Goal: Information Seeking & Learning: Learn about a topic

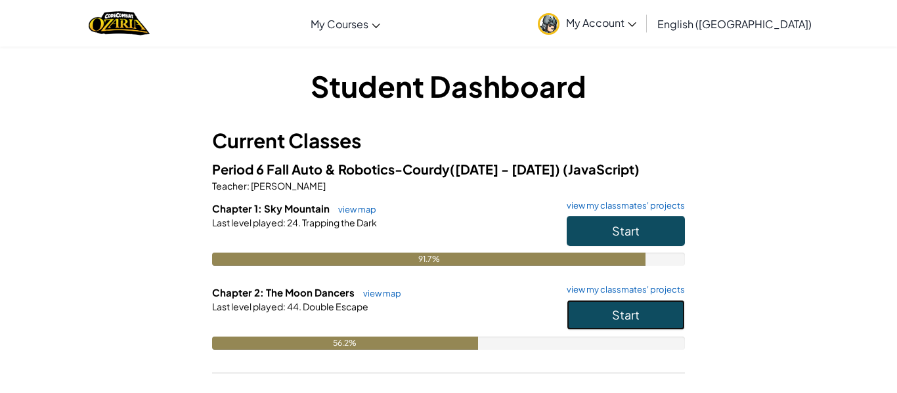
click at [624, 309] on span "Start" at bounding box center [626, 314] width 28 height 15
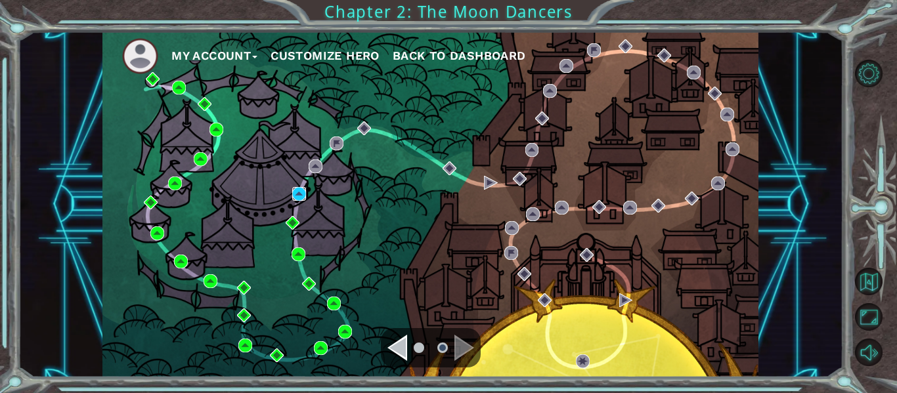
click at [298, 189] on img at bounding box center [299, 194] width 14 height 14
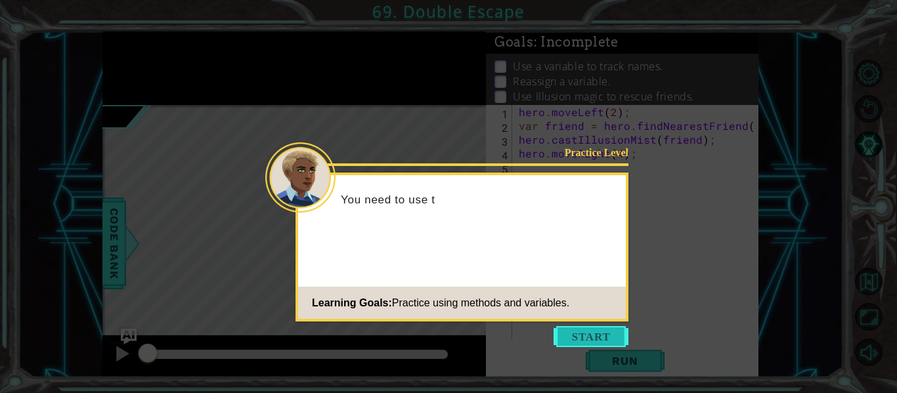
click at [617, 334] on button "Start" at bounding box center [591, 336] width 75 height 21
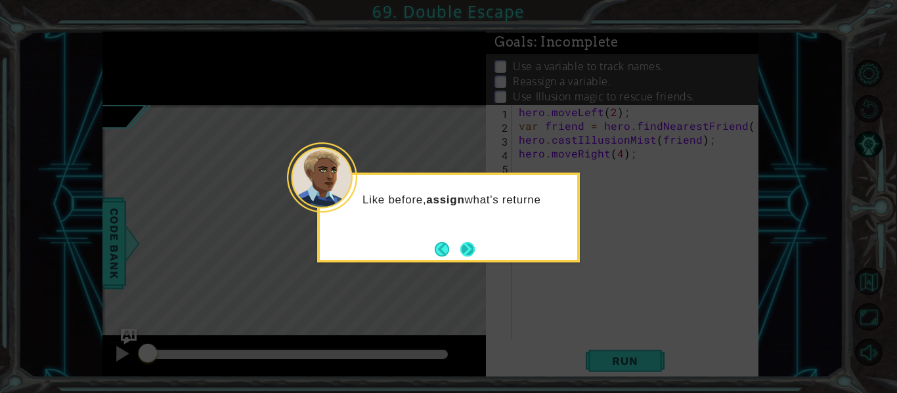
click at [470, 244] on button "Next" at bounding box center [467, 249] width 14 height 14
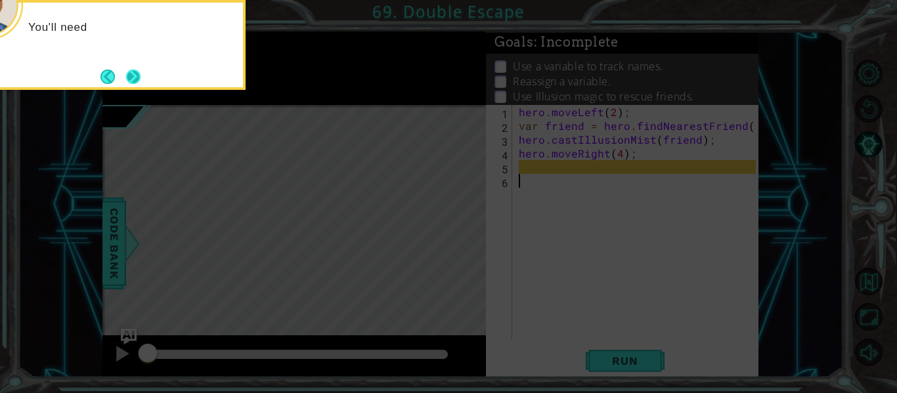
click at [134, 77] on button "Next" at bounding box center [133, 77] width 14 height 14
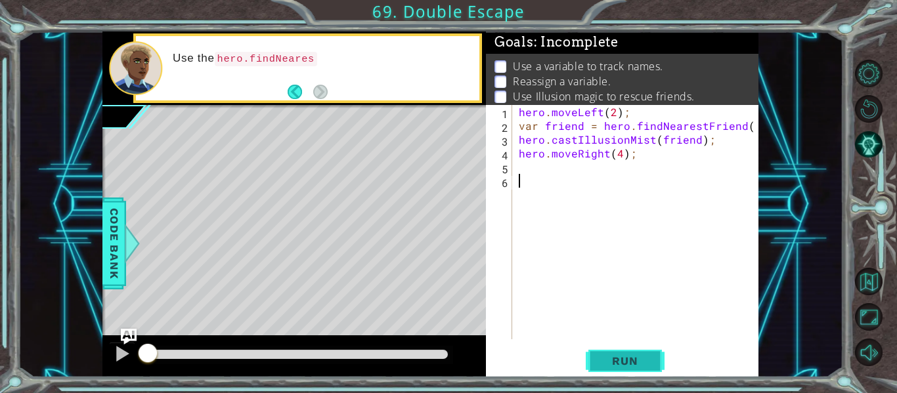
click at [655, 358] on button "Run" at bounding box center [625, 361] width 79 height 27
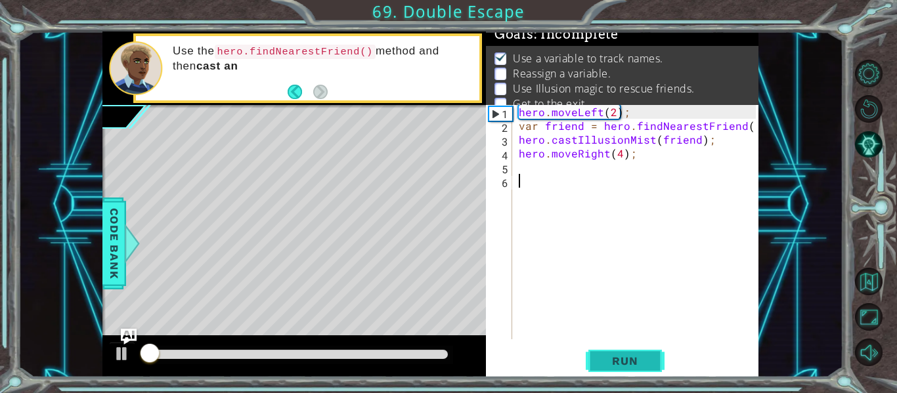
scroll to position [11, 0]
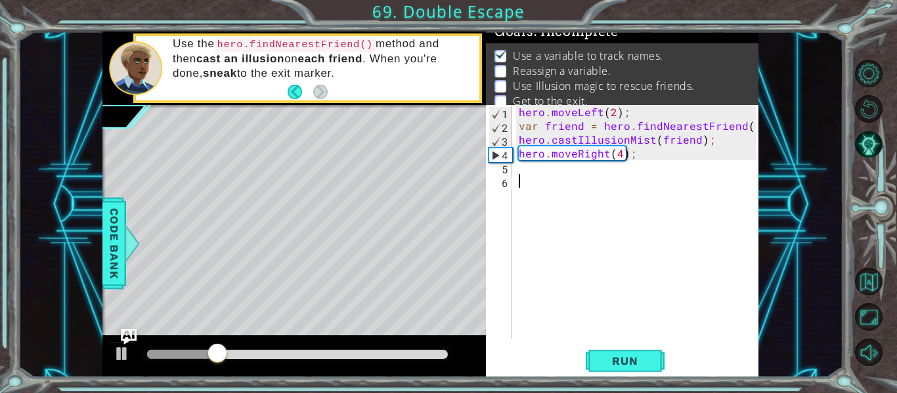
click at [546, 175] on div "hero . moveLeft ( 2 ) ; var friend = hero . findNearestFriend ( ) ; hero . cast…" at bounding box center [639, 236] width 246 height 262
click at [544, 169] on div "hero . moveLeft ( 2 ) ; var friend = hero . findNearestFriend ( ) ; hero . cast…" at bounding box center [639, 236] width 246 height 262
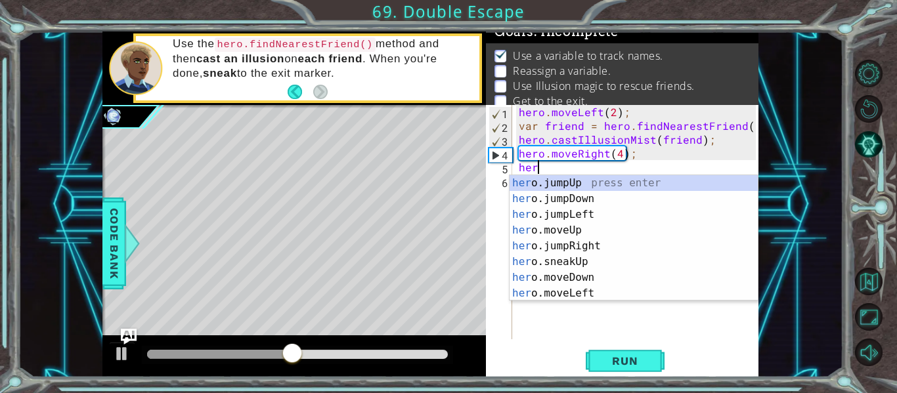
scroll to position [0, 0]
type textarea "h"
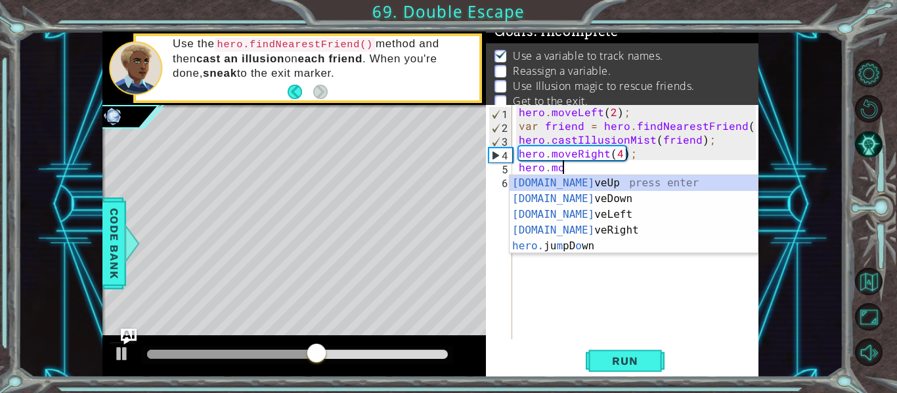
scroll to position [0, 3]
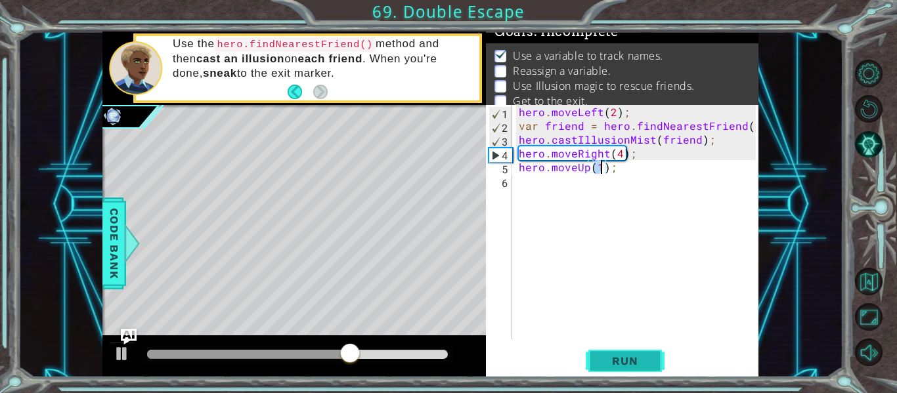
type textarea "hero.moveUp(1);"
click at [637, 365] on span "Run" at bounding box center [625, 361] width 52 height 13
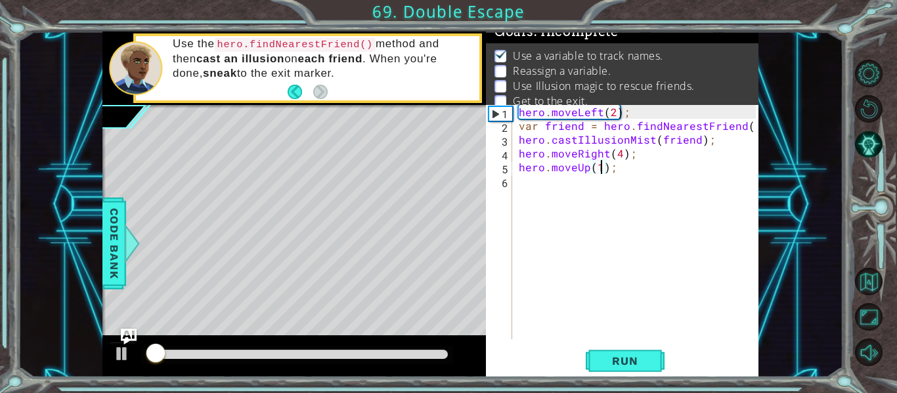
click at [585, 179] on div "hero . moveLeft ( 2 ) ; var friend = hero . findNearestFriend ( ) ; hero . cast…" at bounding box center [639, 236] width 246 height 262
click at [594, 190] on div "hero . moveLeft ( 2 ) ; var friend = hero . findNearestFriend ( ) ; hero . cast…" at bounding box center [639, 236] width 246 height 262
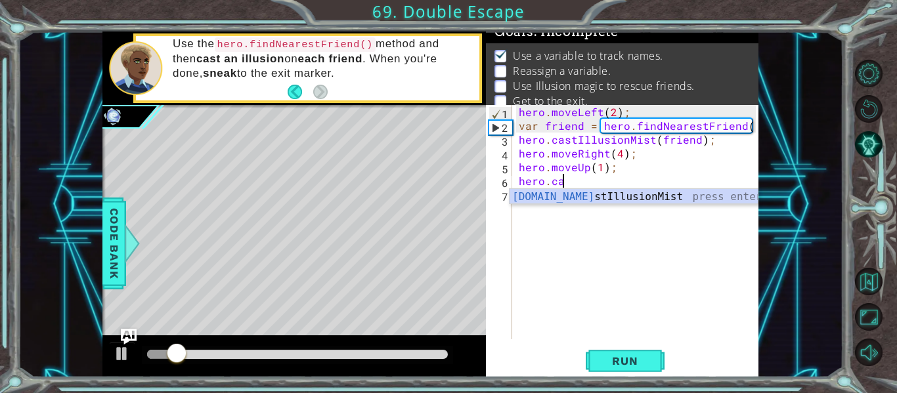
scroll to position [0, 3]
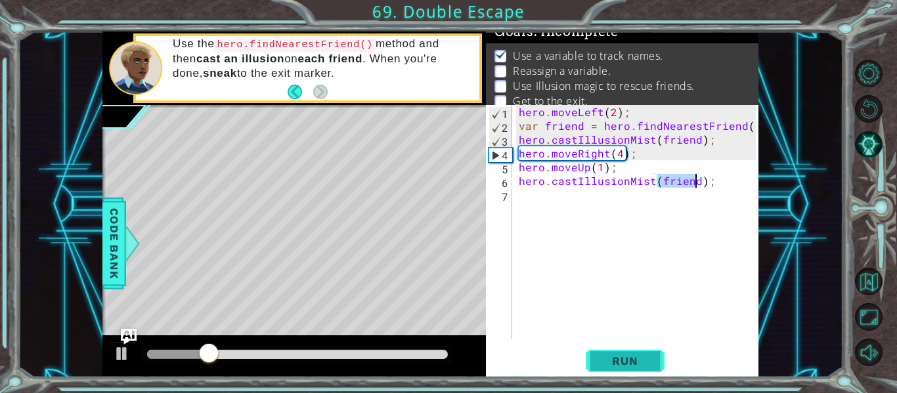
click at [611, 355] on span "Run" at bounding box center [625, 361] width 52 height 13
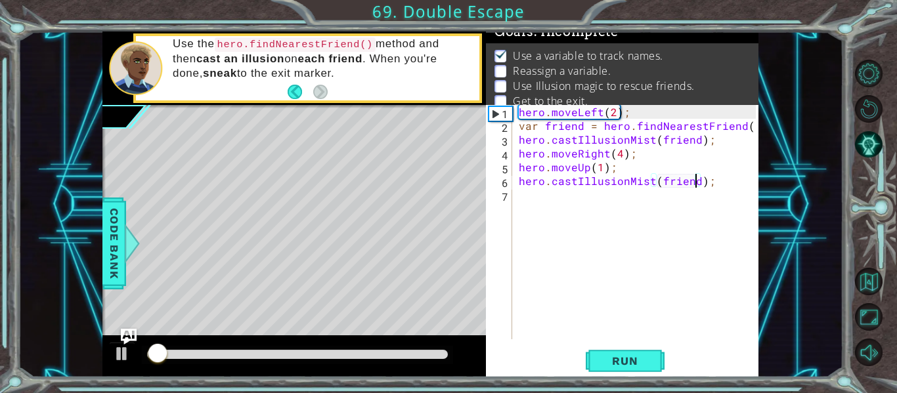
click at [395, 351] on div at bounding box center [297, 354] width 301 height 9
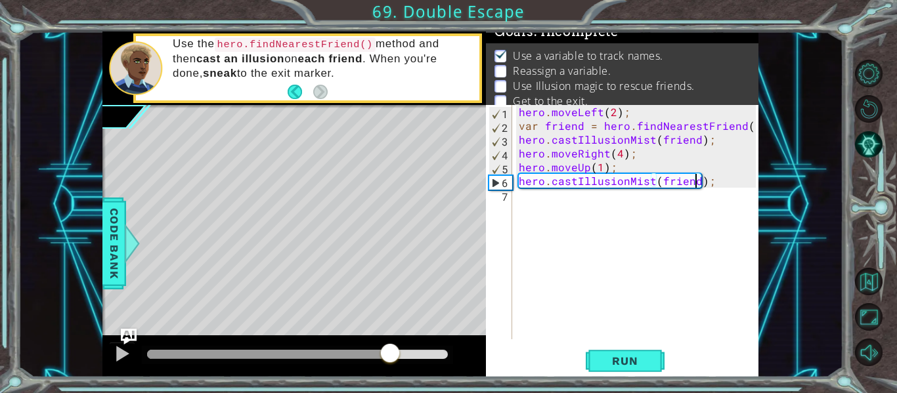
click at [390, 351] on div at bounding box center [390, 355] width 24 height 24
click at [139, 365] on div at bounding box center [294, 357] width 384 height 42
click at [129, 357] on div at bounding box center [122, 353] width 17 height 17
drag, startPoint x: 401, startPoint y: 354, endPoint x: 352, endPoint y: 346, distance: 49.2
click at [352, 350] on div at bounding box center [273, 354] width 252 height 9
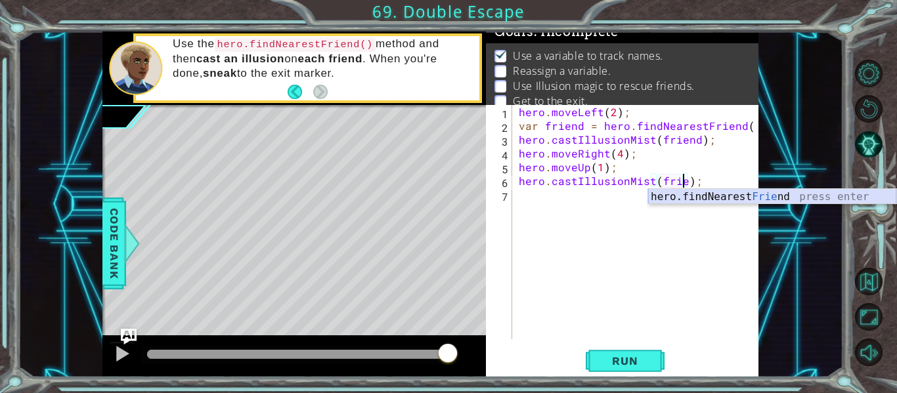
click at [778, 198] on div "hero.findNearest Frie nd press enter" at bounding box center [772, 212] width 248 height 47
type textarea "hero.castIllusionMist(hero.findNearestFriend());"
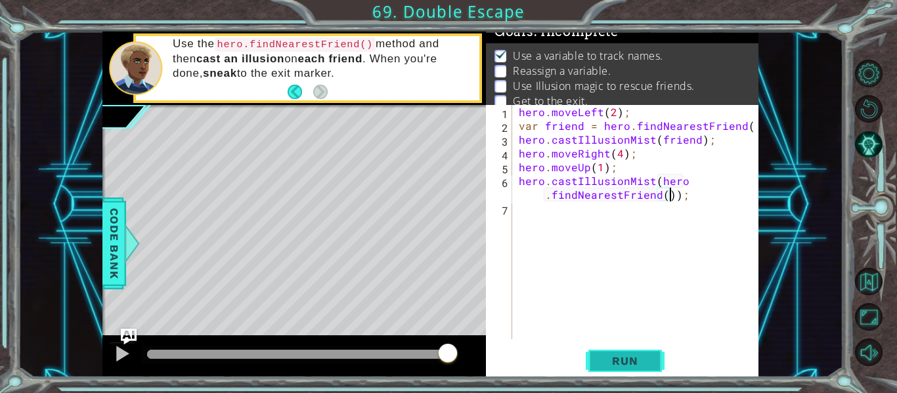
click at [636, 358] on span "Run" at bounding box center [625, 361] width 52 height 13
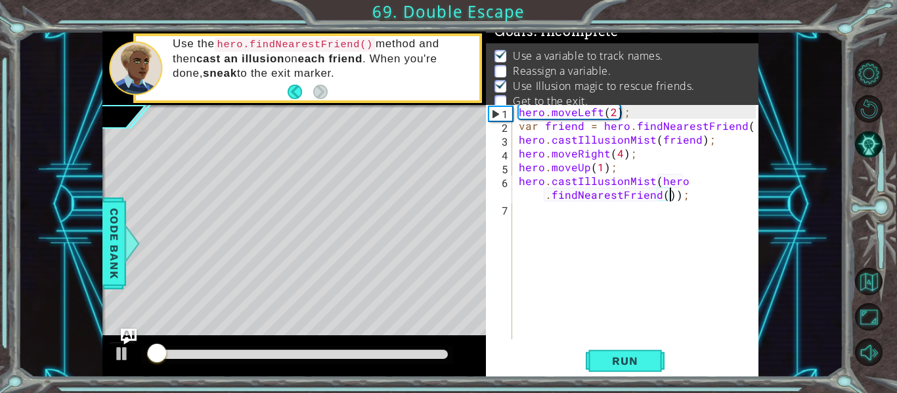
click at [688, 202] on div "hero . moveLeft ( 2 ) ; var friend = hero . findNearestFriend ( ) ; hero . cast…" at bounding box center [639, 236] width 246 height 262
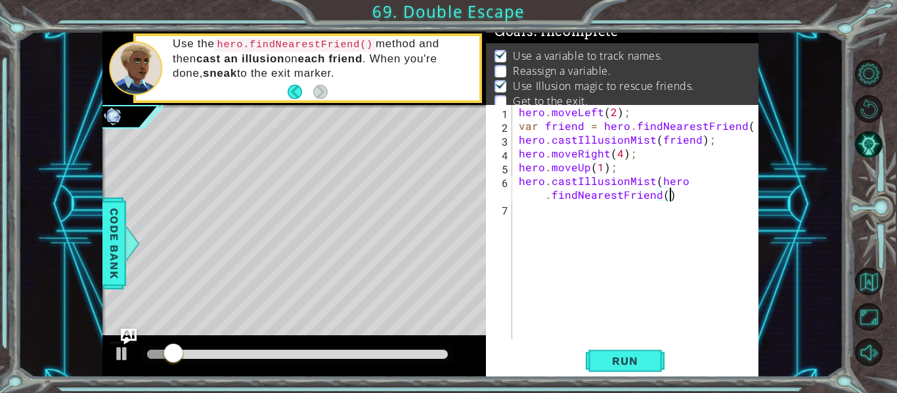
scroll to position [0, 18]
click at [653, 365] on button "Run" at bounding box center [625, 361] width 79 height 27
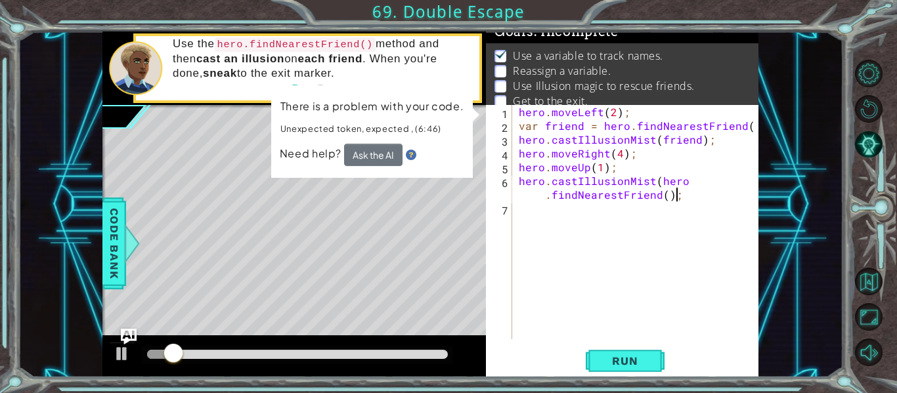
click at [544, 200] on div "hero . moveLeft ( 2 ) ; var friend = hero . findNearestFriend ( ) ; hero . cast…" at bounding box center [639, 236] width 246 height 262
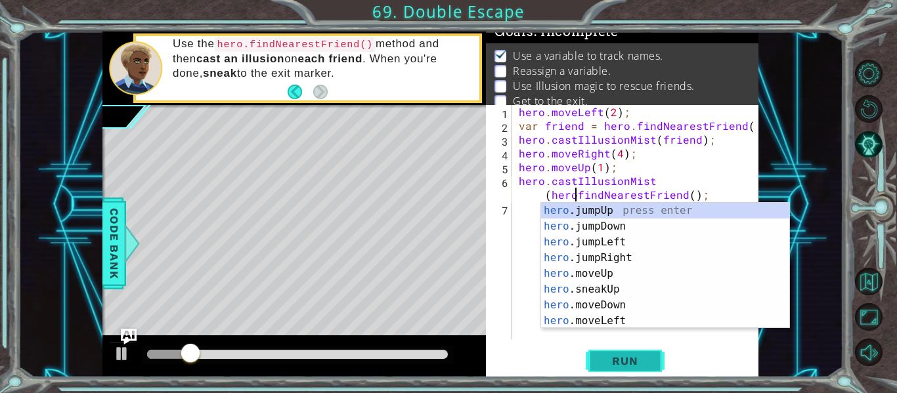
click at [657, 359] on button "Run" at bounding box center [625, 361] width 79 height 27
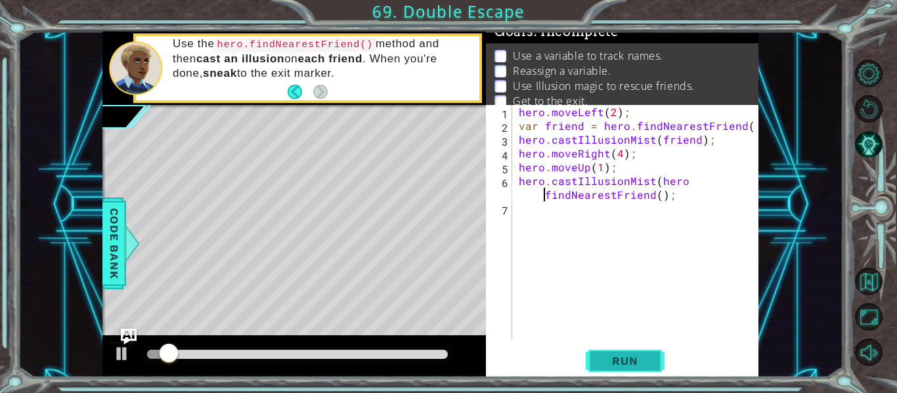
click at [630, 374] on button "Run" at bounding box center [625, 361] width 79 height 27
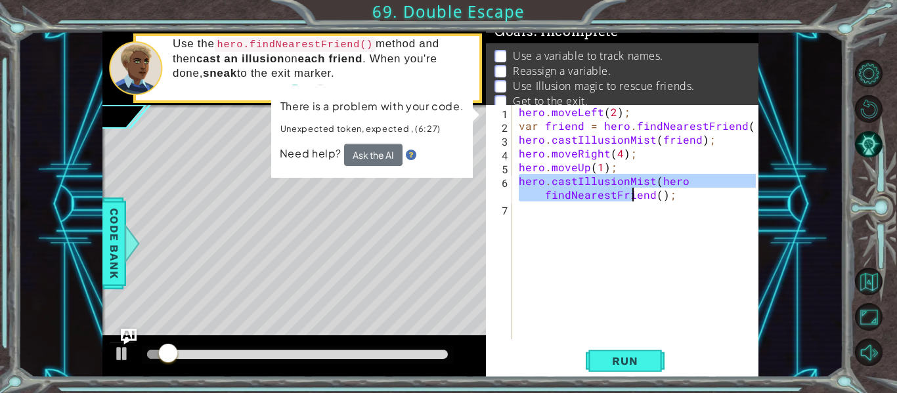
drag, startPoint x: 516, startPoint y: 180, endPoint x: 787, endPoint y: 210, distance: 272.3
click at [787, 210] on div "1 ההההההההההההההההההההההההההההההההההההההההההההההההההההההההההההההההההההההההההההה…" at bounding box center [431, 205] width 826 height 346
type textarea "hero.castIllusionMist(hero findNearestFriend();"
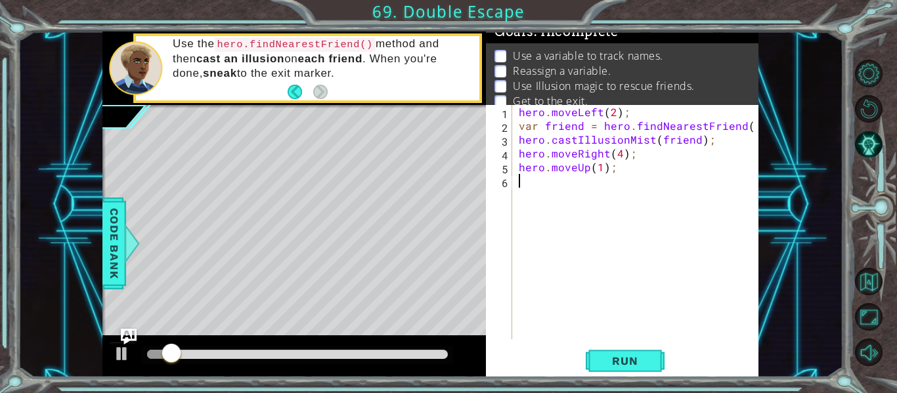
scroll to position [0, 0]
click at [621, 340] on div "1 2 3 4 5 6 hero . moveLeft ( 2 ) ; var friend = hero . findNearestFriend ( ) ;…" at bounding box center [622, 241] width 273 height 273
click at [621, 346] on div "1 2 3 4 5 6 hero . moveLeft ( 2 ) ; var friend = hero . findNearestFriend ( ) ;…" at bounding box center [622, 241] width 273 height 273
click at [615, 357] on span "Run" at bounding box center [625, 361] width 52 height 13
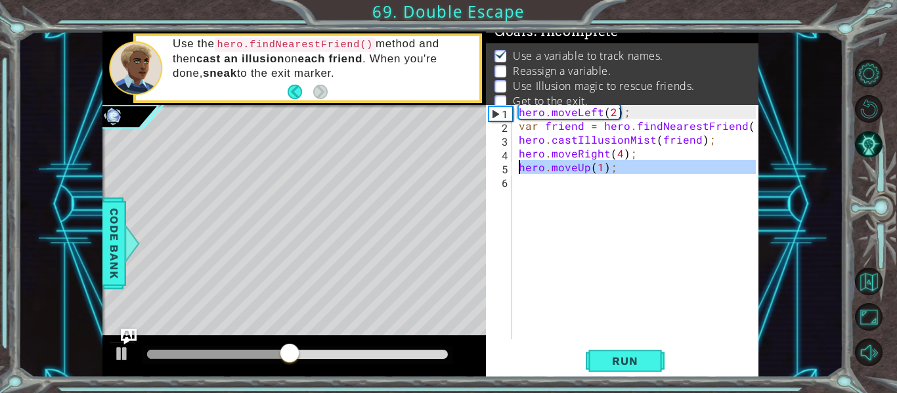
click at [436, 165] on div "1 ההההההההההההההההההההההההההההההההההההההההההההההההההההההההההההההההההההההההההההה…" at bounding box center [430, 205] width 656 height 346
type textarea "hero.moveUp(1);"
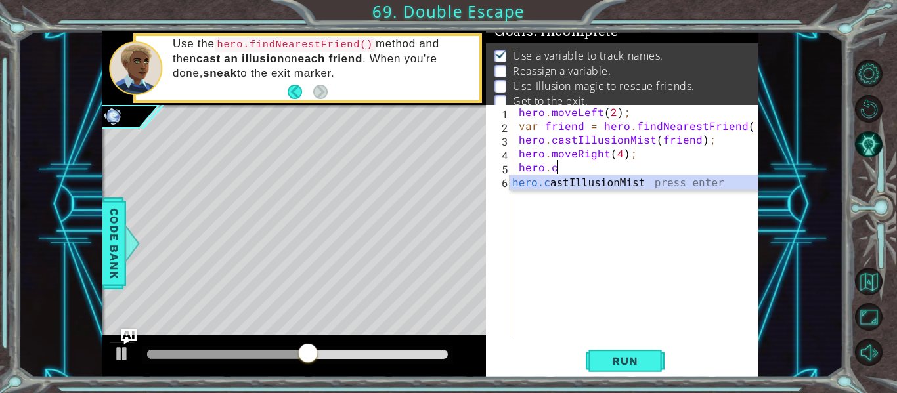
type textarea "hero.cas"
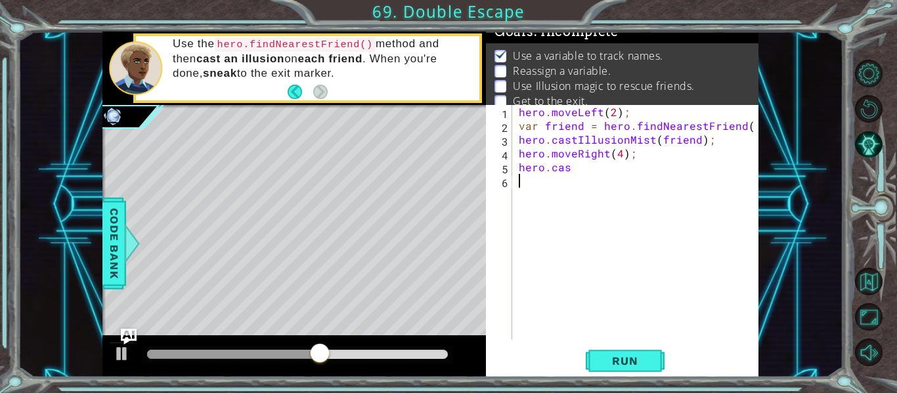
click at [604, 192] on div "hero . moveLeft ( 2 ) ; var friend = hero . findNearestFriend ( ) ; hero . cast…" at bounding box center [639, 236] width 246 height 262
click at [583, 165] on div "hero . moveLeft ( 2 ) ; var friend = hero . findNearestFriend ( ) ; hero . cast…" at bounding box center [639, 236] width 246 height 262
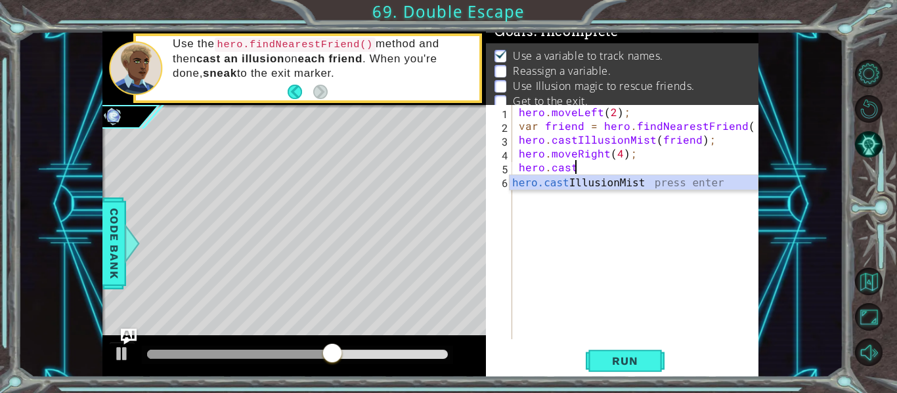
scroll to position [0, 3]
click at [609, 184] on div "hero.cast IllusionMist press enter" at bounding box center [634, 198] width 248 height 47
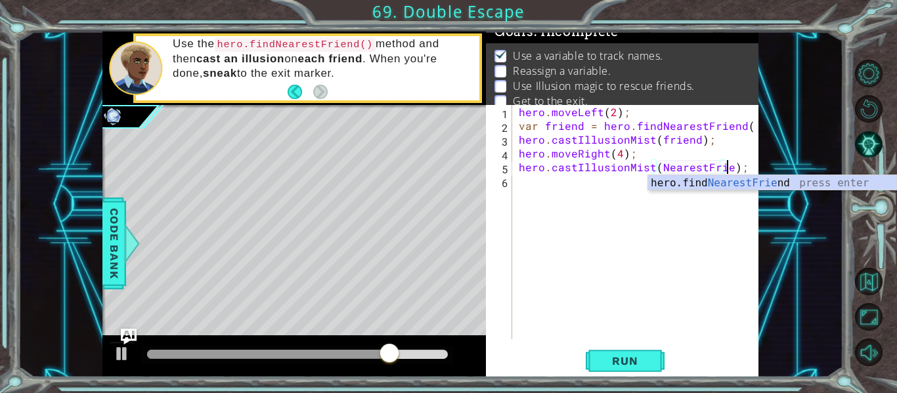
scroll to position [0, 14]
click at [753, 179] on div "hero.find NearestFriend press enter" at bounding box center [772, 198] width 248 height 47
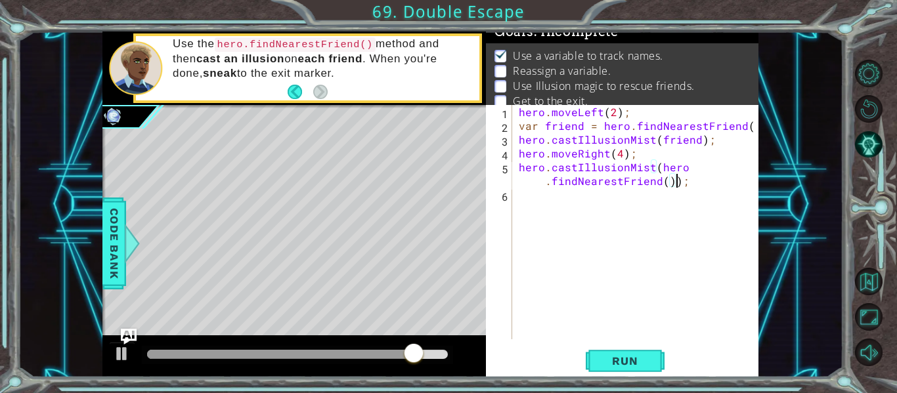
type textarea "hero.castIllusionMist(hero.findNearestFriend();"
click at [550, 189] on div "hero . moveLeft ( 2 ) ; var friend = hero . findNearestFriend ( ) ; hero . cast…" at bounding box center [639, 236] width 246 height 262
type textarea "hero.castIllusionMist(hero.findNearestFriend();"
click at [550, 189] on div "hero . moveLeft ( 2 ) ; var friend = hero . findNearestFriend ( ) ; hero . cast…" at bounding box center [639, 236] width 246 height 262
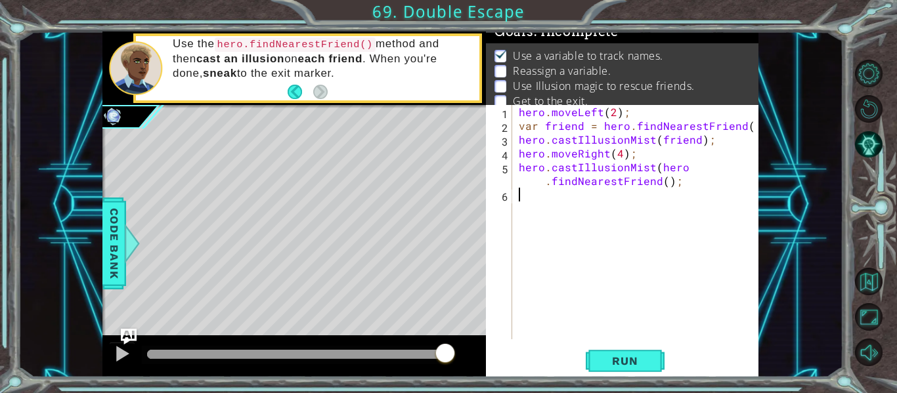
click at [550, 189] on div "hero . moveLeft ( 2 ) ; var friend = hero . findNearestFriend ( ) ; hero . cast…" at bounding box center [639, 236] width 246 height 262
click at [550, 184] on div "hero . moveLeft ( 2 ) ; var friend = hero . findNearestFriend ( ) ; hero . cast…" at bounding box center [639, 236] width 246 height 262
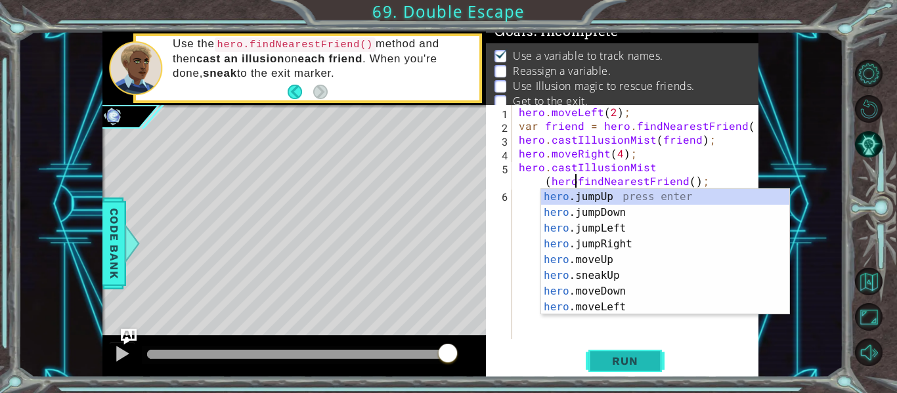
click at [626, 368] on button "Run" at bounding box center [625, 361] width 79 height 27
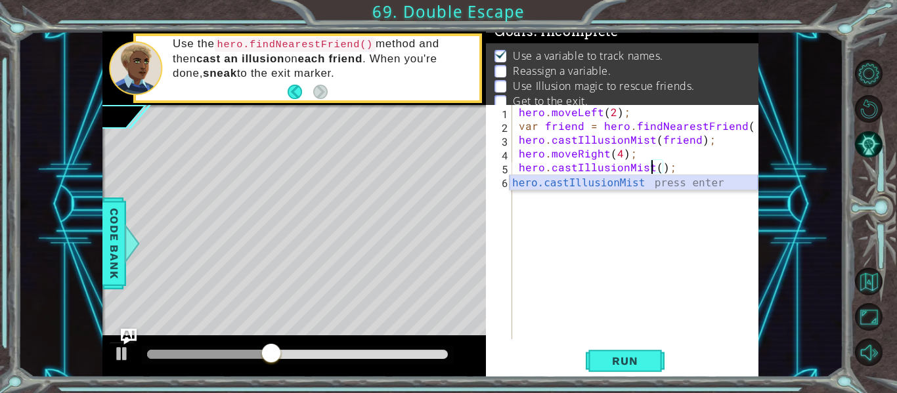
click at [579, 182] on div "hero.castIllusionMist press enter" at bounding box center [634, 198] width 248 height 47
type textarea "hero.castIllusionMist(friend);"
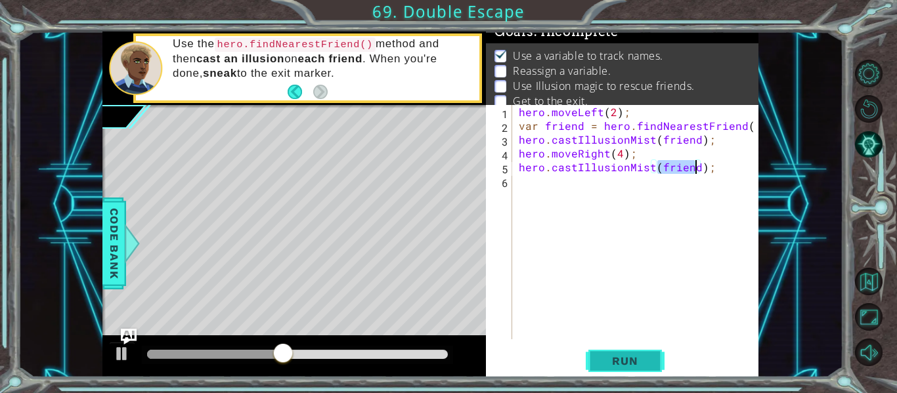
click at [613, 363] on span "Run" at bounding box center [625, 361] width 52 height 13
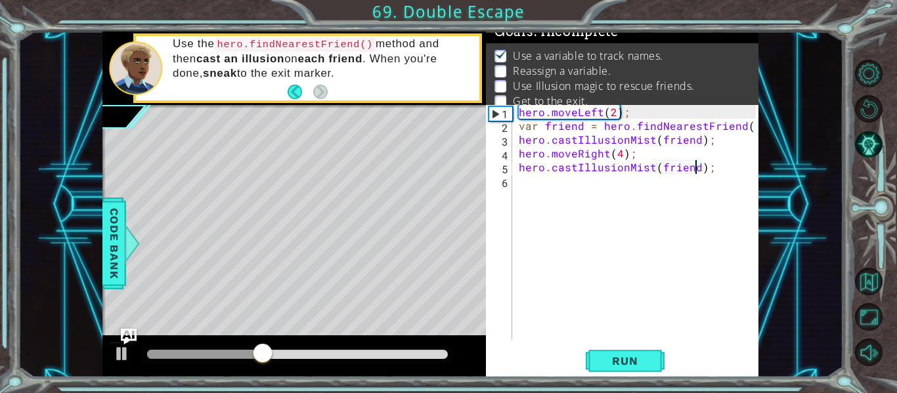
click at [520, 170] on div "hero . moveLeft ( 2 ) ; var friend = hero . findNearestFriend ( ) ; hero . cast…" at bounding box center [639, 236] width 246 height 262
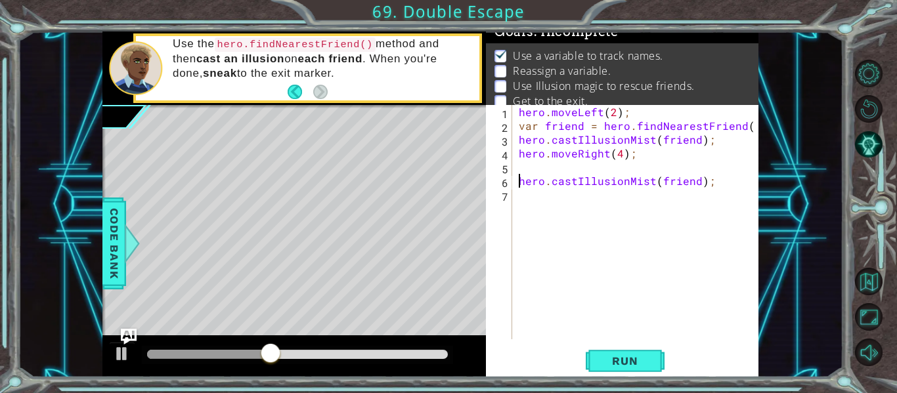
click at [525, 165] on div "hero . moveLeft ( 2 ) ; var friend = hero . findNearestFriend ( ) ; hero . cast…" at bounding box center [639, 236] width 246 height 262
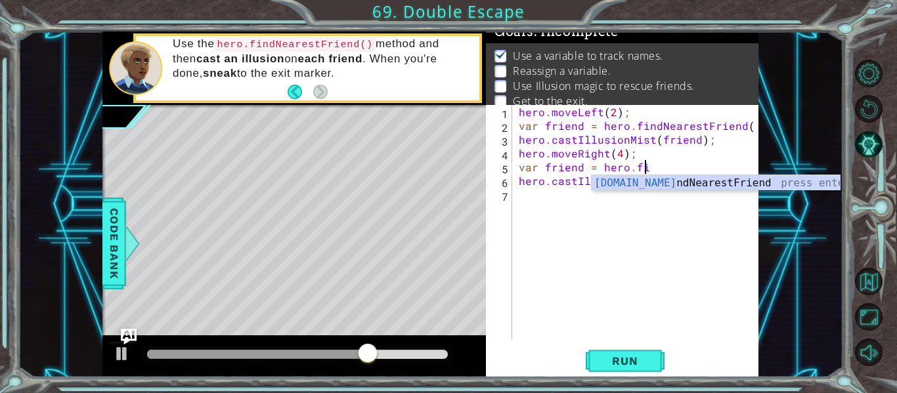
scroll to position [0, 8]
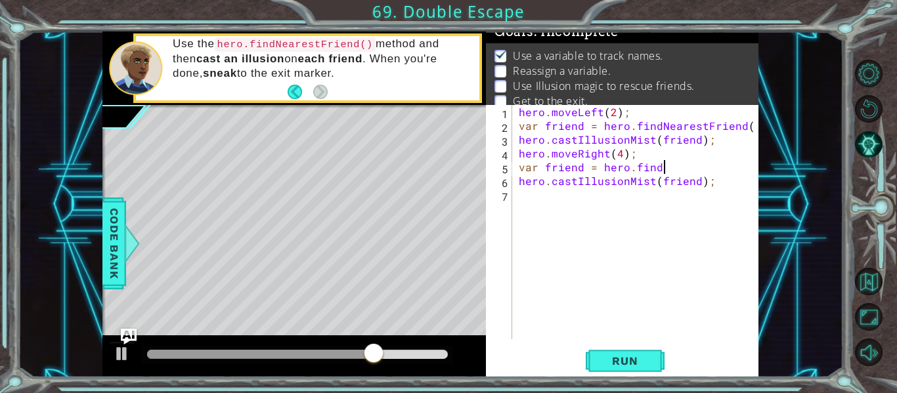
type textarea "var friend = hero.find"
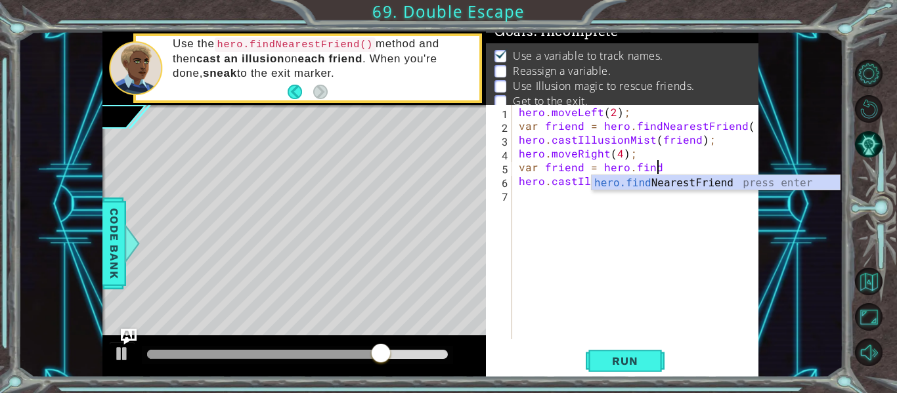
scroll to position [0, 0]
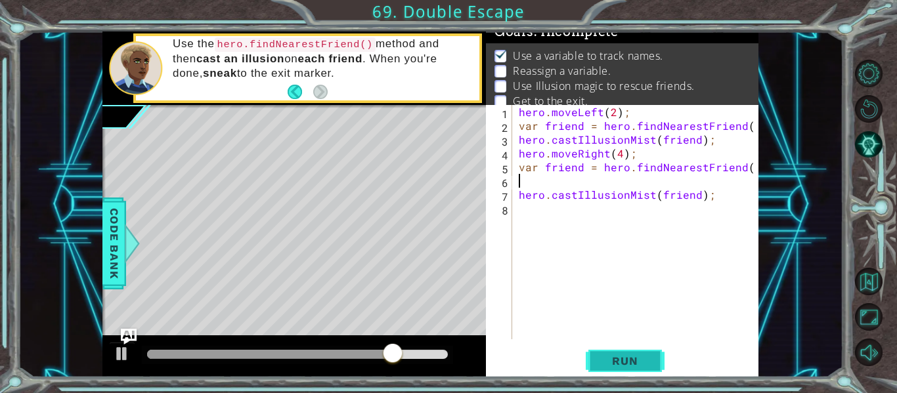
click at [645, 353] on button "Run" at bounding box center [625, 361] width 79 height 27
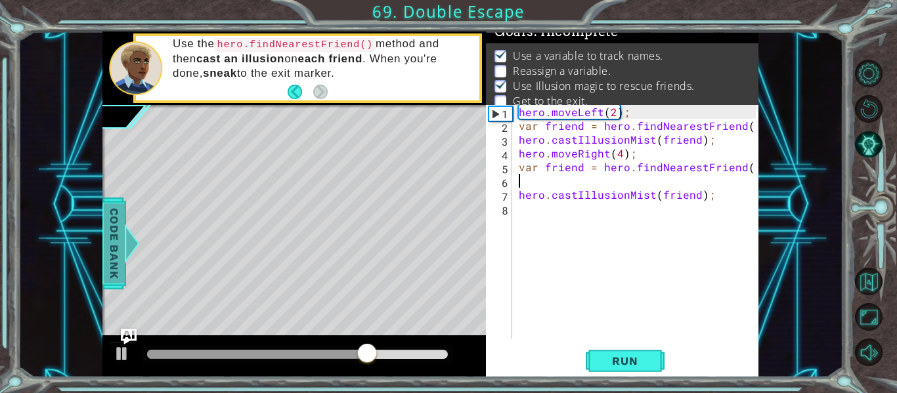
click at [107, 262] on span "Code Bank" at bounding box center [114, 244] width 21 height 80
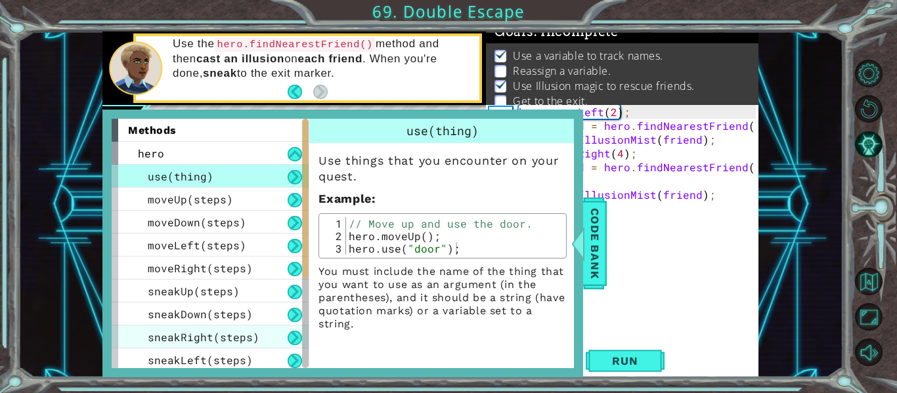
scroll to position [187, 0]
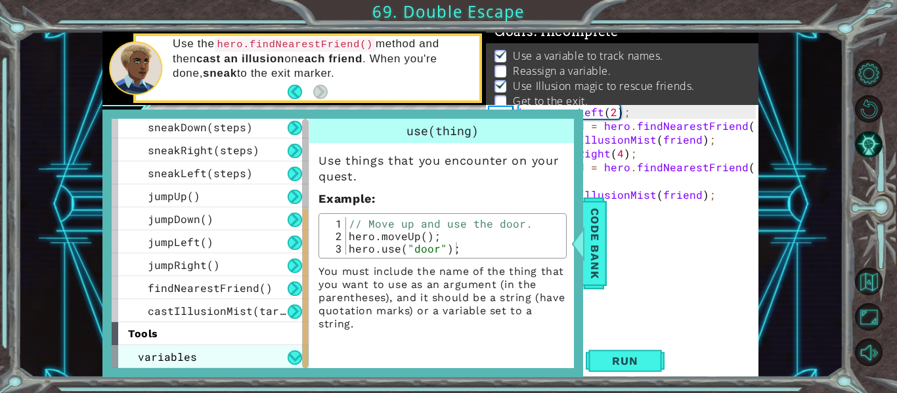
click at [223, 355] on div "variables" at bounding box center [210, 356] width 197 height 23
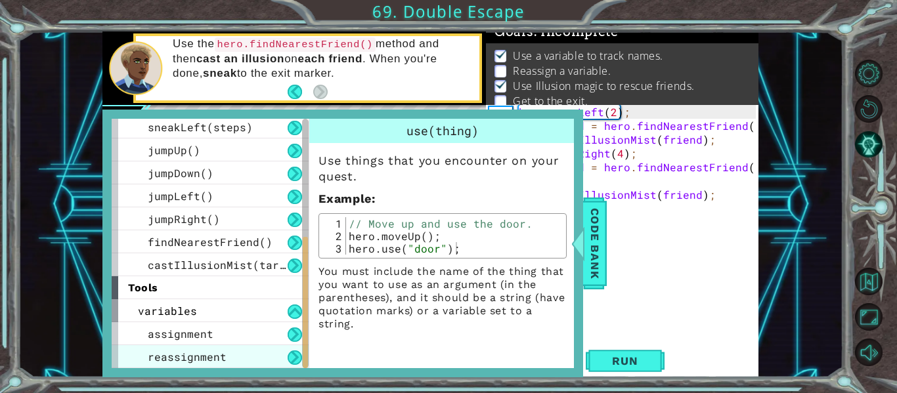
click at [276, 355] on div "reassignment" at bounding box center [210, 356] width 197 height 23
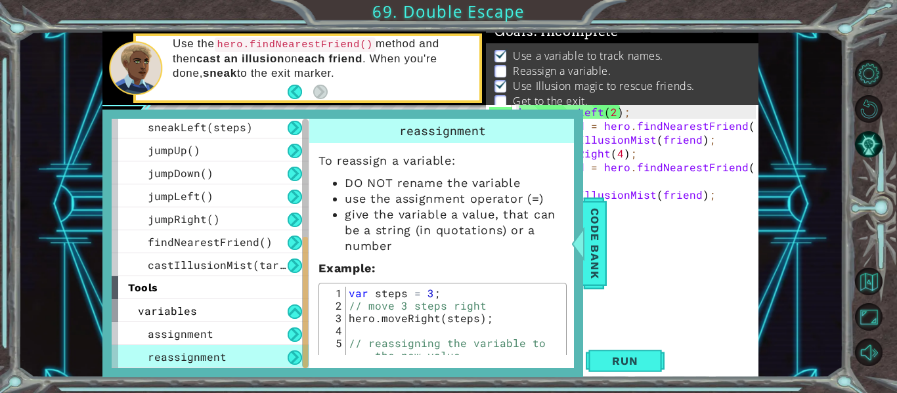
scroll to position [14, 0]
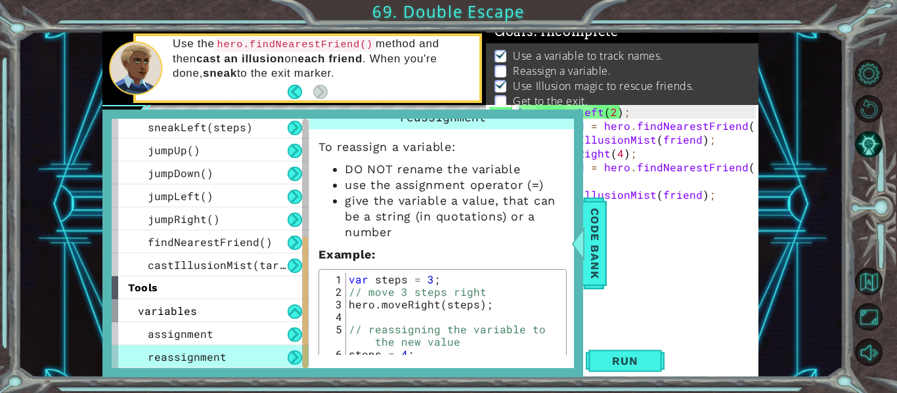
type textarea "// move 3 steps right"
drag, startPoint x: 350, startPoint y: 290, endPoint x: 514, endPoint y: 290, distance: 164.2
click at [514, 290] on div "var steps = 3 ; // move 3 steps right hero . moveRight ( steps ) ; // reassigni…" at bounding box center [454, 341] width 217 height 137
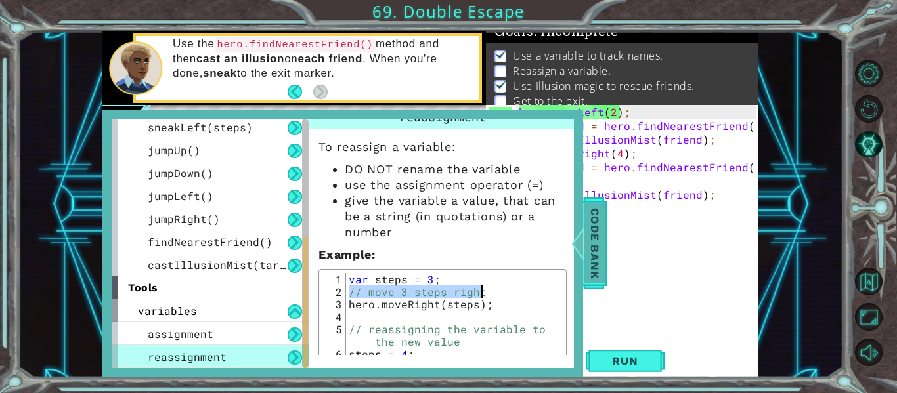
click at [590, 234] on span "Code Bank" at bounding box center [594, 244] width 21 height 80
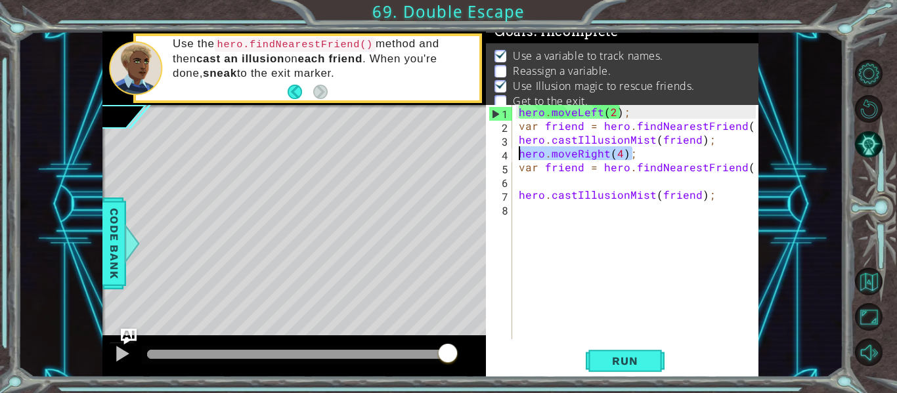
drag, startPoint x: 646, startPoint y: 154, endPoint x: 505, endPoint y: 150, distance: 140.6
click at [505, 150] on div "hero.moveRight(4); 1 2 3 4 5 6 7 8 hero . moveLeft ( 2 ) ; var friend = hero . …" at bounding box center [621, 222] width 270 height 234
paste textarea "// move 3 steps right"
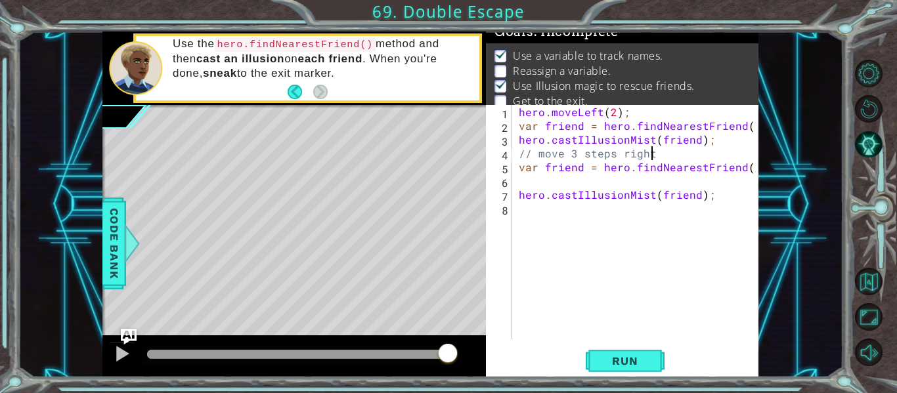
click at [580, 153] on div "hero . moveLeft ( 2 ) ; var friend = hero . findNearestFriend ( ) ; hero . cast…" at bounding box center [639, 236] width 246 height 262
click at [623, 367] on span "Run" at bounding box center [625, 361] width 52 height 13
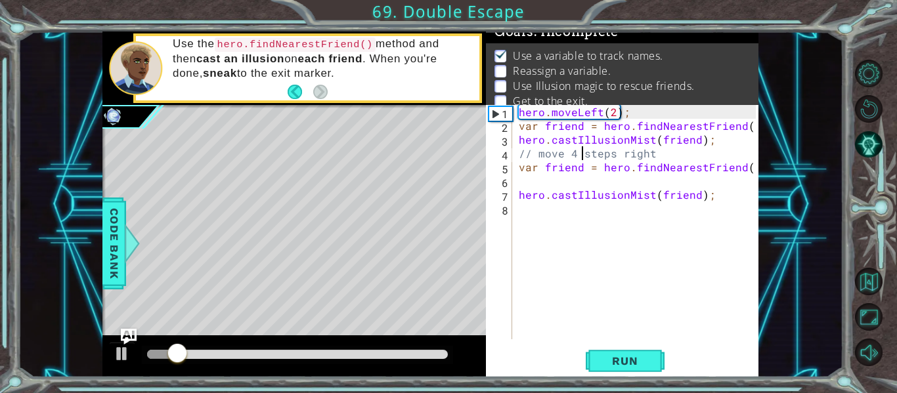
click at [653, 148] on div "hero . moveLeft ( 2 ) ; var friend = hero . findNearestFriend ( ) ; hero . cast…" at bounding box center [639, 236] width 246 height 262
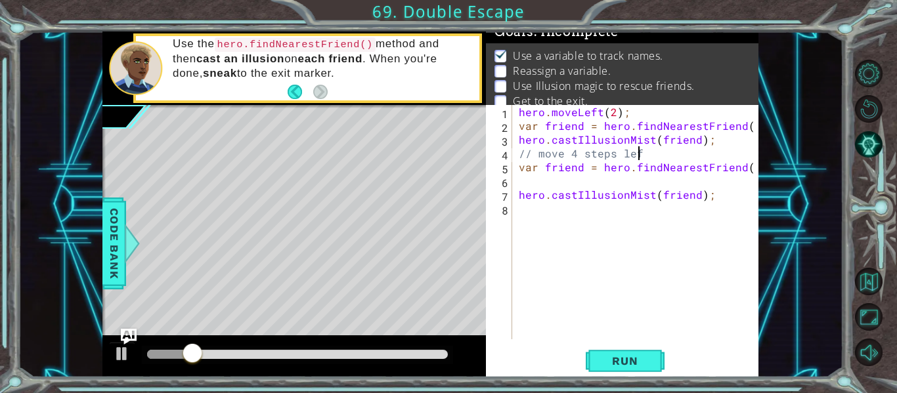
scroll to position [0, 7]
type textarea "// move 4 steps left"
click at [643, 361] on span "Run" at bounding box center [625, 361] width 52 height 13
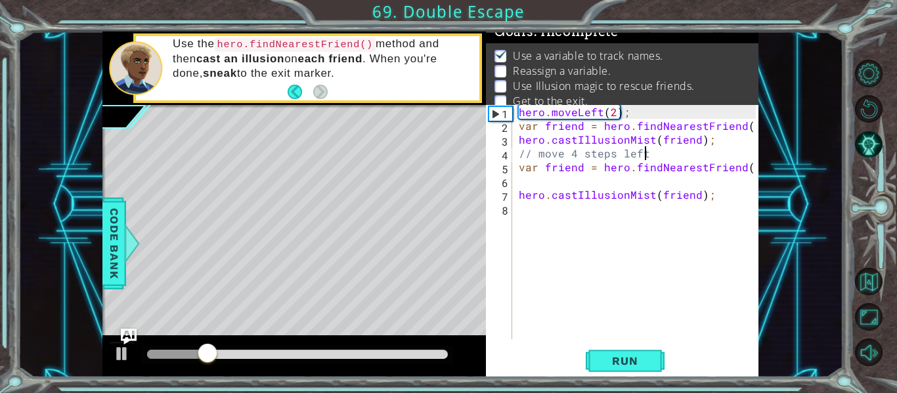
click at [520, 157] on div "hero . moveLeft ( 2 ) ; var friend = hero . findNearestFriend ( ) ; hero . cast…" at bounding box center [639, 236] width 246 height 262
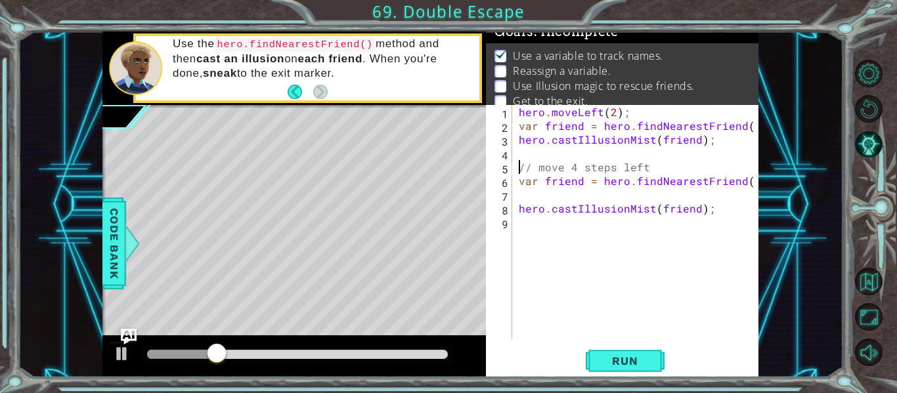
click at [534, 162] on div "hero . moveLeft ( 2 ) ; var friend = hero . findNearestFriend ( ) ; hero . cast…" at bounding box center [639, 236] width 246 height 262
click at [526, 150] on div "hero . moveLeft ( 2 ) ; var friend = hero . findNearestFriend ( ) ; hero . cast…" at bounding box center [639, 236] width 246 height 262
type textarea "var = steps"
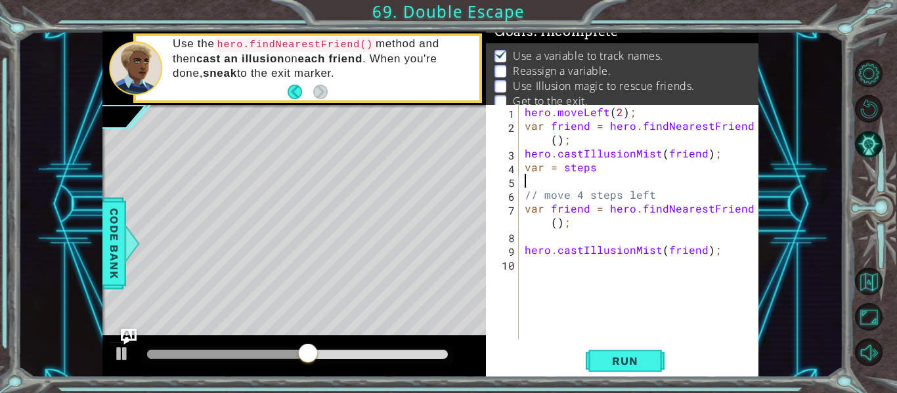
scroll to position [0, 0]
click at [632, 181] on div "hero . moveLeft ( 2 ) ; var friend = hero . findNearestFriend ( ) ; hero . cast…" at bounding box center [642, 236] width 240 height 262
click at [609, 171] on div "hero . moveLeft ( 2 ) ; var friend = hero . findNearestFriend ( ) ; hero . cast…" at bounding box center [642, 236] width 240 height 262
click at [632, 349] on button "Run" at bounding box center [625, 361] width 79 height 27
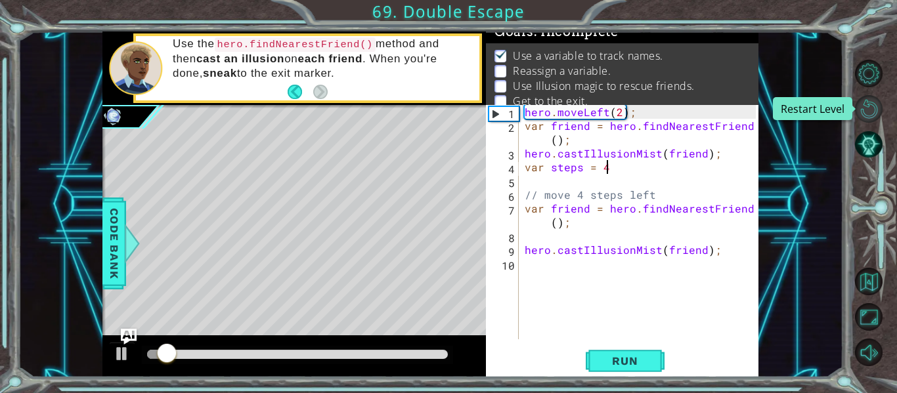
click at [875, 104] on button "Restart Level" at bounding box center [869, 109] width 28 height 28
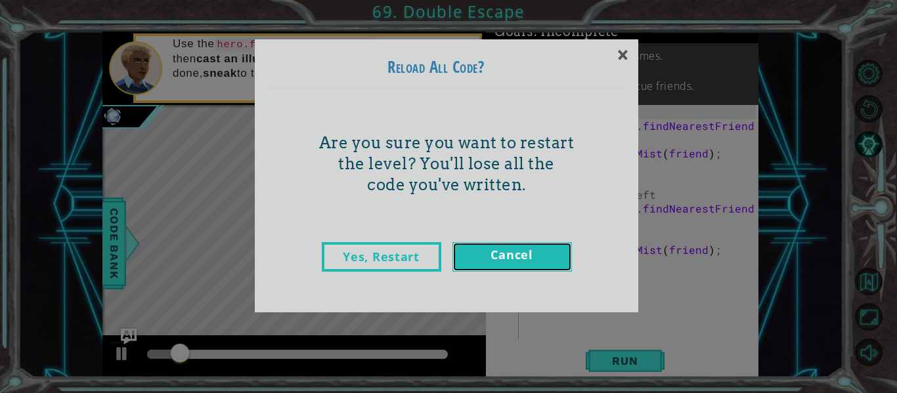
click at [501, 264] on link "Cancel" at bounding box center [512, 257] width 120 height 30
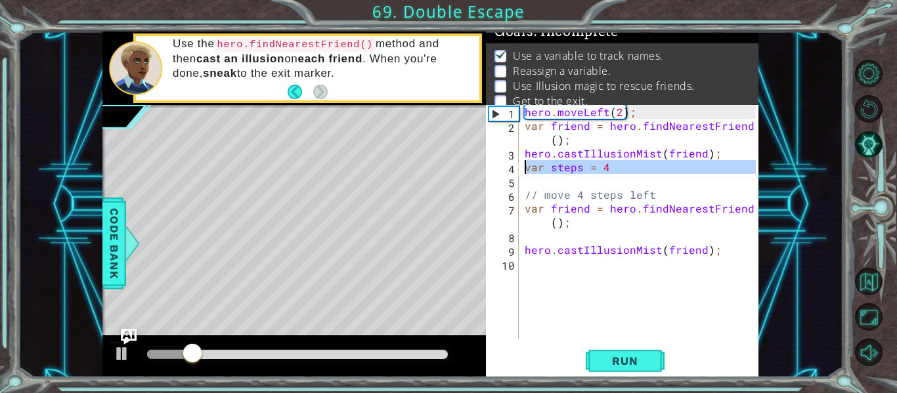
drag, startPoint x: 646, startPoint y: 183, endPoint x: 528, endPoint y: 170, distance: 118.2
click at [528, 170] on div "hero . moveLeft ( 2 ) ; var friend = hero . findNearestFriend ( ) ; hero . cast…" at bounding box center [642, 236] width 240 height 262
type textarea "var steps = 4"
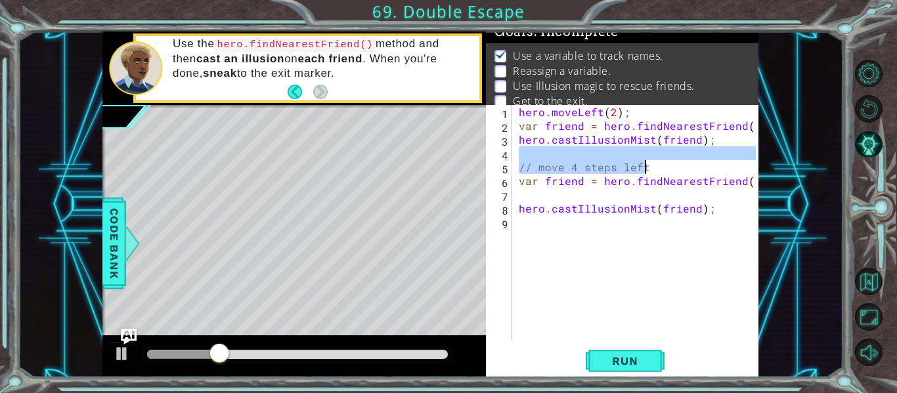
drag, startPoint x: 697, startPoint y: 160, endPoint x: 711, endPoint y: 165, distance: 15.4
click at [711, 165] on div "hero . moveLeft ( 2 ) ; var friend = hero . findNearestFriend ( ) ; hero . cast…" at bounding box center [639, 236] width 246 height 262
type textarea "// move 4 steps left"
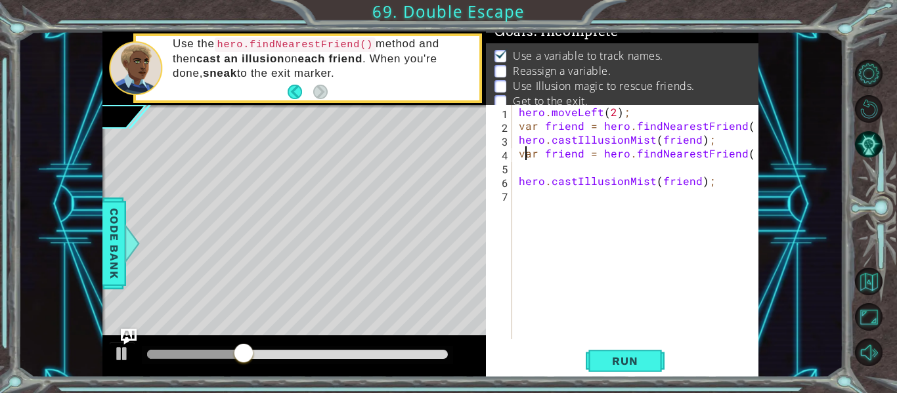
click at [525, 155] on div "hero . moveLeft ( 2 ) ; var friend = hero . findNearestFriend ( ) ; hero . cast…" at bounding box center [639, 236] width 246 height 262
type textarea "var friend = hero.findNearestFriend();"
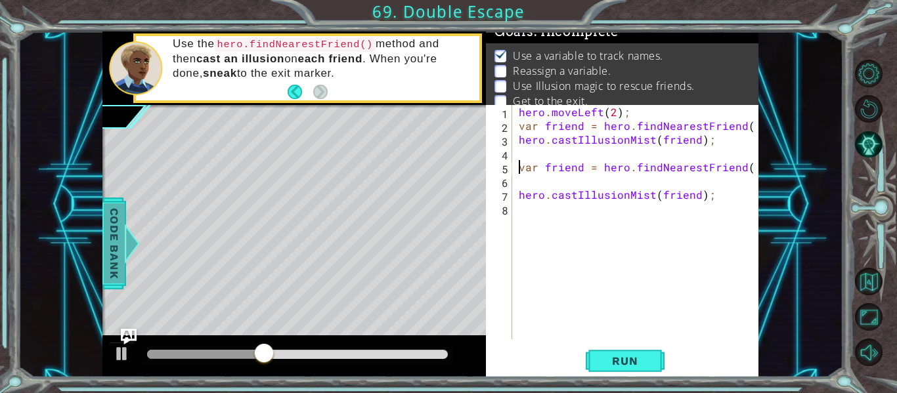
click at [114, 264] on span "Code Bank" at bounding box center [114, 244] width 21 height 80
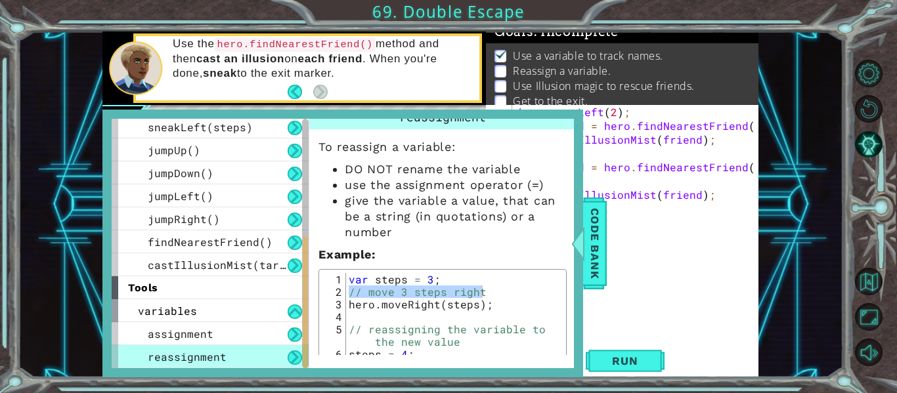
scroll to position [55, 0]
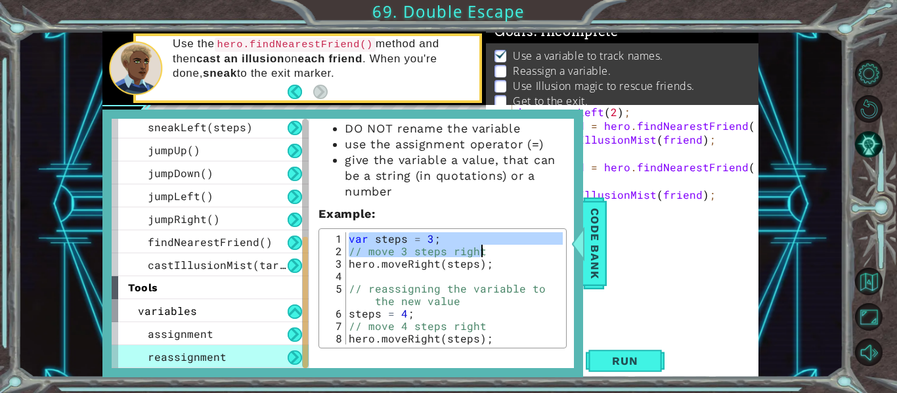
drag, startPoint x: 349, startPoint y: 240, endPoint x: 489, endPoint y: 251, distance: 140.3
click at [489, 251] on div "var steps = 3 ; // move 3 steps right hero . moveRight ( steps ) ; // reassigni…" at bounding box center [454, 300] width 217 height 137
type textarea "var steps = 3; // move 3 steps right"
click at [869, 102] on button "Restart Level" at bounding box center [869, 109] width 28 height 28
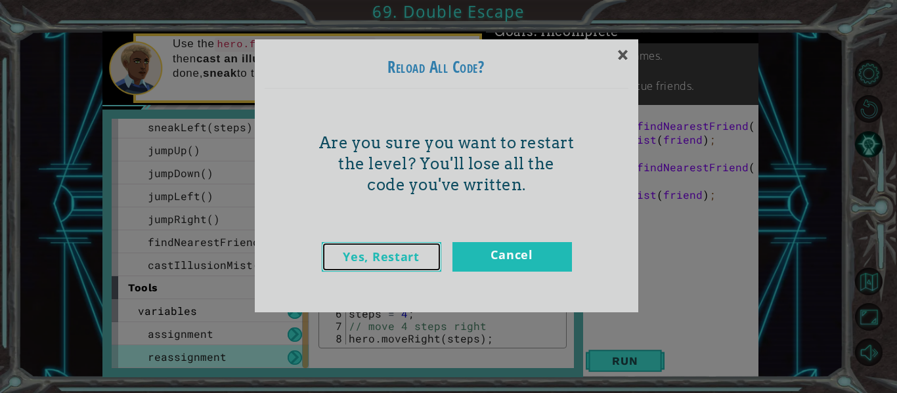
click at [422, 265] on link "Yes, Restart" at bounding box center [382, 257] width 120 height 30
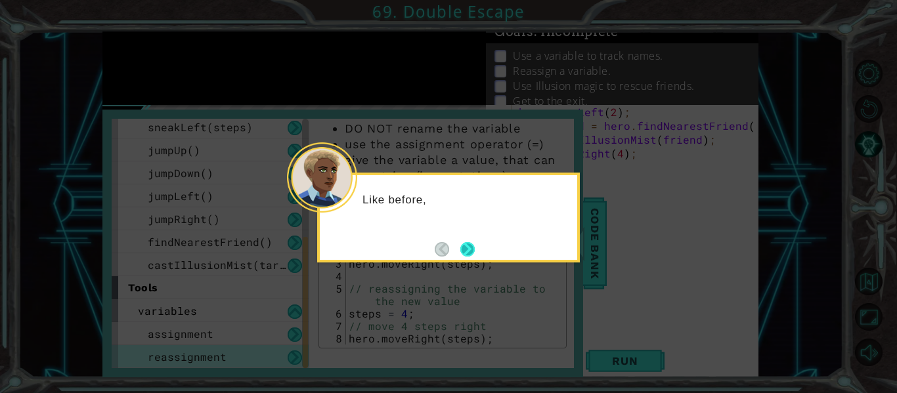
click at [469, 243] on button "Next" at bounding box center [467, 249] width 14 height 14
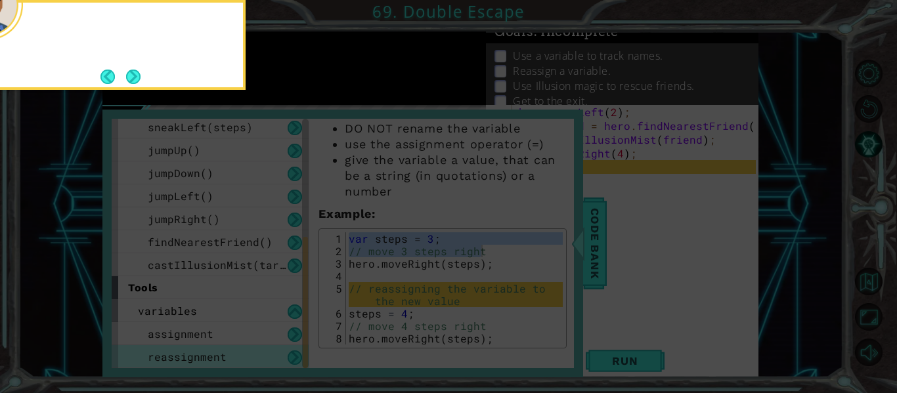
click at [469, 243] on icon at bounding box center [448, 58] width 897 height 669
click at [131, 78] on button "Next" at bounding box center [133, 77] width 14 height 14
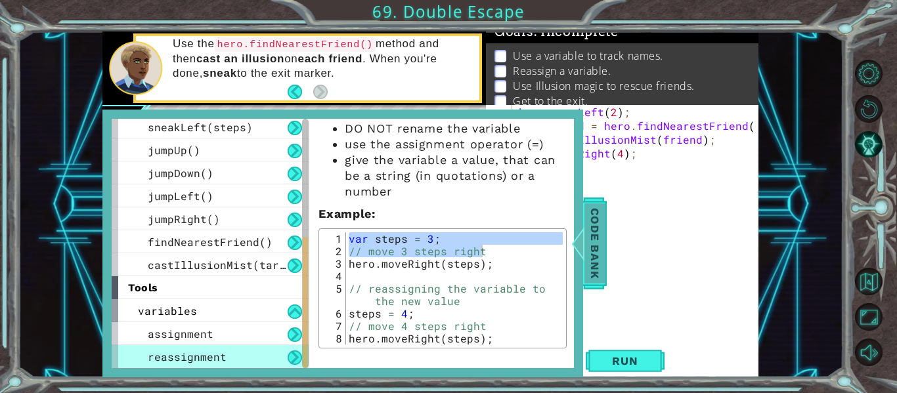
click at [600, 232] on span "Code Bank" at bounding box center [594, 244] width 21 height 80
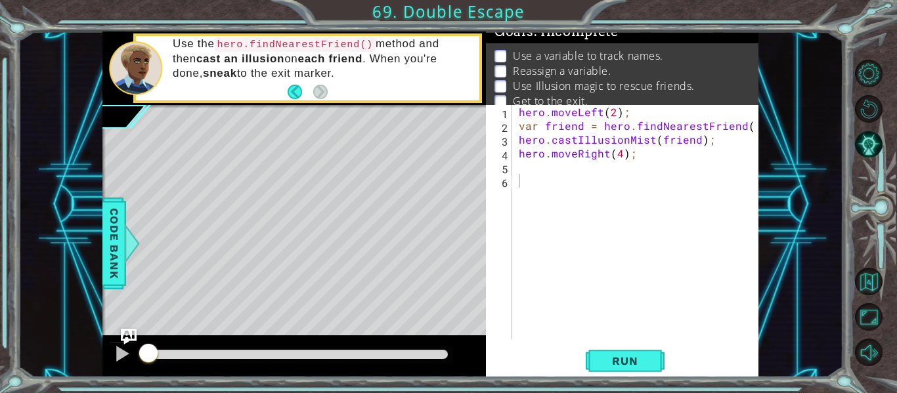
type textarea "hero.moveLeft(2);"
click at [640, 113] on div "hero . moveLeft ( 2 ) ; var friend = hero . findNearestFriend ( ) ; hero . cast…" at bounding box center [639, 236] width 246 height 262
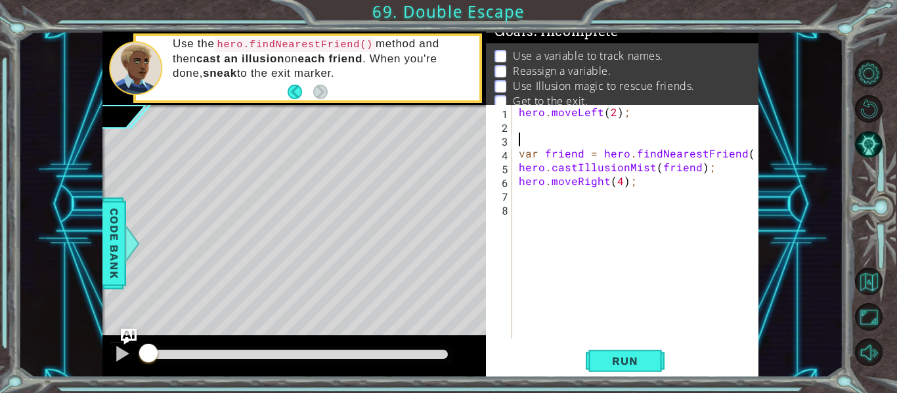
type textarea "hero.moveLeft(2);"
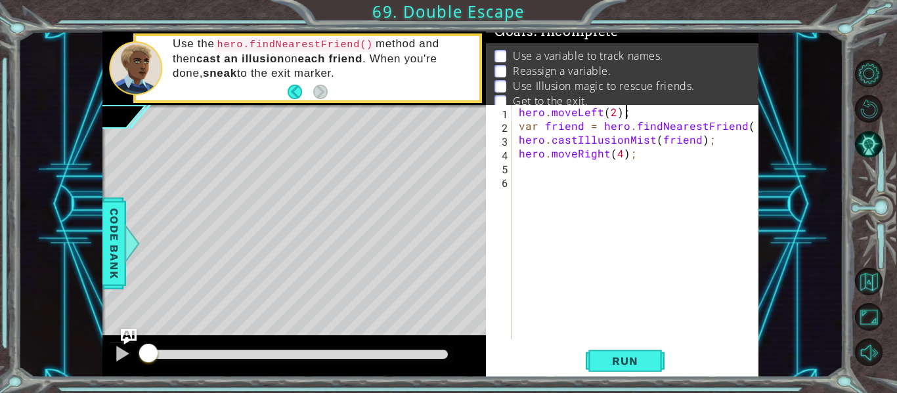
click at [521, 110] on div "hero . moveLeft ( 2 ) ; var friend = hero . findNearestFriend ( ) ; hero . cast…" at bounding box center [639, 236] width 246 height 262
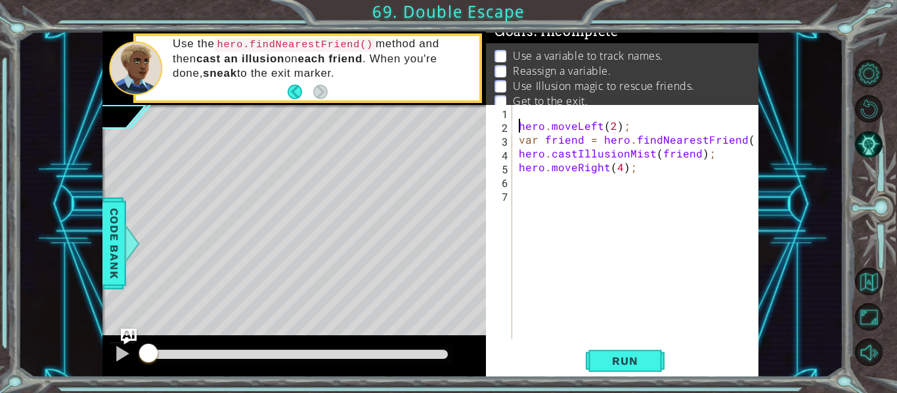
click at [532, 116] on div "hero . moveLeft ( 2 ) ; var friend = hero . findNearestFriend ( ) ; hero . cast…" at bounding box center [639, 236] width 246 height 262
click at [614, 125] on div "var steps = 2 hero . moveLeft ( 2 ) ; var friend = hero . findNearestFriend ( )…" at bounding box center [639, 236] width 246 height 262
click at [636, 363] on span "Run" at bounding box center [625, 361] width 52 height 13
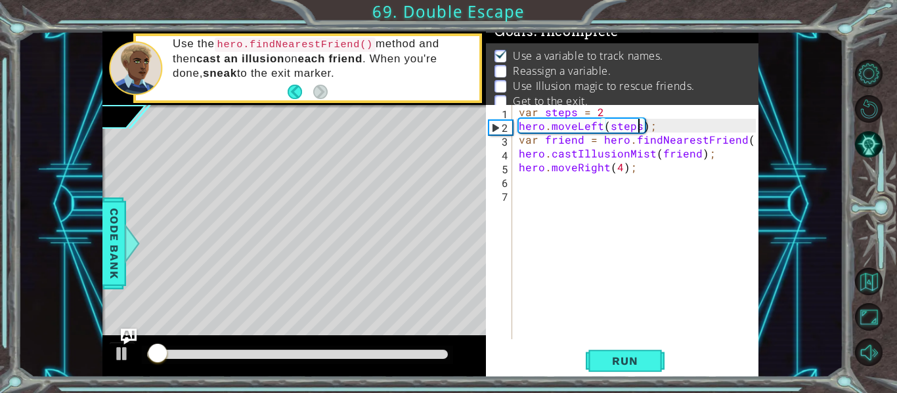
click at [619, 165] on div "var steps = 2 hero . moveLeft ( steps ) ; var friend = hero . findNearestFriend…" at bounding box center [639, 236] width 246 height 262
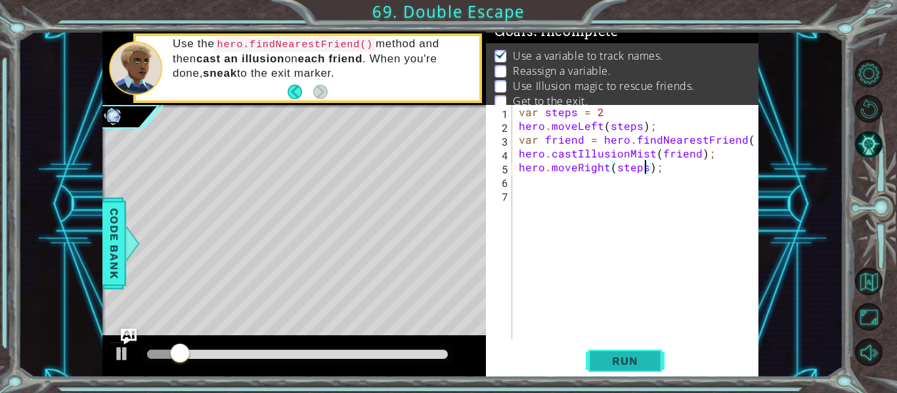
type textarea "hero.moveRight(steps);"
click at [636, 369] on button "Run" at bounding box center [625, 361] width 79 height 27
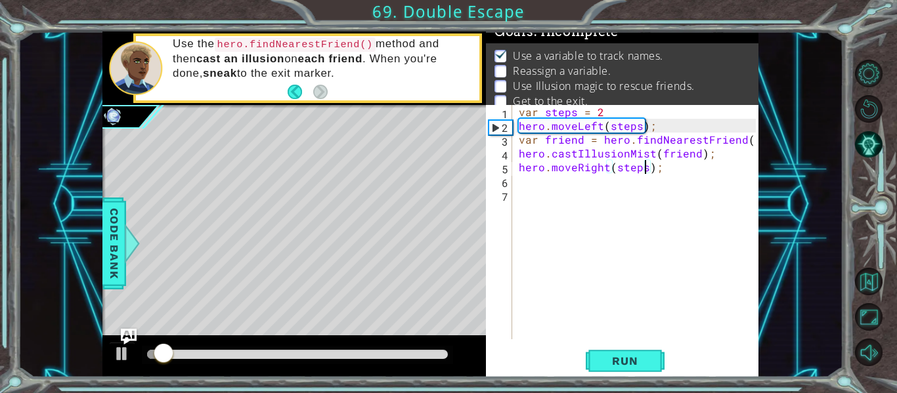
click at [650, 200] on div "var steps = 2 hero . moveLeft ( steps ) ; var friend = hero . findNearestFriend…" at bounding box center [639, 236] width 246 height 262
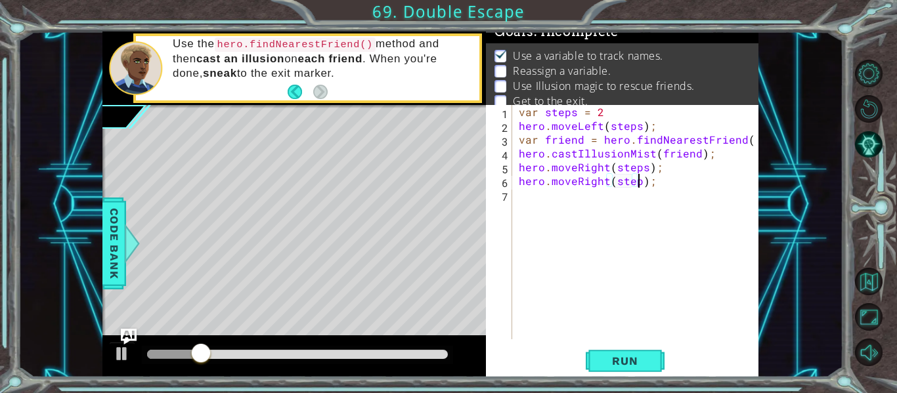
type textarea "hero.moveRight(steps);"
click at [120, 252] on span "Code Bank" at bounding box center [114, 244] width 21 height 80
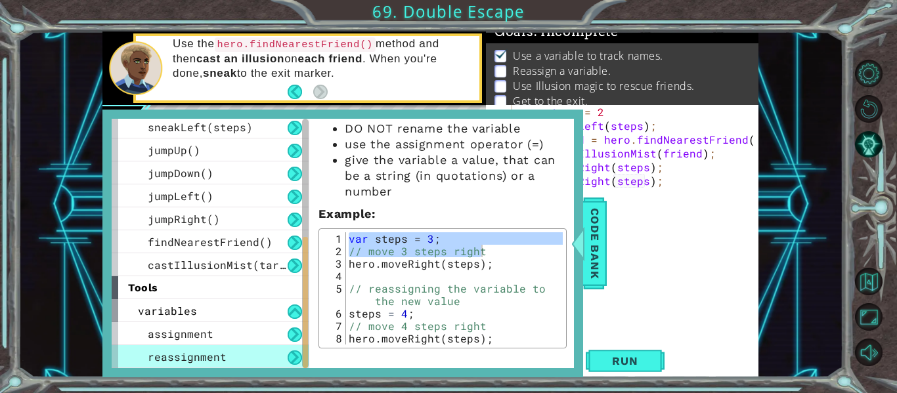
click at [367, 257] on div "var steps = 3 ; // move 3 steps right hero . moveRight ( steps ) ; // reassigni…" at bounding box center [454, 288] width 217 height 112
type textarea "// move 3 steps right"
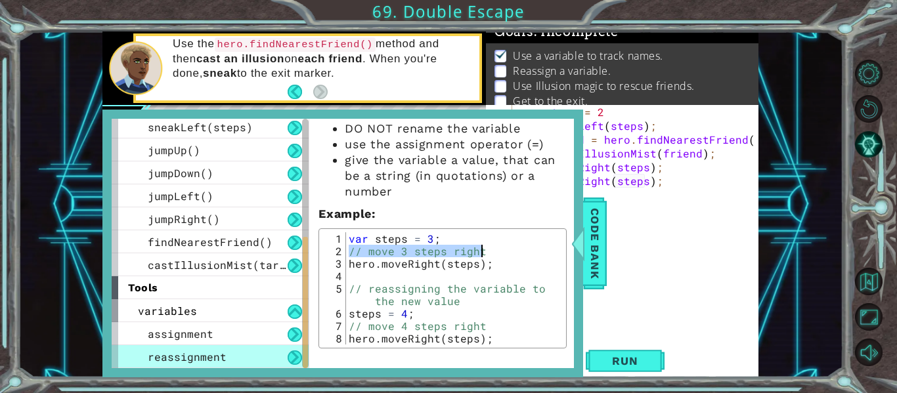
drag, startPoint x: 349, startPoint y: 254, endPoint x: 485, endPoint y: 256, distance: 136.6
click at [485, 256] on div "var steps = 3 ; // move 3 steps right hero . moveRight ( steps ) ; // reassigni…" at bounding box center [454, 300] width 217 height 137
click at [592, 248] on span "Code Bank" at bounding box center [594, 244] width 21 height 80
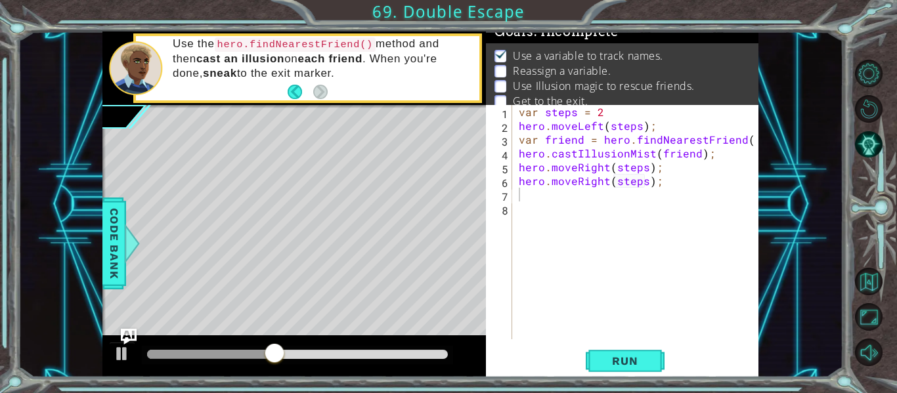
click at [520, 125] on div "var steps = 2 hero . moveLeft ( steps ) ; var friend = hero . findNearestFriend…" at bounding box center [639, 236] width 246 height 262
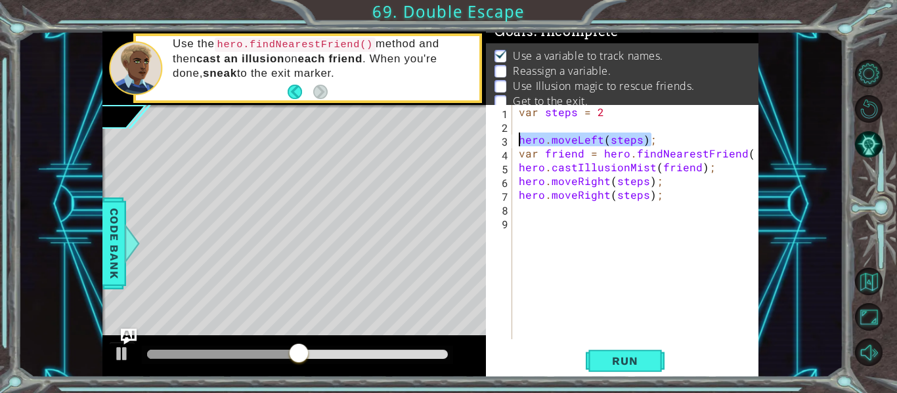
click at [479, 139] on div "1 ההההההההההההההההההההההההההההההההההההההההההההההההההההההההההההההההההההההההההההה…" at bounding box center [430, 205] width 656 height 346
paste textarea "// move 3 steps right"
click at [578, 137] on div "var steps = 2 // move 3 steps right var friend = hero . findNearestFriend ( ) ;…" at bounding box center [639, 236] width 246 height 262
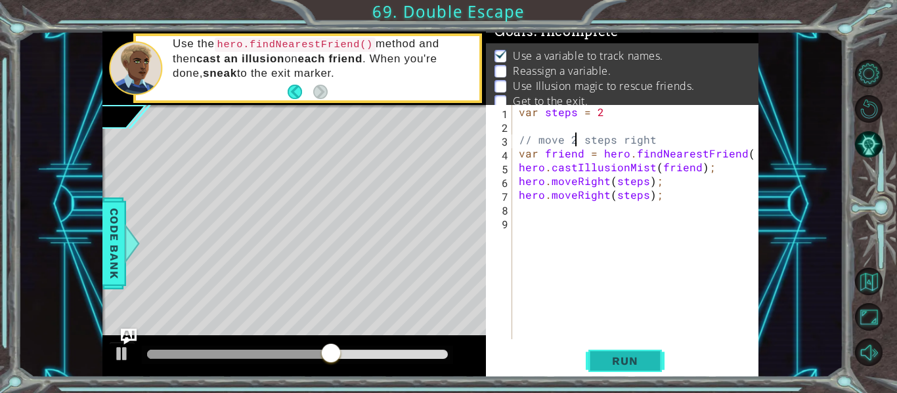
type textarea "// move 2 steps right"
click at [630, 363] on span "Run" at bounding box center [625, 361] width 52 height 13
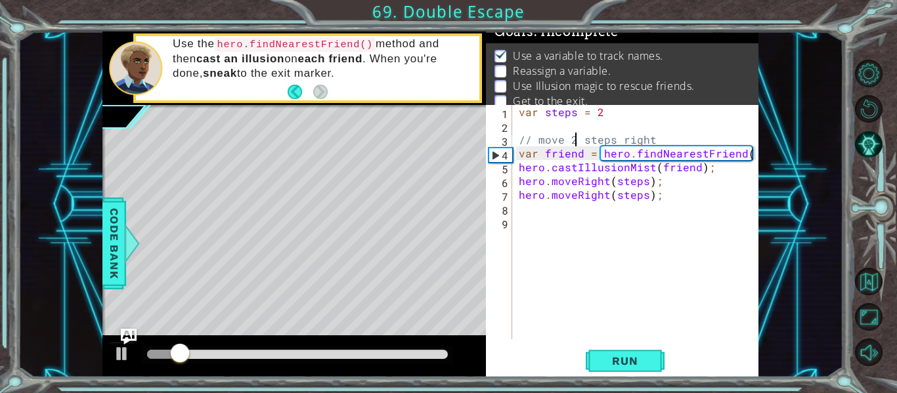
click at [523, 120] on div "var steps = 2 // move 2 steps right var friend = hero . findNearestFriend ( ) ;…" at bounding box center [639, 236] width 246 height 262
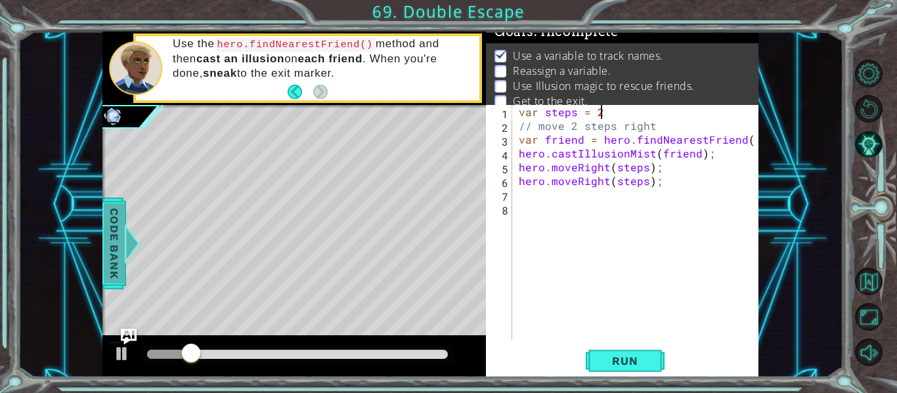
click at [108, 221] on span "Code Bank" at bounding box center [114, 244] width 21 height 80
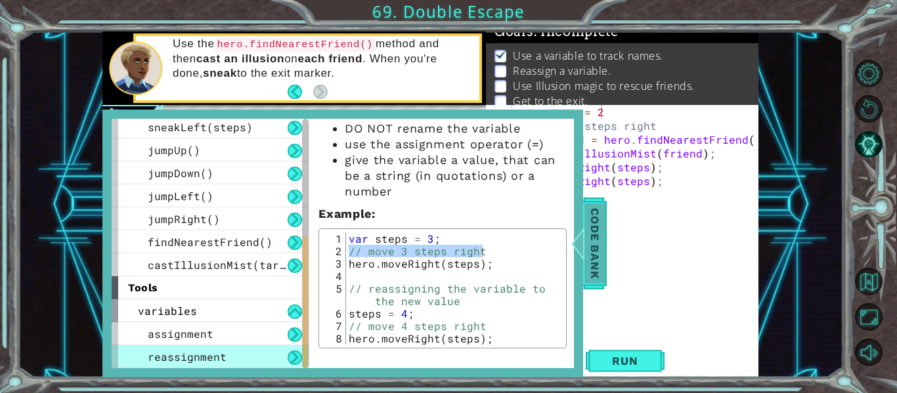
click at [604, 249] on span "Code Bank" at bounding box center [594, 244] width 21 height 80
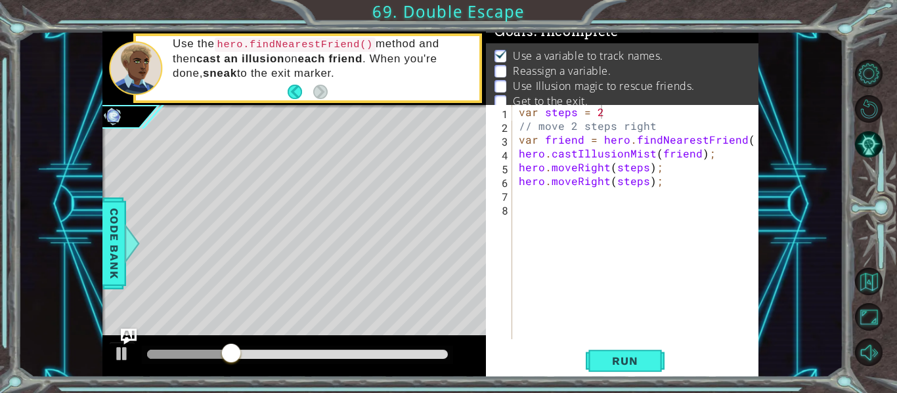
click at [519, 143] on div "var steps = 2 // move 2 steps right var friend = hero . findNearestFriend ( ) ;…" at bounding box center [639, 236] width 246 height 262
click at [670, 128] on div "var steps = 2 // move 2 steps right var friend = hero . findNearestFriend ( ) ;…" at bounding box center [639, 236] width 246 height 262
click at [521, 143] on div "var steps = 2 // move 2 steps left var friend = hero . findNearestFriend ( ) ; …" at bounding box center [639, 236] width 246 height 262
type textarea "var friend = hero.findNearestFriend();"
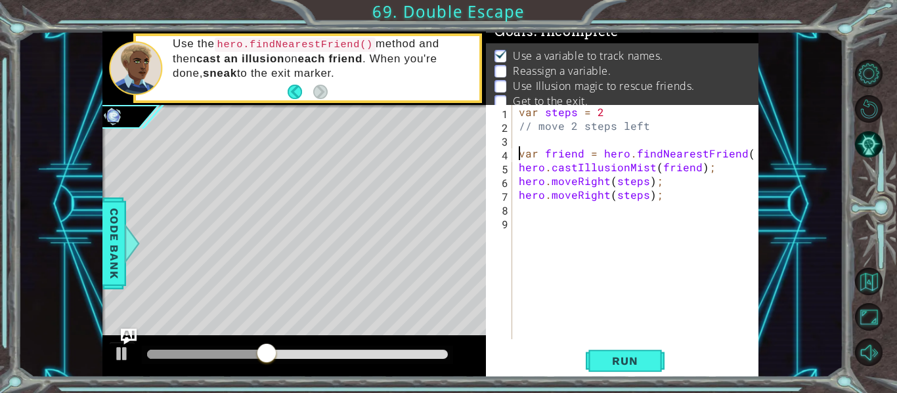
click at [546, 145] on div "var steps = 2 // move 2 steps left var friend = hero . findNearestFriend ( ) ; …" at bounding box center [639, 236] width 246 height 262
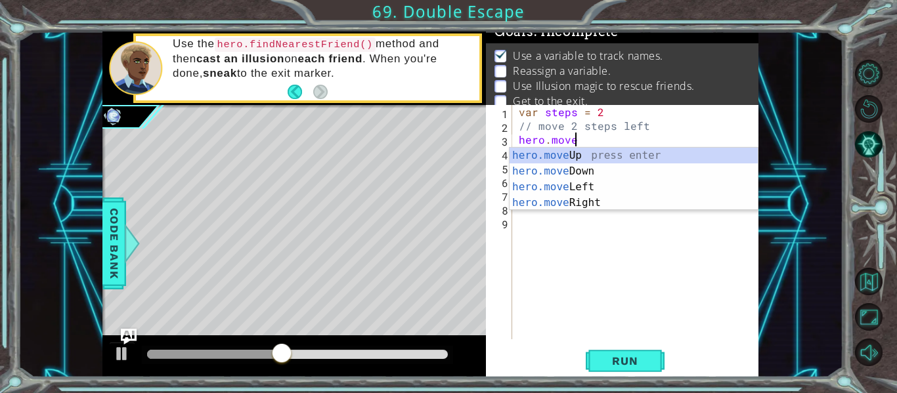
scroll to position [0, 3]
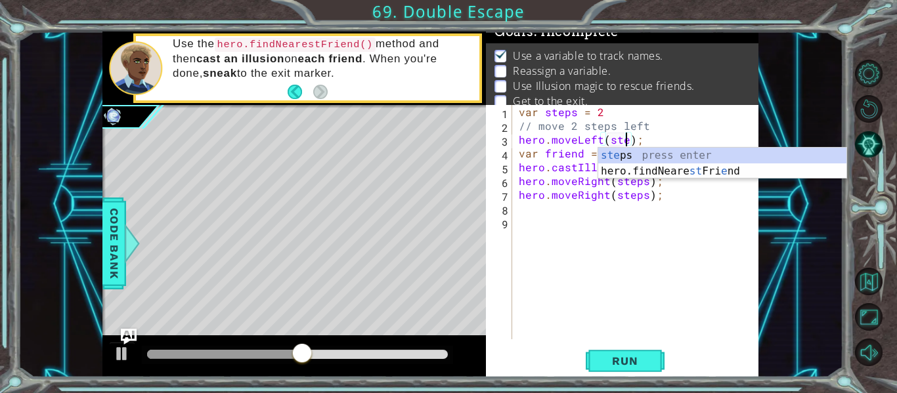
type textarea "hero.moveLeft(stesp);"
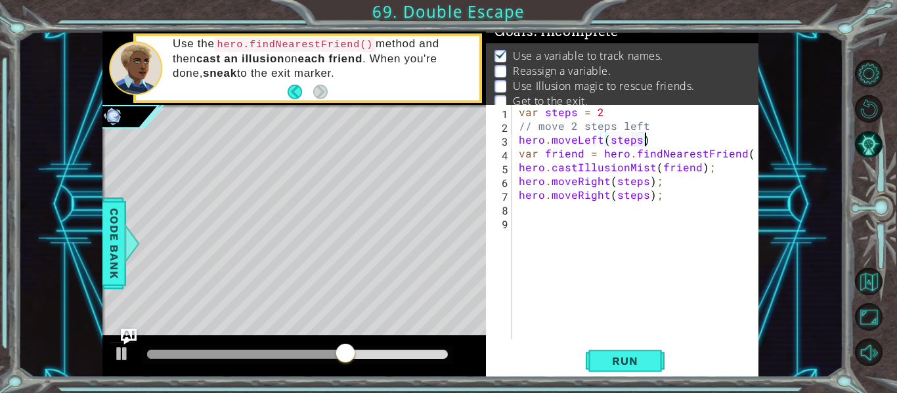
scroll to position [0, 8]
type textarea "hero.moveLeft(steps);"
click at [591, 361] on button "Run" at bounding box center [625, 361] width 79 height 27
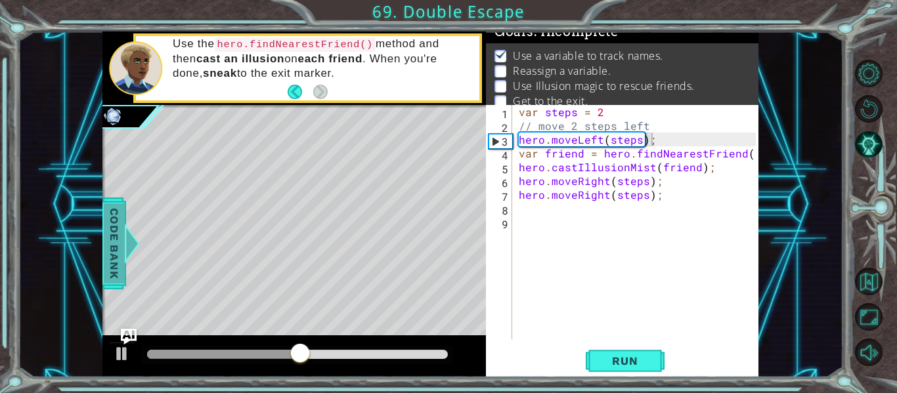
click at [109, 255] on span "Code Bank" at bounding box center [114, 244] width 21 height 80
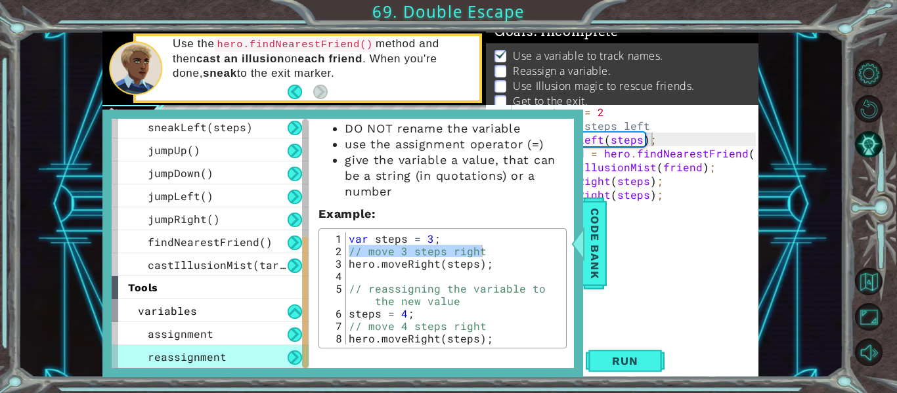
type textarea "// reassigning the variable to the new value"
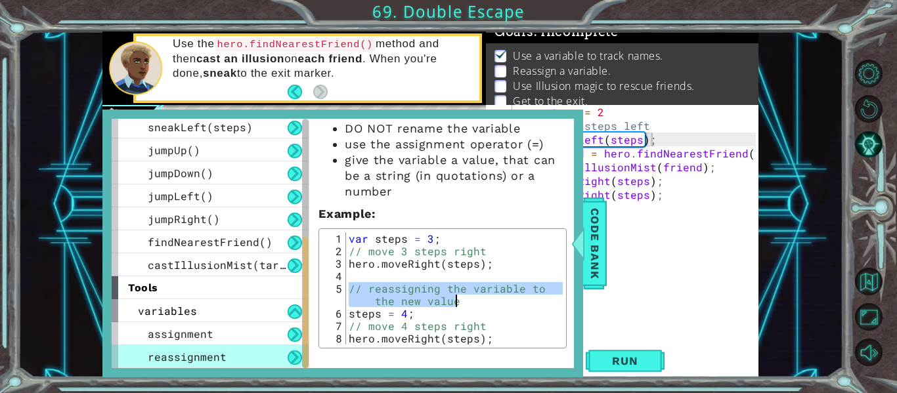
drag, startPoint x: 347, startPoint y: 287, endPoint x: 477, endPoint y: 304, distance: 131.8
click at [477, 304] on div "var steps = 3 ; // move 3 steps right hero . moveRight ( steps ) ; // reassigni…" at bounding box center [454, 300] width 217 height 137
click at [602, 278] on span "Code Bank" at bounding box center [594, 244] width 21 height 80
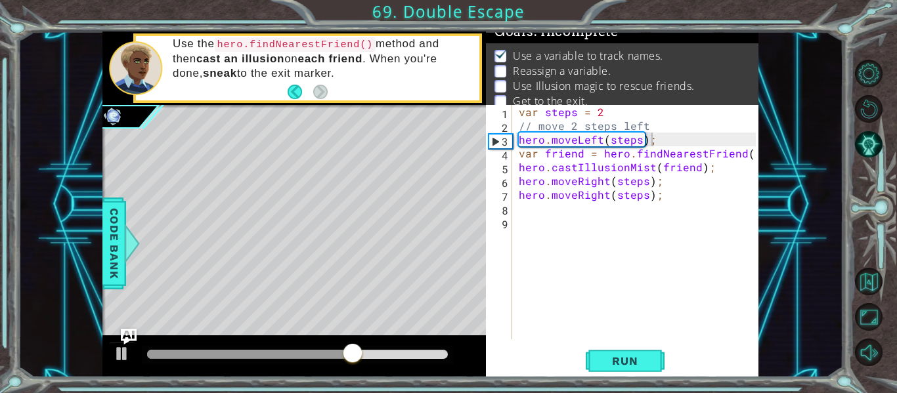
type textarea "var friend = hero.findNearestFriend();"
click at [522, 159] on div "var steps = 2 // move 2 steps left hero . moveLeft ( steps ) ; var friend = her…" at bounding box center [639, 236] width 246 height 262
click at [521, 157] on div "var steps = 2 // move 2 steps left hero . moveLeft ( steps ) ; var friend = her…" at bounding box center [639, 236] width 246 height 262
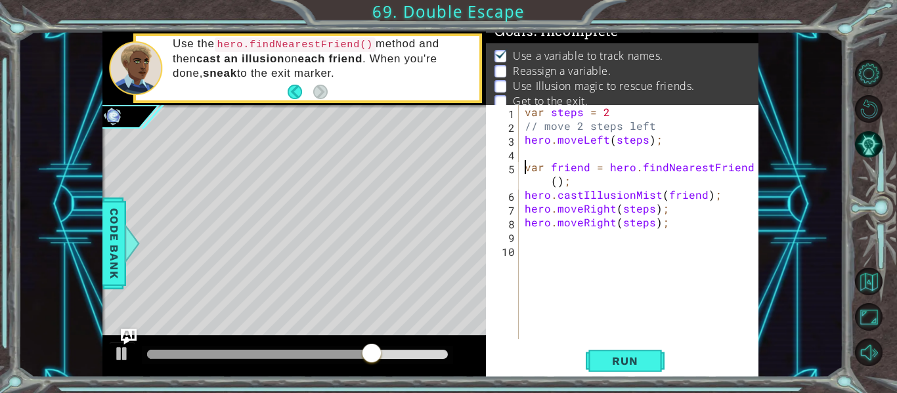
click at [531, 159] on div "var steps = 2 // move 2 steps left hero . moveLeft ( steps ) ; var friend = her…" at bounding box center [642, 236] width 240 height 262
paste textarea "// reassigning the variable to the new value"
type textarea "// reassigning the variable to the new value"
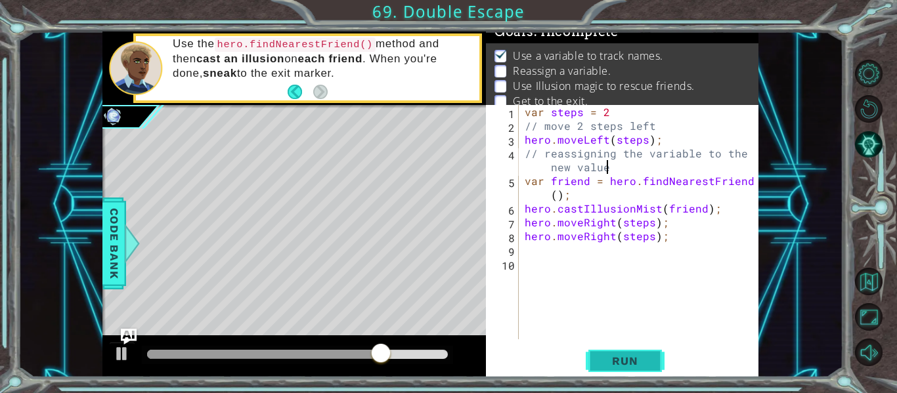
click at [605, 355] on span "Run" at bounding box center [625, 361] width 52 height 13
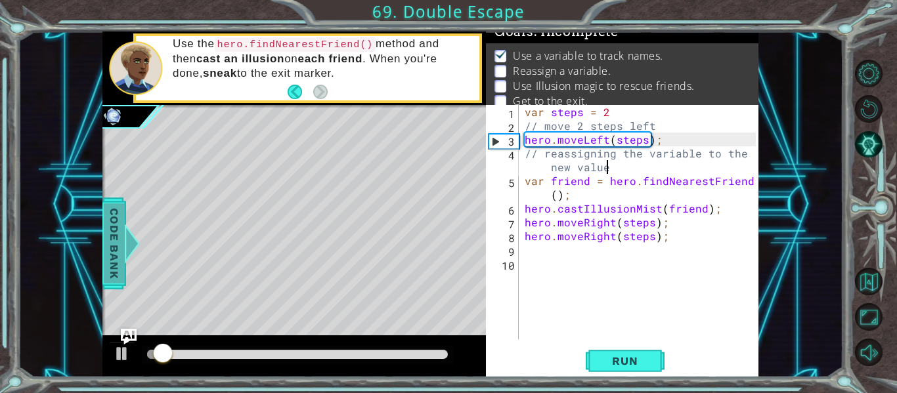
click at [112, 262] on span "Code Bank" at bounding box center [114, 244] width 21 height 80
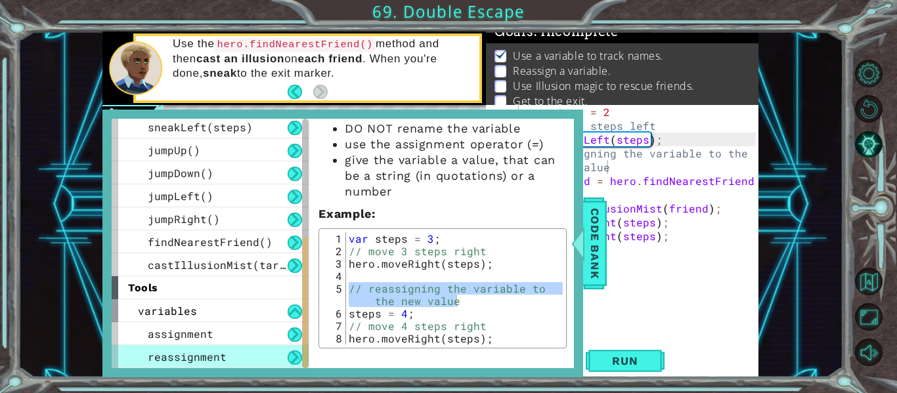
click at [607, 254] on div "var steps = 2 // move 2 steps left hero . moveLeft ( steps ) ; // reassigning t…" at bounding box center [642, 236] width 240 height 262
click at [576, 205] on div "methods hero use(thing) moveUp(steps) moveDown(steps) moveLeft(steps) moveRight…" at bounding box center [342, 244] width 481 height 268
click at [588, 214] on span "Code Bank" at bounding box center [594, 244] width 21 height 80
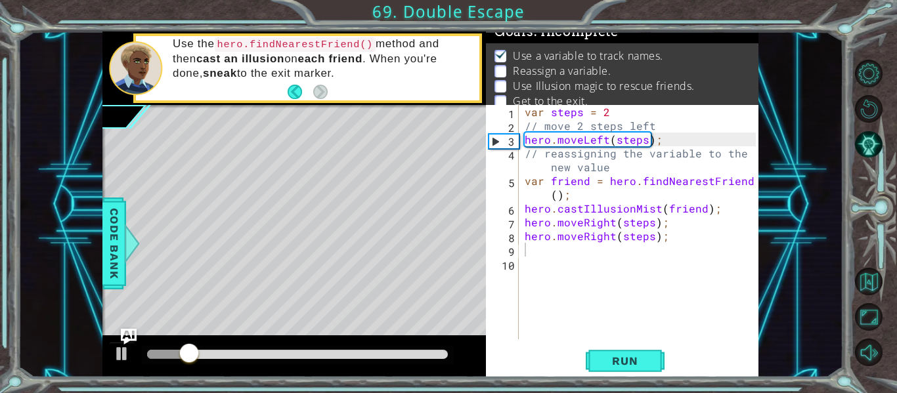
click at [519, 156] on div "1 2 3 4 5 6 7 8 9 10 var steps = 2 // move 2 steps left hero . moveLeft ( steps…" at bounding box center [621, 222] width 270 height 234
click at [523, 156] on div "var steps = 2 // move 2 steps left hero . moveLeft ( steps ) ; // reassigning t…" at bounding box center [642, 236] width 240 height 262
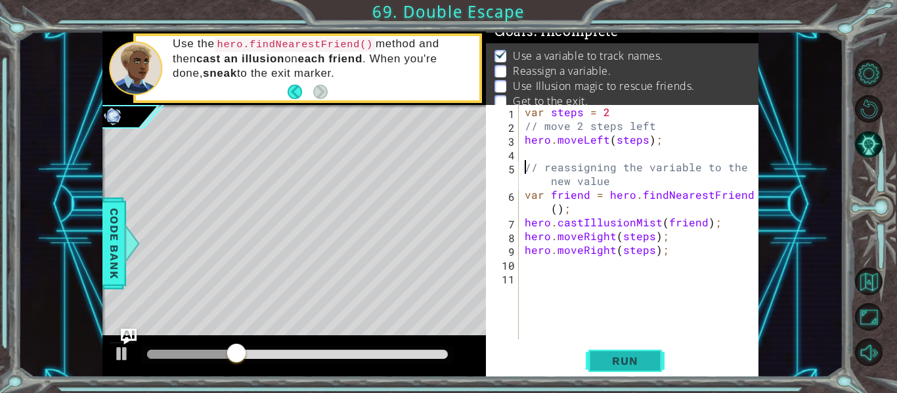
click at [609, 362] on span "Run" at bounding box center [625, 361] width 52 height 13
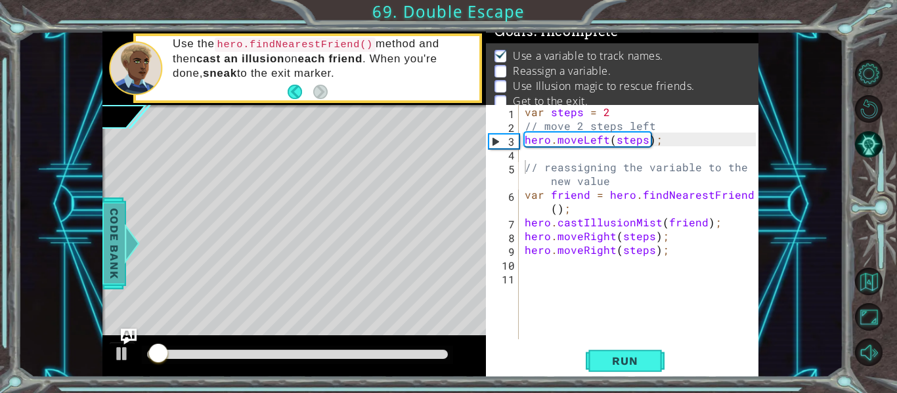
click at [114, 252] on span "Code Bank" at bounding box center [114, 244] width 21 height 80
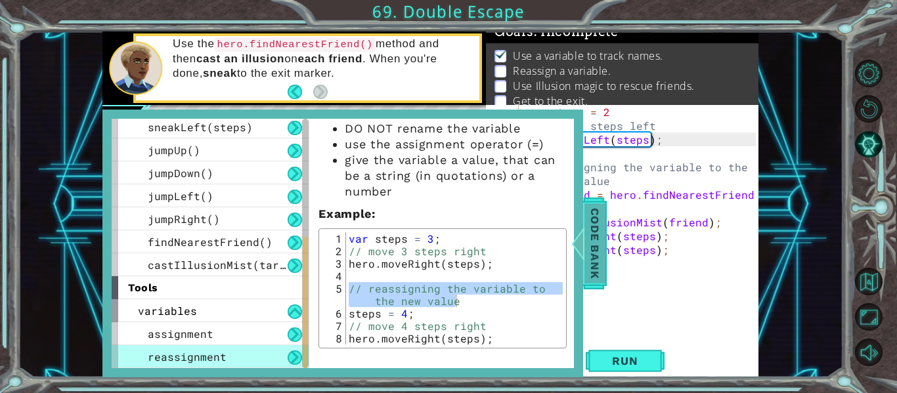
click at [594, 272] on span "Code Bank" at bounding box center [594, 244] width 21 height 80
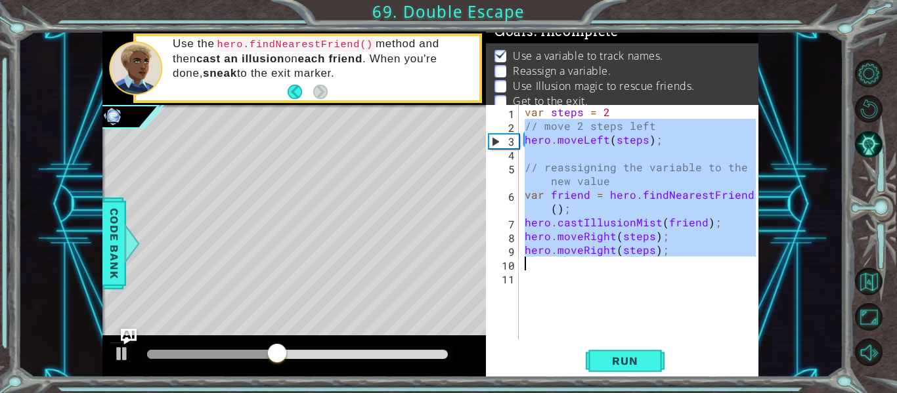
drag, startPoint x: 525, startPoint y: 129, endPoint x: 731, endPoint y: 268, distance: 248.8
click at [731, 268] on div "var steps = 2 // move 2 steps left hero . moveLeft ( steps ) ; // reassigning t…" at bounding box center [642, 236] width 240 height 262
type textarea "hero.moveRight(steps);"
click at [881, 104] on button "Restart Level" at bounding box center [869, 109] width 28 height 28
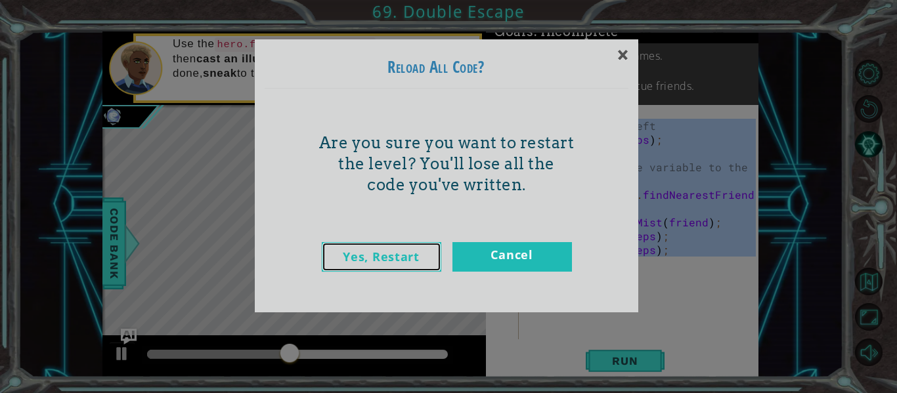
click at [412, 257] on link "Yes, Restart" at bounding box center [382, 257] width 120 height 30
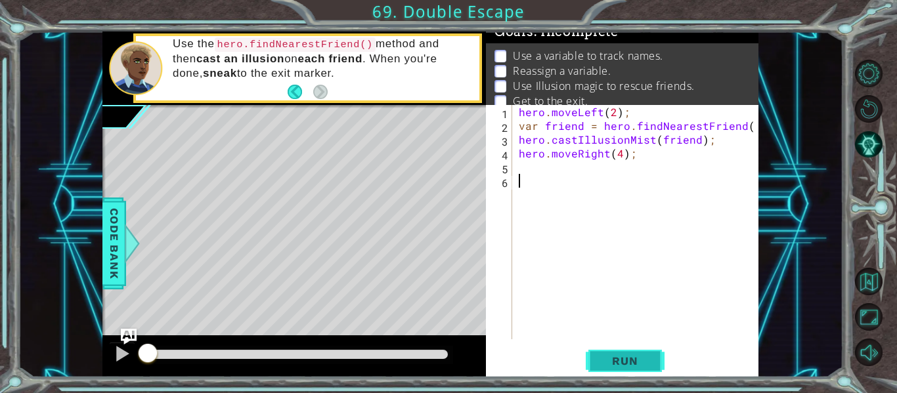
click at [606, 357] on span "Run" at bounding box center [625, 361] width 52 height 13
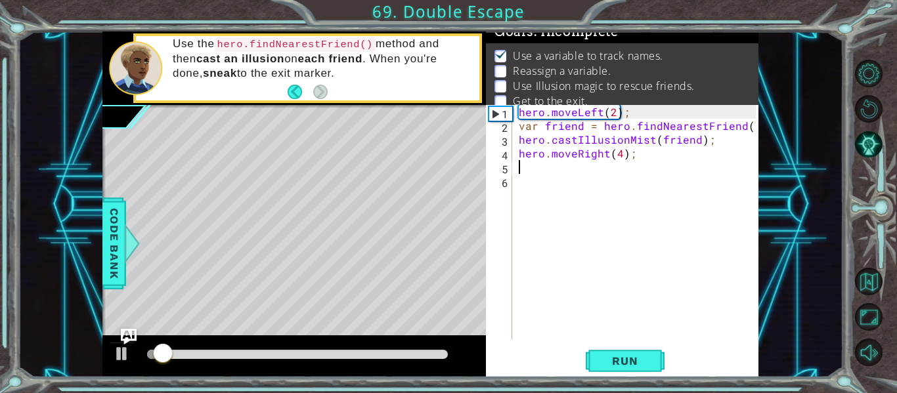
click at [530, 165] on div "hero . moveLeft ( 2 ) ; var friend = hero . findNearestFriend ( ) ; hero . cast…" at bounding box center [639, 236] width 246 height 262
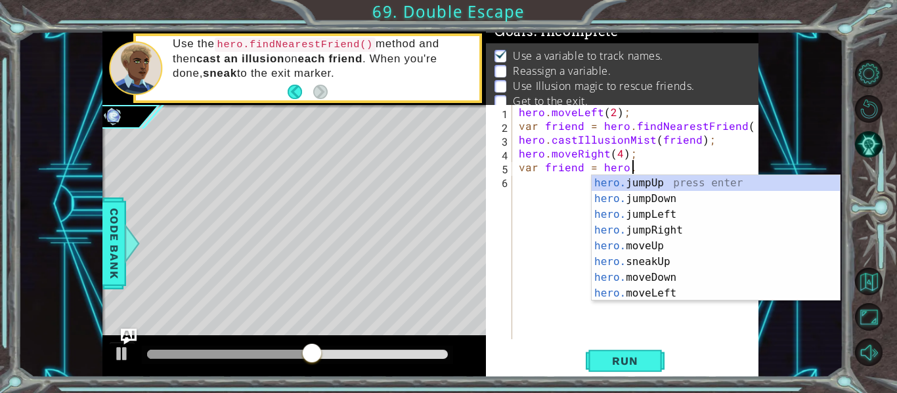
scroll to position [0, 7]
type textarea "var friend = hero.f"
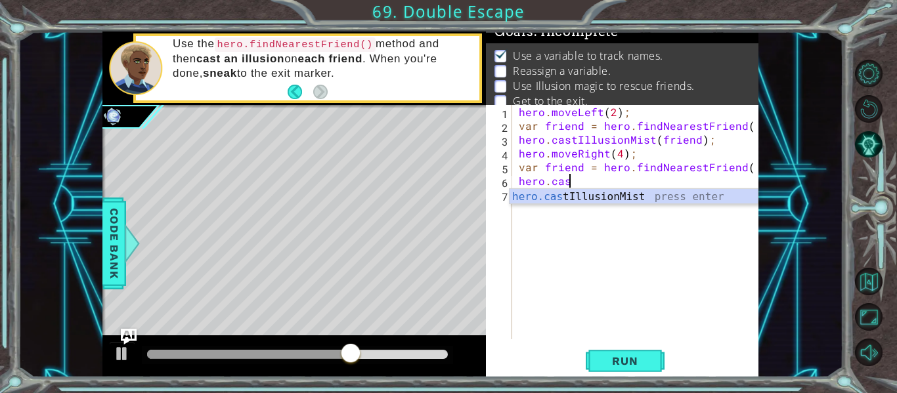
scroll to position [0, 3]
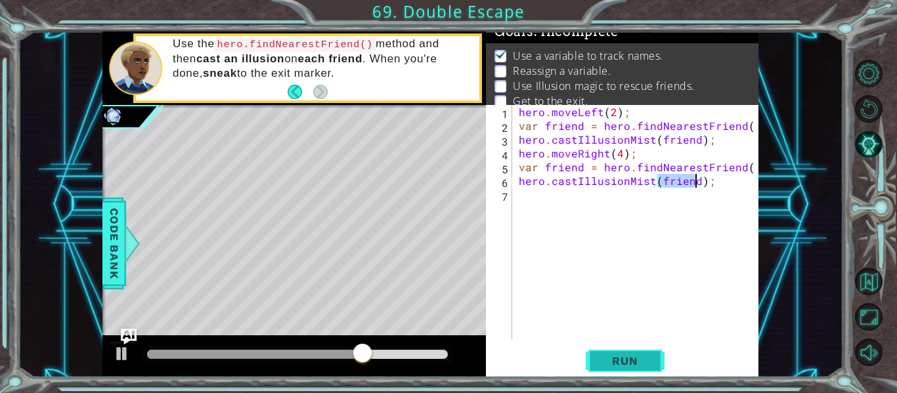
type textarea "hero.castIllusionMist(friend);"
click at [653, 348] on button "Run" at bounding box center [625, 361] width 79 height 27
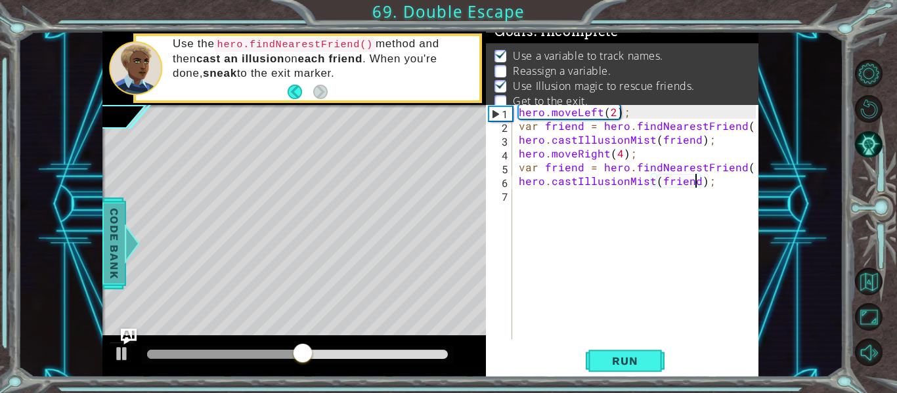
click at [111, 239] on span "Code Bank" at bounding box center [114, 244] width 21 height 80
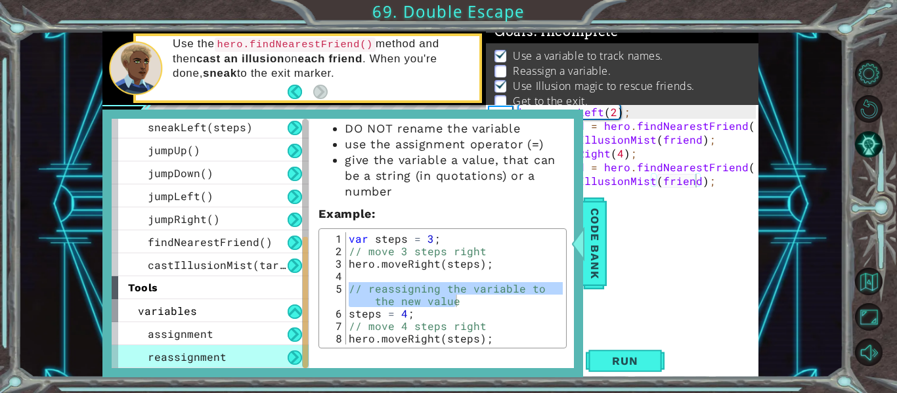
click at [474, 254] on div "var steps = 3 ; // move 3 steps right hero . moveRight ( steps ) ; // reassigni…" at bounding box center [454, 300] width 217 height 137
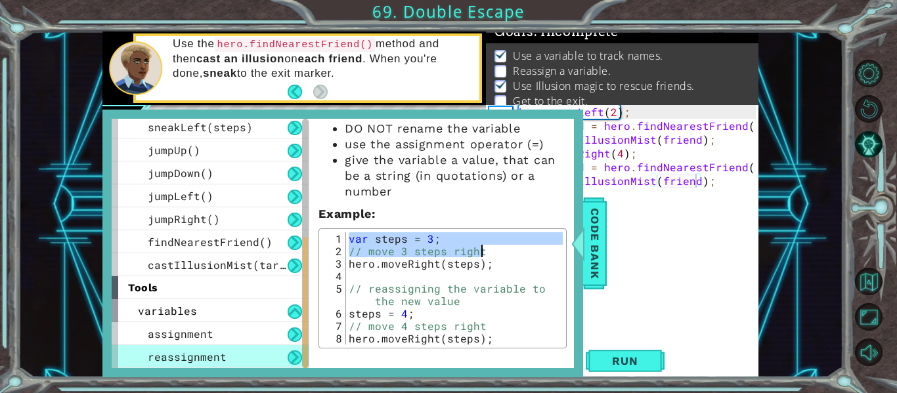
drag, startPoint x: 349, startPoint y: 240, endPoint x: 489, endPoint y: 250, distance: 140.9
click at [489, 250] on div "var steps = 3 ; // move 3 steps right hero . moveRight ( steps ) ; // reassigni…" at bounding box center [454, 300] width 217 height 137
type textarea "var steps = 3; // move 3 steps right"
click at [602, 261] on span "Code Bank" at bounding box center [594, 244] width 21 height 80
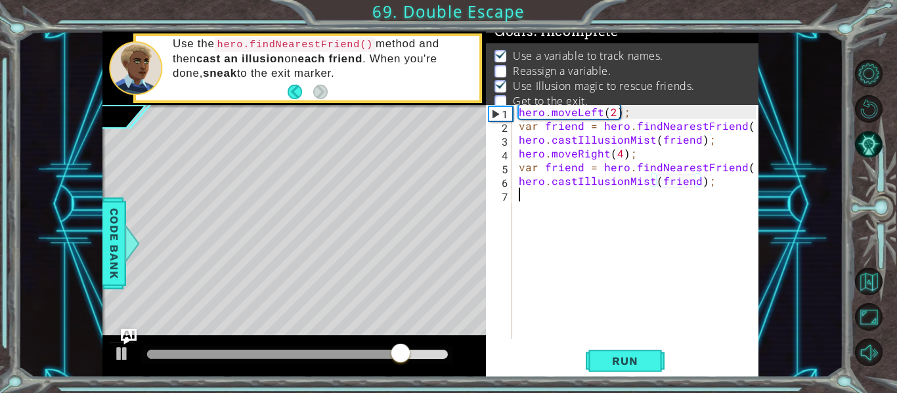
click at [581, 211] on div "hero . moveLeft ( 2 ) ; var friend = hero . findNearestFriend ( ) ; hero . cast…" at bounding box center [639, 236] width 246 height 262
paste textarea "// move 3 steps right"
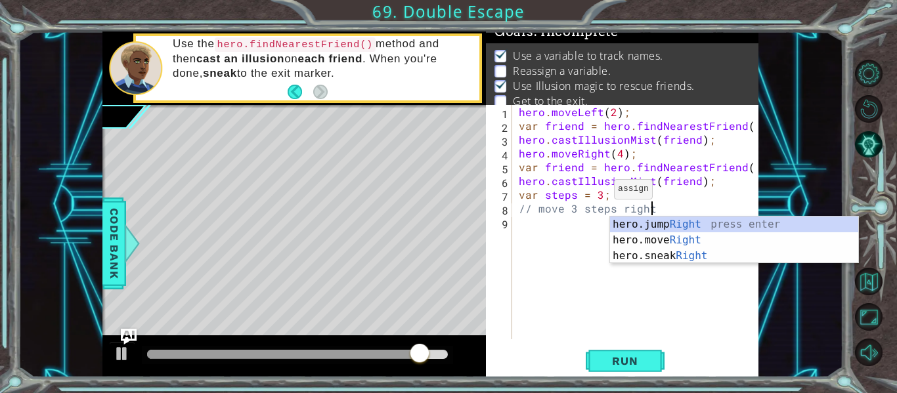
click at [593, 192] on div "hero . moveLeft ( 2 ) ; var friend = hero . findNearestFriend ( ) ; hero . cast…" at bounding box center [639, 236] width 246 height 262
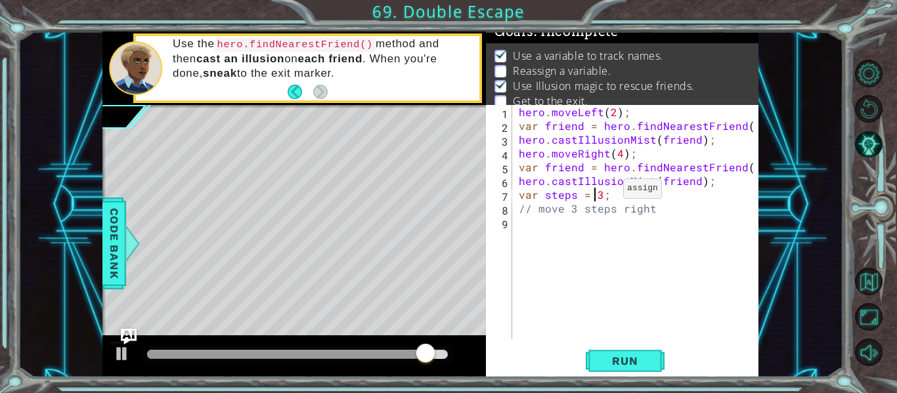
click at [601, 192] on div "hero . moveLeft ( 2 ) ; var friend = hero . findNearestFriend ( ) ; hero . cast…" at bounding box center [639, 236] width 246 height 262
click at [573, 214] on div "hero . moveLeft ( 2 ) ; var friend = hero . findNearestFriend ( ) ; hero . cast…" at bounding box center [639, 236] width 246 height 262
type textarea "// move 2 steps right"
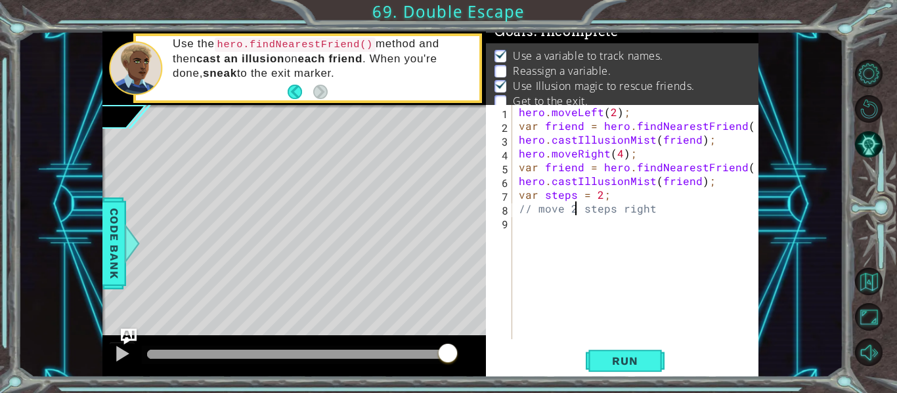
click at [676, 217] on div "hero . moveLeft ( 2 ) ; var friend = hero . findNearestFriend ( ) ; hero . cast…" at bounding box center [639, 236] width 246 height 262
click at [675, 211] on div "hero . moveLeft ( 2 ) ; var friend = hero . findNearestFriend ( ) ; hero . cast…" at bounding box center [639, 236] width 246 height 262
type textarea "// move 2 steps left"
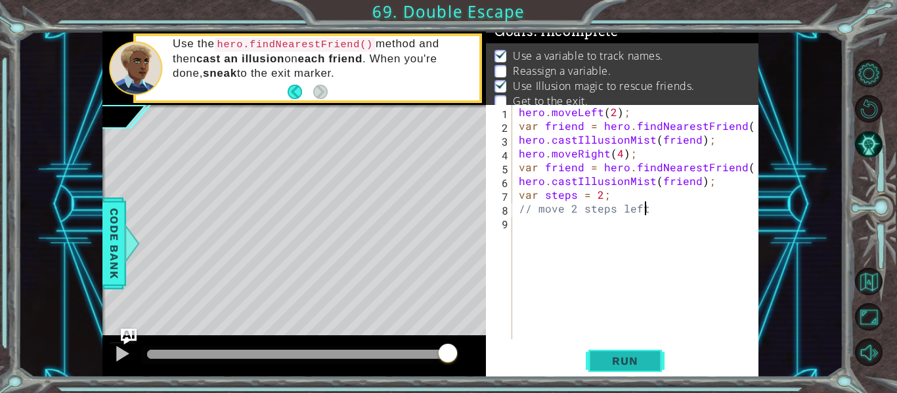
click at [619, 350] on button "Run" at bounding box center [625, 361] width 79 height 27
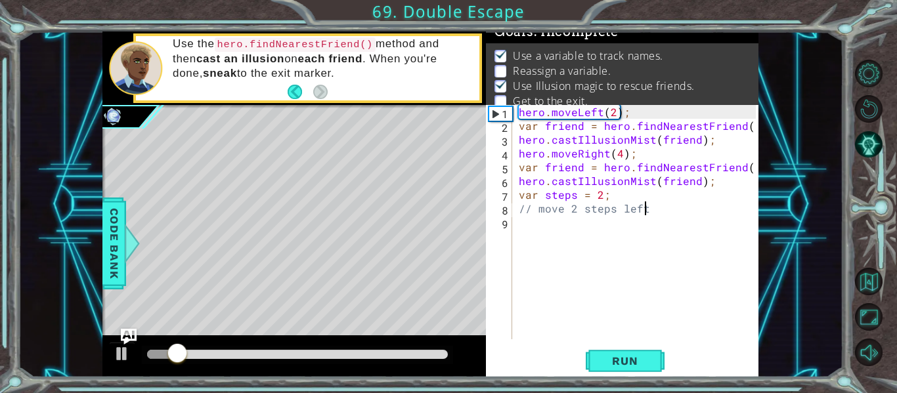
click at [547, 240] on div "hero . moveLeft ( 2 ) ; var friend = hero . findNearestFriend ( ) ; hero . cast…" at bounding box center [639, 236] width 246 height 262
click at [125, 261] on div at bounding box center [132, 243] width 16 height 39
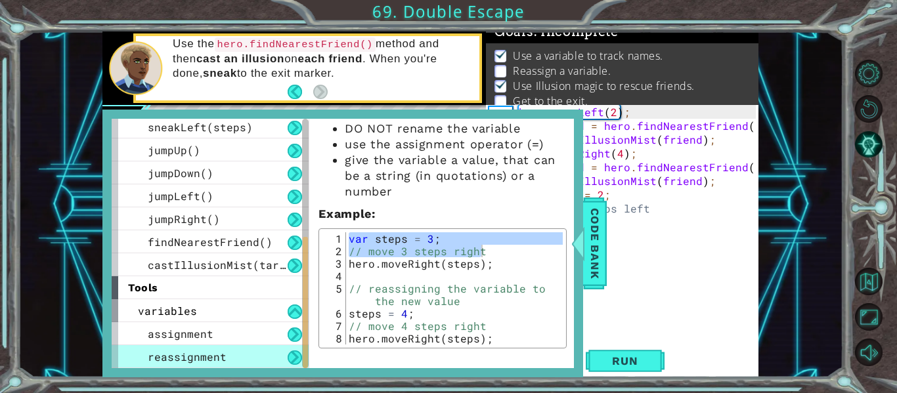
click at [363, 281] on div "var steps = 3 ; // move 3 steps right hero . moveRight ( steps ) ; // reassigni…" at bounding box center [454, 300] width 217 height 137
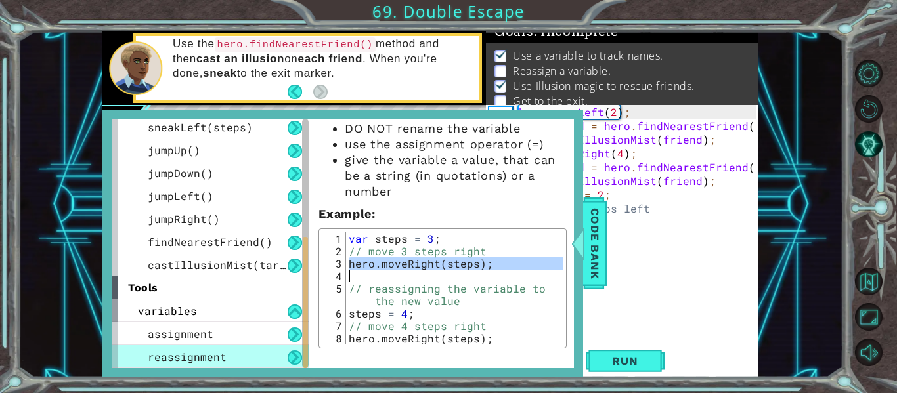
drag, startPoint x: 345, startPoint y: 259, endPoint x: 483, endPoint y: 273, distance: 138.5
click at [483, 273] on div "1 2 3 4 5 6 7 8 var steps = 3 ; // move 3 steps right hero . moveRight ( steps …" at bounding box center [442, 288] width 240 height 112
type textarea "hero.moveRight(steps);"
click at [602, 239] on span "Code Bank" at bounding box center [594, 244] width 21 height 80
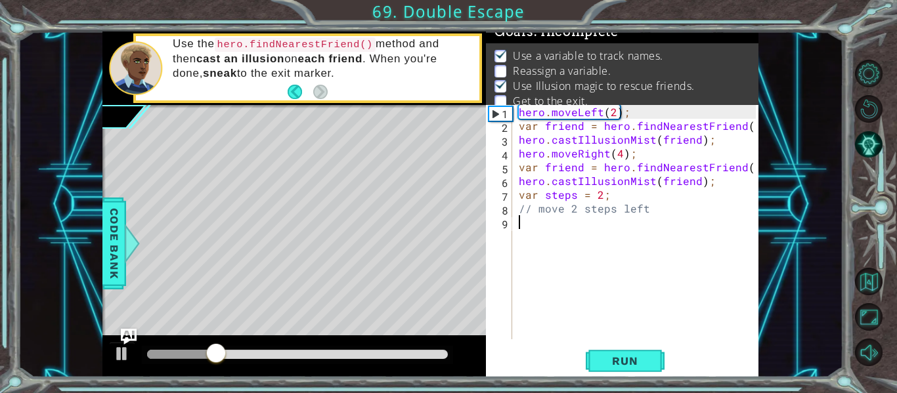
click at [601, 239] on div "hero . moveLeft ( 2 ) ; var friend = hero . findNearestFriend ( ) ; hero . cast…" at bounding box center [639, 236] width 246 height 262
paste textarea "hero.moveRight(steps);"
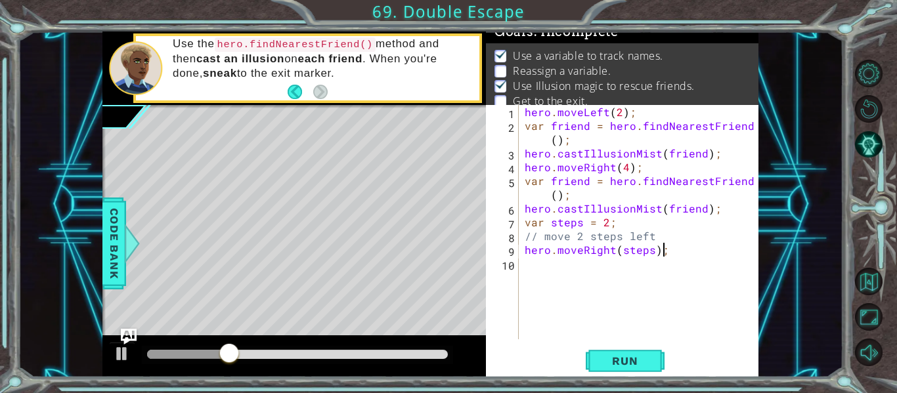
click at [663, 254] on div "hero . moveLeft ( 2 ) ; var friend = hero . findNearestFriend ( ) ; hero . cast…" at bounding box center [642, 236] width 240 height 262
click at [611, 244] on div "hero . moveLeft ( 2 ) ; var friend = hero . findNearestFriend ( ) ; hero . cast…" at bounding box center [642, 236] width 240 height 262
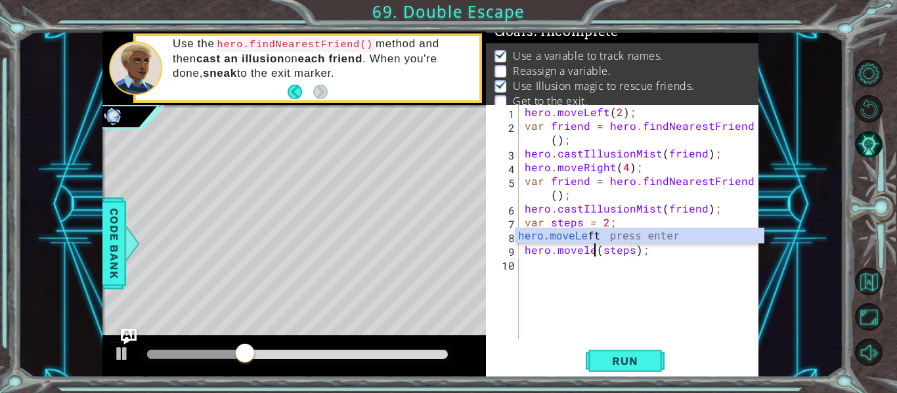
scroll to position [0, 5]
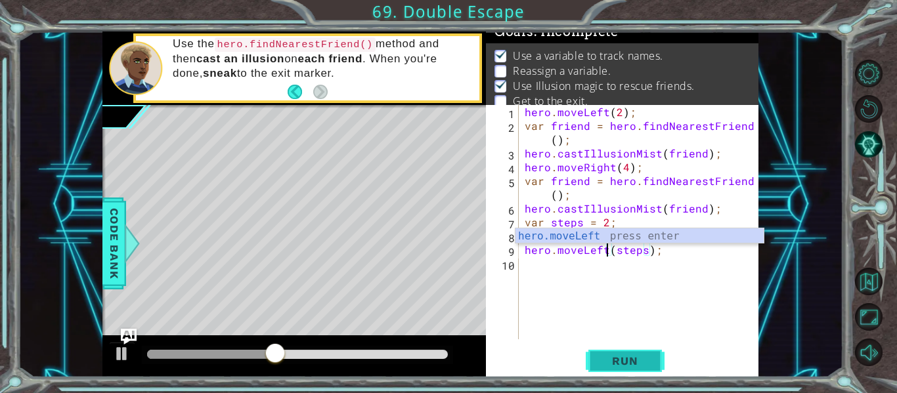
type textarea "hero.moveLeft(steps);"
click at [634, 363] on span "Run" at bounding box center [625, 361] width 52 height 13
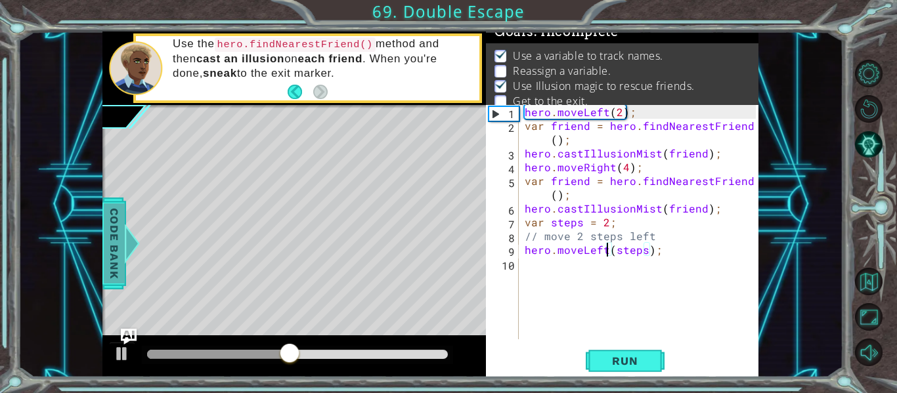
click at [116, 263] on span "Code Bank" at bounding box center [114, 244] width 21 height 80
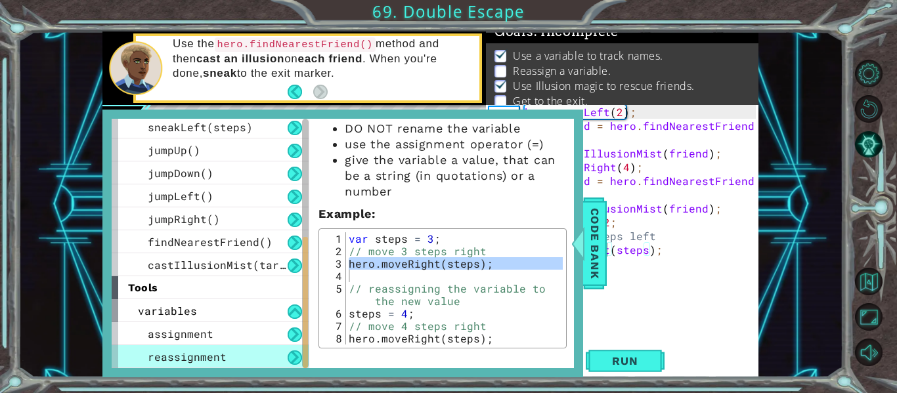
click at [428, 275] on div "var steps = 3 ; // move 3 steps right hero . moveRight ( steps ) ; // reassigni…" at bounding box center [454, 288] width 217 height 112
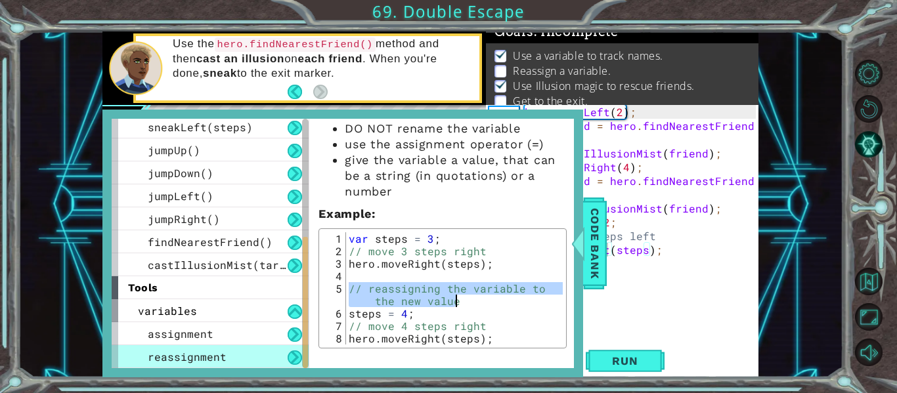
drag, startPoint x: 351, startPoint y: 289, endPoint x: 484, endPoint y: 301, distance: 133.9
click at [484, 301] on div "var steps = 3 ; // move 3 steps right hero . moveRight ( steps ) ; // reassigni…" at bounding box center [454, 300] width 217 height 137
type textarea "// reassigning the variable to the new value"
click at [598, 245] on span "Code Bank" at bounding box center [594, 244] width 21 height 80
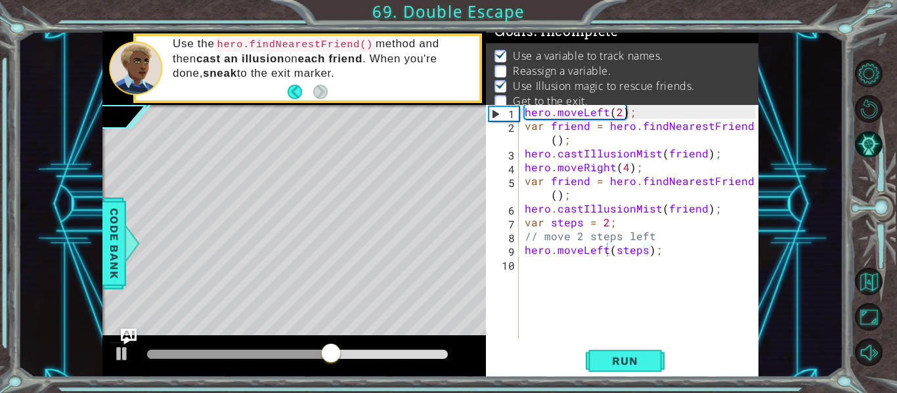
click at [569, 287] on div "hero . moveLeft ( 2 ) ; var friend = hero . findNearestFriend ( ) ; hero . cast…" at bounding box center [642, 236] width 240 height 262
paste textarea "// reassigning the variable to the new value"
type textarea "// reassigning the variable to the new value"
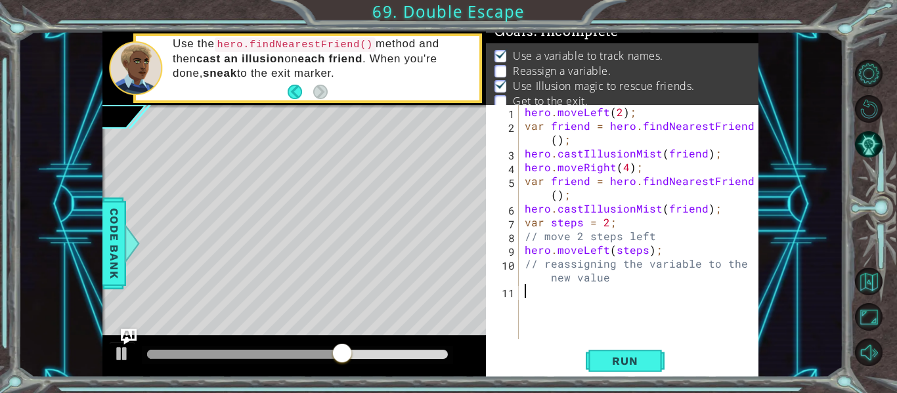
click at [540, 306] on div "hero . moveLeft ( 2 ) ; var friend = hero . findNearestFriend ( ) ; hero . cast…" at bounding box center [642, 236] width 240 height 262
click at [525, 273] on div "hero . moveLeft ( 2 ) ; var friend = hero . findNearestFriend ( ) ; hero . cast…" at bounding box center [642, 236] width 240 height 262
type textarea "// reassigning the variable to the new value"
click at [525, 271] on div "hero . moveLeft ( 2 ) ; var friend = hero . findNearestFriend ( ) ; hero . cast…" at bounding box center [642, 236] width 240 height 262
click at [524, 267] on div "hero . moveLeft ( 2 ) ; var friend = hero . findNearestFriend ( ) ; hero . cast…" at bounding box center [642, 236] width 240 height 262
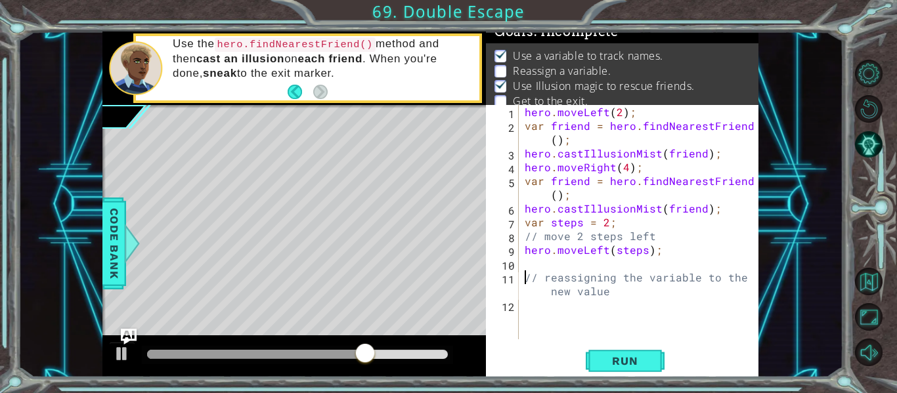
click at [550, 308] on div "hero . moveLeft ( 2 ) ; var friend = hero . findNearestFriend ( ) ; hero . cast…" at bounding box center [642, 236] width 240 height 262
click at [130, 256] on div at bounding box center [132, 243] width 16 height 39
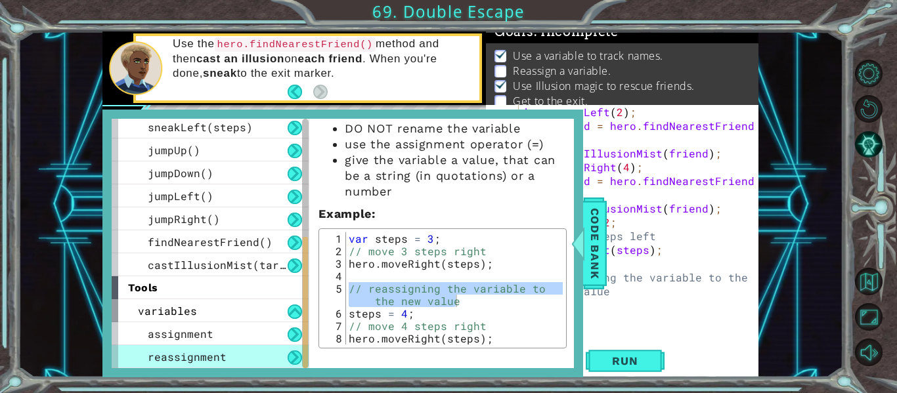
click at [435, 303] on div "var steps = 3 ; // move 3 steps right hero . moveRight ( steps ) ; // reassigni…" at bounding box center [454, 288] width 217 height 112
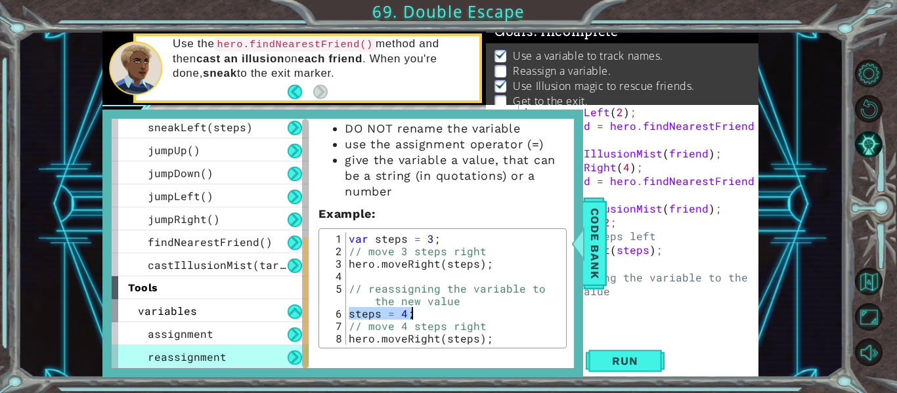
drag, startPoint x: 347, startPoint y: 311, endPoint x: 426, endPoint y: 313, distance: 78.9
click at [426, 313] on div "var steps = 3 ; // move 3 steps right hero . moveRight ( steps ) ; // reassigni…" at bounding box center [454, 300] width 217 height 137
type textarea "steps = 4;"
click at [605, 276] on span "Code Bank" at bounding box center [594, 244] width 21 height 80
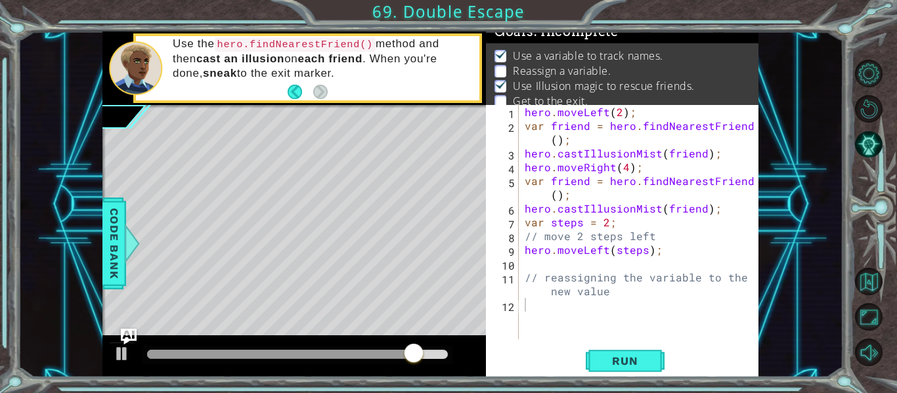
click at [588, 327] on div "hero . moveLeft ( 2 ) ; var friend = hero . findNearestFriend ( ) ; hero . cast…" at bounding box center [642, 236] width 240 height 262
paste textarea "steps = 4;"
type textarea "steps = 4;"
click at [577, 330] on div "hero . moveLeft ( 2 ) ; var friend = hero . findNearestFriend ( ) ; hero . cast…" at bounding box center [642, 236] width 240 height 262
click at [116, 251] on span "Code Bank" at bounding box center [114, 244] width 21 height 80
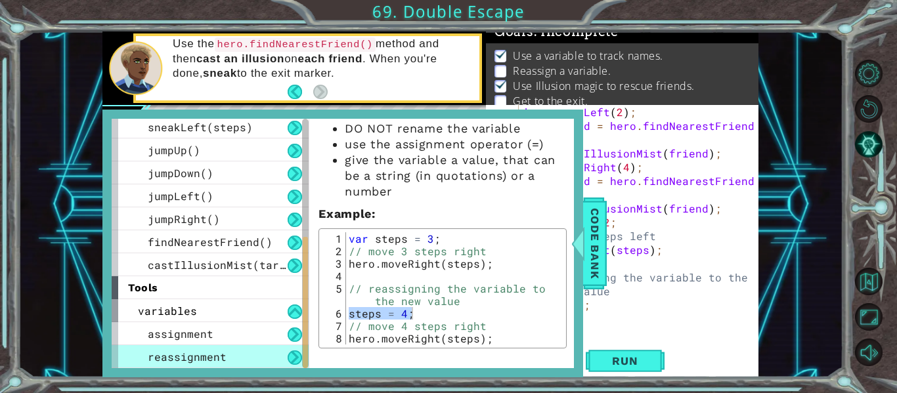
click at [375, 330] on div "var steps = 3 ; // move 3 steps right hero . moveRight ( steps ) ; // reassigni…" at bounding box center [454, 300] width 217 height 137
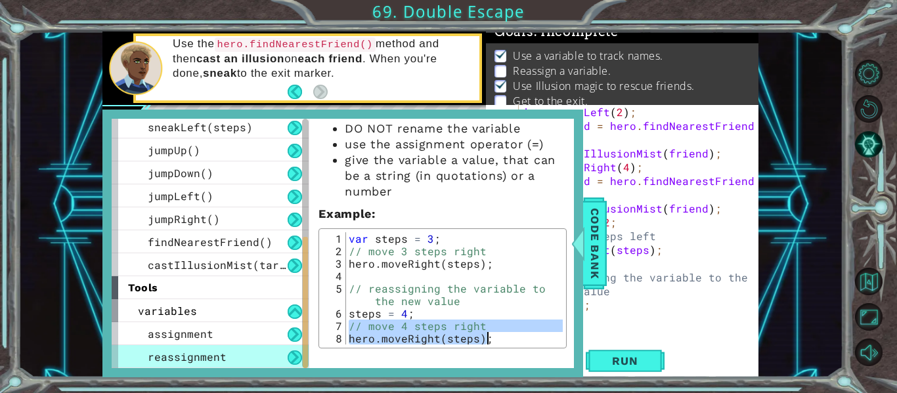
drag, startPoint x: 347, startPoint y: 328, endPoint x: 531, endPoint y: 340, distance: 184.3
click at [531, 340] on div "var steps = 3 ; // move 3 steps right hero . moveRight ( steps ) ; // reassigni…" at bounding box center [454, 300] width 217 height 137
type textarea "// move 4 steps right hero.moveRight(steps);"
click at [590, 278] on span "Code Bank" at bounding box center [594, 244] width 21 height 80
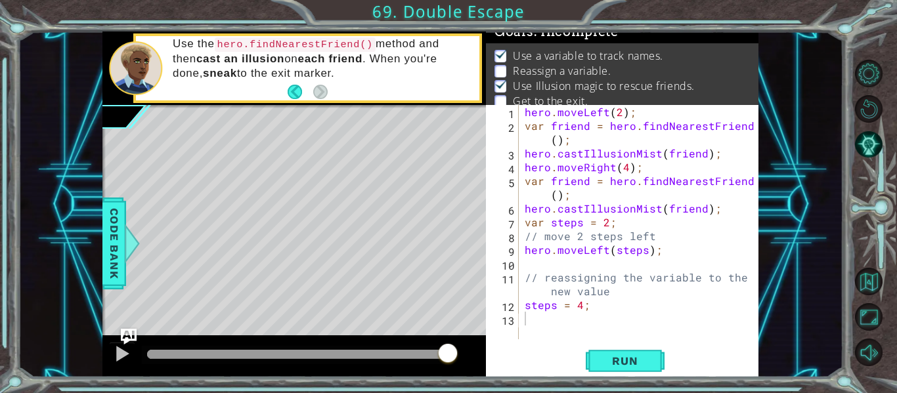
click at [559, 337] on div "hero . moveLeft ( 2 ) ; var friend = hero . findNearestFriend ( ) ; hero . cast…" at bounding box center [642, 236] width 240 height 262
paste textarea "hero.moveRight(steps);"
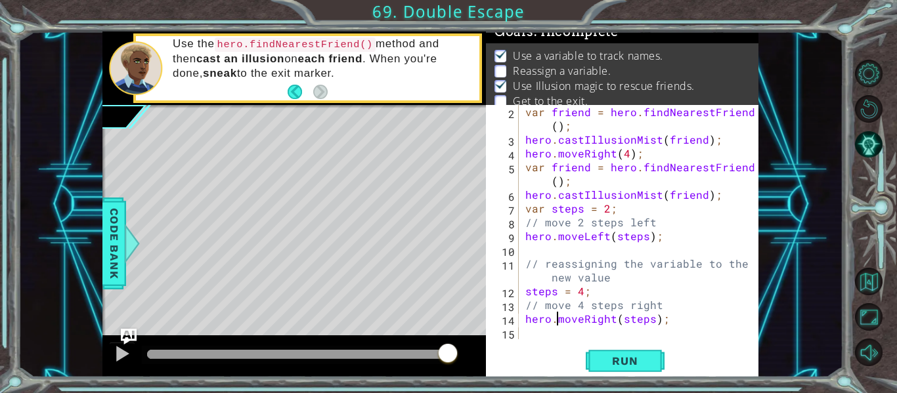
click at [559, 315] on div "var friend = hero . findNearestFriend ( ) ; hero . castIllusionMist ( friend ) …" at bounding box center [643, 243] width 240 height 276
click at [619, 303] on div "var friend = hero . findNearestFriend ( ) ; hero . castIllusionMist ( friend ) …" at bounding box center [643, 243] width 240 height 276
click at [611, 319] on div "var friend = hero . findNearestFriend ( ) ; hero . castIllusionMist ( friend ) …" at bounding box center [643, 243] width 240 height 276
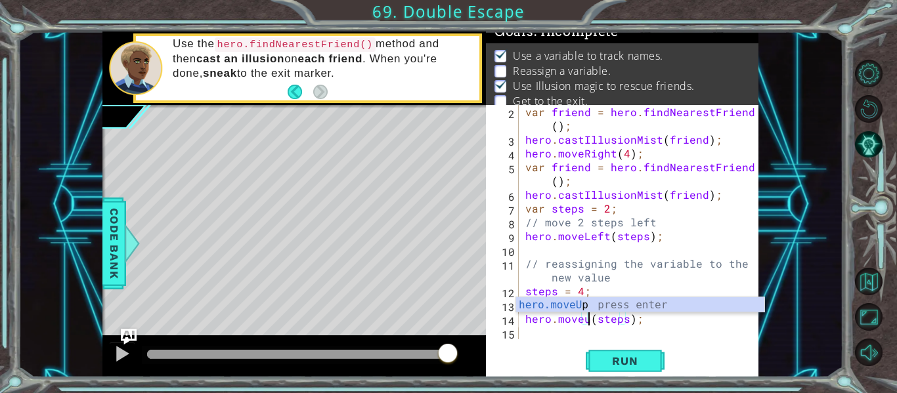
scroll to position [0, 5]
type textarea "hero.moveUp(steps);"
click at [613, 342] on div "hero.moveUp(steps); 2 3 4 5 6 7 8 9 10 11 12 13 14 15 var friend = hero . findN…" at bounding box center [622, 241] width 273 height 273
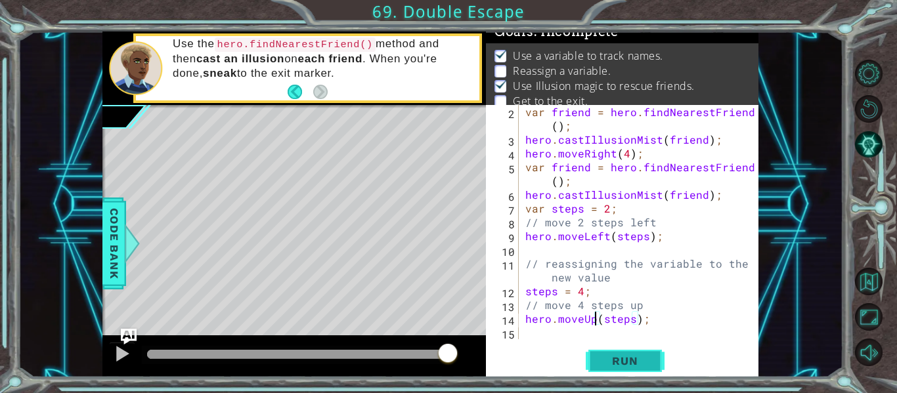
click at [618, 349] on button "Run" at bounding box center [625, 361] width 79 height 27
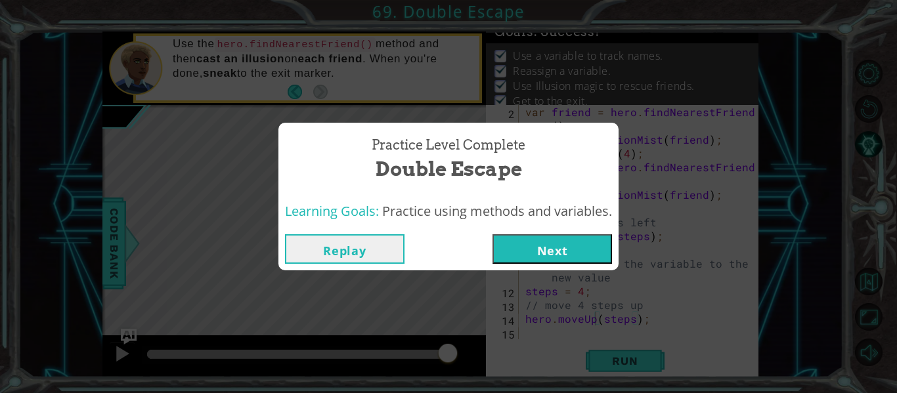
click at [583, 250] on button "Next" at bounding box center [553, 249] width 120 height 30
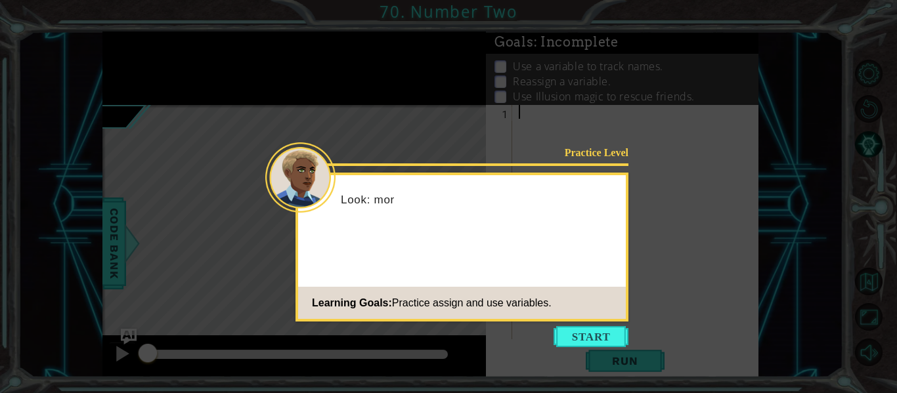
click at [589, 309] on footer "Learning Goals: Practice assign and use variables." at bounding box center [462, 303] width 328 height 32
click at [594, 320] on div "Practice Level Look: more friends that Learning Goals: Practice assign and use …" at bounding box center [462, 247] width 333 height 149
click at [600, 337] on button "Start" at bounding box center [591, 336] width 75 height 21
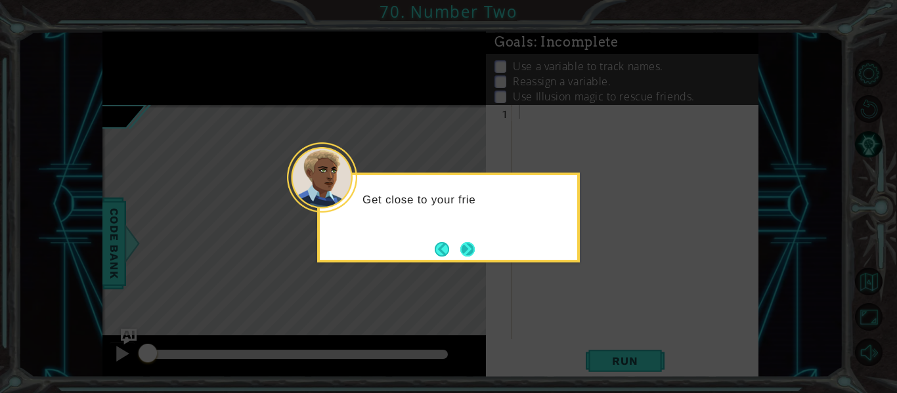
click at [462, 250] on button "Next" at bounding box center [467, 249] width 14 height 14
click at [460, 246] on button "Next" at bounding box center [468, 249] width 16 height 16
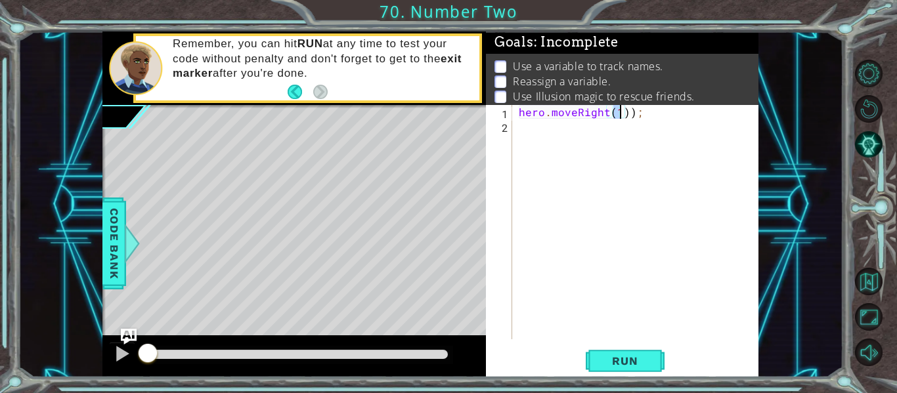
scroll to position [0, 7]
click at [637, 112] on div "hero . moveRight ( 2 )) ;" at bounding box center [639, 236] width 246 height 262
click at [627, 112] on div "hero . moveRight ( 2 )) ;" at bounding box center [639, 236] width 246 height 262
type textarea "hero.moveRight(2);"
click at [644, 132] on div "hero . moveRight ( 2 ) ;" at bounding box center [639, 236] width 246 height 262
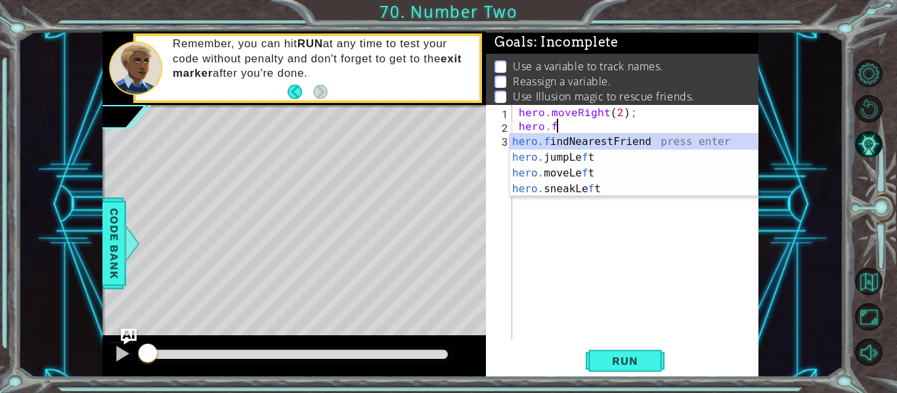
scroll to position [0, 2]
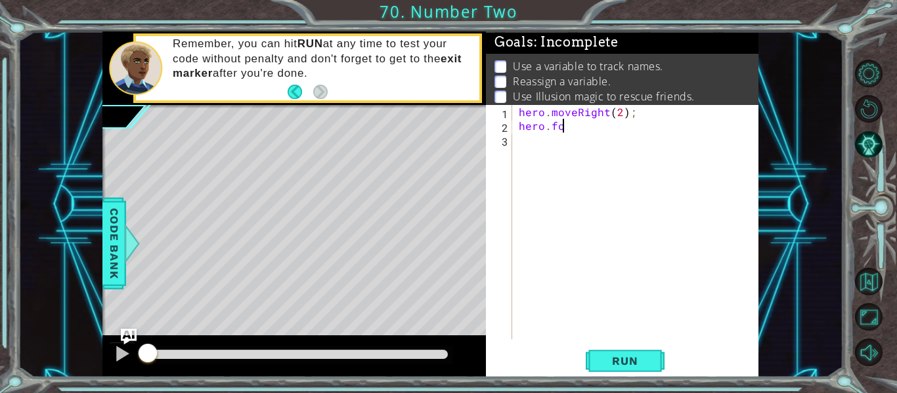
type textarea "hero.f"
click at [649, 144] on div "hero . moveRight ( 2 ) ; hero . findNearestFriend ( ) ; hero . castIllusionMist…" at bounding box center [639, 236] width 246 height 262
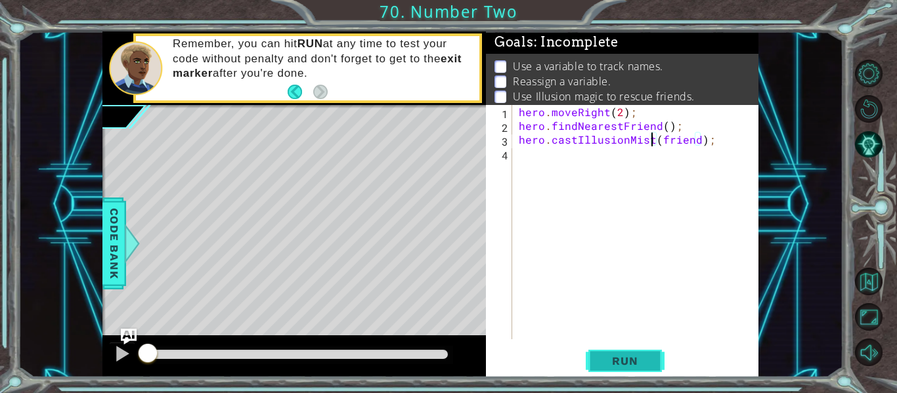
click at [616, 364] on span "Run" at bounding box center [625, 361] width 52 height 13
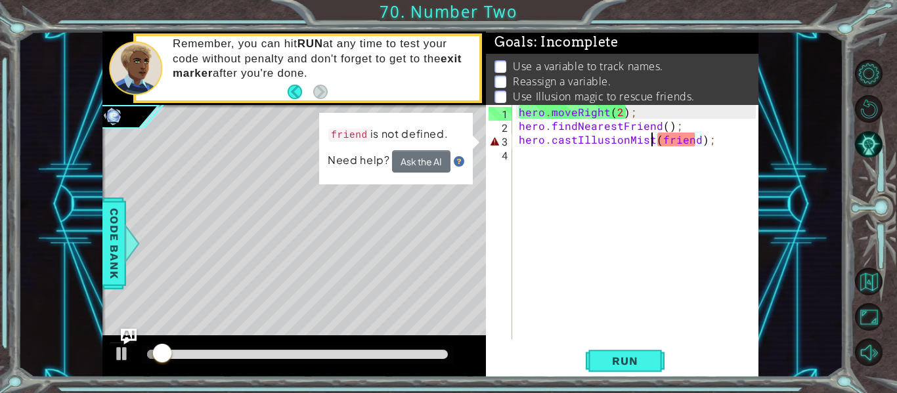
click at [649, 144] on div "hero . moveRight ( 2 ) ; hero . findNearestFriend ( ) ; hero . castIllusionMist…" at bounding box center [639, 236] width 246 height 262
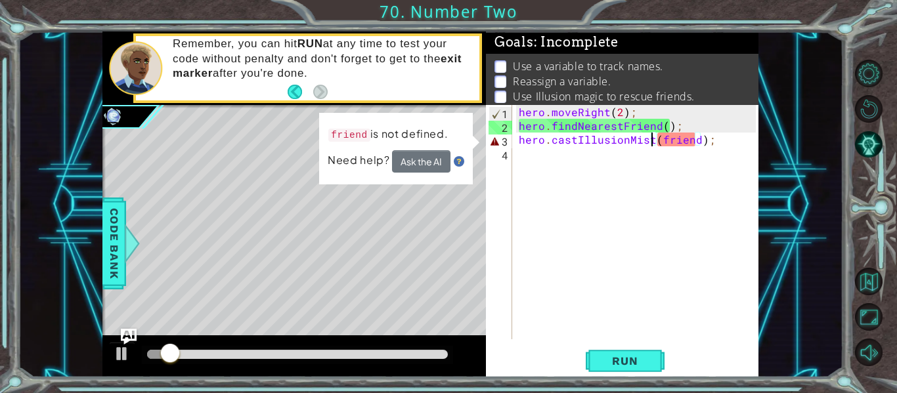
click at [683, 137] on div "hero . moveRight ( 2 ) ; hero . findNearestFriend ( ) ; hero . castIllusionMist…" at bounding box center [639, 236] width 246 height 262
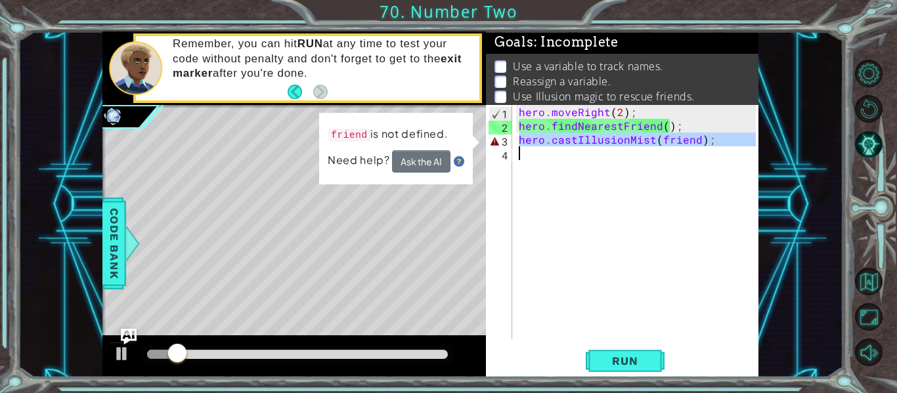
click at [683, 137] on div "hero . moveRight ( 2 ) ; hero . findNearestFriend ( ) ; hero . castIllusionMist…" at bounding box center [636, 222] width 240 height 234
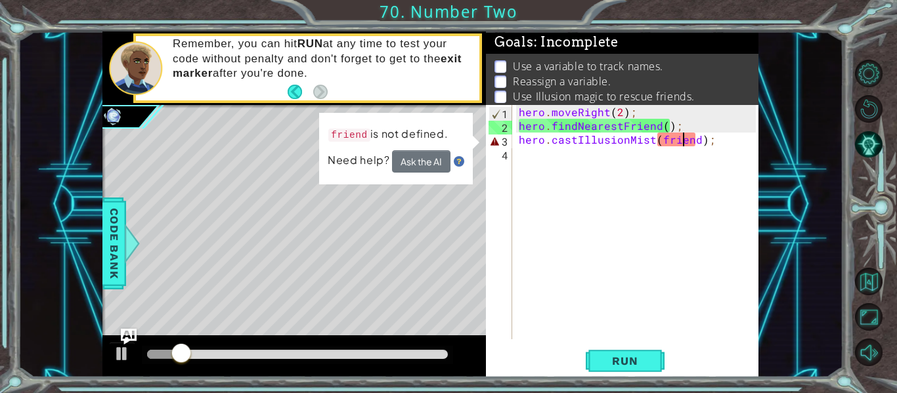
click at [680, 137] on div "hero . moveRight ( 2 ) ; hero . findNearestFriend ( ) ; hero . castIllusionMist…" at bounding box center [639, 236] width 246 height 262
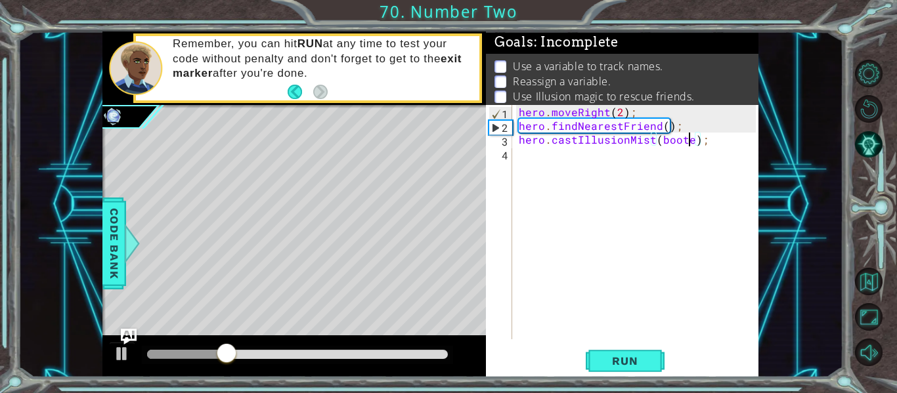
scroll to position [0, 11]
click at [615, 347] on div "hero.castIllusionMist(boots); 1 2 3 4 hero . moveRight ( 2 ) ; hero . findNeare…" at bounding box center [622, 241] width 273 height 273
click at [627, 355] on span "Run" at bounding box center [625, 361] width 52 height 13
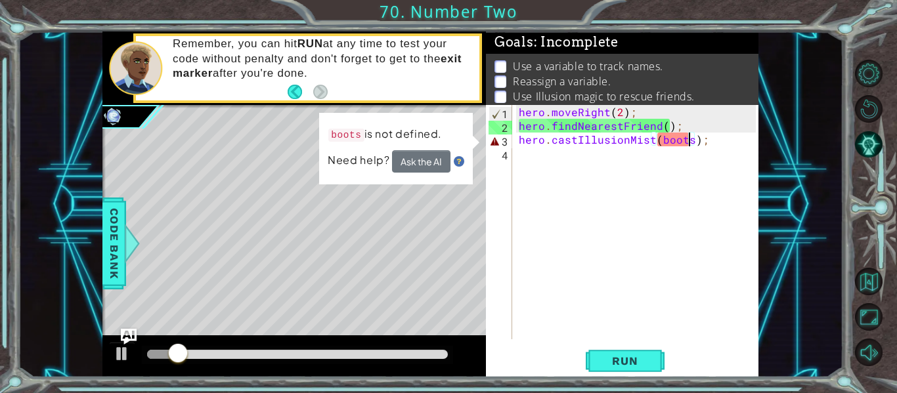
click at [680, 141] on div "hero . moveRight ( 2 ) ; hero . findNearestFriend ( ) ; hero . castIllusionMist…" at bounding box center [639, 236] width 246 height 262
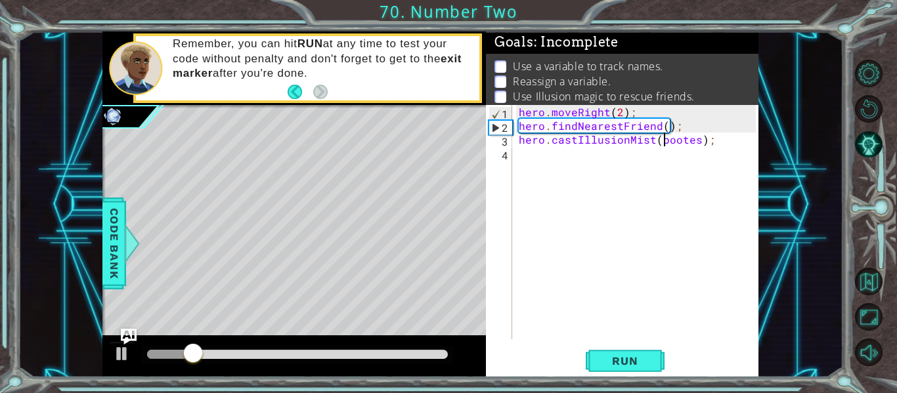
click at [662, 142] on div "hero . moveRight ( 2 ) ; hero . findNearestFriend ( ) ; hero . castIllusionMist…" at bounding box center [639, 236] width 246 height 262
click at [638, 357] on span "Run" at bounding box center [625, 361] width 52 height 13
type textarea "hero.castIllusionMist(¨Bootes¨);"
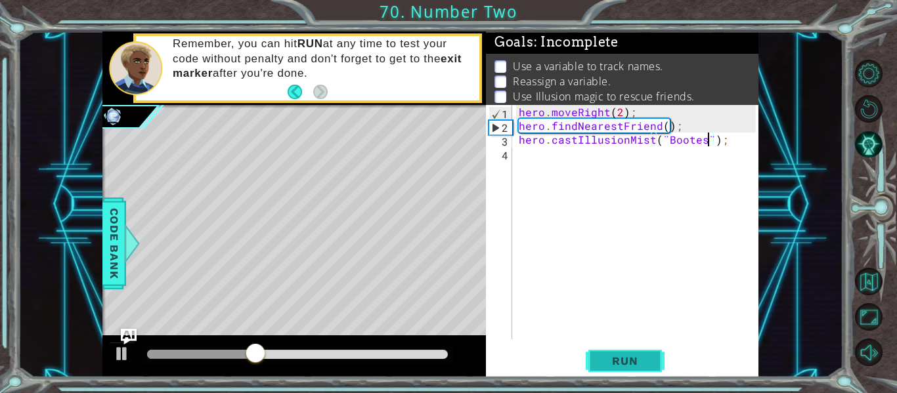
click at [615, 351] on button "Run" at bounding box center [625, 361] width 79 height 27
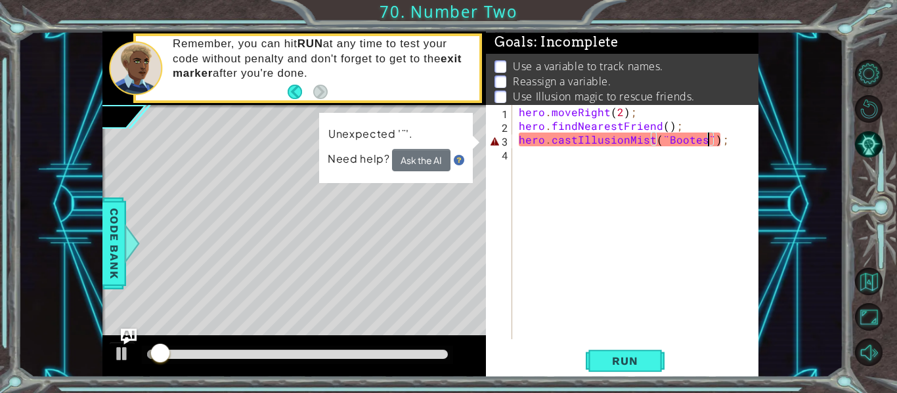
click at [405, 131] on p "Unexpected '¨'." at bounding box center [370, 134] width 84 height 16
click at [427, 158] on button "Ask the AI" at bounding box center [421, 160] width 58 height 22
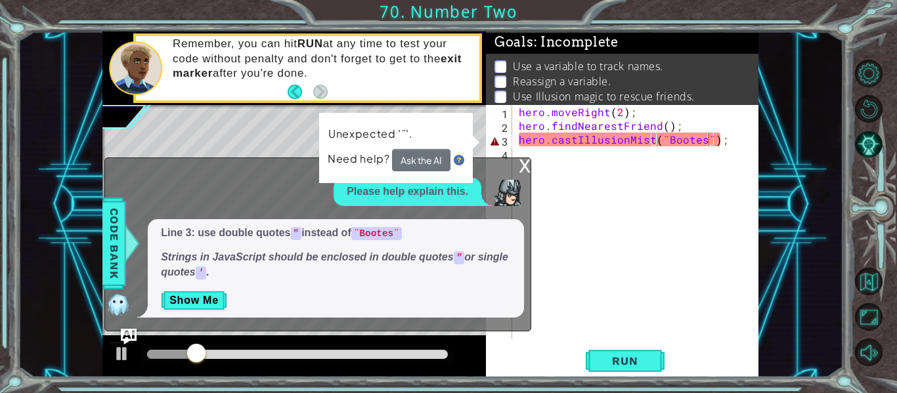
click at [294, 229] on code """ at bounding box center [296, 233] width 11 height 13
click at [299, 232] on code """ at bounding box center [296, 233] width 11 height 13
click at [206, 289] on div "Line 3: use double quotes " instead of ¨Bootes¨ Strings in JavaScript should be…" at bounding box center [336, 268] width 376 height 99
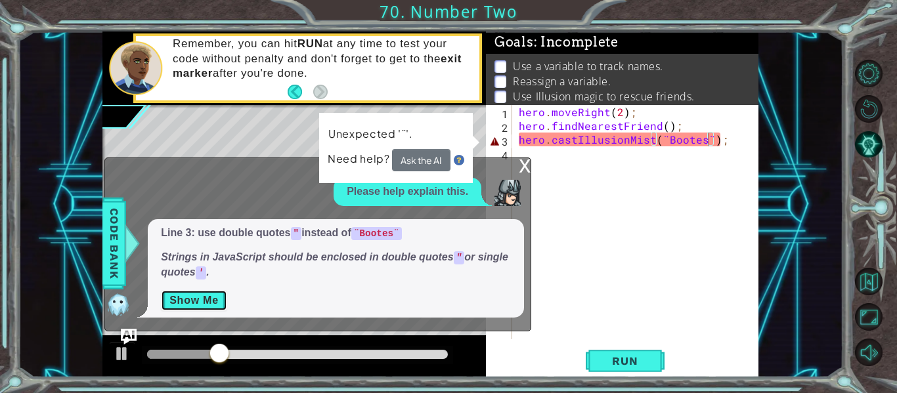
click at [216, 297] on button "Show Me" at bounding box center [194, 300] width 66 height 21
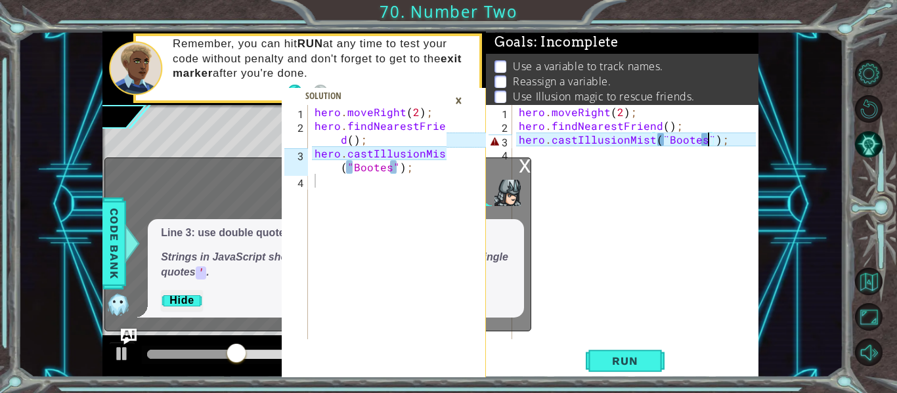
type textarea "hero.castIllusionMist("Bootes");"
click at [350, 165] on div "hero . moveRight ( 2 ) ; hero . findNearestFrien d ( ) ; hero . castIllusionMis…" at bounding box center [382, 236] width 141 height 262
drag, startPoint x: 342, startPoint y: 165, endPoint x: 411, endPoint y: 171, distance: 69.2
click at [411, 171] on div "hero . moveRight ( 2 ) ; hero . findNearestFrien d ( ) ; hero . castIllusionMis…" at bounding box center [382, 236] width 141 height 262
click at [722, 150] on div "hero . moveRight ( 2 ) ; hero . findNearestFriend ( ) ; hero . castIllusionMist…" at bounding box center [639, 236] width 246 height 262
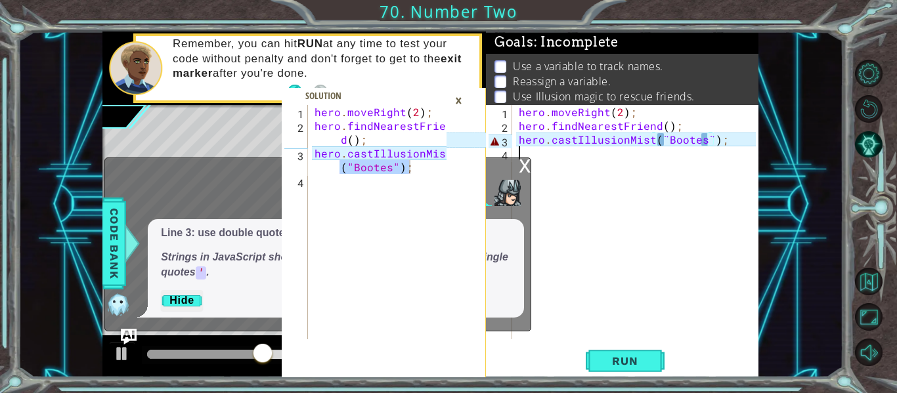
scroll to position [0, 0]
click at [722, 139] on div "hero . moveRight ( 2 ) ; hero . findNearestFriend ( ) ; hero . castIllusionMist…" at bounding box center [639, 236] width 246 height 262
click at [463, 98] on div "×" at bounding box center [459, 100] width 20 height 22
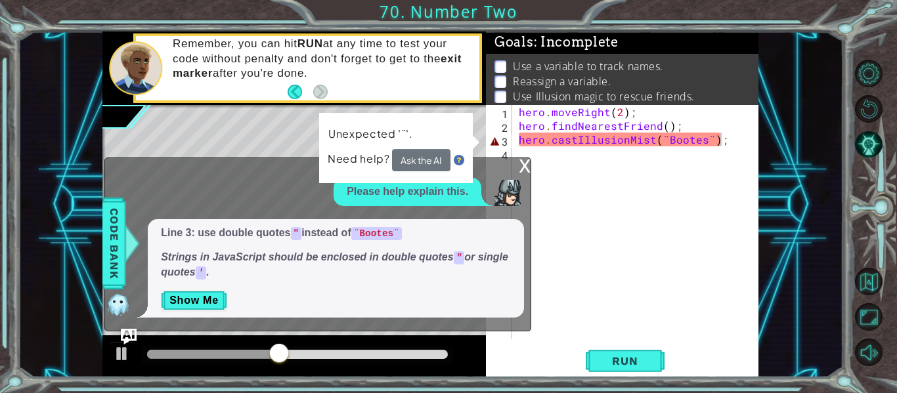
click at [520, 167] on div "x" at bounding box center [525, 164] width 12 height 13
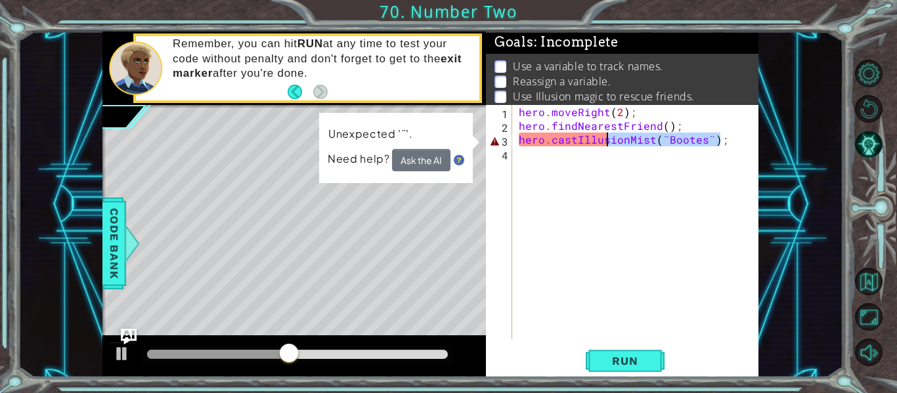
drag, startPoint x: 730, startPoint y: 137, endPoint x: 603, endPoint y: 145, distance: 127.7
click at [603, 145] on div "hero . moveRight ( 2 ) ; hero . findNearestFriend ( ) ; hero . castIllusionMist…" at bounding box center [639, 236] width 246 height 262
click at [603, 145] on div "hero . moveRight ( 2 ) ; hero . findNearestFriend ( ) ; hero . castIllusionMist…" at bounding box center [636, 222] width 240 height 234
click at [692, 129] on div "hero . moveRight ( 2 ) ; hero . findNearestFriend ( ) ; hero . castIllusionMist…" at bounding box center [639, 236] width 246 height 262
drag, startPoint x: 655, startPoint y: 135, endPoint x: 680, endPoint y: 139, distance: 25.3
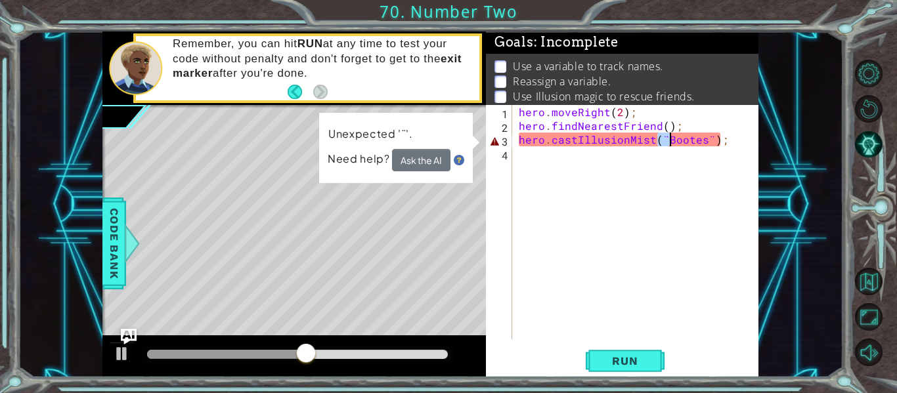
click at [680, 139] on div "hero . moveRight ( 2 ) ; hero . findNearestFriend ( ) ; hero . castIllusionMist…" at bounding box center [639, 236] width 246 height 262
click at [680, 139] on div "hero . moveRight ( 2 ) ; hero . findNearestFriend ( ) ; hero . castIllusionMist…" at bounding box center [636, 222] width 240 height 234
drag, startPoint x: 653, startPoint y: 136, endPoint x: 804, endPoint y: 146, distance: 150.7
click at [804, 146] on div "hero.castIllusionMist("Bootes"); 1 2 3 4 hero . moveRight ( 2 ) ; hero . findNe…" at bounding box center [431, 205] width 826 height 346
paste textarea ""Bootes""
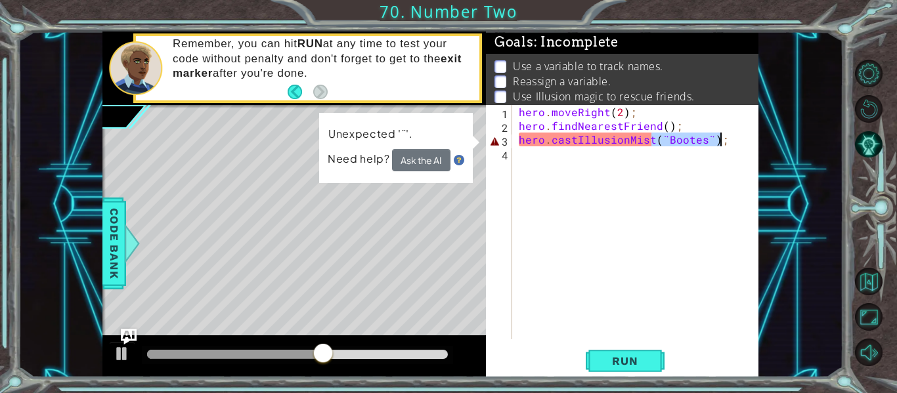
type textarea "hero.castIllusionMist("Bootes");"
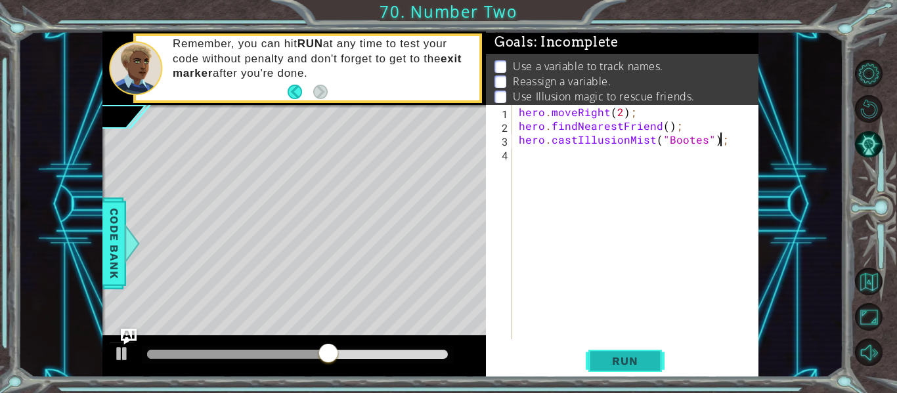
click at [637, 351] on button "Run" at bounding box center [625, 361] width 79 height 27
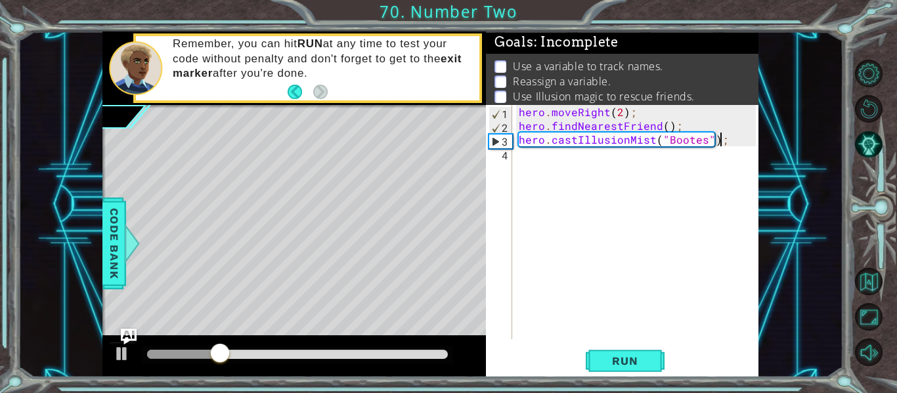
click at [554, 161] on div "hero . moveRight ( 2 ) ; hero . findNearestFriend ( ) ; hero . castIllusionMist…" at bounding box center [639, 236] width 246 height 262
type textarea "hero.moveRight(2);"
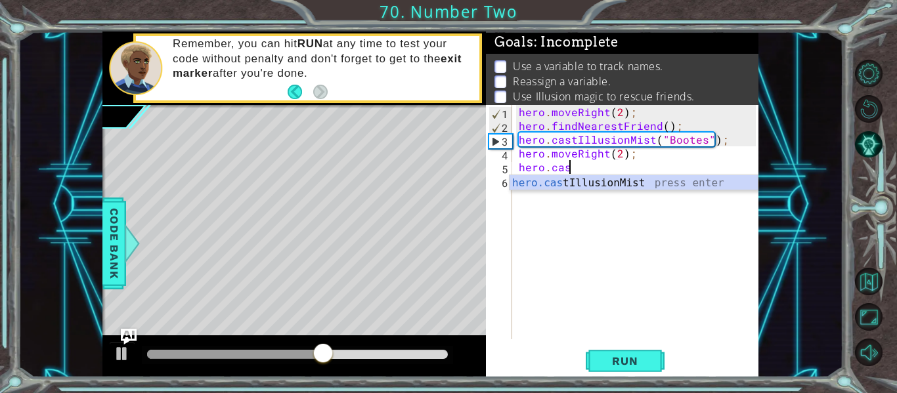
scroll to position [0, 3]
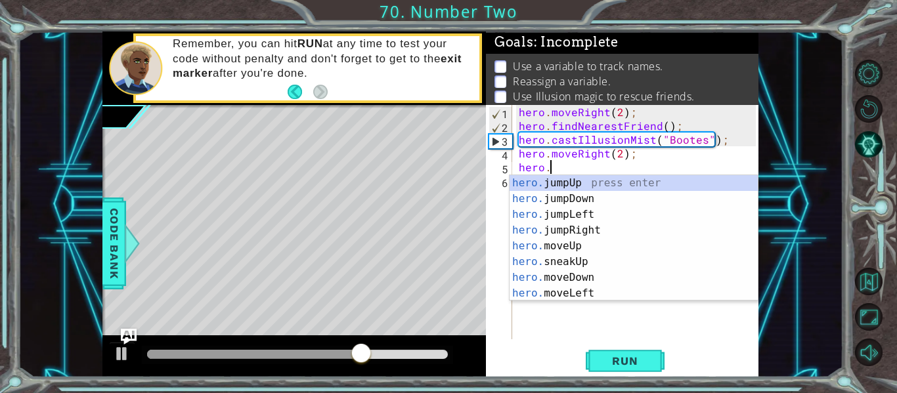
type textarea "hero.f"
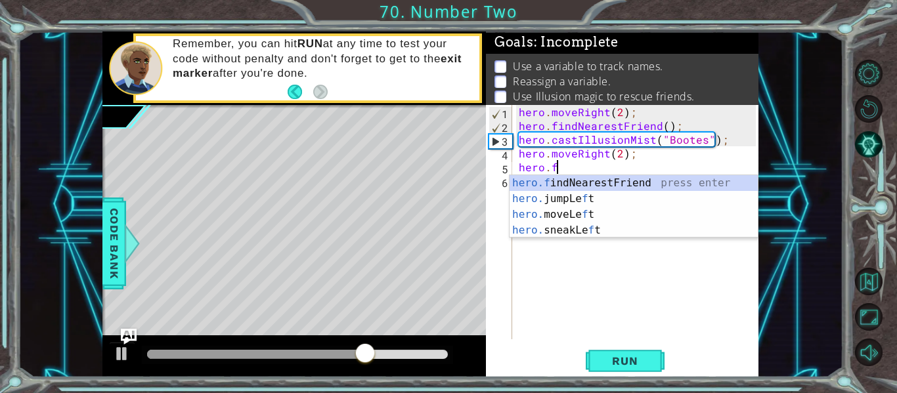
scroll to position [0, 0]
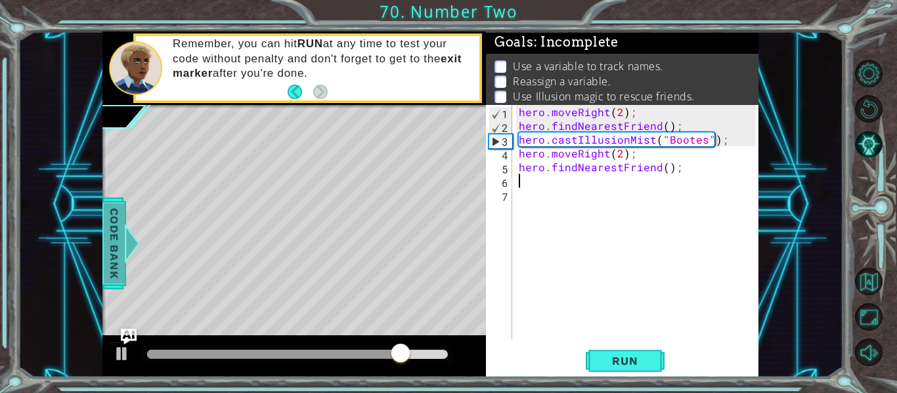
click at [124, 259] on div at bounding box center [132, 243] width 16 height 39
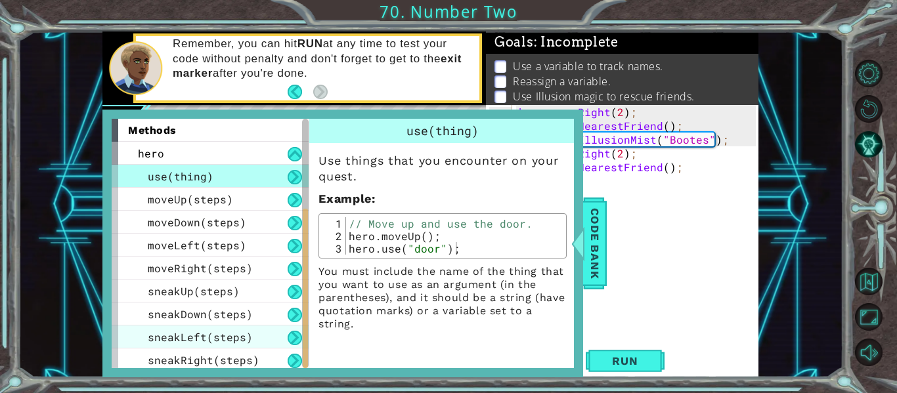
scroll to position [187, 0]
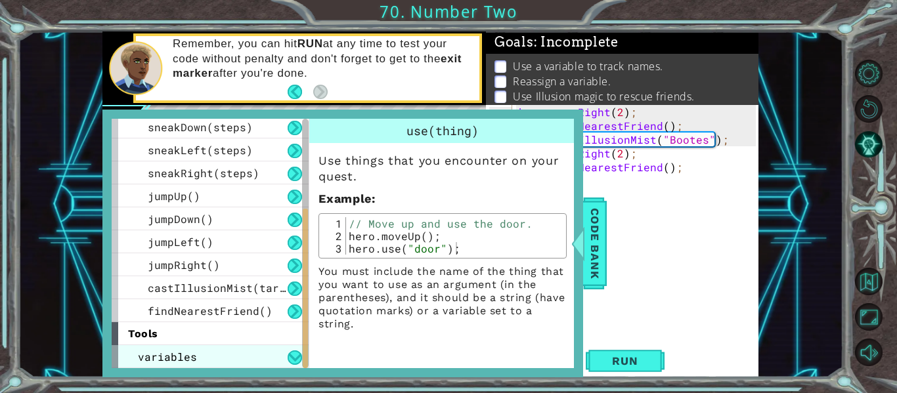
click at [271, 349] on div "variables" at bounding box center [210, 356] width 197 height 23
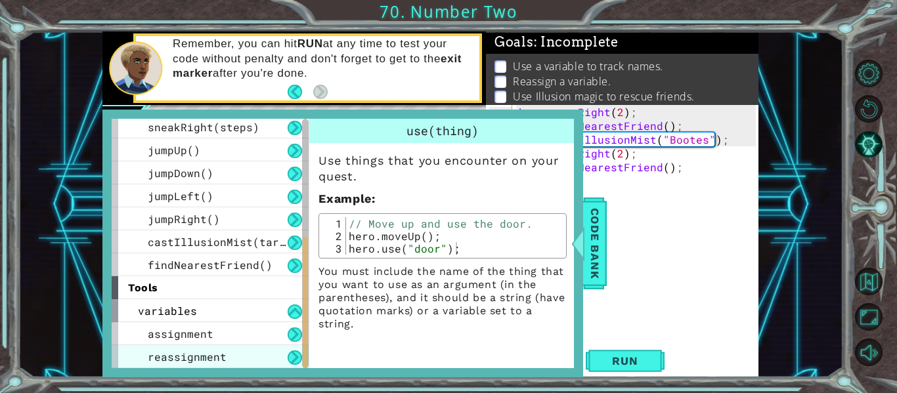
click at [276, 364] on div "reassignment" at bounding box center [210, 356] width 197 height 23
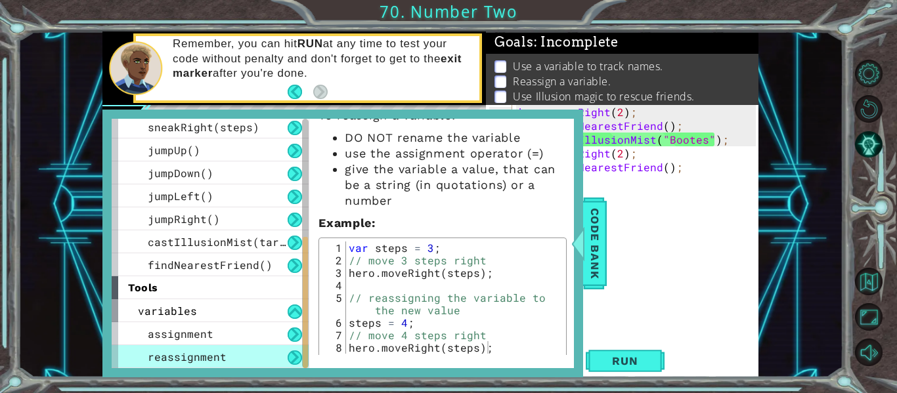
scroll to position [55, 0]
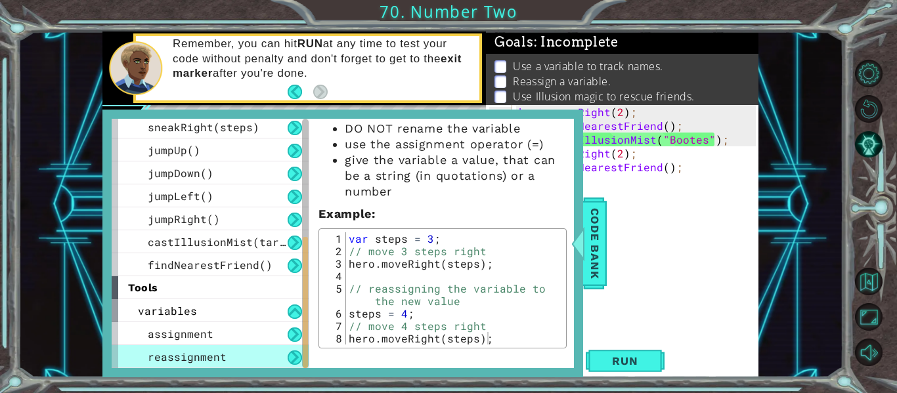
type textarea "var steps = 3;"
drag, startPoint x: 349, startPoint y: 239, endPoint x: 463, endPoint y: 239, distance: 114.3
click at [463, 239] on div "var steps = 3 ; // move 3 steps right hero . moveRight ( steps ) ; // reassigni…" at bounding box center [454, 300] width 217 height 137
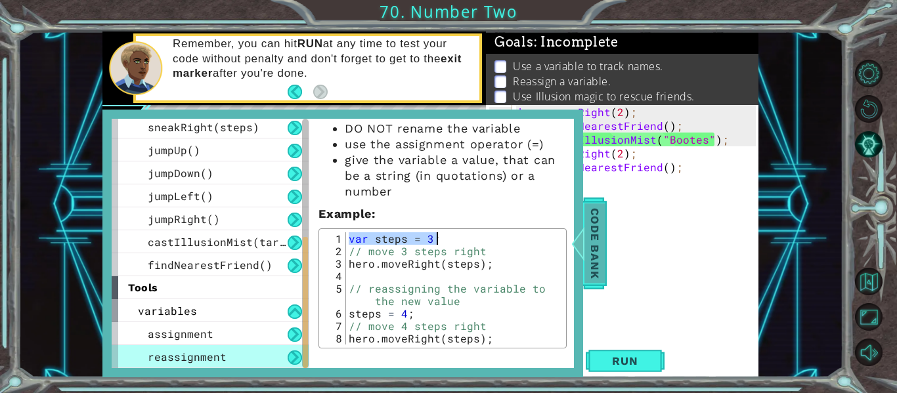
click at [596, 248] on span "Code Bank" at bounding box center [594, 244] width 21 height 80
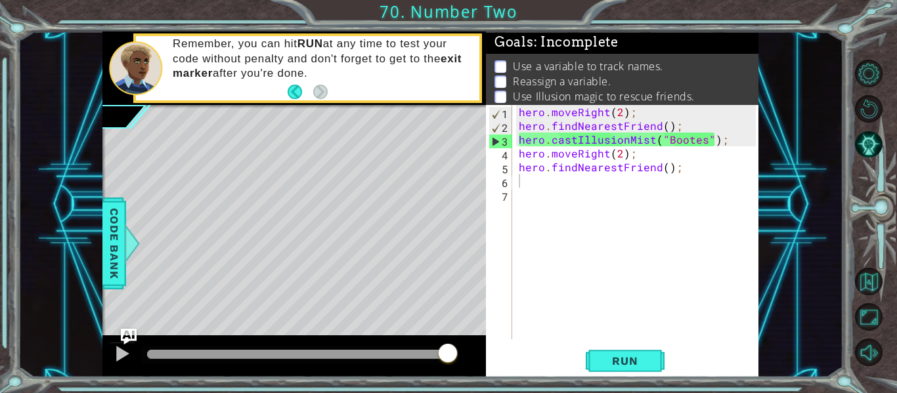
type textarea "hero.moveRight(2);"
click at [563, 112] on div "hero . moveRight ( 2 ) ; hero . findNearestFriend ( ) ; hero . castIllusionMist…" at bounding box center [639, 236] width 246 height 262
click at [520, 113] on div "hero . moveRight ( 2 ) ; hero . findNearestFriend ( ) ; hero . castIllusionMist…" at bounding box center [639, 236] width 246 height 262
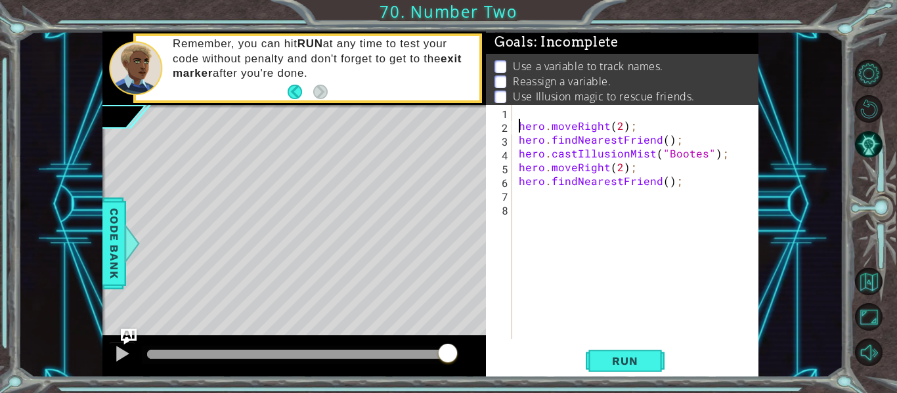
click at [523, 112] on div "hero . moveRight ( 2 ) ; hero . findNearestFriend ( ) ; hero . castIllusionMist…" at bounding box center [639, 236] width 246 height 262
paste textarea "var steps = 3;"
click at [621, 129] on div "var steps = 2 ; hero . moveRight ( 2 ) ; hero . findNearestFriend ( ) ; hero . …" at bounding box center [639, 236] width 246 height 262
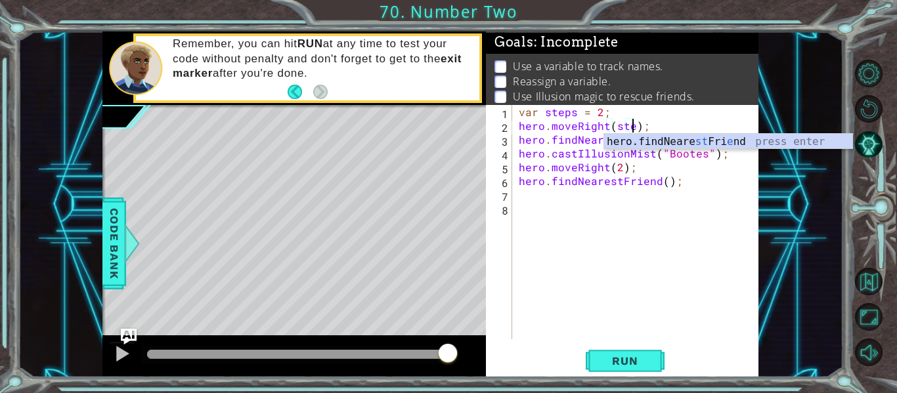
scroll to position [0, 8]
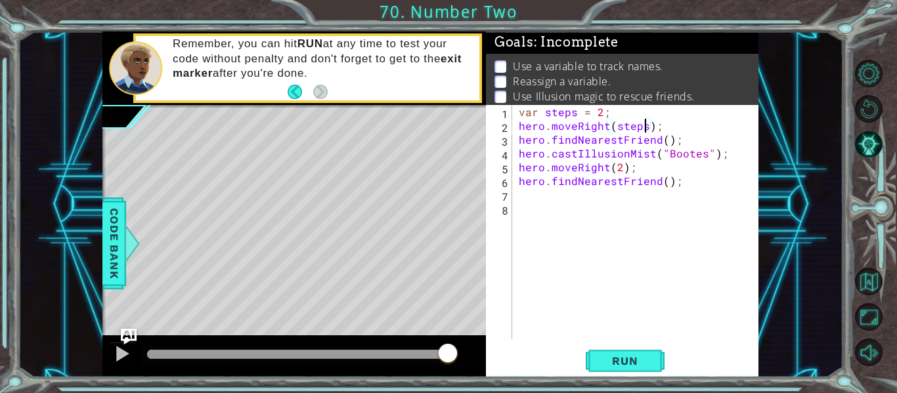
click at [618, 165] on div "var steps = 2 ; hero . moveRight ( steps ) ; hero . findNearestFriend ( ) ; her…" at bounding box center [639, 236] width 246 height 262
type textarea "hero.moveRight(steps);"
click at [104, 241] on span "Code Bank" at bounding box center [114, 244] width 21 height 80
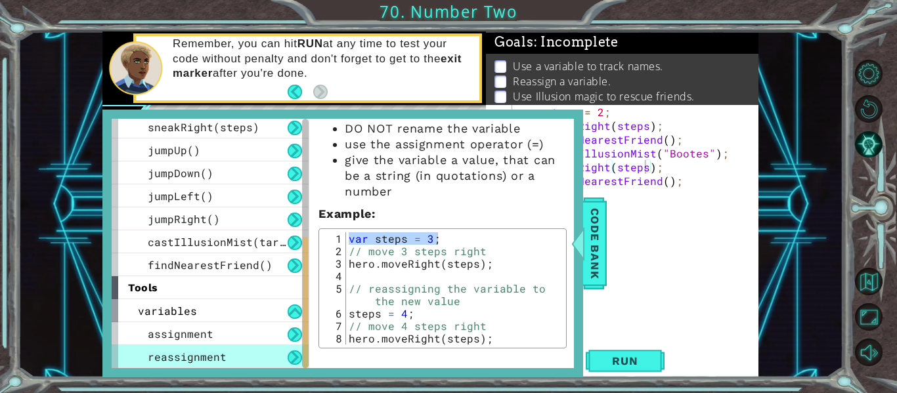
click at [404, 227] on div "To reassign a variable: DO NOT rename the variable use the assignment operator …" at bounding box center [442, 219] width 267 height 260
type textarea "// move 3 steps right"
drag, startPoint x: 349, startPoint y: 247, endPoint x: 481, endPoint y: 254, distance: 131.5
click at [481, 254] on div "var steps = 3 ; // move 3 steps right hero . moveRight ( steps ) ; // reassigni…" at bounding box center [454, 300] width 217 height 137
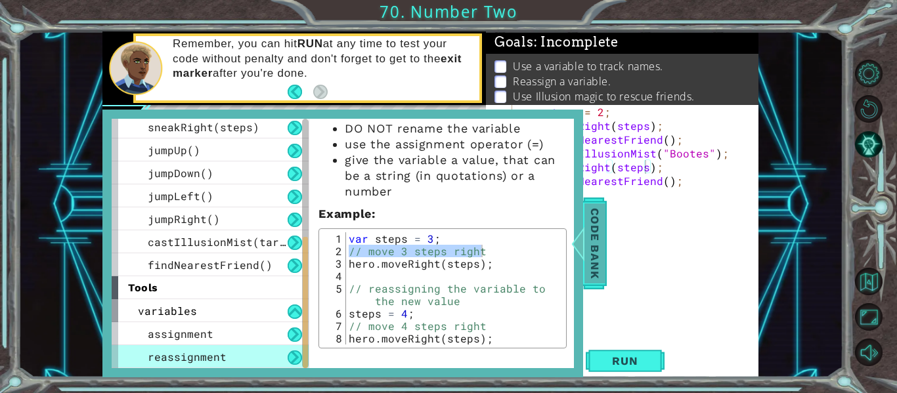
click at [581, 238] on div at bounding box center [578, 243] width 16 height 39
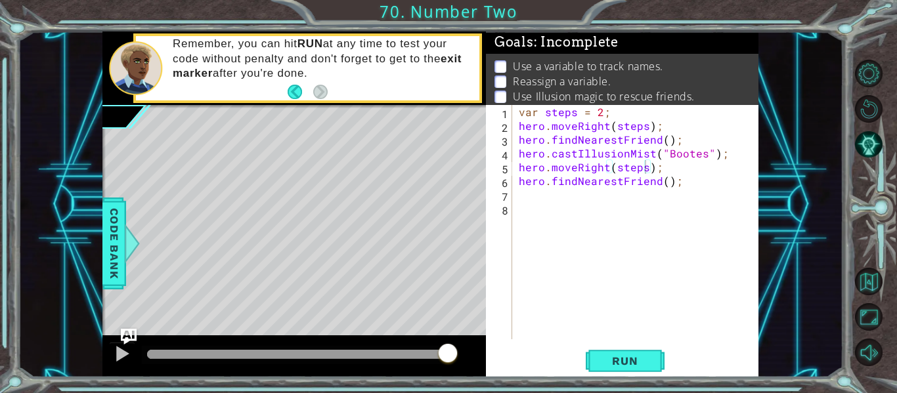
click at [521, 127] on div "var steps = 2 ; hero . moveRight ( steps ) ; hero . findNearestFriend ( ) ; her…" at bounding box center [639, 236] width 246 height 262
type textarea "hero.moveRight(steps);"
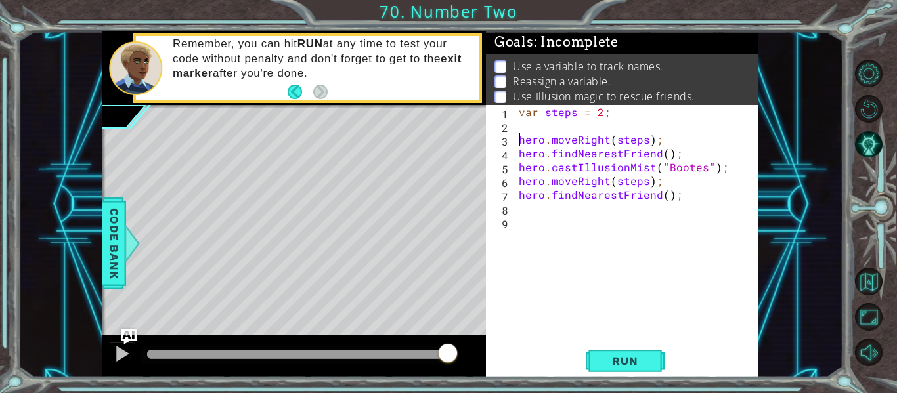
click at [526, 121] on div "var steps = 2 ; hero . moveRight ( steps ) ; hero . findNearestFriend ( ) ; her…" at bounding box center [639, 236] width 246 height 262
paste textarea "// move 3 steps right"
click at [579, 125] on div "var steps = 2 ; // move 3 steps right hero . moveRight ( steps ) ; hero . findN…" at bounding box center [639, 236] width 246 height 262
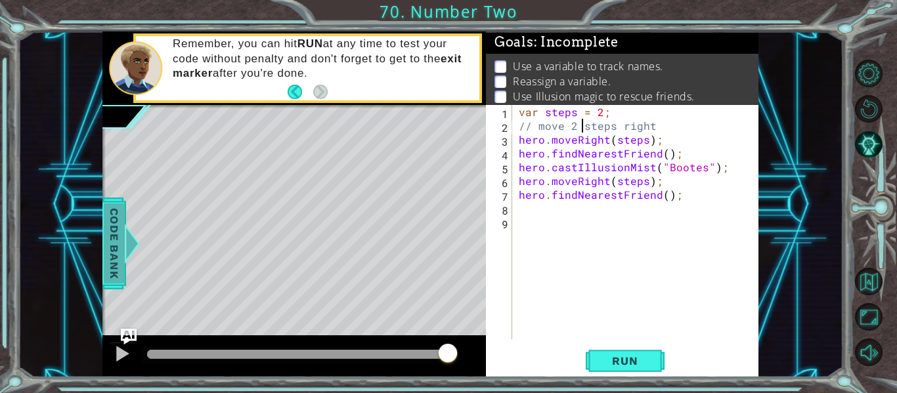
type textarea "// move 2 steps right"
click at [106, 213] on span "Code Bank" at bounding box center [114, 244] width 21 height 80
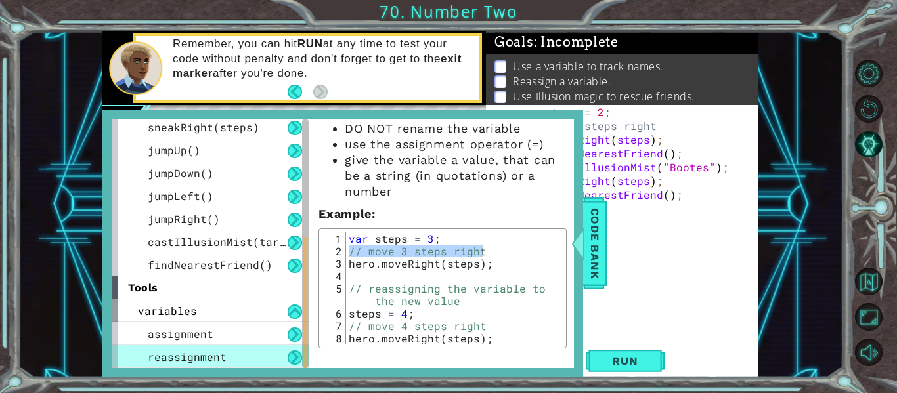
type textarea "// reassigning the variable to the new value"
click at [357, 292] on div "var steps = 3 ; // move 3 steps right hero . moveRight ( steps ) ; // reassigni…" at bounding box center [454, 300] width 217 height 137
click at [349, 292] on div "var steps = 3 ; // move 3 steps right hero . moveRight ( steps ) ; // reassigni…" at bounding box center [454, 300] width 217 height 137
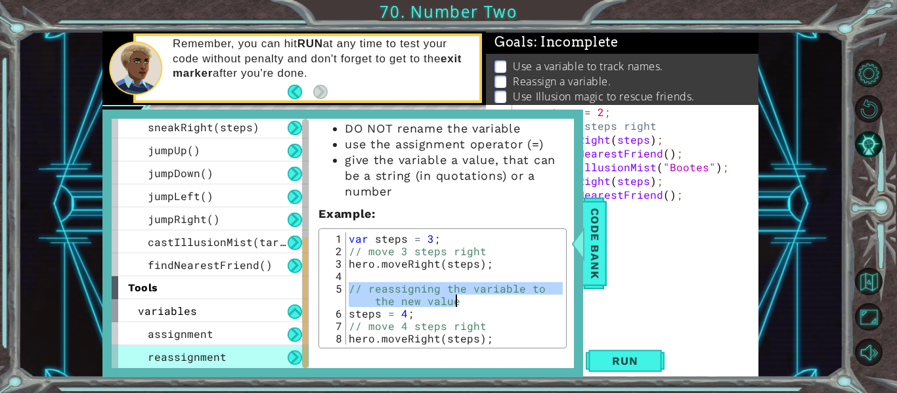
drag, startPoint x: 349, startPoint y: 292, endPoint x: 502, endPoint y: 300, distance: 152.6
click at [502, 300] on div "var steps = 3 ; // move 3 steps right hero . moveRight ( steps ) ; // reassigni…" at bounding box center [454, 300] width 217 height 137
click at [601, 238] on span "Code Bank" at bounding box center [594, 244] width 21 height 80
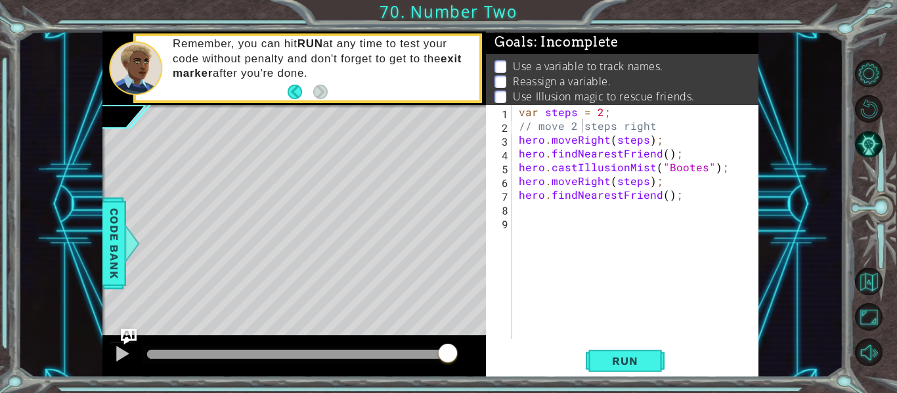
type textarea "hero.findNearestFriend();"
click at [518, 152] on div "var steps = 2 ; // move 2 steps right hero . moveRight ( steps ) ; hero . findN…" at bounding box center [639, 236] width 246 height 262
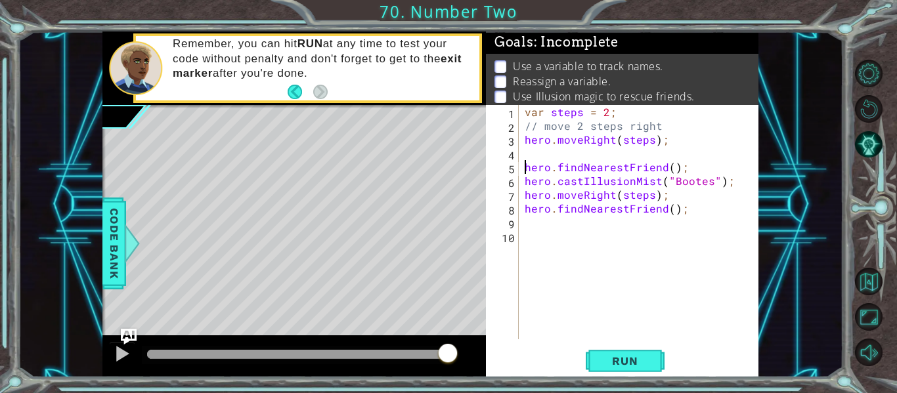
click at [525, 153] on div "var steps = 2 ; // move 2 steps right hero . moveRight ( steps ) ; hero . findN…" at bounding box center [642, 236] width 240 height 262
paste textarea "// reassigning the variable to the new value"
type textarea "// reassigning the variable to the new value"
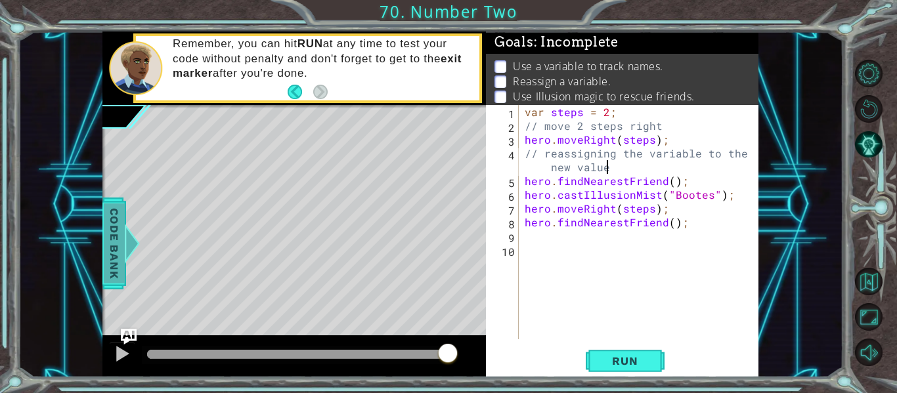
click at [106, 238] on span "Code Bank" at bounding box center [114, 244] width 21 height 80
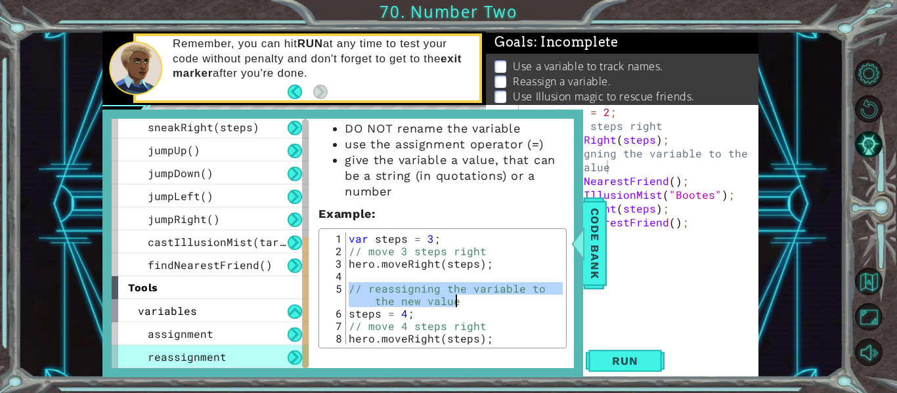
click at [345, 316] on div "1 2 3 4 5 6 7 8" at bounding box center [334, 288] width 24 height 112
click at [356, 314] on div "var steps = 3 ; // move 3 steps right hero . moveRight ( steps ) ; // reassigni…" at bounding box center [454, 300] width 217 height 137
type textarea "steps = 4;"
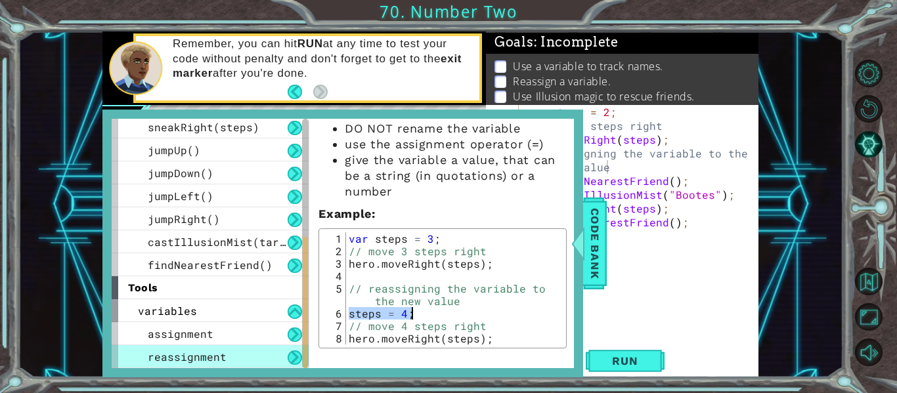
drag, startPoint x: 348, startPoint y: 317, endPoint x: 420, endPoint y: 315, distance: 72.3
click at [420, 315] on div "var steps = 3 ; // move 3 steps right hero . moveRight ( steps ) ; // reassigni…" at bounding box center [454, 300] width 217 height 137
click at [606, 274] on div "Code Bank" at bounding box center [595, 244] width 24 height 92
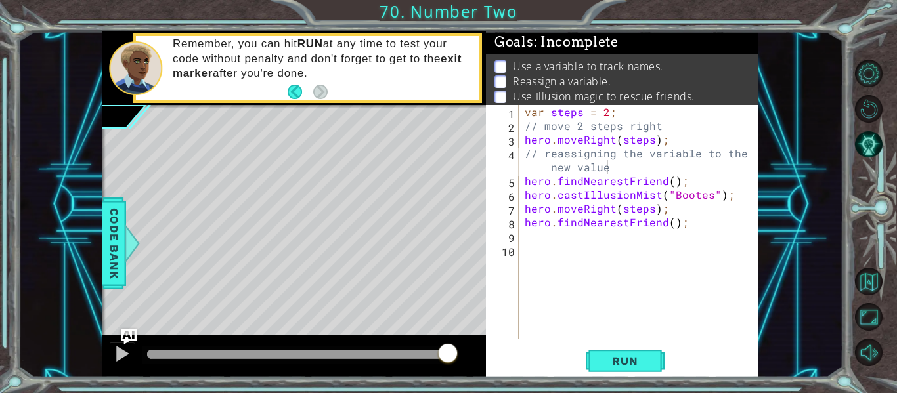
type textarea "hero.moveRight(steps);"
click at [657, 208] on div "var steps = 2 ; // move 2 steps right hero . moveRight ( steps ) ; // reassigni…" at bounding box center [642, 236] width 240 height 262
click at [528, 207] on div "var steps = 2 ; // move 2 steps right hero . moveRight ( steps ) ; // reassigni…" at bounding box center [642, 236] width 240 height 262
click at [529, 208] on div "var steps = 2 ; // move 2 steps right hero . moveRight ( steps ) ; // reassigni…" at bounding box center [642, 236] width 240 height 262
paste textarea "steps = 4;"
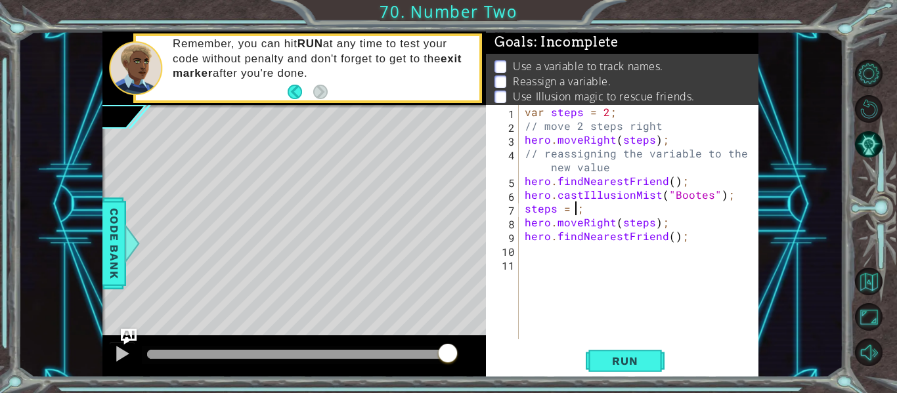
scroll to position [0, 3]
type textarea "steps = 2;"
click at [620, 348] on button "Run" at bounding box center [625, 361] width 79 height 27
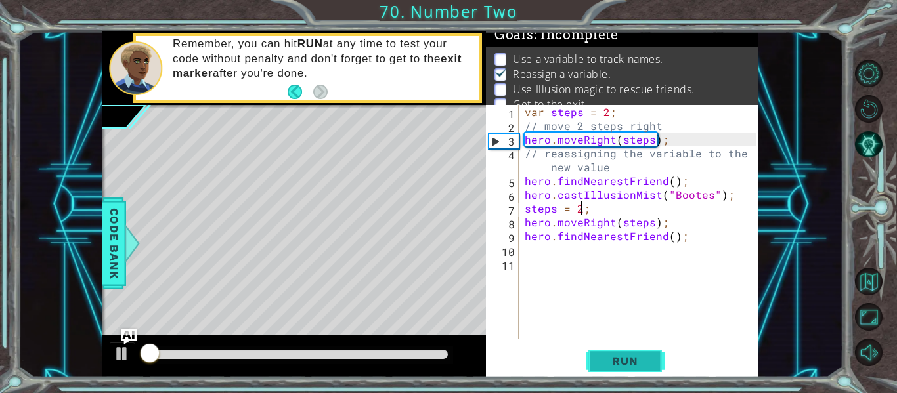
scroll to position [11, 0]
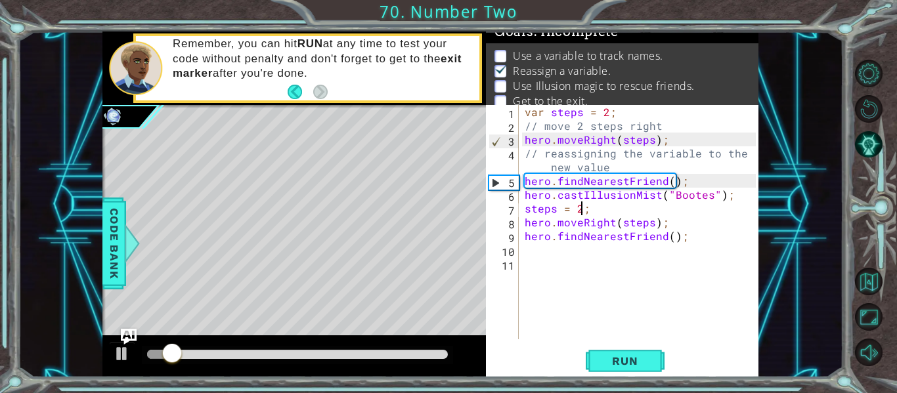
click at [569, 269] on div "var steps = 2 ; // move 2 steps right hero . moveRight ( steps ) ; // reassigni…" at bounding box center [642, 236] width 240 height 262
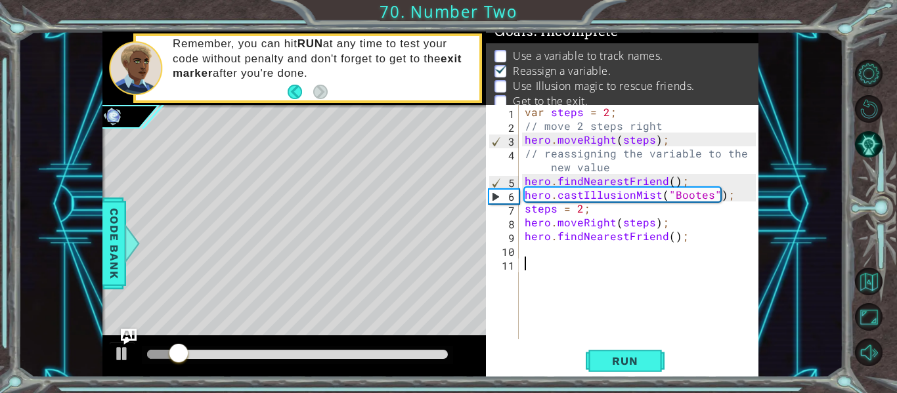
click at [560, 253] on div "var steps = 2 ; // move 2 steps right hero . moveRight ( steps ) ; // reassigni…" at bounding box center [642, 236] width 240 height 262
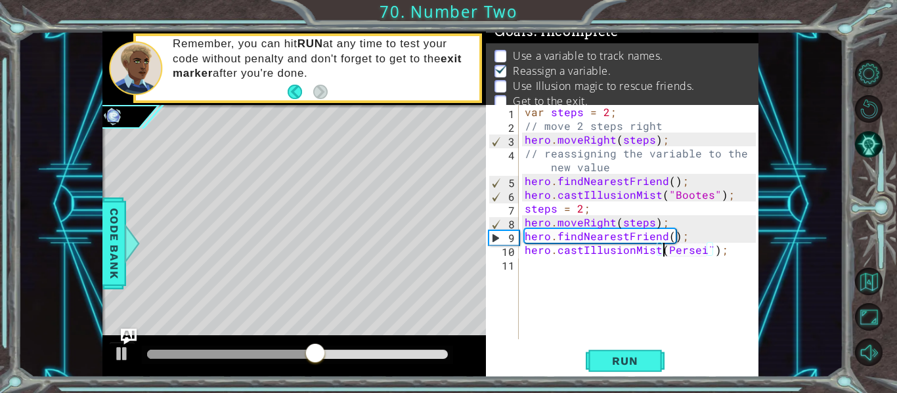
scroll to position [0, 9]
click at [668, 189] on div "var steps = 2 ; // move 2 steps right hero . moveRight ( steps ) ; // reassigni…" at bounding box center [642, 236] width 240 height 262
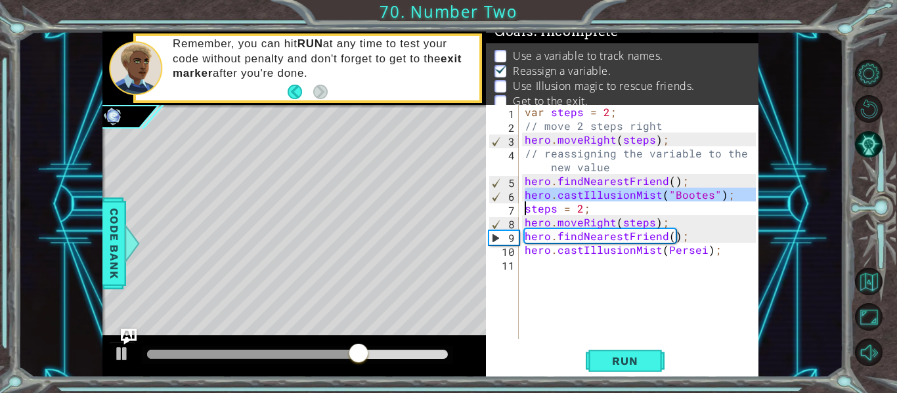
click at [662, 190] on div "var steps = 2 ; // move 2 steps right hero . moveRight ( steps ) ; // reassigni…" at bounding box center [639, 222] width 234 height 234
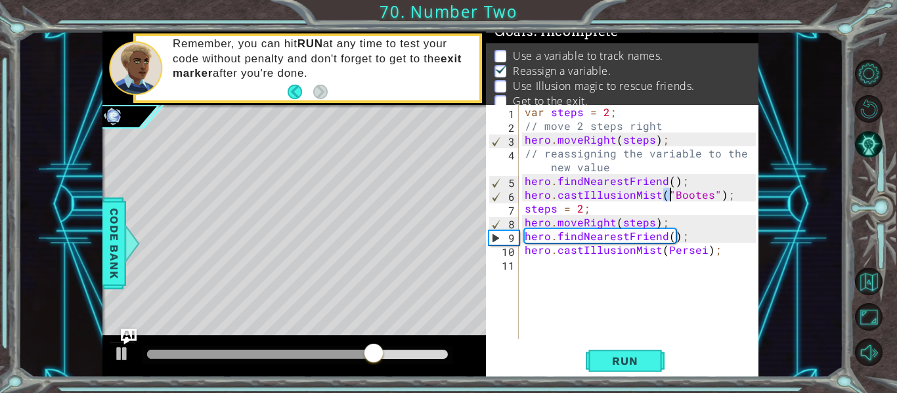
click at [669, 192] on div "var steps = 2 ; // move 2 steps right hero . moveRight ( steps ) ; // reassigni…" at bounding box center [642, 236] width 240 height 262
click at [703, 252] on div "var steps = 2 ; // move 2 steps right hero . moveRight ( steps ) ; // reassigni…" at bounding box center [642, 236] width 240 height 262
paste textarea """
click at [664, 243] on div "var steps = 2 ; // move 2 steps right hero . moveRight ( steps ) ; // reassigni…" at bounding box center [642, 236] width 240 height 262
click at [662, 250] on div "var steps = 2 ; // move 2 steps right hero . moveRight ( steps ) ; // reassigni…" at bounding box center [642, 236] width 240 height 262
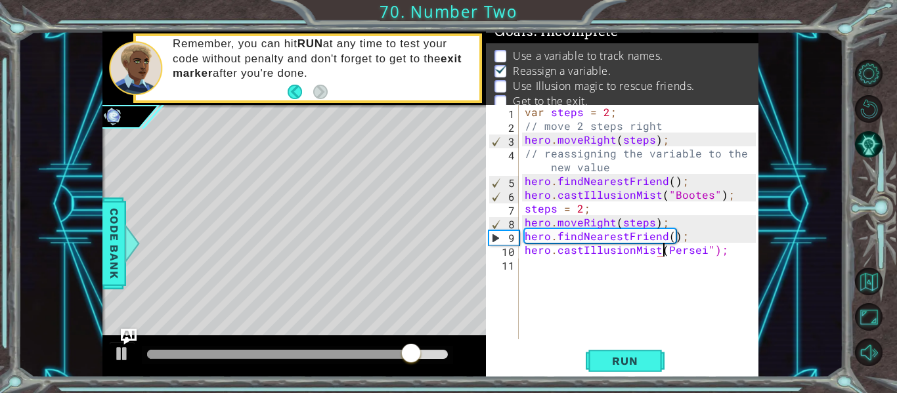
paste textarea """
type textarea "hero.castIllusionMist("Persei");"
click at [610, 379] on div "hero.castIllusionMist("Bootes"); 1 2 3 4 hero . moveRight ( 2 ) ; hero . findNe…" at bounding box center [448, 196] width 897 height 393
click at [613, 372] on button "Run" at bounding box center [625, 361] width 79 height 27
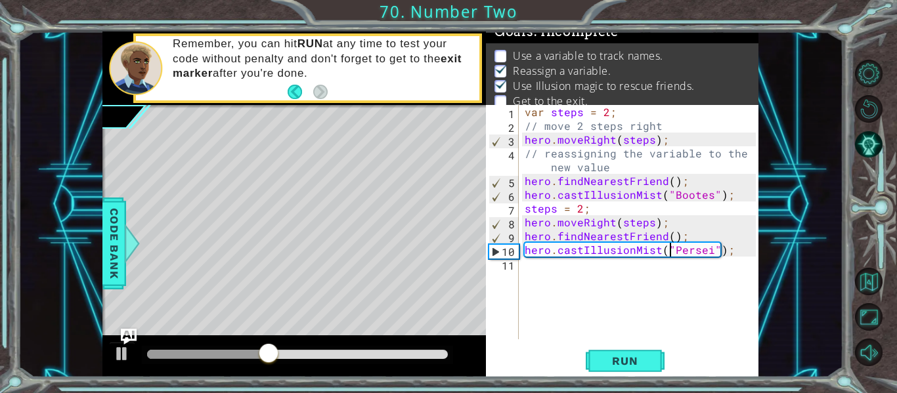
click at [561, 278] on div "var steps = 2 ; // move 2 steps right hero . moveRight ( steps ) ; // reassigni…" at bounding box center [642, 236] width 240 height 262
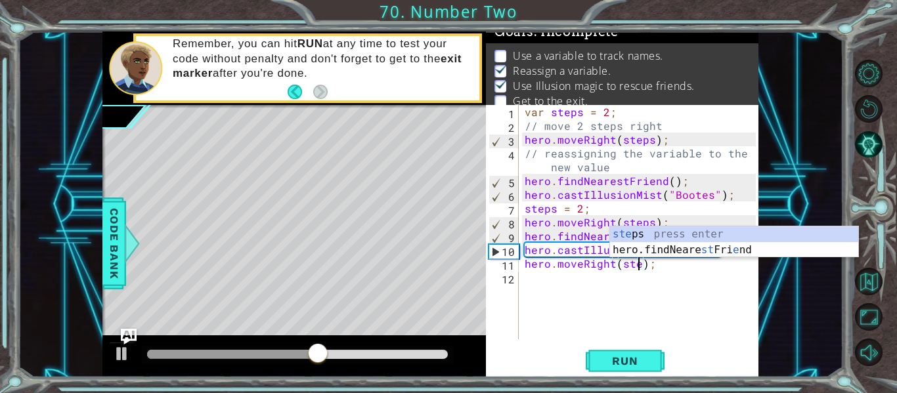
scroll to position [0, 8]
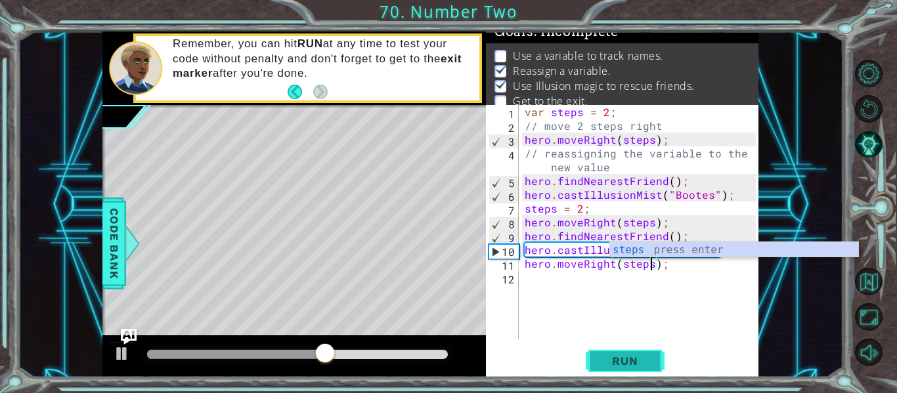
type textarea "hero.moveRight(steps);"
click at [618, 361] on span "Run" at bounding box center [625, 361] width 52 height 13
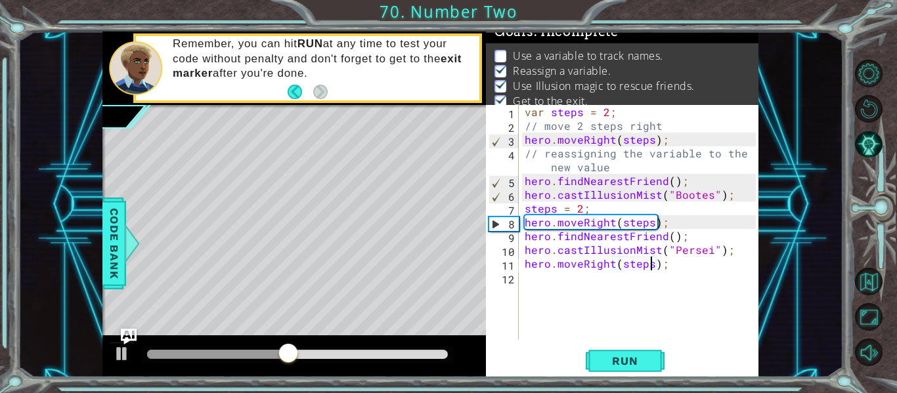
click at [99, 248] on div "hero.castIllusionMist("Bootes"); 1 2 3 4 hero . moveRight ( 2 ) ; hero . findNe…" at bounding box center [431, 205] width 826 height 346
click at [106, 247] on span "Code Bank" at bounding box center [114, 244] width 21 height 80
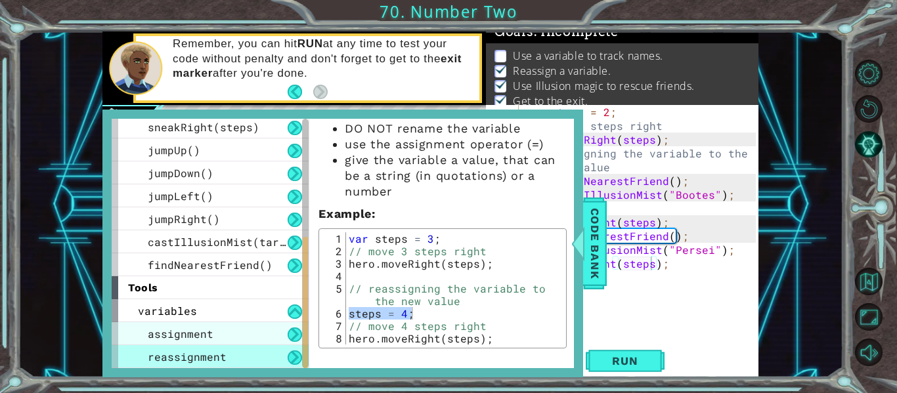
click at [192, 334] on span "assignment" at bounding box center [181, 334] width 66 height 14
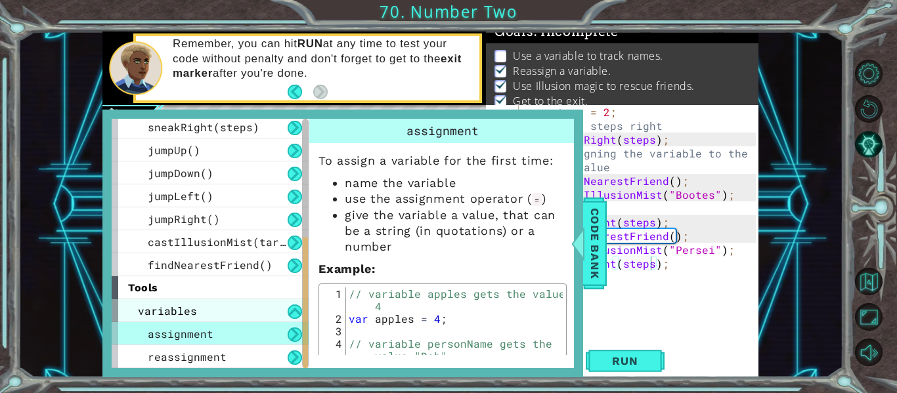
click at [218, 313] on div "variables" at bounding box center [210, 310] width 197 height 23
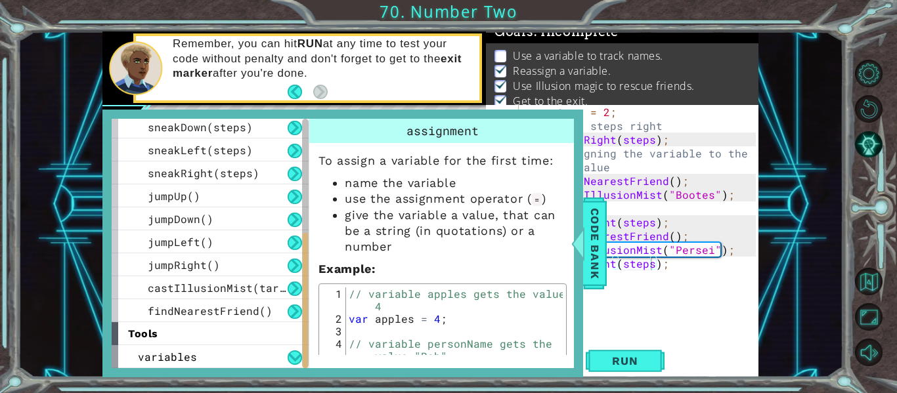
scroll to position [30, 0]
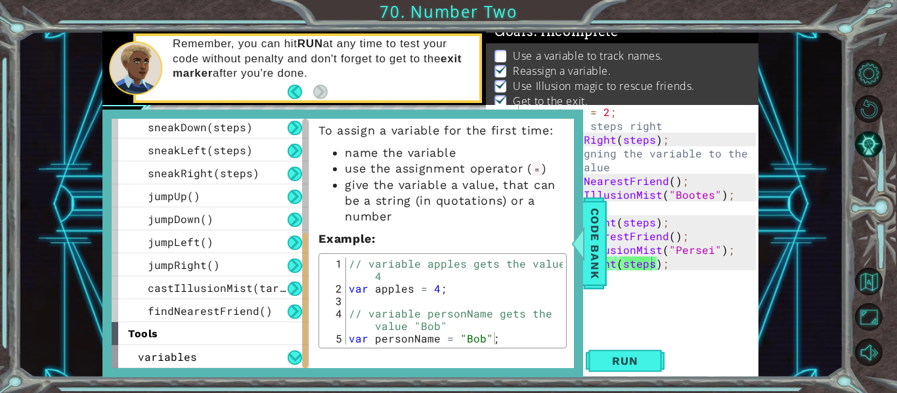
type textarea "var personName = "[PERSON_NAME]";"
drag, startPoint x: 349, startPoint y: 341, endPoint x: 486, endPoint y: 336, distance: 137.4
click at [486, 336] on div "// variable apples gets the value 4 var apples = 4 ; // variable personName get…" at bounding box center [454, 319] width 217 height 125
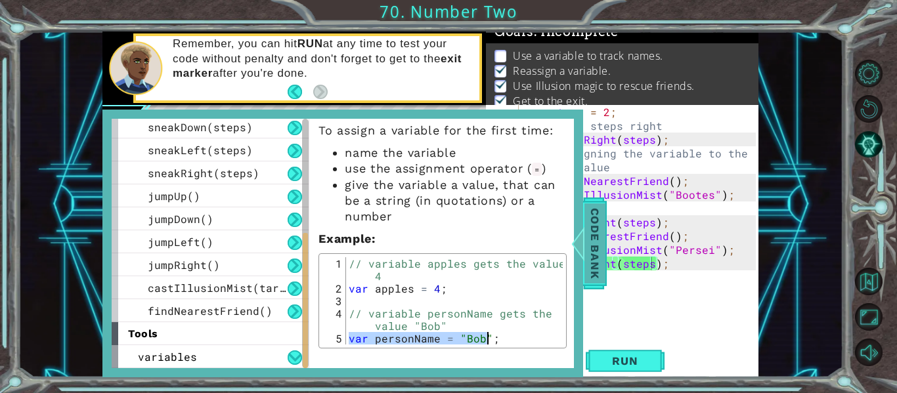
click at [570, 234] on div at bounding box center [578, 243] width 16 height 39
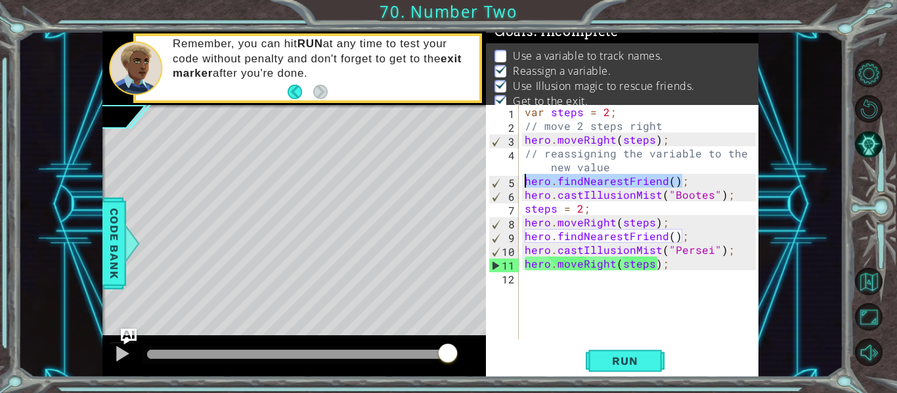
drag, startPoint x: 688, startPoint y: 183, endPoint x: 523, endPoint y: 177, distance: 164.9
click at [523, 177] on div "var steps = 2 ; // move 2 steps right hero . moveRight ( steps ) ; // reassigni…" at bounding box center [642, 236] width 240 height 262
paste textarea "var personName = "[PERSON_NAME]""
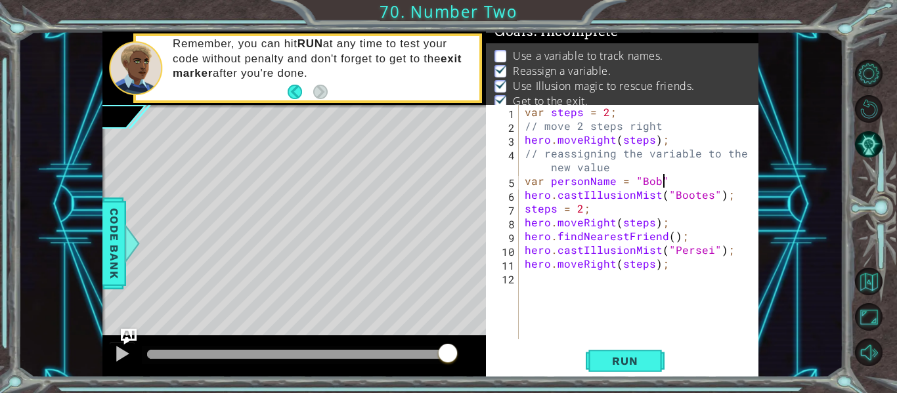
click at [658, 183] on div "var steps = 2 ; // move 2 steps right hero . moveRight ( steps ) ; // reassigni…" at bounding box center [642, 236] width 240 height 262
click at [628, 358] on span "Run" at bounding box center [625, 361] width 52 height 13
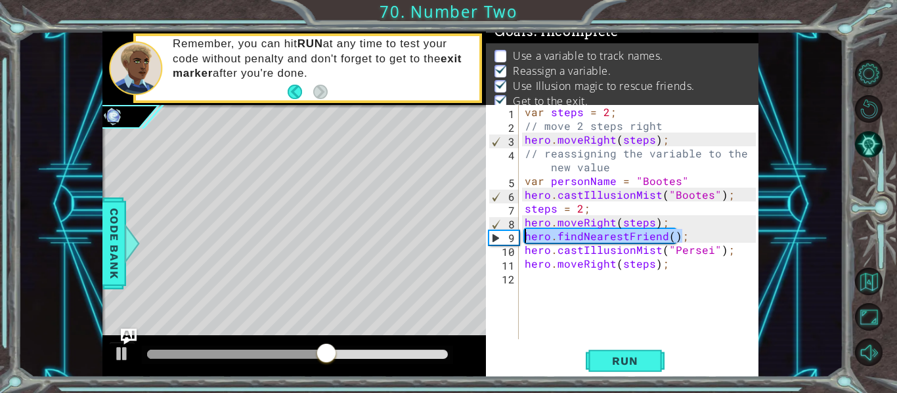
drag, startPoint x: 697, startPoint y: 240, endPoint x: 522, endPoint y: 238, distance: 175.4
click at [522, 238] on div "var steps = 2 ; // move 2 steps right hero . moveRight ( steps ) ; // reassigni…" at bounding box center [642, 236] width 240 height 262
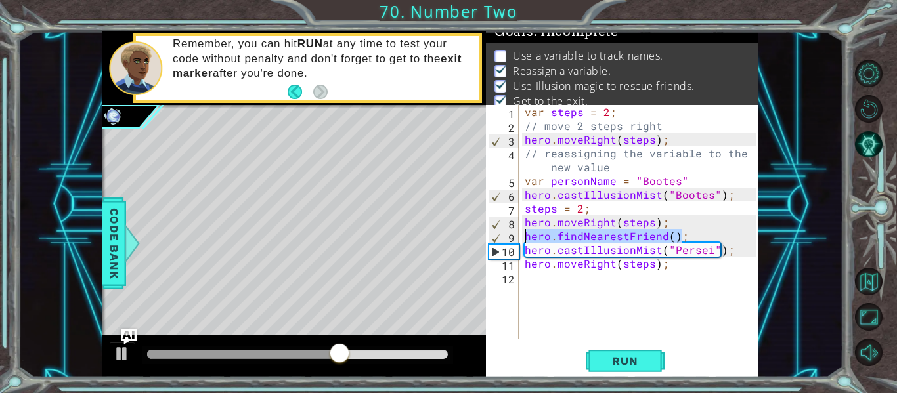
paste textarea "var personName = "[PERSON_NAME]""
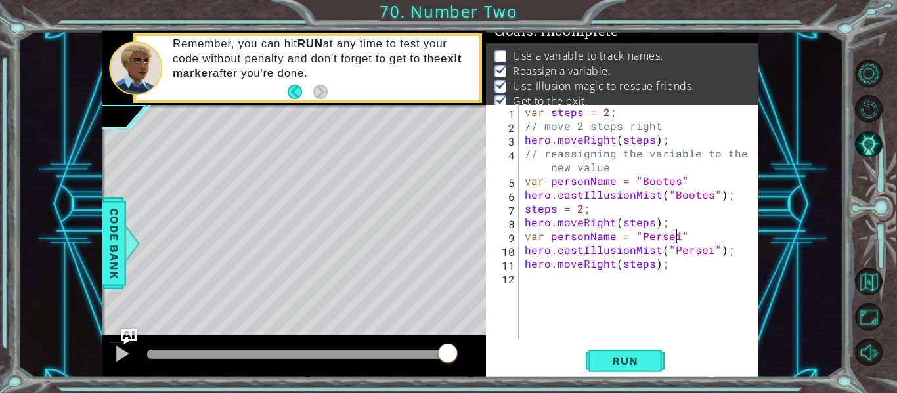
scroll to position [0, 9]
type textarea "var personName = "Persei""
click at [639, 350] on button "Run" at bounding box center [625, 361] width 79 height 27
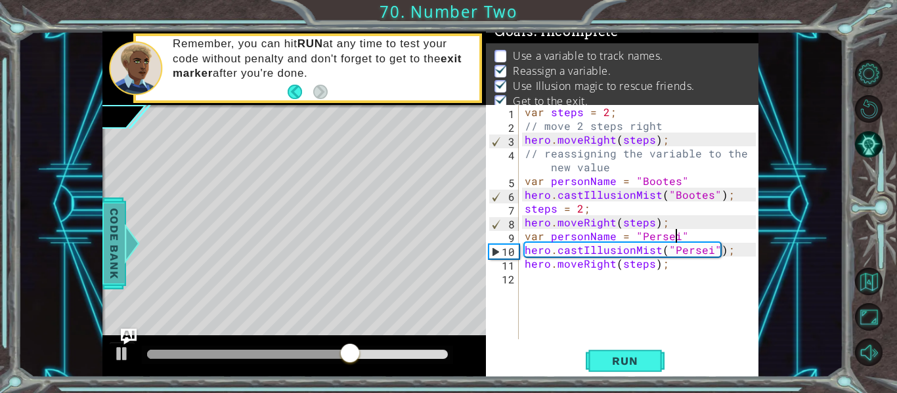
click at [104, 261] on span "Code Bank" at bounding box center [114, 244] width 21 height 80
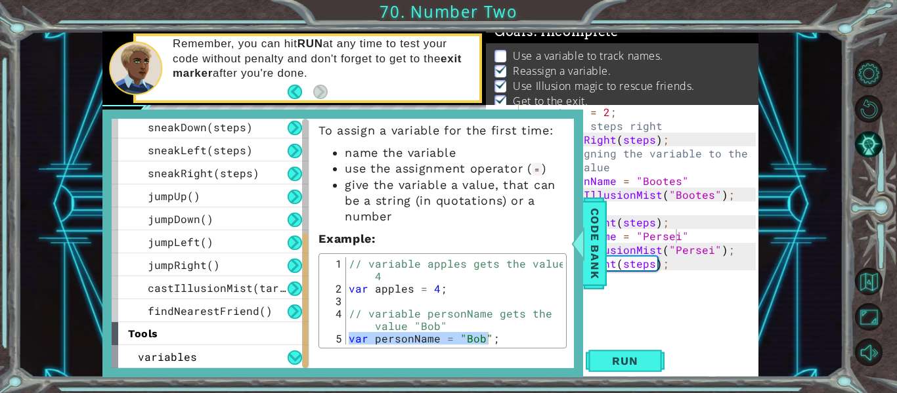
type textarea "// variable personName gets the value "[PERSON_NAME]""
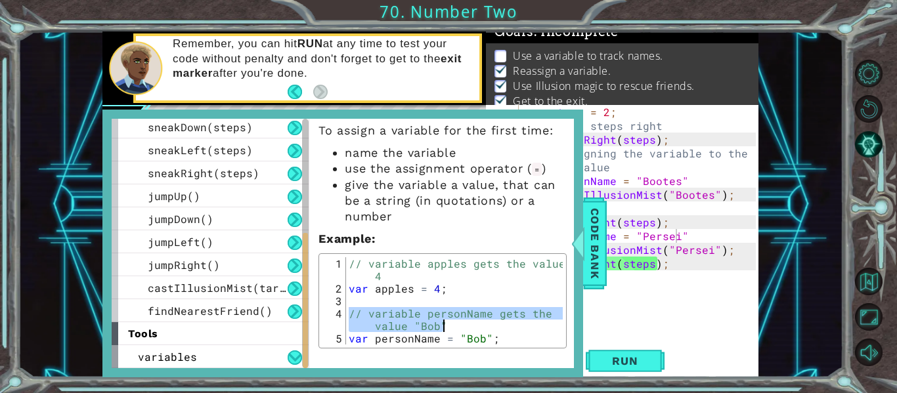
drag, startPoint x: 348, startPoint y: 316, endPoint x: 464, endPoint y: 330, distance: 116.4
click at [464, 330] on div "// variable apples gets the value 4 var apples = 4 ; // variable personName get…" at bounding box center [454, 319] width 217 height 125
click at [591, 243] on span "Code Bank" at bounding box center [594, 244] width 21 height 80
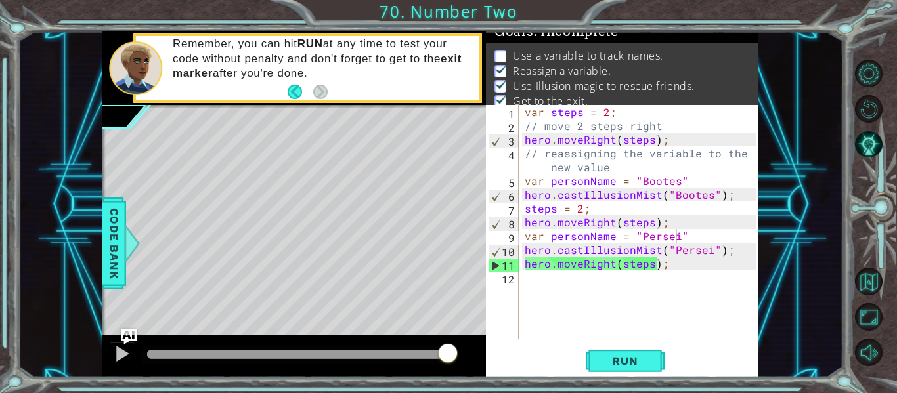
click at [653, 178] on div "var steps = 2 ; // move 2 steps right hero . moveRight ( steps ) ; // reassigni…" at bounding box center [642, 236] width 240 height 262
click at [525, 192] on div "var steps = 2 ; // move 2 steps right hero . moveRight ( steps ) ; // reassigni…" at bounding box center [642, 236] width 240 height 262
type textarea "hero.castIllusionMist("Bootes");"
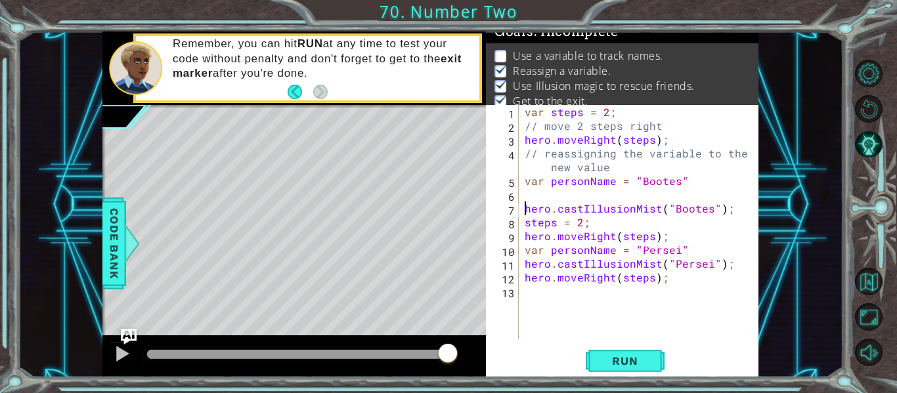
click at [532, 194] on div "var steps = 2 ; // move 2 steps right hero . moveRight ( steps ) ; // reassigni…" at bounding box center [642, 236] width 240 height 262
paste textarea "// variable personName gets the value "[PERSON_NAME]""
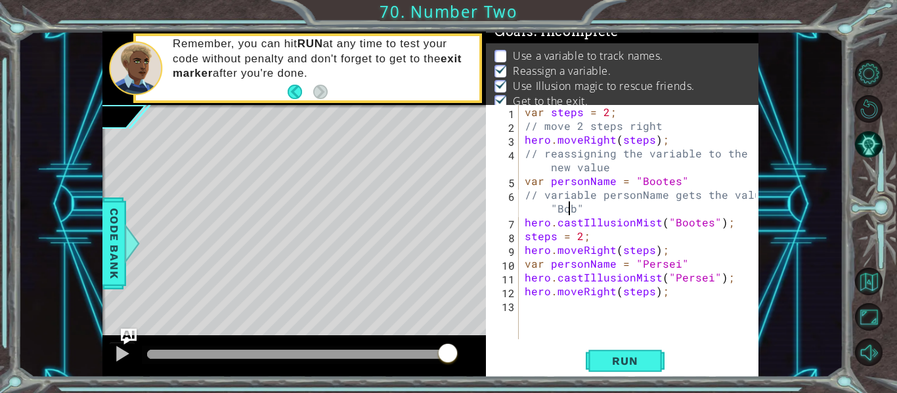
click at [571, 213] on div "var steps = 2 ; // move 2 steps right hero . moveRight ( steps ) ; // reassigni…" at bounding box center [642, 236] width 240 height 262
type textarea "// variable personName gets the value "Bootes""
click at [606, 348] on button "Run" at bounding box center [625, 361] width 79 height 27
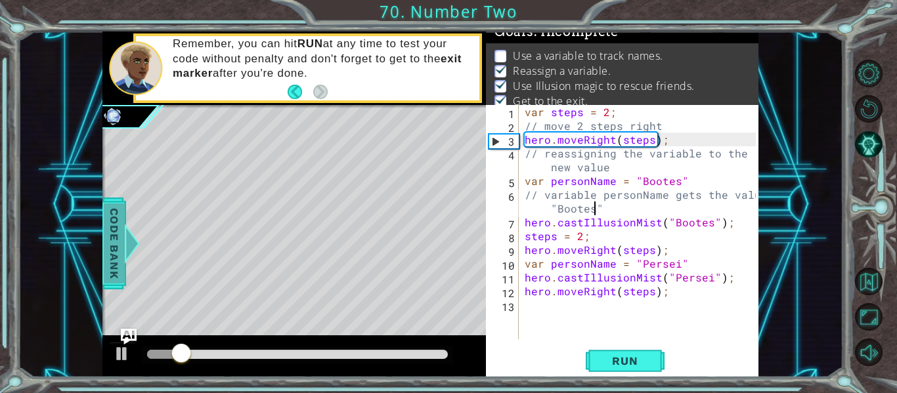
click at [118, 243] on span "Code Bank" at bounding box center [114, 244] width 21 height 80
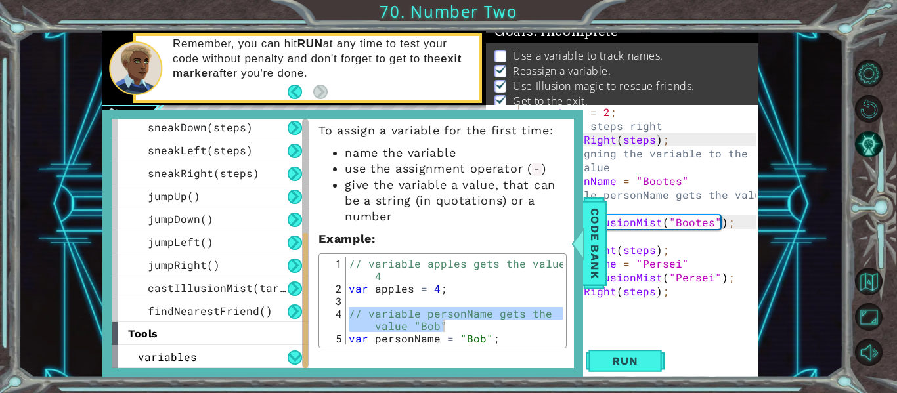
type textarea "// variable apples gets the value 4"
click at [410, 276] on div "// variable apples gets the value 4 var apples = 4 ; // variable personName get…" at bounding box center [454, 319] width 217 height 125
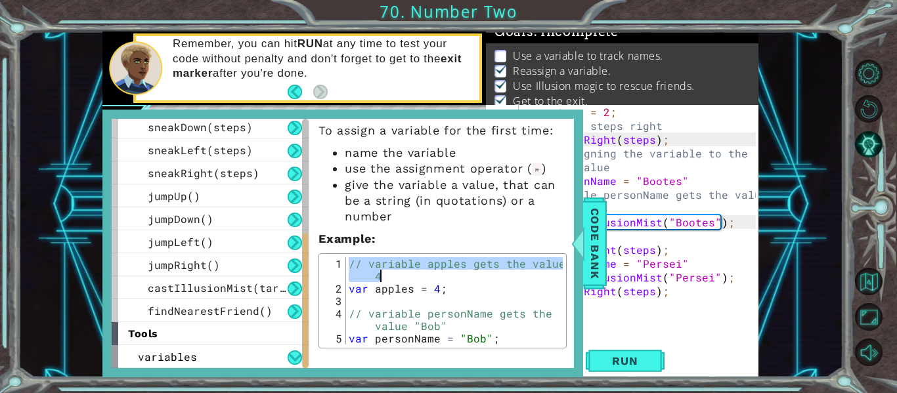
drag, startPoint x: 348, startPoint y: 264, endPoint x: 432, endPoint y: 276, distance: 84.9
click at [432, 276] on div "// variable apples gets the value 4 var apples = 4 ; // variable personName get…" at bounding box center [454, 319] width 217 height 125
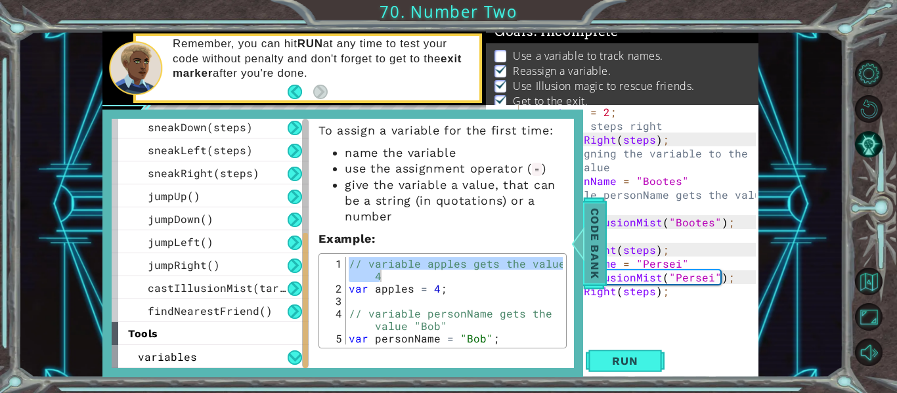
click at [584, 250] on div at bounding box center [578, 243] width 16 height 39
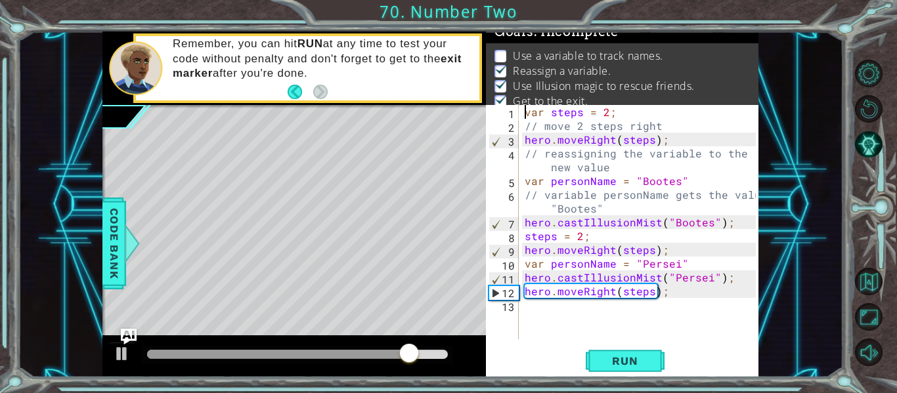
scroll to position [0, 5]
drag, startPoint x: 525, startPoint y: 112, endPoint x: 604, endPoint y: 106, distance: 78.4
click at [604, 106] on div "var steps = 2 ; // move 2 steps right hero . moveRight ( steps ) ; // reassigni…" at bounding box center [642, 236] width 240 height 262
click at [617, 108] on div "var steps = 2 ; // move 2 steps right hero . moveRight ( steps ) ; // reassigni…" at bounding box center [642, 236] width 240 height 262
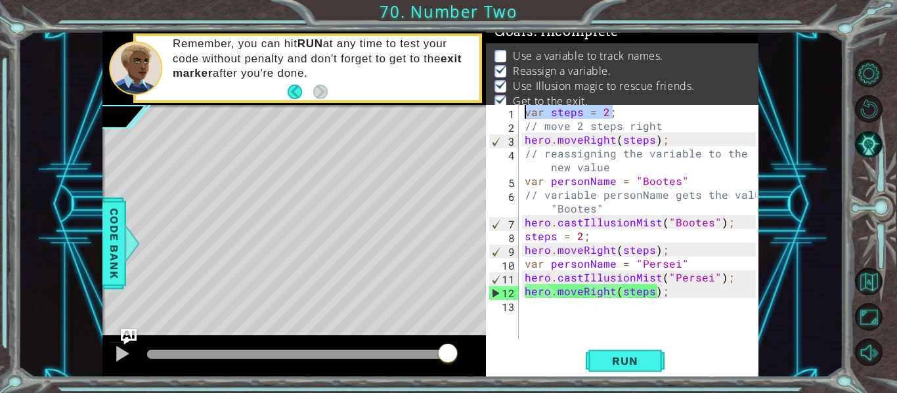
drag, startPoint x: 617, startPoint y: 108, endPoint x: 518, endPoint y: 95, distance: 100.8
click at [518, 95] on div "Goals : Incomplete Use а variable to track names. Reassign a variable. Use Illu…" at bounding box center [622, 205] width 273 height 346
click at [594, 156] on div "var steps = 2 ; // move 2 steps right hero . moveRight ( steps ) ; // reassigni…" at bounding box center [642, 236] width 240 height 262
type textarea "// reassigning the variable to the new value"
click at [720, 327] on div "var steps = 2 ; // move 2 steps right hero . moveRight ( steps ) ; // reassigni…" at bounding box center [642, 236] width 240 height 262
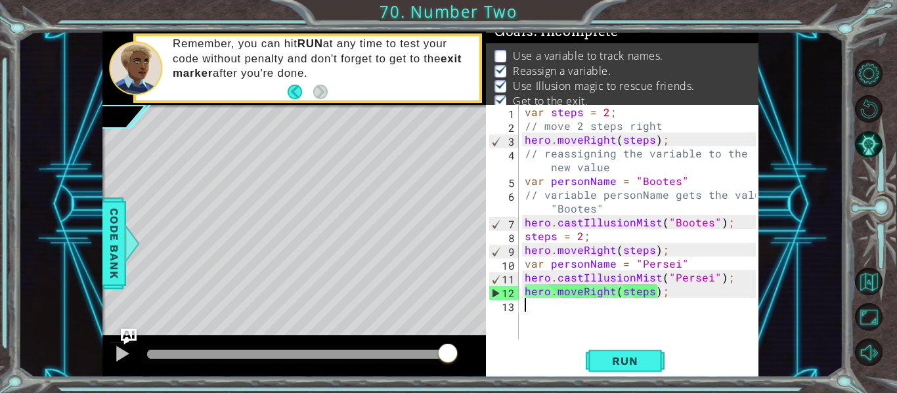
scroll to position [0, 0]
paste textarea "// variable apples gets the value 4"
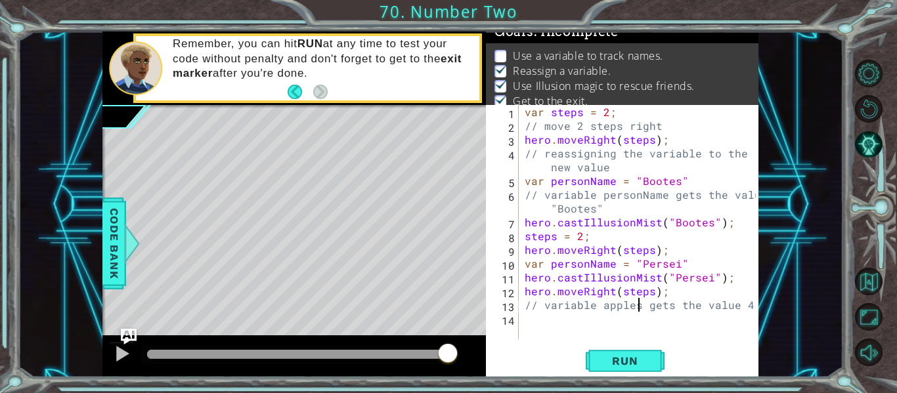
click at [641, 309] on div "var steps = 2 ; // move 2 steps right hero . moveRight ( steps ) ; // reassigni…" at bounding box center [642, 236] width 240 height 262
click at [603, 348] on button "Run" at bounding box center [625, 361] width 79 height 27
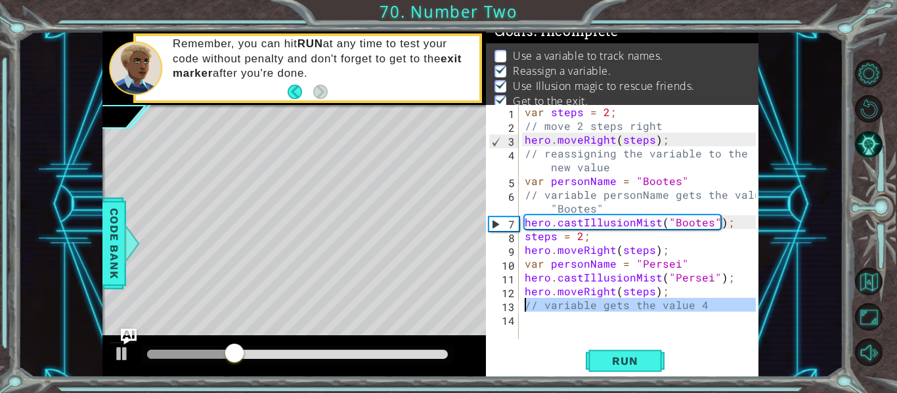
drag, startPoint x: 718, startPoint y: 323, endPoint x: 512, endPoint y: 307, distance: 206.2
click at [512, 307] on div "// variable gets the value 4 1 2 3 4 5 6 7 8 9 10 11 12 13 14 var steps = 2 ; /…" at bounding box center [621, 222] width 270 height 234
type textarea "// variable gets the value 4"
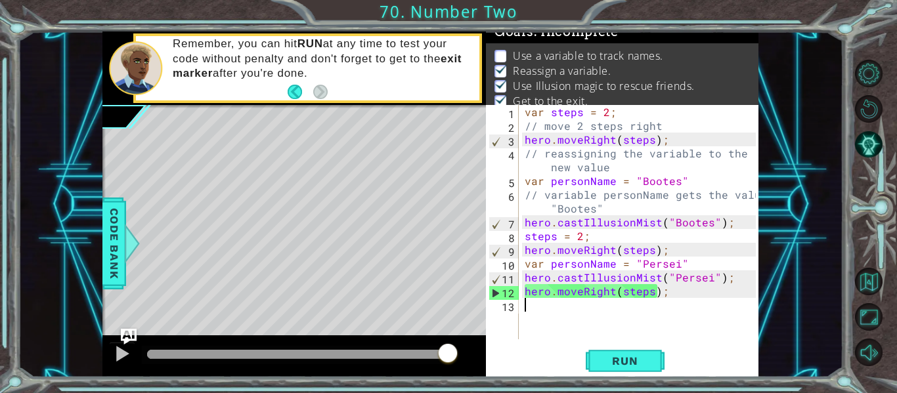
click at [628, 326] on div "var steps = 2 ; // move 2 steps right hero . moveRight ( steps ) ; // reassigni…" at bounding box center [642, 236] width 240 height 262
click at [114, 236] on span "Code Bank" at bounding box center [114, 244] width 21 height 80
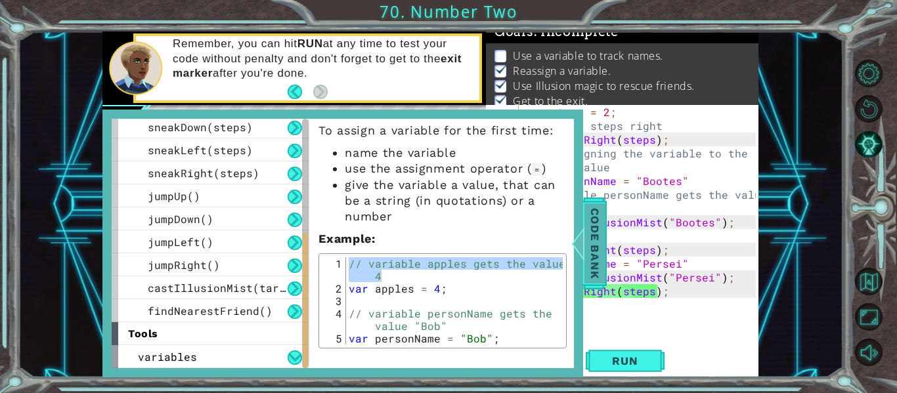
click at [592, 248] on span "Code Bank" at bounding box center [594, 244] width 21 height 80
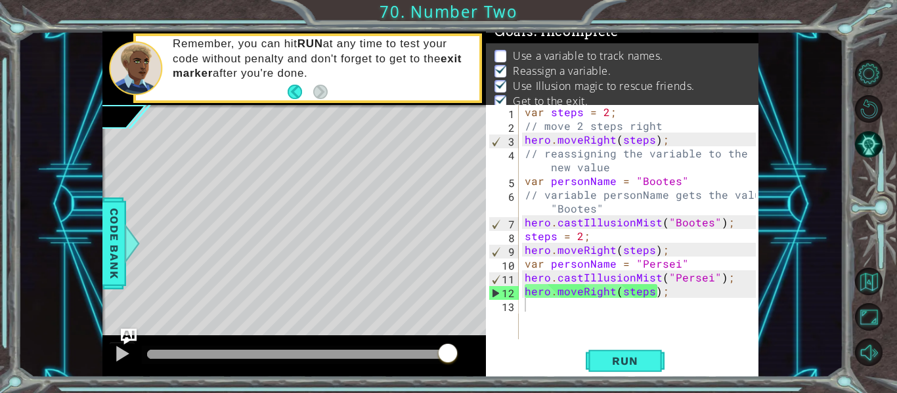
click at [627, 315] on div "var steps = 2 ; // move 2 steps right hero . moveRight ( steps ) ; // reassigni…" at bounding box center [642, 236] width 240 height 262
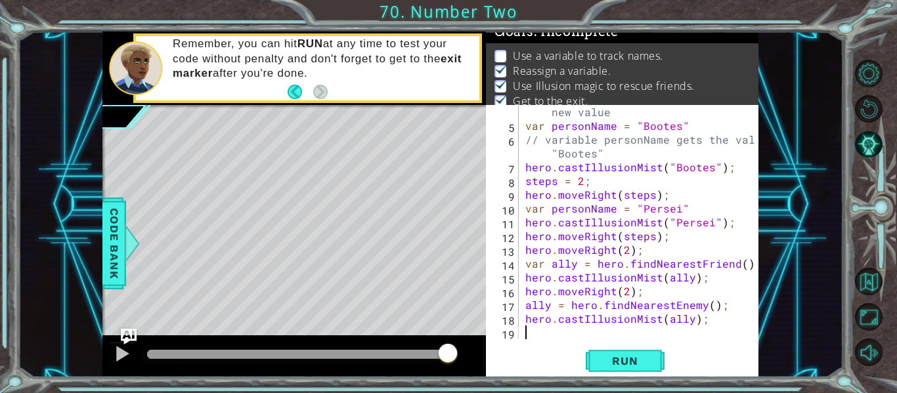
scroll to position [55, 0]
click at [870, 111] on button "Restart Level" at bounding box center [869, 109] width 28 height 28
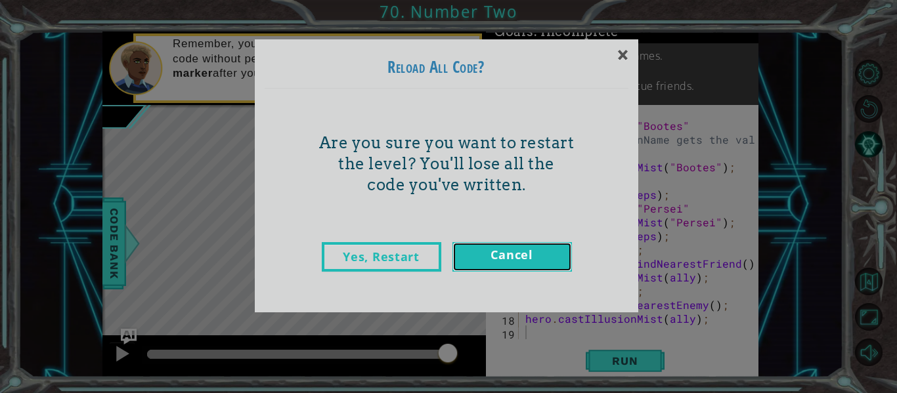
click at [518, 255] on link "Cancel" at bounding box center [512, 257] width 120 height 30
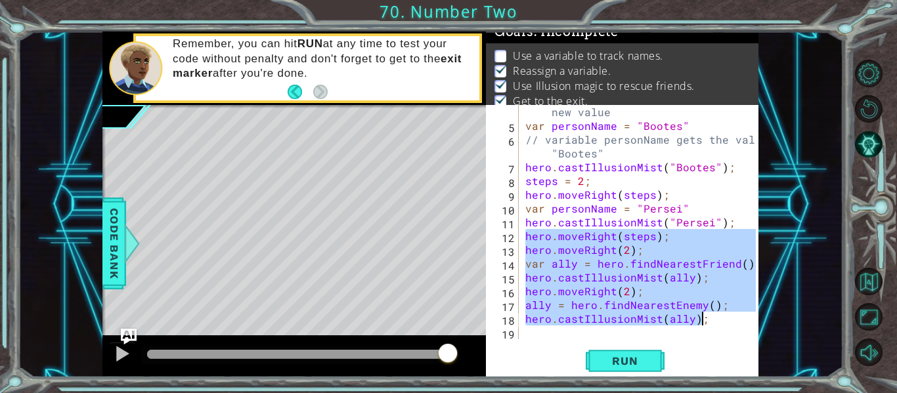
drag, startPoint x: 523, startPoint y: 239, endPoint x: 731, endPoint y: 324, distance: 224.2
click at [731, 324] on div "// reassigning the variable to the new value var personName = "Bootes" // varia…" at bounding box center [643, 229] width 240 height 276
click at [727, 319] on div "// reassigning the variable to the new value var personName = "Bootes" // varia…" at bounding box center [639, 222] width 233 height 234
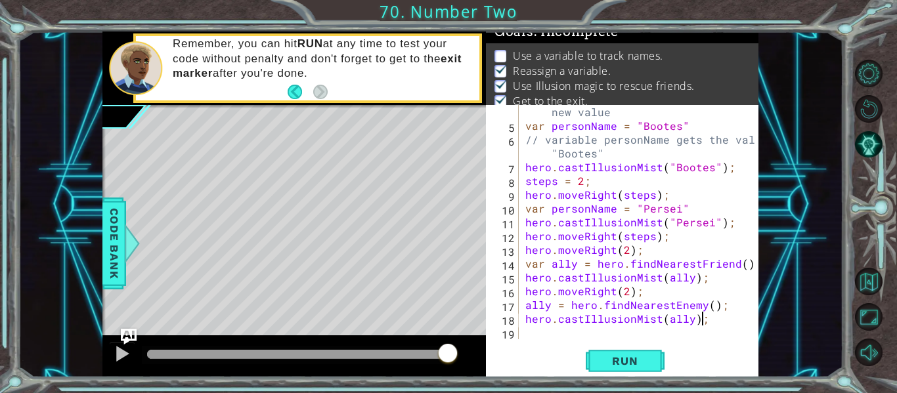
click at [528, 248] on div "// reassigning the variable to the new value var personName = "Bootes" // varia…" at bounding box center [643, 229] width 240 height 276
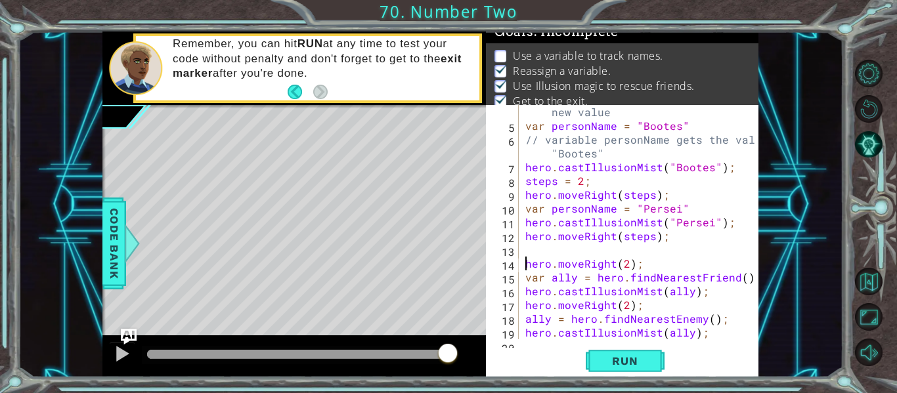
click at [573, 313] on div "// reassigning the variable to the new value var personName = "Bootes" // varia…" at bounding box center [643, 229] width 240 height 276
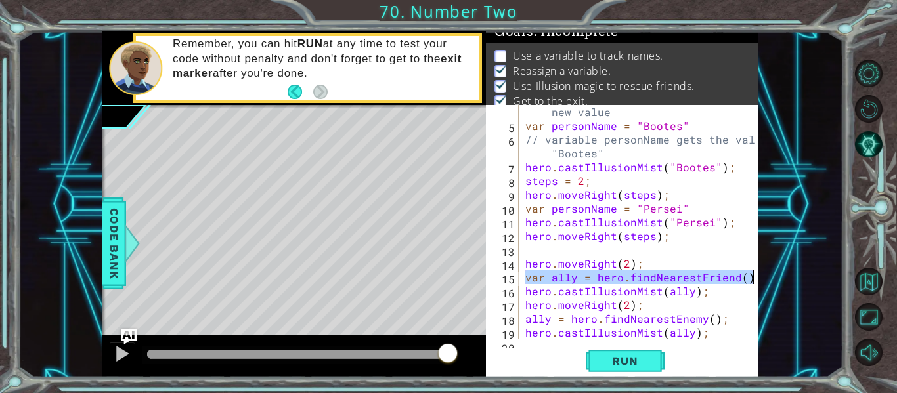
drag, startPoint x: 527, startPoint y: 277, endPoint x: 779, endPoint y: 276, distance: 252.2
click at [779, 276] on div "hero.castIllusionMist("Bootes"); 1 2 3 4 hero . moveRight ( 2 ) ; hero . findNe…" at bounding box center [431, 205] width 826 height 346
type textarea "var ally = hero.findNearestFriend();"
click at [658, 250] on div "// reassigning the variable to the new value var personName = "Bootes" // varia…" at bounding box center [643, 229] width 240 height 276
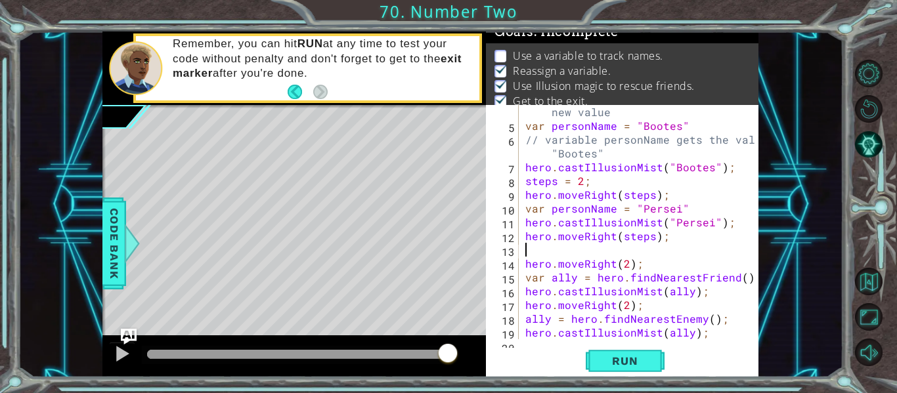
scroll to position [0, 0]
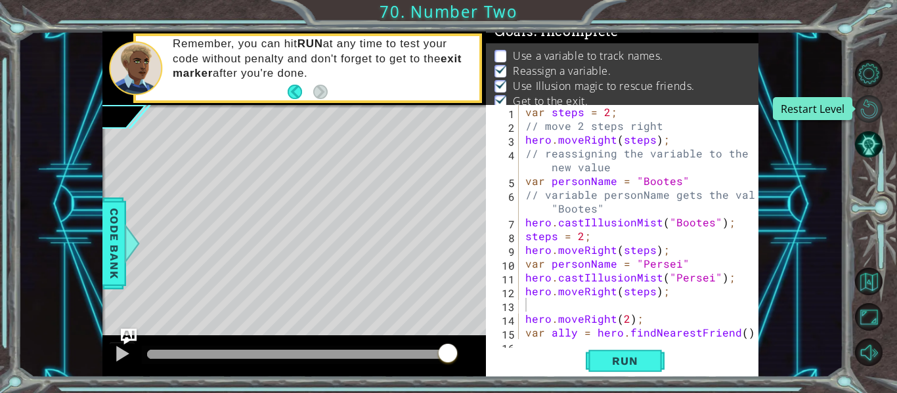
click at [876, 105] on button "Restart Level" at bounding box center [869, 109] width 28 height 28
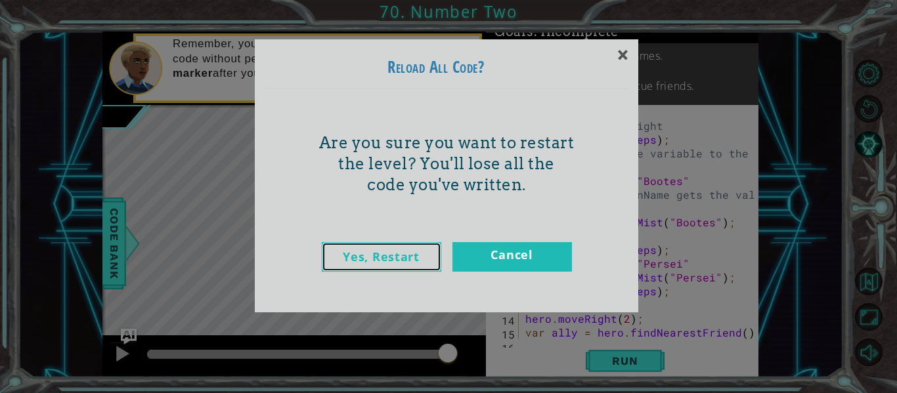
click at [409, 257] on link "Yes, Restart" at bounding box center [382, 257] width 120 height 30
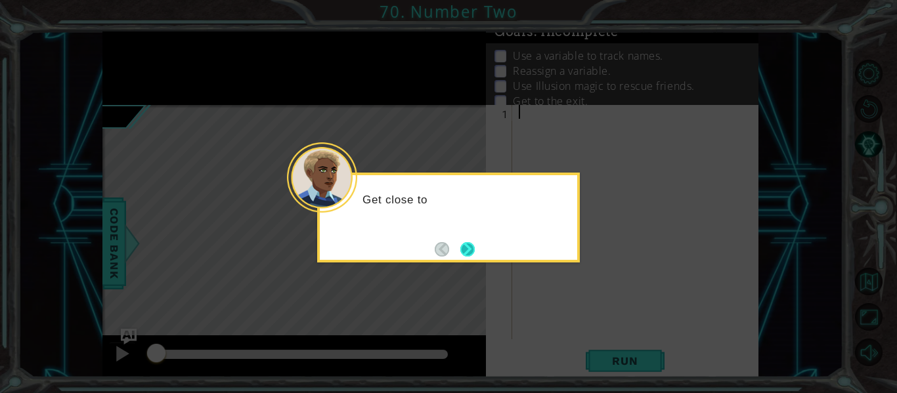
click at [469, 246] on button "Next" at bounding box center [467, 249] width 14 height 14
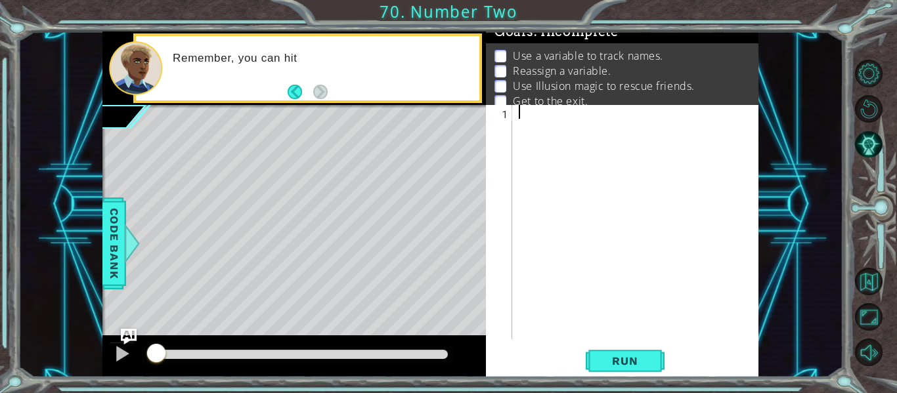
paste textarea "var ally = hero.findNearestFriend();"
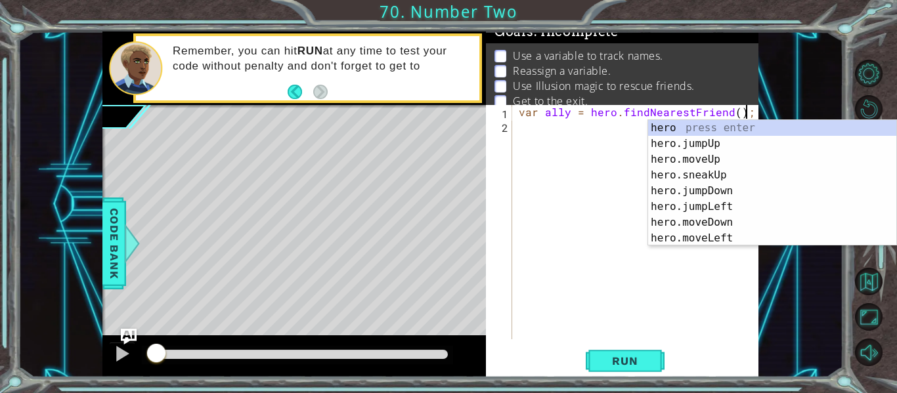
click at [658, 110] on div "var ally = hero . findNearestFriend ( ) ;" at bounding box center [639, 236] width 246 height 262
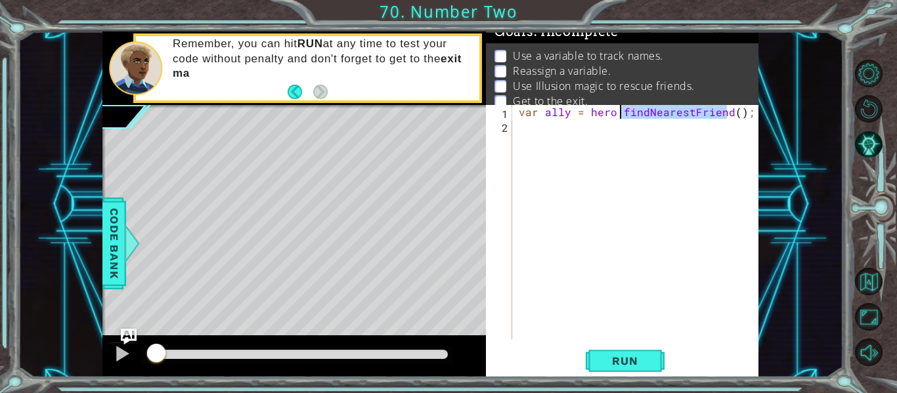
click at [658, 110] on div "var ally = hero . findNearestFriend ( ) ;" at bounding box center [639, 236] width 246 height 262
click at [658, 110] on div "var ally = hero . findNearestFriend ( ) ;" at bounding box center [636, 222] width 240 height 234
click at [658, 110] on div "var ally = hero . findNearestFriend ( ) ;" at bounding box center [639, 236] width 246 height 262
click at [658, 110] on div "var ally = hero . findNearestFriend ( ) ;" at bounding box center [636, 222] width 240 height 234
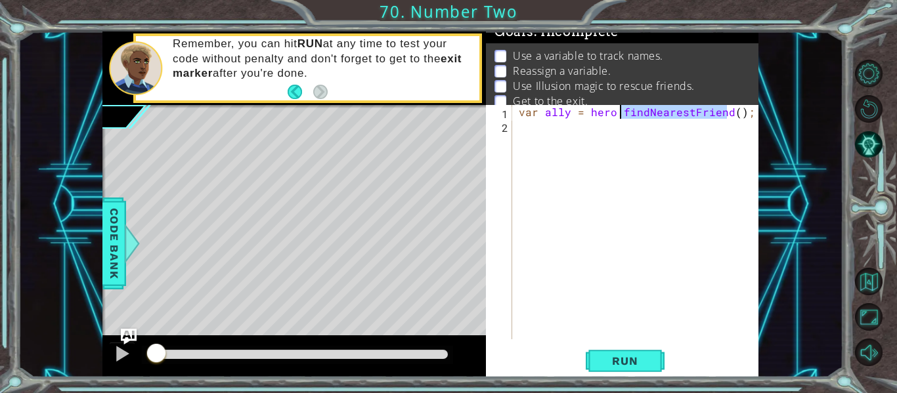
click at [658, 110] on div "var ally = hero . findNearestFriend ( ) ;" at bounding box center [639, 236] width 246 height 262
click at [658, 110] on div "var ally = hero . findNearestFriend ( ) ;" at bounding box center [636, 222] width 240 height 234
click at [658, 110] on div "var ally = hero . findNearestFriend ( ) ;" at bounding box center [639, 236] width 246 height 262
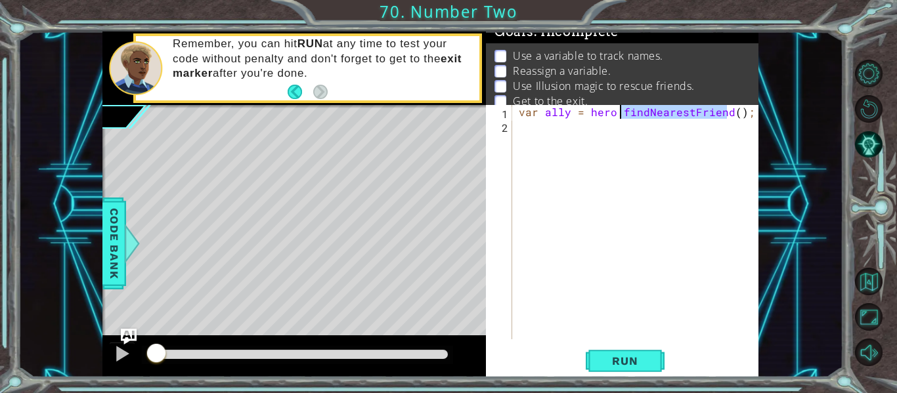
type textarea "var ally = hero.findNearestFriend();"
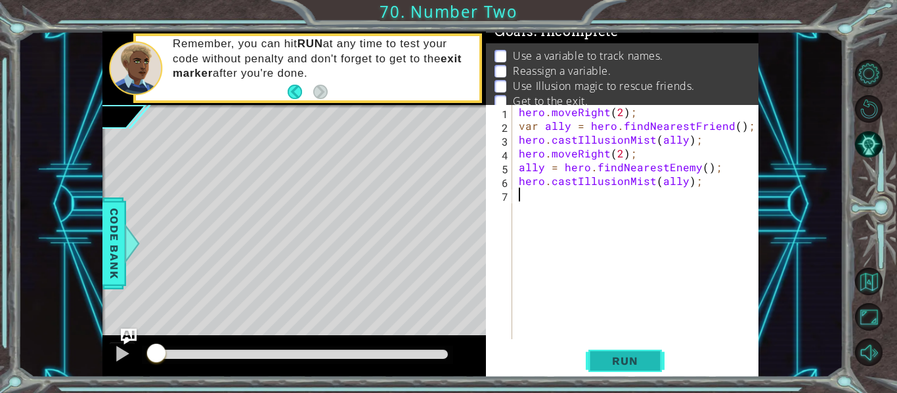
click at [623, 355] on span "Run" at bounding box center [625, 361] width 52 height 13
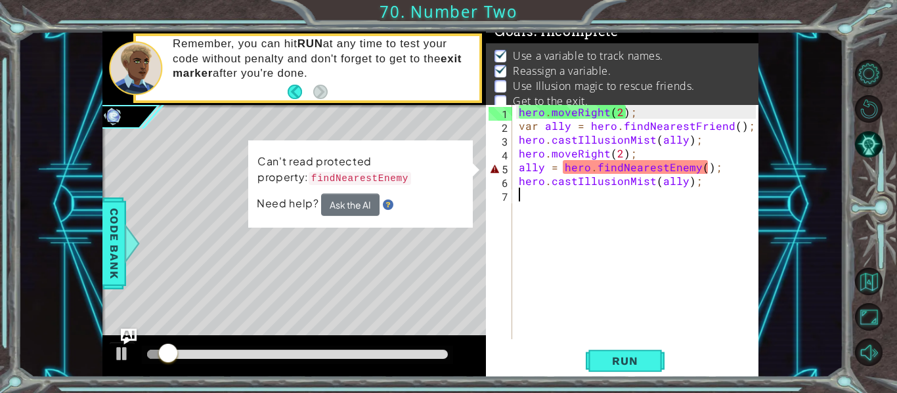
click at [690, 167] on div "hero . moveRight ( 2 ) ; var ally = hero . findNearestFriend ( ) ; hero . castI…" at bounding box center [639, 236] width 246 height 262
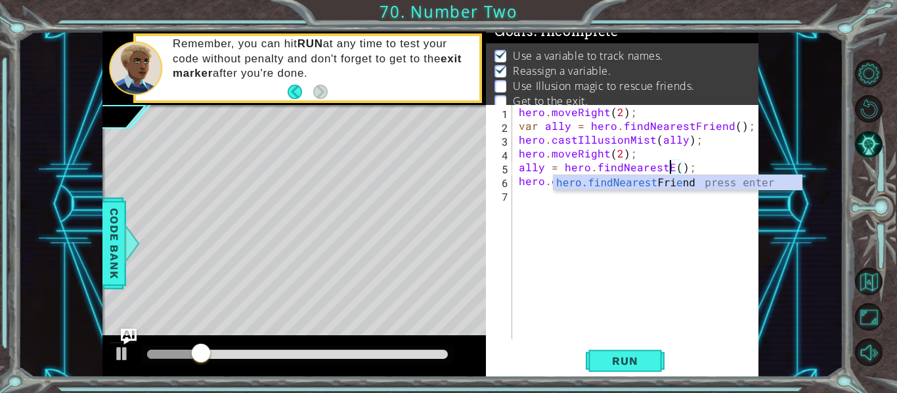
scroll to position [0, 10]
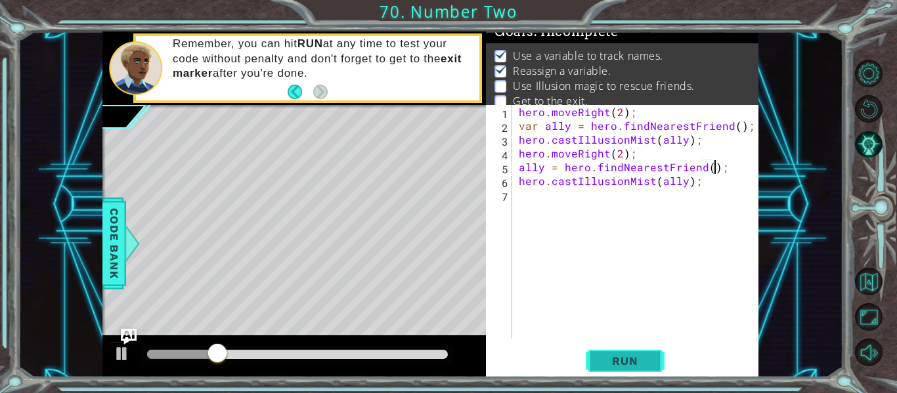
type textarea "ally = hero.findNearestFriend();"
click at [641, 349] on button "Run" at bounding box center [625, 361] width 79 height 27
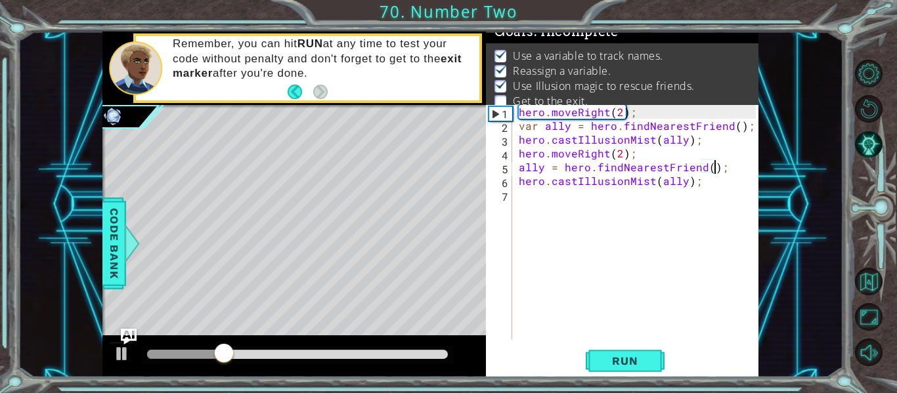
click at [600, 199] on div "hero . moveRight ( 2 ) ; var ally = hero . findNearestFriend ( ) ; hero . castI…" at bounding box center [639, 236] width 246 height 262
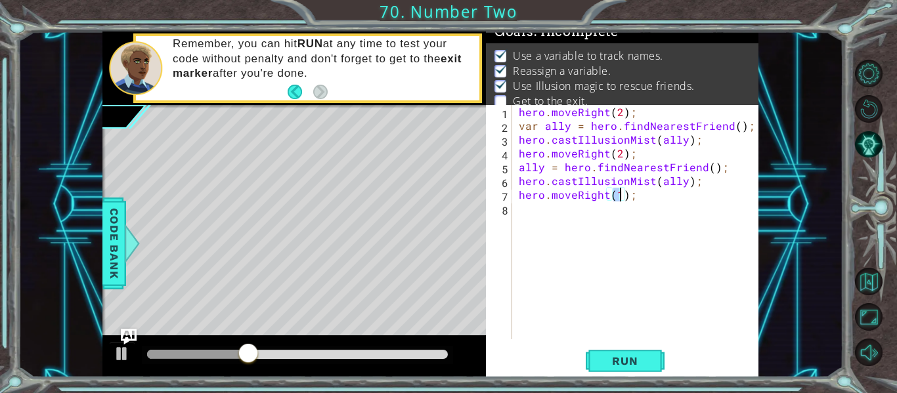
scroll to position [0, 7]
type textarea "hero.moveRight(2);"
click at [663, 367] on button "Run" at bounding box center [625, 361] width 79 height 27
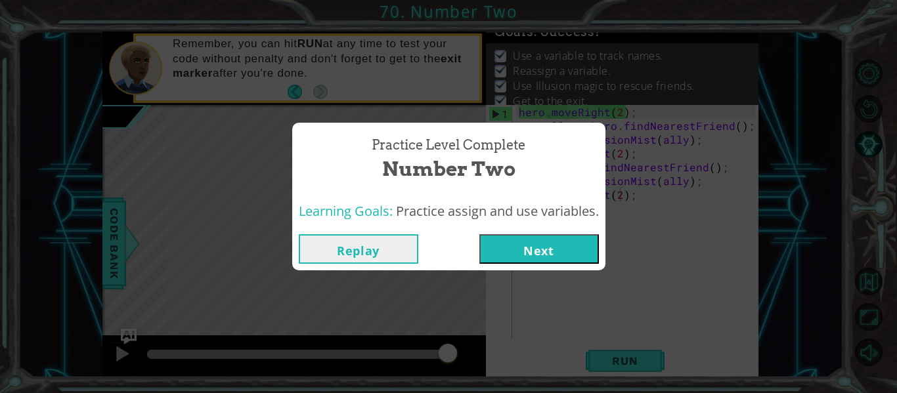
click at [561, 256] on button "Next" at bounding box center [539, 249] width 120 height 30
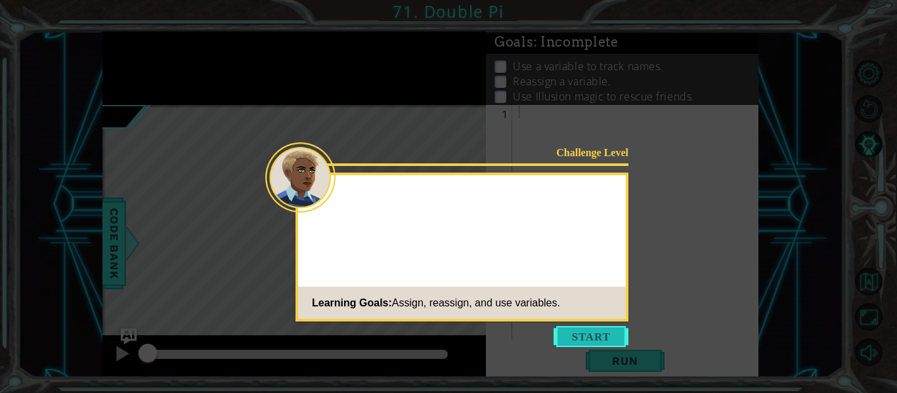
click at [622, 341] on button "Start" at bounding box center [591, 336] width 75 height 21
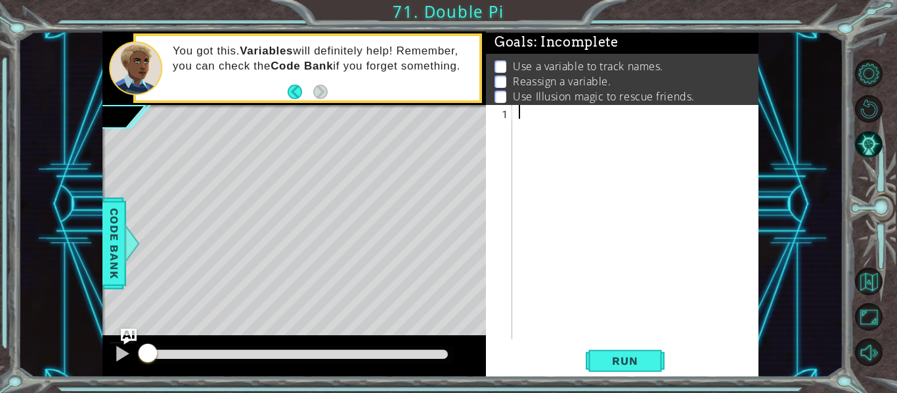
click at [613, 185] on div at bounding box center [639, 236] width 246 height 262
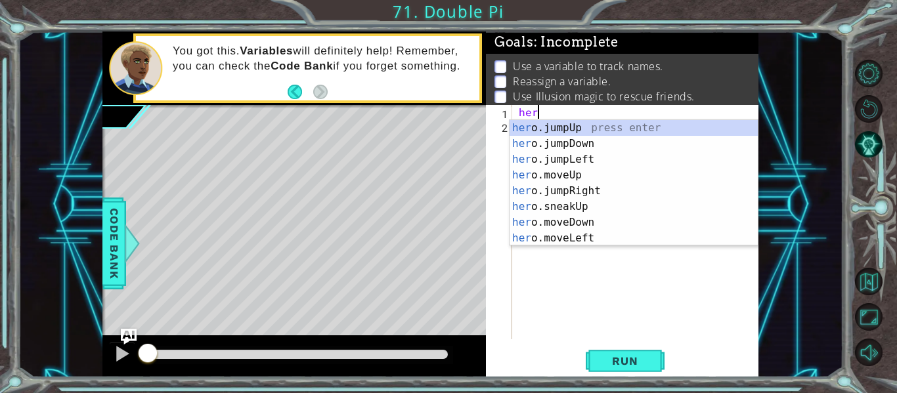
scroll to position [0, 1]
type textarea "h"
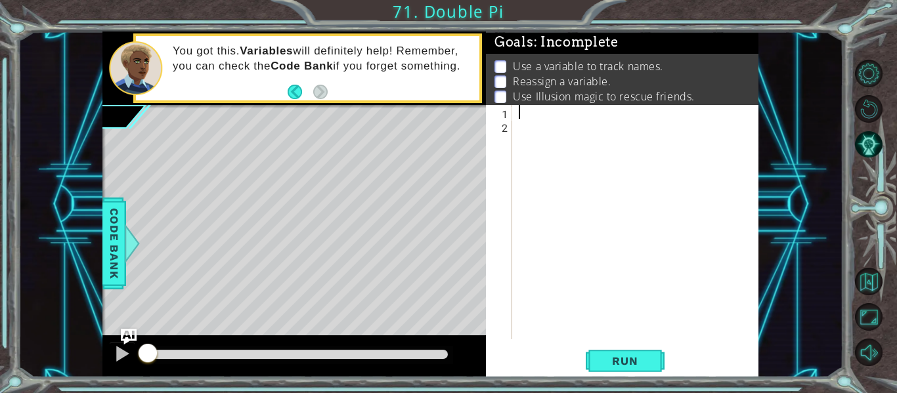
paste textarea "hero.moveRight(2);"
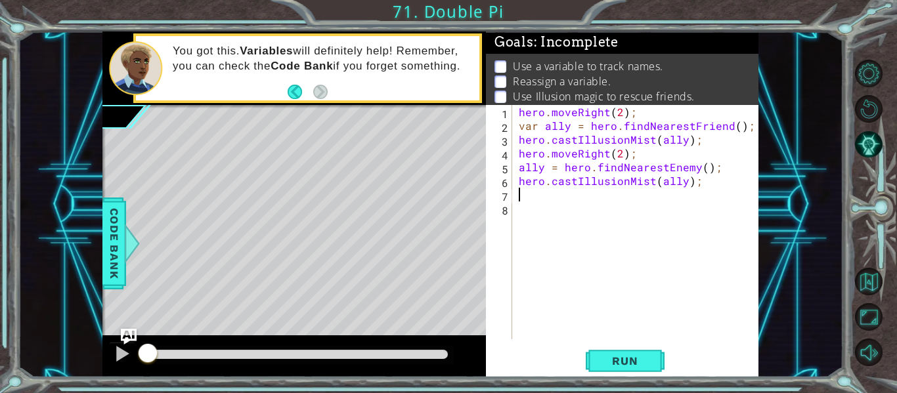
click at [604, 106] on div "hero . moveRight ( 2 ) ; var ally = hero . findNearestFriend ( ) ; hero . castI…" at bounding box center [639, 236] width 246 height 262
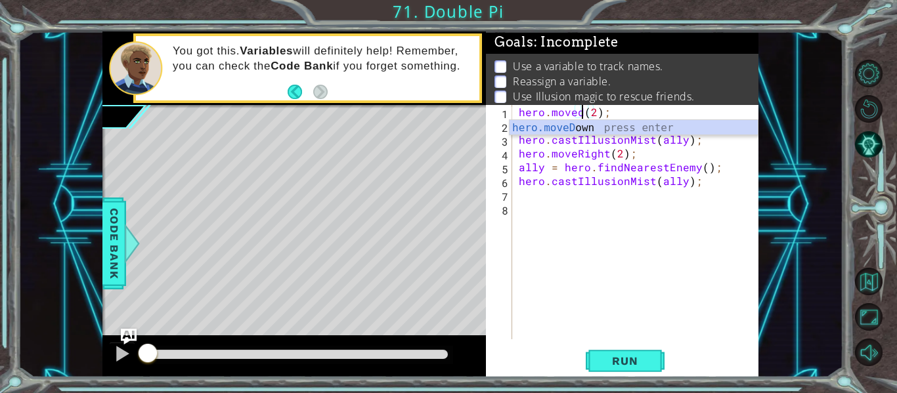
scroll to position [0, 5]
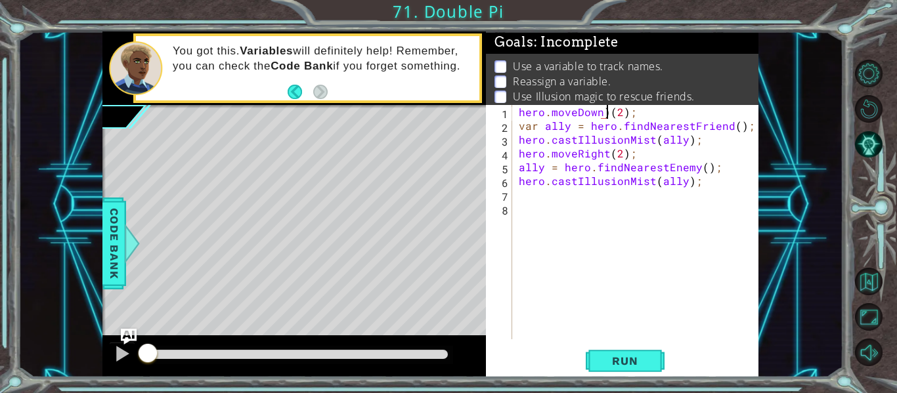
type textarea "hero.moveDown(2);"
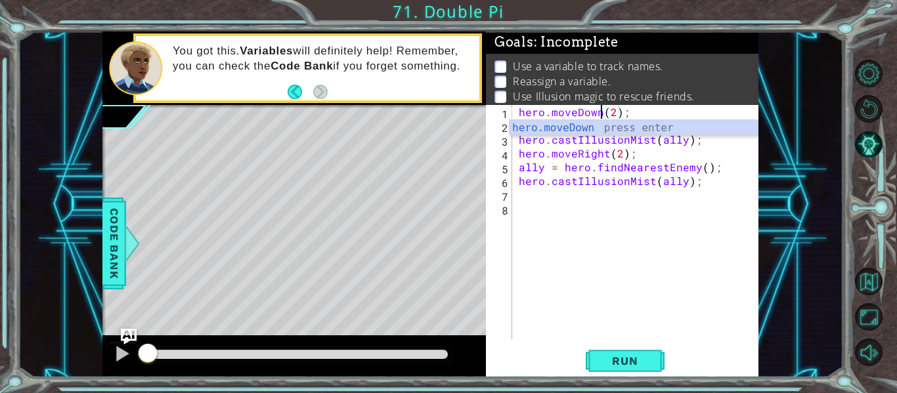
click at [636, 317] on div "hero . moveDown ( 2 ) ; var ally = hero . findNearestFriend ( ) ; hero . castIl…" at bounding box center [639, 236] width 246 height 262
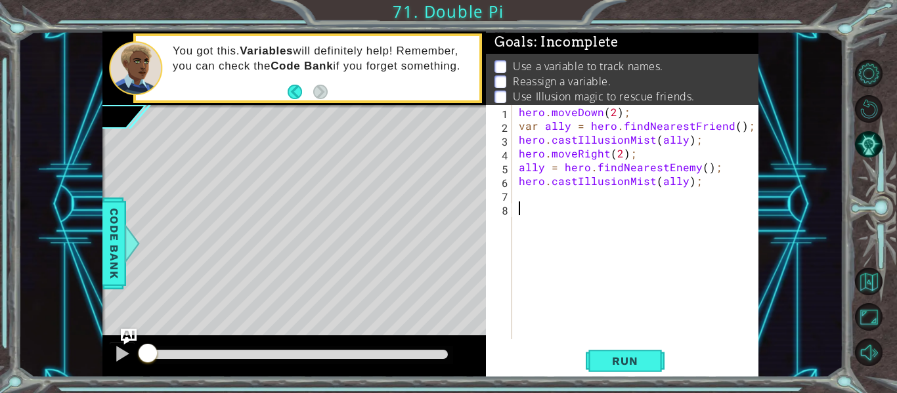
click at [519, 125] on div "hero . moveDown ( 2 ) ; var ally = hero . findNearestFriend ( ) ; hero . castIl…" at bounding box center [639, 236] width 246 height 262
type textarea "var ally = hero.findNearestFriend();"
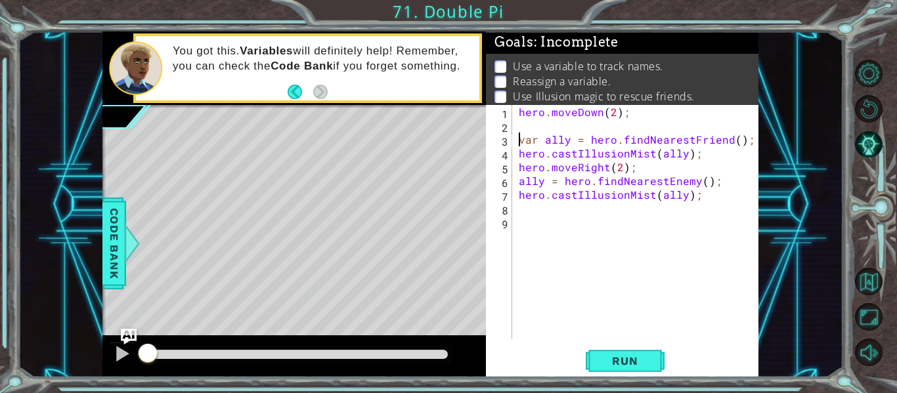
click at [532, 127] on div "hero . moveDown ( 2 ) ; var ally = hero . findNearestFriend ( ) ; hero . castIl…" at bounding box center [639, 236] width 246 height 262
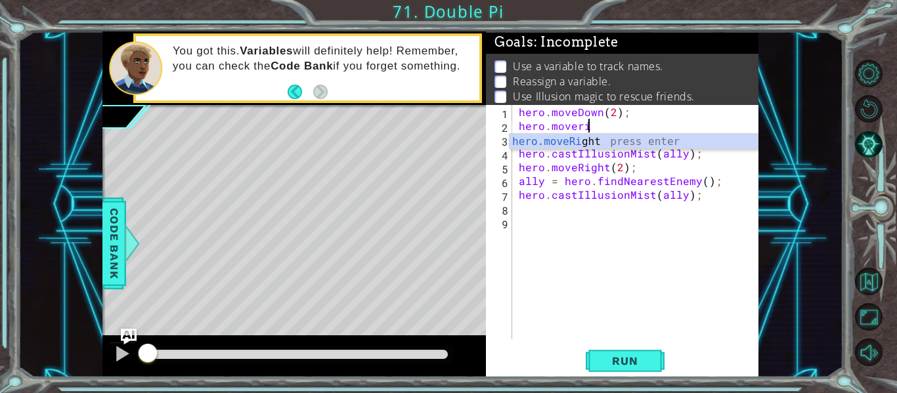
scroll to position [0, 4]
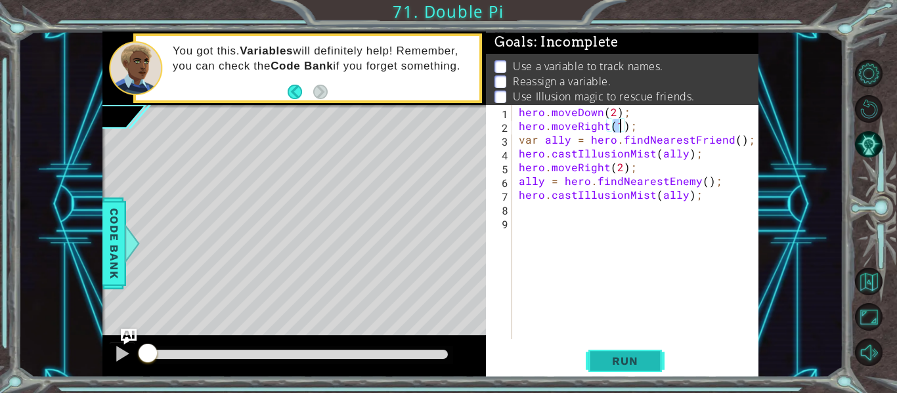
type textarea "hero.moveRight(1);"
click at [634, 366] on span "Run" at bounding box center [625, 361] width 52 height 13
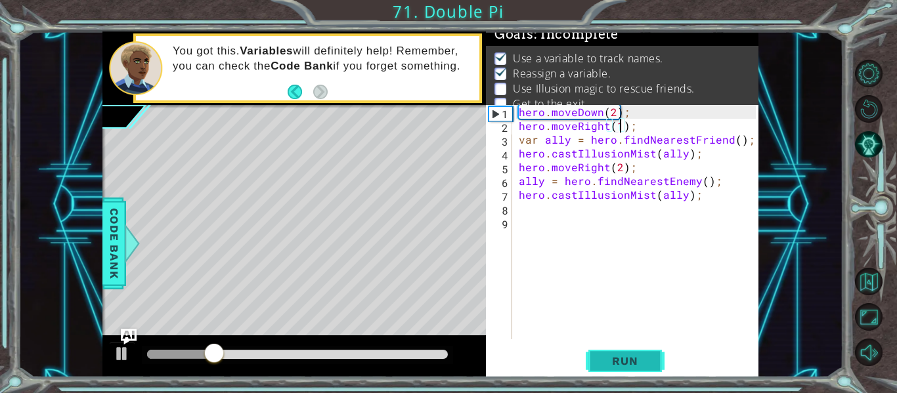
scroll to position [11, 0]
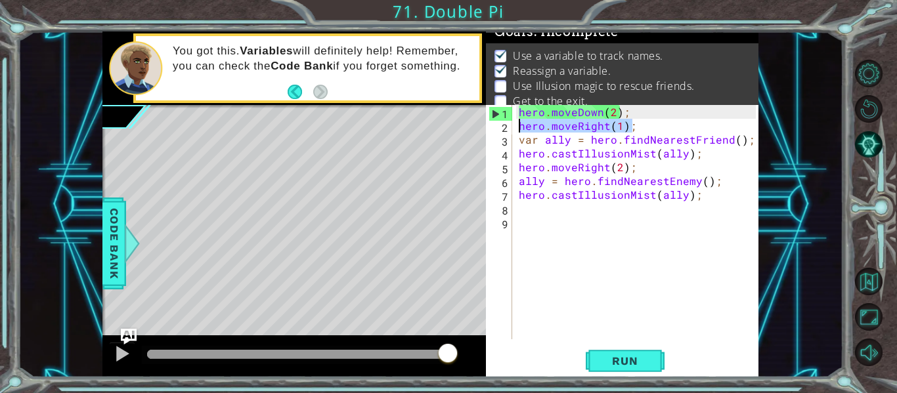
drag, startPoint x: 643, startPoint y: 131, endPoint x: 507, endPoint y: 127, distance: 136.0
click at [507, 127] on div "hero.moveRight(1); 1 2 3 4 5 6 7 8 9 hero . moveDown ( 2 ) ; hero . moveRight (…" at bounding box center [621, 222] width 270 height 234
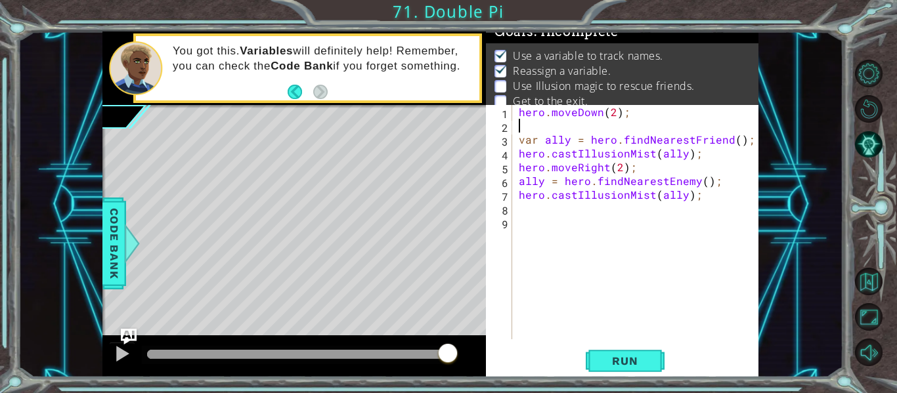
type textarea "var ally = hero.findNearestFriend();"
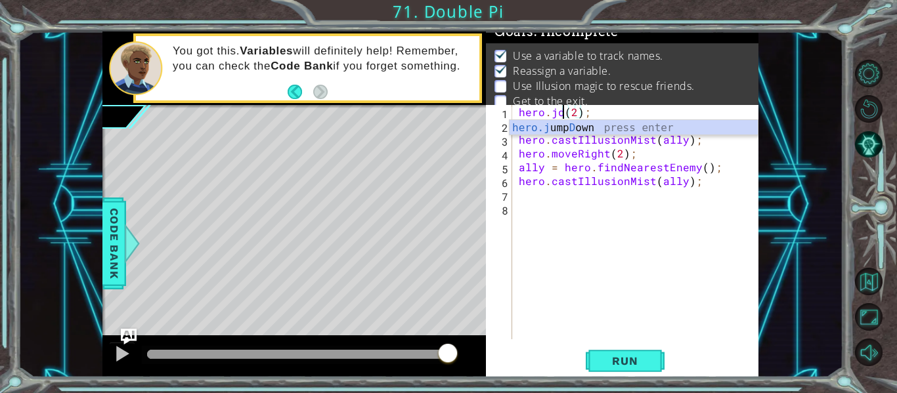
scroll to position [0, 3]
click at [631, 368] on button "Run" at bounding box center [625, 361] width 79 height 27
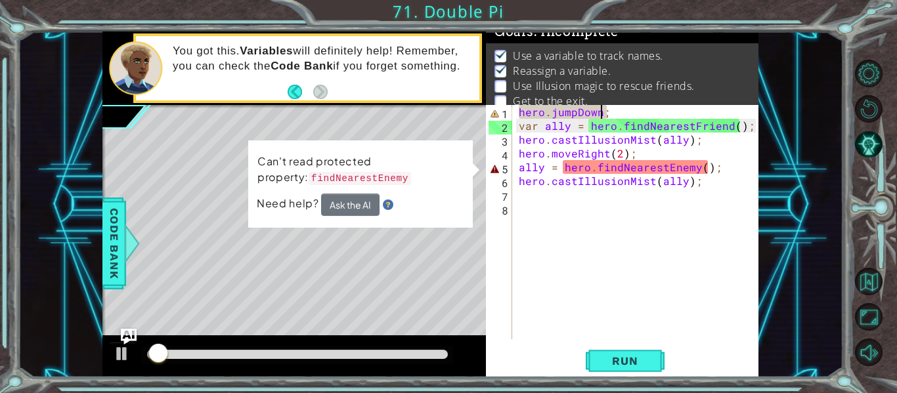
click at [598, 112] on div "hero . jumpDown ; var ally = hero . findNearestFriend ( ) ; hero . castIllusion…" at bounding box center [639, 236] width 246 height 262
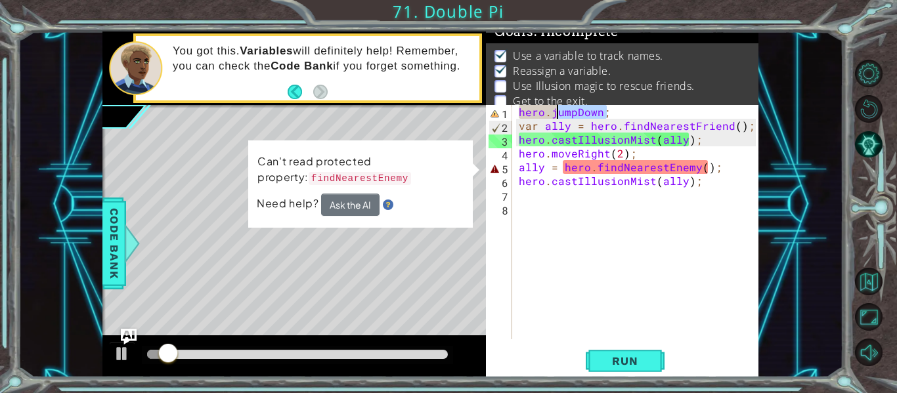
drag, startPoint x: 629, startPoint y: 110, endPoint x: 554, endPoint y: 108, distance: 74.9
click at [554, 108] on div "hero . jumpDown ; var ally = hero . findNearestFriend ( ) ; hero . castIllusion…" at bounding box center [639, 236] width 246 height 262
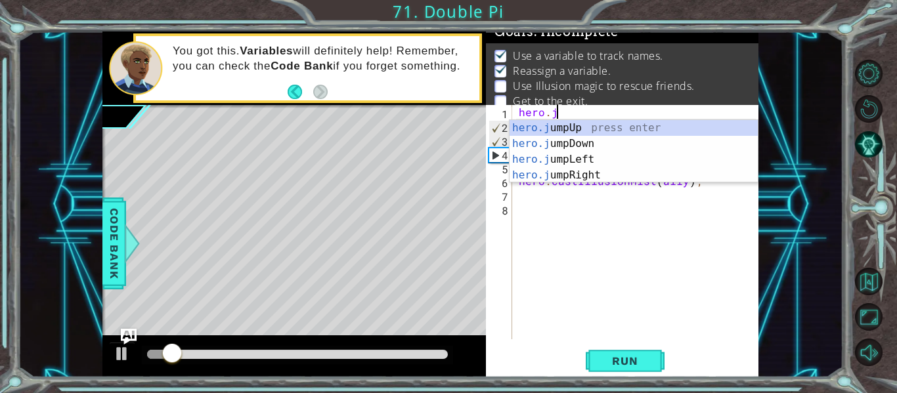
scroll to position [0, 1]
type textarea "hero.ju"
click at [599, 135] on div "hero.ju mpUp press enter hero.ju mpDown press enter hero.[PERSON_NAME] mpLeft p…" at bounding box center [634, 167] width 248 height 95
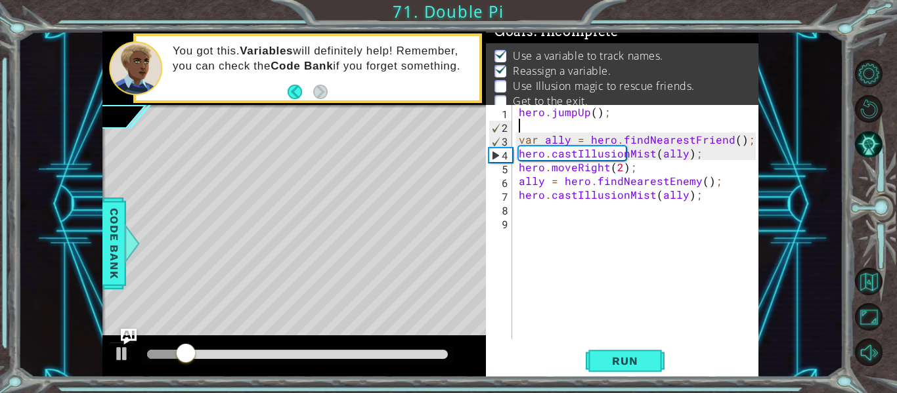
scroll to position [0, 0]
click at [590, 118] on div "hero . jumpUp ( ) ; var ally = hero . findNearestFriend ( ) ; hero . castIllusi…" at bounding box center [639, 236] width 246 height 262
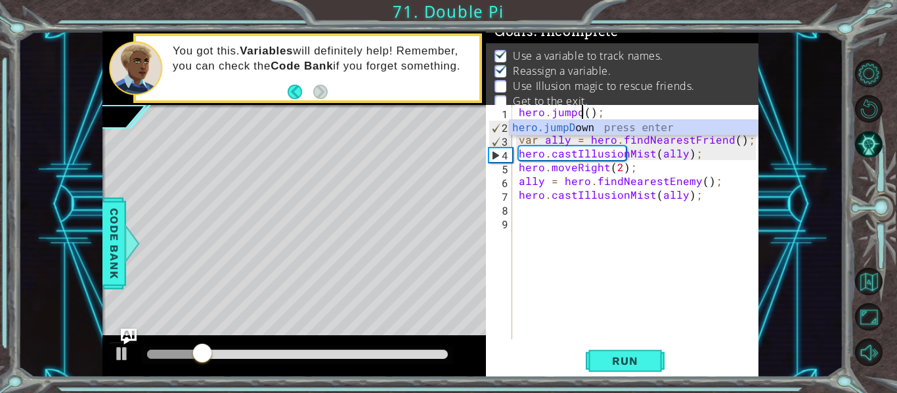
scroll to position [0, 5]
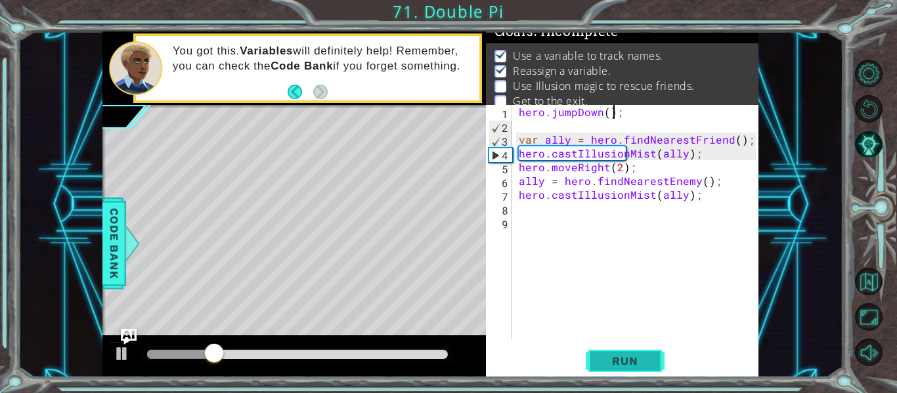
click at [630, 350] on button "Run" at bounding box center [625, 361] width 79 height 27
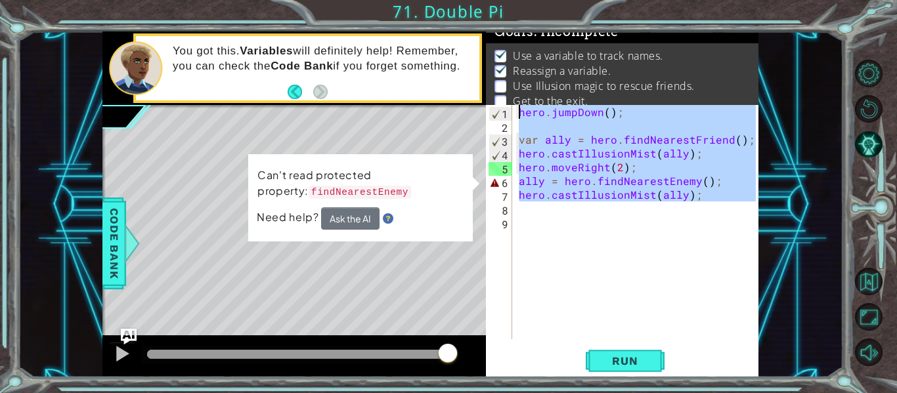
drag, startPoint x: 653, startPoint y: 213, endPoint x: 415, endPoint y: 34, distance: 297.4
click at [415, 34] on div "1 ההההההההההההההההההההההההההההההההההההההההההההההההההההההההההההההההההההההההההההה…" at bounding box center [430, 205] width 656 height 346
type textarea "hero.jumpDown();"
type textarea "\"
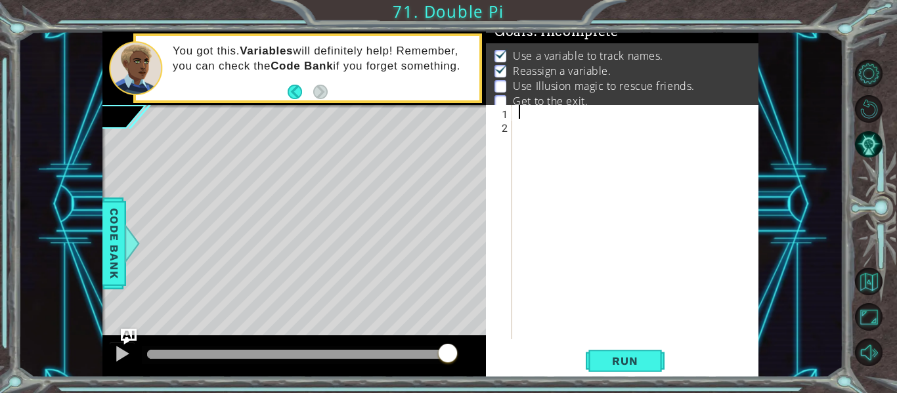
scroll to position [0, 0]
click at [618, 364] on span "Run" at bounding box center [625, 361] width 52 height 13
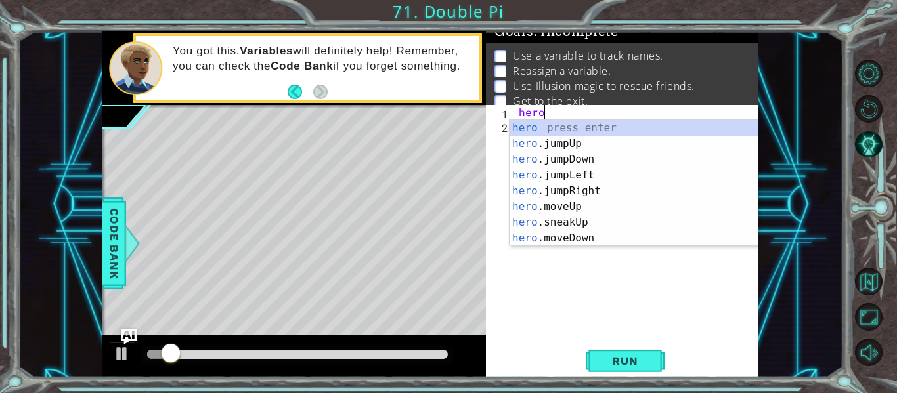
scroll to position [0, 1]
type textarea "h"
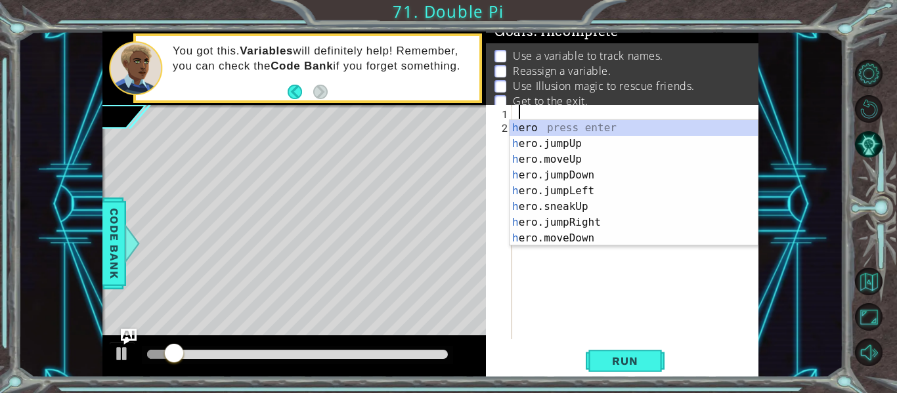
scroll to position [0, 0]
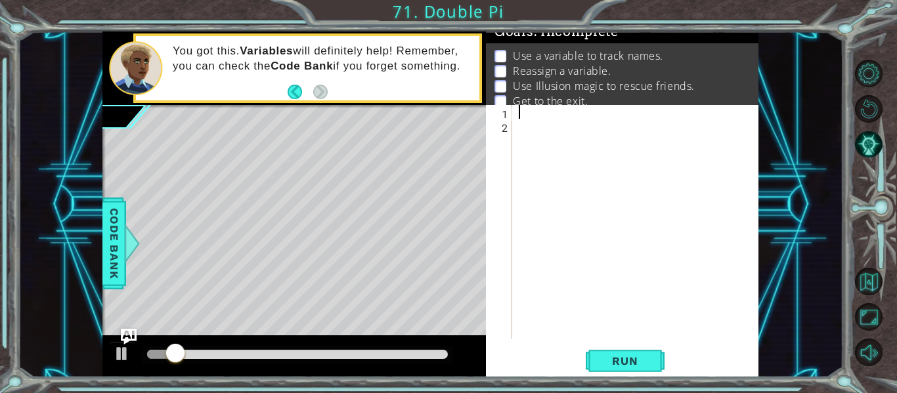
paste textarea "hero.moveRight(2);"
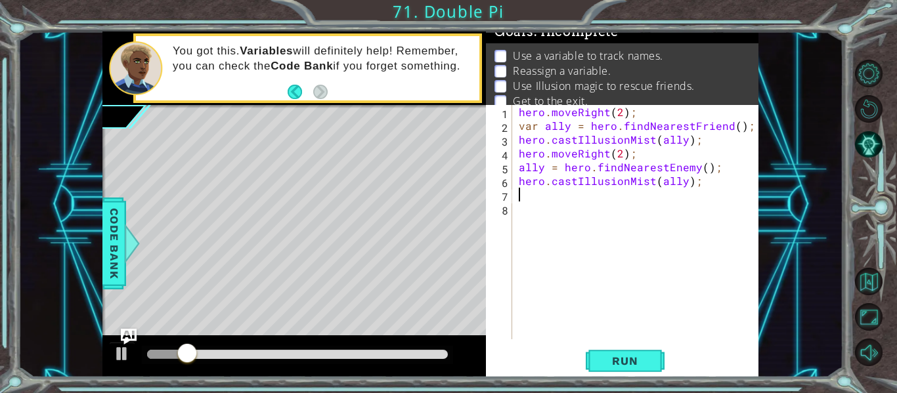
click at [606, 111] on div "hero . moveRight ( 2 ) ; var ally = hero . findNearestFriend ( ) ; hero . castI…" at bounding box center [639, 236] width 246 height 262
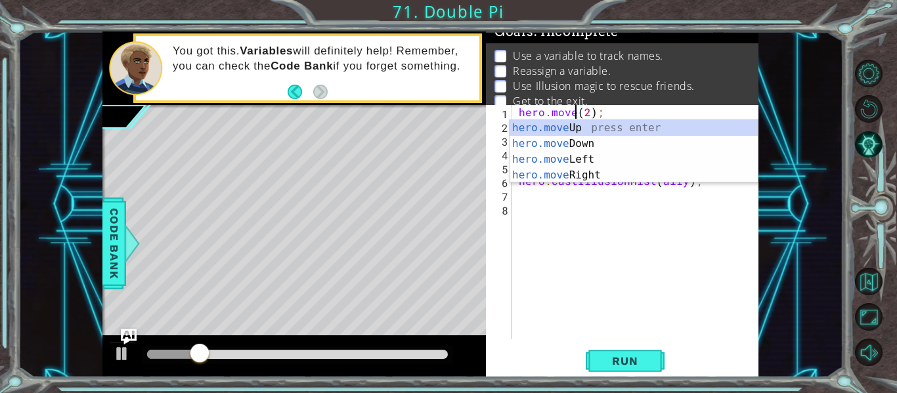
scroll to position [0, 5]
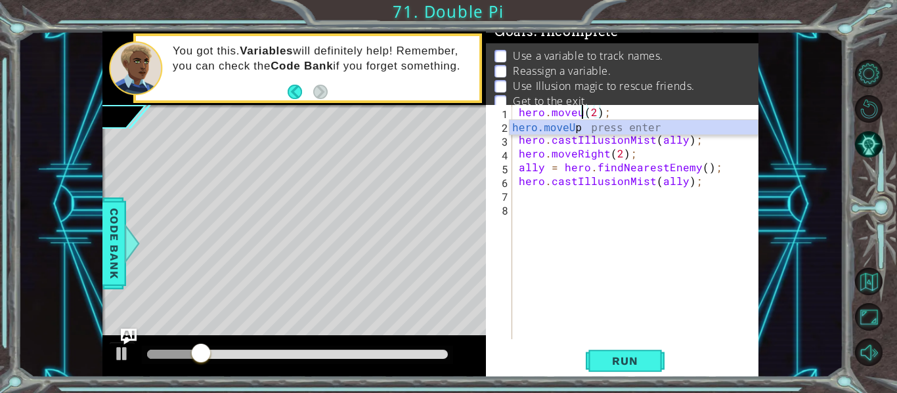
type textarea "hero.moveup(2);"
click at [664, 196] on div "hero . moveup ( 2 ) ; var ally = hero . findNearestFriend ( ) ; hero . castIllu…" at bounding box center [639, 236] width 246 height 262
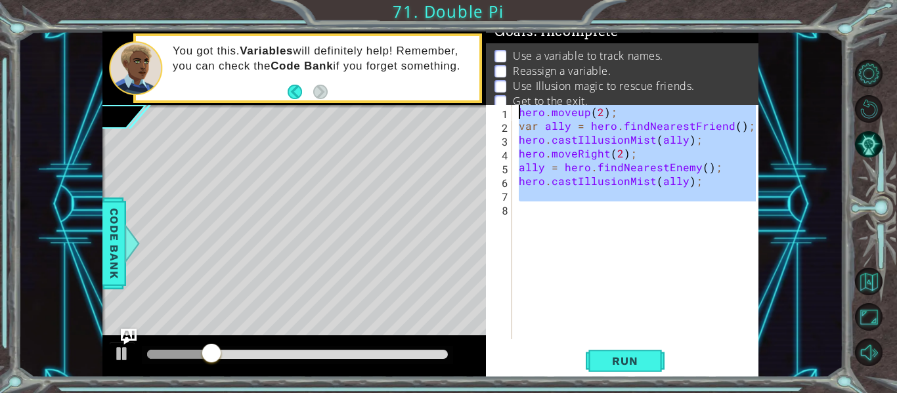
drag, startPoint x: 734, startPoint y: 214, endPoint x: 417, endPoint y: 59, distance: 352.5
click at [417, 59] on div "1 ההההההההההההההההההההההההההההההההההההההההההההההההההההההההההההההההההההההההההההה…" at bounding box center [430, 205] width 656 height 346
type textarea "hero.moveup(2); var ally = hero.findNearestFriend();"
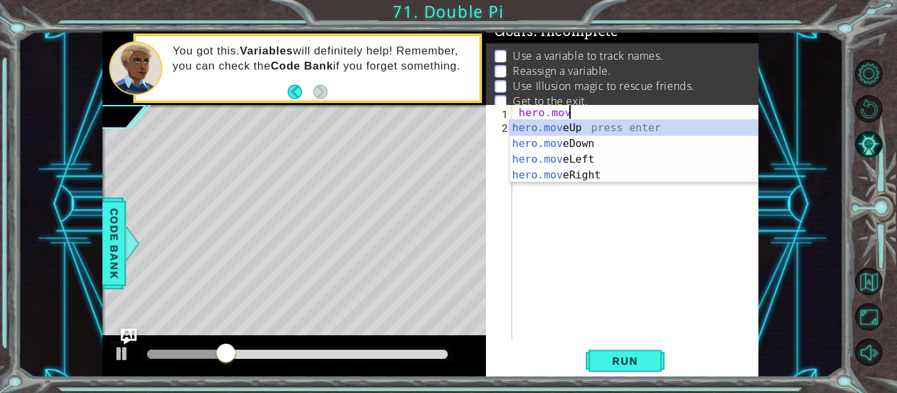
scroll to position [0, 3]
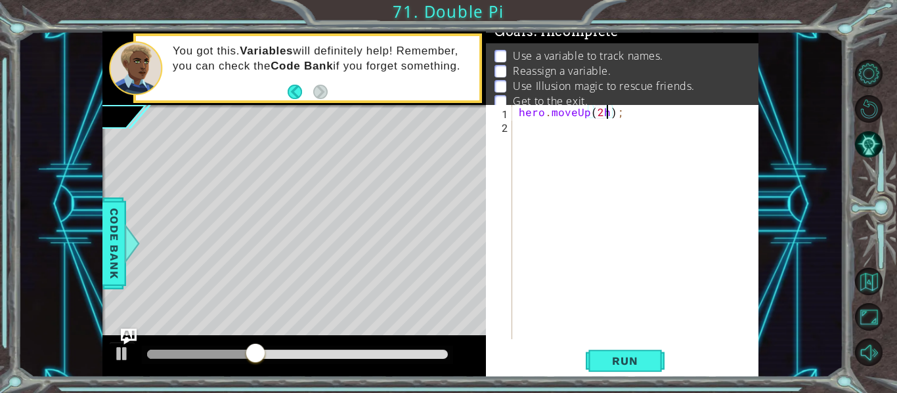
type textarea "hero.moveUp(2);"
type textarea "hero.moveRight(2);"
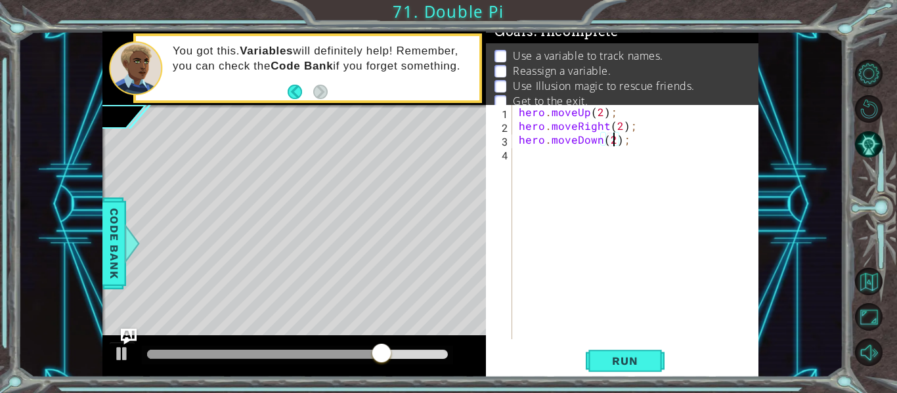
scroll to position [0, 6]
type textarea "hero.moveDown(2);"
click at [644, 357] on span "Run" at bounding box center [625, 361] width 52 height 13
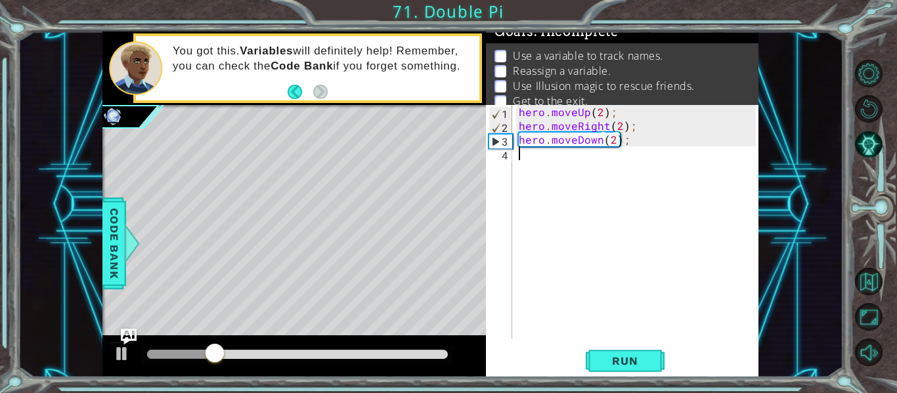
click at [545, 172] on div "hero . moveUp ( 2 ) ; hero . moveRight ( 2 ) ; hero . moveDown ( 2 ) ;" at bounding box center [639, 236] width 246 height 262
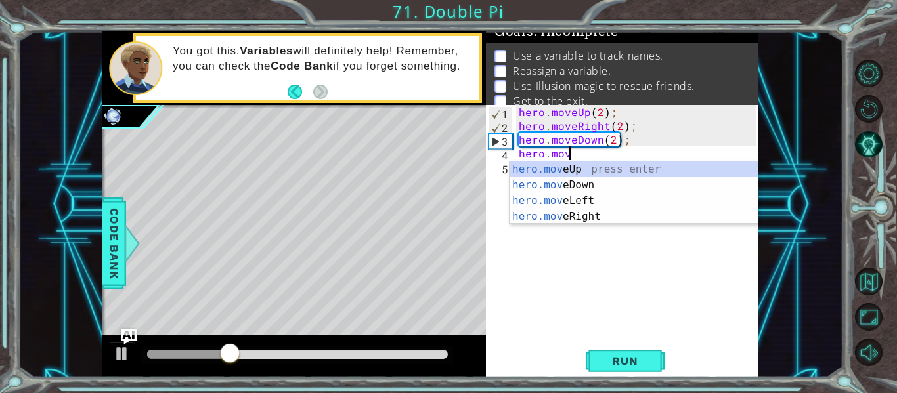
scroll to position [0, 3]
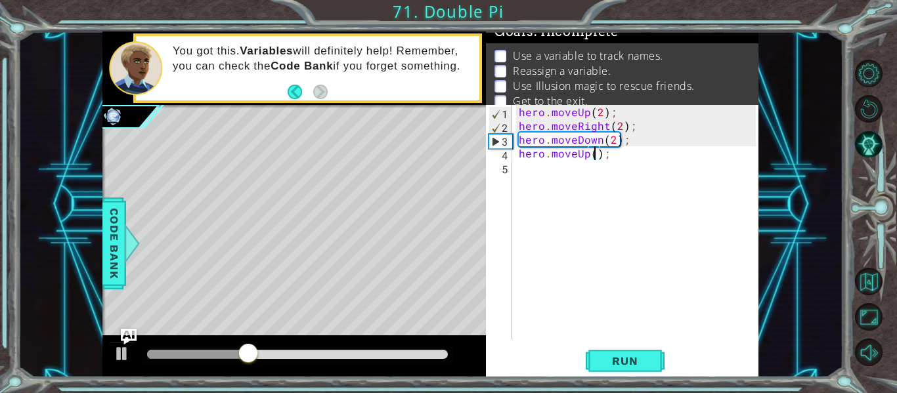
type textarea "hero.moveUp(2);"
click at [525, 175] on div "hero . moveUp ( 2 ) ; hero . moveRight ( 2 ) ; hero . moveDown ( 2 ) ; hero . m…" at bounding box center [639, 236] width 246 height 262
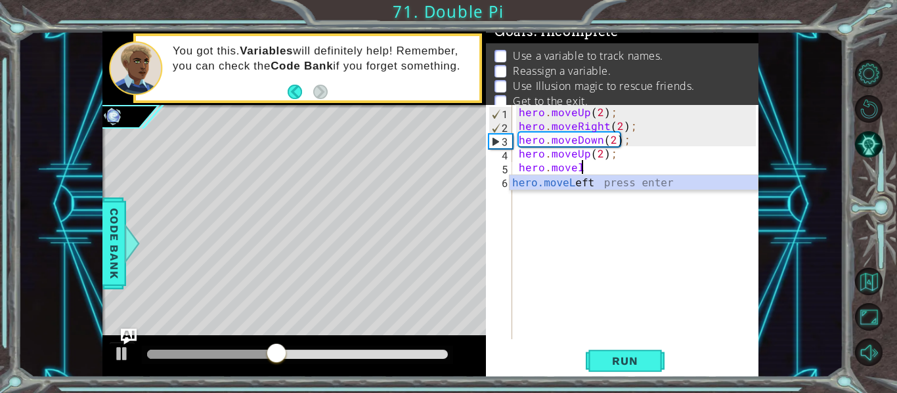
scroll to position [0, 3]
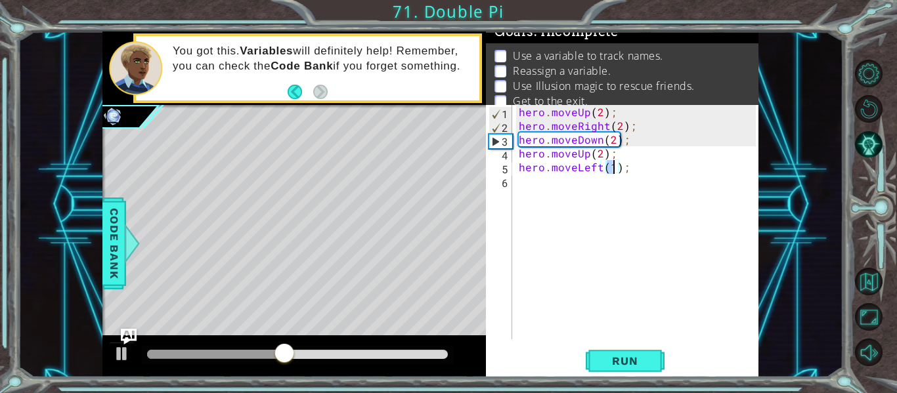
type textarea "hero.moveLeft(2);"
click at [527, 189] on div "hero . moveUp ( 2 ) ; hero . moveRight ( 2 ) ; hero . moveDown ( 2 ) ; hero . m…" at bounding box center [639, 236] width 246 height 262
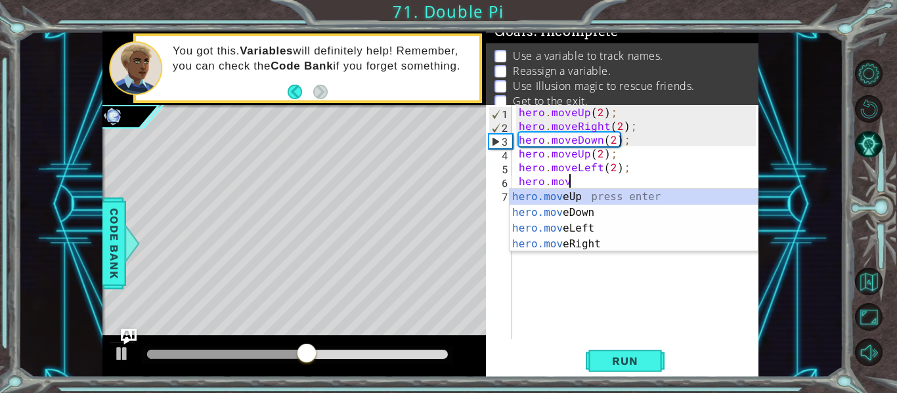
scroll to position [0, 3]
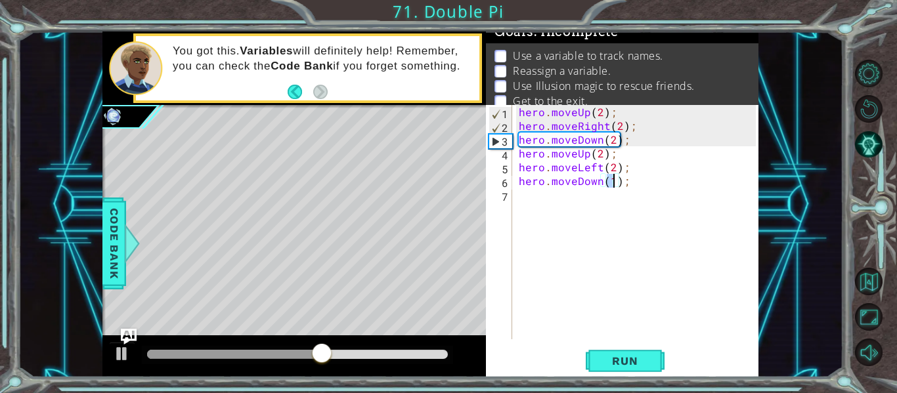
type textarea "hero.moveDown(2);"
click at [617, 195] on div "hero . moveUp ( 2 ) ; hero . moveRight ( 2 ) ; hero . moveDown ( 2 ) ; hero . m…" at bounding box center [639, 236] width 246 height 262
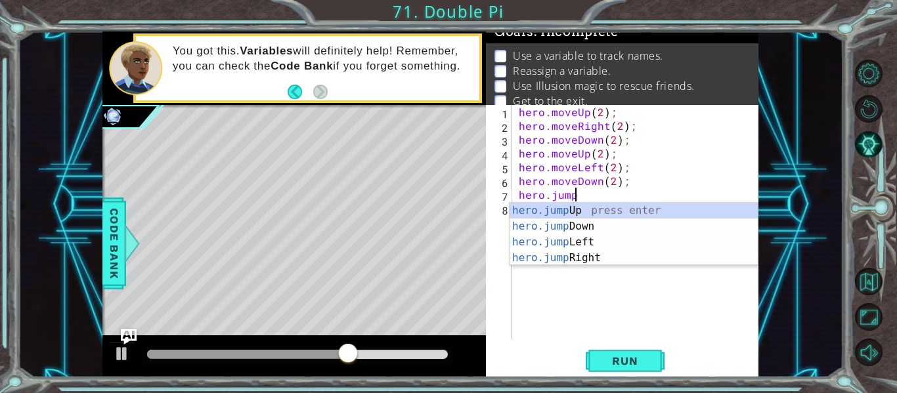
type textarea "hero.jumpdo"
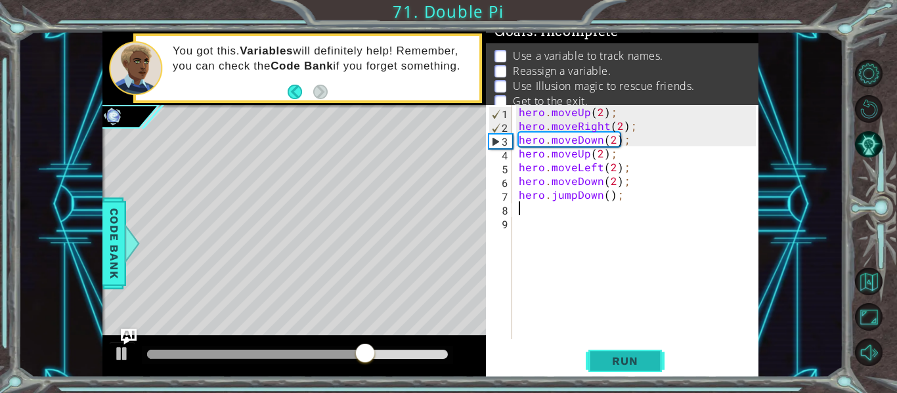
click at [638, 351] on button "Run" at bounding box center [625, 361] width 79 height 27
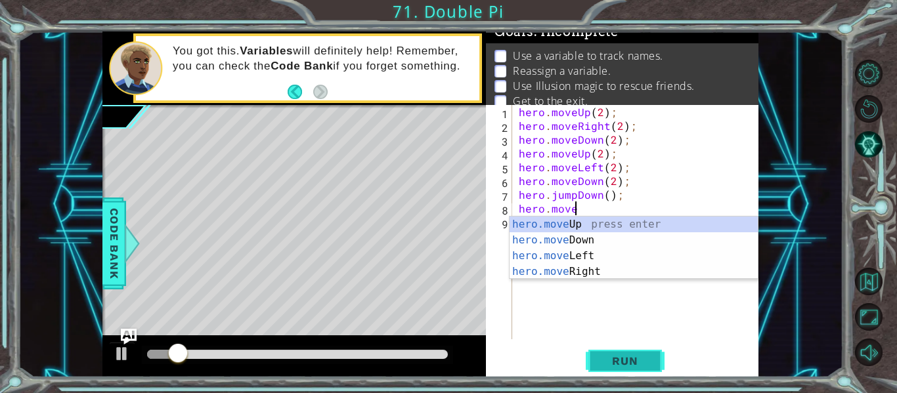
scroll to position [0, 4]
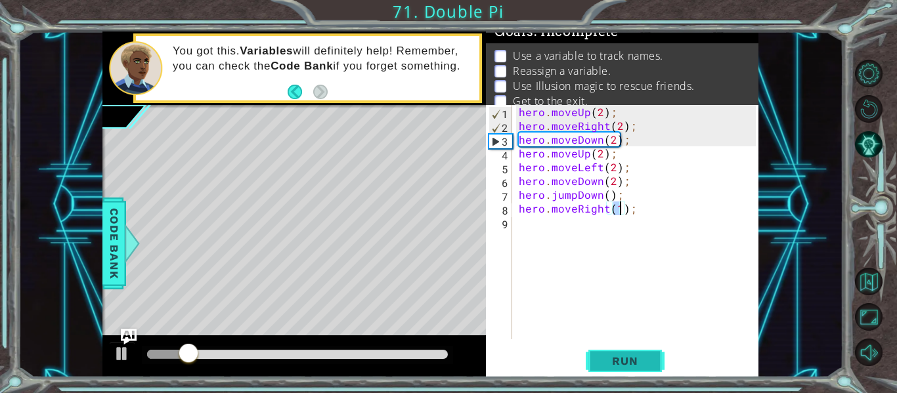
type textarea "hero.moveRight(1);"
click at [640, 370] on button "Run" at bounding box center [625, 361] width 79 height 27
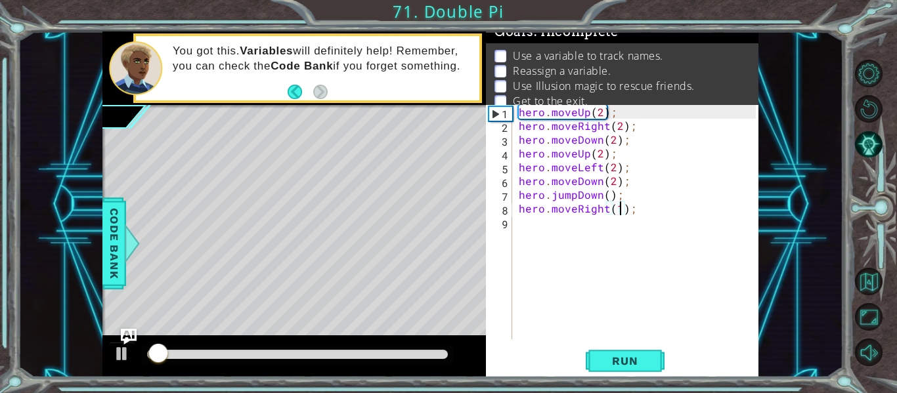
click at [612, 227] on div "hero . moveUp ( 2 ) ; hero . moveRight ( 2 ) ; hero . moveDown ( 2 ) ; hero . m…" at bounding box center [639, 236] width 246 height 262
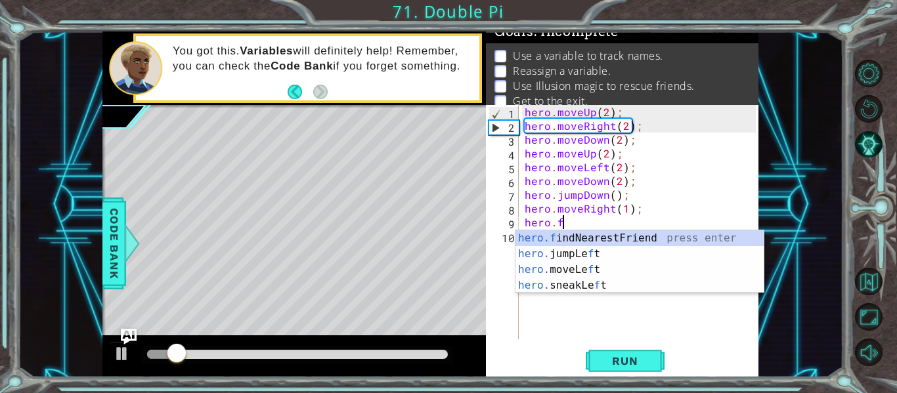
type textarea "hero.fin"
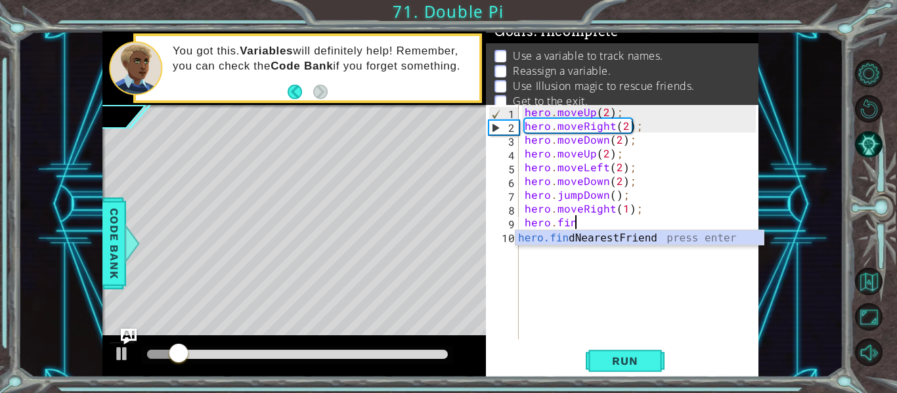
scroll to position [0, 3]
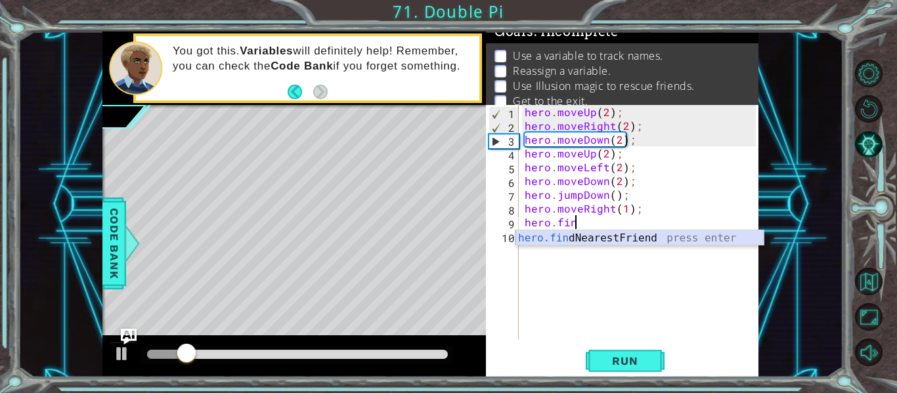
click at [613, 231] on div "hero.fin dNearestFriend press enter" at bounding box center [640, 254] width 248 height 47
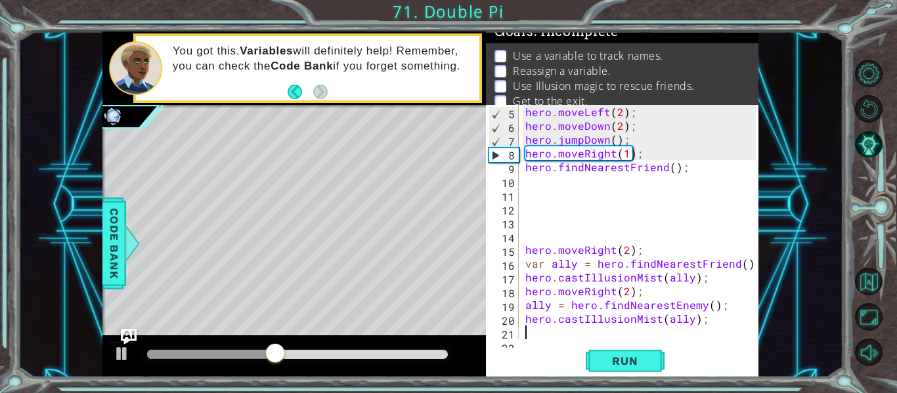
scroll to position [69, 0]
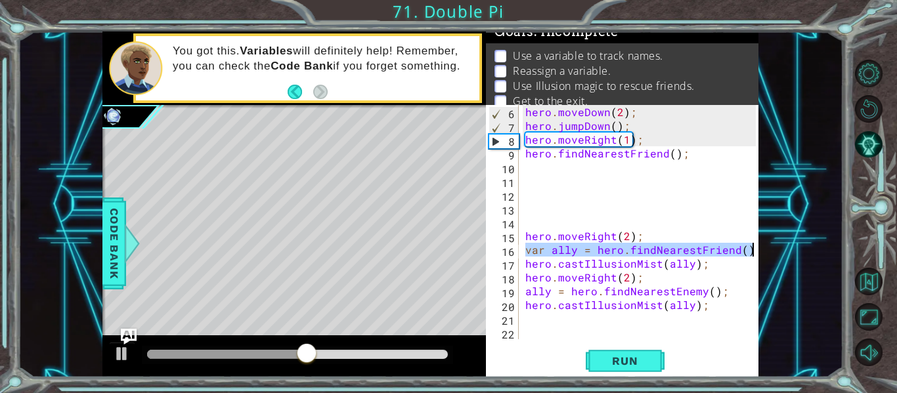
drag, startPoint x: 527, startPoint y: 252, endPoint x: 755, endPoint y: 252, distance: 227.9
click at [755, 252] on div "6 7 8 9 10 11 12 13 14 15 16 17 18 19 20 21 22 hero . moveDown ( 2 ) ; hero . j…" at bounding box center [621, 222] width 270 height 234
click at [640, 158] on div "hero . moveDown ( 2 ) ; hero . jumpDown ( ) ; hero . moveRight ( 1 ) ; hero . f…" at bounding box center [643, 236] width 240 height 262
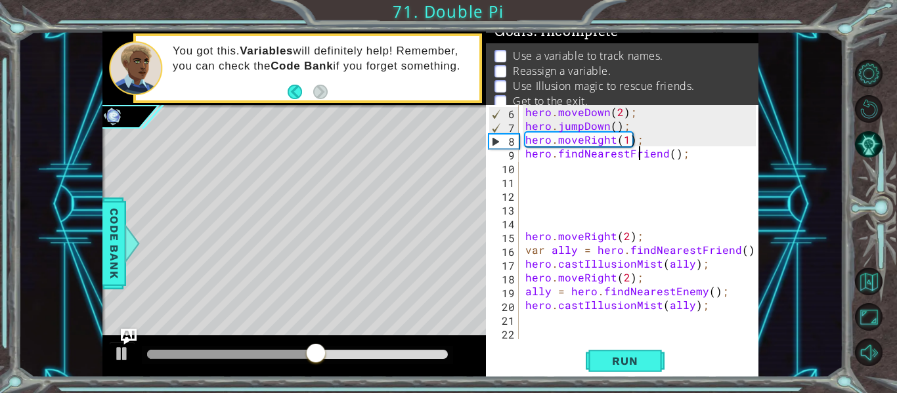
click at [640, 158] on div "hero . moveDown ( 2 ) ; hero . jumpDown ( ) ; hero . moveRight ( 1 ) ; hero . f…" at bounding box center [643, 236] width 240 height 262
click at [640, 158] on div "hero . moveDown ( 2 ) ; hero . jumpDown ( ) ; hero . moveRight ( 1 ) ; hero . f…" at bounding box center [639, 222] width 233 height 234
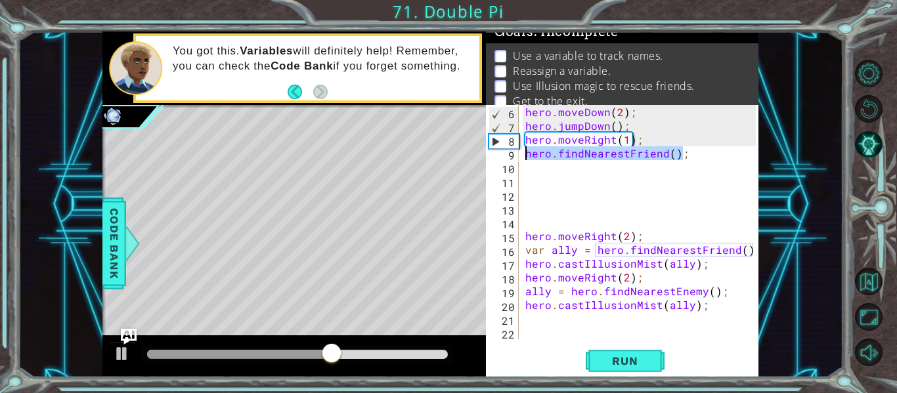
drag, startPoint x: 713, startPoint y: 152, endPoint x: 516, endPoint y: 156, distance: 197.1
click at [516, 156] on div "hero.findNearestFriend(); 6 7 8 9 10 11 12 13 14 15 16 17 18 19 20 21 22 hero .…" at bounding box center [621, 222] width 270 height 234
paste textarea "var ally ="
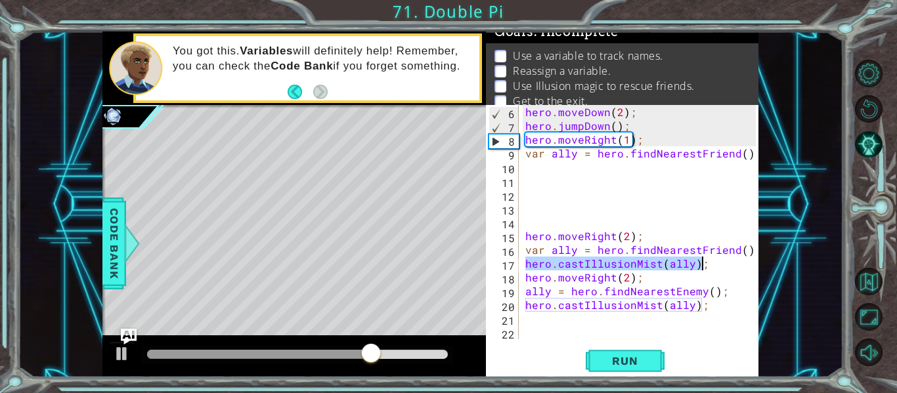
drag, startPoint x: 526, startPoint y: 269, endPoint x: 707, endPoint y: 269, distance: 180.6
click at [707, 269] on div "hero . moveDown ( 2 ) ; hero . jumpDown ( ) ; hero . moveRight ( 1 ) ; var ally…" at bounding box center [643, 236] width 240 height 262
type textarea "hero.castIllusionMist(ally);"
click at [604, 169] on div "hero . moveDown ( 2 ) ; hero . jumpDown ( ) ; hero . moveRight ( 1 ) ; var ally…" at bounding box center [643, 236] width 240 height 262
paste textarea "hero.castIllusionMist(ally);"
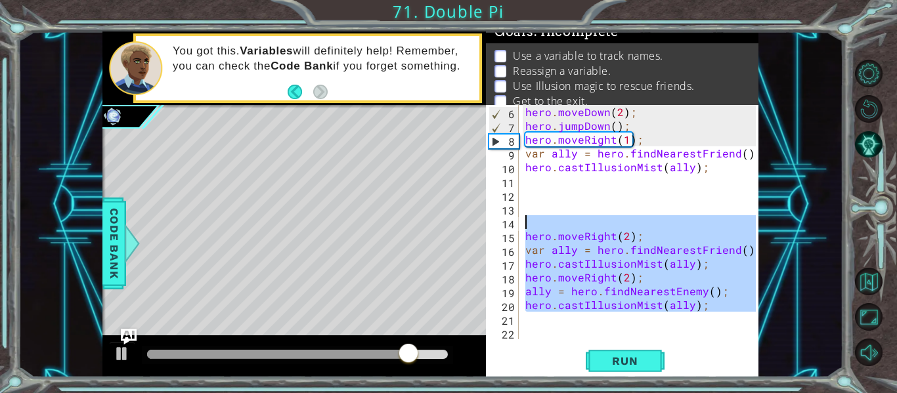
click at [460, 222] on div "1 ההההההההההההההההההההההההההההההההההההההההההההההההההההההההההההההההההההההההההההה…" at bounding box center [430, 205] width 656 height 346
type textarea "hero.moveRight(2);"
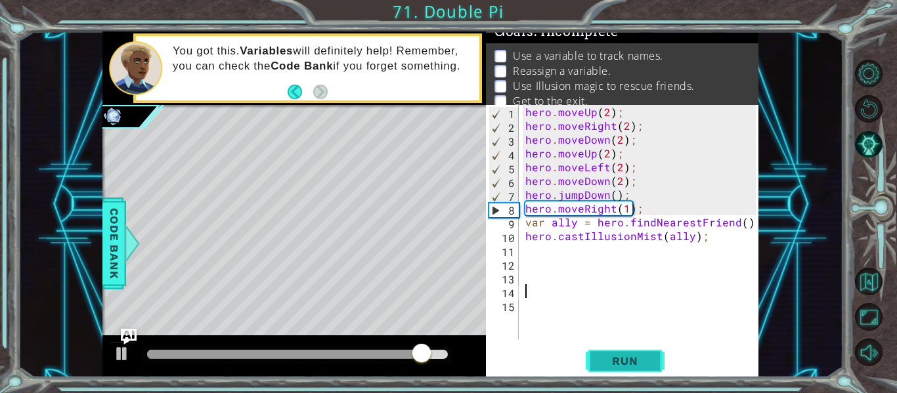
click at [591, 350] on button "Run" at bounding box center [625, 361] width 79 height 27
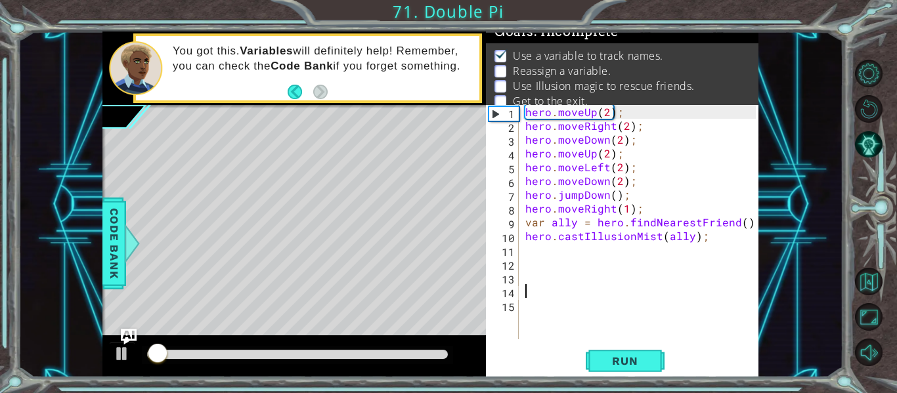
click at [368, 354] on div at bounding box center [297, 354] width 301 height 9
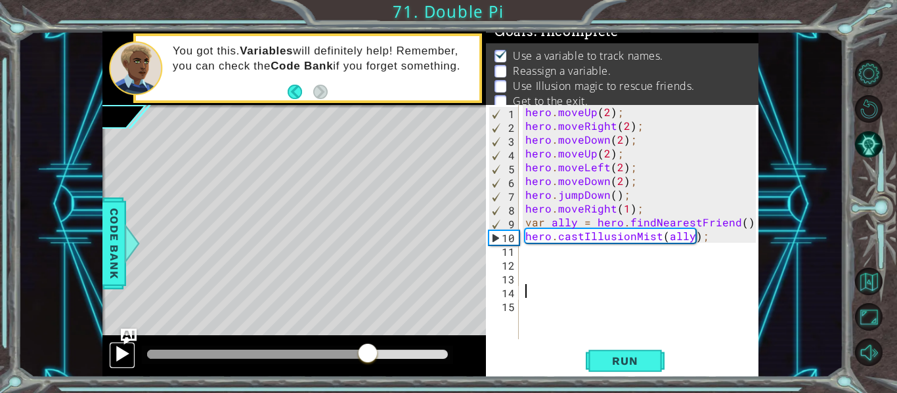
click at [116, 349] on div at bounding box center [122, 353] width 17 height 17
click at [606, 271] on div "hero . moveUp ( 2 ) ; hero . moveRight ( 2 ) ; hero . moveDown ( 2 ) ; hero . m…" at bounding box center [643, 236] width 240 height 262
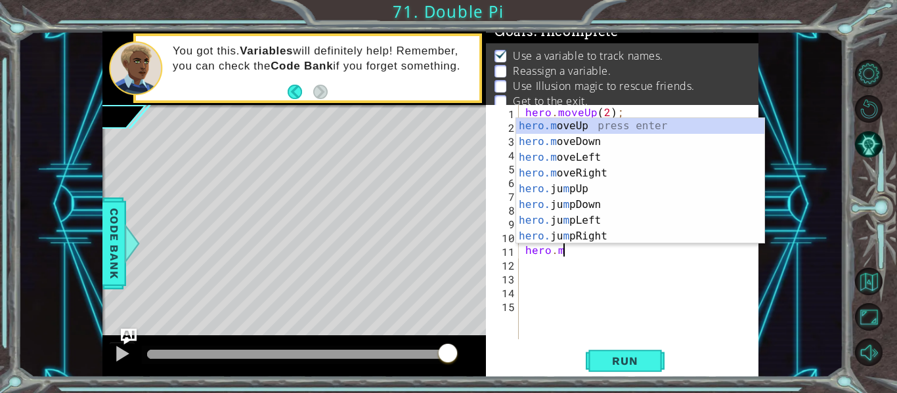
scroll to position [0, 1]
type textarea "h"
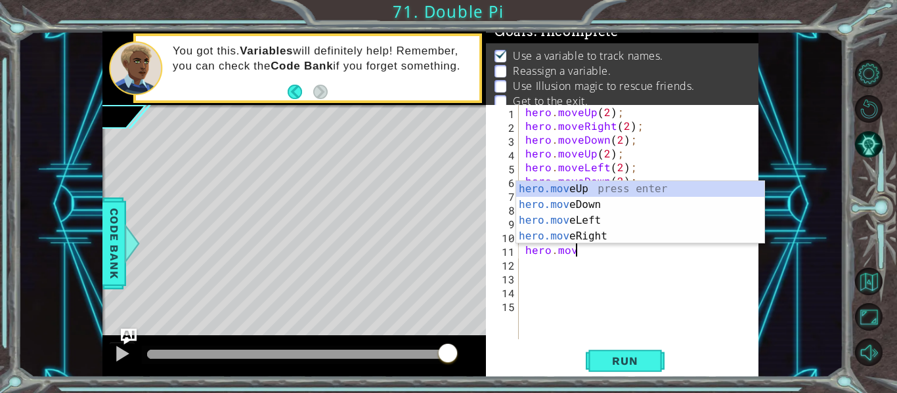
scroll to position [0, 3]
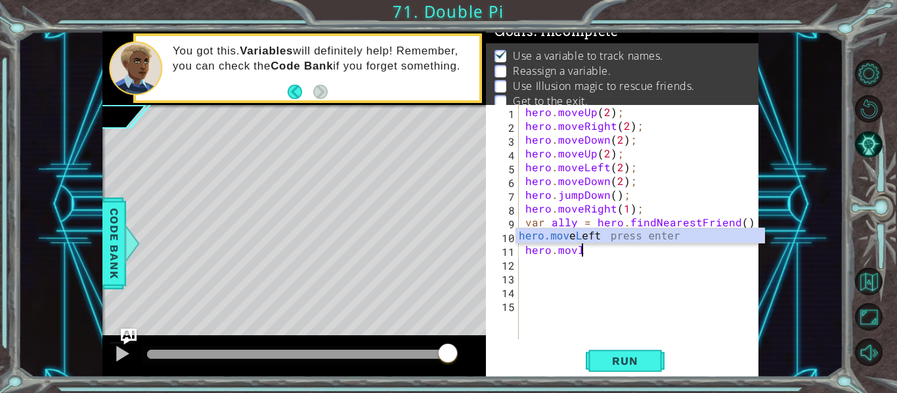
type textarea "hero.moveLeft(1);"
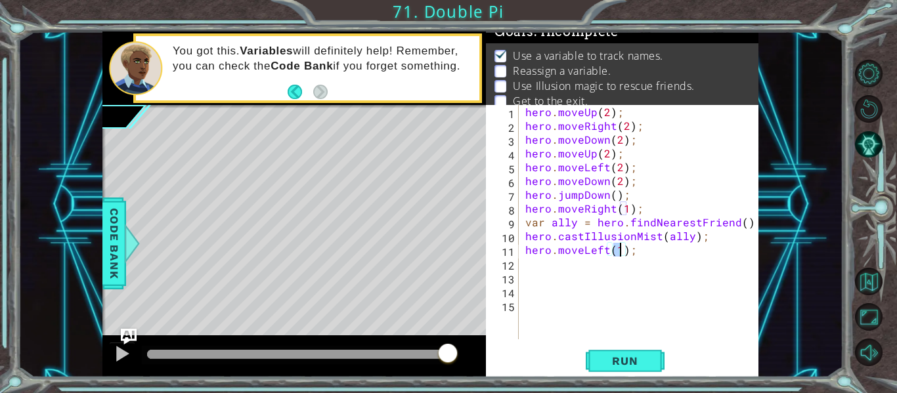
click at [598, 280] on div "hero . moveUp ( 2 ) ; hero . moveRight ( 2 ) ; hero . moveDown ( 2 ) ; hero . m…" at bounding box center [643, 236] width 240 height 262
click at [590, 261] on div "hero . moveUp ( 2 ) ; hero . moveRight ( 2 ) ; hero . moveDown ( 2 ) ; hero . m…" at bounding box center [643, 236] width 240 height 262
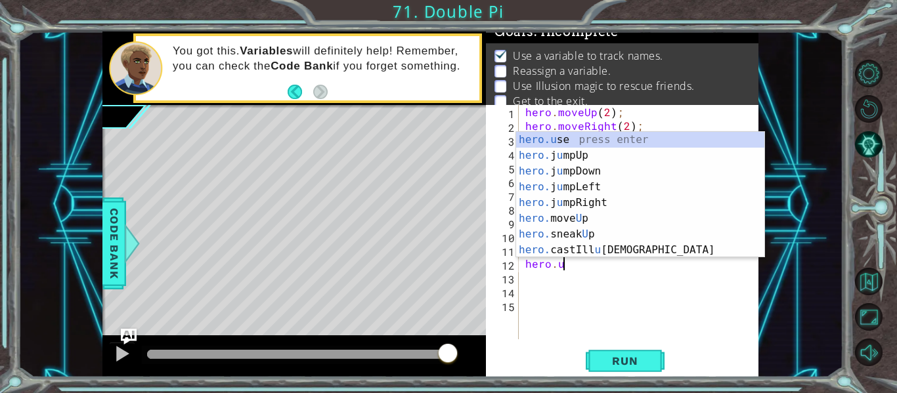
type textarea "hero.upp"
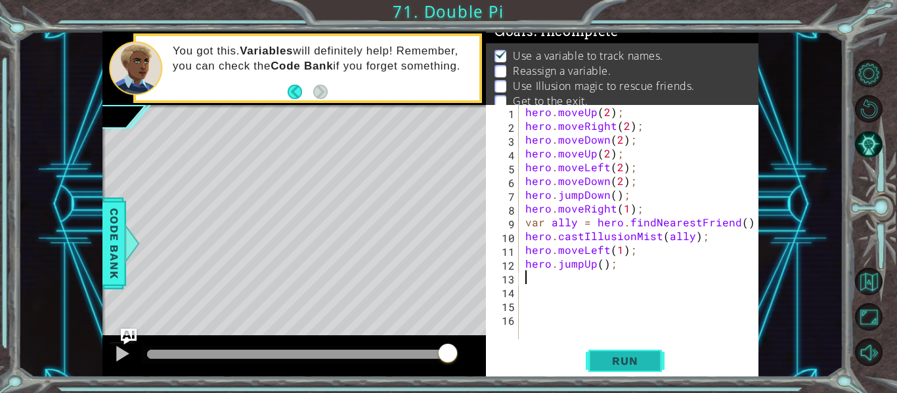
click at [646, 359] on span "Run" at bounding box center [625, 361] width 52 height 13
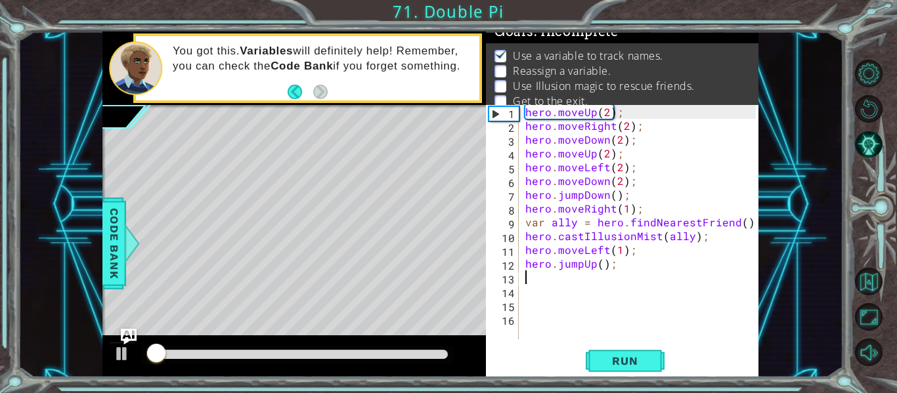
click at [336, 355] on div at bounding box center [297, 354] width 301 height 9
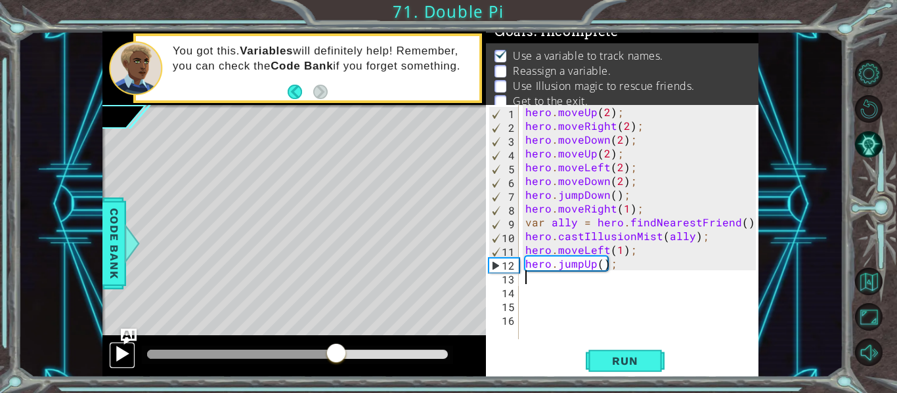
click at [121, 357] on div at bounding box center [122, 353] width 17 height 17
type textarea "hero.moveUp(2);"
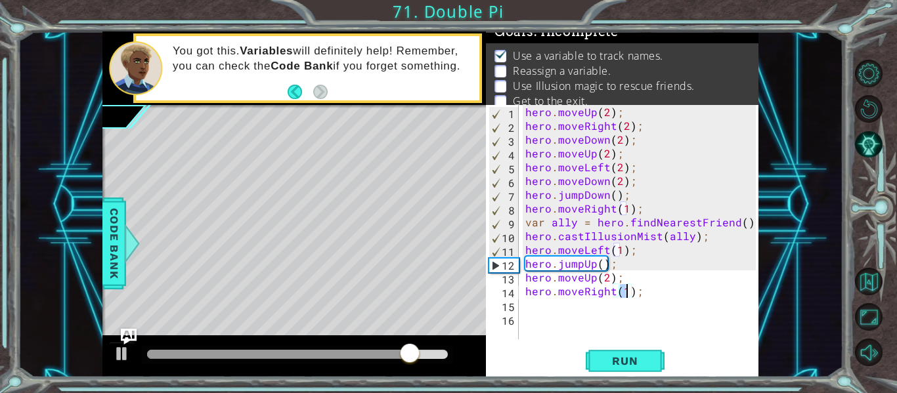
type textarea "hero.moveRight(2);"
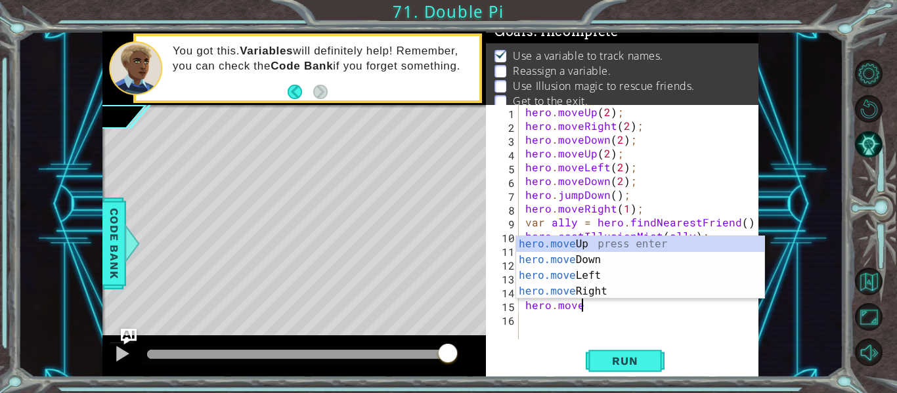
scroll to position [0, 4]
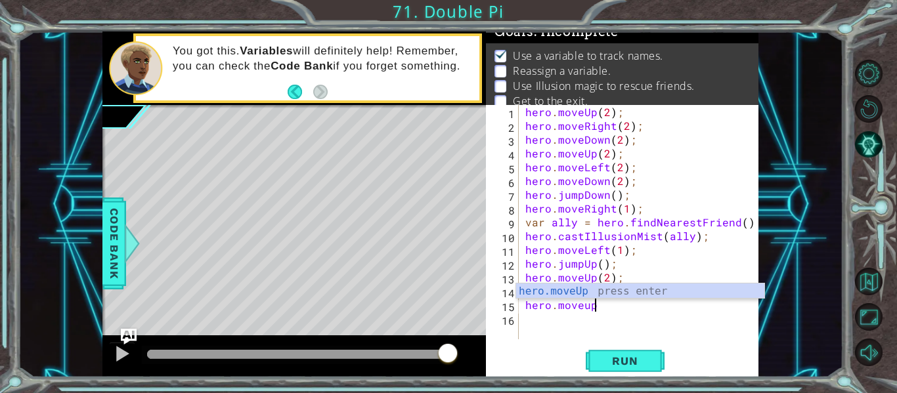
type textarea "hero.moveUp(1);"
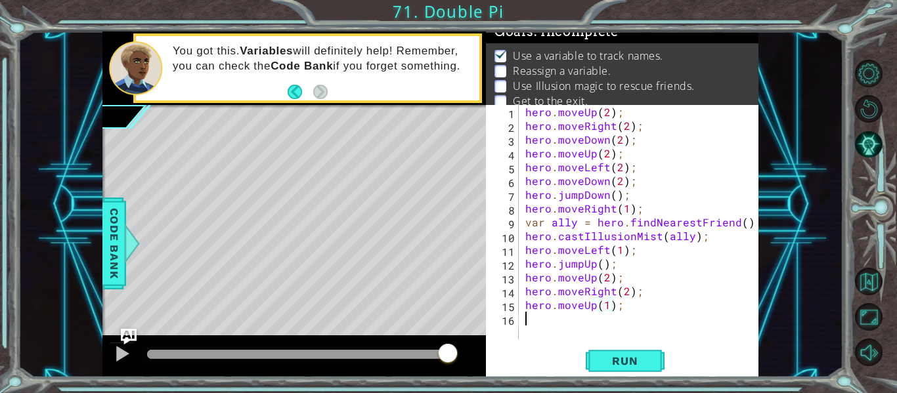
click at [602, 313] on div "hero . moveUp ( 2 ) ; hero . moveRight ( 2 ) ; hero . moveDown ( 2 ) ; hero . m…" at bounding box center [643, 236] width 240 height 262
type textarea "hero.moveRight(3);"
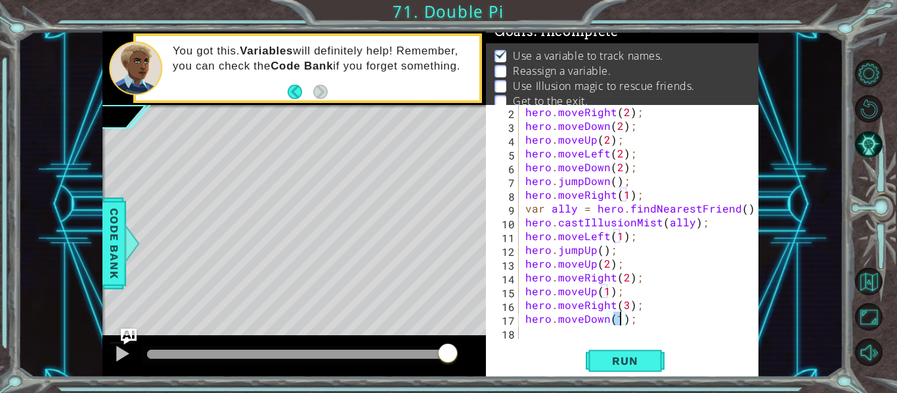
scroll to position [0, 6]
type textarea "hero.moveDown(3);"
click at [620, 349] on button "Run" at bounding box center [625, 361] width 79 height 27
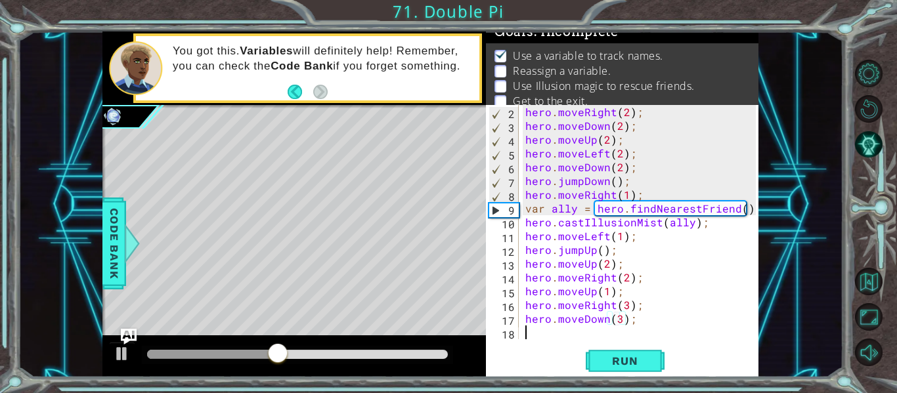
click at [594, 339] on div "hero . moveRight ( 2 ) ; hero . moveDown ( 2 ) ; hero . moveUp ( 2 ) ; hero . m…" at bounding box center [643, 236] width 240 height 262
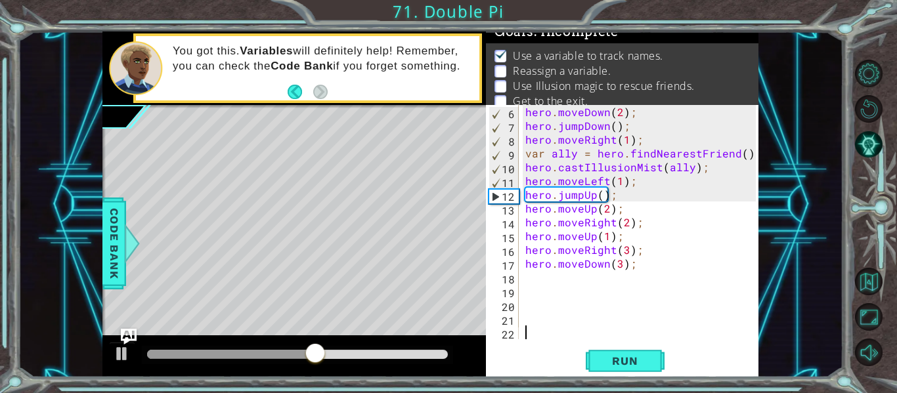
paste textarea "hero.castIllusionMist(ally);"
type textarea "hero.castIllusionMist(ally);"
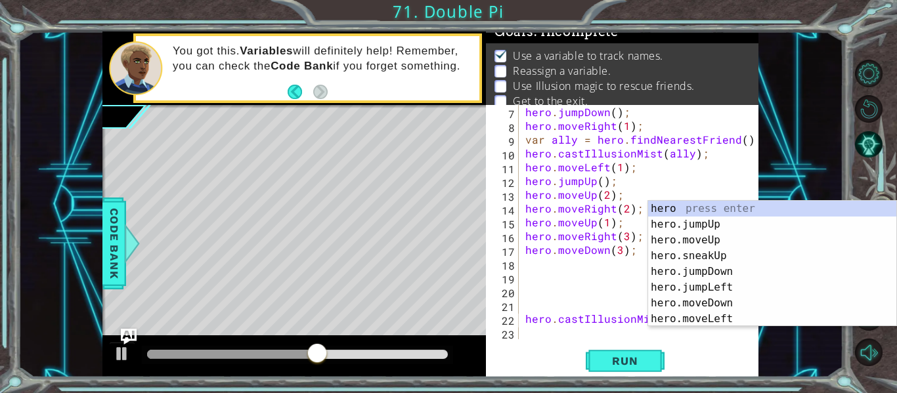
scroll to position [83, 0]
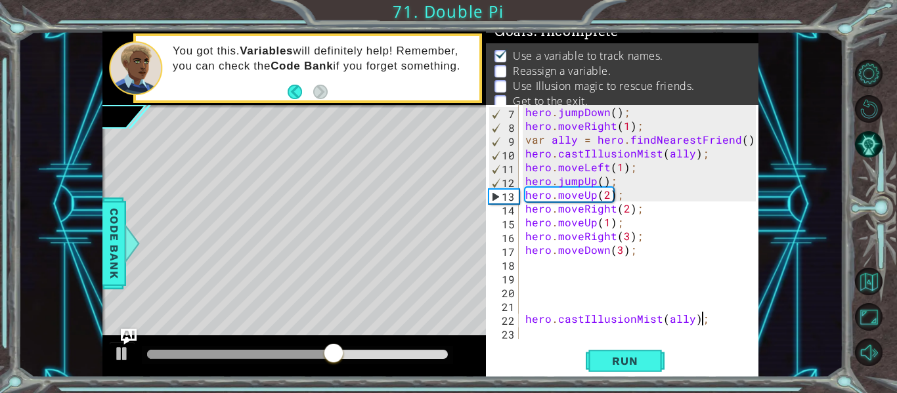
click at [686, 327] on div "hero . jumpDown ( ) ; hero . moveRight ( 1 ) ; var ally = hero . findNearestFri…" at bounding box center [643, 236] width 240 height 262
click at [686, 320] on div "hero . jumpDown ( ) ; hero . moveRight ( 1 ) ; var ally = hero . findNearestFri…" at bounding box center [643, 236] width 240 height 262
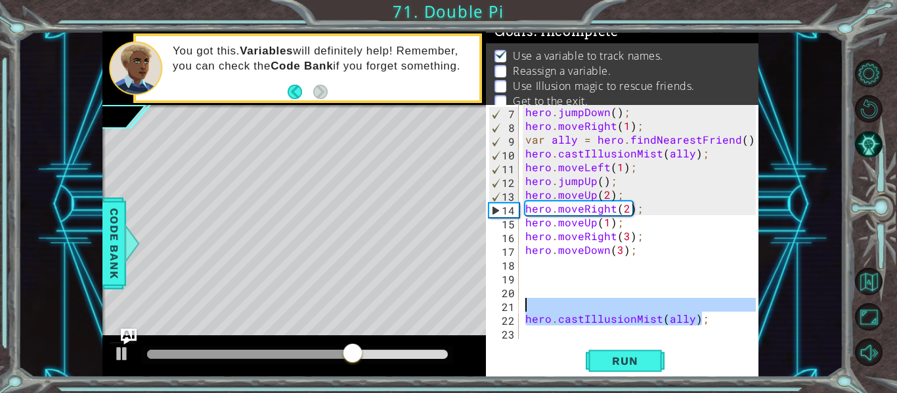
drag, startPoint x: 725, startPoint y: 313, endPoint x: 504, endPoint y: 308, distance: 220.7
click at [504, 308] on div "hero.castIllusionMist(ally); 7 8 9 10 11 12 13 14 15 16 17 18 19 20 21 22 23 he…" at bounding box center [621, 222] width 270 height 234
type textarea "hero.castIllusionMist(ally);"
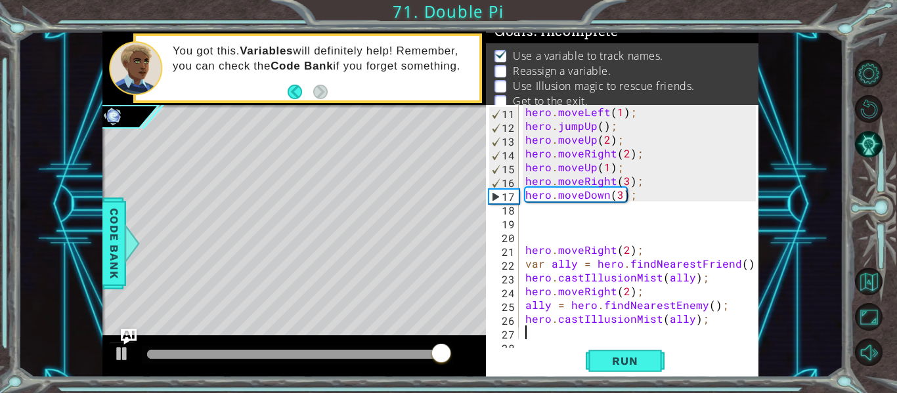
scroll to position [152, 0]
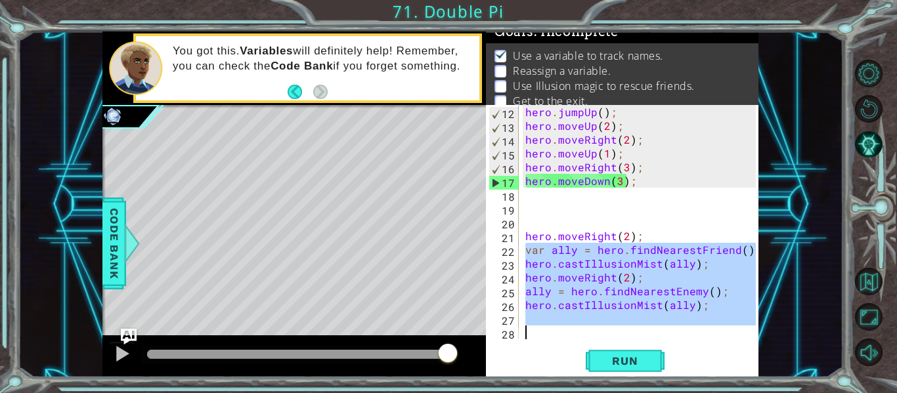
drag, startPoint x: 525, startPoint y: 251, endPoint x: 716, endPoint y: 329, distance: 207.1
click at [716, 329] on div "hero . jumpUp ( ) ; hero . moveUp ( 2 ) ; hero . moveRight ( 2 ) ; hero . moveU…" at bounding box center [643, 236] width 240 height 262
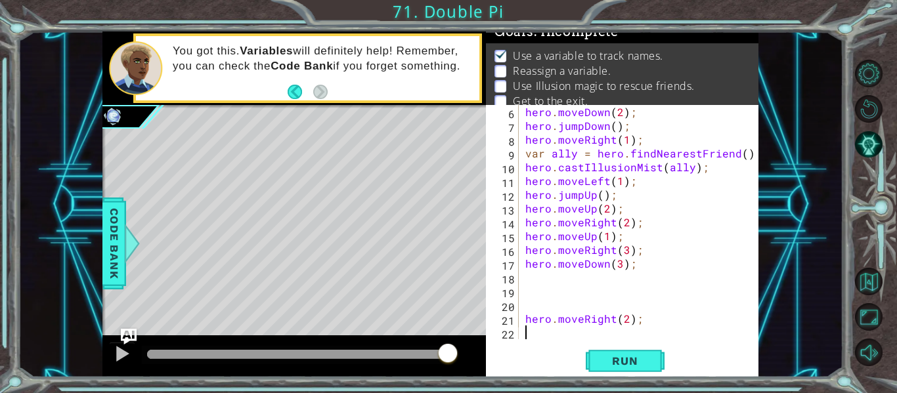
scroll to position [69, 0]
click at [630, 324] on div "hero . moveDown ( 2 ) ; hero . jumpDown ( ) ; hero . moveRight ( 1 ) ; var ally…" at bounding box center [643, 236] width 240 height 262
click at [634, 361] on span "Run" at bounding box center [625, 361] width 52 height 13
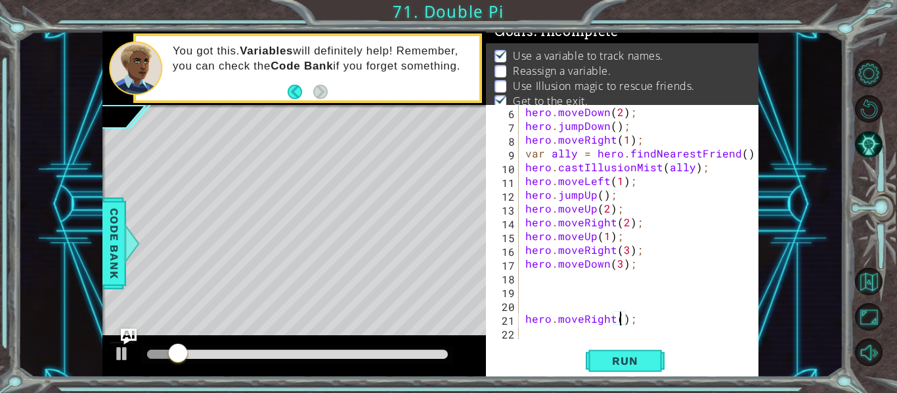
click at [529, 320] on div "hero . moveDown ( 2 ) ; hero . jumpDown ( ) ; hero . moveRight ( 1 ) ; var ally…" at bounding box center [643, 236] width 240 height 262
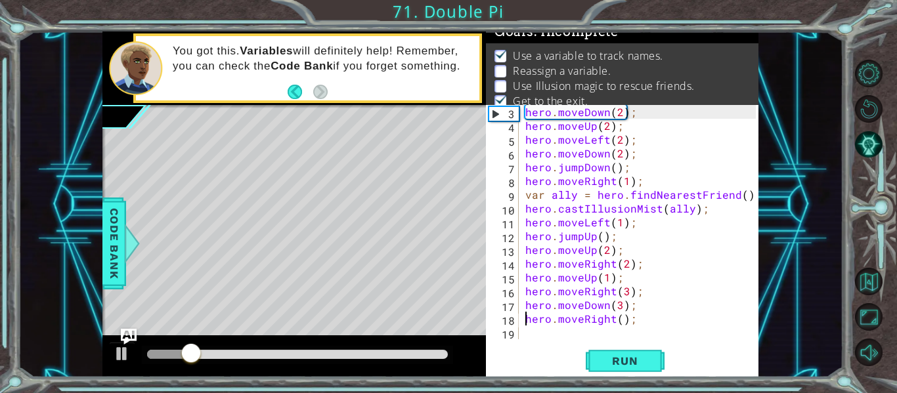
scroll to position [28, 0]
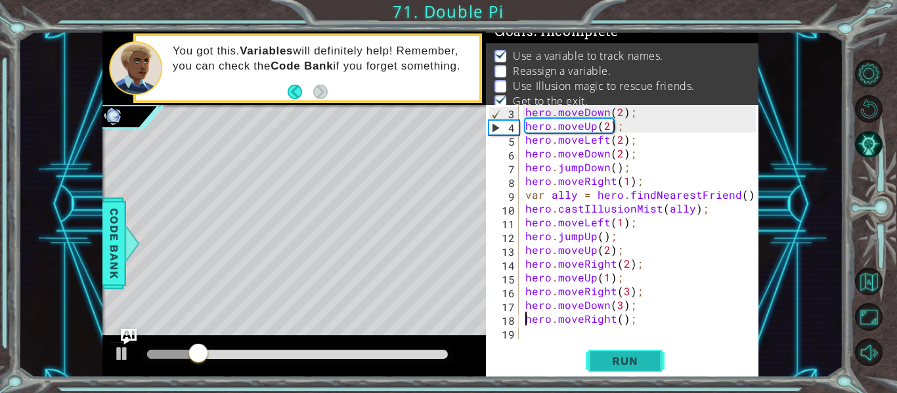
click at [646, 359] on span "Run" at bounding box center [625, 361] width 52 height 13
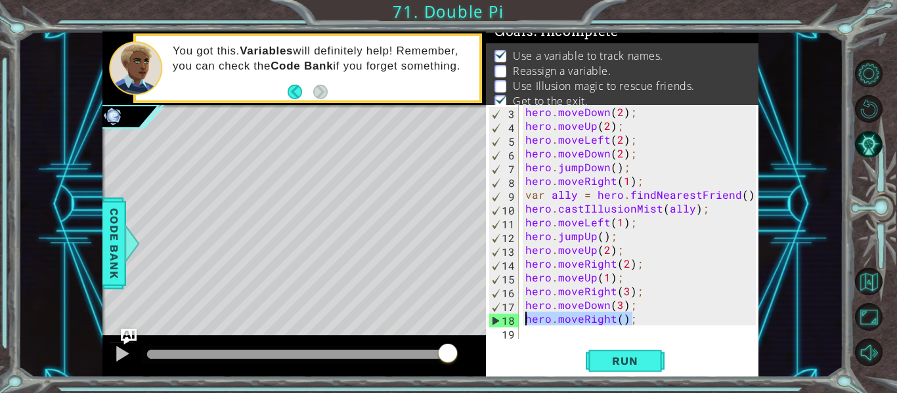
drag, startPoint x: 660, startPoint y: 325, endPoint x: 501, endPoint y: 322, distance: 159.0
click at [501, 322] on div "hero.moveRight(); 3 4 5 6 7 8 9 10 11 12 13 14 15 16 17 18 19 hero . moveDown (…" at bounding box center [621, 222] width 270 height 234
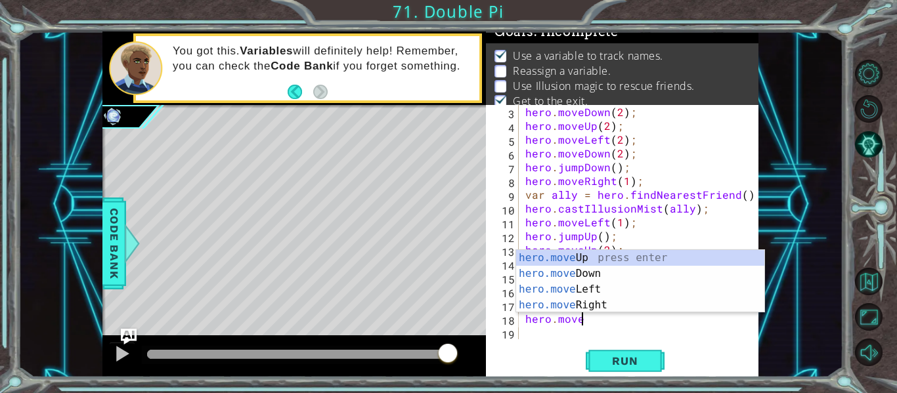
scroll to position [0, 3]
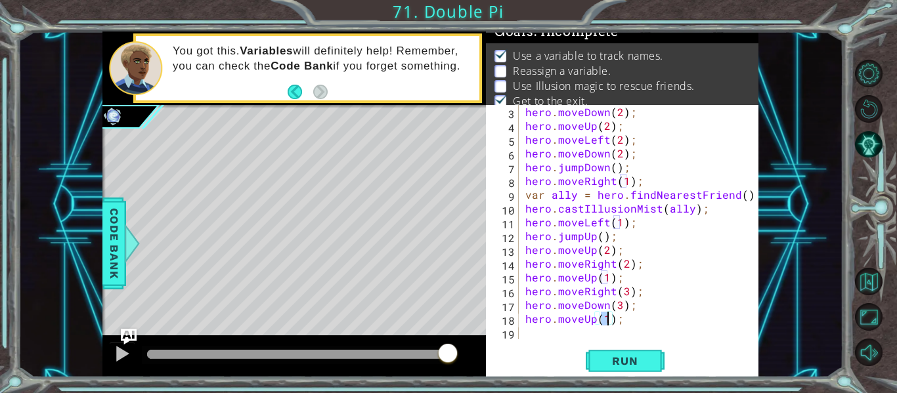
type textarea "hero.moveUp(3);"
type textarea "e"
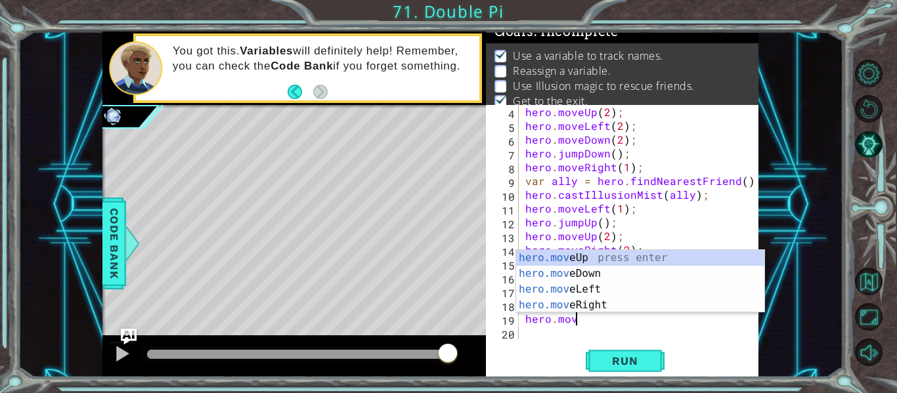
scroll to position [0, 3]
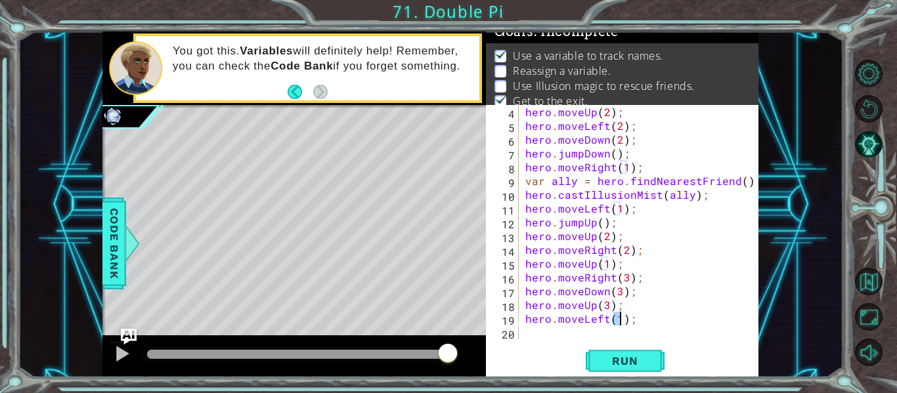
type textarea "hero.moveLeft(3);"
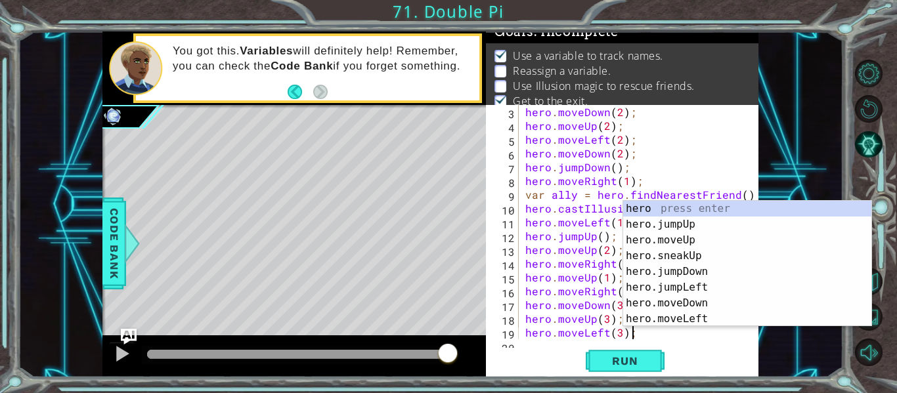
scroll to position [41, 0]
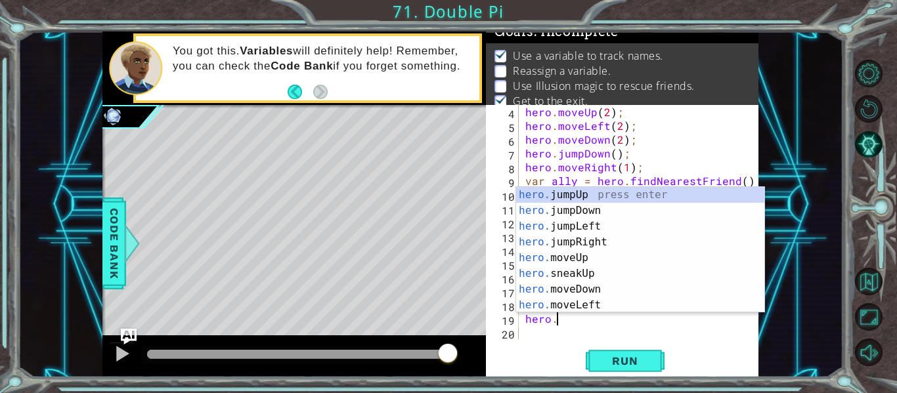
type textarea "h"
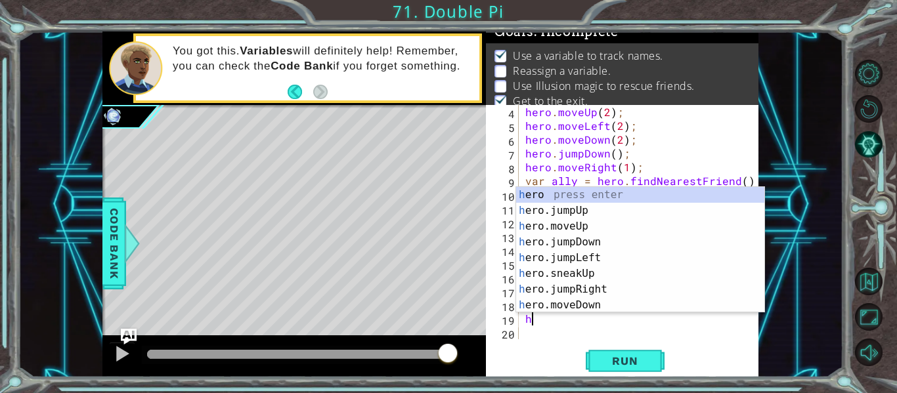
scroll to position [28, 0]
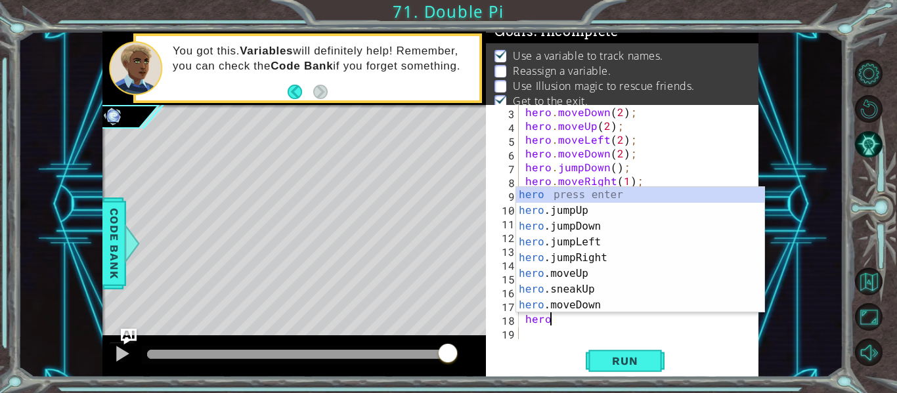
type textarea "h"
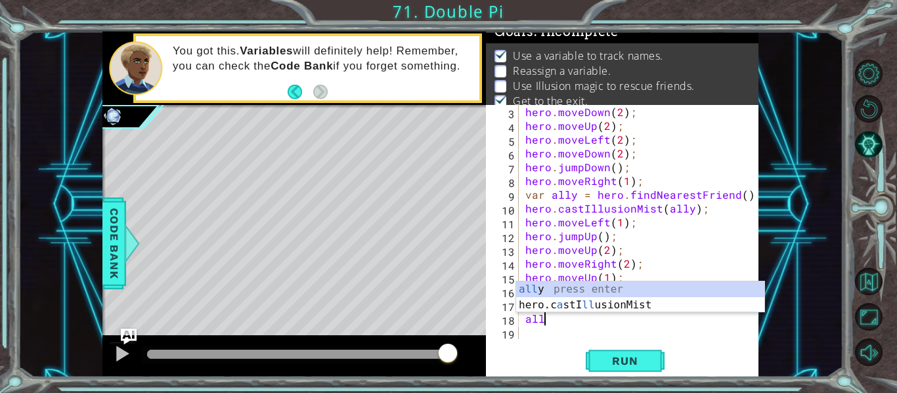
type textarea "a"
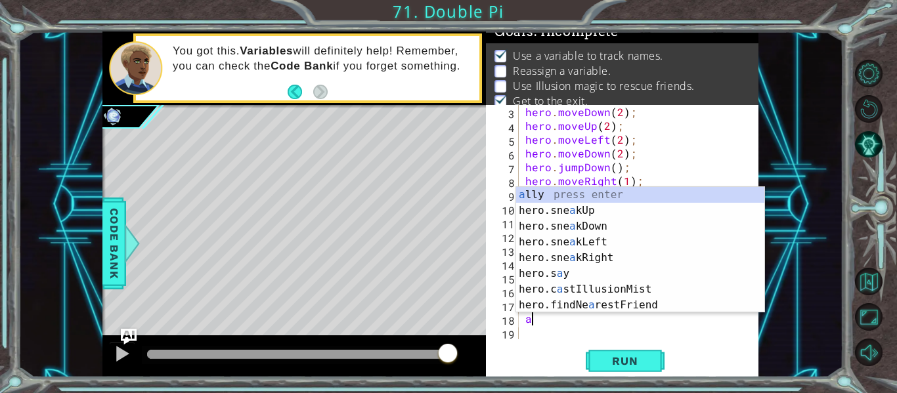
scroll to position [0, 0]
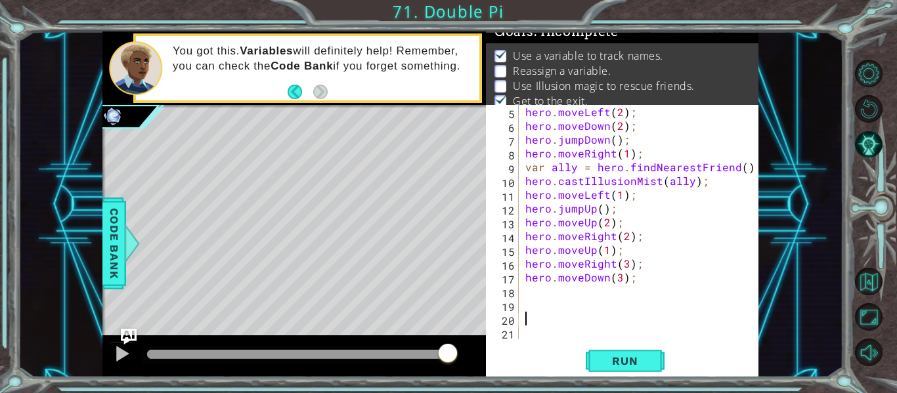
paste textarea "var ally = hero.findNearestFriend();"
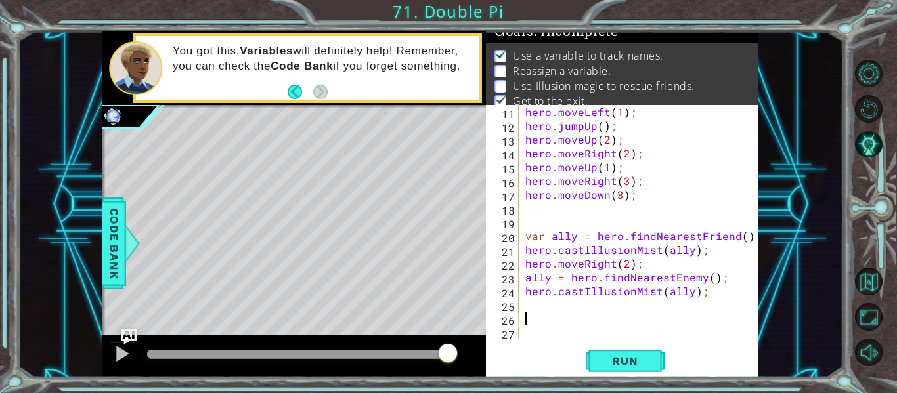
scroll to position [138, 0]
click at [526, 238] on div "hero . moveLeft ( 1 ) ; hero . jumpUp ( ) ; hero . moveUp ( 2 ) ; hero . moveRi…" at bounding box center [643, 236] width 240 height 262
type textarea "var ally = hero.findNearestFriend();"
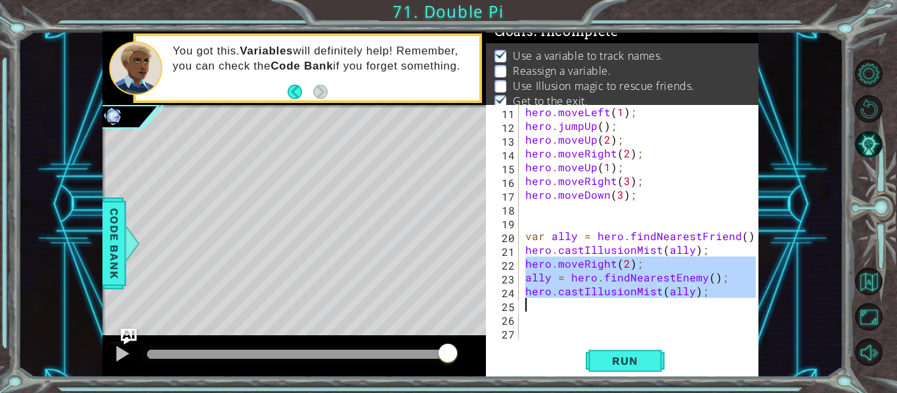
drag, startPoint x: 524, startPoint y: 265, endPoint x: 773, endPoint y: 317, distance: 254.3
click at [773, 317] on div "1 ההההההההההההההההההההההההההההההההההההההההההההההההההההההההההההההההההההההההההההה…" at bounding box center [431, 205] width 826 height 346
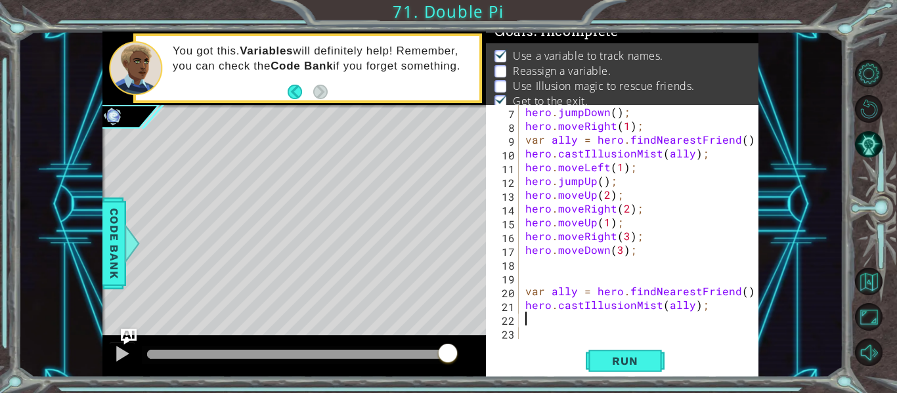
scroll to position [83, 0]
click at [676, 307] on div "hero . jumpDown ( ) ; hero . moveRight ( 1 ) ; var ally = hero . findNearestFri…" at bounding box center [643, 236] width 240 height 262
type textarea "hero.castIllusionMist(ally);"
click at [648, 357] on span "Run" at bounding box center [625, 361] width 52 height 13
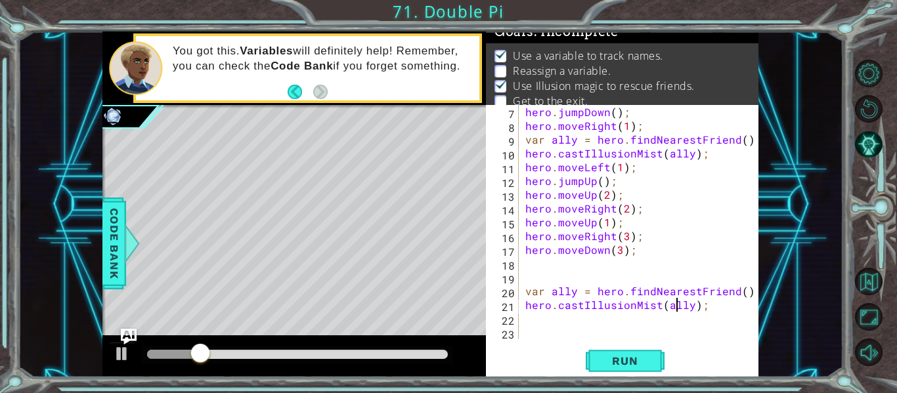
click at [406, 355] on div at bounding box center [297, 354] width 301 height 9
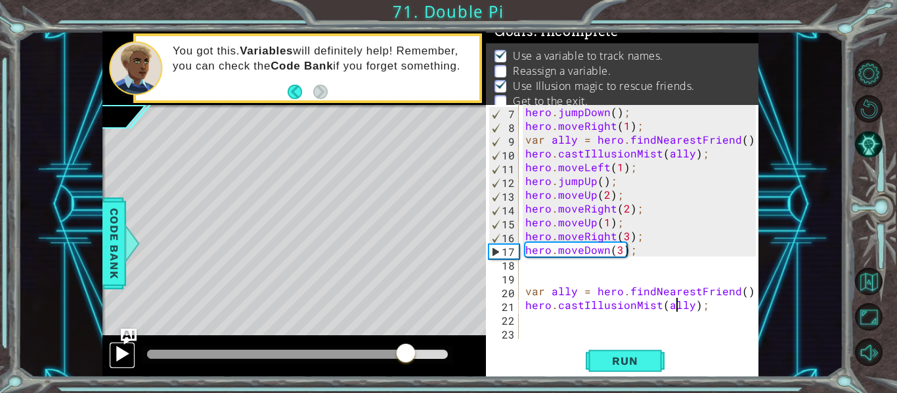
click at [119, 353] on div at bounding box center [122, 353] width 17 height 17
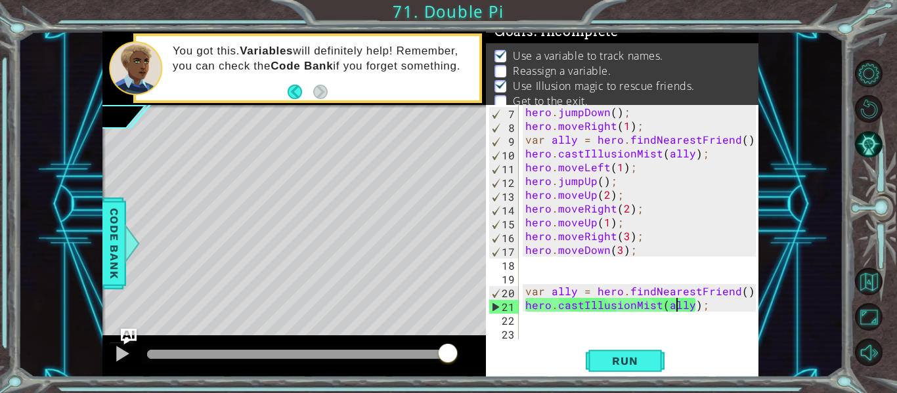
click at [668, 322] on div "hero . jumpDown ( ) ; hero . moveRight ( 1 ) ; var ally = hero . findNearestFri…" at bounding box center [643, 236] width 240 height 262
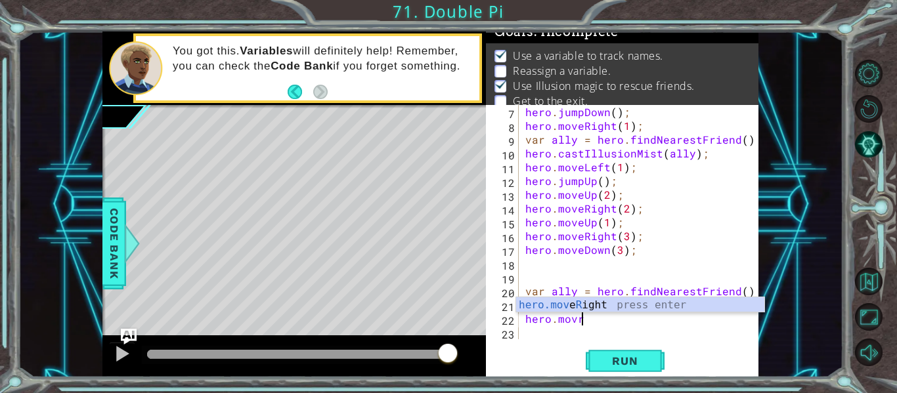
scroll to position [0, 3]
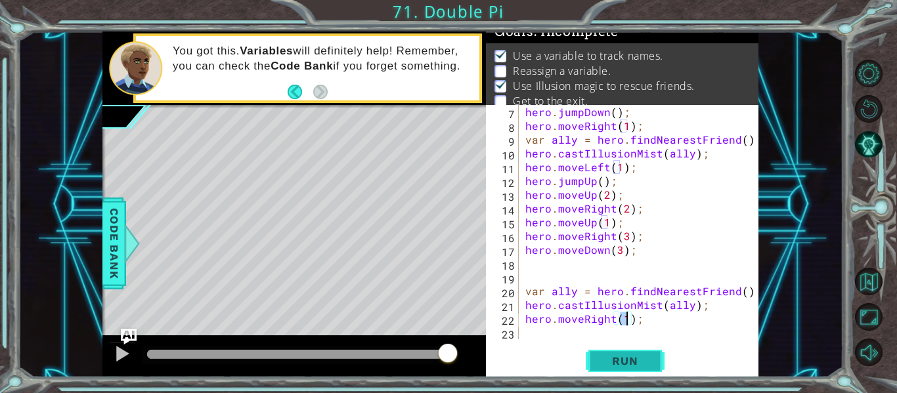
click at [646, 361] on span "Run" at bounding box center [625, 361] width 52 height 13
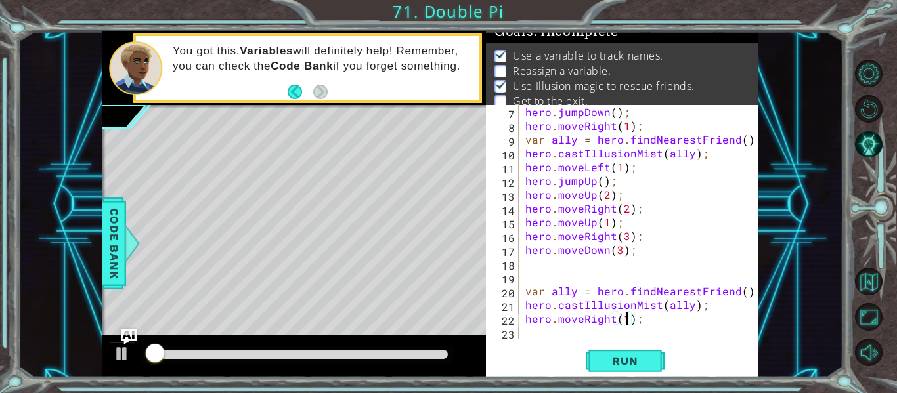
click at [420, 346] on div at bounding box center [297, 355] width 311 height 18
click at [435, 354] on div at bounding box center [297, 354] width 301 height 9
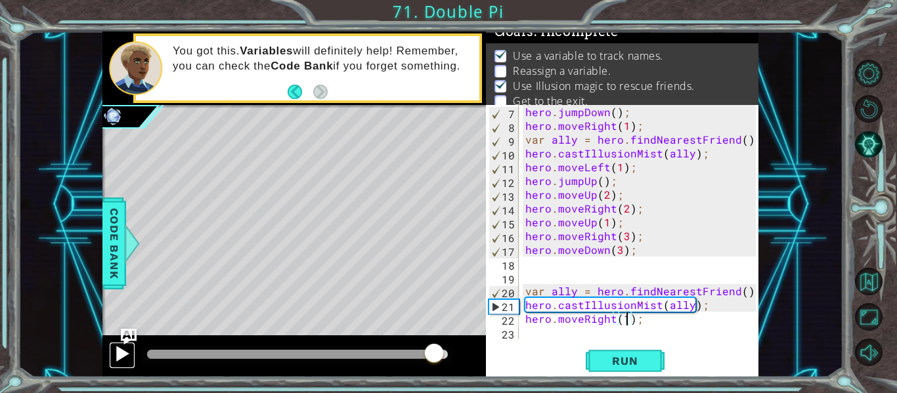
click at [124, 355] on div at bounding box center [122, 353] width 17 height 17
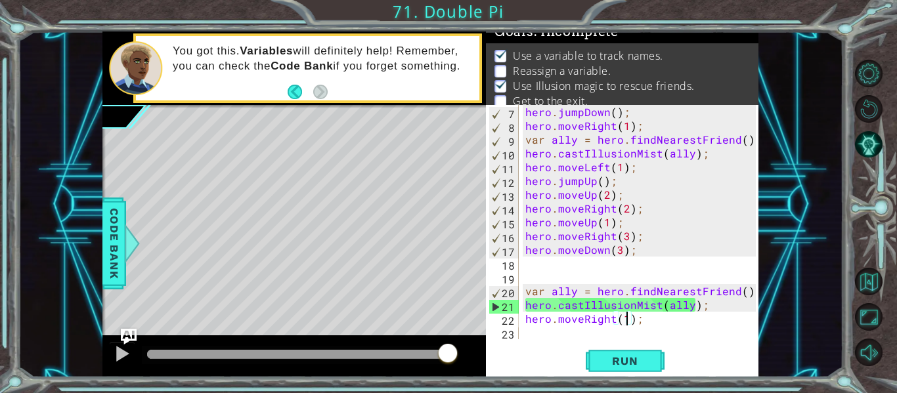
click at [390, 354] on div at bounding box center [297, 354] width 301 height 9
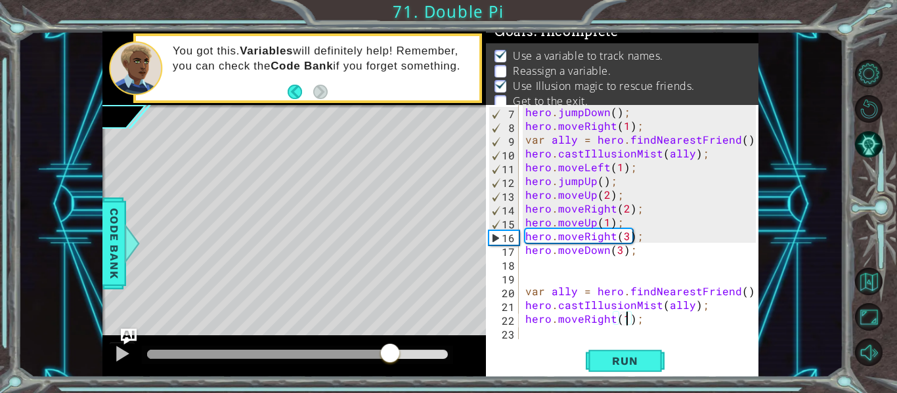
click at [104, 357] on div at bounding box center [294, 357] width 384 height 42
click at [133, 357] on button at bounding box center [122, 355] width 26 height 27
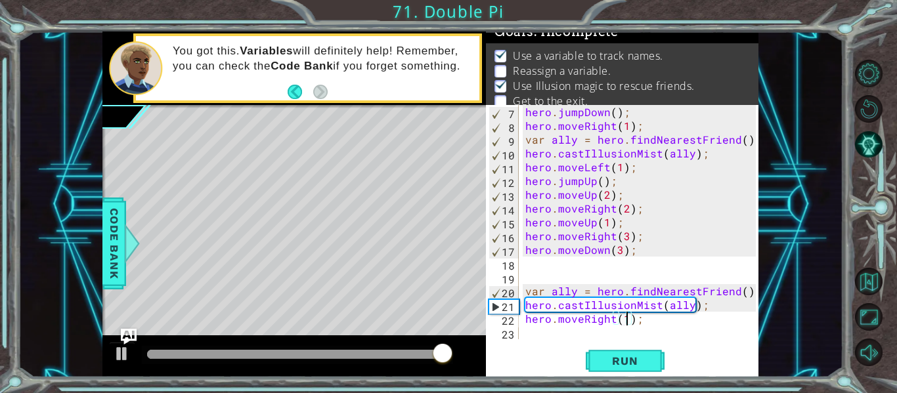
click at [669, 309] on div "hero . jumpDown ( ) ; hero . moveRight ( 1 ) ; var ally = hero . findNearestFri…" at bounding box center [643, 236] width 240 height 262
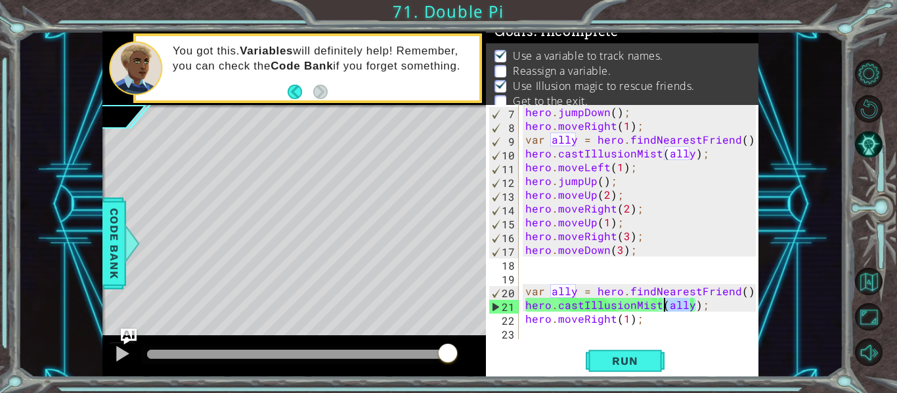
click at [669, 309] on div "hero . jumpDown ( ) ; hero . moveRight ( 1 ) ; var ally = hero . findNearestFri…" at bounding box center [639, 222] width 233 height 234
click at [668, 308] on div "hero . jumpDown ( ) ; hero . moveRight ( 1 ) ; var ally = hero . findNearestFri…" at bounding box center [643, 236] width 240 height 262
drag, startPoint x: 666, startPoint y: 307, endPoint x: 687, endPoint y: 306, distance: 21.1
click at [687, 306] on div "hero . jumpDown ( ) ; hero . moveRight ( 1 ) ; var ally = hero . findNearestFri…" at bounding box center [643, 236] width 240 height 262
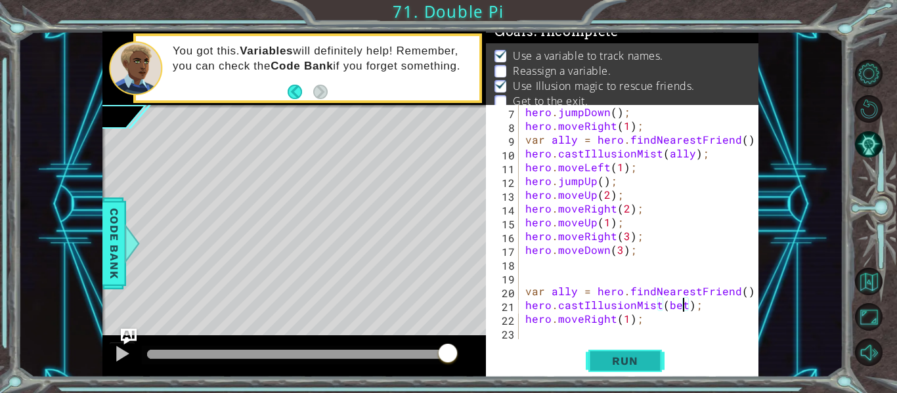
scroll to position [0, 11]
click at [637, 376] on div "hero.castIllusionMist(beta); 7 8 9 10 11 12 13 14 15 16 17 18 19 20 21 22 23 he…" at bounding box center [622, 241] width 273 height 273
click at [675, 310] on div "hero . jumpDown ( ) ; hero . moveRight ( 1 ) ; var ally = hero . findNearestFri…" at bounding box center [643, 236] width 240 height 262
click at [665, 346] on div "hero.castIllusionMist(Beta); 7 8 9 10 11 12 13 14 15 16 17 18 19 20 21 22 23 he…" at bounding box center [622, 241] width 273 height 273
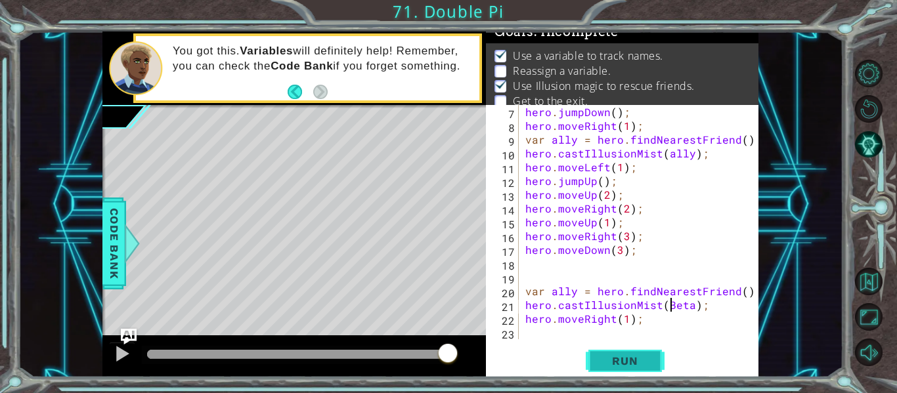
click at [651, 352] on button "Run" at bounding box center [625, 361] width 79 height 27
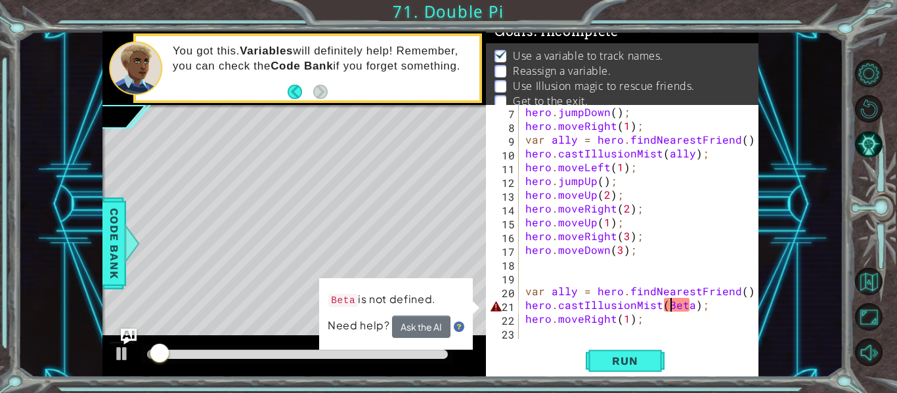
click at [686, 303] on div "hero . jumpDown ( ) ; hero . moveRight ( 1 ) ; var ally = hero . findNearestFri…" at bounding box center [643, 236] width 240 height 262
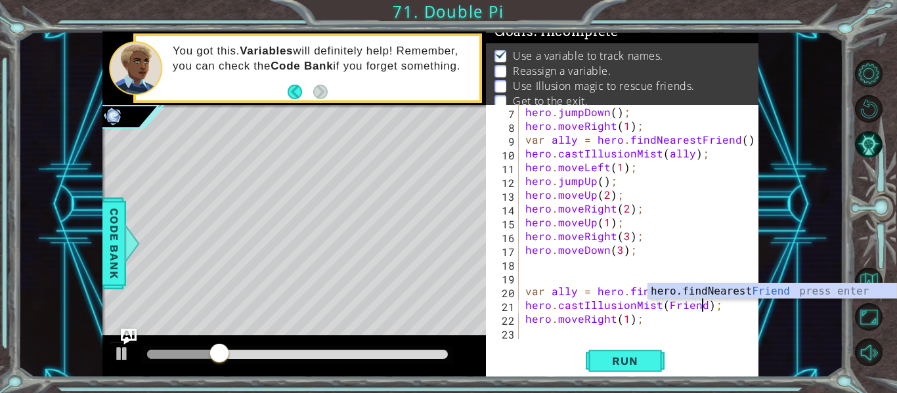
scroll to position [0, 11]
click at [650, 361] on span "Run" at bounding box center [625, 361] width 52 height 13
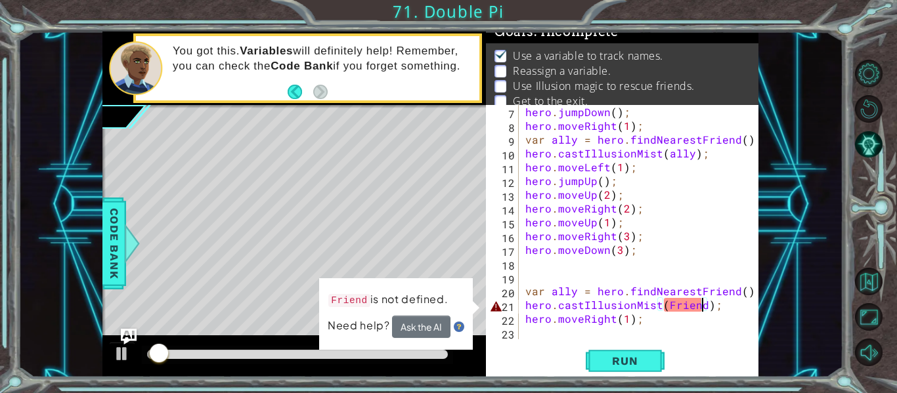
click at [676, 309] on div "hero . jumpDown ( ) ; hero . moveRight ( 1 ) ; var ally = hero . findNearestFri…" at bounding box center [643, 236] width 240 height 262
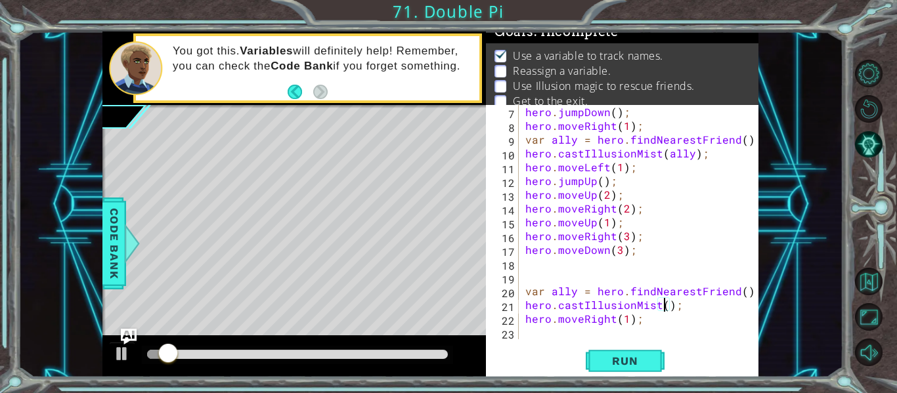
scroll to position [0, 9]
click at [645, 357] on span "Run" at bounding box center [625, 361] width 52 height 13
click at [355, 354] on div at bounding box center [297, 354] width 301 height 9
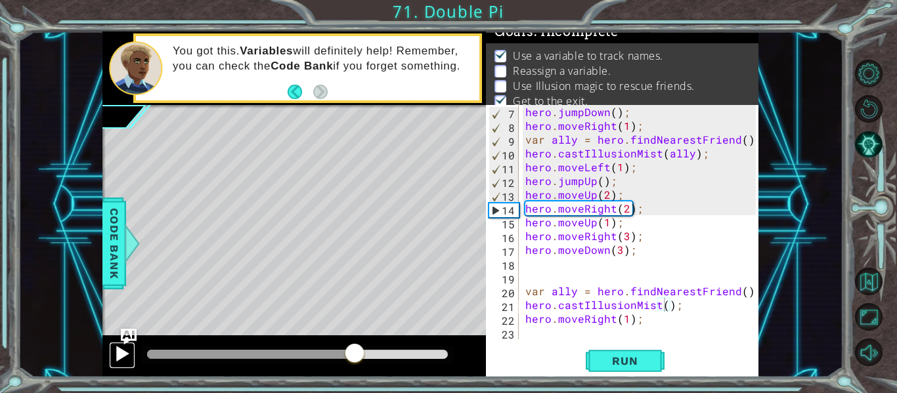
click at [121, 360] on div at bounding box center [122, 353] width 17 height 17
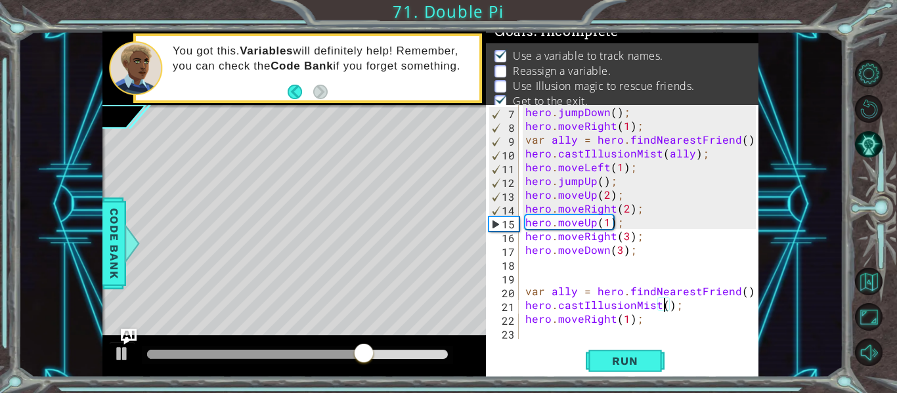
click at [403, 346] on div at bounding box center [297, 355] width 311 height 18
click at [407, 359] on div at bounding box center [297, 355] width 311 height 18
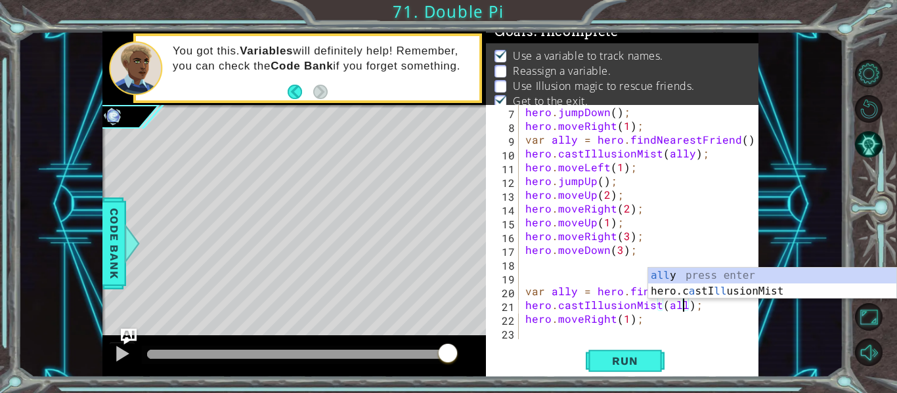
scroll to position [0, 11]
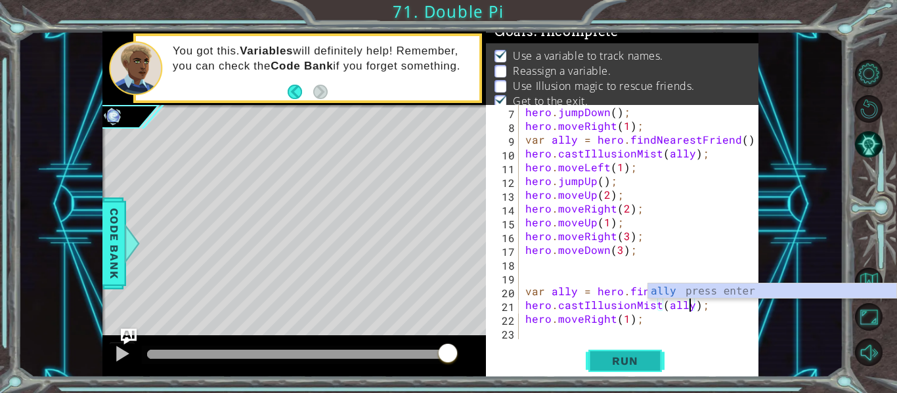
type textarea "hero.castIllusionMist(ally);"
click at [621, 370] on button "Run" at bounding box center [625, 361] width 79 height 27
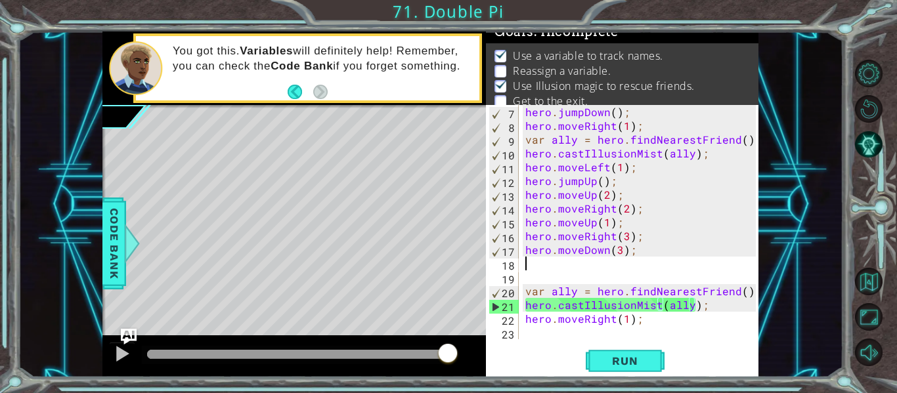
click at [567, 269] on div "hero . jumpDown ( ) ; hero . moveRight ( 1 ) ; var ally = hero . findNearestFri…" at bounding box center [643, 236] width 240 height 262
type textarea "hero.moveDown(3);"
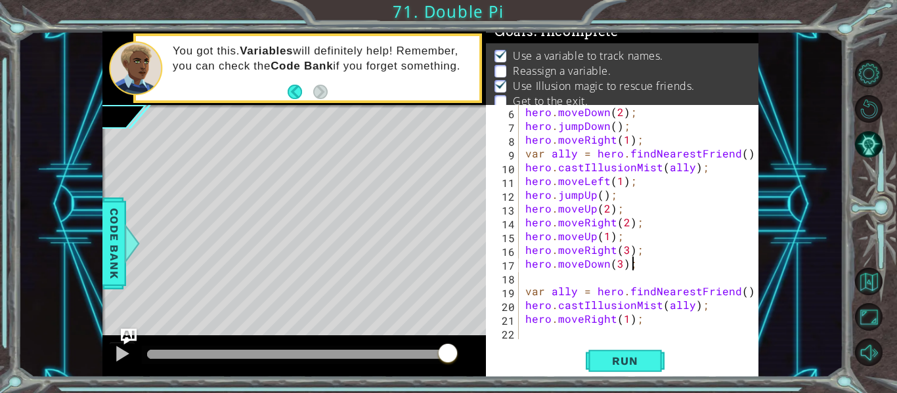
scroll to position [69, 0]
click at [555, 275] on div "hero . moveDown ( 2 ) ; hero . jumpDown ( ) ; hero . moveRight ( 1 ) ; var ally…" at bounding box center [643, 236] width 240 height 262
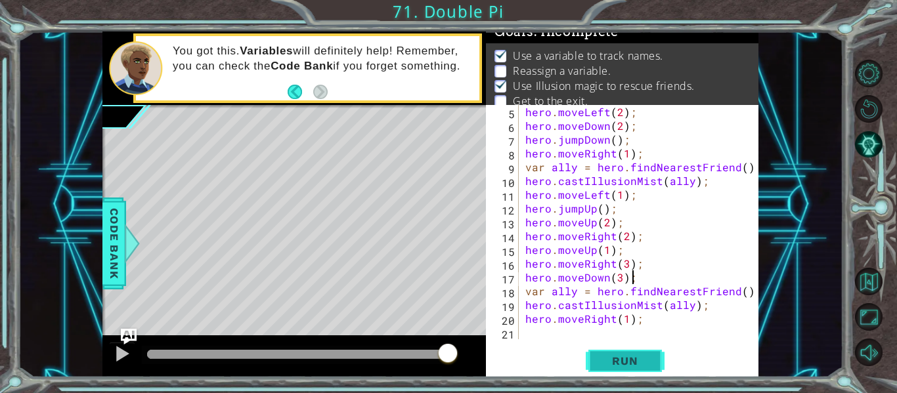
click at [632, 368] on button "Run" at bounding box center [625, 361] width 79 height 27
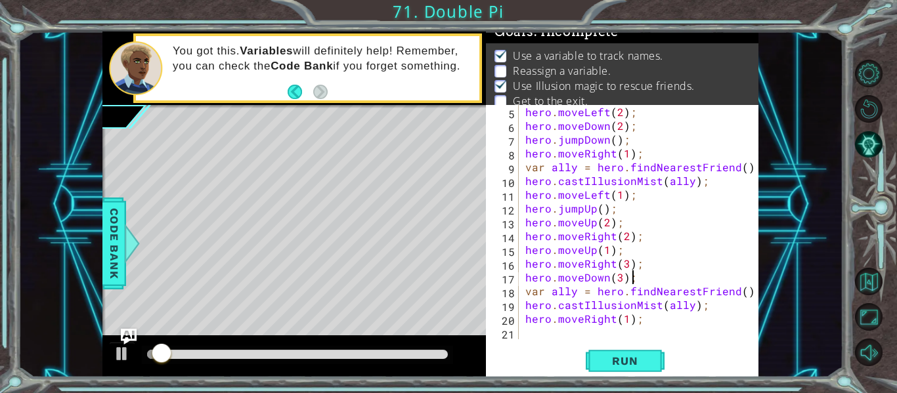
click at [630, 321] on div "hero . moveLeft ( 2 ) ; hero . moveDown ( 2 ) ; hero . jumpDown ( ) ; hero . mo…" at bounding box center [643, 236] width 240 height 262
type textarea "hero.moveRight(2);"
click at [642, 355] on span "Run" at bounding box center [625, 361] width 52 height 13
click at [424, 358] on div at bounding box center [297, 354] width 301 height 9
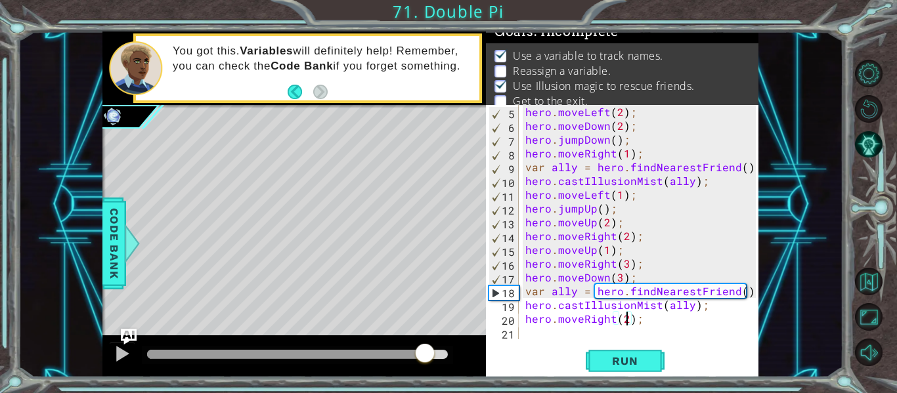
click at [374, 358] on div at bounding box center [285, 354] width 277 height 9
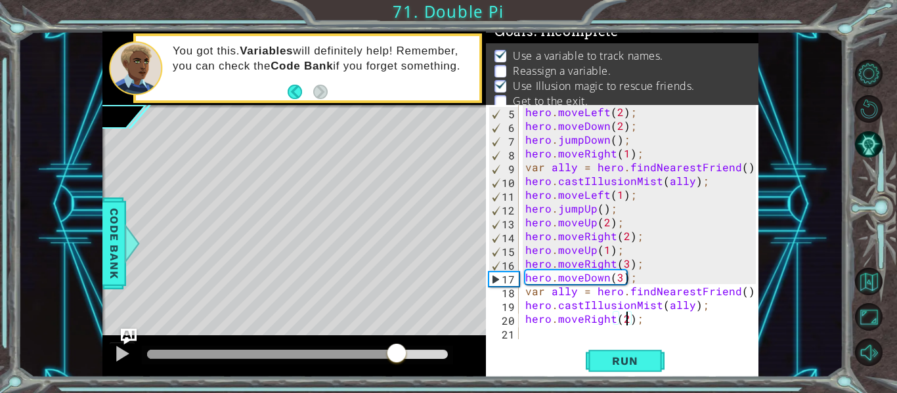
click at [397, 355] on div at bounding box center [297, 354] width 301 height 9
click at [125, 341] on img "Ask AI" at bounding box center [128, 336] width 17 height 17
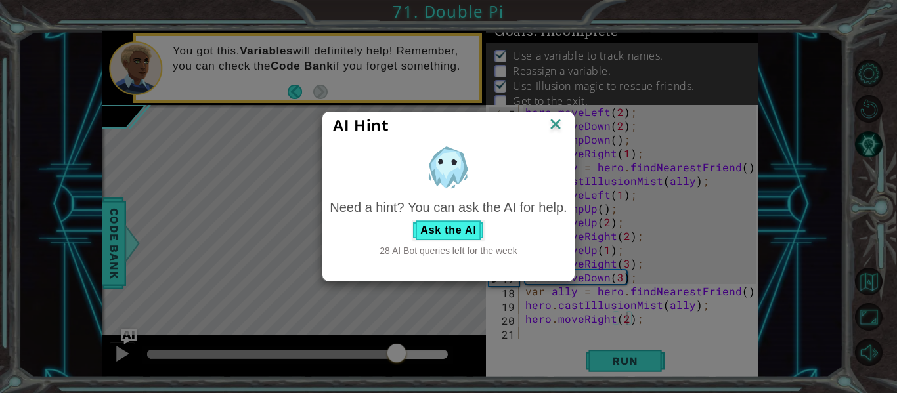
click at [562, 125] on img at bounding box center [555, 126] width 17 height 20
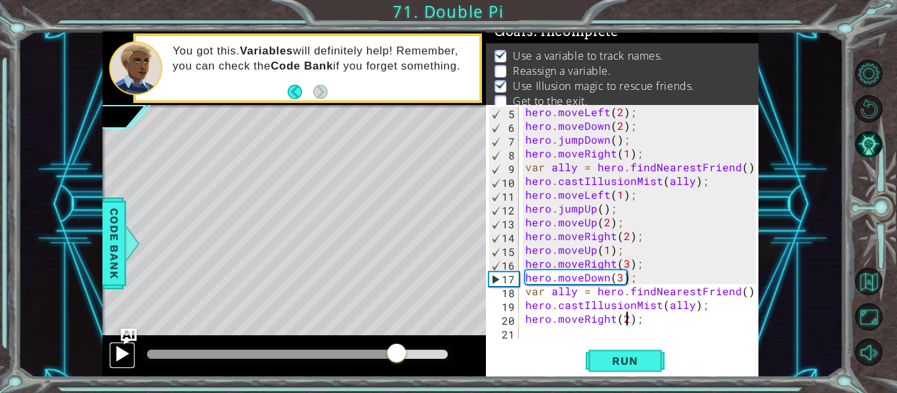
click at [124, 351] on div at bounding box center [122, 353] width 17 height 17
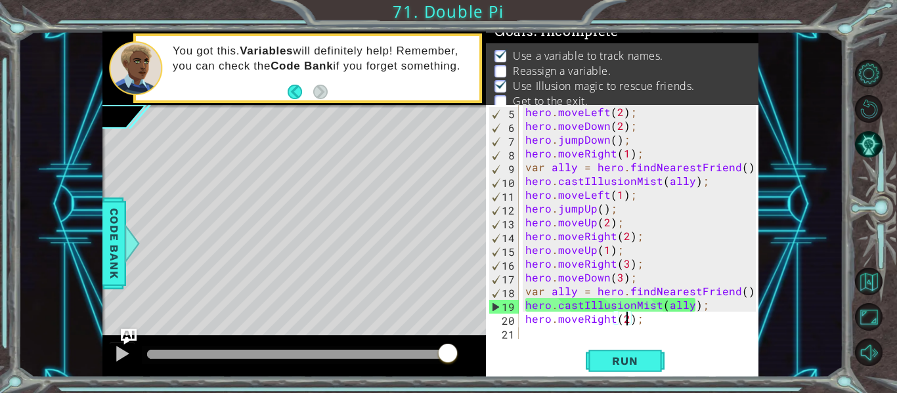
click at [548, 330] on div "hero . moveLeft ( 2 ) ; hero . moveDown ( 2 ) ; hero . jumpDown ( ) ; hero . mo…" at bounding box center [643, 236] width 240 height 262
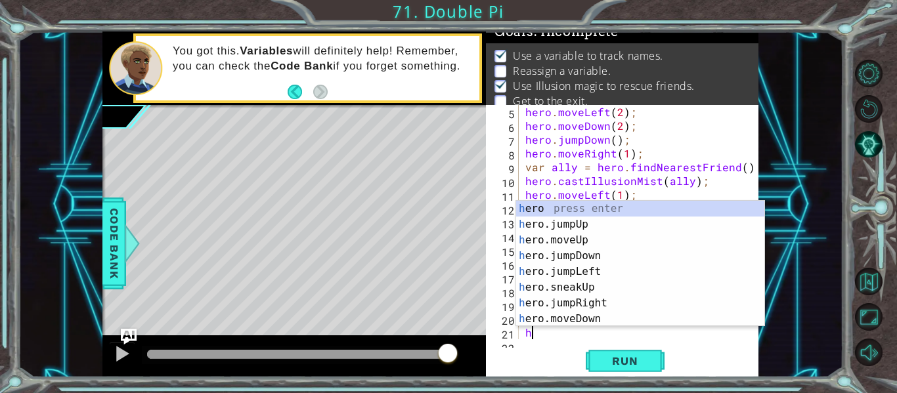
scroll to position [69, 0]
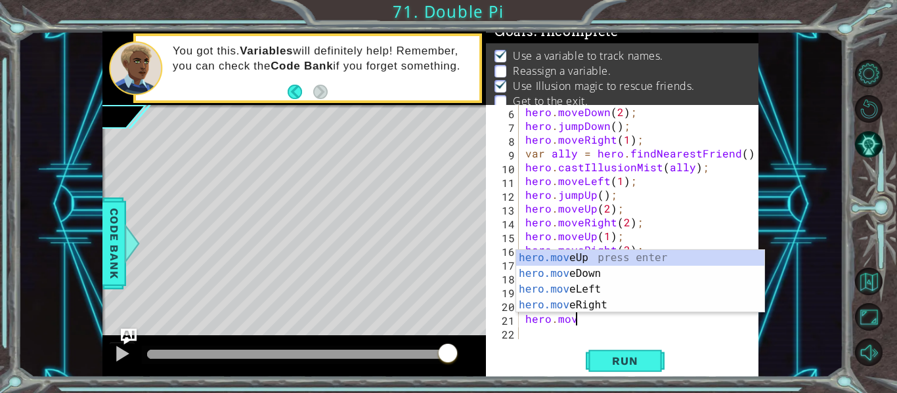
type textarea "hero.movrr"
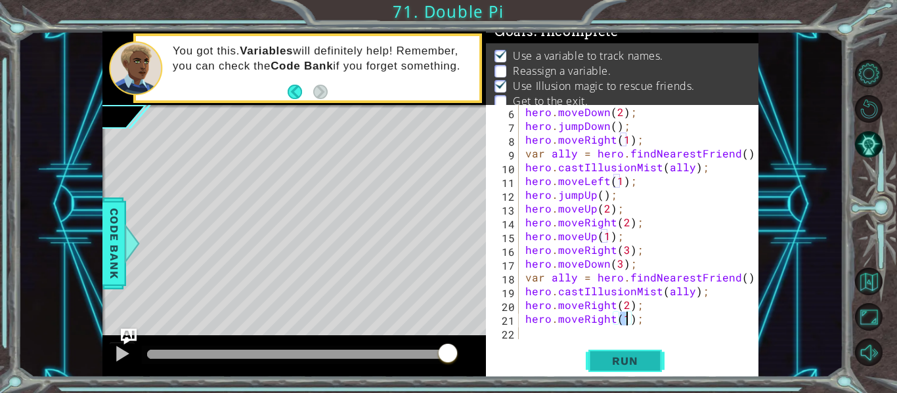
click at [628, 353] on button "Run" at bounding box center [625, 361] width 79 height 27
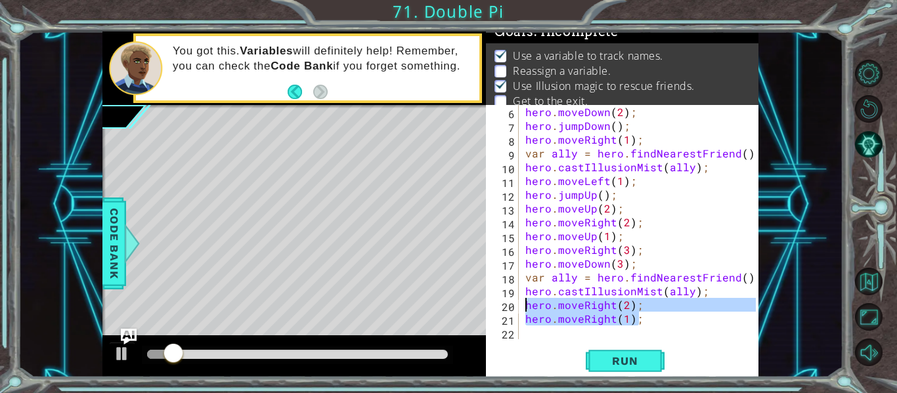
drag, startPoint x: 671, startPoint y: 322, endPoint x: 525, endPoint y: 303, distance: 147.1
click at [525, 303] on div "hero . moveDown ( 2 ) ; hero . jumpDown ( ) ; hero . moveRight ( 1 ) ; var ally…" at bounding box center [643, 236] width 240 height 262
type textarea "hero.moveRight(2); hero.moveRight(1);"
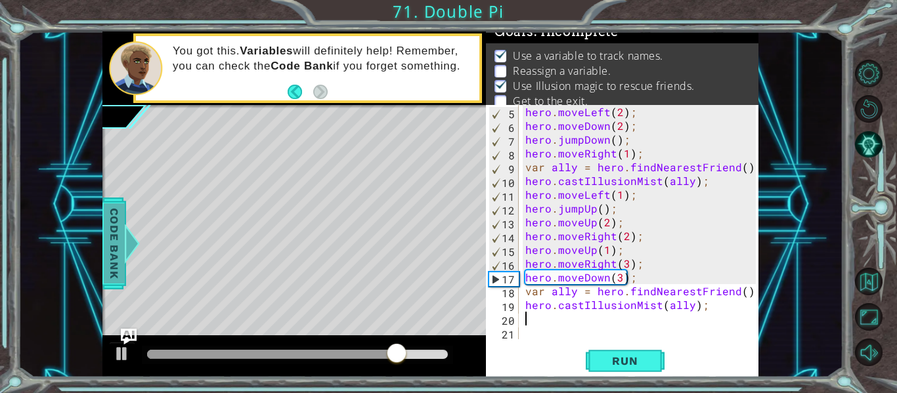
click at [125, 223] on div "Code Bank" at bounding box center [114, 244] width 24 height 92
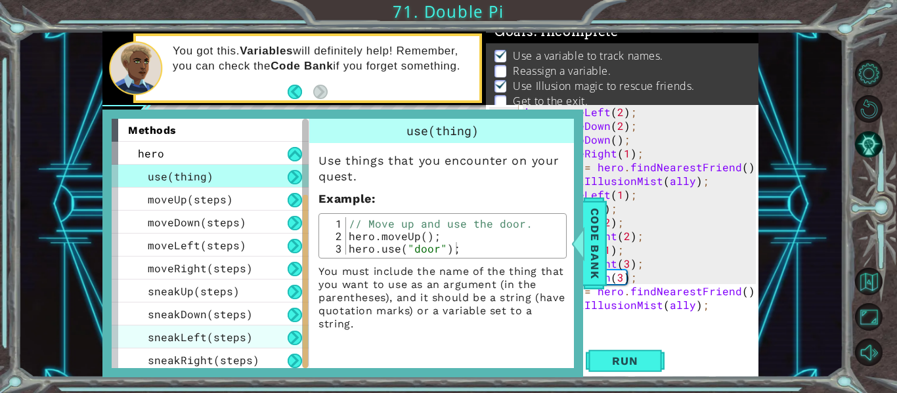
scroll to position [187, 0]
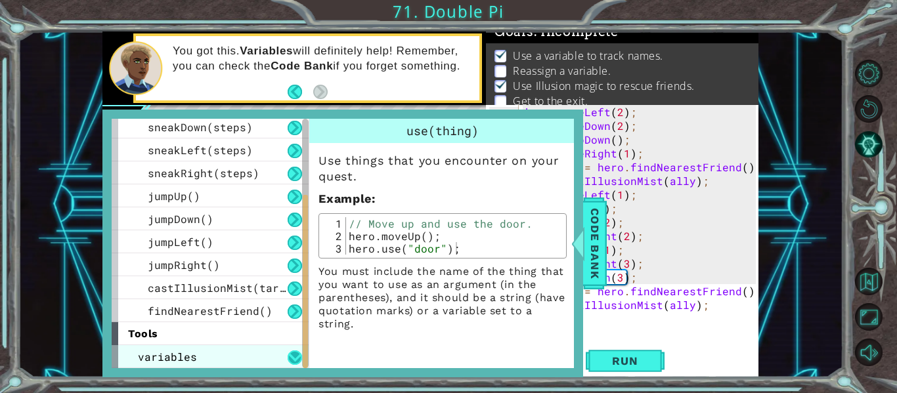
click at [289, 353] on button at bounding box center [295, 358] width 14 height 14
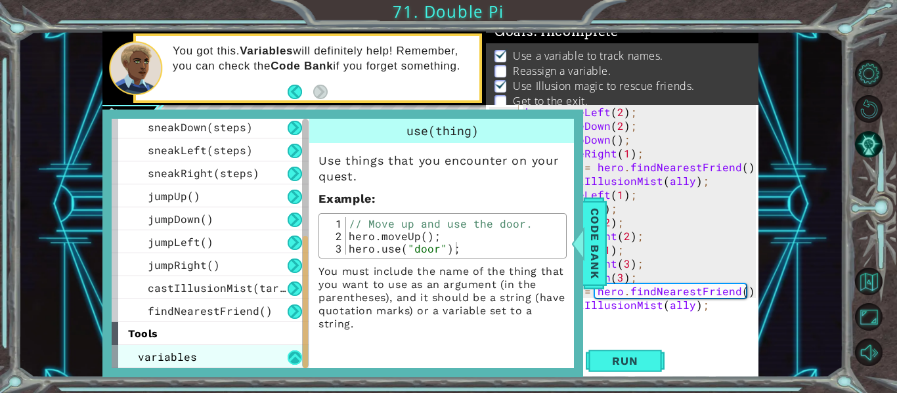
scroll to position [233, 0]
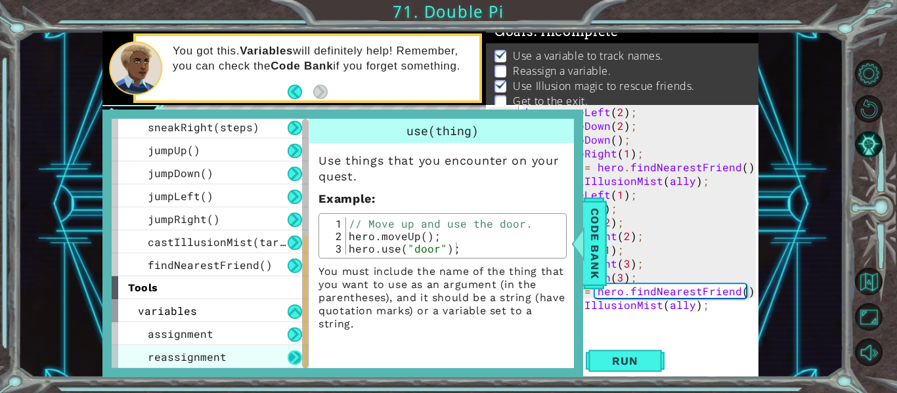
click at [288, 352] on button at bounding box center [295, 358] width 14 height 14
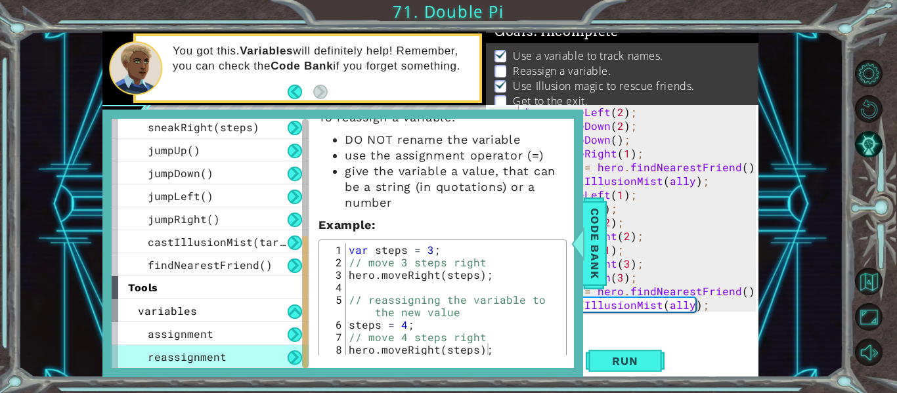
scroll to position [48, 0]
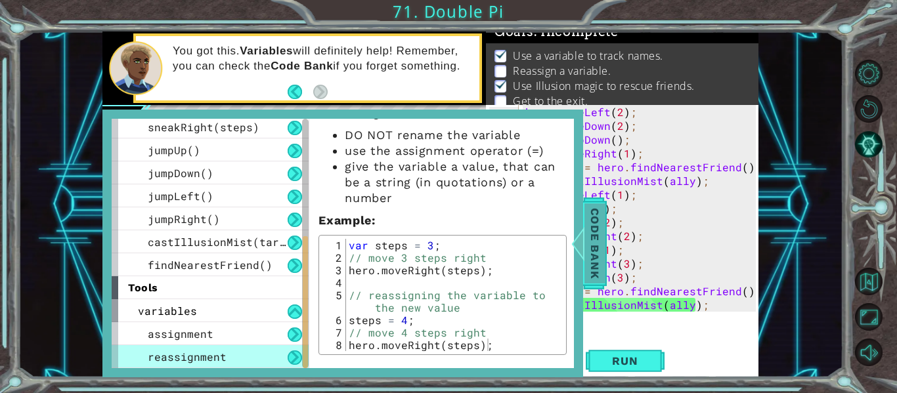
click at [593, 227] on span "Code Bank" at bounding box center [594, 244] width 21 height 80
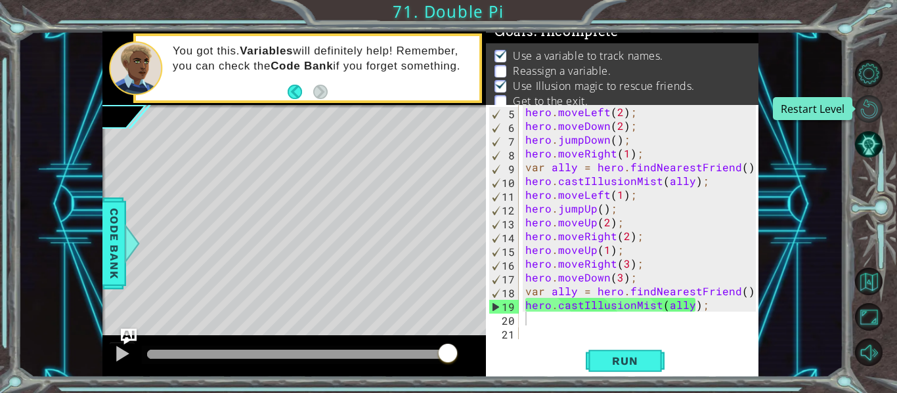
click at [866, 106] on button "Restart Level" at bounding box center [869, 109] width 28 height 28
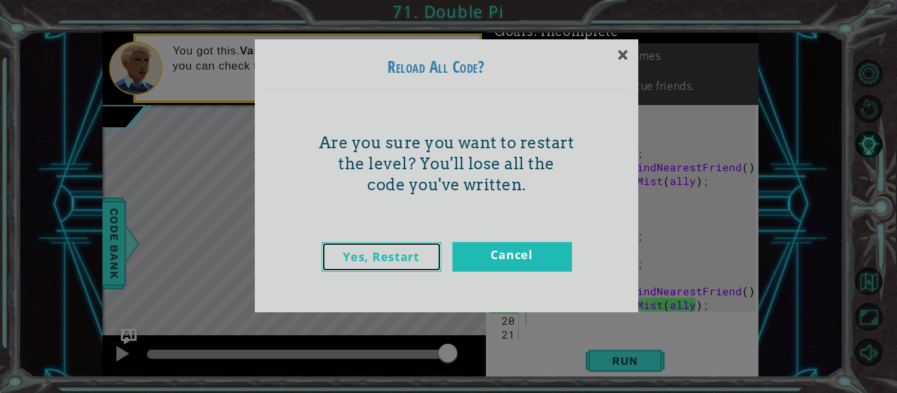
click at [420, 271] on link "Yes, Restart" at bounding box center [382, 257] width 120 height 30
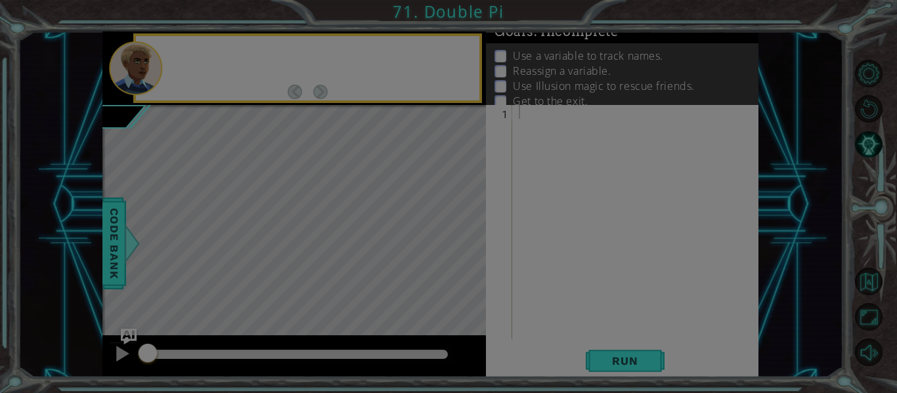
click at [420, 238] on div "Yes, Restart Cancel" at bounding box center [447, 196] width 364 height 83
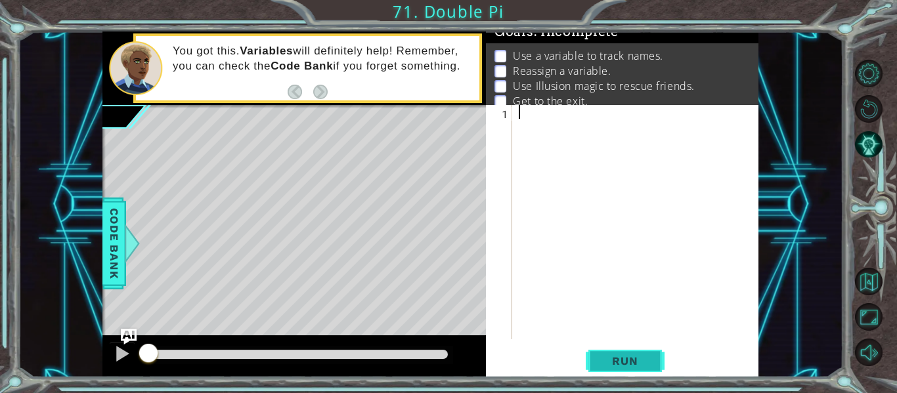
click at [611, 353] on button "Run" at bounding box center [625, 361] width 79 height 27
click at [570, 204] on div at bounding box center [639, 236] width 246 height 262
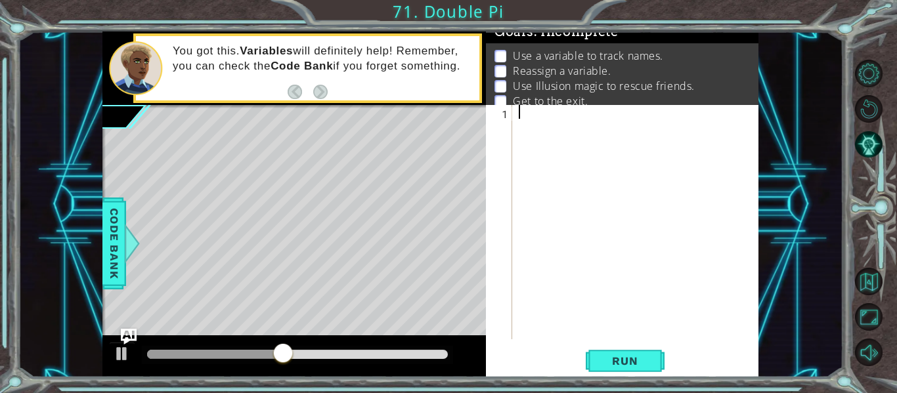
click at [570, 204] on div at bounding box center [639, 236] width 246 height 262
type textarea "b"
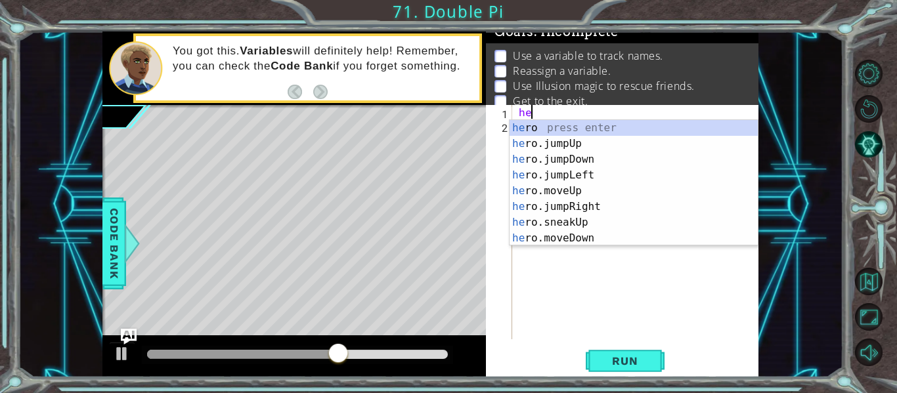
type textarea "h"
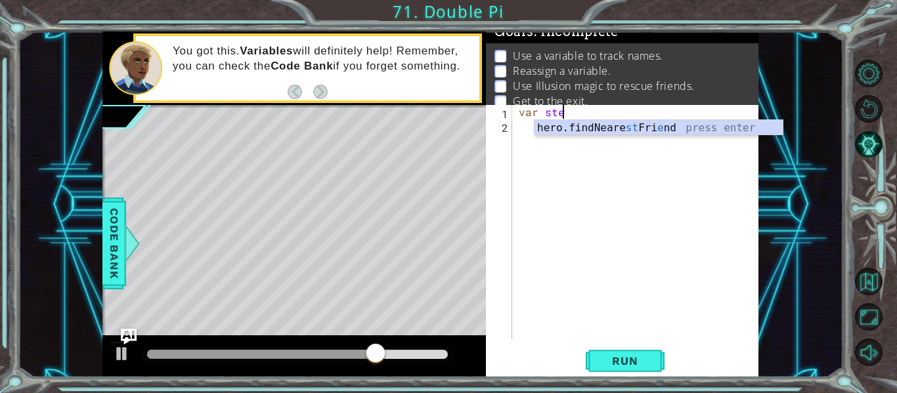
scroll to position [0, 3]
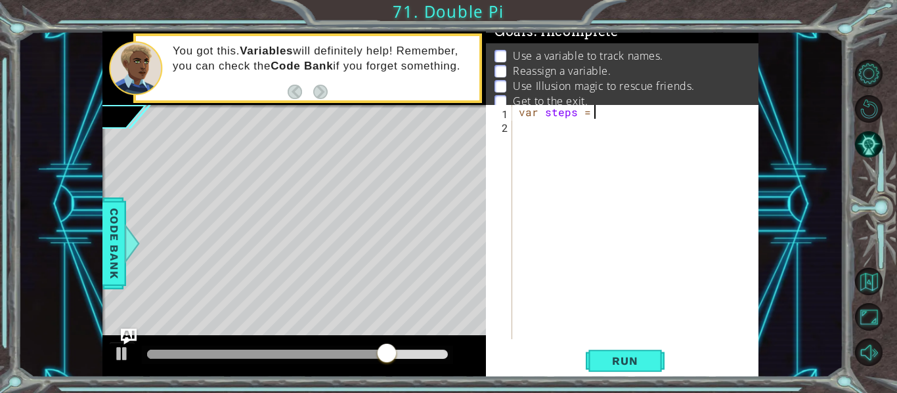
type textarea "var steps = 2"
click at [94, 240] on div "1 ההההההההההההההההההההההההההההההההההההההההההההההההההההההההההההההההההההההההההההה…" at bounding box center [431, 205] width 826 height 346
click at [104, 246] on span "Code Bank" at bounding box center [114, 244] width 21 height 80
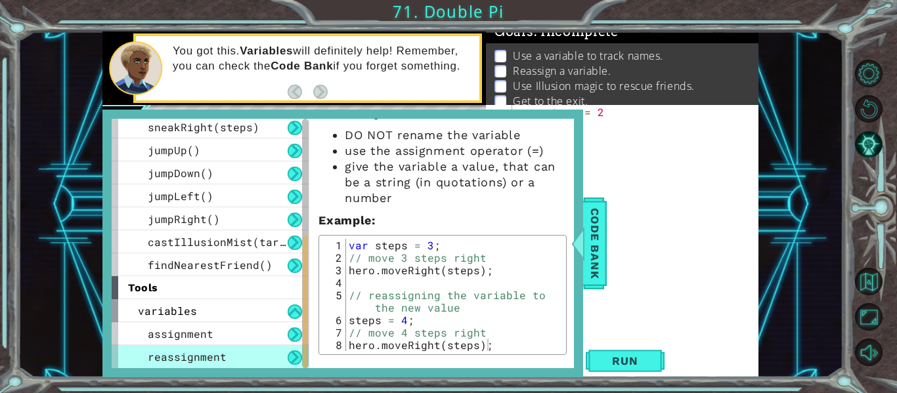
type textarea "// move 3 steps right"
drag, startPoint x: 347, startPoint y: 259, endPoint x: 500, endPoint y: 256, distance: 153.0
click at [500, 256] on div "var steps = 3 ; // move 3 steps right hero . moveRight ( steps ) ; // reassigni…" at bounding box center [454, 307] width 217 height 137
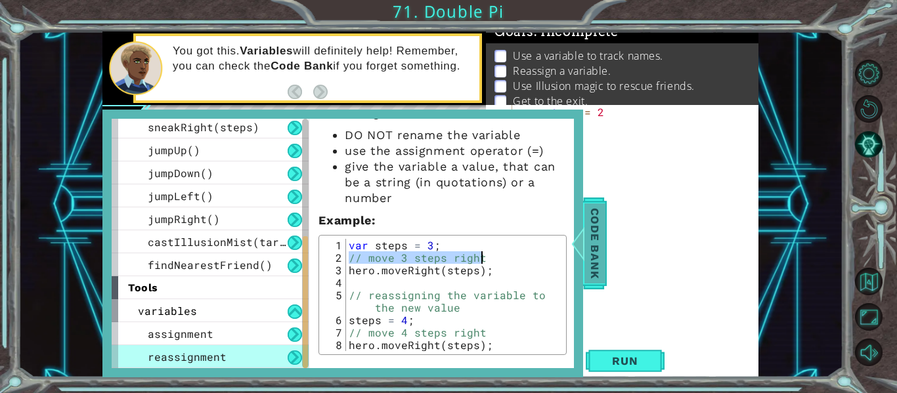
click at [593, 255] on span "Code Bank" at bounding box center [594, 244] width 21 height 80
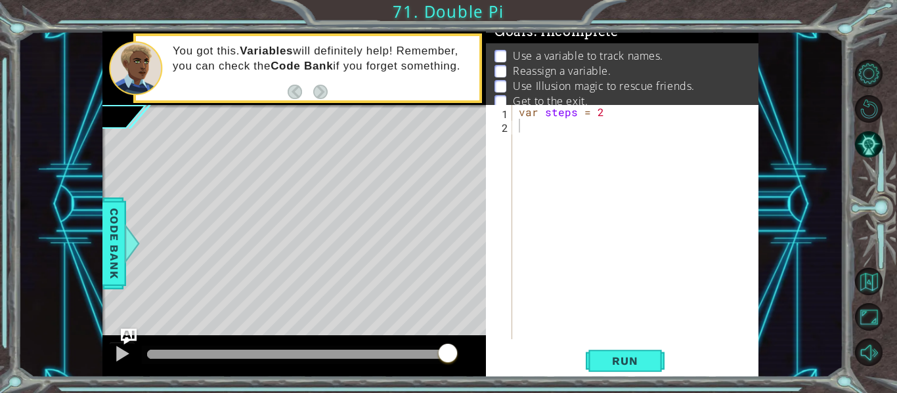
click at [517, 130] on div "var steps = 2" at bounding box center [639, 236] width 246 height 262
paste textarea "// move 3 steps right"
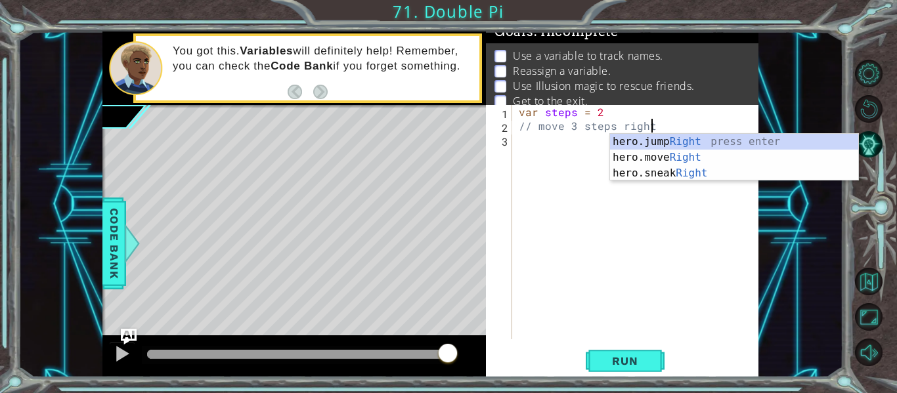
click at [572, 127] on div "var steps = 2 // move 3 steps right" at bounding box center [639, 236] width 246 height 262
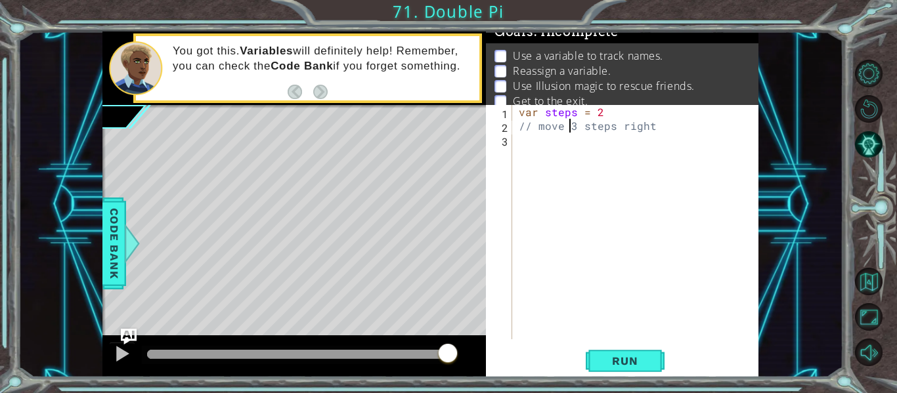
click at [589, 129] on div "var steps = 2 // move 3 steps right" at bounding box center [639, 236] width 246 height 262
click at [573, 123] on div "var steps = 2 // move 3 steps right" at bounding box center [639, 236] width 246 height 262
click at [659, 130] on div "var steps = 2 // move 2 steps right" at bounding box center [639, 236] width 246 height 262
type textarea "// move 2 steps up"
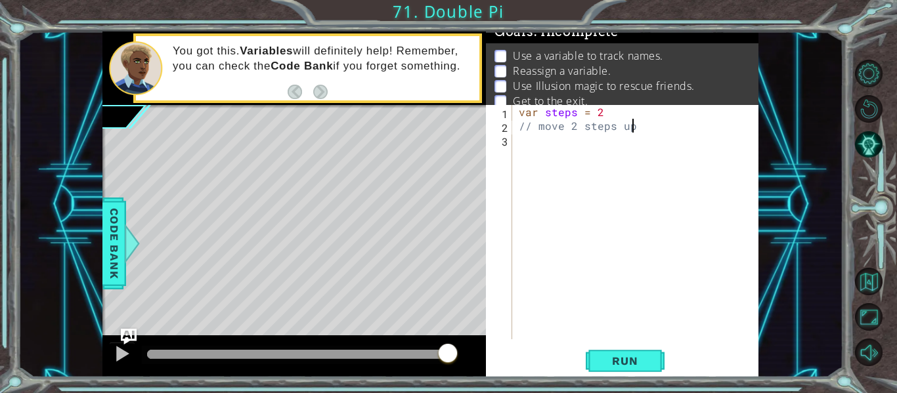
scroll to position [0, 7]
click at [596, 152] on div "var steps = 2 // move 2 steps up" at bounding box center [639, 236] width 246 height 262
type textarea "hero.moveUp(steps);"
click at [636, 361] on span "Run" at bounding box center [625, 361] width 52 height 13
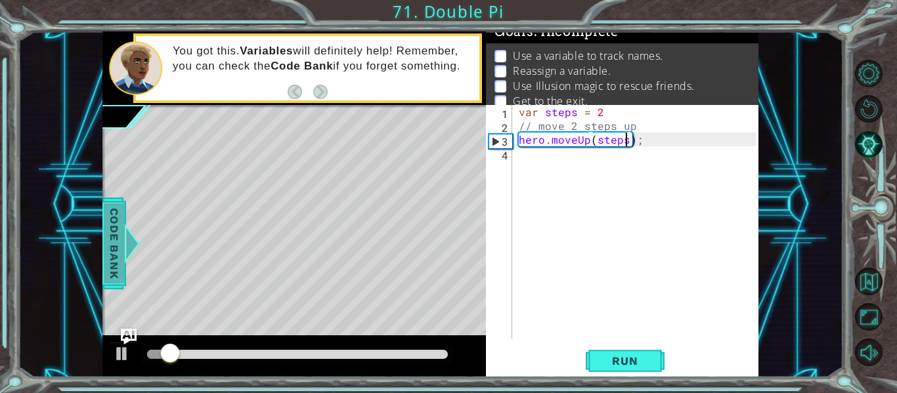
click at [124, 255] on div at bounding box center [132, 243] width 16 height 39
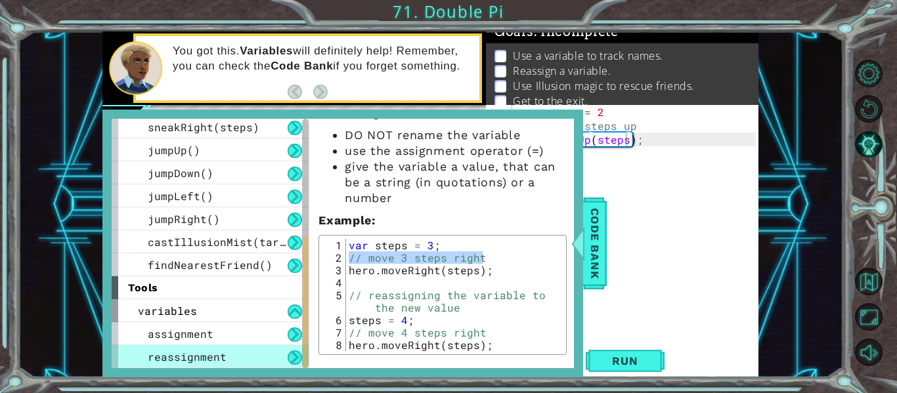
type textarea "// reassigning the variable to the new value"
drag, startPoint x: 352, startPoint y: 297, endPoint x: 403, endPoint y: 305, distance: 51.9
click at [403, 305] on div "var steps = 3 ; // move 3 steps right hero . moveRight ( steps ) ; // reassigni…" at bounding box center [454, 307] width 217 height 137
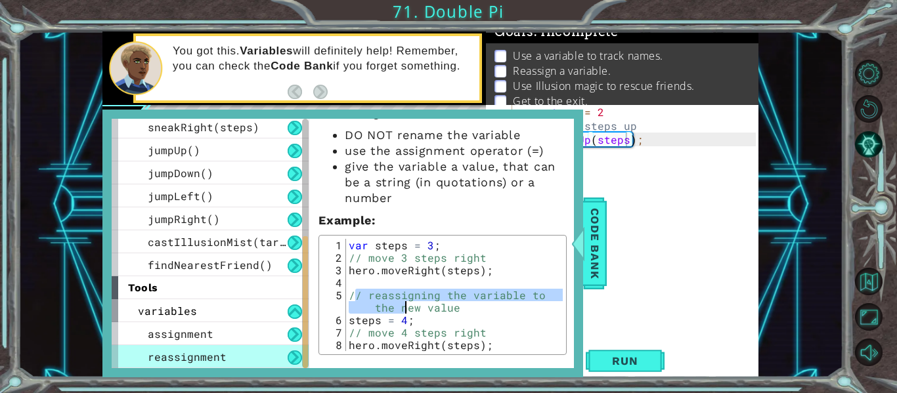
click at [362, 303] on div "var steps = 3 ; // move 3 steps right hero . moveRight ( steps ) ; // reassigni…" at bounding box center [454, 295] width 217 height 112
drag, startPoint x: 348, startPoint y: 293, endPoint x: 473, endPoint y: 313, distance: 126.3
click at [473, 313] on div "var steps = 3 ; // move 3 steps right hero . moveRight ( steps ) ; // reassigni…" at bounding box center [454, 307] width 217 height 137
click at [596, 236] on span "Code Bank" at bounding box center [594, 244] width 21 height 80
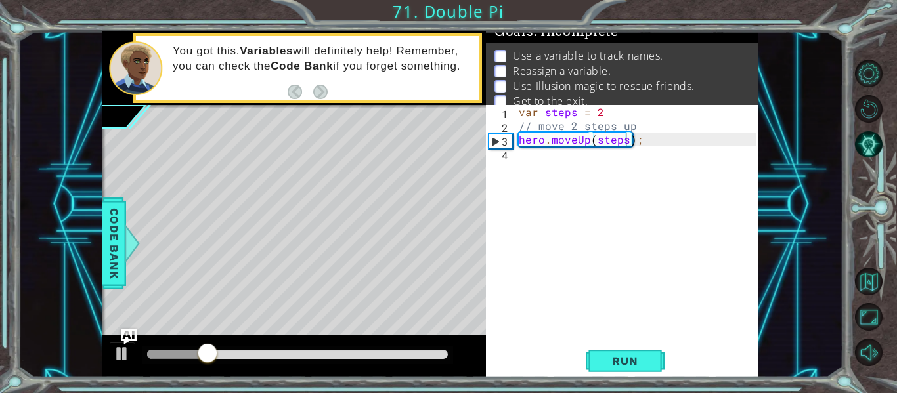
click at [556, 197] on div "var steps = 2 // move 2 steps up hero . moveUp ( steps ) ;" at bounding box center [639, 236] width 246 height 262
paste textarea "// reassigning the variable to the new value"
type textarea "// reassigning the variable to the new value"
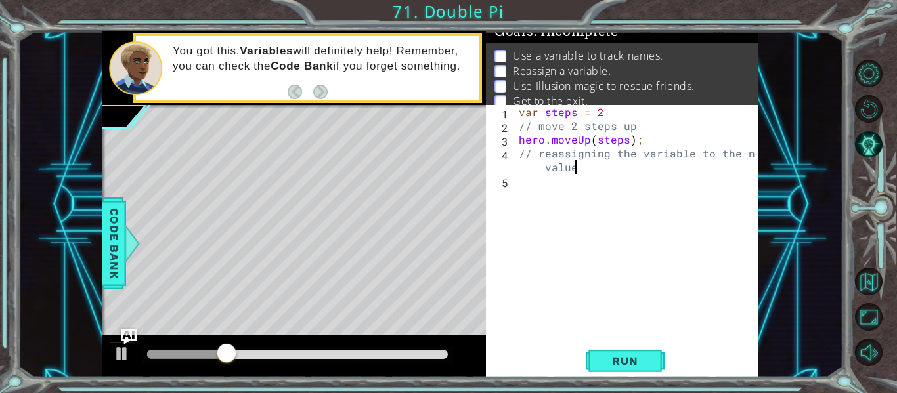
click at [520, 155] on div "var steps = 2 // move 2 steps up hero . moveUp ( steps ) ; // reassigning the v…" at bounding box center [639, 236] width 246 height 262
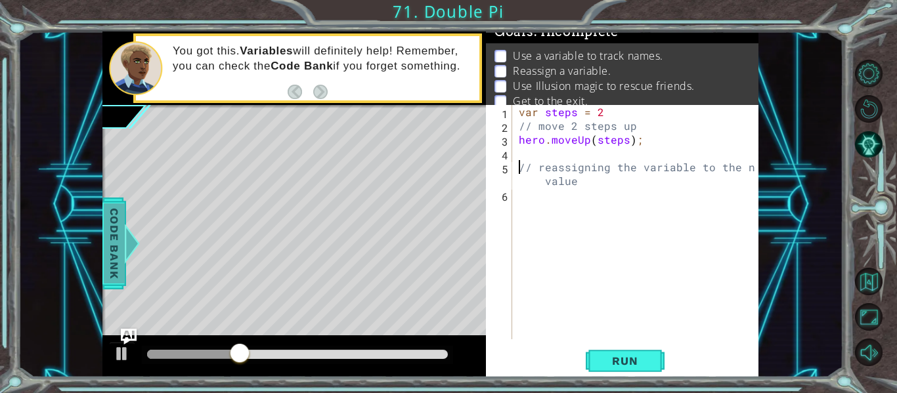
click at [111, 225] on span "Code Bank" at bounding box center [114, 244] width 21 height 80
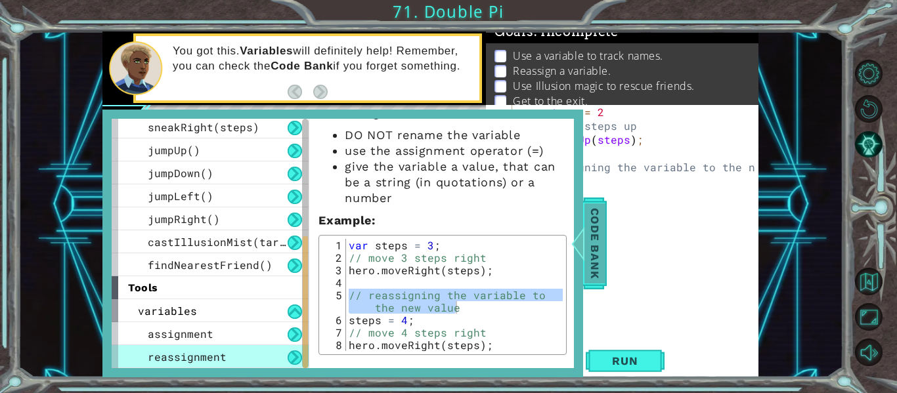
click at [594, 243] on span "Code Bank" at bounding box center [594, 244] width 21 height 80
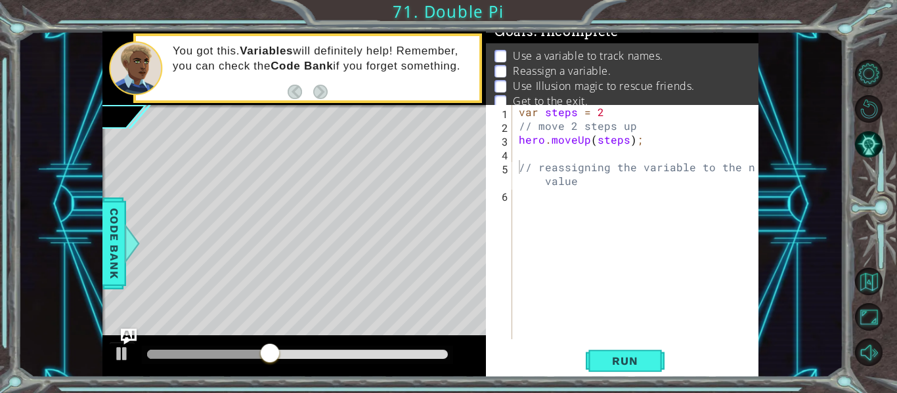
click at [600, 216] on div "var steps = 2 // move 2 steps up hero . moveUp ( steps ) ; // reassigning the v…" at bounding box center [639, 236] width 246 height 262
type textarea "steps = 2"
click at [100, 263] on div "1 ההההההההההההההההההההההההההההההההההההההההההההההההההההההההההההההההההההההההההההה…" at bounding box center [431, 205] width 826 height 346
click at [639, 219] on div "var steps = 2 // move 2 steps up hero . moveUp ( steps ) ; // reassigning the v…" at bounding box center [639, 236] width 246 height 262
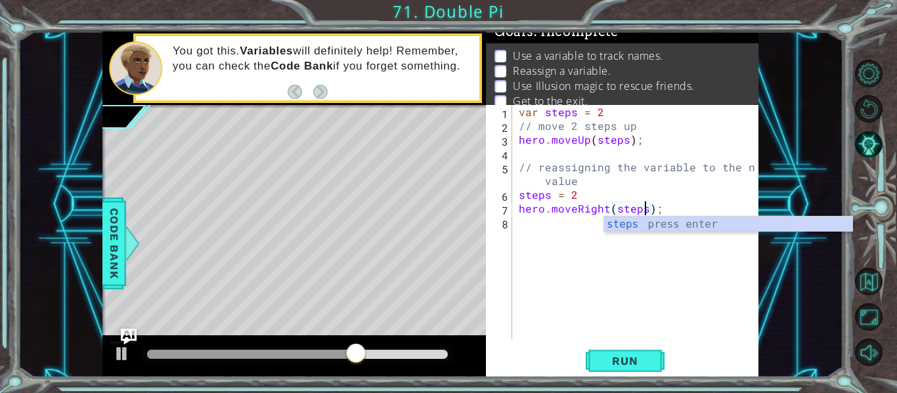
scroll to position [0, 8]
type textarea "hero.moveRight(steps);"
click at [106, 223] on span "Code Bank" at bounding box center [114, 244] width 21 height 80
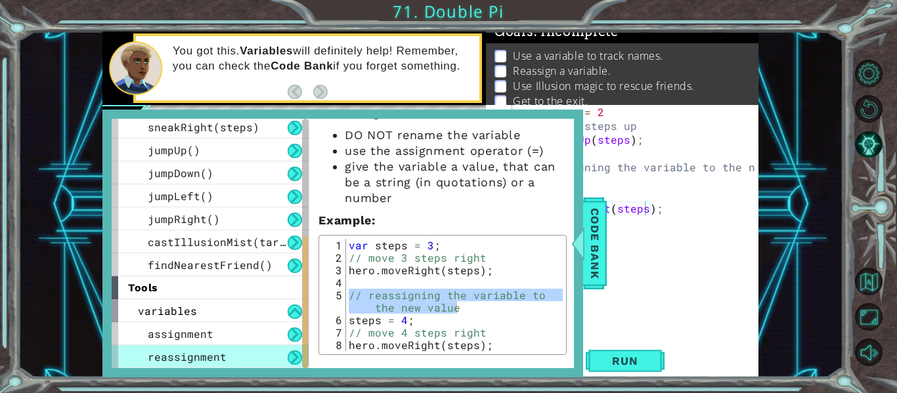
type textarea "// move 4 steps right"
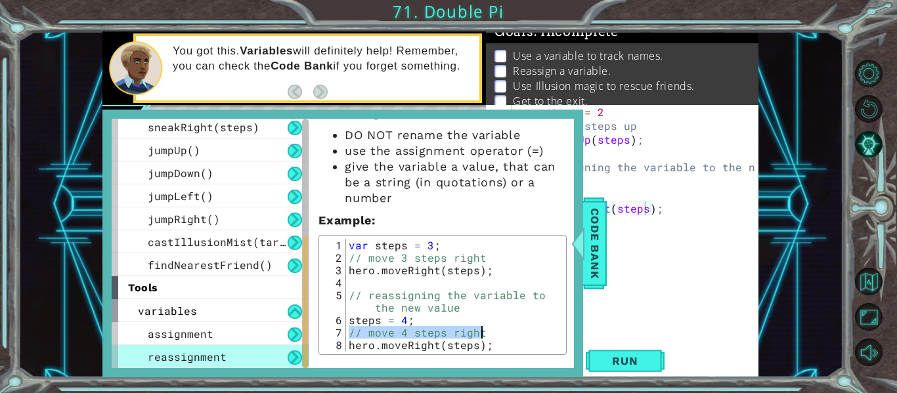
drag, startPoint x: 347, startPoint y: 333, endPoint x: 491, endPoint y: 332, distance: 143.8
click at [491, 332] on div "var steps = 3 ; // move 3 steps right hero . moveRight ( steps ) ; // reassigni…" at bounding box center [454, 307] width 217 height 137
click at [598, 273] on span "Code Bank" at bounding box center [594, 244] width 21 height 80
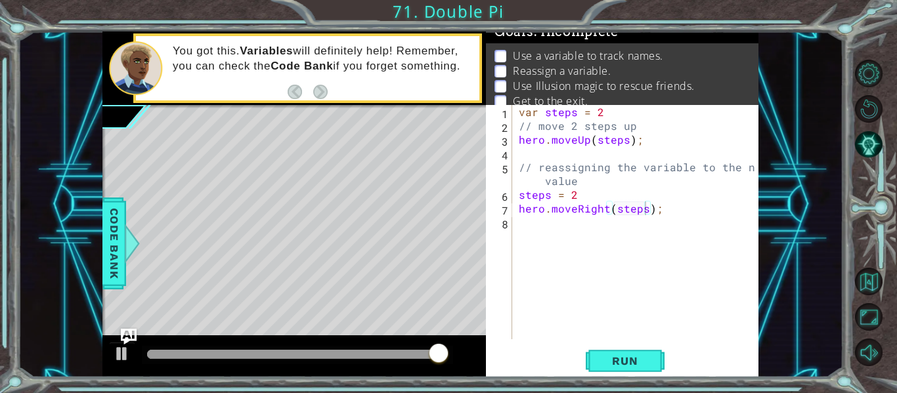
click at [519, 209] on div "var steps = 2 // move 2 steps up hero . moveUp ( steps ) ; // reassigning the v…" at bounding box center [639, 236] width 246 height 262
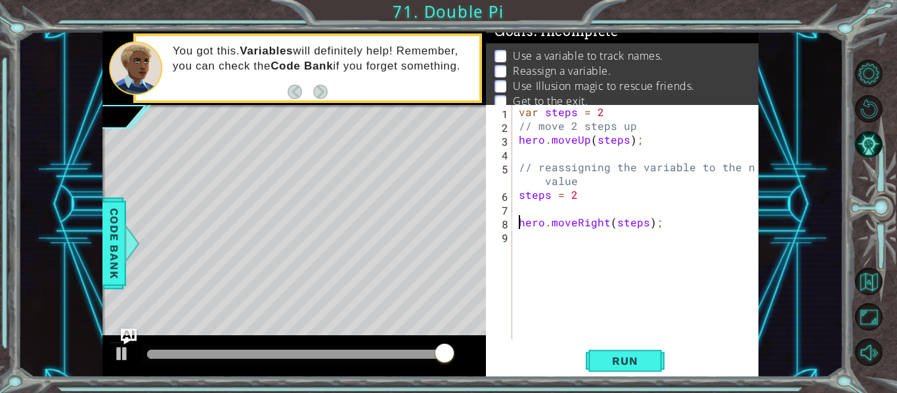
click at [533, 211] on div "var steps = 2 // move 2 steps up hero . moveUp ( steps ) ; // reassigning the v…" at bounding box center [639, 236] width 246 height 262
paste textarea "// move 4 steps right"
click at [571, 214] on div "var steps = 2 // move 2 steps up hero . moveUp ( steps ) ; // reassigning the v…" at bounding box center [639, 236] width 246 height 262
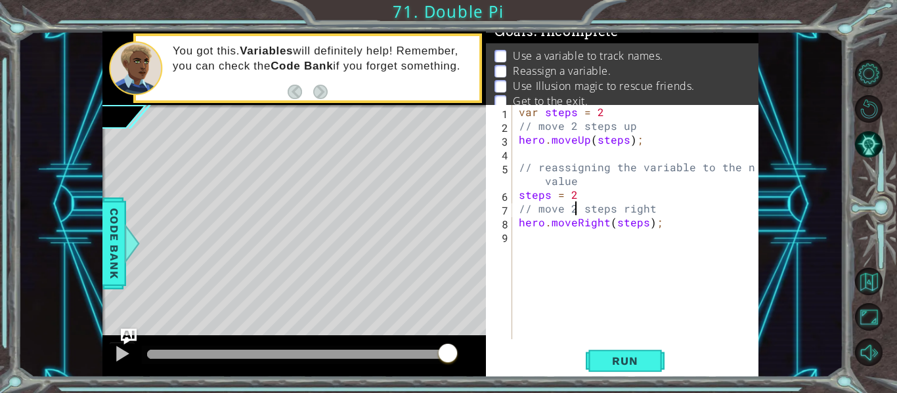
scroll to position [0, 4]
type textarea "// move 2 steps right"
click at [607, 355] on span "Run" at bounding box center [625, 361] width 52 height 13
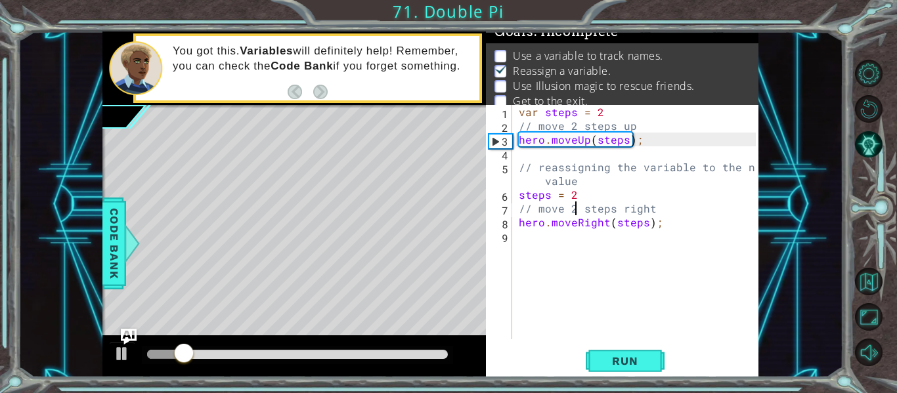
click at [567, 261] on div "var steps = 2 // move 2 steps up hero . moveUp ( steps ) ; // reassigning the v…" at bounding box center [639, 236] width 246 height 262
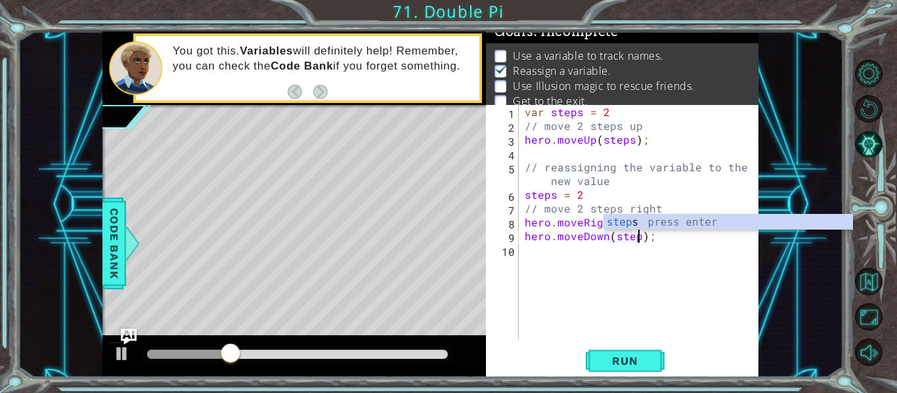
scroll to position [0, 8]
type textarea "hero.moveDown(steps);"
click at [573, 267] on div "var steps = 2 // move 2 steps up hero . moveUp ( steps ) ; // reassigning the v…" at bounding box center [642, 236] width 240 height 262
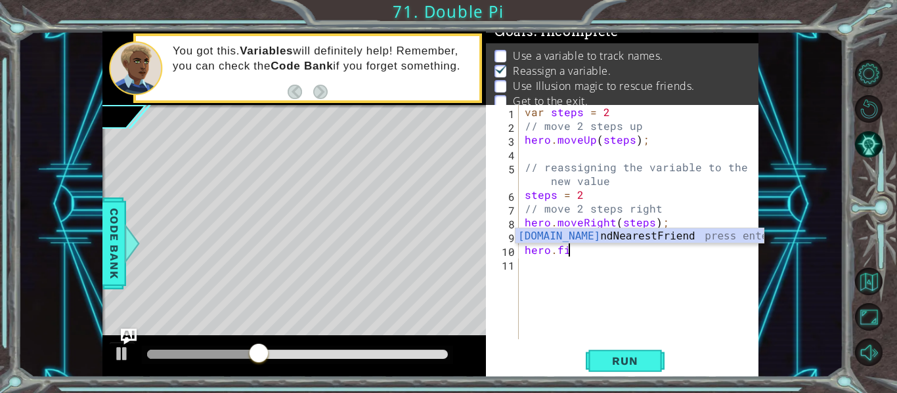
scroll to position [0, 3]
type textarea "hero.find"
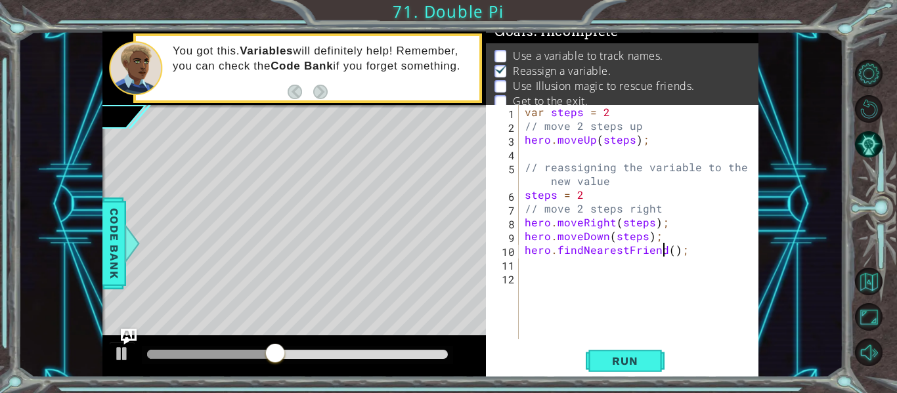
click at [661, 254] on div "var steps = 2 // move 2 steps up hero . moveUp ( steps ) ; // reassigning the v…" at bounding box center [642, 236] width 240 height 262
click at [669, 254] on div "var steps = 2 // move 2 steps up hero . moveUp ( steps ) ; // reassigning the v…" at bounding box center [642, 236] width 240 height 262
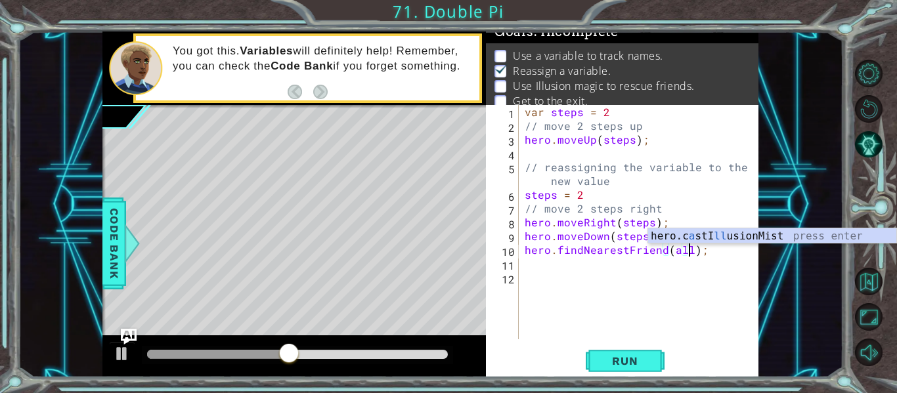
scroll to position [0, 11]
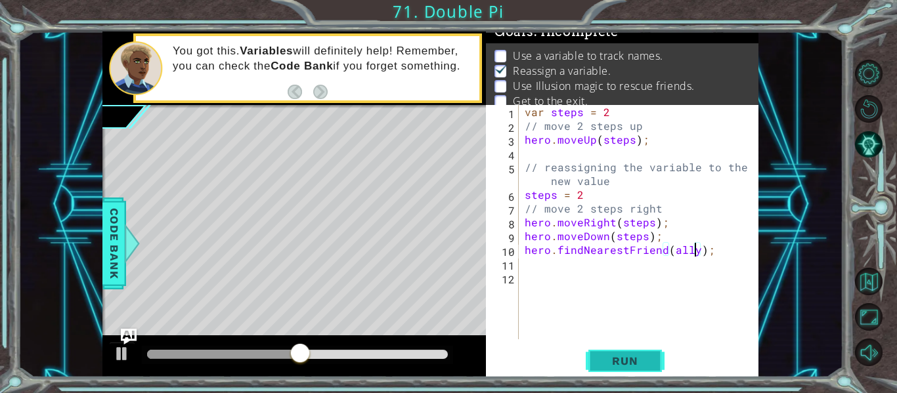
click at [651, 358] on button "Run" at bounding box center [625, 361] width 79 height 27
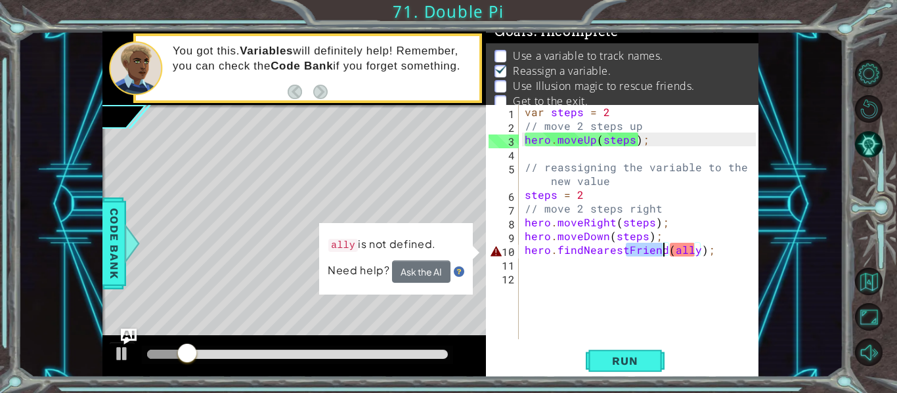
drag, startPoint x: 623, startPoint y: 252, endPoint x: 663, endPoint y: 246, distance: 39.8
click at [663, 246] on div "var steps = 2 // move 2 steps up hero . moveUp ( steps ) ; // reassigning the v…" at bounding box center [642, 236] width 240 height 262
type textarea "hero.findNearest(ally);"
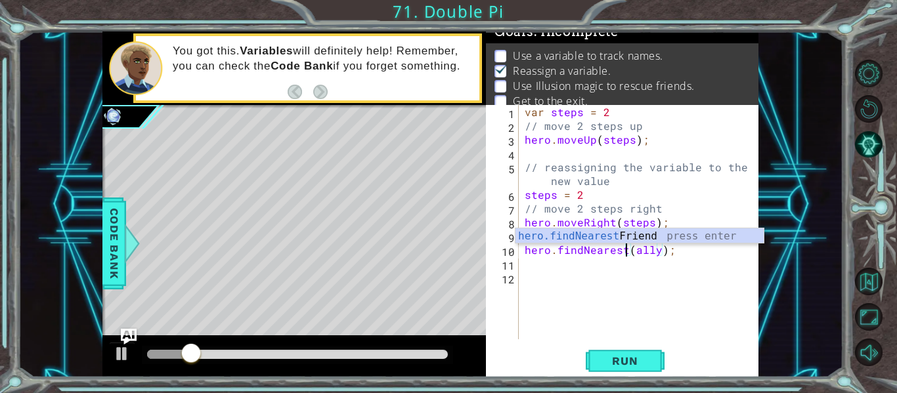
scroll to position [0, 9]
click at [607, 339] on div "var steps = 2 // move 2 steps up hero . moveUp ( steps ) ; // reassigning the v…" at bounding box center [642, 236] width 240 height 262
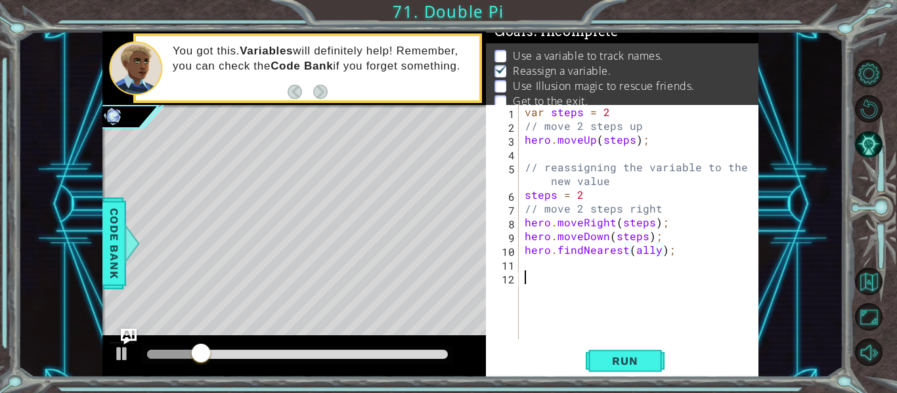
scroll to position [0, 0]
click at [625, 364] on span "Run" at bounding box center [625, 361] width 52 height 13
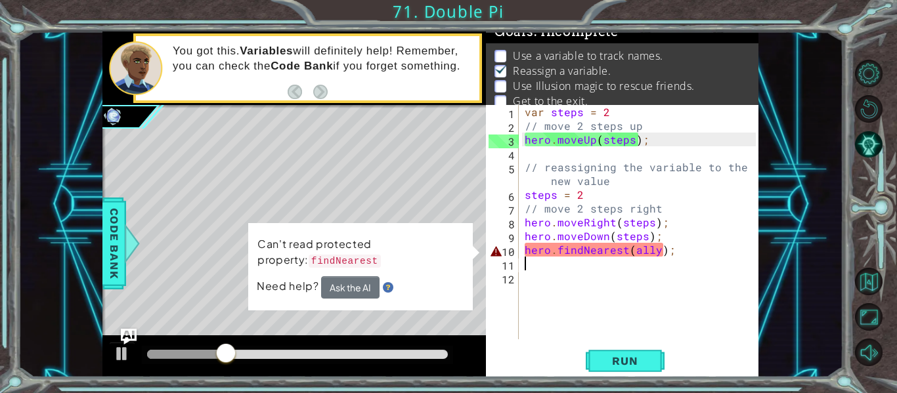
click at [685, 257] on div "var steps = 2 // move 2 steps up hero . moveUp ( steps ) ; // reassigning the v…" at bounding box center [642, 236] width 240 height 262
click at [676, 252] on div "var steps = 2 // move 2 steps up hero . moveUp ( steps ) ; // reassigning the v…" at bounding box center [639, 222] width 234 height 234
type textarea "hero.findNearest(ally);"
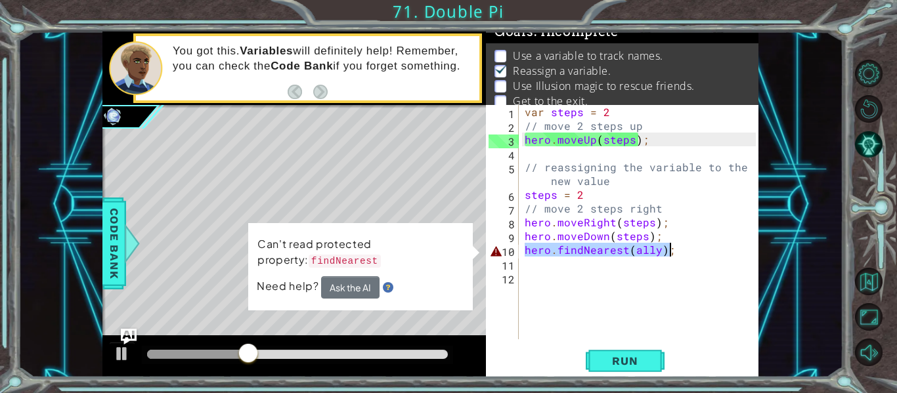
drag, startPoint x: 525, startPoint y: 255, endPoint x: 709, endPoint y: 255, distance: 183.9
click at [709, 255] on div "var steps = 2 // move 2 steps up hero . moveUp ( steps ) ; // reassigning the v…" at bounding box center [642, 236] width 240 height 262
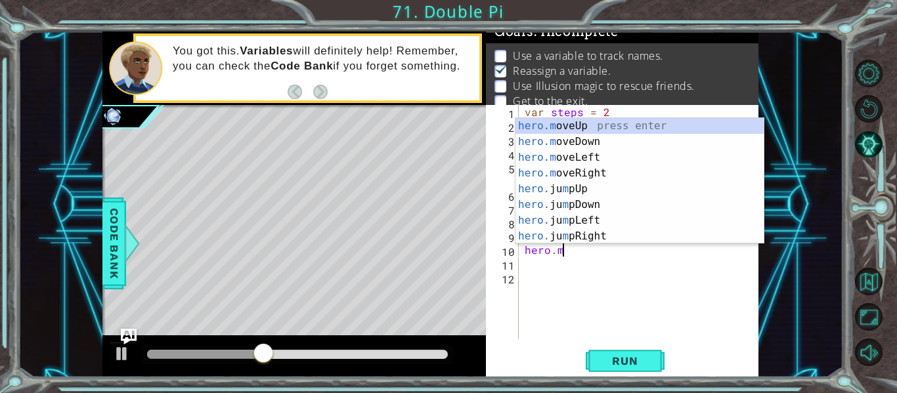
type textarea "hero.f"
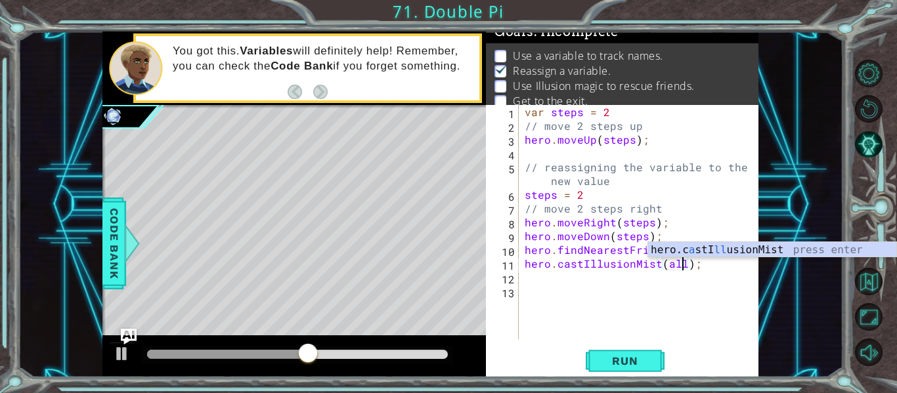
scroll to position [0, 11]
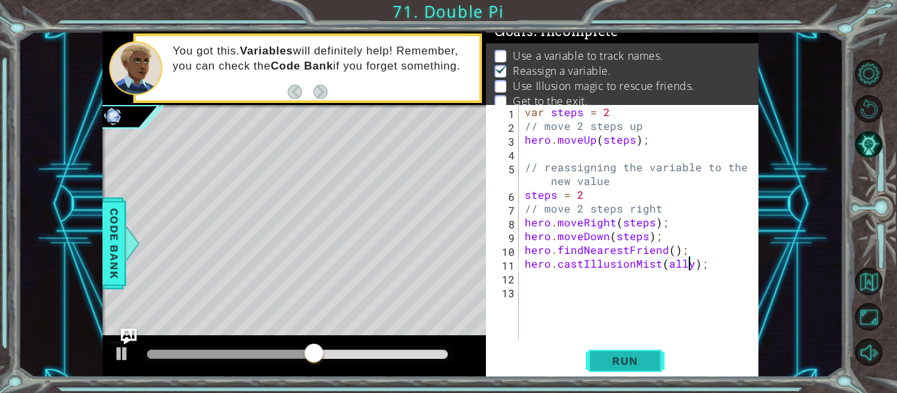
click at [621, 350] on button "Run" at bounding box center [625, 361] width 79 height 27
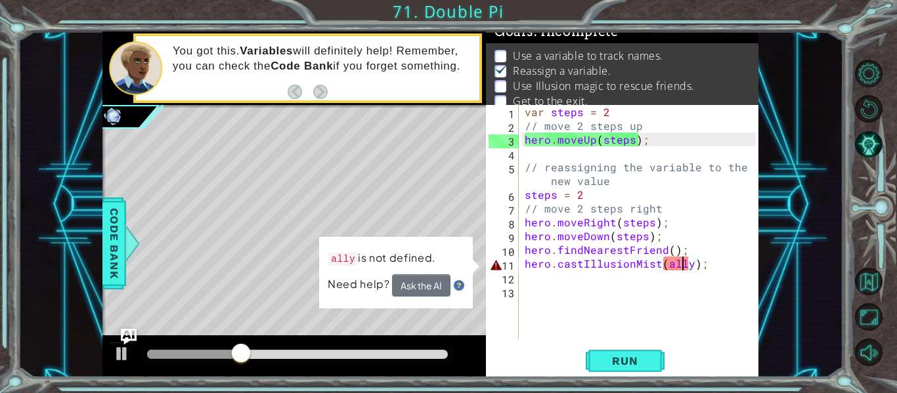
click at [680, 258] on div "var steps = 2 // move 2 steps up hero . moveUp ( steps ) ; // reassigning the v…" at bounding box center [642, 236] width 240 height 262
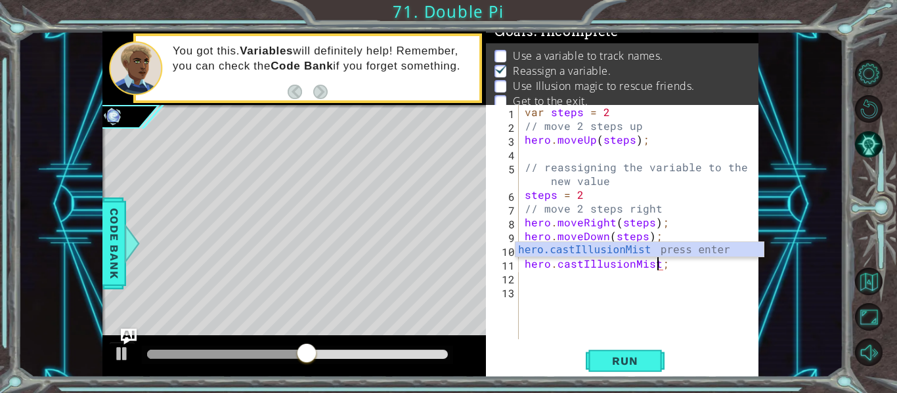
scroll to position [0, 8]
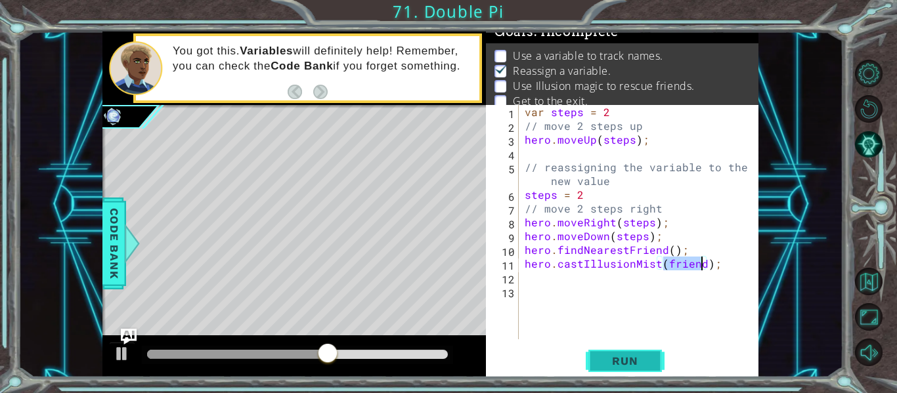
click at [632, 352] on button "Run" at bounding box center [625, 361] width 79 height 27
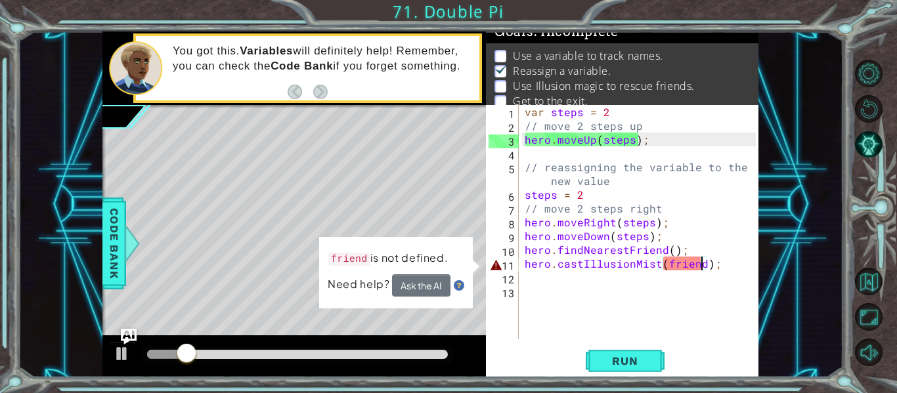
click at [679, 265] on div "var steps = 2 // move 2 steps up hero . moveUp ( steps ) ; // reassigning the v…" at bounding box center [642, 236] width 240 height 262
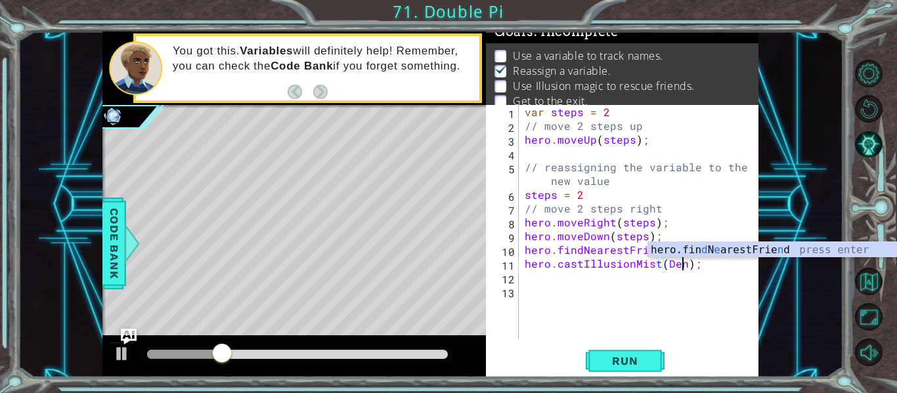
scroll to position [0, 11]
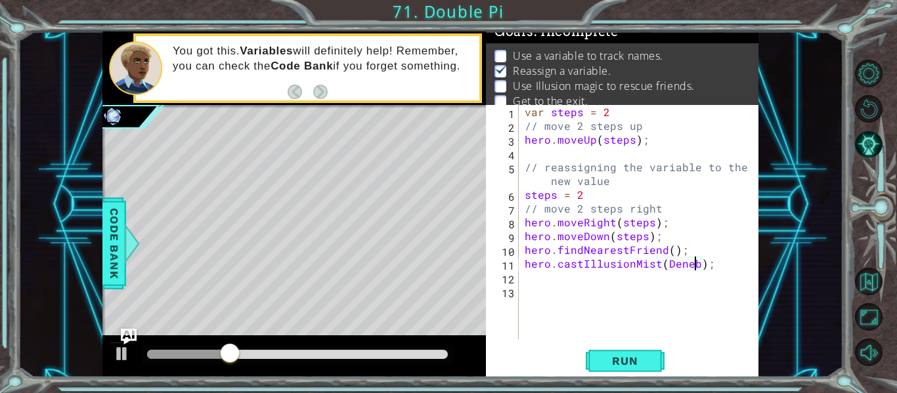
click at [621, 345] on div "hero.castIllusionMist(Deneb); 1 2 3 4 5 6 7 8 9 10 11 12 13 var steps = 2 // mo…" at bounding box center [622, 241] width 273 height 273
type textarea "hero.castIllusionMist(¨Deneb¨);"
click at [626, 346] on div "hero.castIllusionMist(¨Deneb¨); 1 2 3 4 5 6 7 8 9 10 11 12 13 var steps = 2 // …" at bounding box center [622, 241] width 273 height 273
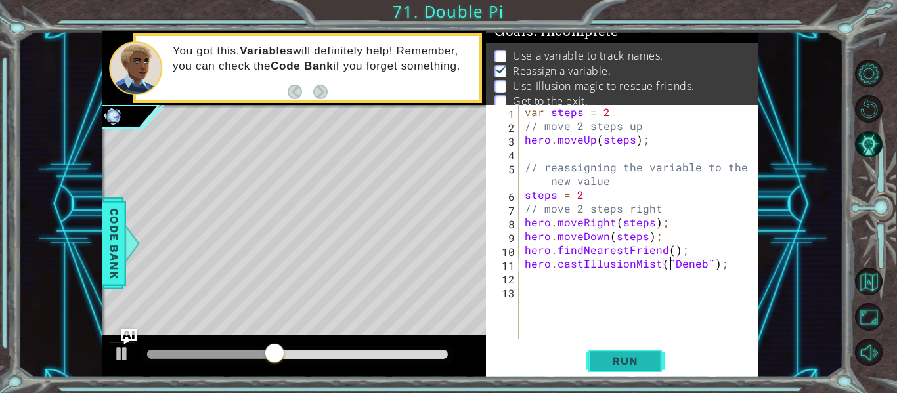
click at [630, 350] on button "Run" at bounding box center [625, 361] width 79 height 27
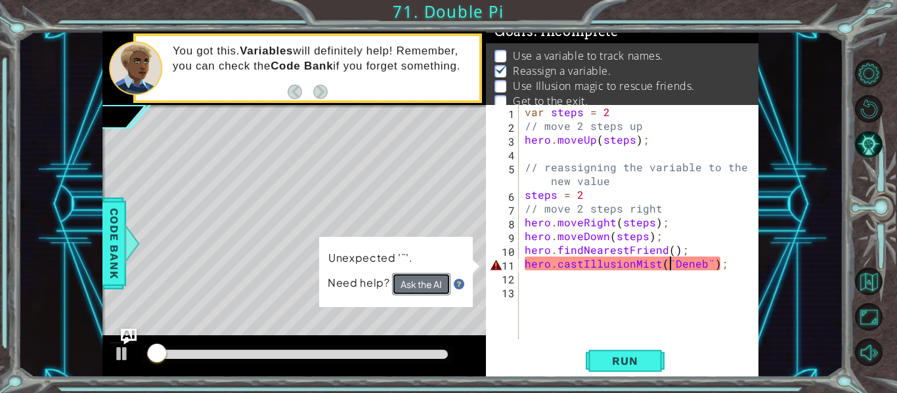
click at [418, 289] on button "Ask the AI" at bounding box center [421, 284] width 58 height 22
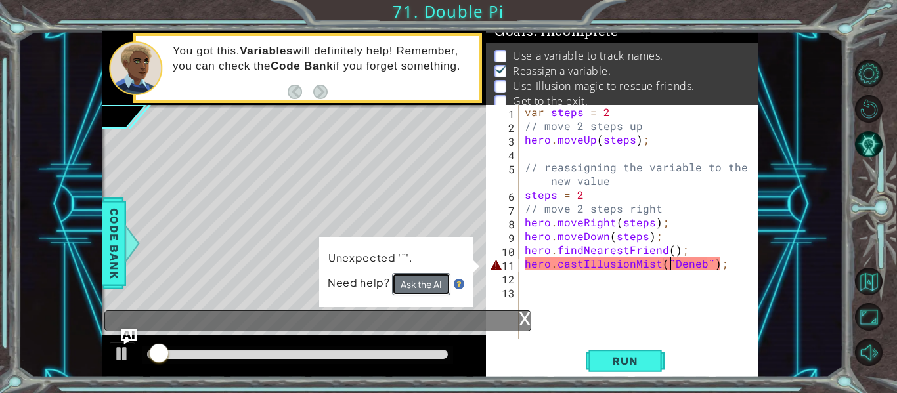
click at [418, 289] on button "Ask the AI" at bounding box center [421, 284] width 58 height 23
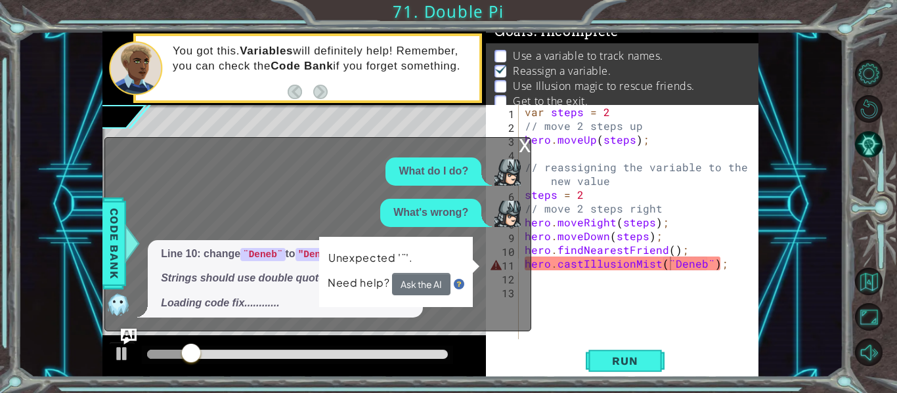
click at [358, 185] on div "What do I do? What's wrong? Line 10: change ¨Deneb¨ to "Deneb" Strings should u…" at bounding box center [314, 238] width 419 height 160
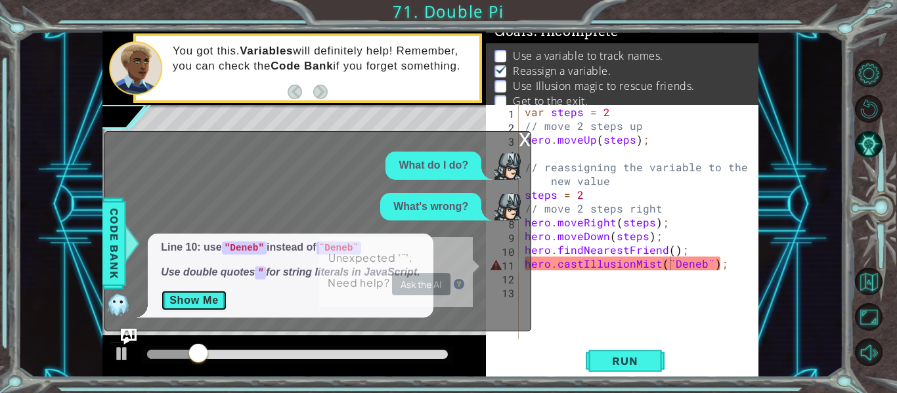
click at [177, 303] on button "Show Me" at bounding box center [194, 300] width 66 height 21
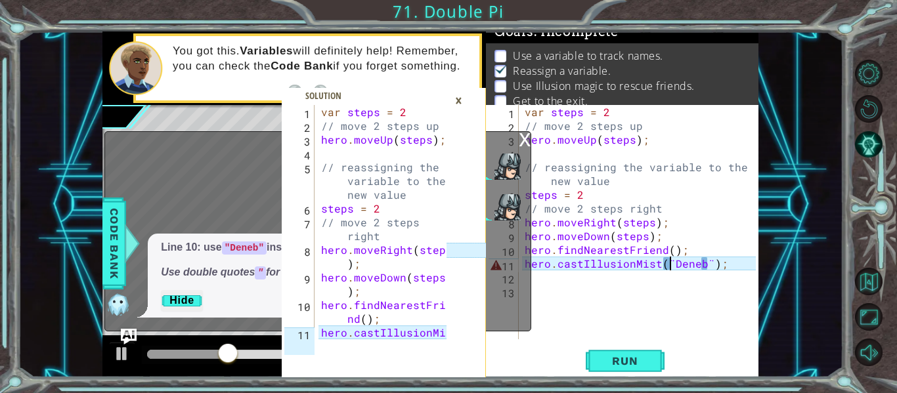
scroll to position [28, 0]
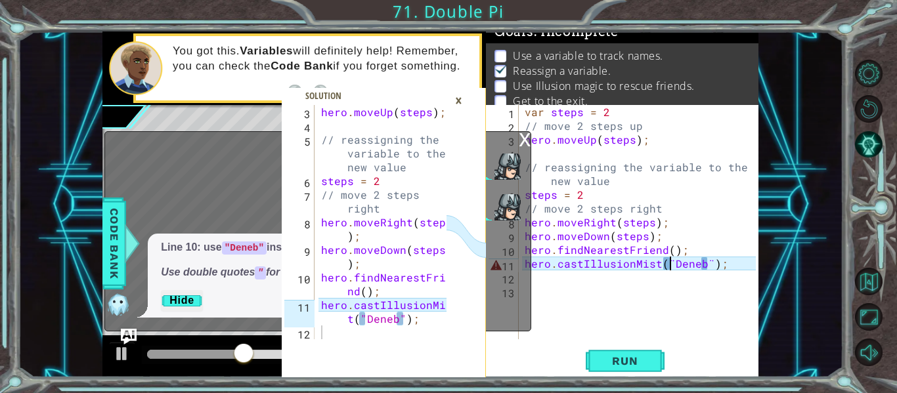
type textarea "hero.castIllusionMist("Deneb");"
drag, startPoint x: 361, startPoint y: 317, endPoint x: 400, endPoint y: 321, distance: 39.6
click at [400, 321] on div "hero . moveUp ( steps ) ; // reassigning the variable to the new value steps = …" at bounding box center [386, 236] width 135 height 262
click at [688, 265] on div "var steps = 2 // move 2 steps up hero . moveUp ( steps ) ; // reassigning the v…" at bounding box center [642, 236] width 240 height 262
click at [676, 265] on div "var steps = 2 // move 2 steps up hero . moveUp ( steps ) ; // reassigning the v…" at bounding box center [642, 236] width 240 height 262
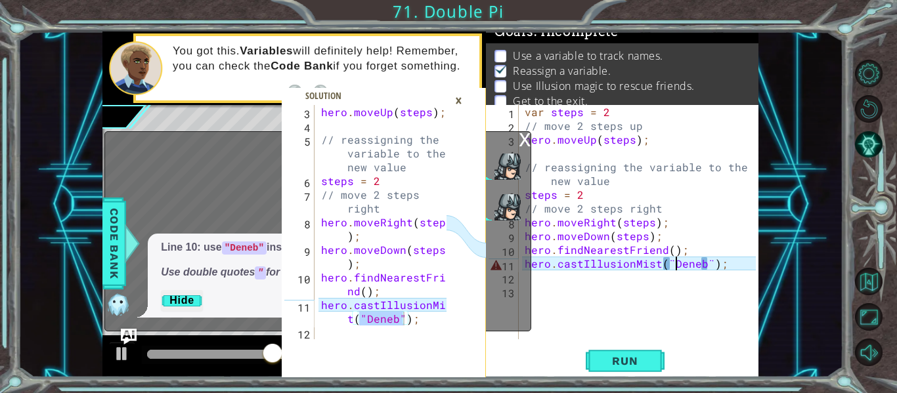
click at [676, 265] on div "var steps = 2 // move 2 steps up hero . moveUp ( steps ) ; // reassigning the v…" at bounding box center [642, 236] width 240 height 262
click at [665, 262] on div "var steps = 2 // move 2 steps up hero . moveUp ( steps ) ; // reassigning the v…" at bounding box center [642, 236] width 240 height 262
drag, startPoint x: 665, startPoint y: 262, endPoint x: 701, endPoint y: 264, distance: 36.2
click at [701, 264] on div "var steps = 2 // move 2 steps up hero . moveUp ( steps ) ; // reassigning the v…" at bounding box center [642, 236] width 240 height 262
paste textarea ""Deneb""
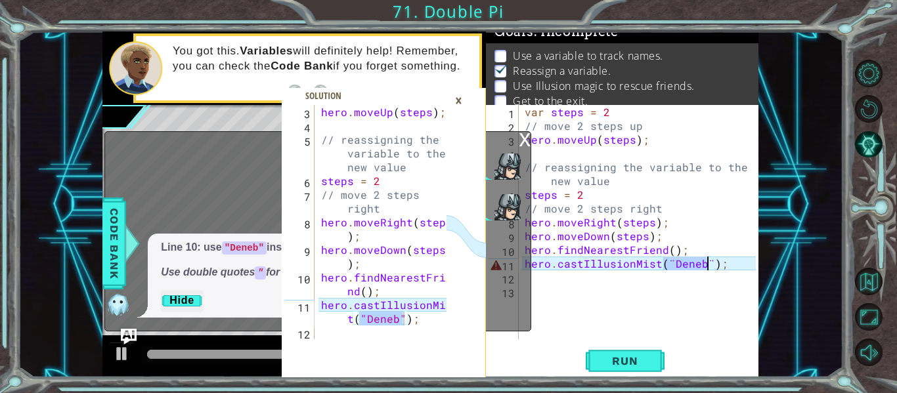
type textarea "hero.castIllusionMist("Deneb");"
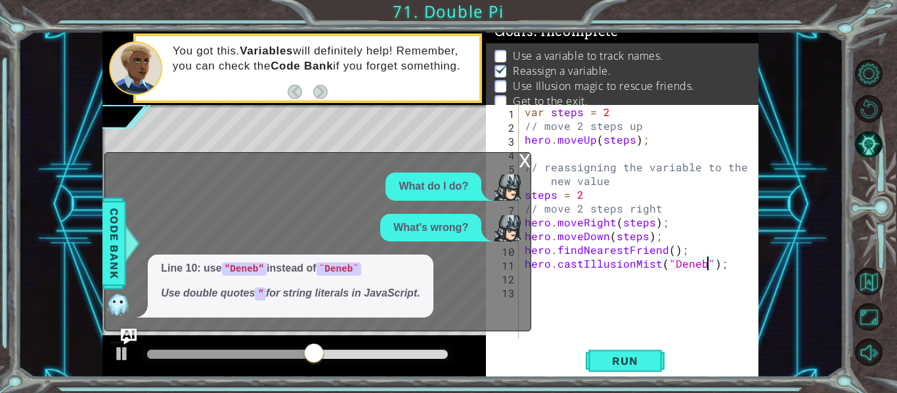
click at [523, 163] on div "x" at bounding box center [525, 159] width 12 height 13
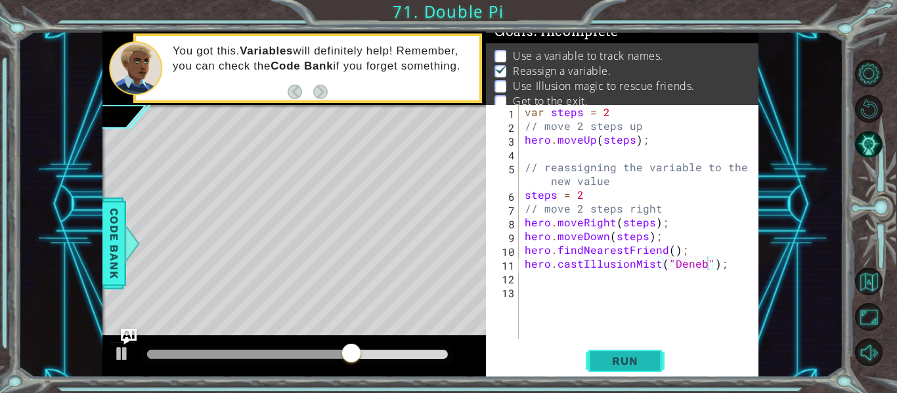
click at [633, 357] on span "Run" at bounding box center [625, 361] width 52 height 13
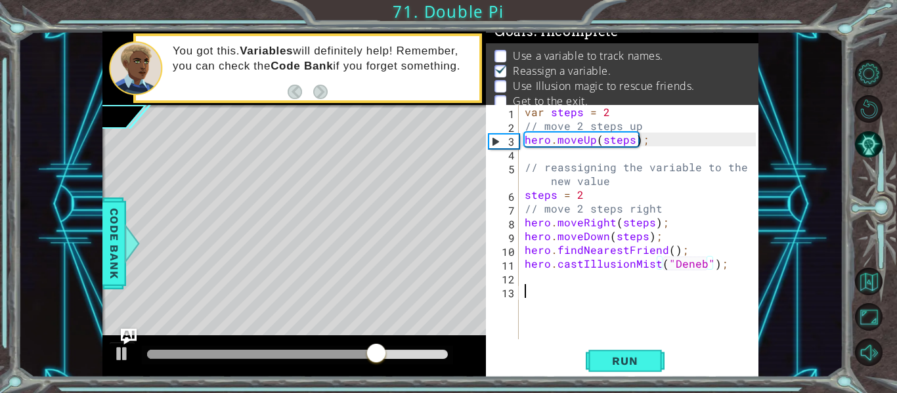
click at [573, 287] on div "var steps = 2 // move 2 steps up hero . moveUp ( steps ) ; // reassigning the v…" at bounding box center [642, 236] width 240 height 262
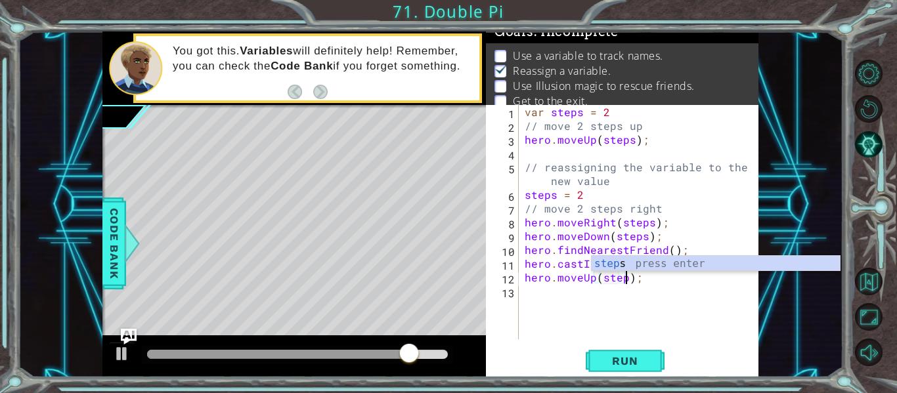
scroll to position [0, 7]
type textarea "hero.moveUp(steps);"
click at [627, 370] on button "Run" at bounding box center [625, 361] width 79 height 27
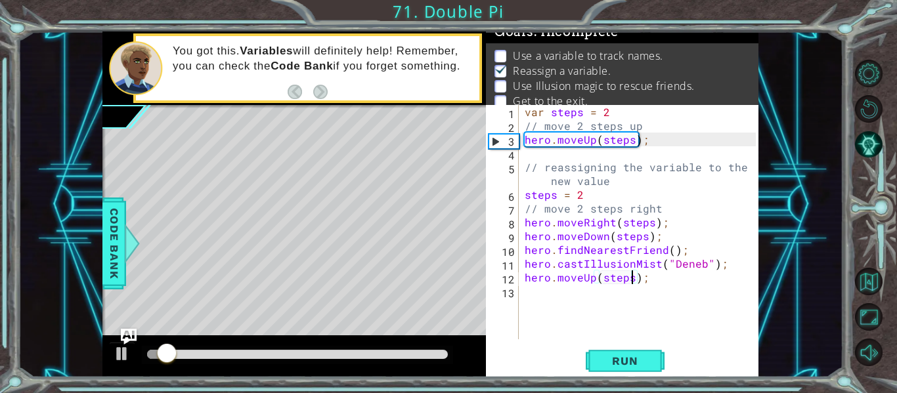
click at [600, 286] on div "var steps = 2 // move 2 steps up hero . moveUp ( steps ) ; // reassigning the v…" at bounding box center [642, 236] width 240 height 262
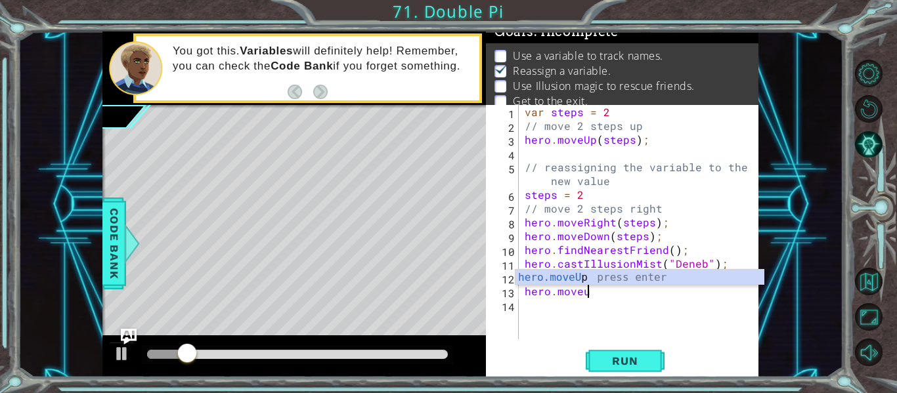
scroll to position [0, 3]
type textarea "hero.moveUp(1);"
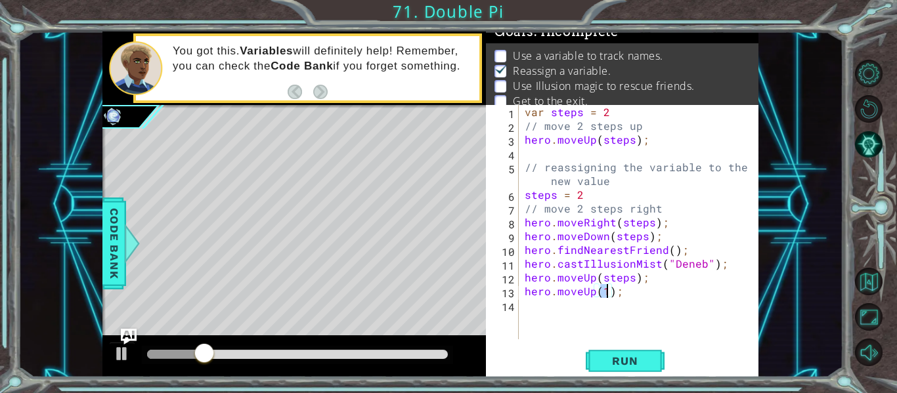
click at [604, 330] on div "var steps = 2 // move 2 steps up hero . moveUp ( steps ) ; // reassigning the v…" at bounding box center [642, 236] width 240 height 262
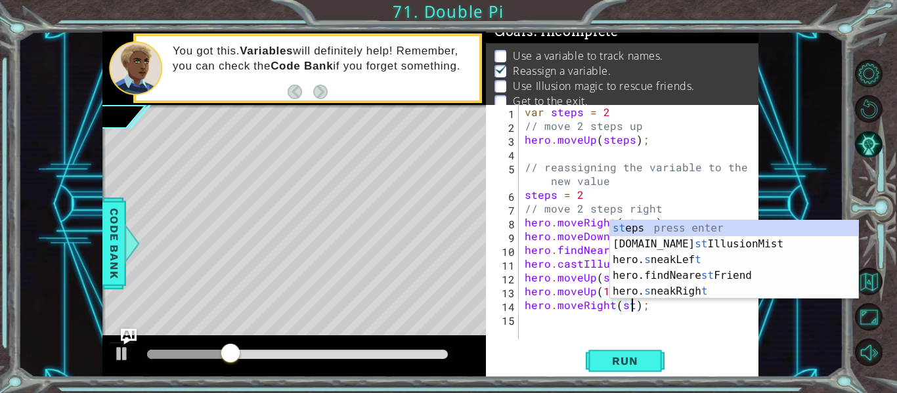
scroll to position [0, 8]
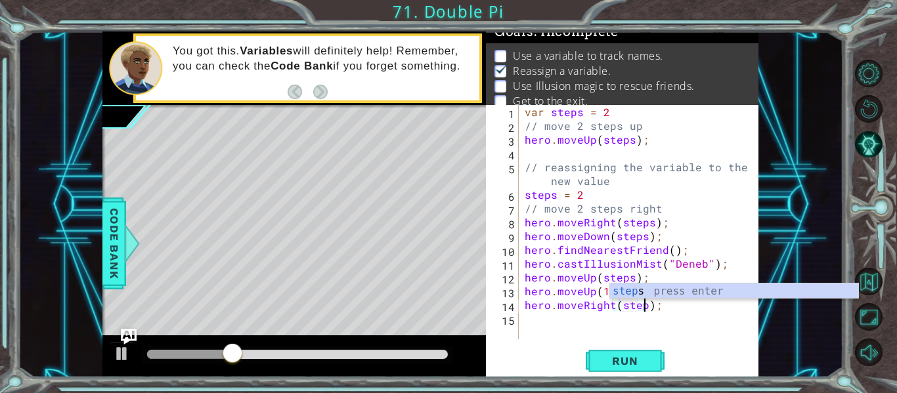
type textarea "hero.moveRight(steps);"
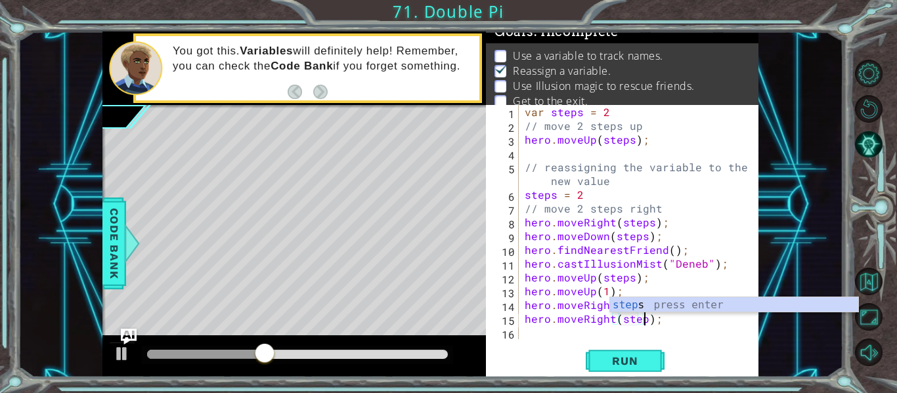
type textarea "hero.moveRight(steps);"
click at [554, 337] on div "var steps = 2 // move 2 steps up hero . moveUp ( steps ) ; // reassigning the v…" at bounding box center [642, 236] width 240 height 262
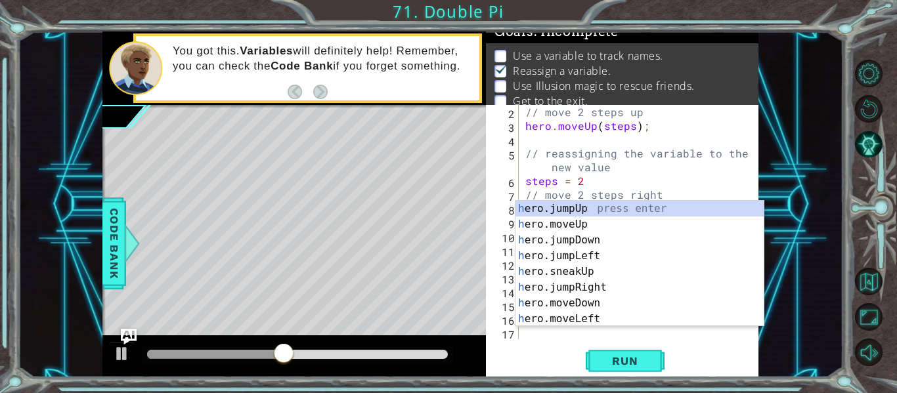
scroll to position [14, 0]
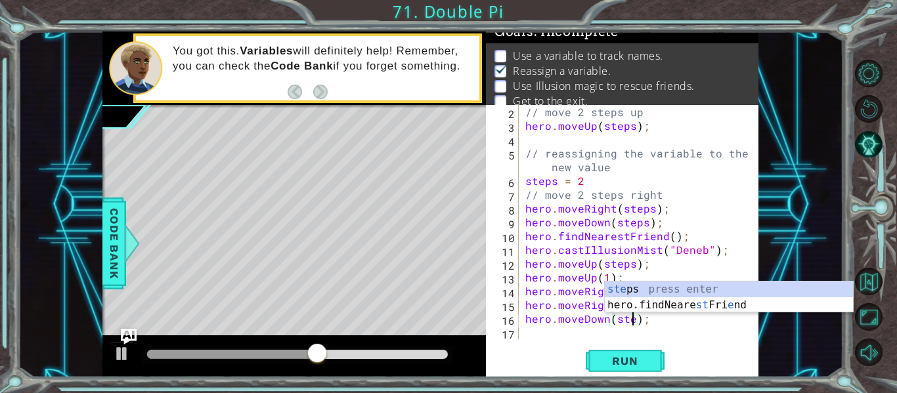
type textarea "hero.moveDown(steps);"
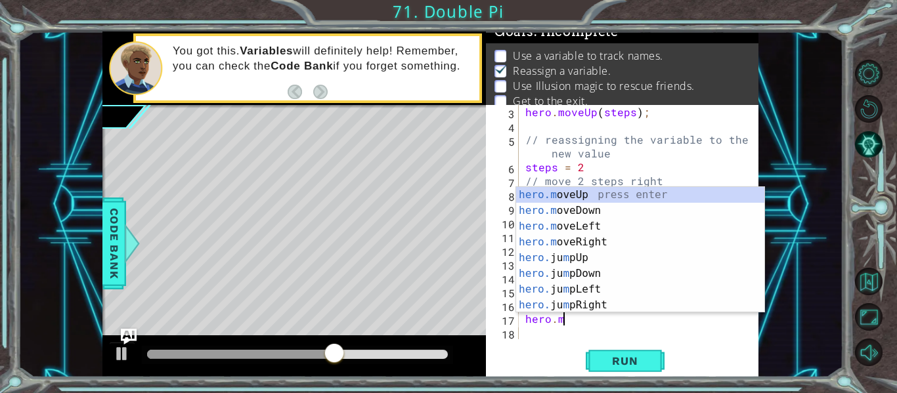
scroll to position [0, 3]
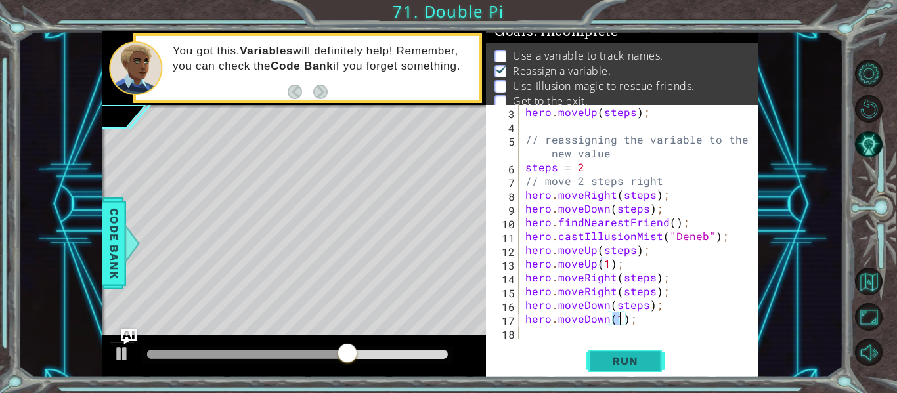
click at [636, 363] on span "Run" at bounding box center [625, 361] width 52 height 13
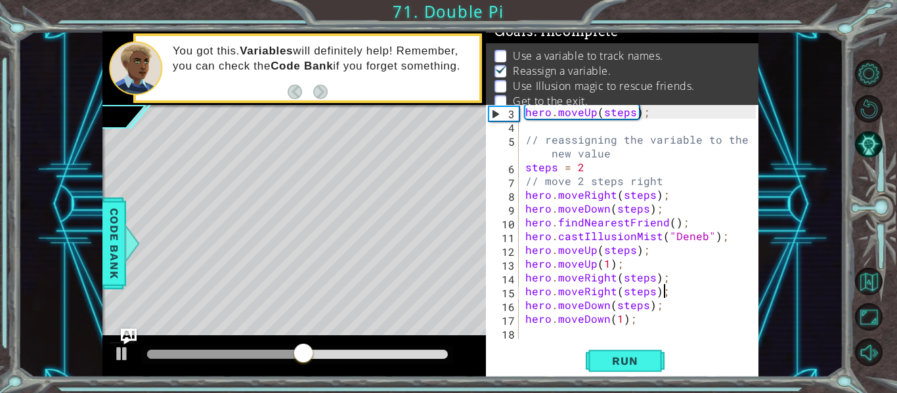
click at [669, 292] on div "hero . moveUp ( steps ) ; // reassigning the variable to the new value steps = …" at bounding box center [643, 236] width 240 height 262
type textarea "hero.moveRight(steps);"
drag, startPoint x: 669, startPoint y: 292, endPoint x: 516, endPoint y: 291, distance: 153.0
click at [516, 291] on div "hero.moveRight(steps); 3 4 5 6 7 8 9 10 11 12 13 14 15 16 17 18 hero . moveUp (…" at bounding box center [621, 222] width 270 height 234
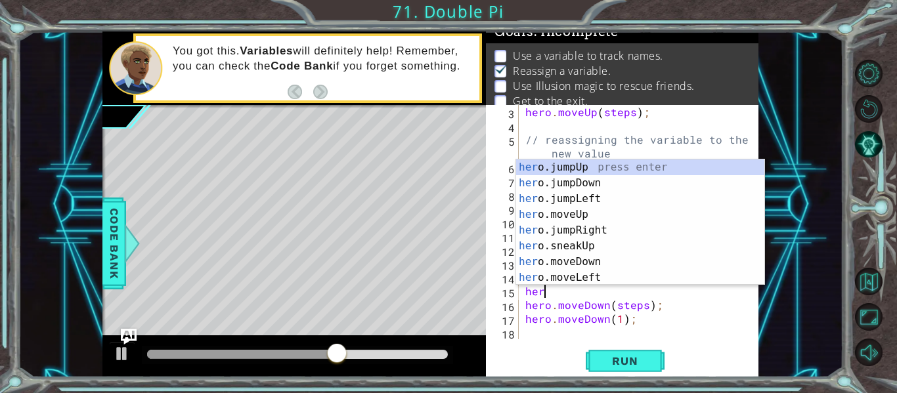
scroll to position [0, 1]
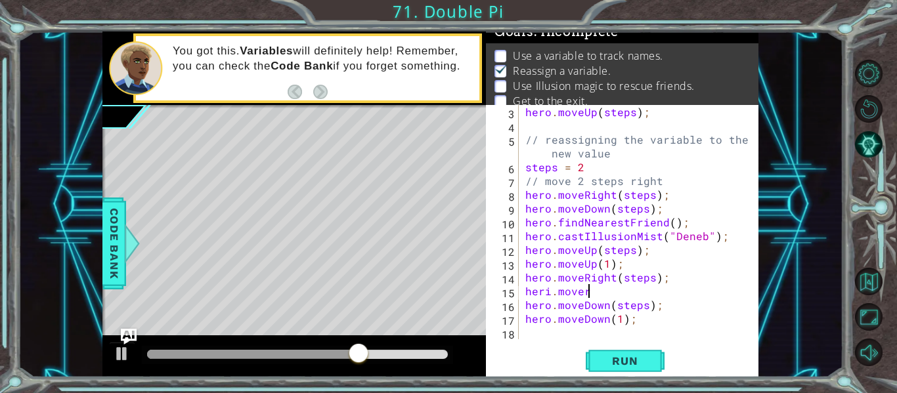
type textarea "heri.moveri"
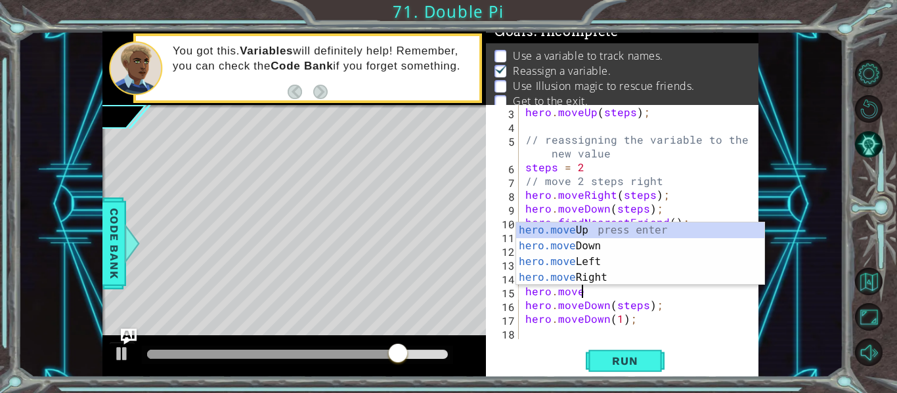
scroll to position [0, 3]
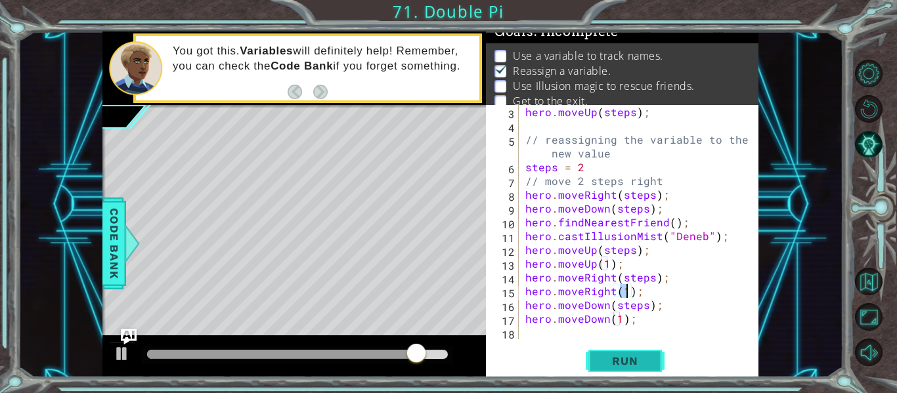
type textarea "hero.moveRight(1);"
click at [631, 356] on span "Run" at bounding box center [625, 361] width 52 height 13
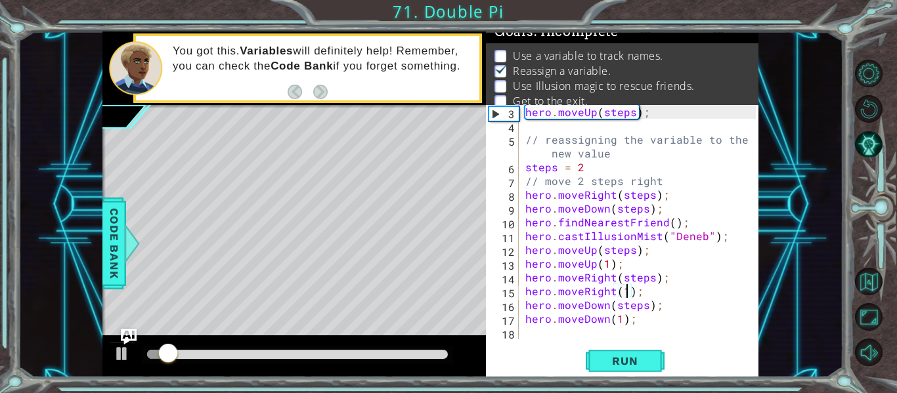
click at [549, 334] on div "hero . moveUp ( steps ) ; // reassigning the variable to the new value steps = …" at bounding box center [643, 236] width 240 height 262
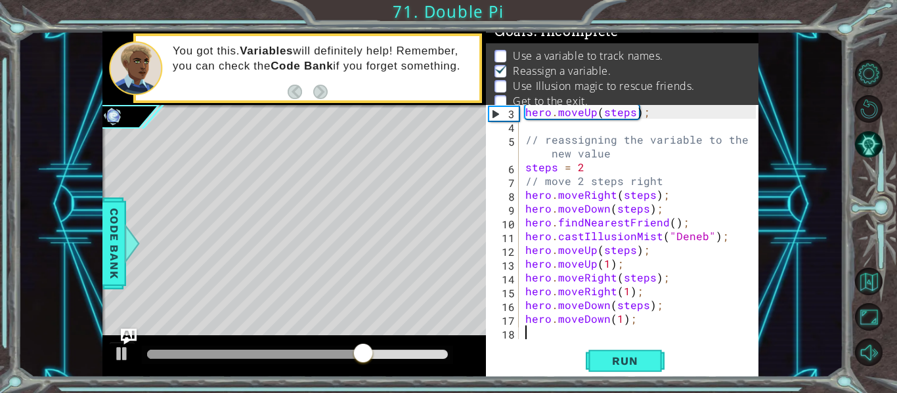
paste textarea "ally = hero.findNearestEnemy();"
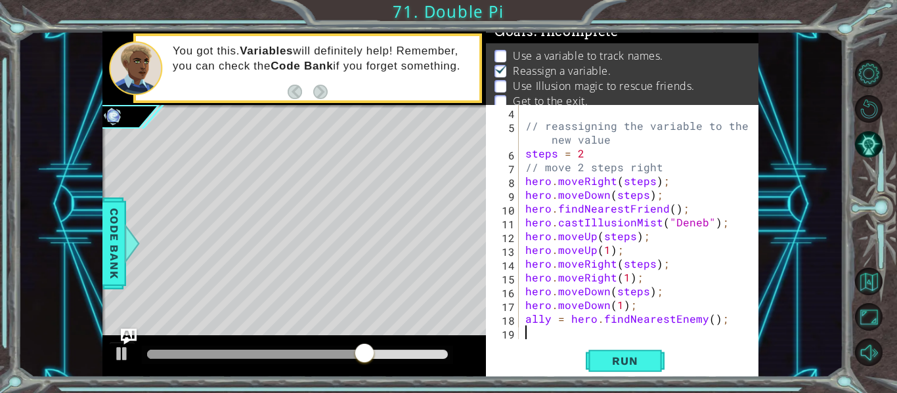
scroll to position [41, 0]
click at [734, 322] on div "// reassigning the variable to the new value steps = 2 // move 2 steps right he…" at bounding box center [643, 236] width 240 height 262
drag, startPoint x: 734, startPoint y: 322, endPoint x: 653, endPoint y: 317, distance: 80.3
click at [653, 317] on div "// reassigning the variable to the new value steps = 2 // move 2 steps right he…" at bounding box center [643, 236] width 240 height 262
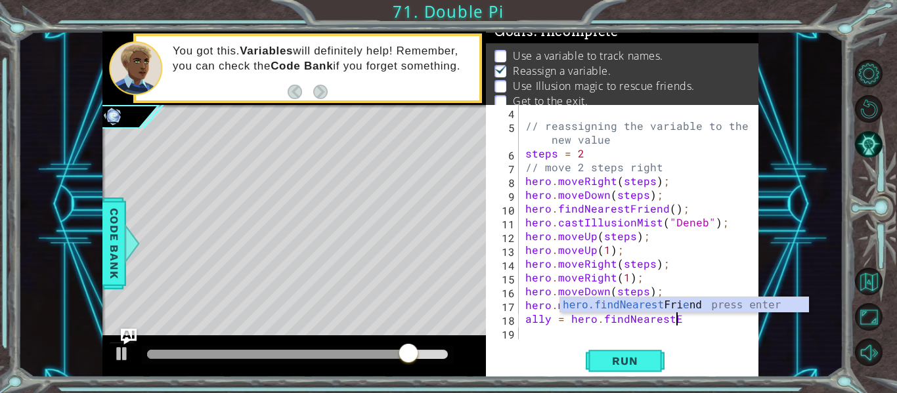
scroll to position [0, 9]
type textarea "ally = hero.findNearest"
click at [679, 304] on div "hero.findNearest Friend press enter" at bounding box center [684, 321] width 248 height 47
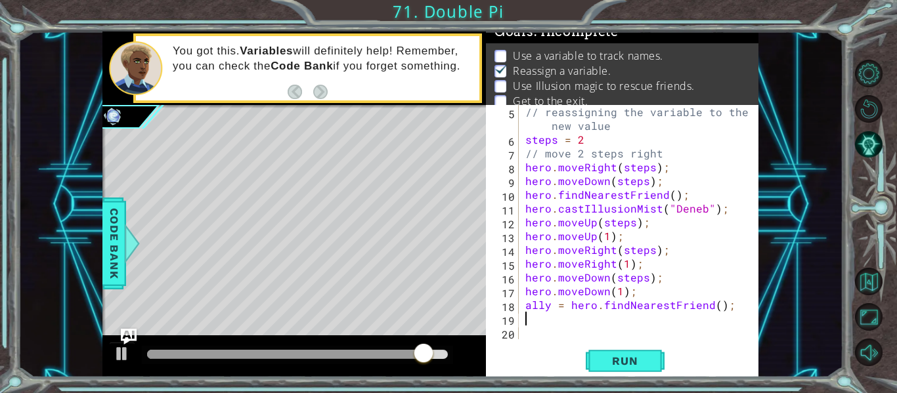
scroll to position [55, 0]
click at [634, 363] on span "Run" at bounding box center [625, 361] width 52 height 13
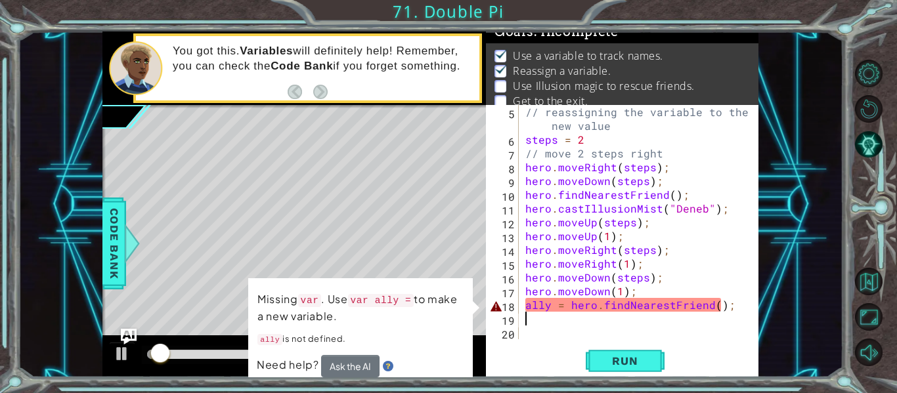
click at [552, 304] on div "// reassigning the variable to the new value steps = 2 // move 2 steps right he…" at bounding box center [643, 243] width 240 height 276
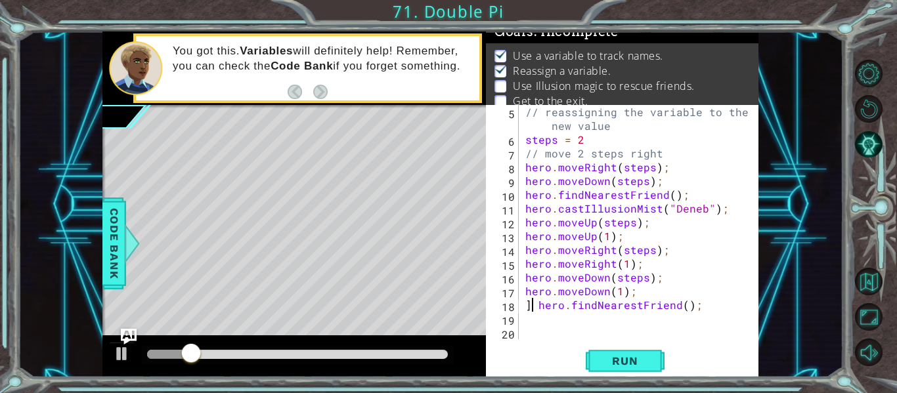
scroll to position [0, 1]
click at [633, 298] on div "// reassigning the variable to the new value steps = 2 // move 2 steps right he…" at bounding box center [643, 243] width 240 height 276
click at [626, 364] on span "Run" at bounding box center [625, 361] width 52 height 13
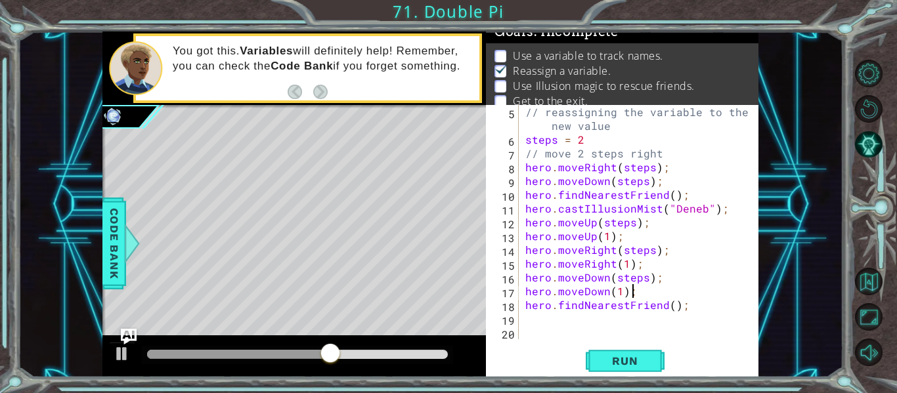
click at [672, 306] on div "// reassigning the variable to the new value steps = 2 // move 2 steps right he…" at bounding box center [643, 243] width 240 height 276
type textarea "hero.findNearestFriend();"
click at [637, 324] on div "// reassigning the variable to the new value steps = 2 // move 2 steps right he…" at bounding box center [643, 243] width 240 height 276
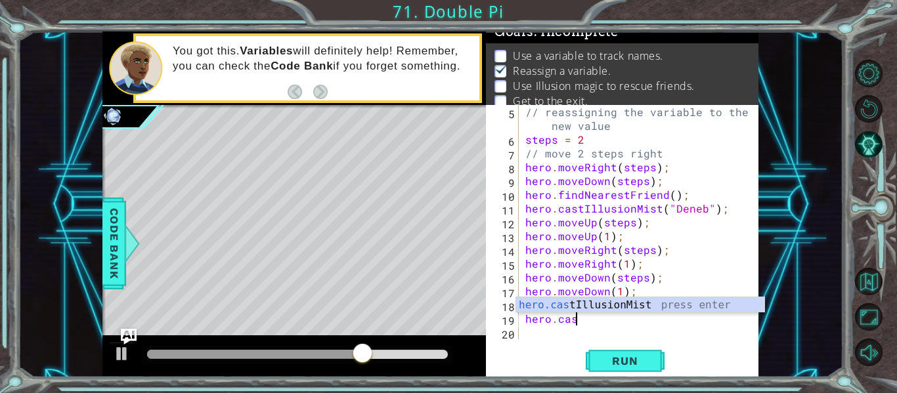
scroll to position [0, 3]
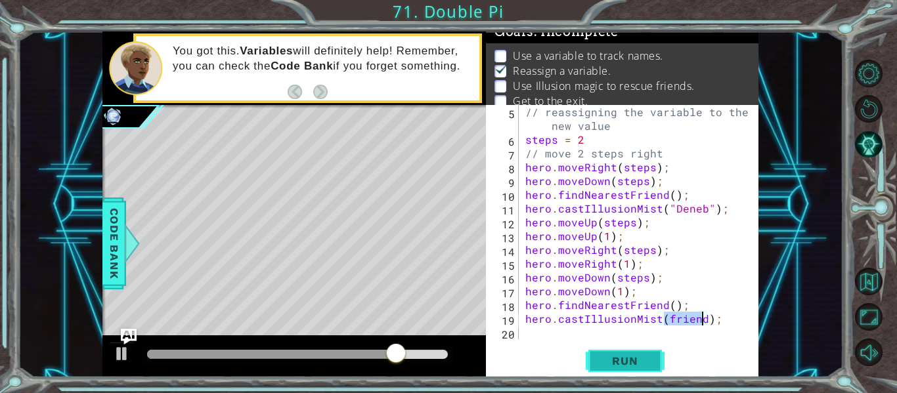
click at [609, 360] on span "Run" at bounding box center [625, 361] width 52 height 13
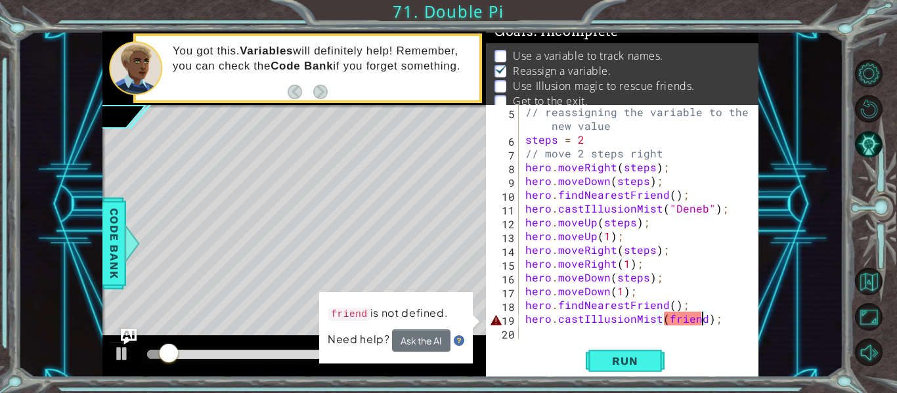
click at [694, 325] on div "// reassigning the variable to the new value steps = 2 // move 2 steps right he…" at bounding box center [643, 243] width 240 height 276
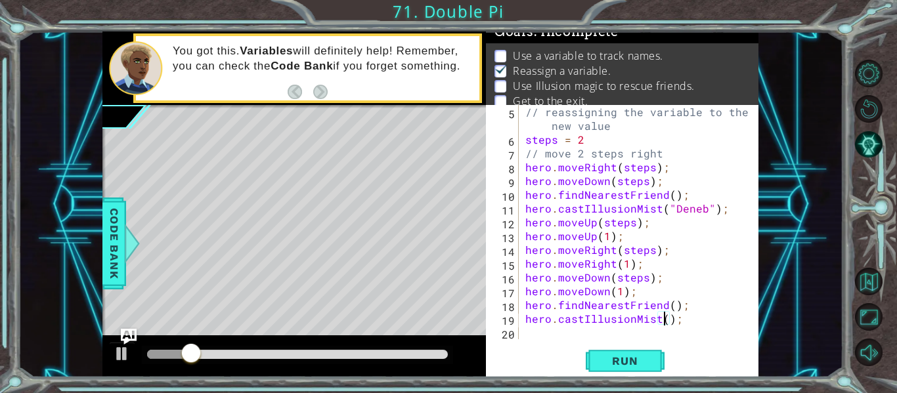
click at [671, 206] on div "// reassigning the variable to the new value steps = 2 // move 2 steps right he…" at bounding box center [643, 243] width 240 height 276
click at [667, 206] on div "// reassigning the variable to the new value steps = 2 // move 2 steps right he…" at bounding box center [643, 243] width 240 height 276
click at [669, 206] on div "// reassigning the variable to the new value steps = 2 // move 2 steps right he…" at bounding box center [639, 222] width 233 height 234
click at [664, 206] on div "// reassigning the variable to the new value steps = 2 // move 2 steps right he…" at bounding box center [643, 243] width 240 height 276
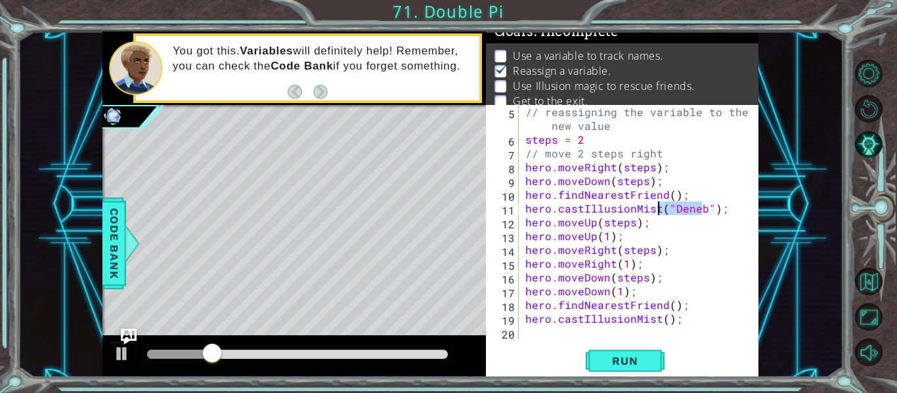
click at [664, 206] on div "// reassigning the variable to the new value steps = 2 // move 2 steps right he…" at bounding box center [639, 222] width 233 height 234
click at [667, 207] on div "// reassigning the variable to the new value steps = 2 // move 2 steps right he…" at bounding box center [643, 243] width 240 height 276
click at [667, 207] on div "// reassigning the variable to the new value steps = 2 // move 2 steps right he…" at bounding box center [639, 222] width 233 height 234
click at [668, 207] on div "// reassigning the variable to the new value steps = 2 // move 2 steps right he…" at bounding box center [643, 243] width 240 height 276
click at [661, 319] on div "// reassigning the variable to the new value steps = 2 // move 2 steps right he…" at bounding box center [643, 243] width 240 height 276
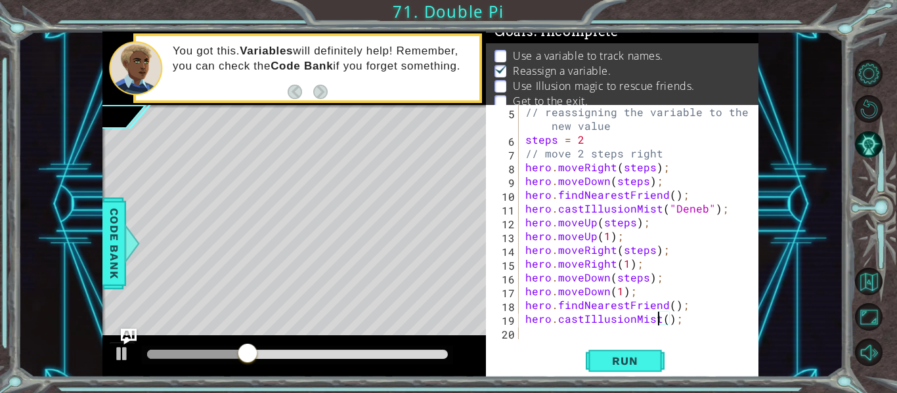
click at [660, 320] on div "// reassigning the variable to the new value steps = 2 // move 2 steps right he…" at bounding box center [643, 243] width 240 height 276
click at [666, 320] on div "// reassigning the variable to the new value steps = 2 // move 2 steps right he…" at bounding box center [643, 243] width 240 height 276
paste textarea """
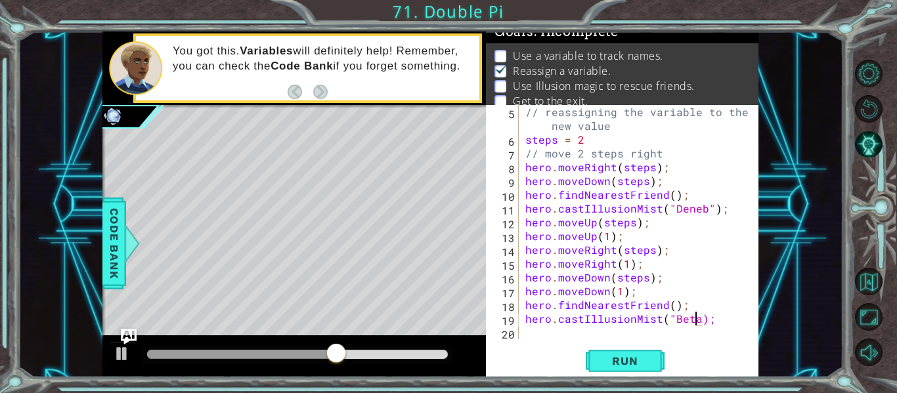
paste textarea """
type textarea "hero.castIllusionMist("Beta");"
click at [651, 357] on button "Run" at bounding box center [625, 361] width 79 height 27
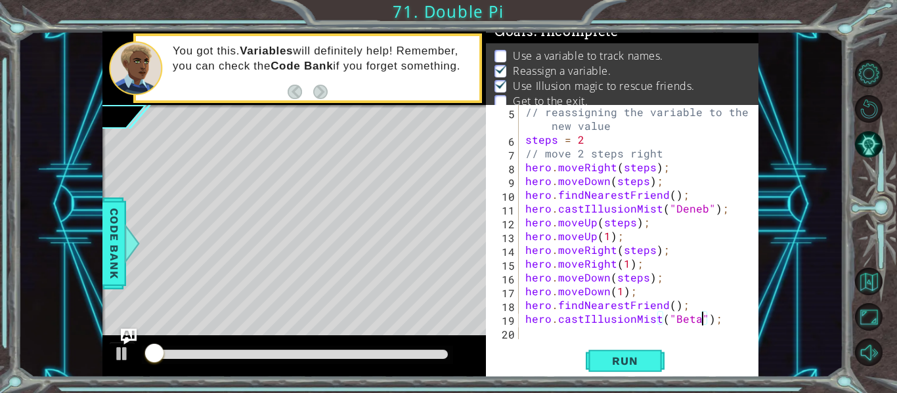
click at [363, 351] on div at bounding box center [297, 354] width 301 height 9
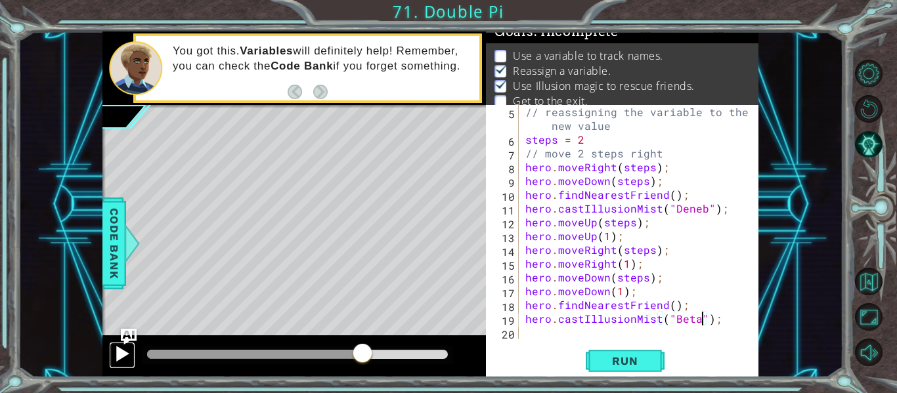
click at [121, 351] on div at bounding box center [122, 353] width 17 height 17
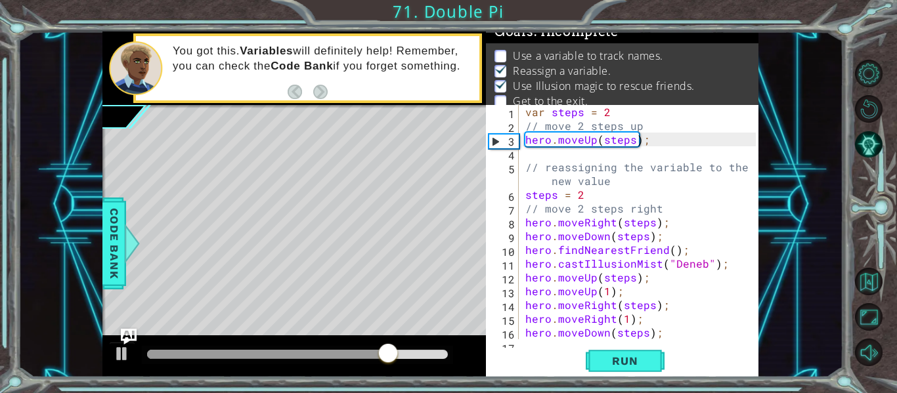
scroll to position [55, 0]
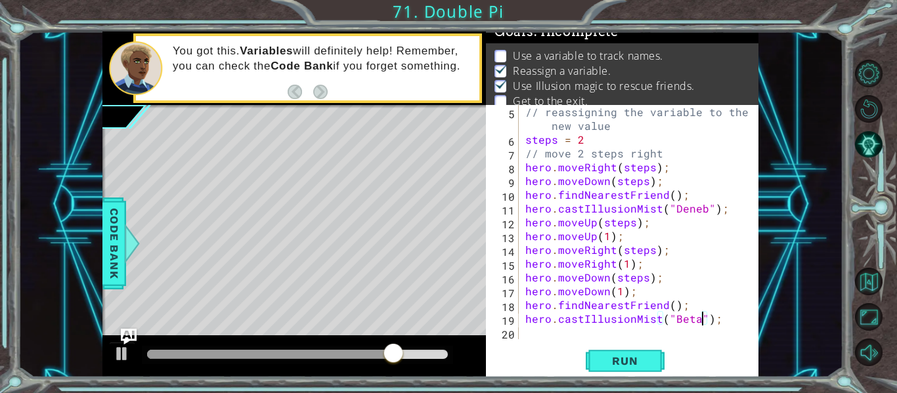
click at [546, 333] on div "// reassigning the variable to the new value steps = 2 // move 2 steps right he…" at bounding box center [643, 243] width 240 height 276
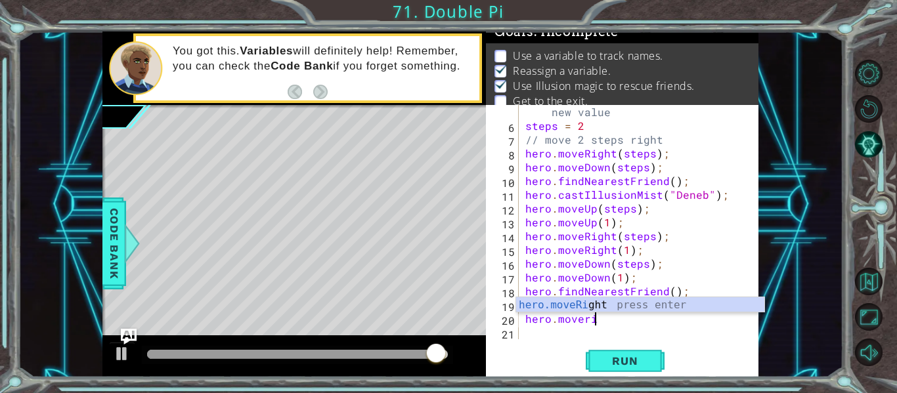
scroll to position [0, 4]
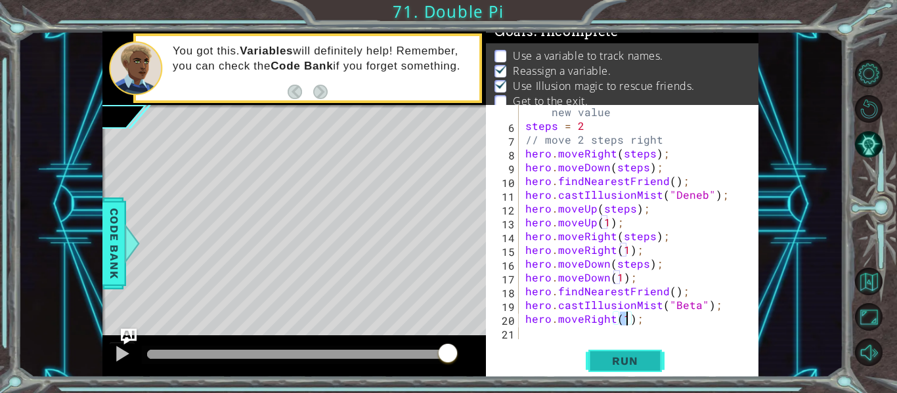
click at [625, 364] on span "Run" at bounding box center [625, 361] width 52 height 13
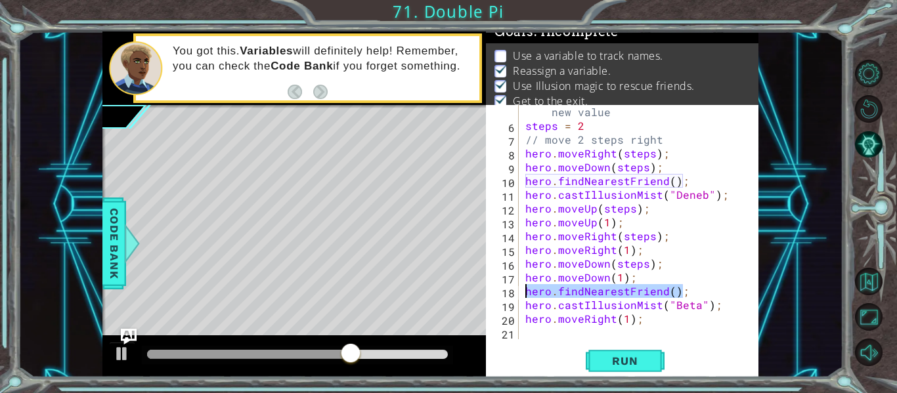
drag, startPoint x: 694, startPoint y: 291, endPoint x: 508, endPoint y: 298, distance: 186.6
click at [508, 298] on div "hero.moveRight(1); 5 6 7 8 9 10 11 12 13 14 15 16 17 18 19 20 21 // reassigning…" at bounding box center [621, 222] width 270 height 234
type textarea "hero.findNearestFriend();"
paste textarea "Code Area"
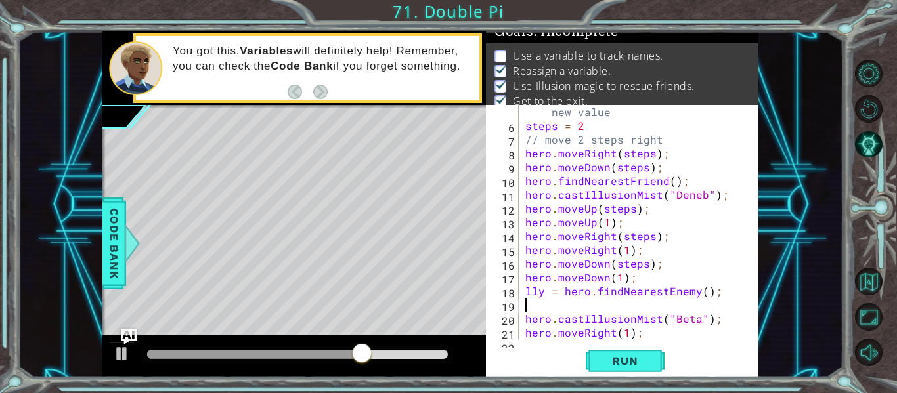
scroll to position [0, 0]
click at [521, 294] on div "5 6 7 8 9 10 11 12 13 14 15 16 17 18 19 20 21 22 // reassigning the variable to…" at bounding box center [621, 222] width 270 height 234
click at [527, 293] on div "// reassigning the variable to the new value steps = 2 // move 2 steps right he…" at bounding box center [643, 229] width 240 height 276
type textarea "ally = hero.findNearestEnemy();"
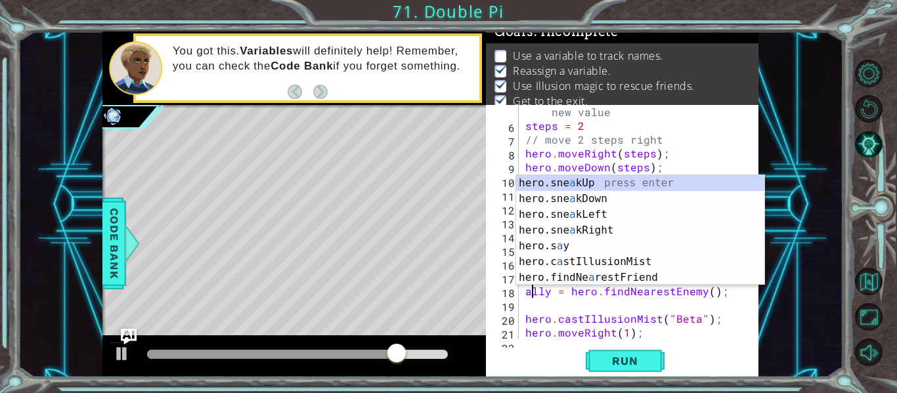
scroll to position [0, 1]
click at [583, 305] on div "// reassigning the variable to the new value steps = 2 // move 2 steps right he…" at bounding box center [643, 229] width 240 height 276
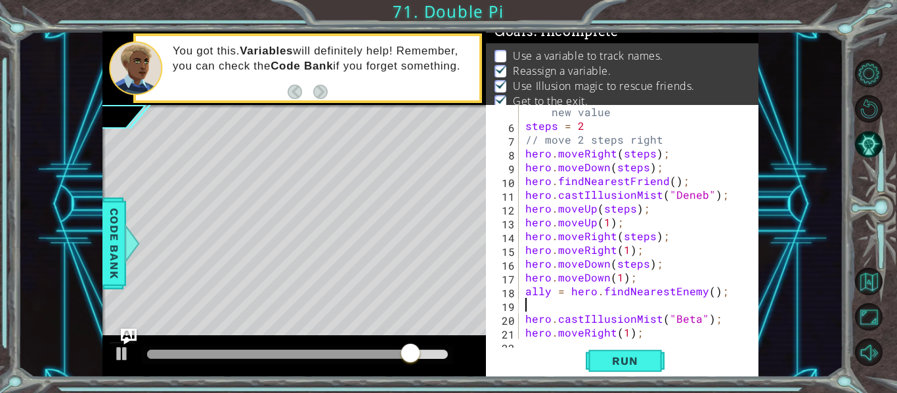
scroll to position [0, 0]
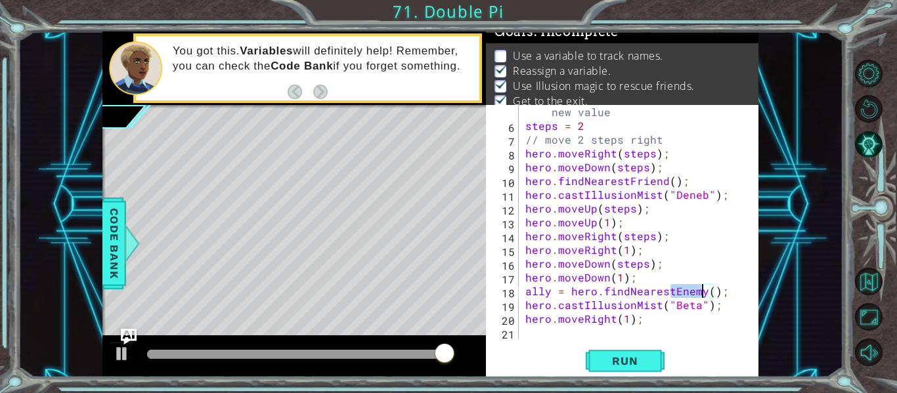
drag, startPoint x: 670, startPoint y: 292, endPoint x: 700, endPoint y: 292, distance: 30.2
click at [700, 292] on div "// reassigning the variable to the new value steps = 2 // move 2 steps right he…" at bounding box center [643, 229] width 240 height 276
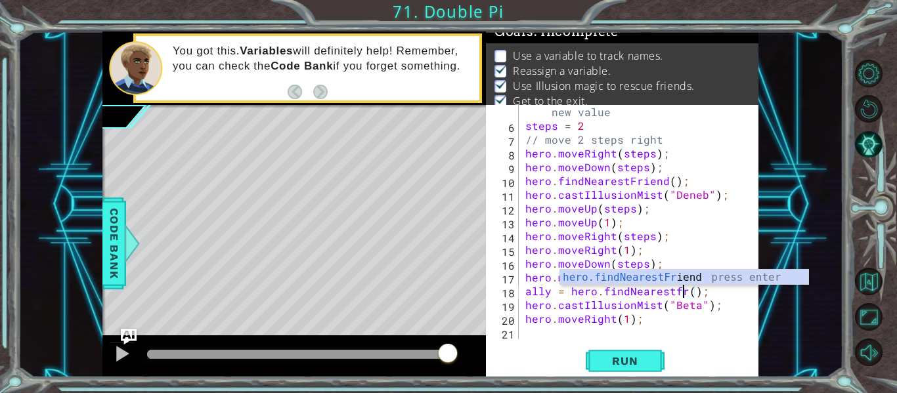
scroll to position [0, 11]
click at [659, 276] on div "hero.findNearestFr iend press enter" at bounding box center [684, 293] width 248 height 47
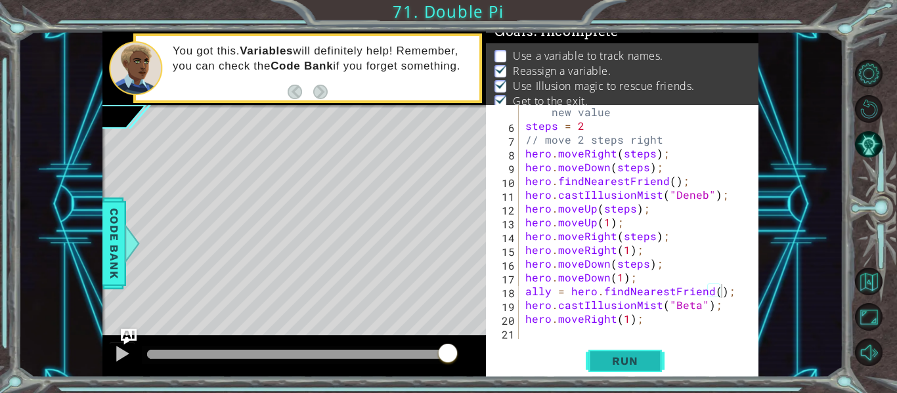
click at [640, 366] on span "Run" at bounding box center [625, 361] width 52 height 13
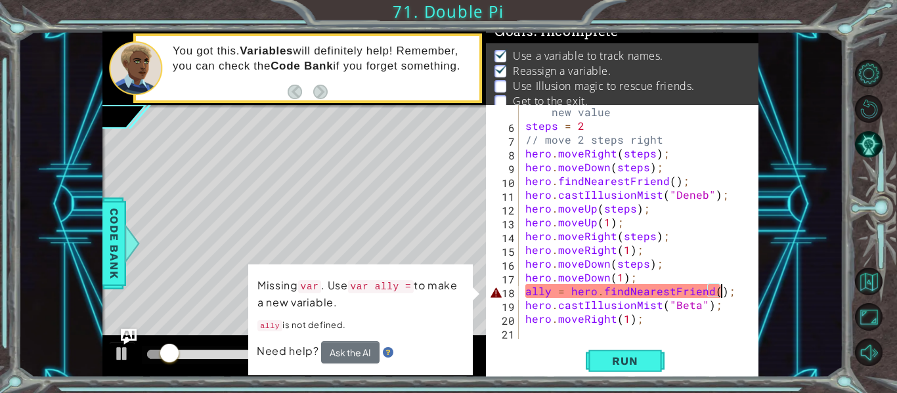
click at [524, 293] on div "// reassigning the variable to the new value steps = 2 // move 2 steps right he…" at bounding box center [643, 229] width 240 height 276
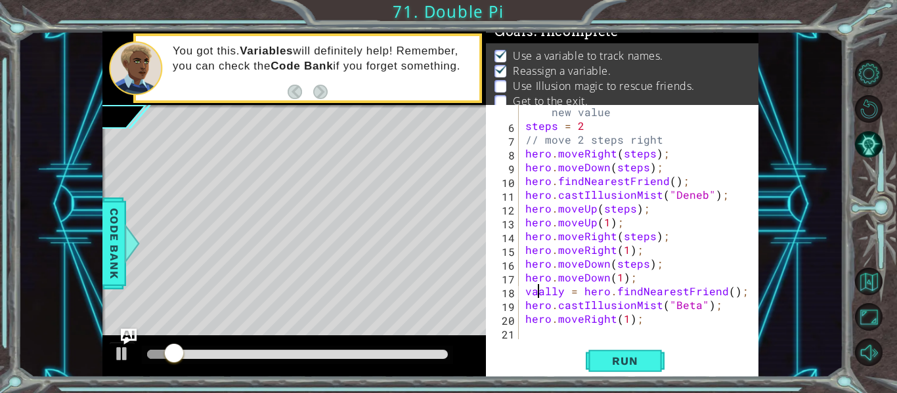
scroll to position [0, 1]
type textarea "var ally = hero.findNearestFriend();"
click at [636, 339] on div "// reassigning the variable to the new value steps = 2 // move 2 steps right he…" at bounding box center [643, 229] width 240 height 276
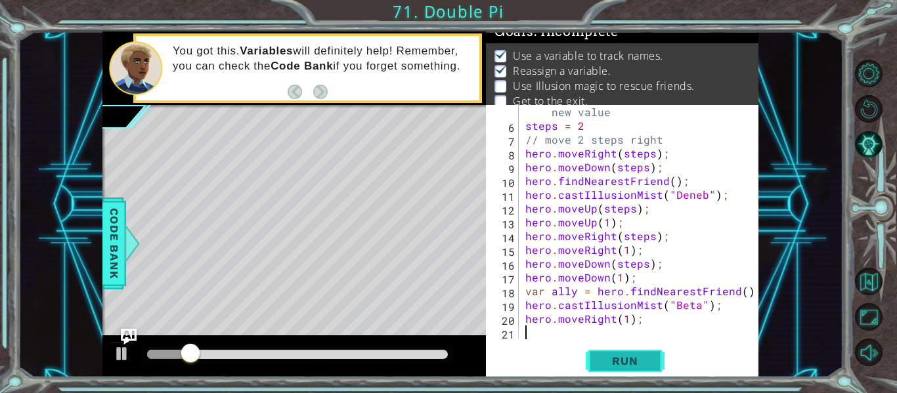
click at [642, 359] on span "Run" at bounding box center [625, 361] width 52 height 13
click at [412, 357] on div at bounding box center [297, 354] width 301 height 9
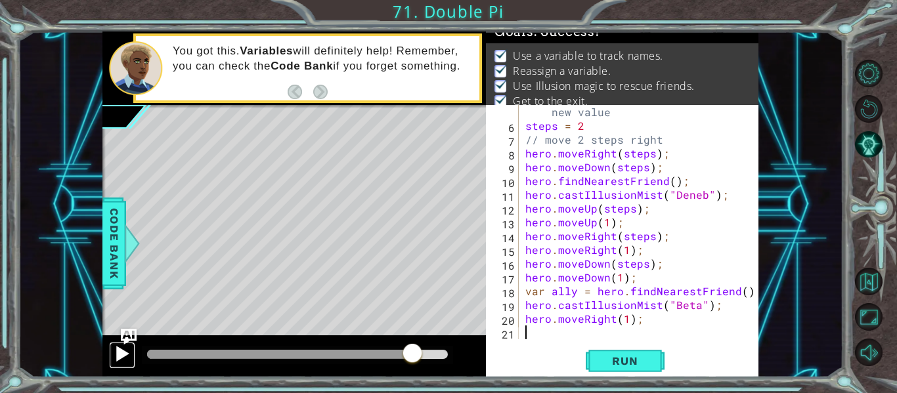
click at [121, 355] on div at bounding box center [122, 353] width 17 height 17
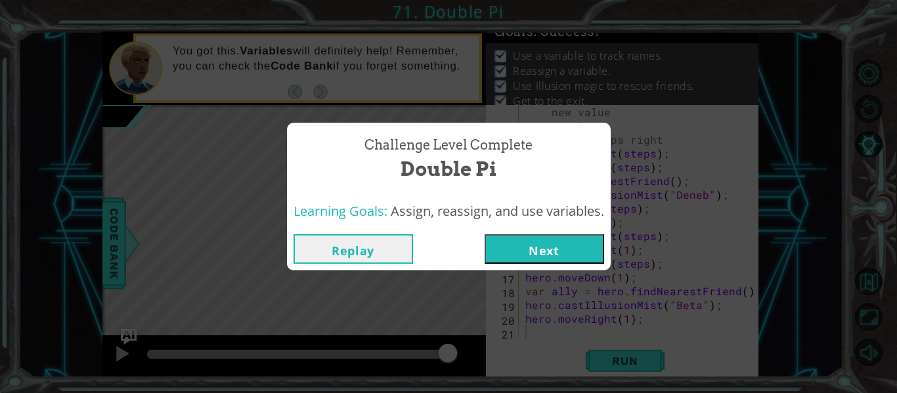
click at [535, 252] on button "Next" at bounding box center [545, 249] width 120 height 30
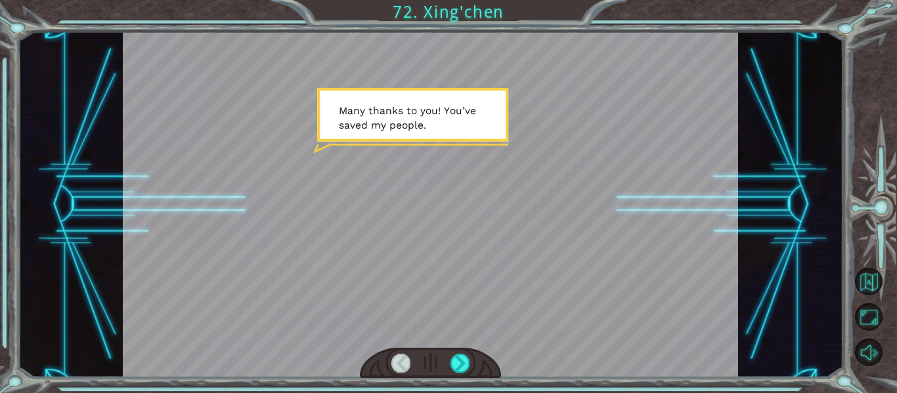
click at [475, 25] on div "Temporary Text M a n y t h a n k s t o y o u ! Y o u ’ v e s a v e d m y p e o …" at bounding box center [448, 196] width 897 height 393
click at [474, 22] on div "Temporary Text M a n y t h a n k s t o y o u ! Y o u ’ v e s a v e d m y p e o …" at bounding box center [448, 196] width 897 height 393
click at [462, 360] on div at bounding box center [460, 363] width 19 height 18
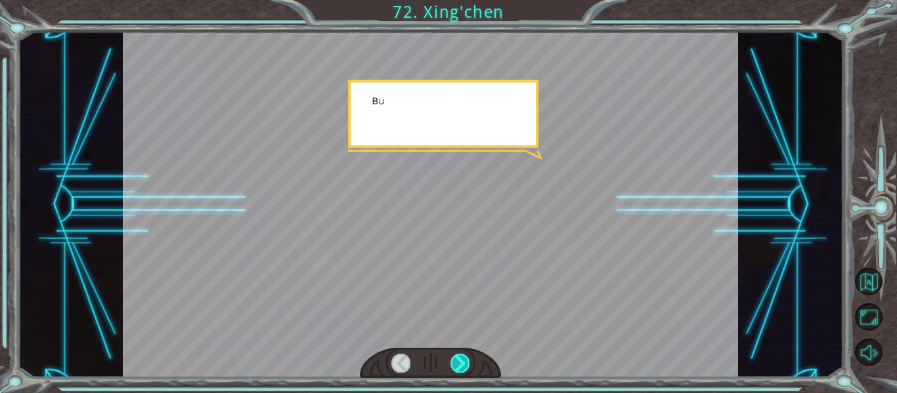
click at [462, 360] on div at bounding box center [460, 363] width 19 height 18
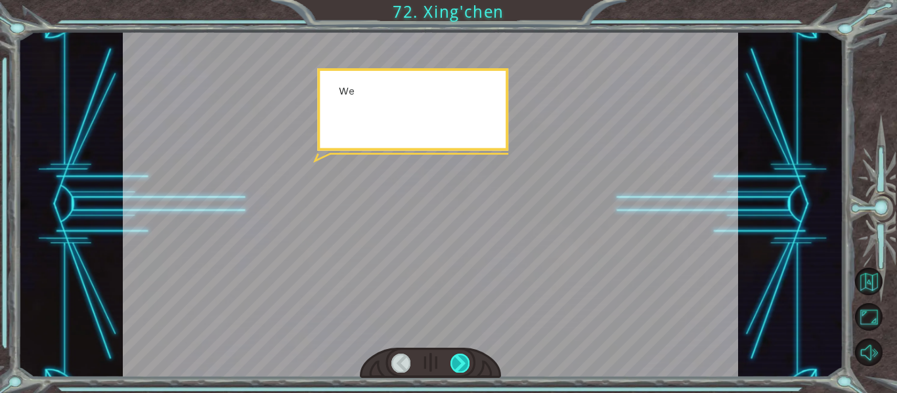
click at [462, 360] on div at bounding box center [460, 363] width 19 height 18
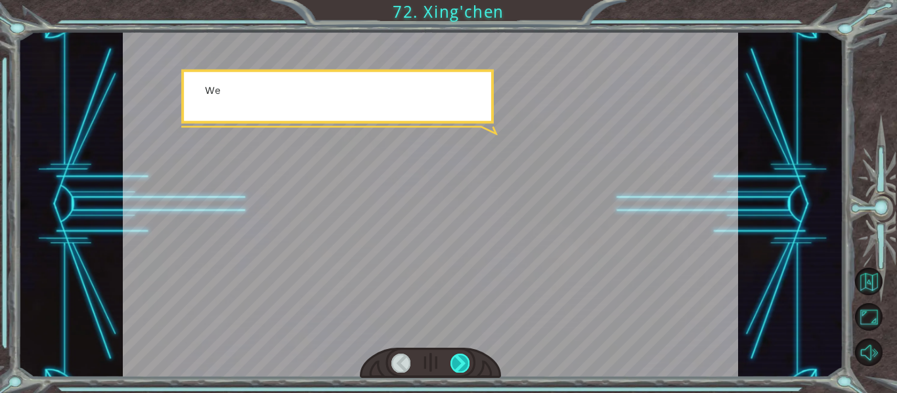
click at [462, 360] on div at bounding box center [460, 363] width 19 height 18
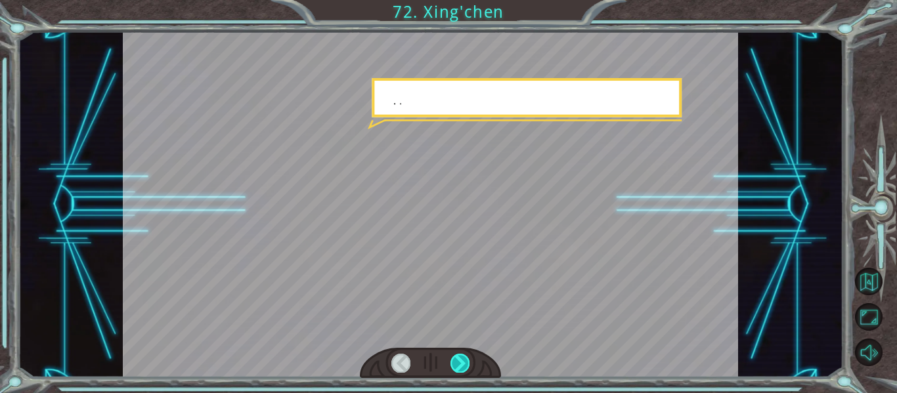
click at [462, 360] on div at bounding box center [460, 363] width 19 height 18
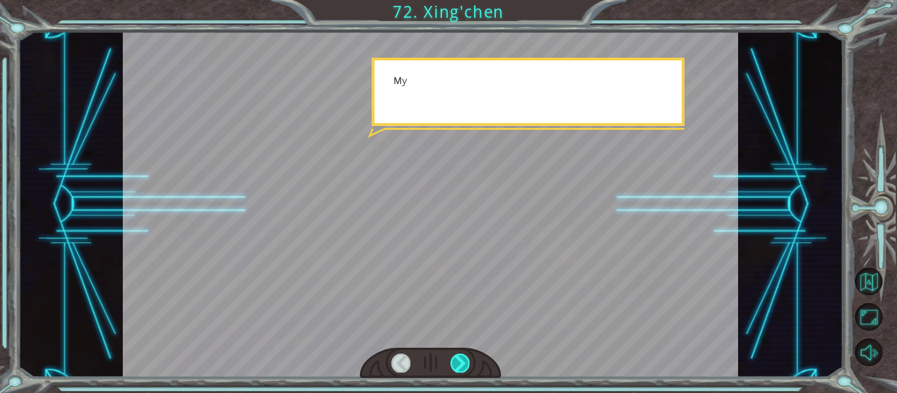
click at [461, 360] on div at bounding box center [460, 363] width 19 height 18
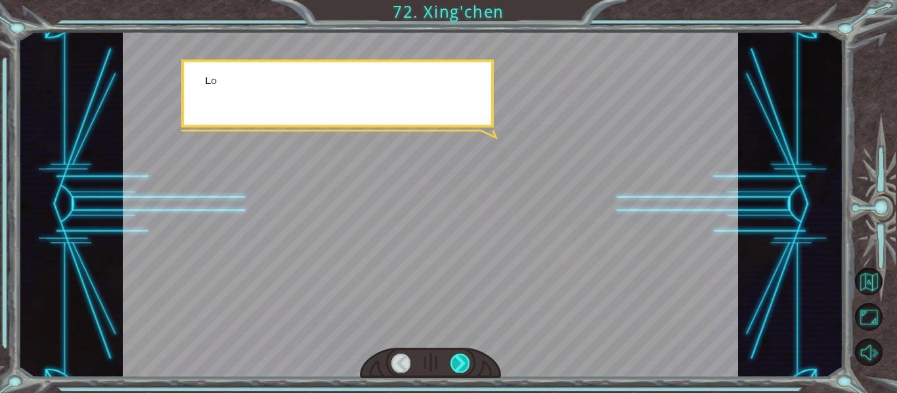
click at [461, 360] on div at bounding box center [460, 363] width 19 height 18
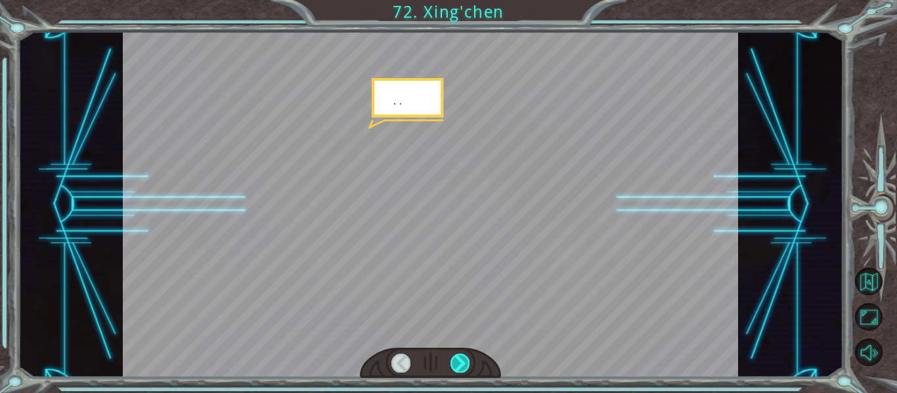
click at [461, 360] on div at bounding box center [460, 363] width 19 height 18
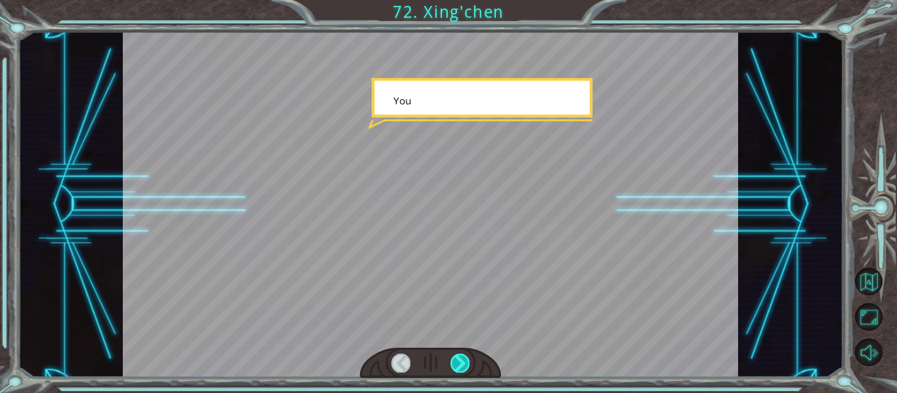
click at [461, 360] on div at bounding box center [460, 363] width 19 height 18
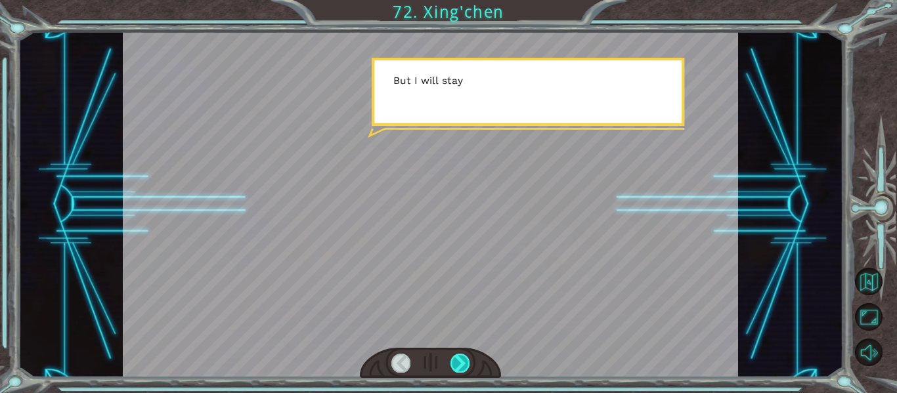
click at [460, 362] on div at bounding box center [460, 363] width 19 height 18
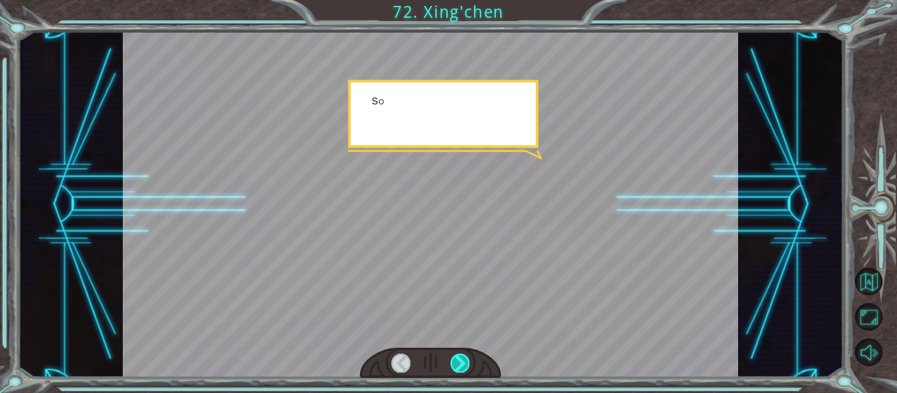
click at [460, 362] on div at bounding box center [460, 363] width 19 height 18
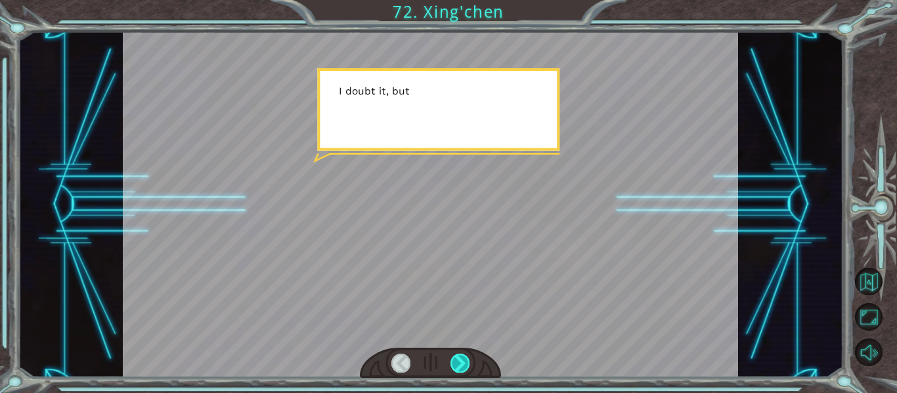
click at [460, 362] on div at bounding box center [460, 363] width 19 height 18
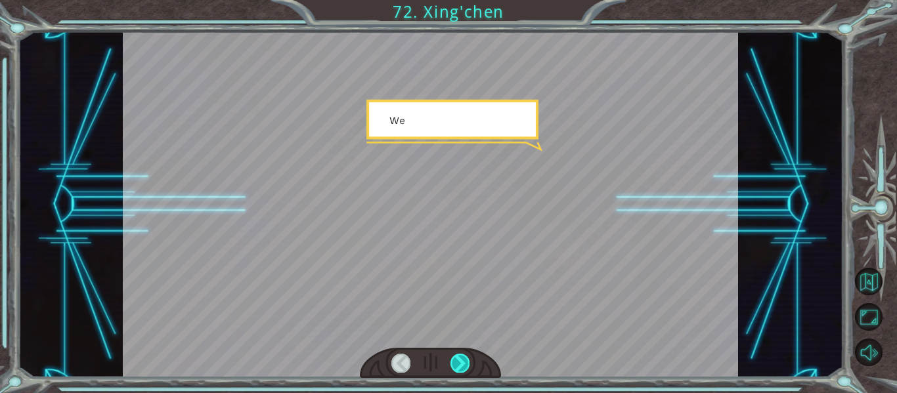
click at [460, 362] on div at bounding box center [460, 363] width 19 height 18
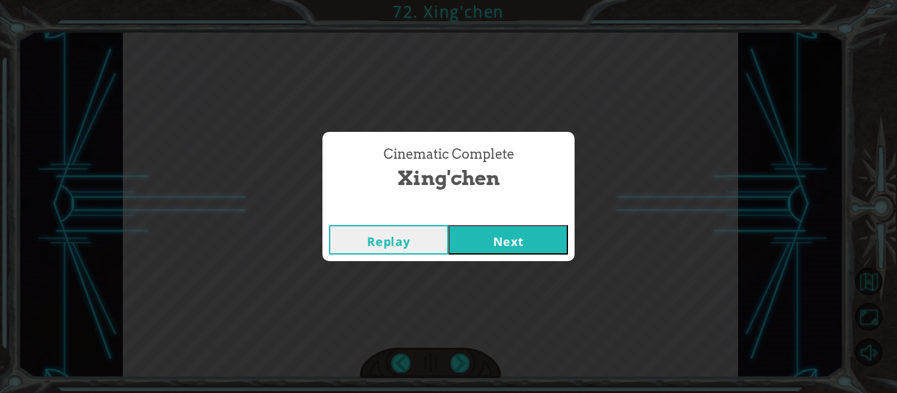
click at [506, 246] on button "Next" at bounding box center [509, 240] width 120 height 30
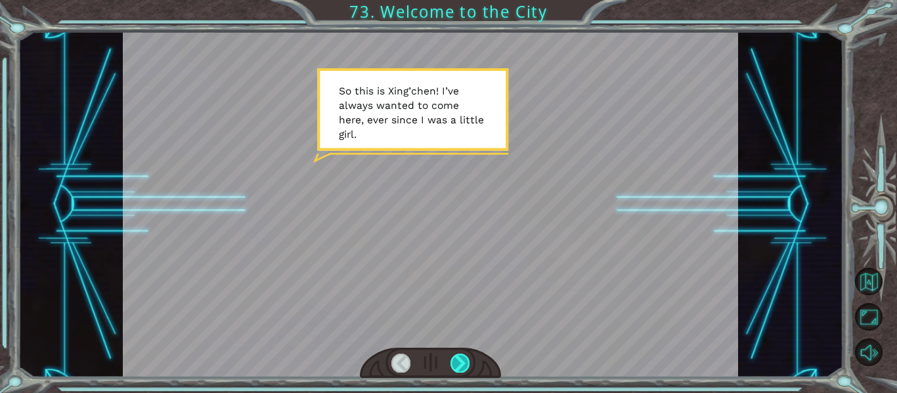
click at [457, 364] on div at bounding box center [460, 363] width 19 height 18
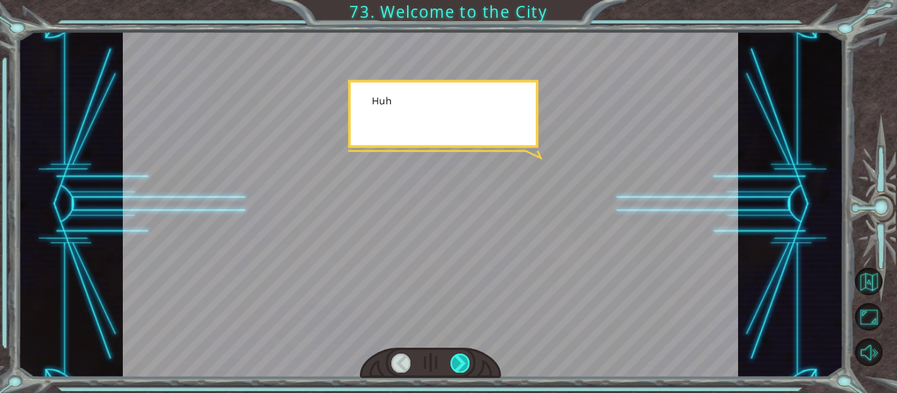
click at [457, 364] on div at bounding box center [460, 363] width 19 height 18
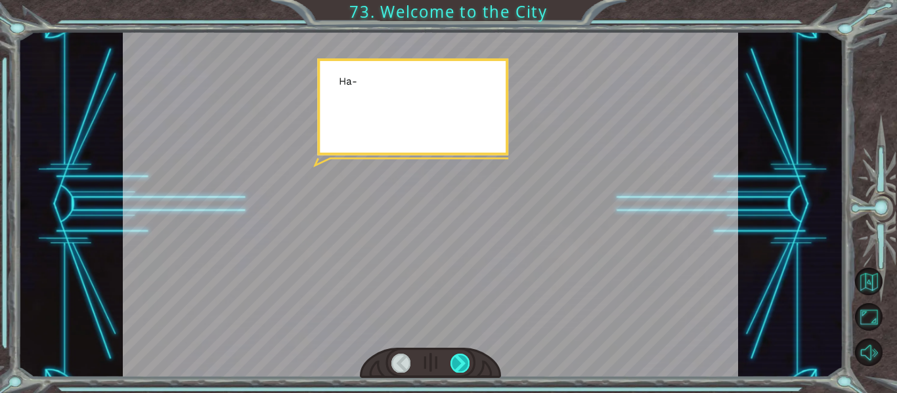
click at [457, 364] on div at bounding box center [460, 363] width 19 height 18
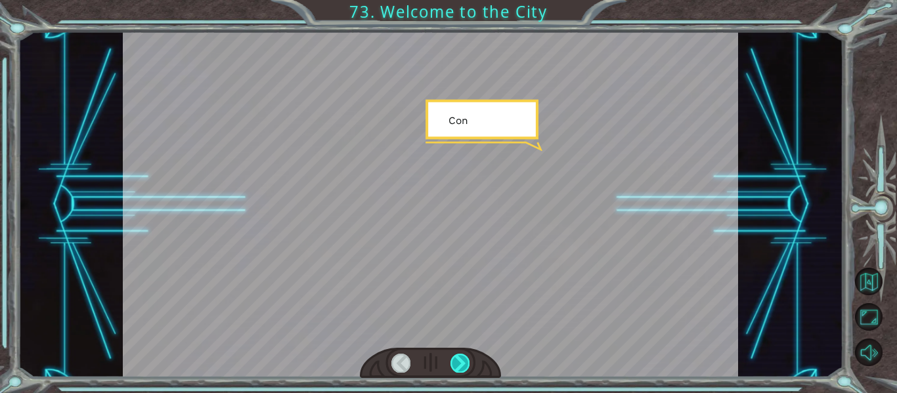
click at [457, 364] on div at bounding box center [460, 363] width 19 height 18
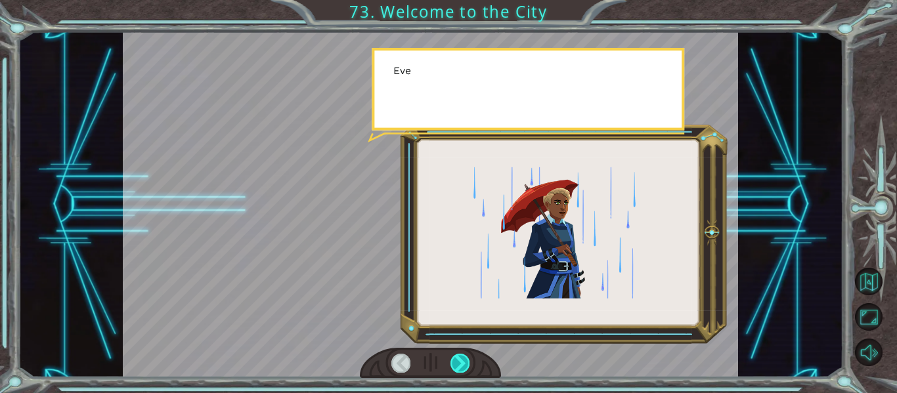
click at [457, 364] on div at bounding box center [460, 363] width 19 height 18
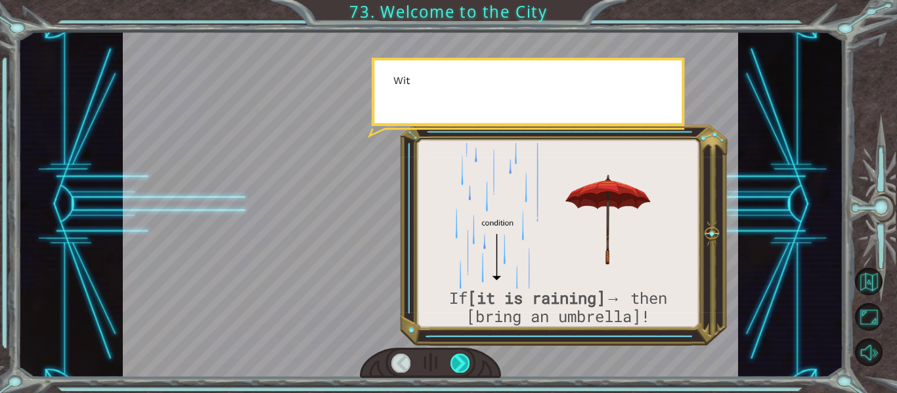
click at [456, 364] on div at bounding box center [460, 363] width 19 height 18
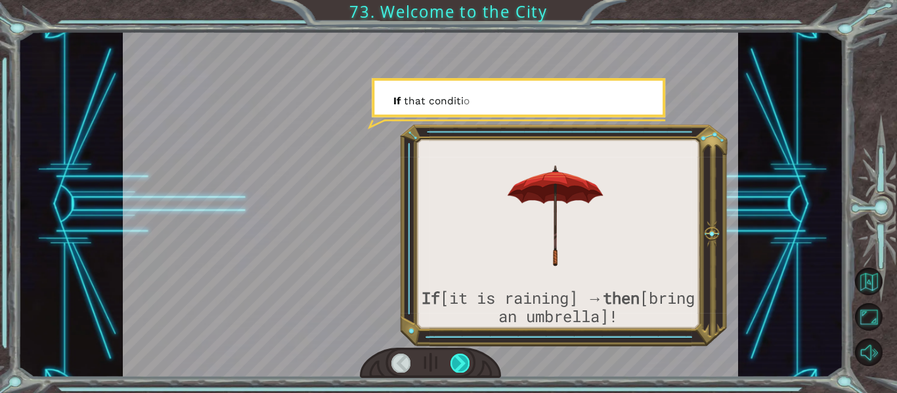
click at [455, 365] on div at bounding box center [460, 363] width 19 height 18
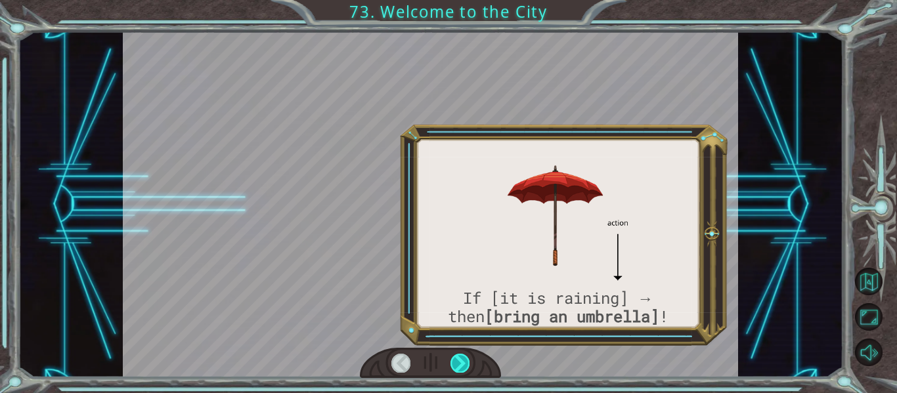
click at [455, 365] on div at bounding box center [460, 363] width 19 height 18
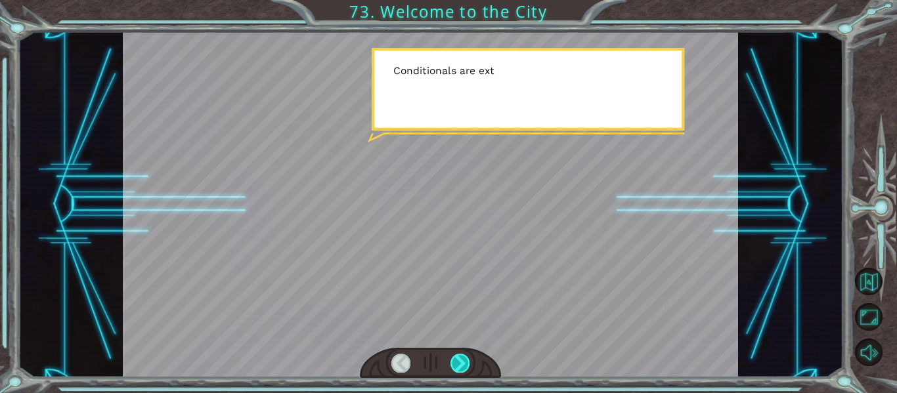
click at [456, 364] on div at bounding box center [460, 363] width 19 height 18
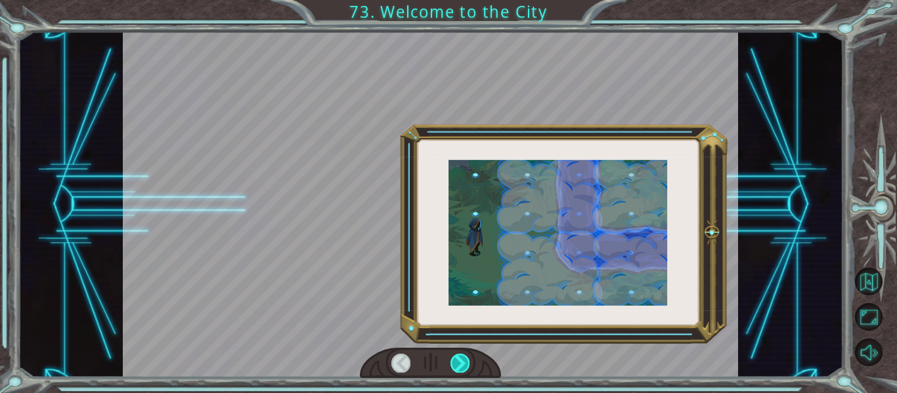
click at [456, 364] on div at bounding box center [460, 363] width 19 height 18
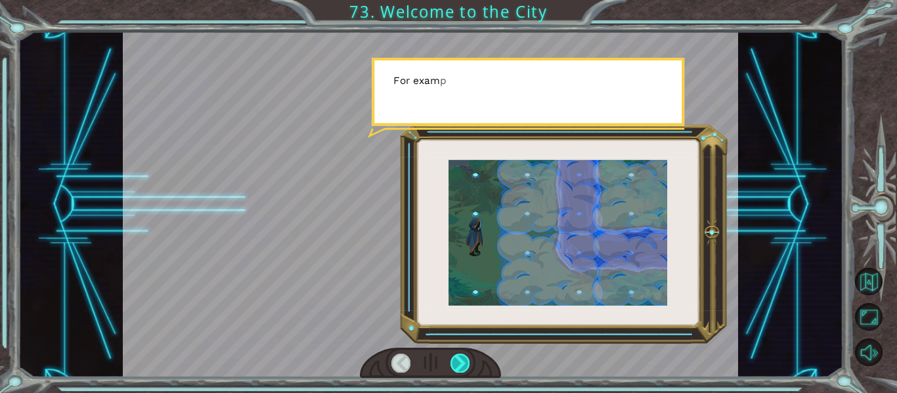
click at [456, 364] on div at bounding box center [460, 363] width 19 height 18
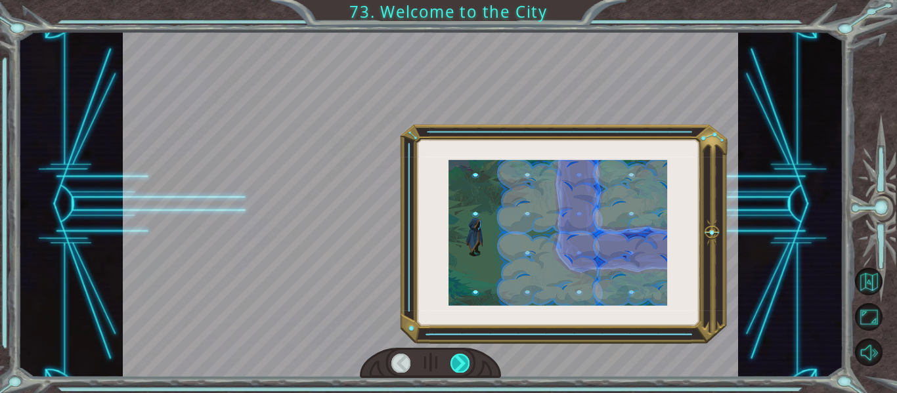
click at [456, 364] on div at bounding box center [460, 363] width 19 height 18
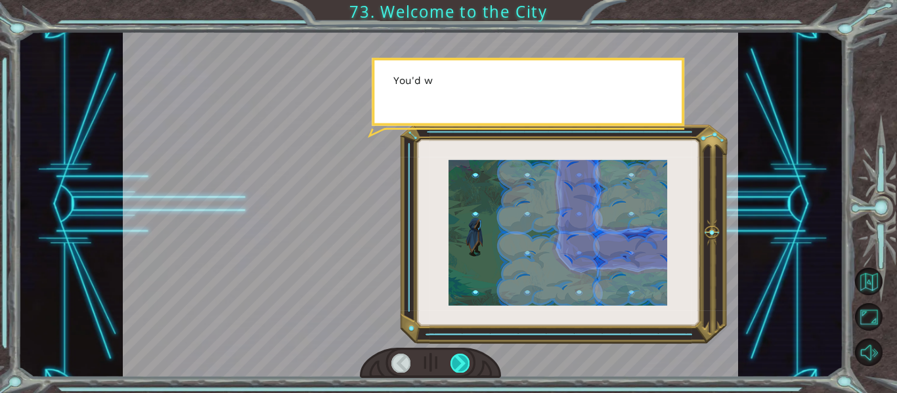
click at [456, 364] on div at bounding box center [460, 363] width 19 height 18
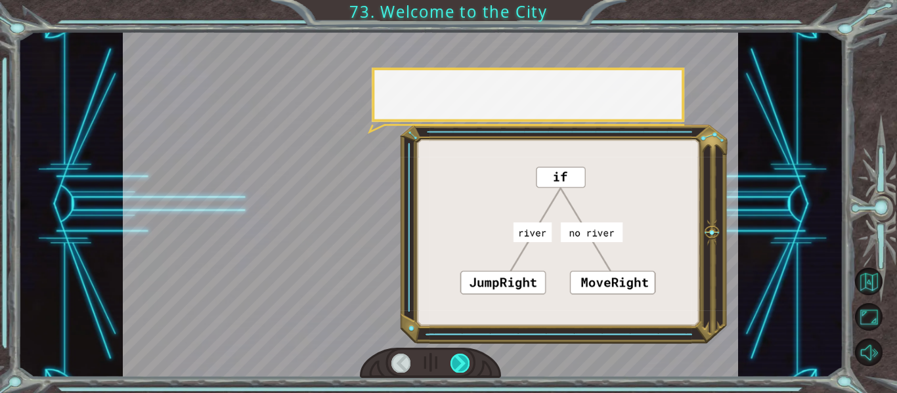
click at [456, 364] on div at bounding box center [460, 363] width 19 height 18
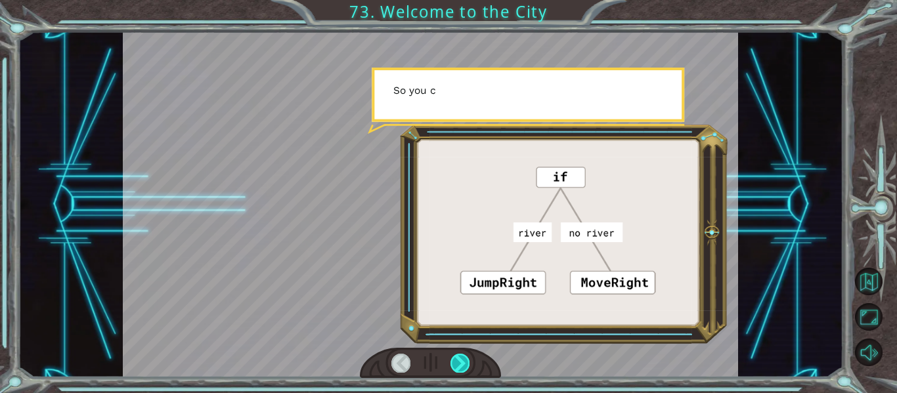
click at [456, 364] on div at bounding box center [460, 363] width 19 height 18
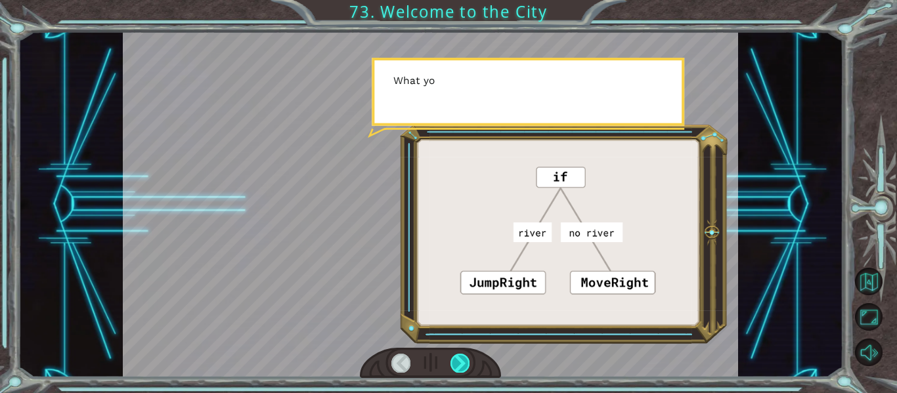
click at [456, 364] on div at bounding box center [460, 363] width 19 height 18
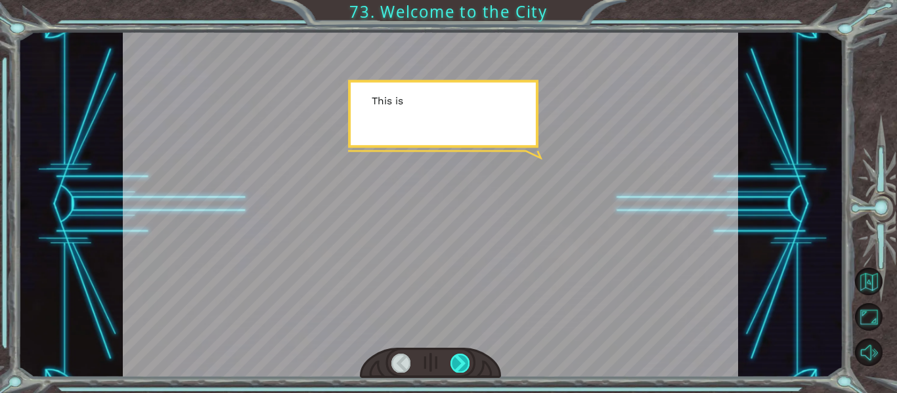
click at [456, 364] on div at bounding box center [460, 363] width 19 height 18
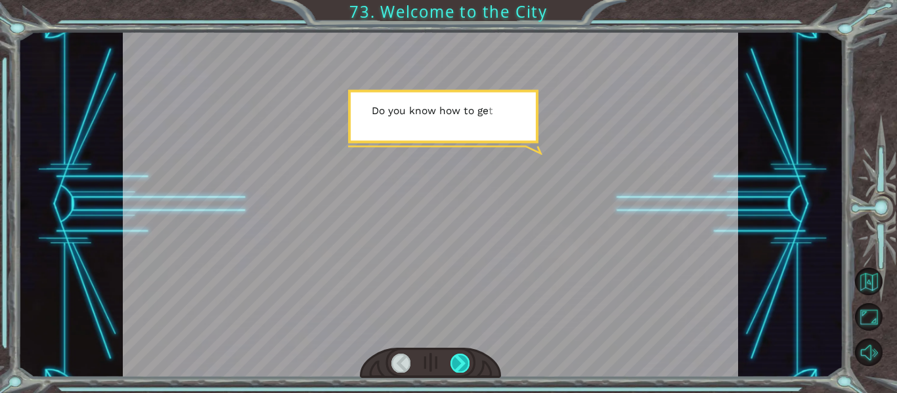
click at [458, 364] on div at bounding box center [460, 363] width 19 height 18
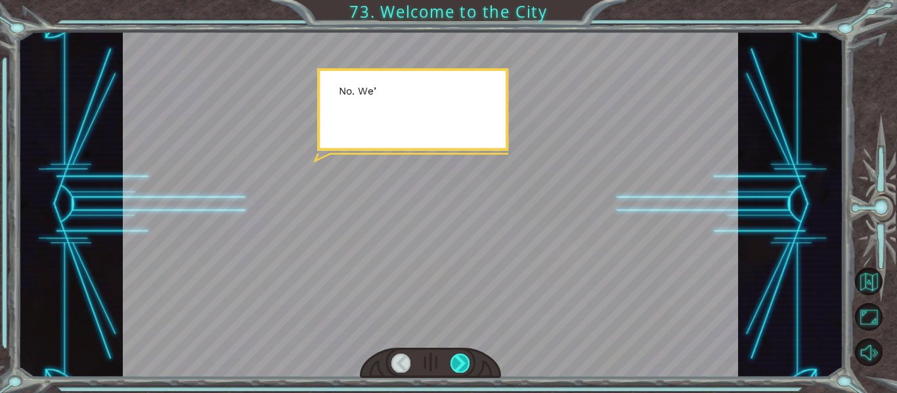
click at [458, 364] on div at bounding box center [460, 363] width 19 height 18
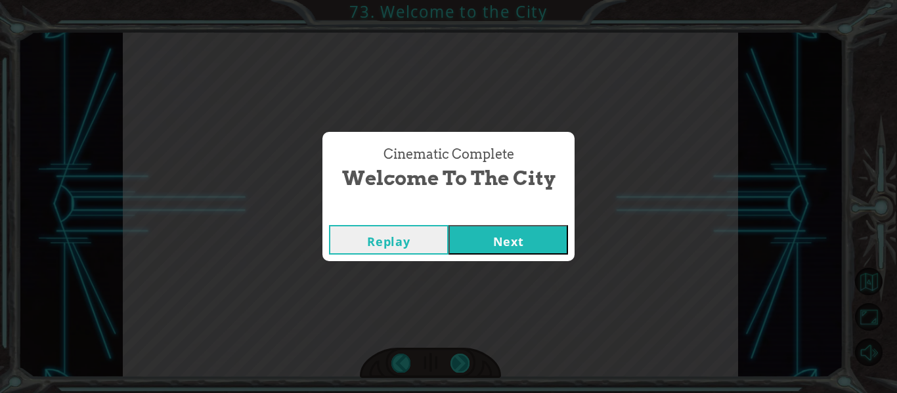
click at [458, 364] on div "Cinematic Complete Welcome to the City Replay Next" at bounding box center [448, 196] width 897 height 393
click at [527, 219] on div "Replay Next" at bounding box center [448, 240] width 252 height 43
click at [530, 224] on div "Replay Next" at bounding box center [448, 240] width 252 height 43
click at [533, 234] on button "Next" at bounding box center [509, 240] width 120 height 30
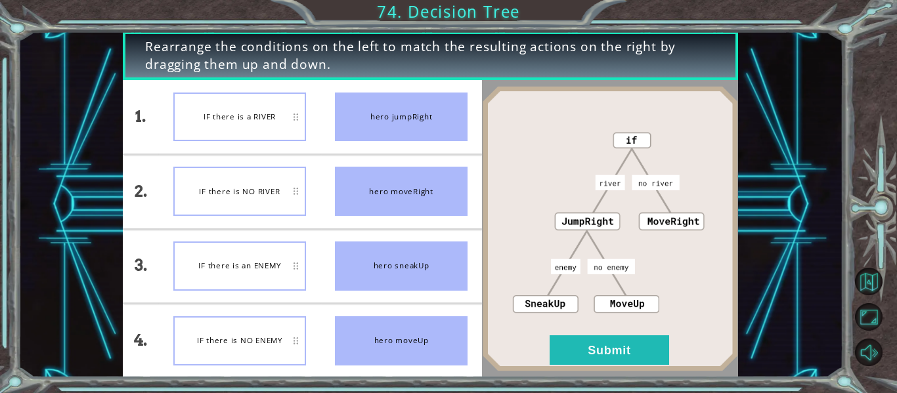
click at [586, 302] on img at bounding box center [610, 229] width 256 height 286
click at [618, 343] on button "Submit" at bounding box center [610, 351] width 120 height 30
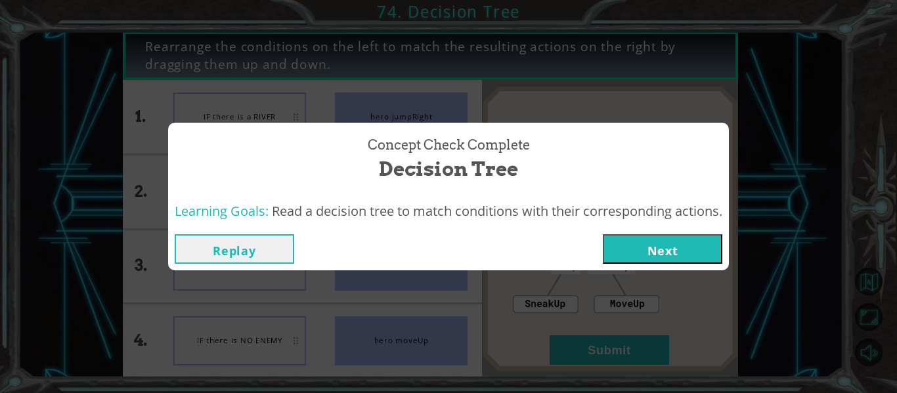
click at [676, 255] on button "Next" at bounding box center [663, 249] width 120 height 30
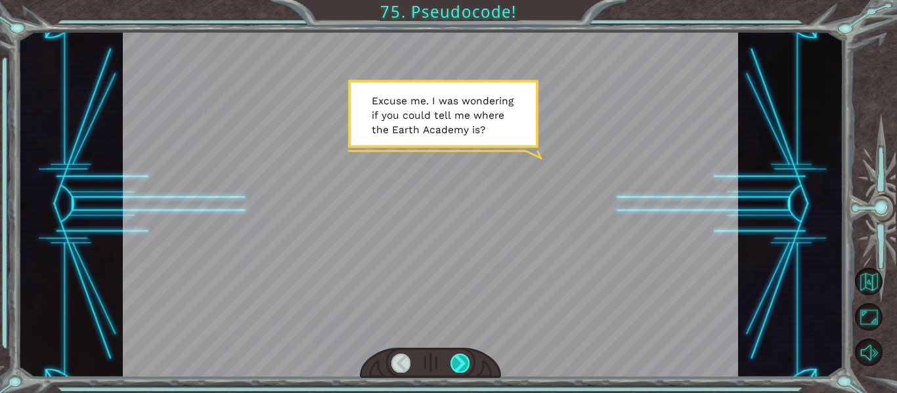
click at [465, 363] on div at bounding box center [460, 363] width 19 height 18
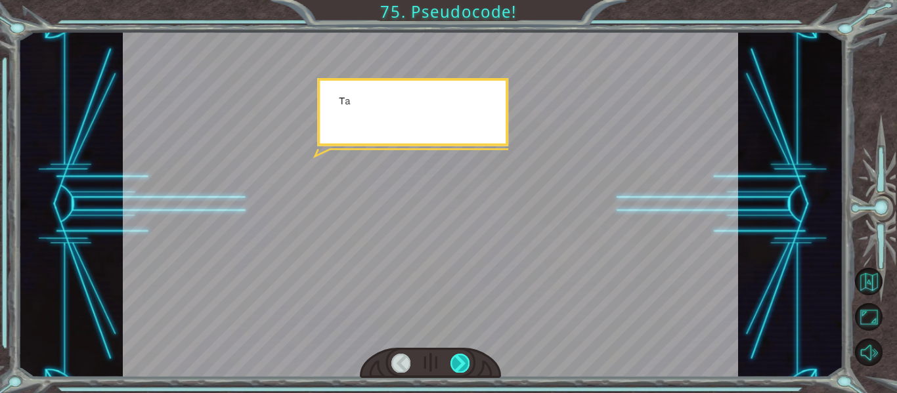
click at [465, 363] on div at bounding box center [460, 363] width 19 height 18
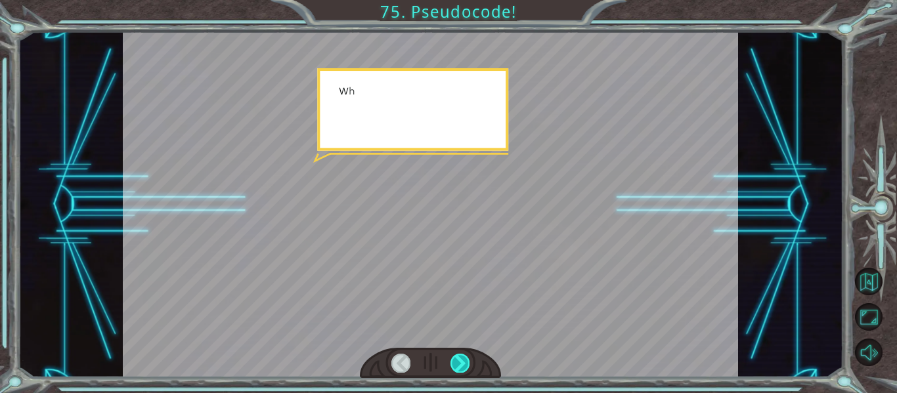
click at [465, 363] on div at bounding box center [460, 363] width 19 height 18
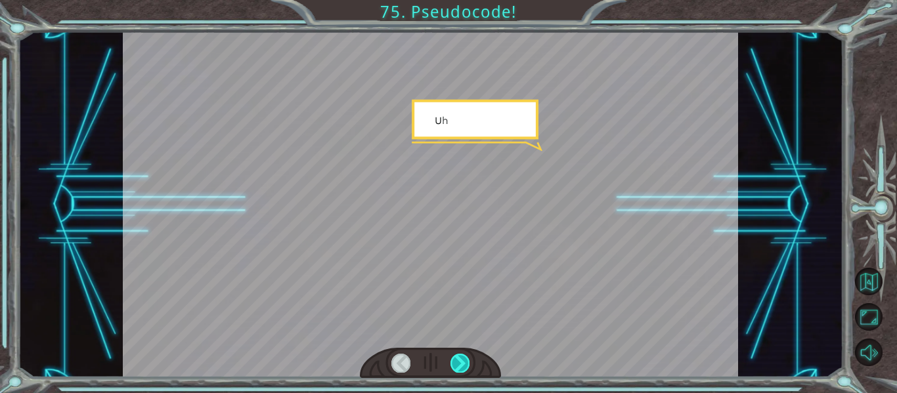
click at [465, 363] on div at bounding box center [460, 363] width 19 height 18
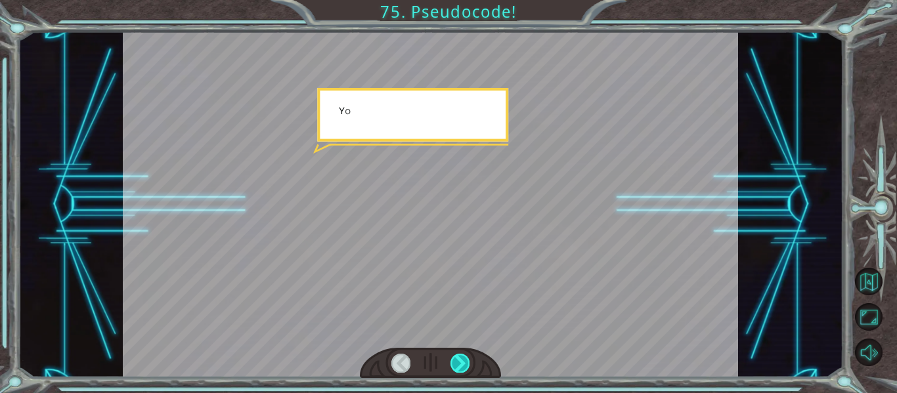
click at [465, 363] on div at bounding box center [460, 363] width 19 height 18
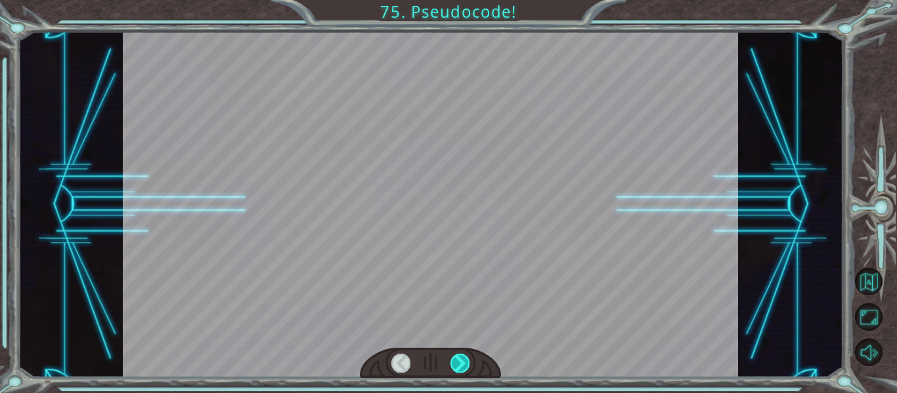
click at [465, 363] on div at bounding box center [460, 363] width 19 height 18
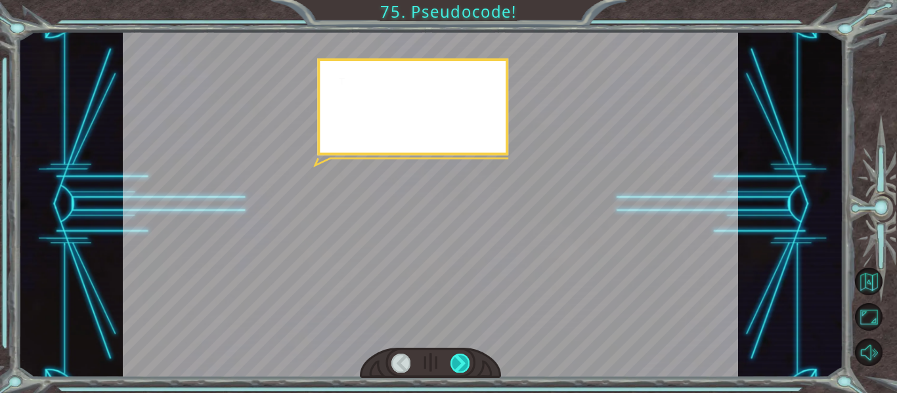
click at [465, 363] on div at bounding box center [460, 363] width 19 height 18
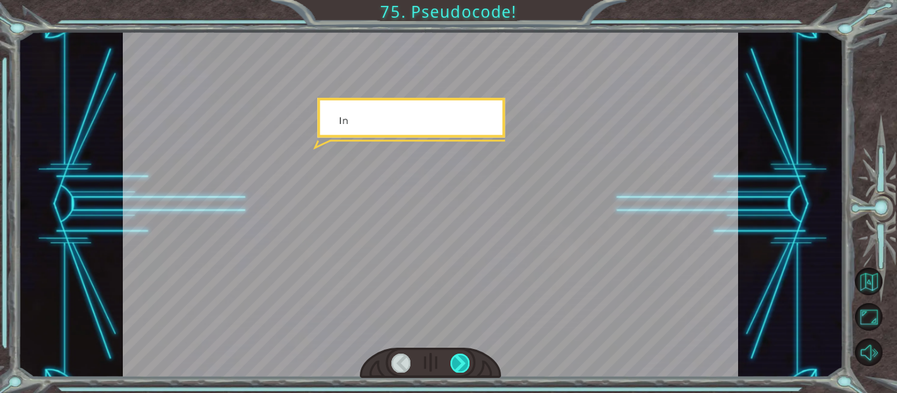
click at [465, 363] on div at bounding box center [460, 363] width 19 height 18
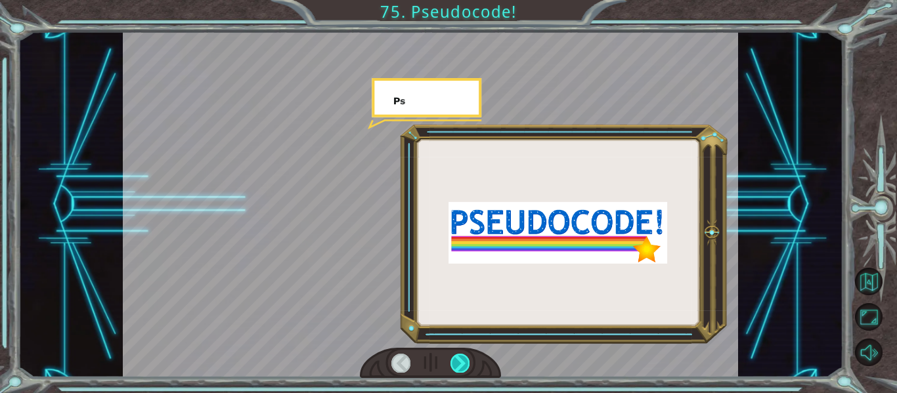
click at [465, 363] on div at bounding box center [460, 363] width 19 height 18
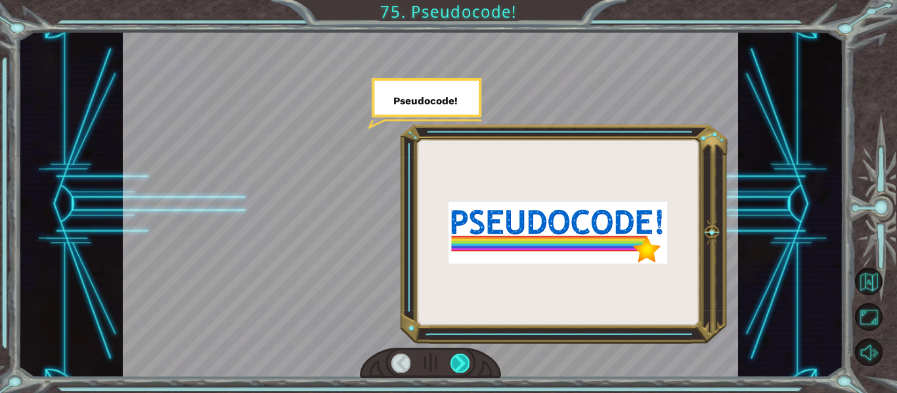
click at [465, 363] on div at bounding box center [460, 363] width 19 height 18
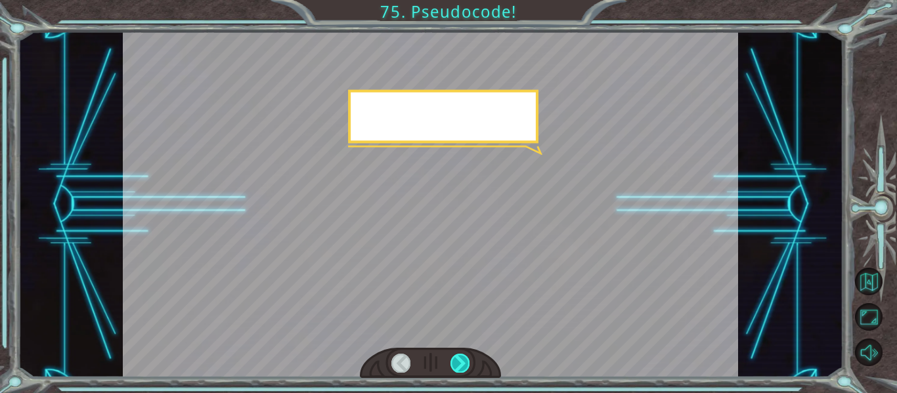
click at [465, 363] on div at bounding box center [460, 363] width 19 height 18
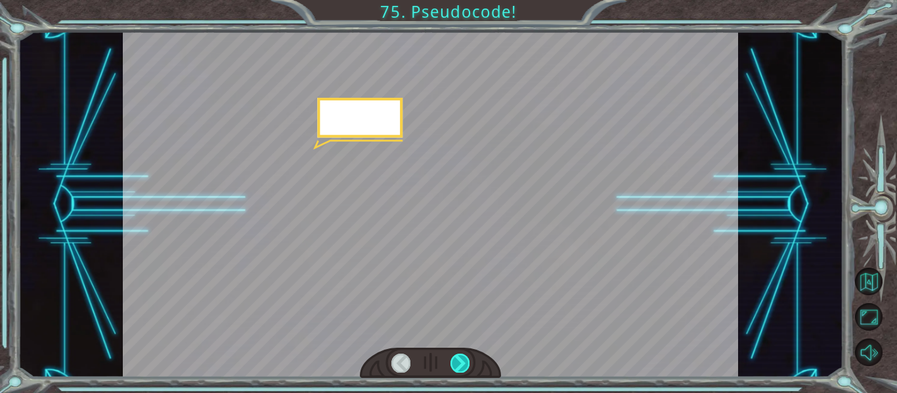
click at [465, 363] on div at bounding box center [460, 363] width 19 height 18
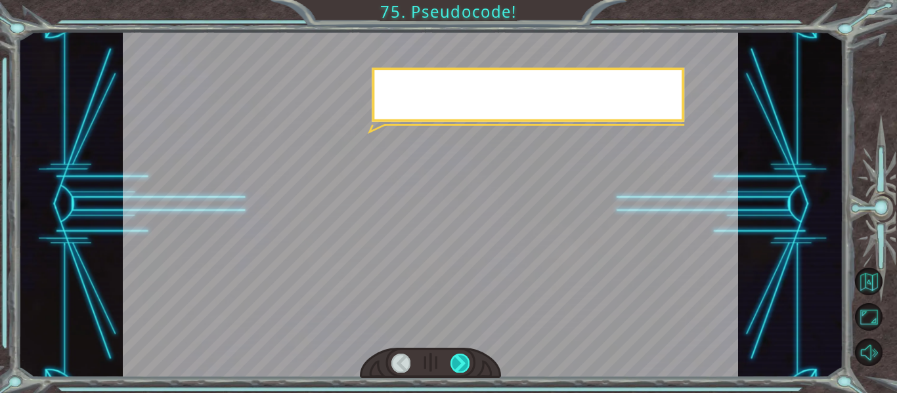
click at [465, 363] on div at bounding box center [460, 363] width 19 height 18
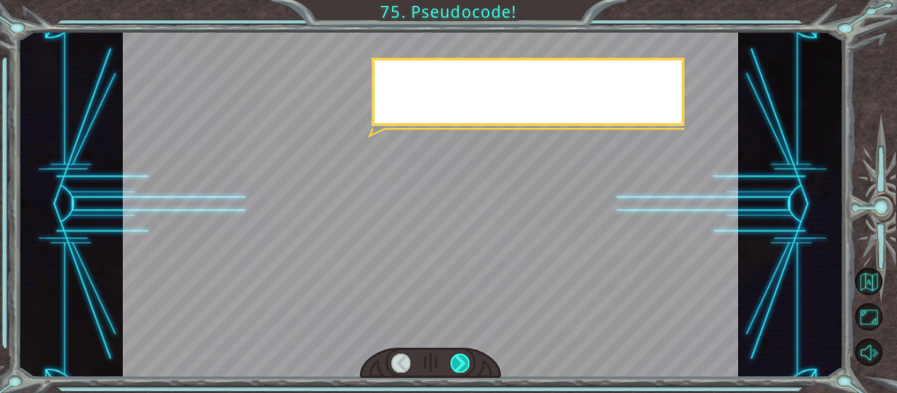
click at [465, 363] on div at bounding box center [460, 363] width 19 height 18
click at [464, 363] on div at bounding box center [460, 363] width 19 height 18
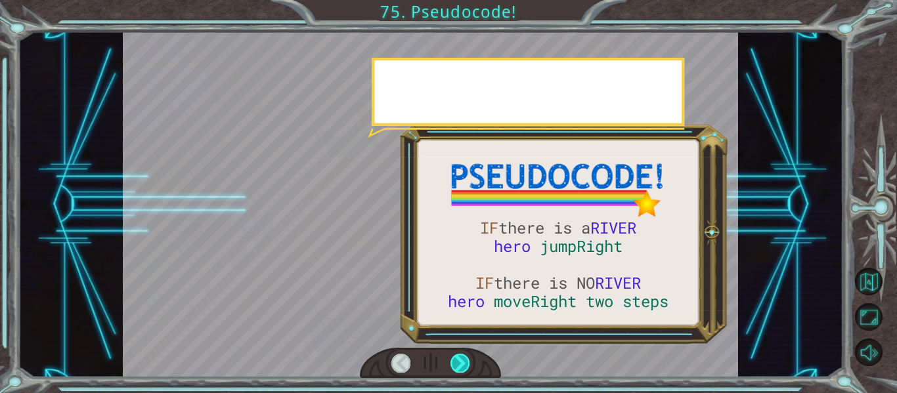
click at [464, 363] on div at bounding box center [460, 363] width 19 height 18
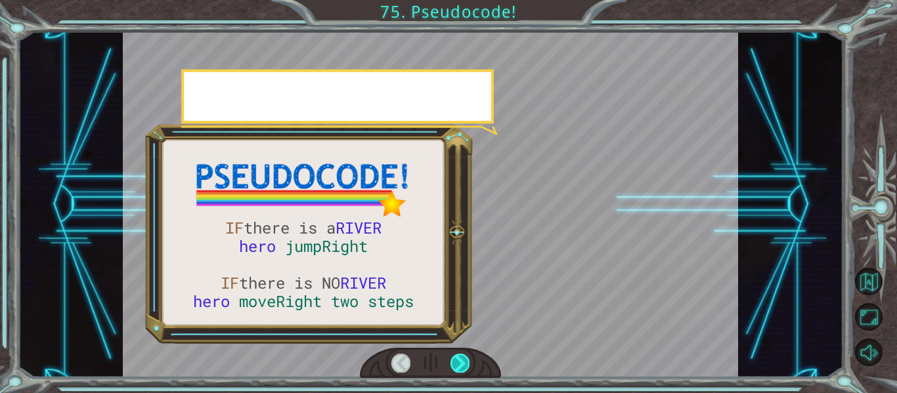
click at [464, 363] on div at bounding box center [460, 363] width 19 height 18
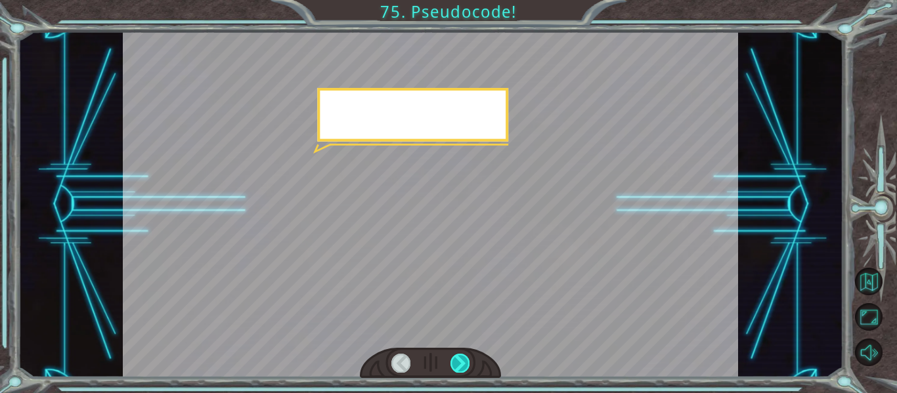
click at [464, 363] on div at bounding box center [460, 363] width 19 height 18
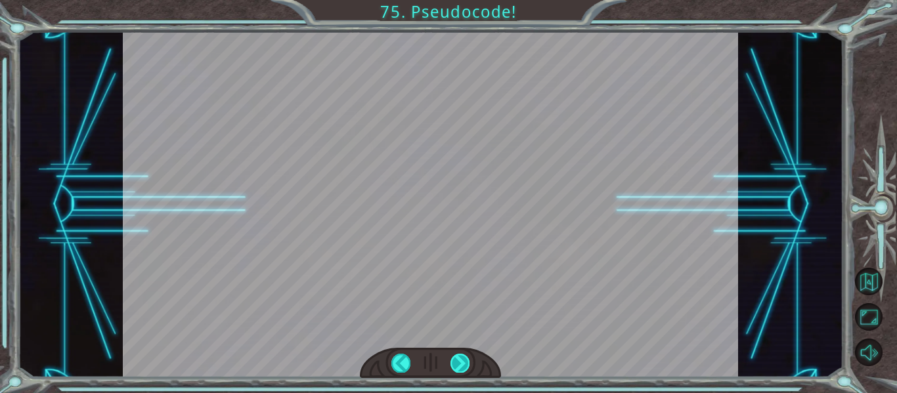
click at [464, 0] on div "IF there is a RIVER hero jumpRight IF there is NO RIVER hero moveRight two step…" at bounding box center [448, 0] width 897 height 0
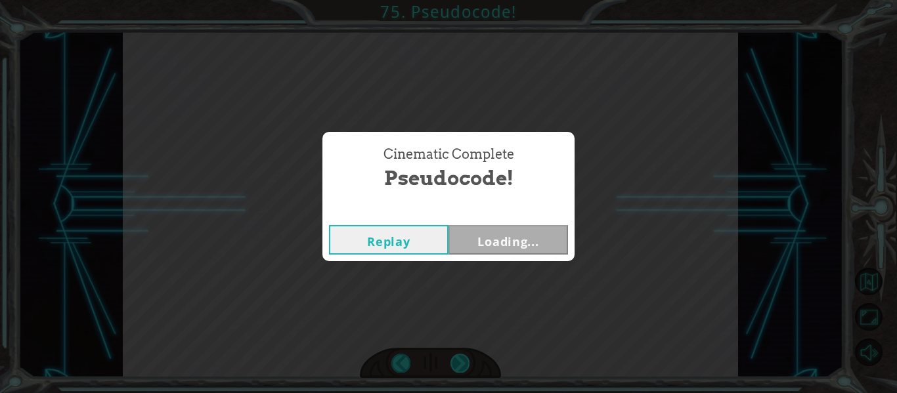
click at [464, 363] on div "Cinematic Complete Pseudocode! Replay Loading..." at bounding box center [448, 196] width 897 height 393
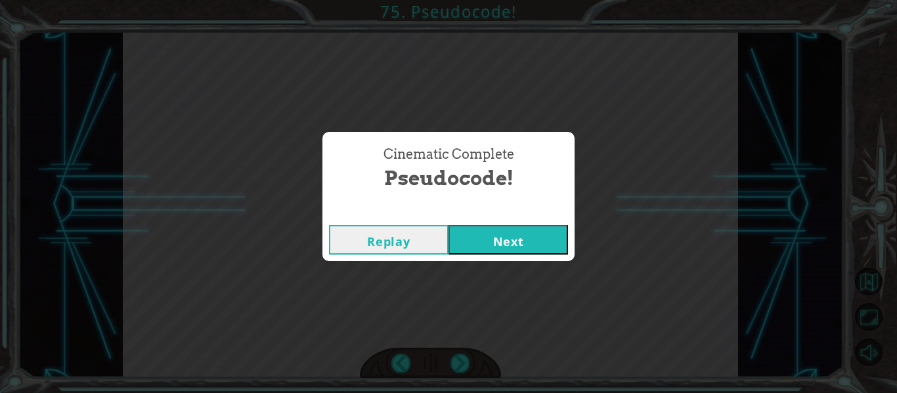
click at [464, 232] on button "Next" at bounding box center [509, 240] width 120 height 30
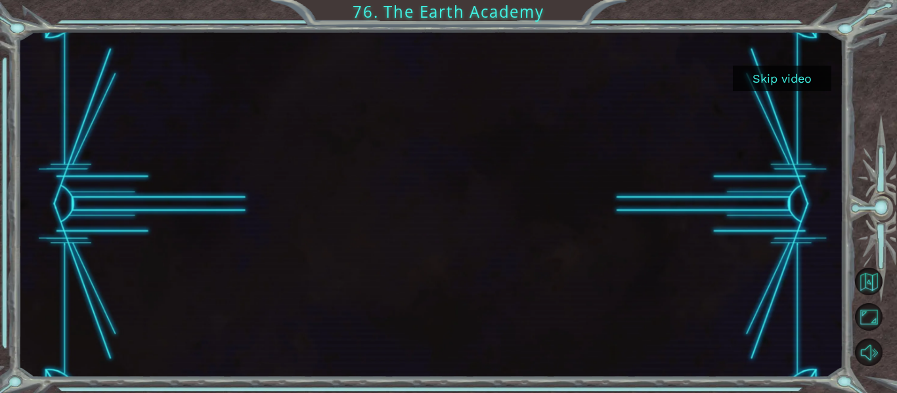
click at [768, 70] on button "Skip video" at bounding box center [782, 79] width 99 height 26
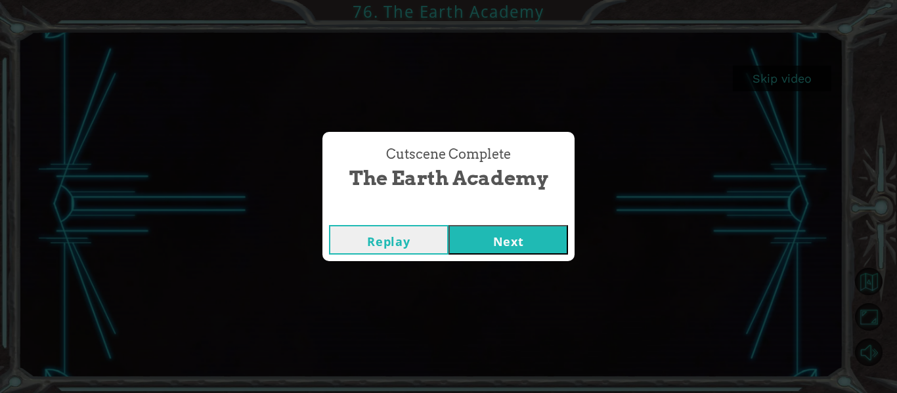
click at [540, 238] on button "Next" at bounding box center [509, 240] width 120 height 30
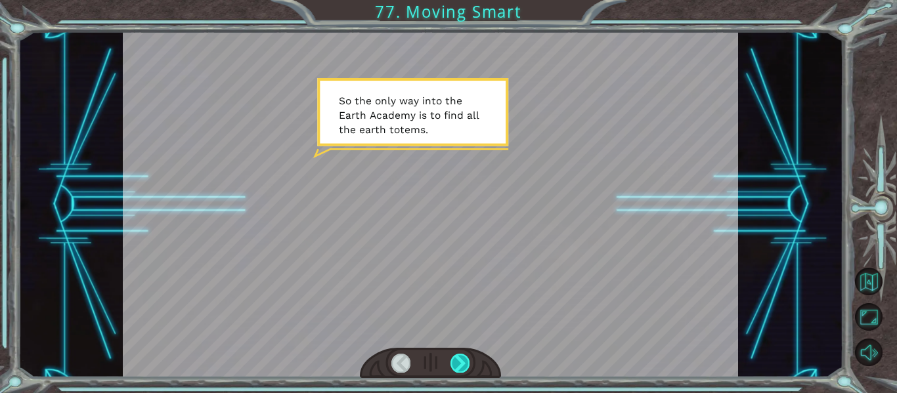
click at [460, 362] on div at bounding box center [460, 363] width 19 height 18
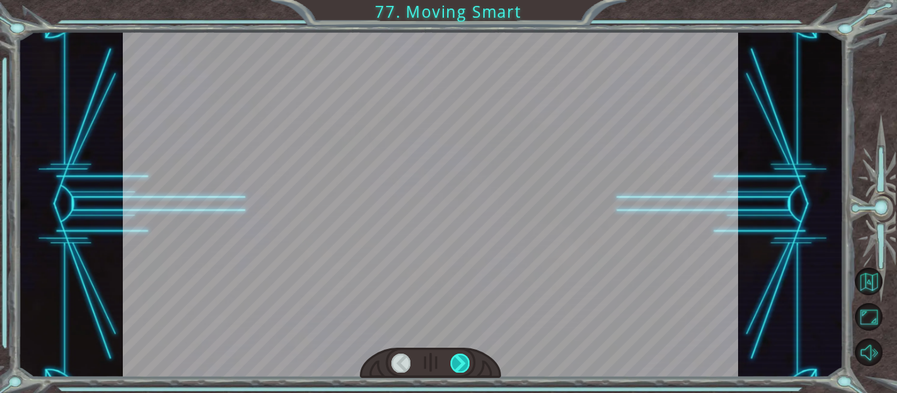
click at [460, 362] on div at bounding box center [460, 363] width 19 height 18
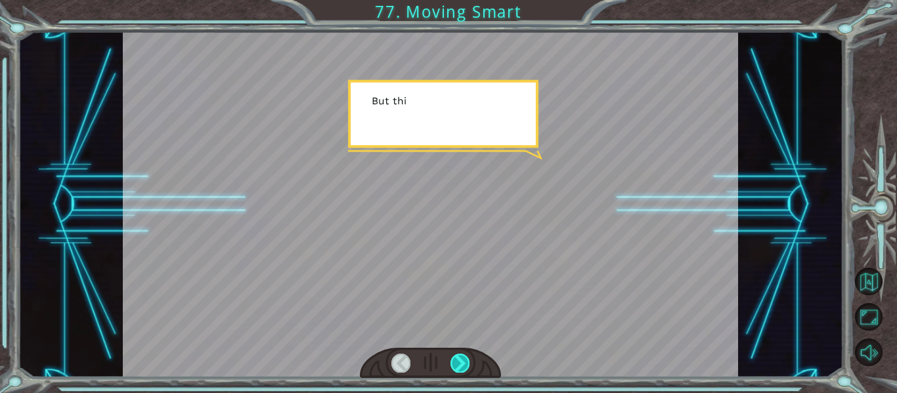
click at [460, 362] on div at bounding box center [460, 363] width 19 height 18
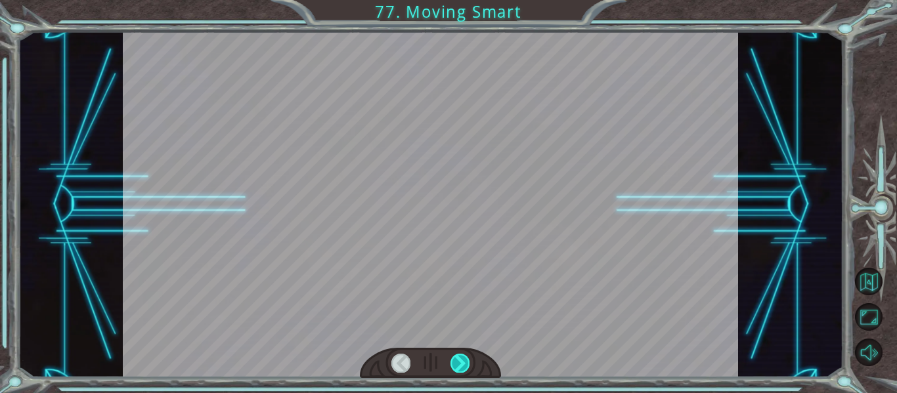
click at [460, 362] on div at bounding box center [460, 363] width 19 height 18
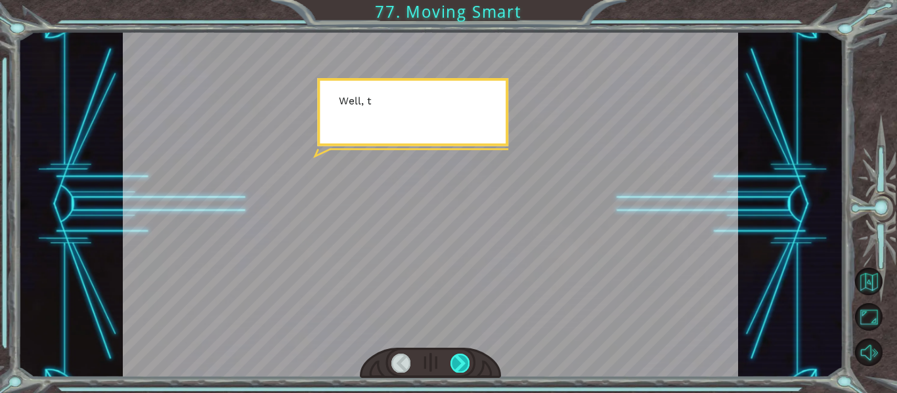
click at [460, 362] on div at bounding box center [460, 363] width 19 height 18
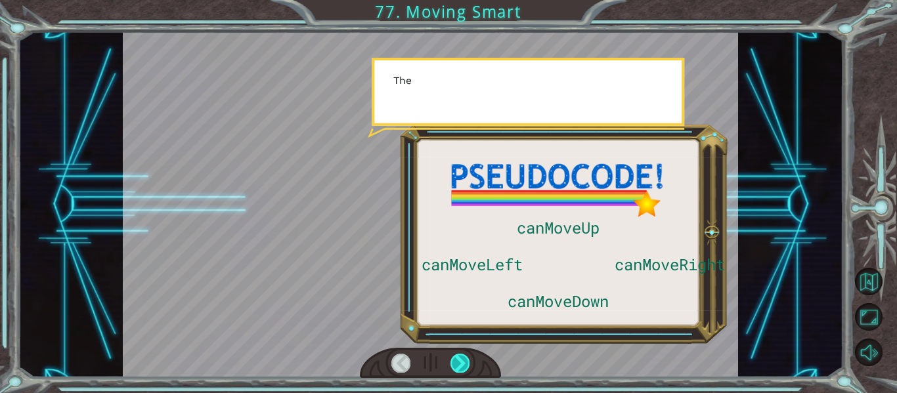
click at [460, 362] on div at bounding box center [460, 363] width 19 height 18
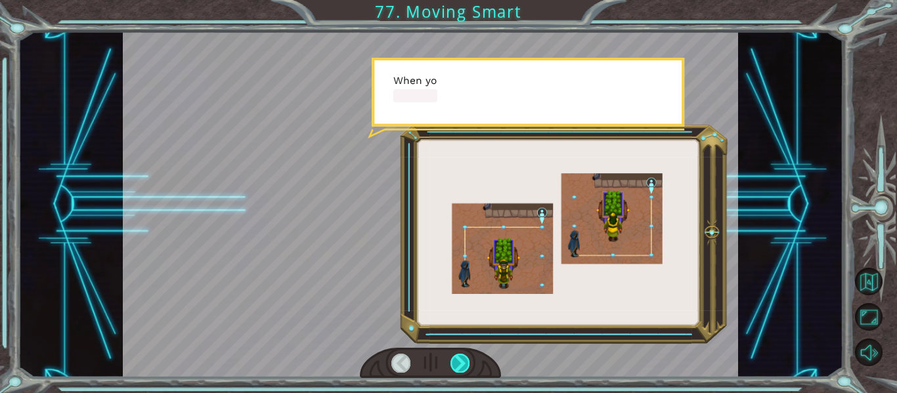
click at [460, 362] on div at bounding box center [460, 363] width 19 height 18
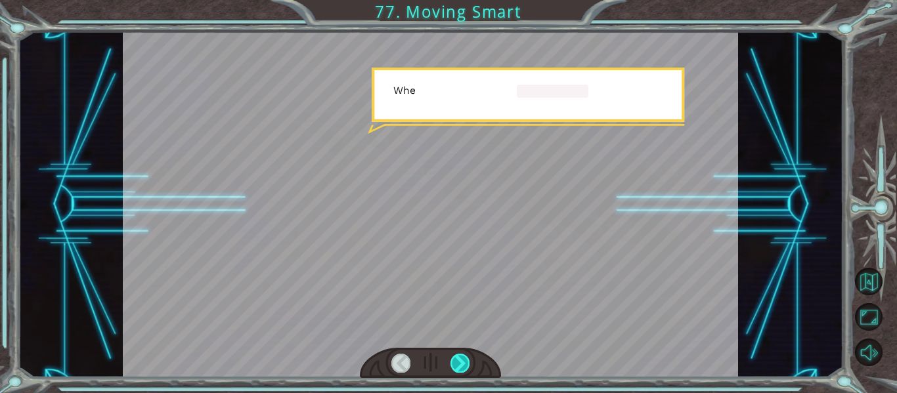
click at [460, 362] on div at bounding box center [460, 363] width 19 height 18
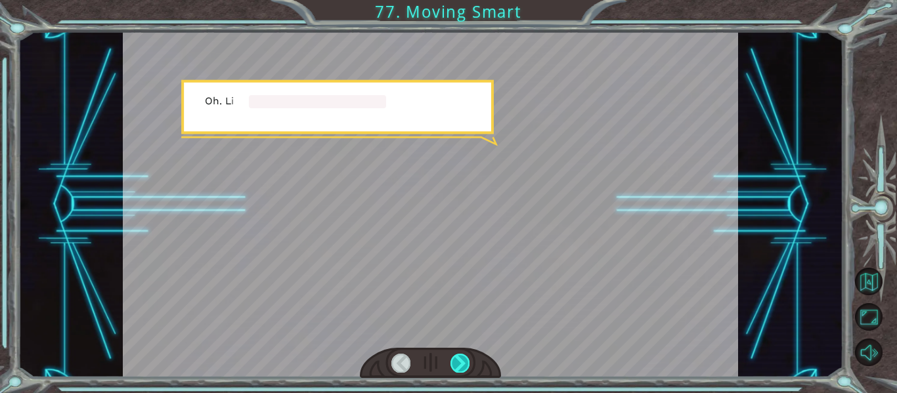
click at [460, 362] on div at bounding box center [460, 363] width 19 height 18
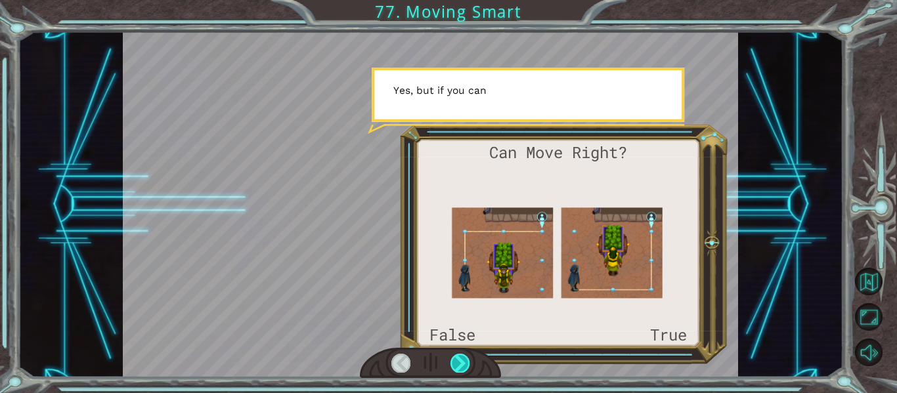
click at [460, 362] on div at bounding box center [460, 363] width 19 height 18
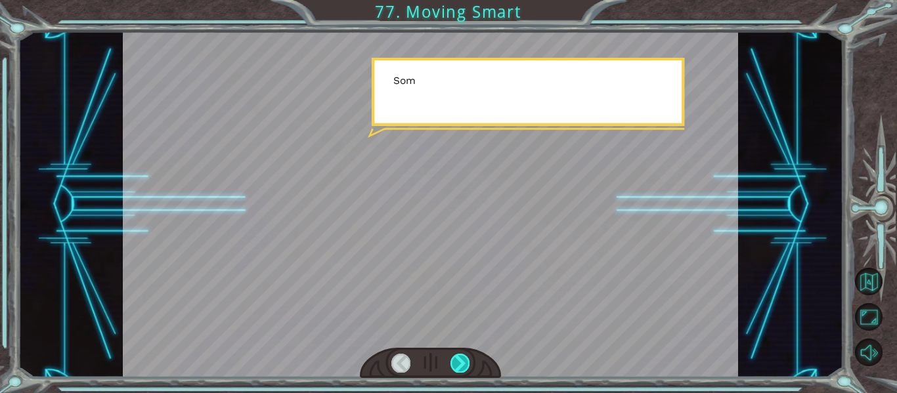
click at [460, 362] on div at bounding box center [460, 363] width 19 height 18
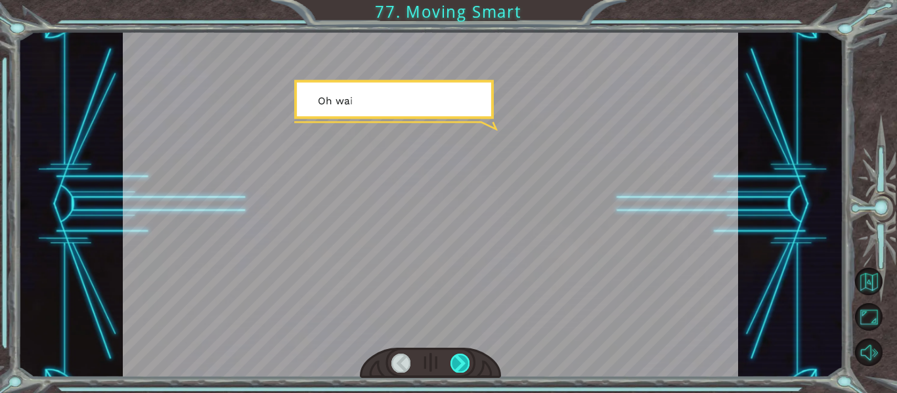
click at [460, 362] on div at bounding box center [460, 363] width 19 height 18
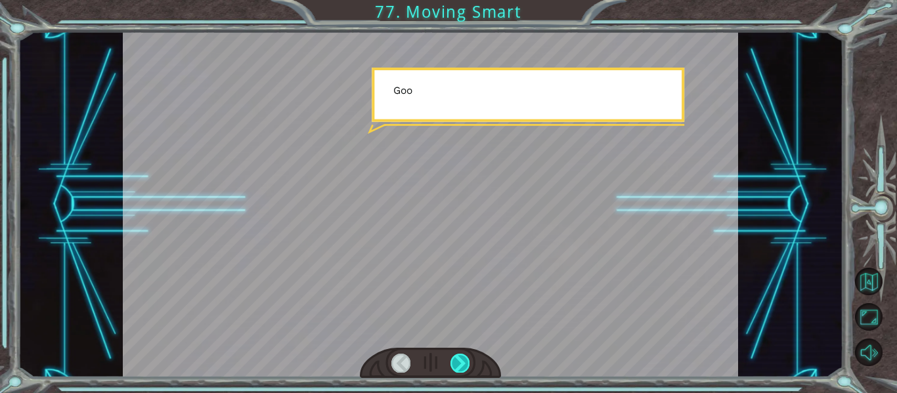
click at [460, 362] on div at bounding box center [460, 363] width 19 height 18
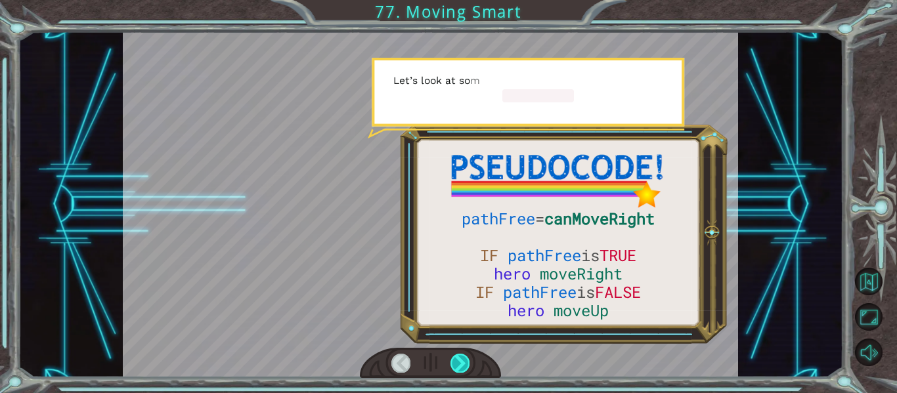
click at [460, 362] on div at bounding box center [460, 363] width 19 height 18
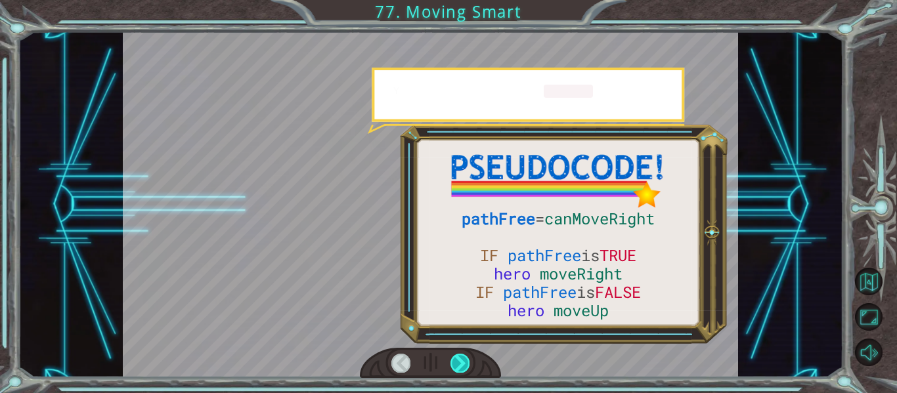
click at [460, 362] on div at bounding box center [460, 363] width 19 height 18
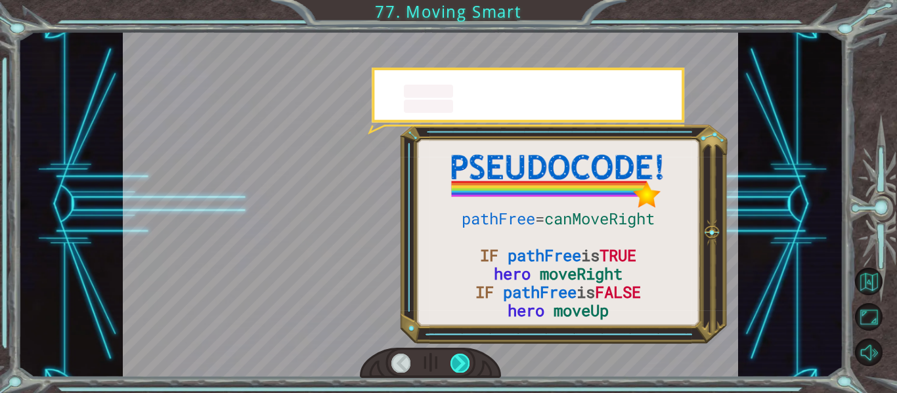
click at [460, 362] on div at bounding box center [460, 363] width 19 height 18
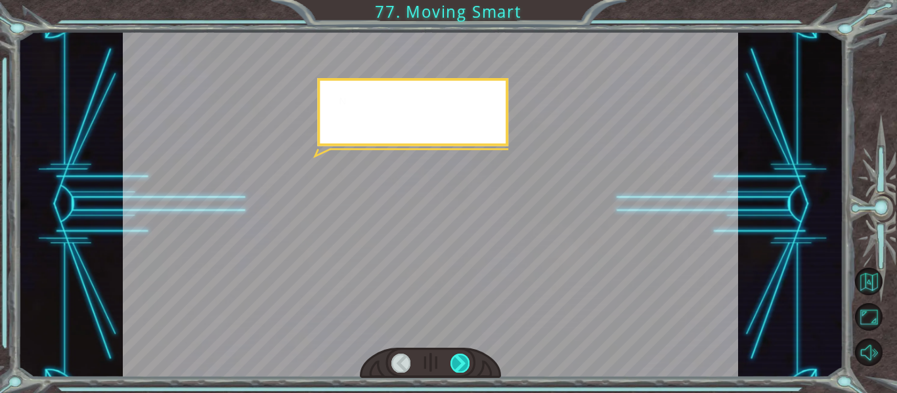
click at [460, 362] on div at bounding box center [460, 363] width 19 height 18
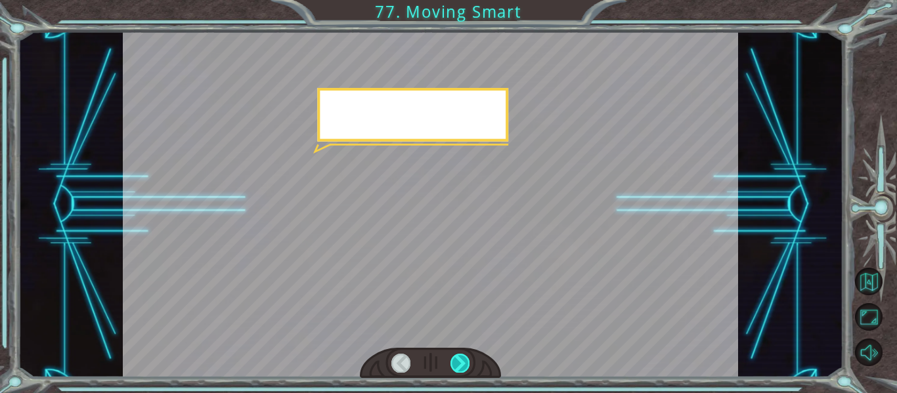
click at [460, 362] on div at bounding box center [460, 363] width 19 height 18
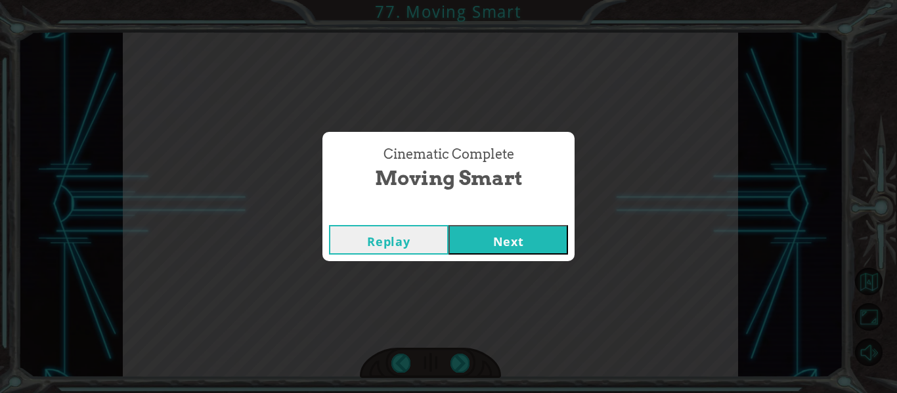
click at [522, 245] on button "Next" at bounding box center [509, 240] width 120 height 30
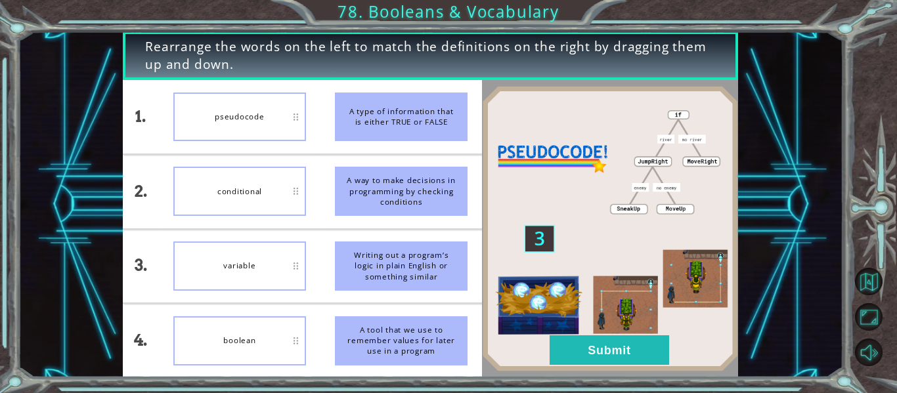
click at [607, 334] on img at bounding box center [610, 229] width 256 height 286
click at [604, 338] on button "Submit" at bounding box center [610, 351] width 120 height 30
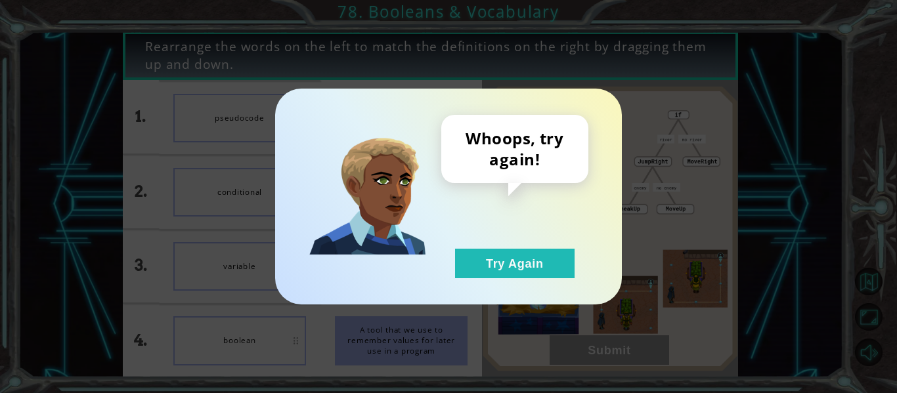
click at [515, 242] on div "Whoops, try again! Try Again" at bounding box center [514, 197] width 147 height 164
click at [521, 256] on button "Try Again" at bounding box center [515, 264] width 120 height 30
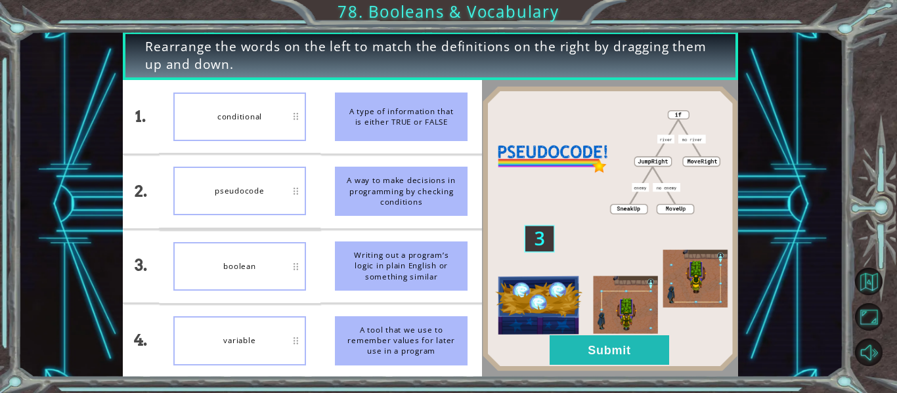
click at [285, 215] on div "pseudocode" at bounding box center [239, 191] width 133 height 49
click at [651, 351] on button "Submit" at bounding box center [610, 351] width 120 height 30
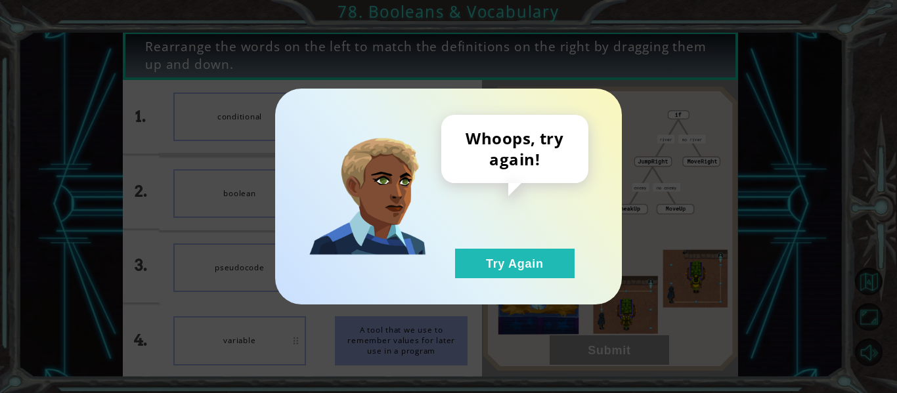
click at [516, 243] on div "Whoops, try again! Try Again" at bounding box center [514, 197] width 147 height 164
click at [524, 255] on button "Try Again" at bounding box center [515, 264] width 120 height 30
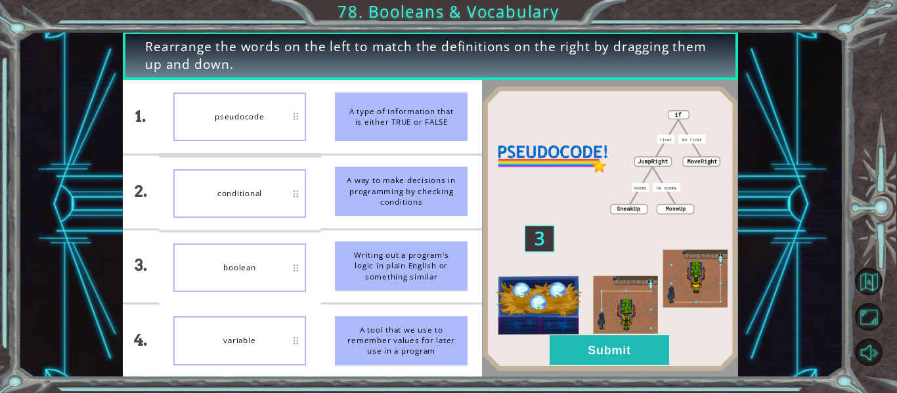
click at [575, 332] on img at bounding box center [610, 229] width 256 height 286
click at [589, 349] on button "Submit" at bounding box center [610, 351] width 120 height 30
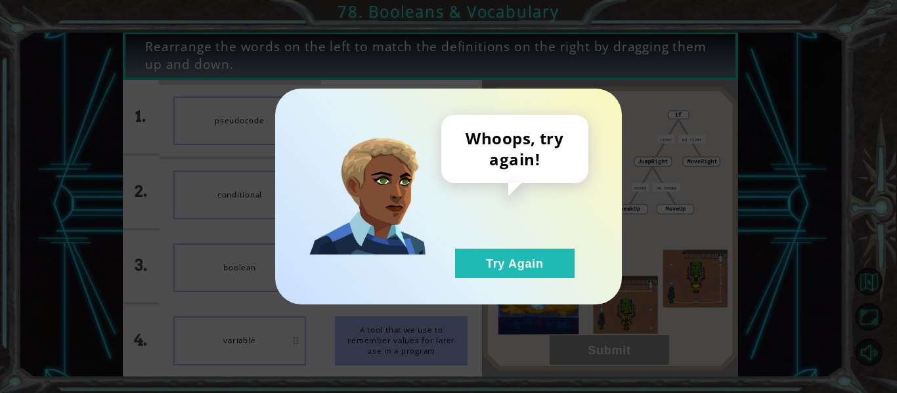
click at [544, 287] on div "Whoops, try again! Try Again" at bounding box center [448, 197] width 347 height 216
click at [538, 282] on div "Whoops, try again! Try Again" at bounding box center [448, 197] width 347 height 216
click at [535, 281] on div "Whoops, try again! Try Again" at bounding box center [448, 197] width 347 height 216
click at [517, 275] on button "Try Again" at bounding box center [515, 264] width 120 height 30
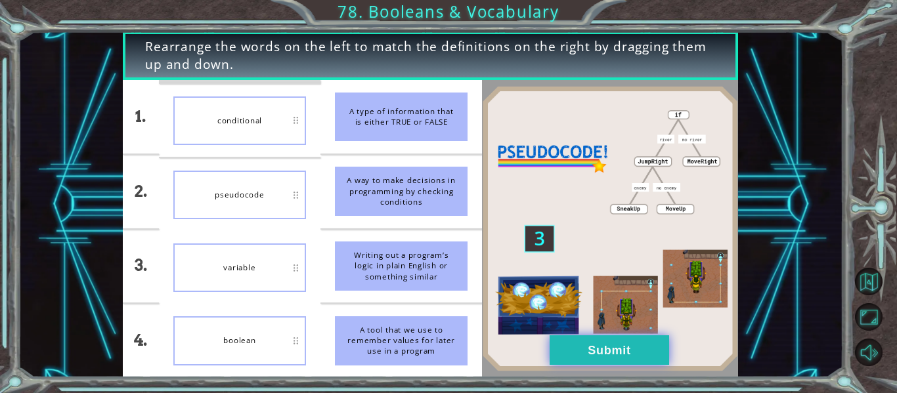
click at [579, 340] on button "Submit" at bounding box center [610, 351] width 120 height 30
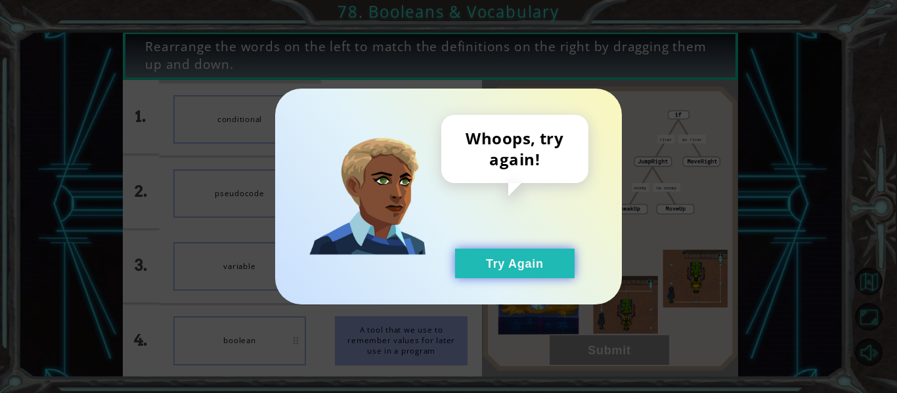
click at [487, 264] on button "Try Again" at bounding box center [515, 264] width 120 height 30
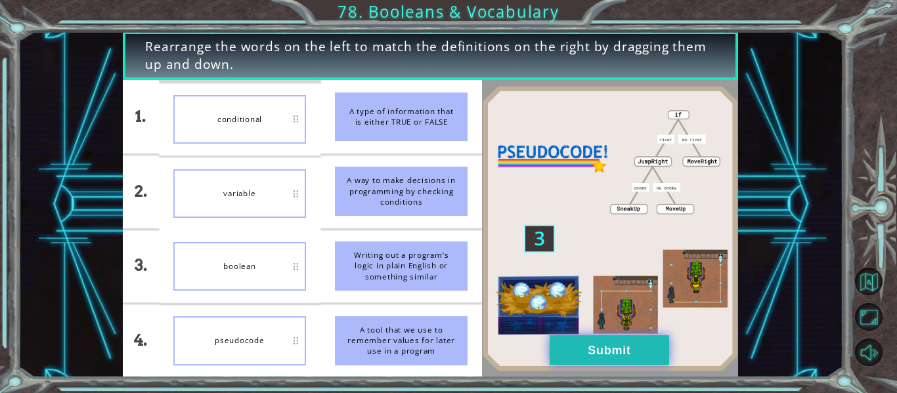
click at [648, 357] on button "Submit" at bounding box center [610, 351] width 120 height 30
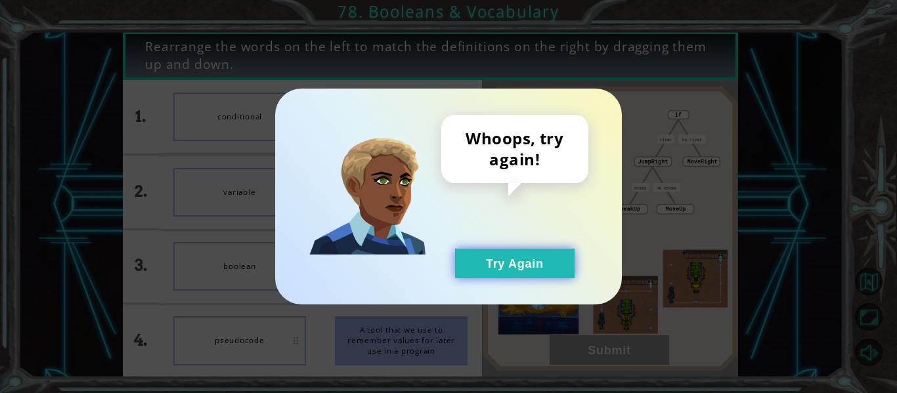
click at [544, 273] on button "Try Again" at bounding box center [515, 264] width 120 height 30
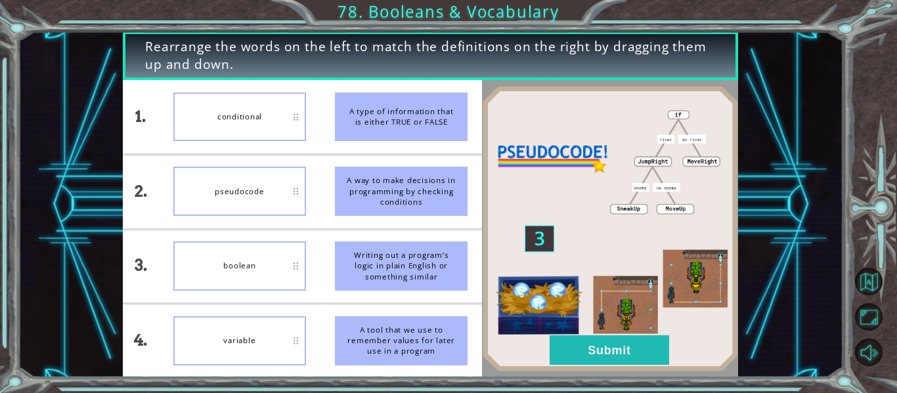
click at [261, 248] on div "boolean" at bounding box center [239, 266] width 133 height 49
click at [244, 266] on div "boolean" at bounding box center [239, 266] width 133 height 49
click at [570, 354] on button "Submit" at bounding box center [610, 351] width 120 height 30
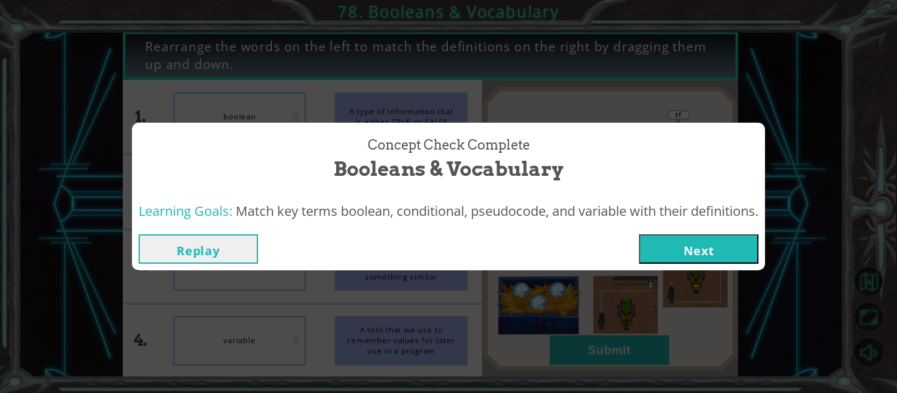
click at [705, 255] on button "Next" at bounding box center [699, 249] width 120 height 30
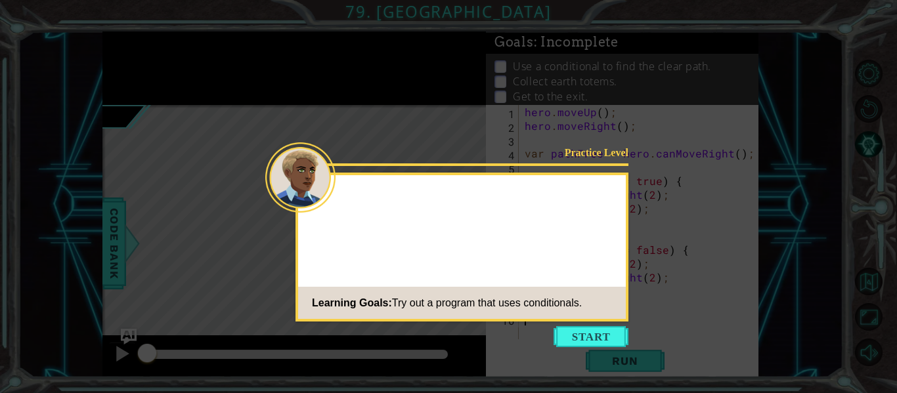
click at [601, 331] on button "Start" at bounding box center [591, 336] width 75 height 21
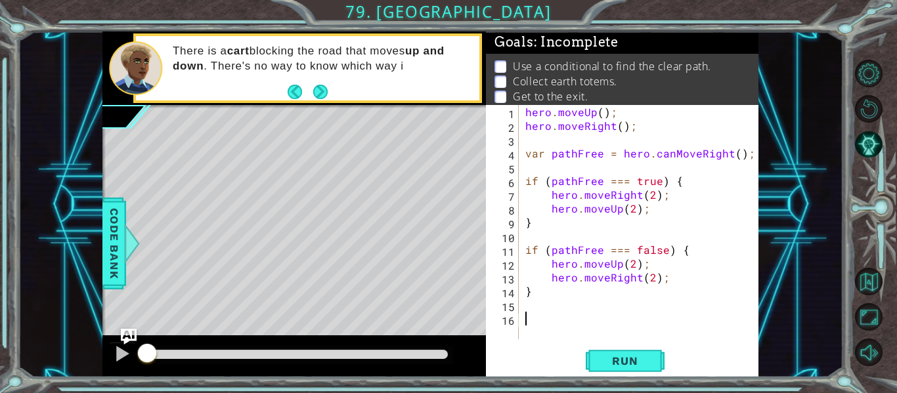
click at [602, 330] on div "hero . moveUp ( ) ; hero . moveRight ( ) ; var pathFree = hero . canMoveRight (…" at bounding box center [643, 236] width 240 height 262
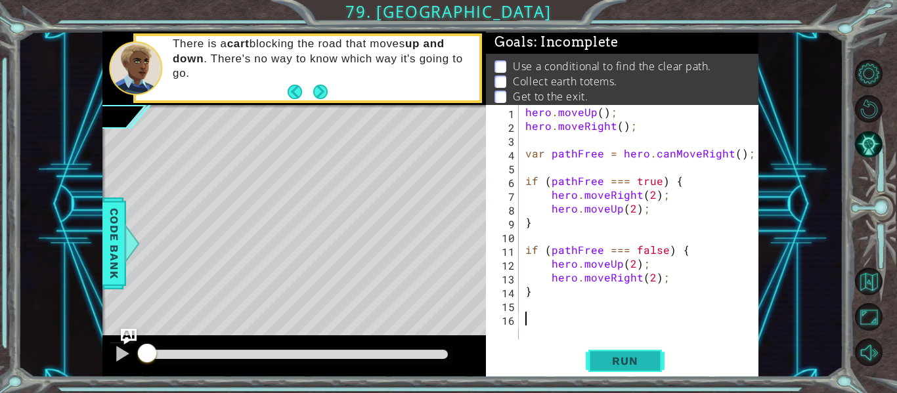
click at [610, 348] on button "Run" at bounding box center [625, 361] width 79 height 27
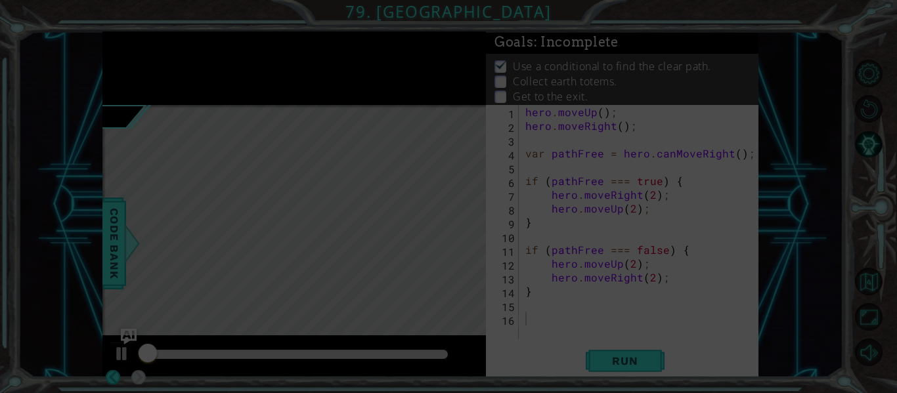
scroll to position [1, 0]
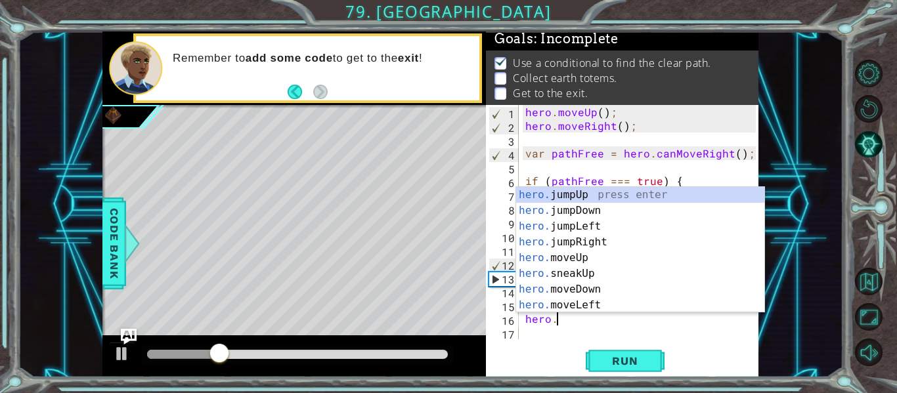
scroll to position [0, 2]
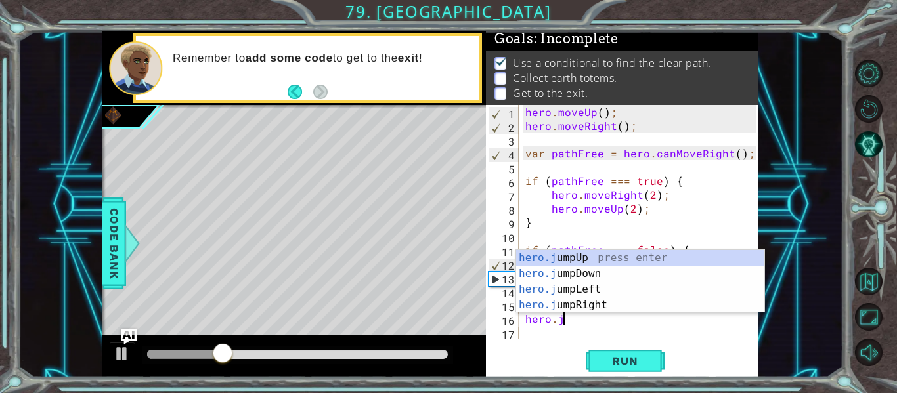
type textarea "hero.ju"
click at [618, 306] on div "hero.ju mpUp press enter hero.ju mpDown press enter hero.[PERSON_NAME] mpLeft p…" at bounding box center [640, 297] width 248 height 95
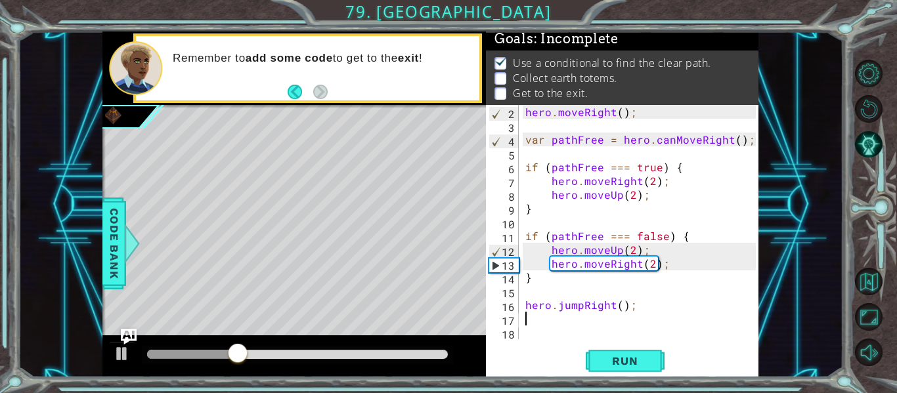
scroll to position [14, 0]
click at [604, 370] on button "Run" at bounding box center [625, 361] width 79 height 27
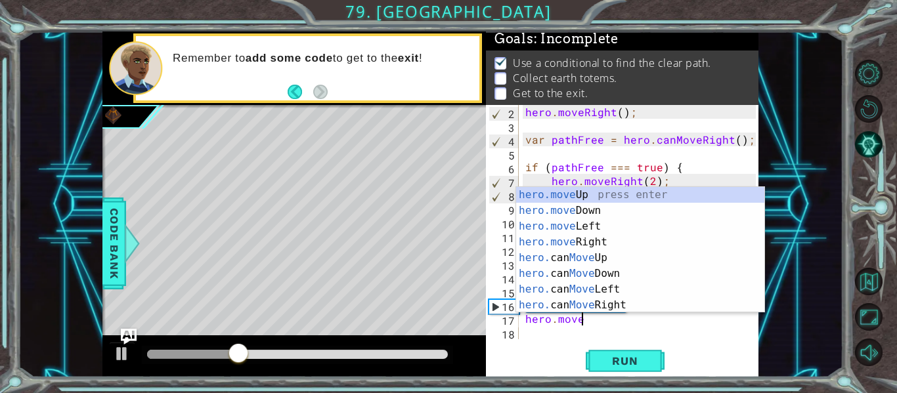
scroll to position [0, 4]
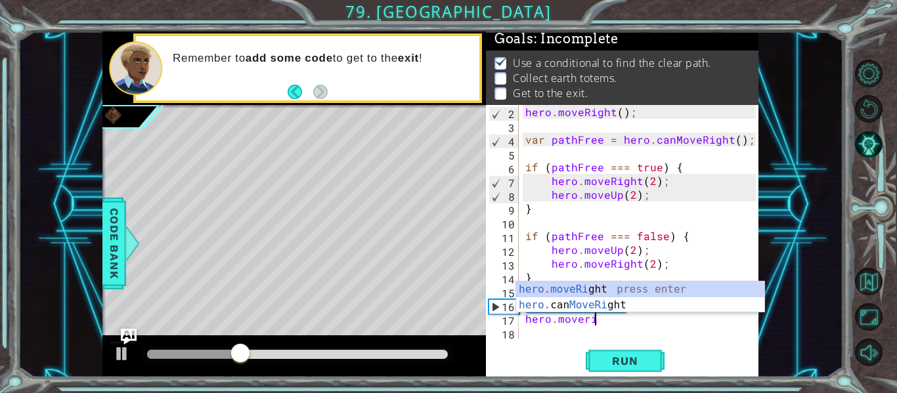
type textarea "hero.moveRight(1);"
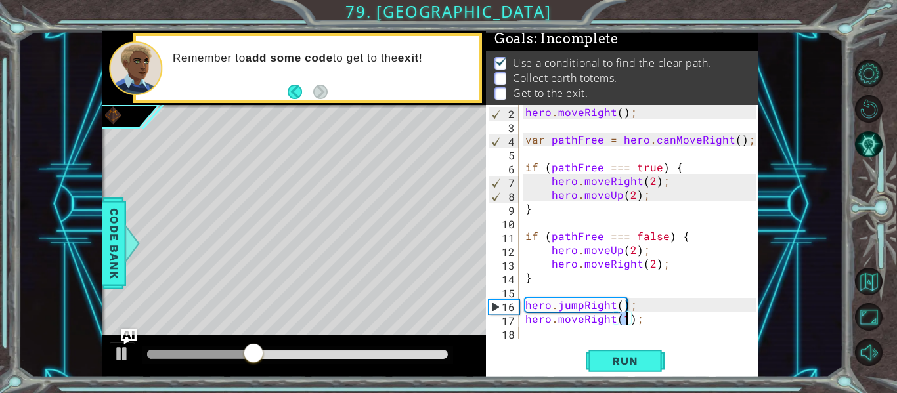
click at [568, 332] on div "hero . moveRight ( ) ; var pathFree = hero . canMoveRight ( ) ; if ( pathFree =…" at bounding box center [643, 236] width 240 height 262
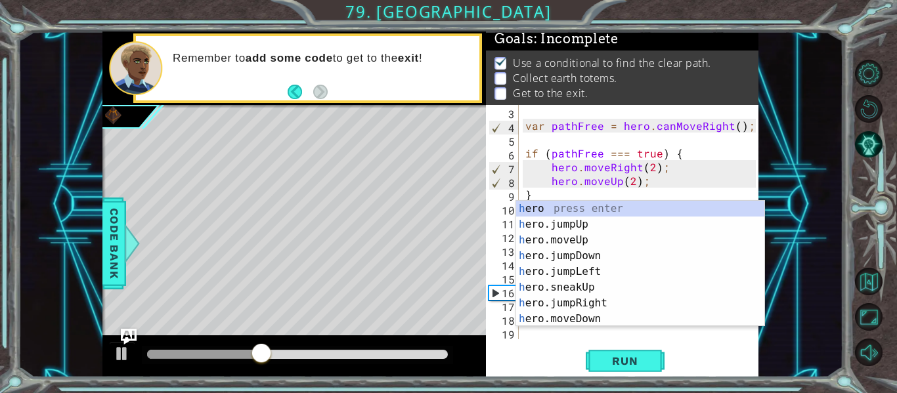
scroll to position [28, 0]
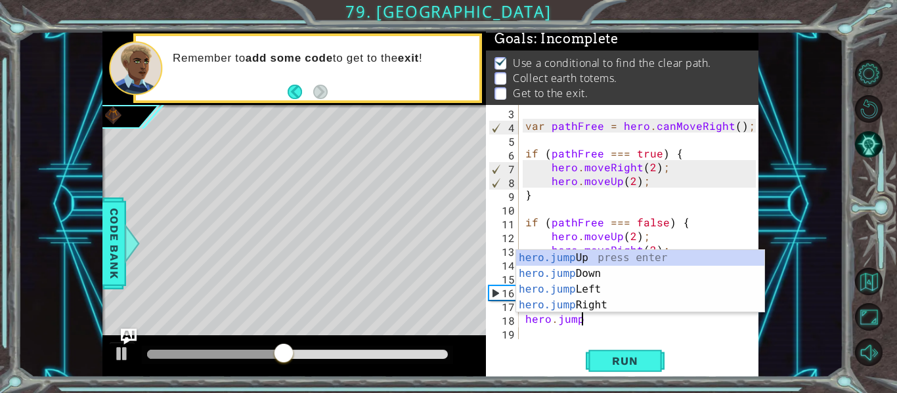
type textarea "hero.jumpd"
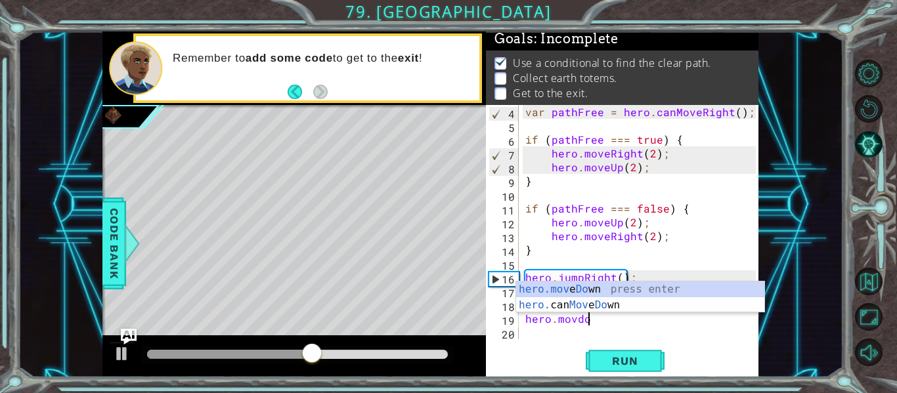
scroll to position [0, 3]
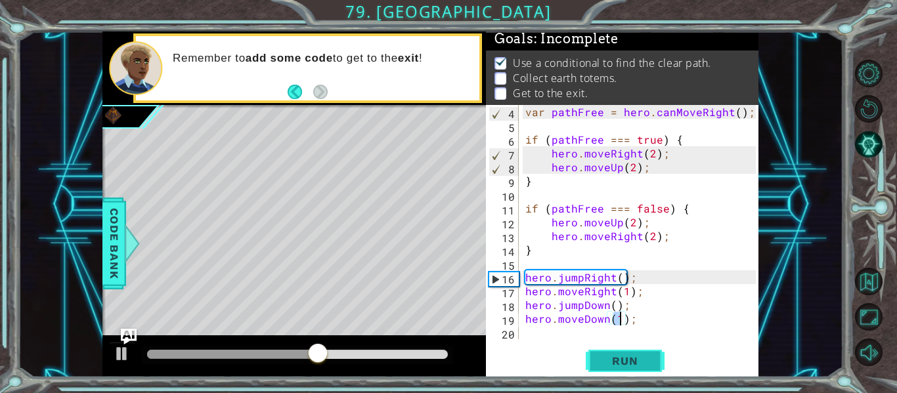
type textarea "hero.moveDown(1);"
click at [607, 361] on span "Run" at bounding box center [625, 361] width 52 height 13
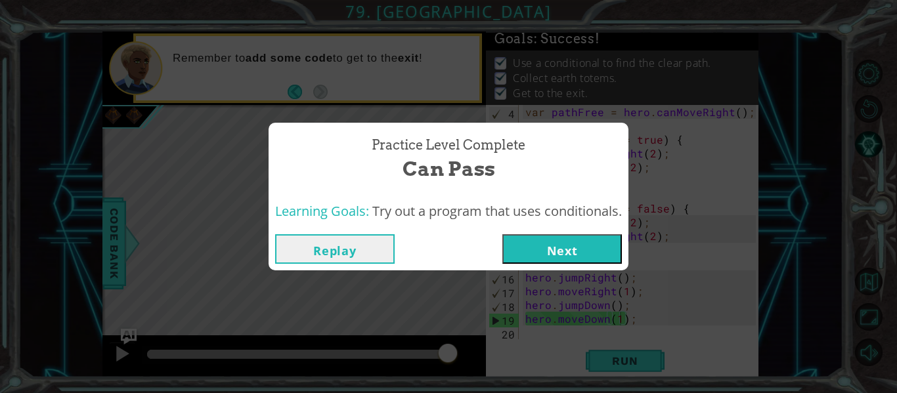
click at [548, 234] on button "Next" at bounding box center [562, 249] width 120 height 30
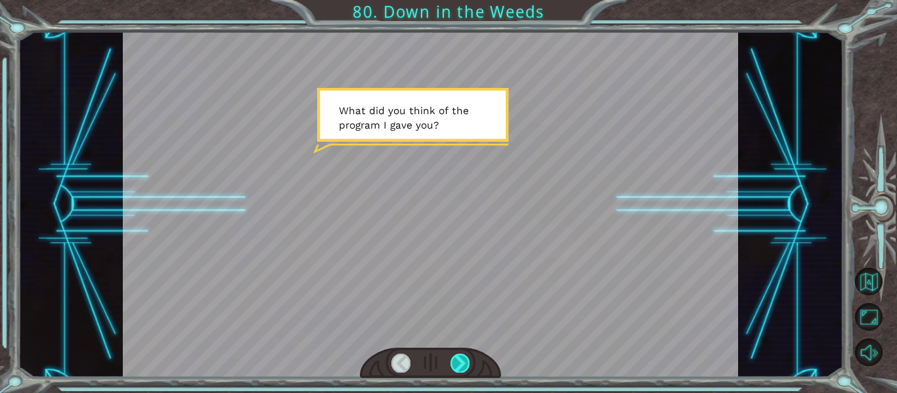
click at [469, 361] on div at bounding box center [460, 363] width 19 height 18
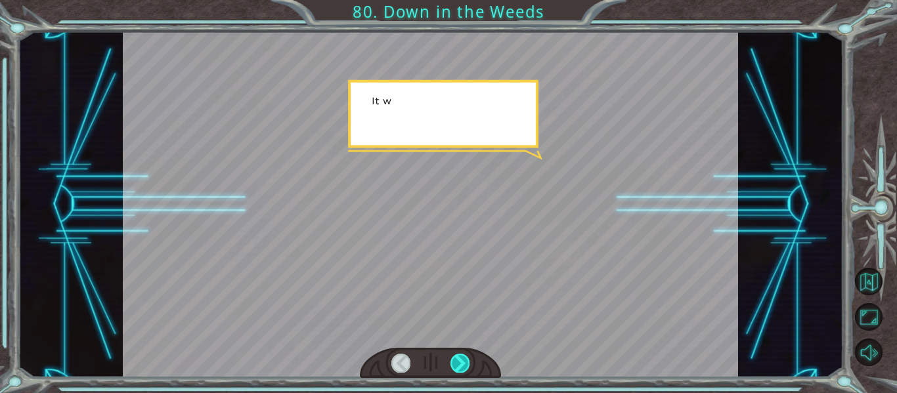
click at [469, 361] on div at bounding box center [460, 363] width 19 height 18
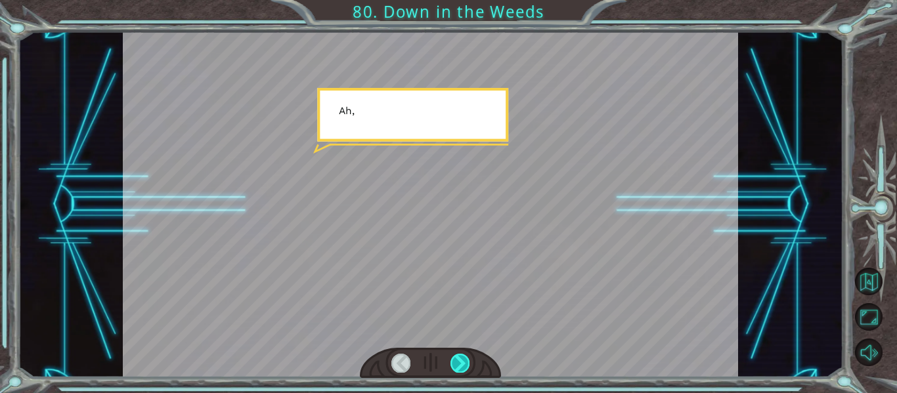
click at [469, 361] on div at bounding box center [460, 363] width 19 height 18
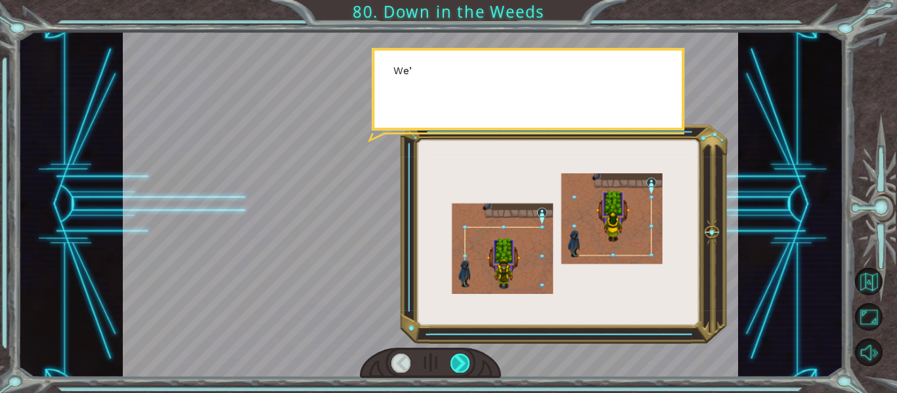
click at [469, 361] on div at bounding box center [460, 363] width 19 height 18
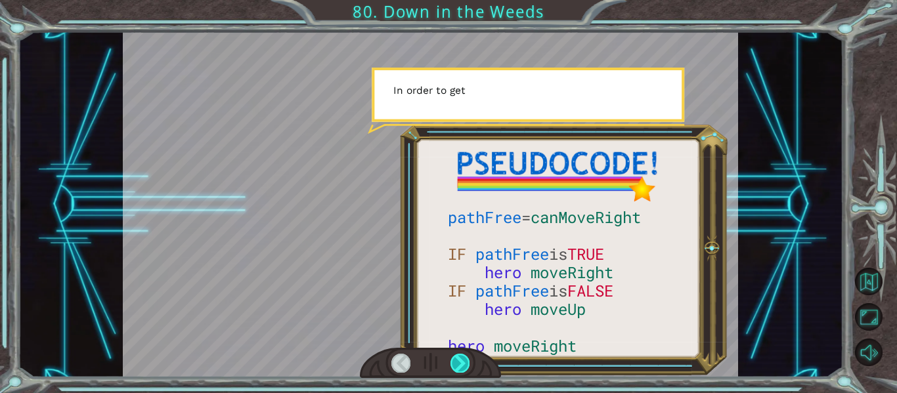
click at [469, 361] on div at bounding box center [460, 363] width 19 height 18
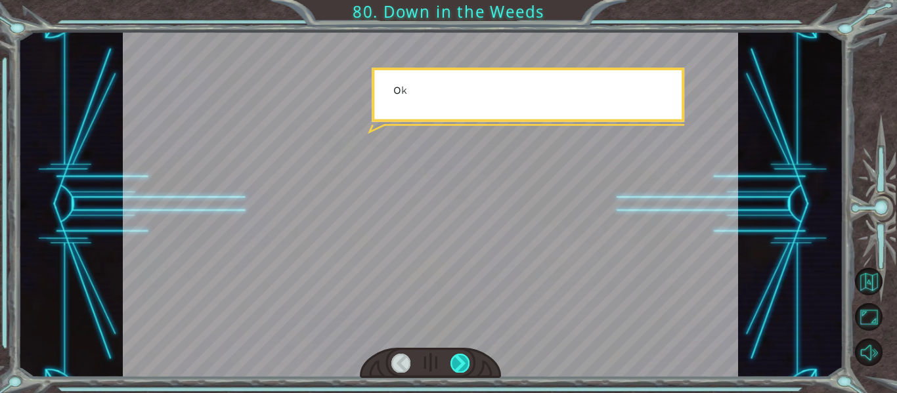
click at [469, 361] on div at bounding box center [460, 363] width 19 height 18
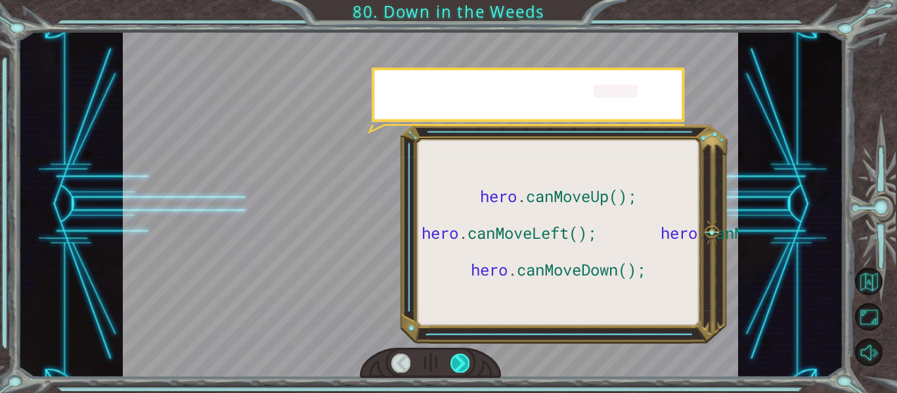
click at [469, 361] on div at bounding box center [460, 363] width 19 height 18
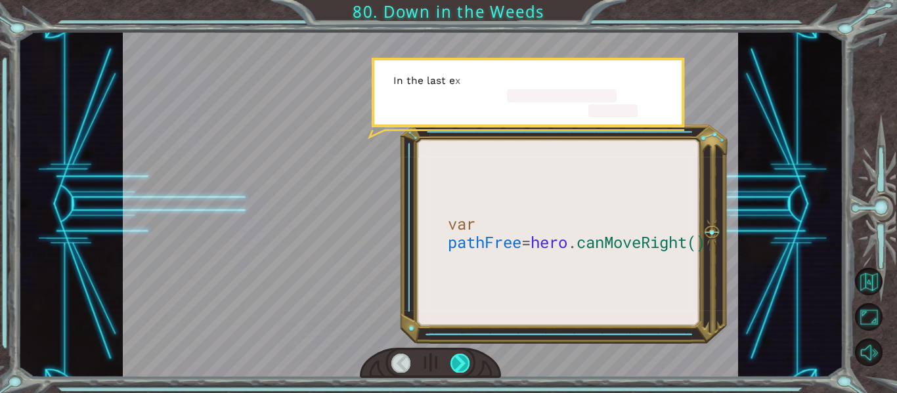
click at [469, 361] on div at bounding box center [460, 363] width 19 height 18
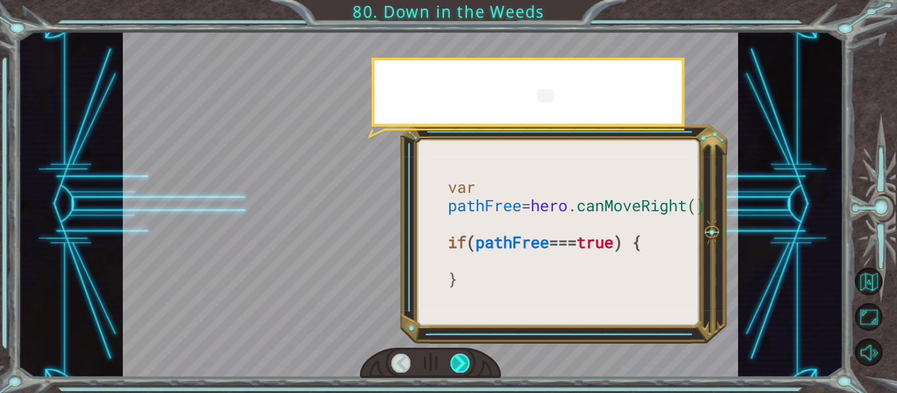
click at [469, 361] on div at bounding box center [460, 363] width 19 height 18
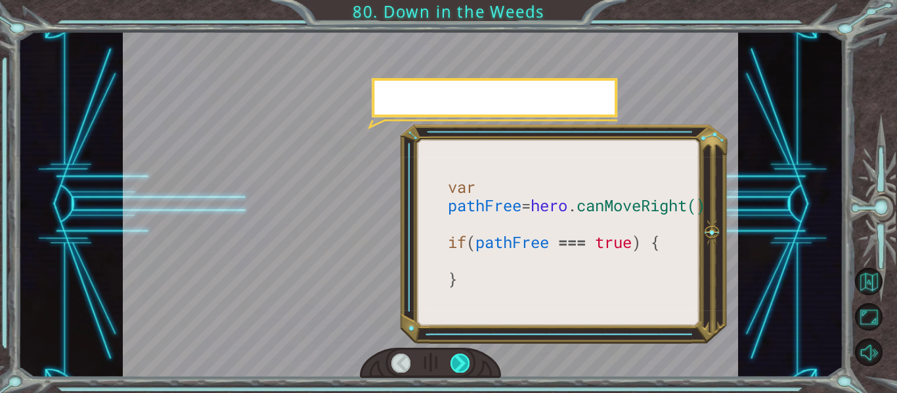
click at [469, 361] on div at bounding box center [460, 363] width 19 height 18
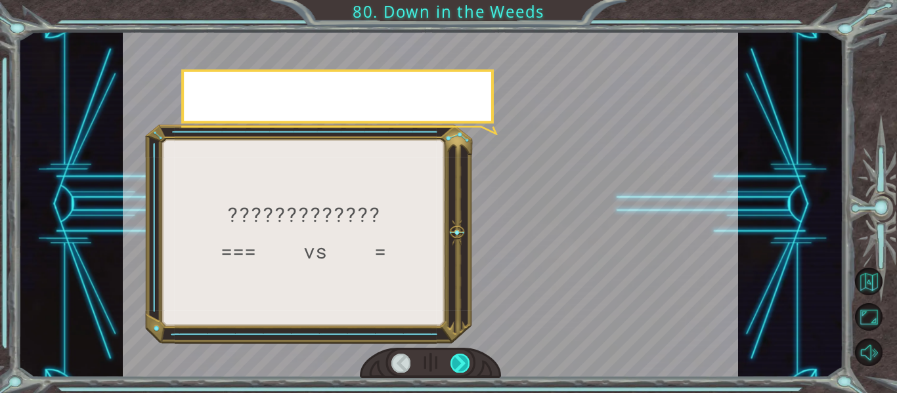
click at [469, 361] on div at bounding box center [460, 363] width 19 height 18
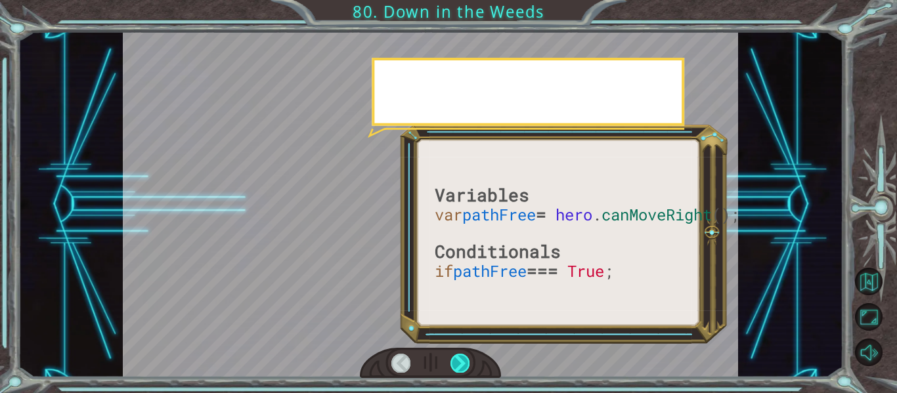
click at [469, 361] on div at bounding box center [460, 363] width 19 height 18
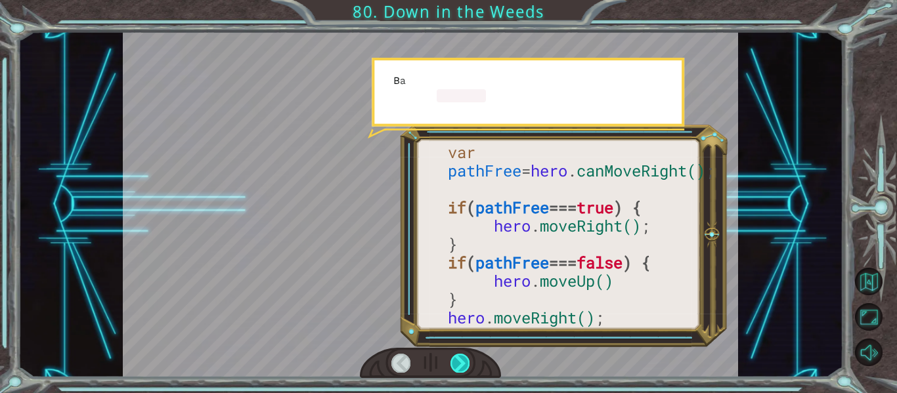
click at [469, 361] on div at bounding box center [460, 363] width 19 height 18
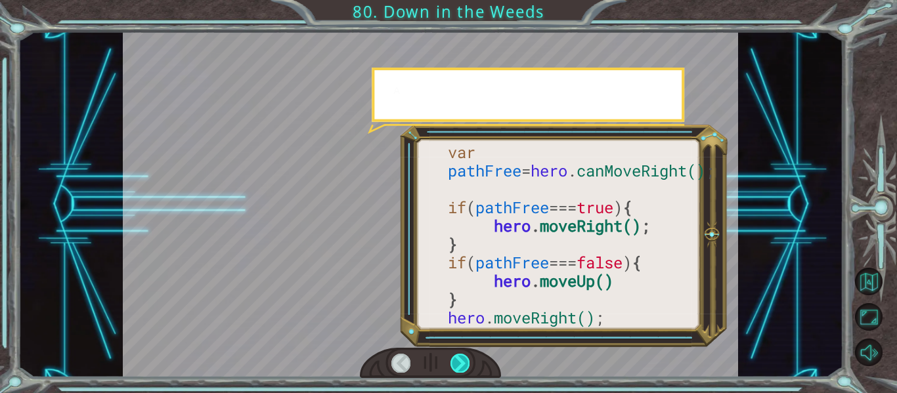
click at [469, 361] on div at bounding box center [460, 363] width 19 height 18
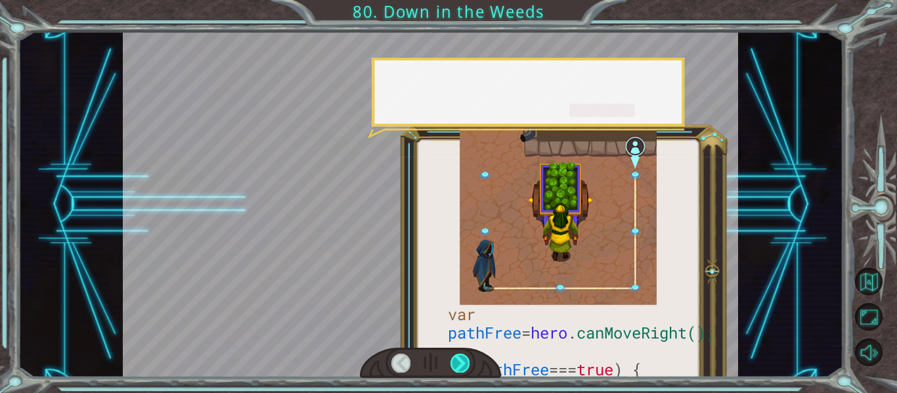
click at [469, 361] on div at bounding box center [460, 363] width 19 height 18
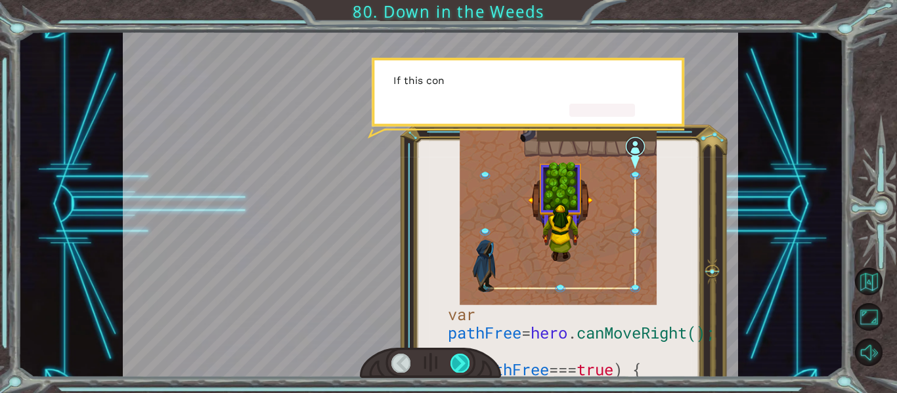
click at [469, 361] on div at bounding box center [460, 363] width 19 height 18
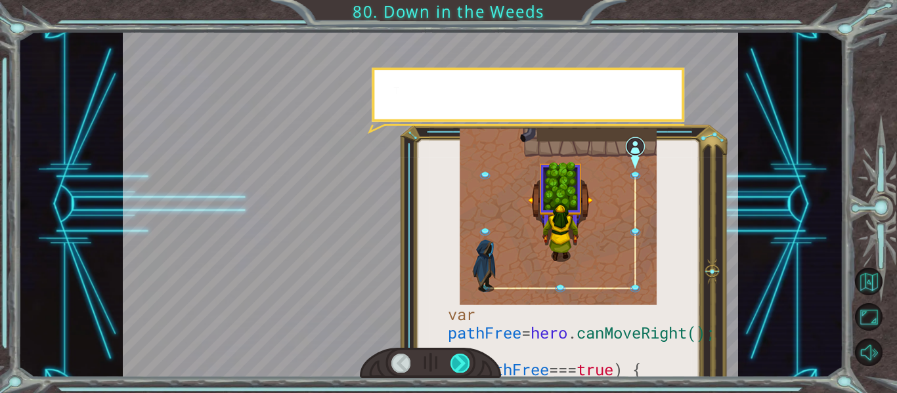
click at [469, 361] on div at bounding box center [460, 363] width 19 height 18
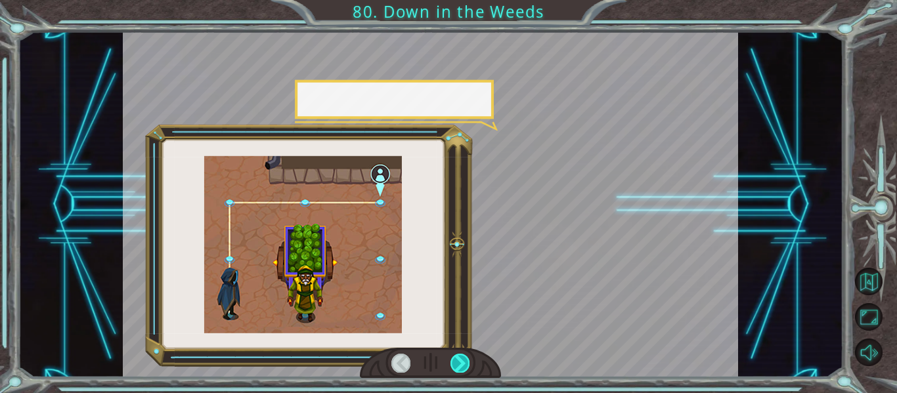
click at [469, 361] on div at bounding box center [460, 363] width 19 height 18
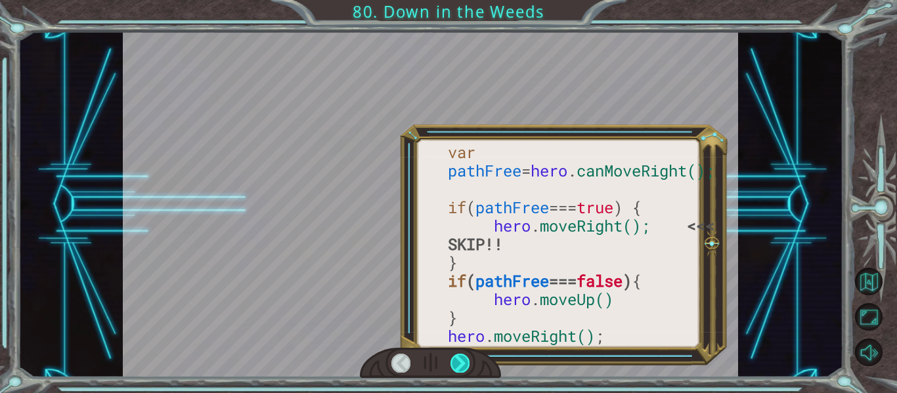
click at [469, 361] on div at bounding box center [460, 363] width 19 height 18
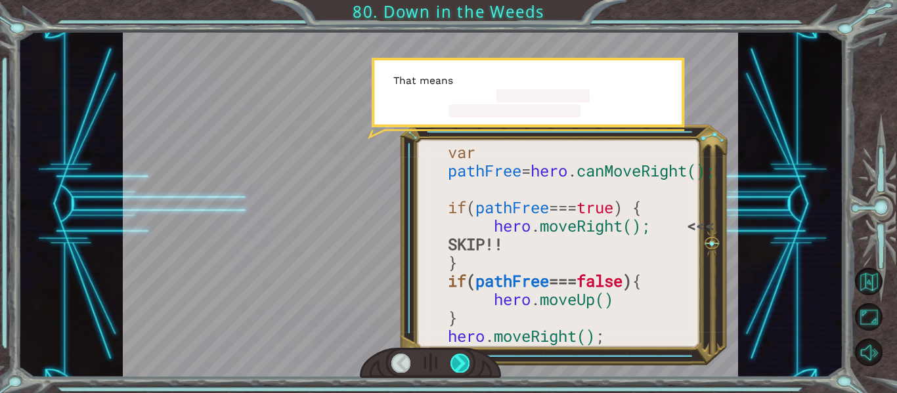
click at [469, 361] on div at bounding box center [460, 363] width 19 height 18
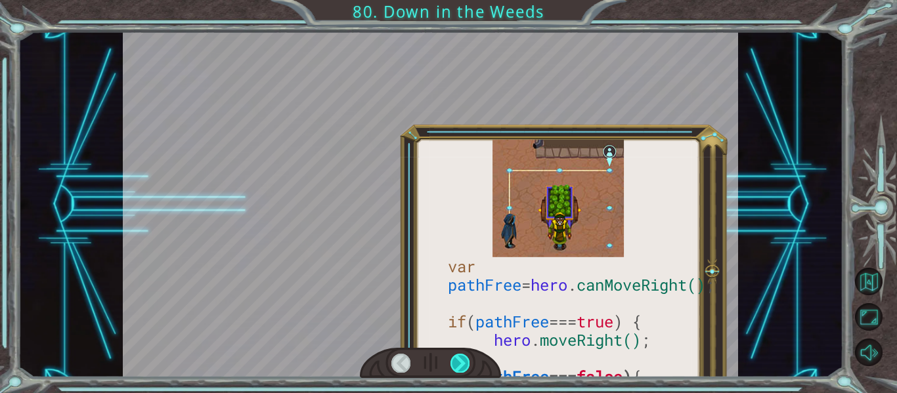
click at [469, 361] on div at bounding box center [460, 363] width 19 height 18
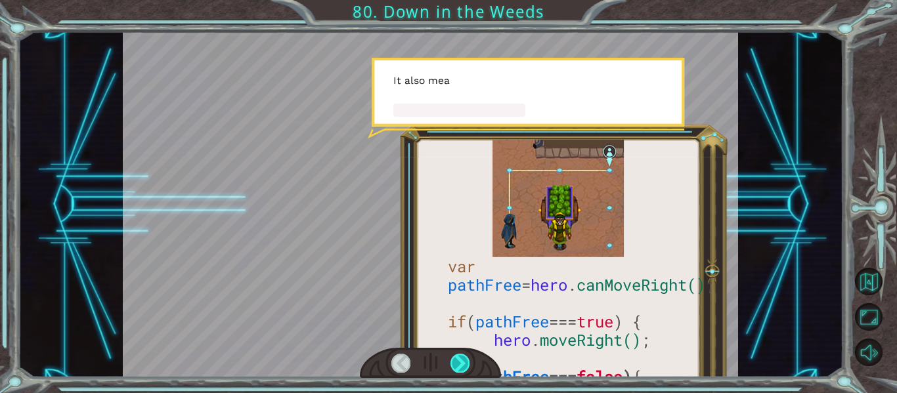
click at [469, 361] on div at bounding box center [460, 363] width 19 height 18
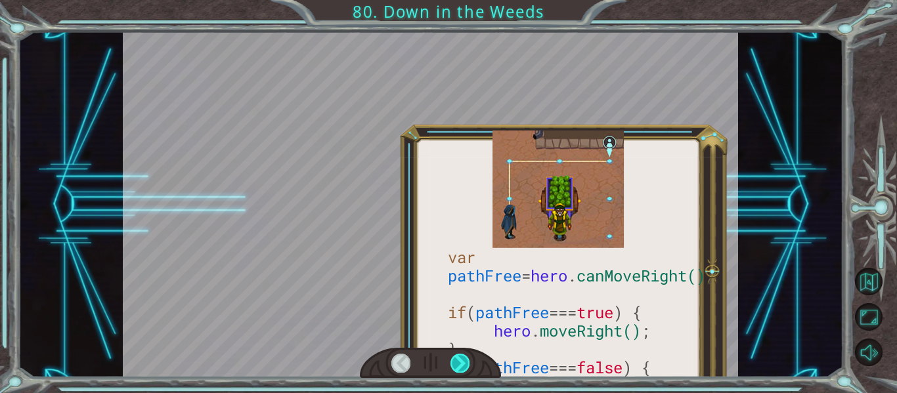
click at [469, 361] on div at bounding box center [460, 363] width 19 height 18
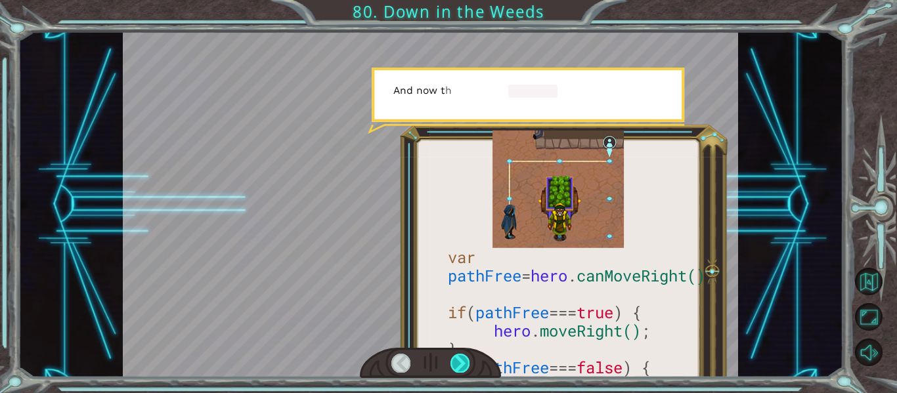
click at [469, 361] on div at bounding box center [460, 363] width 19 height 18
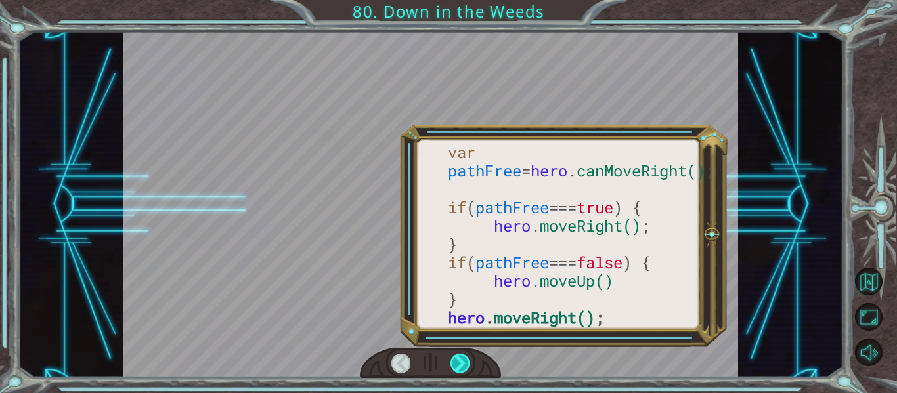
click at [469, 361] on div at bounding box center [460, 363] width 19 height 18
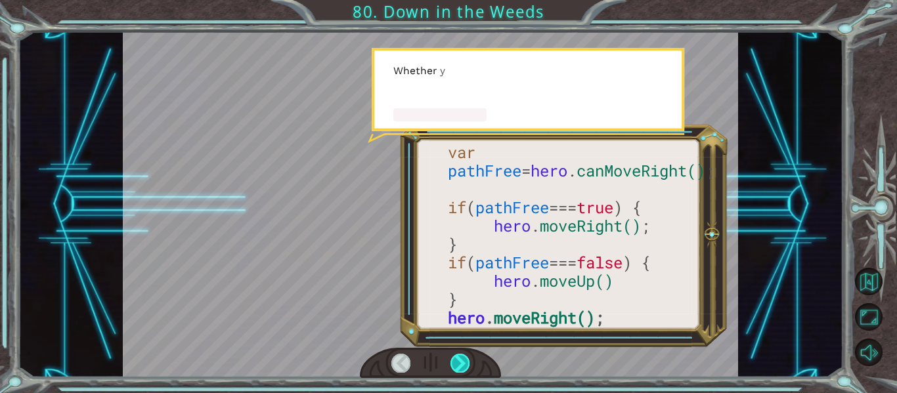
click at [469, 361] on div at bounding box center [460, 363] width 19 height 18
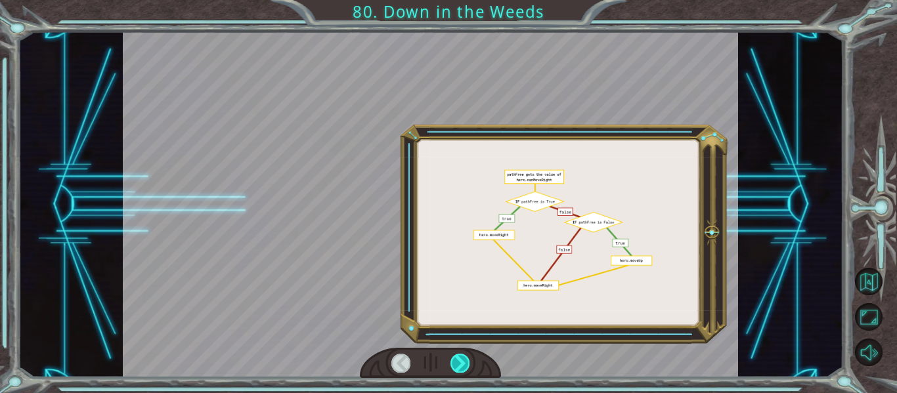
click at [469, 361] on div at bounding box center [460, 363] width 19 height 18
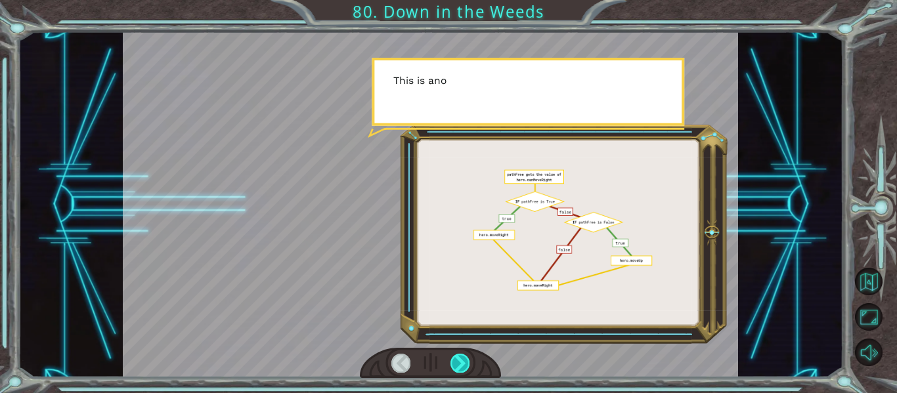
click at [469, 361] on div at bounding box center [460, 363] width 19 height 18
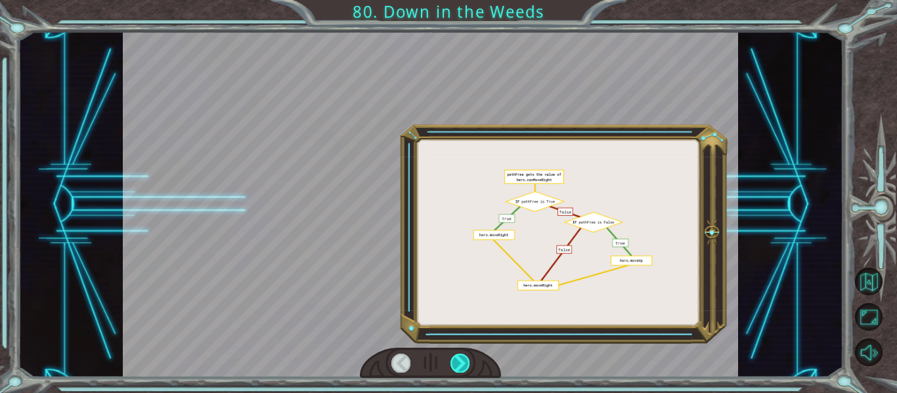
click at [469, 361] on div at bounding box center [460, 363] width 19 height 18
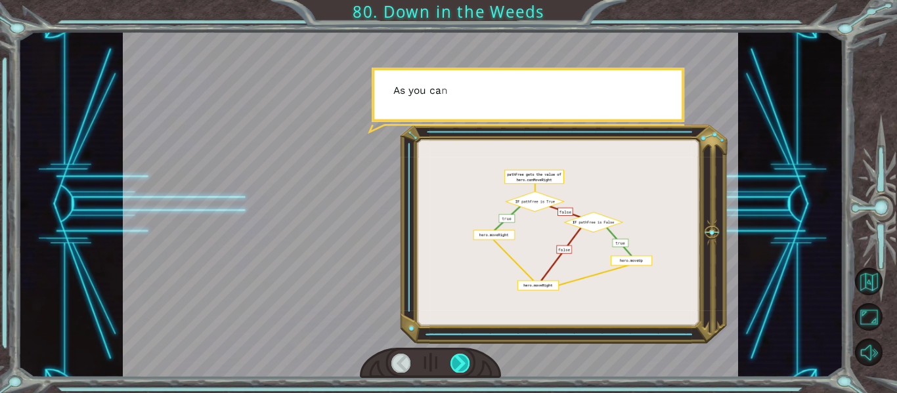
click at [469, 361] on div at bounding box center [460, 363] width 19 height 18
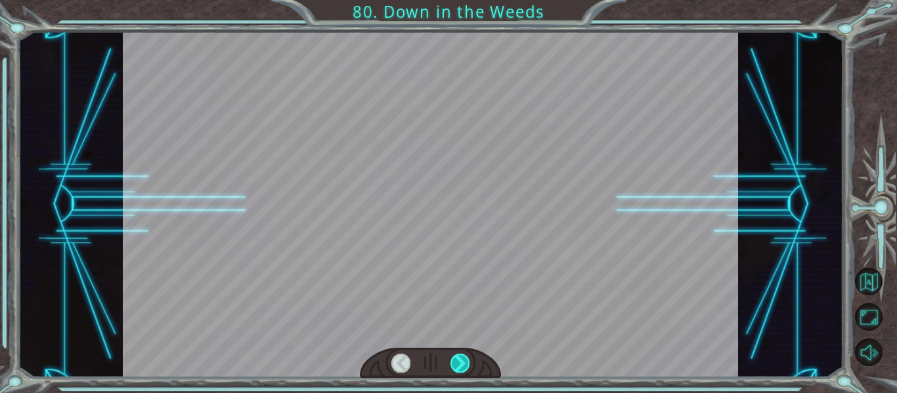
click at [469, 361] on div at bounding box center [460, 363] width 19 height 18
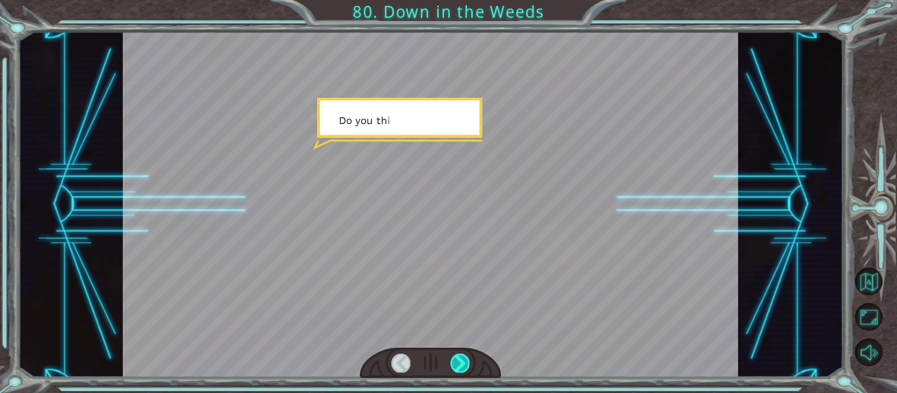
click at [469, 361] on div at bounding box center [460, 363] width 19 height 18
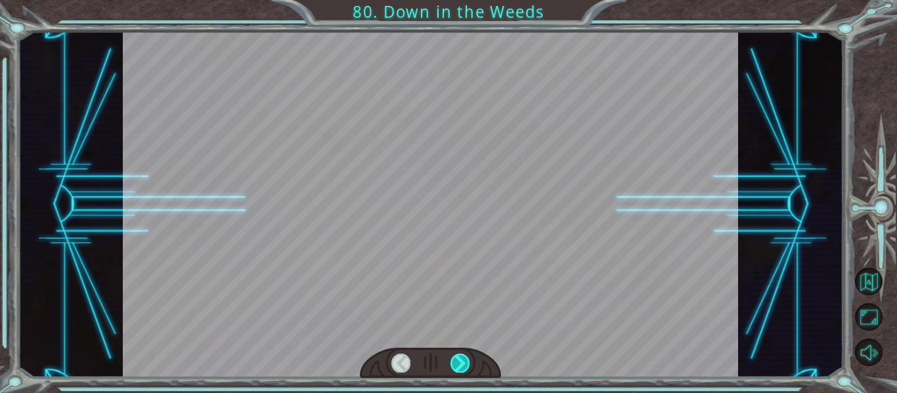
click at [469, 361] on div at bounding box center [460, 363] width 19 height 18
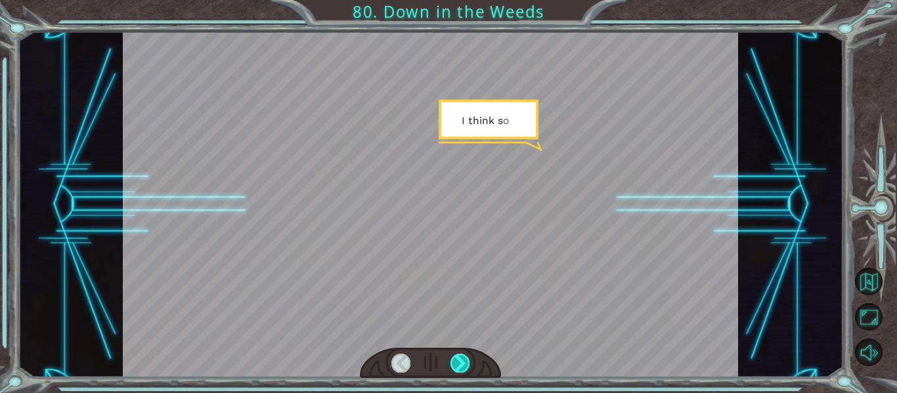
click at [469, 361] on div at bounding box center [460, 363] width 19 height 18
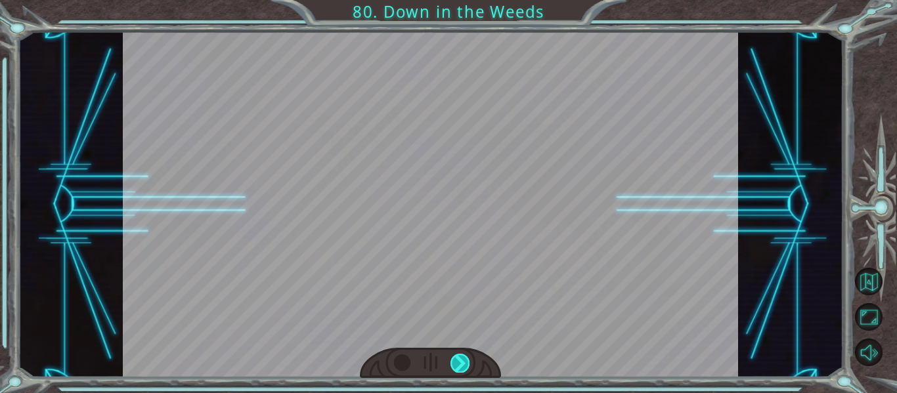
click at [469, 361] on div at bounding box center [460, 363] width 19 height 18
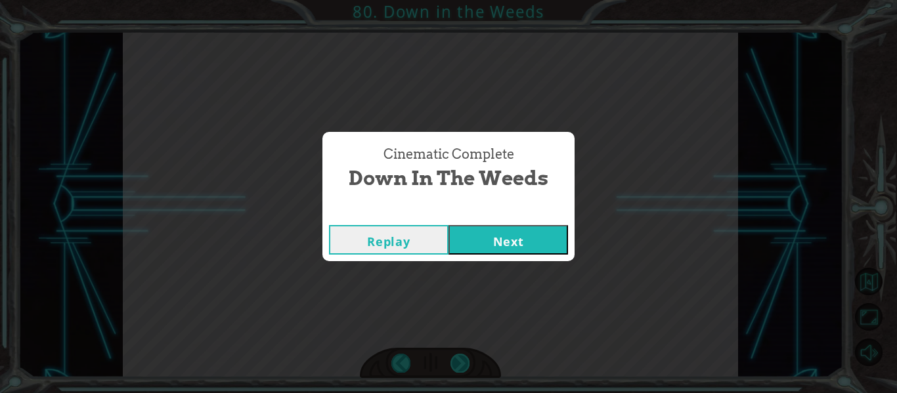
click at [469, 361] on div "Cinematic Complete Down in the Weeds Replay Next" at bounding box center [448, 196] width 897 height 393
click at [521, 239] on button "Next" at bounding box center [509, 240] width 120 height 30
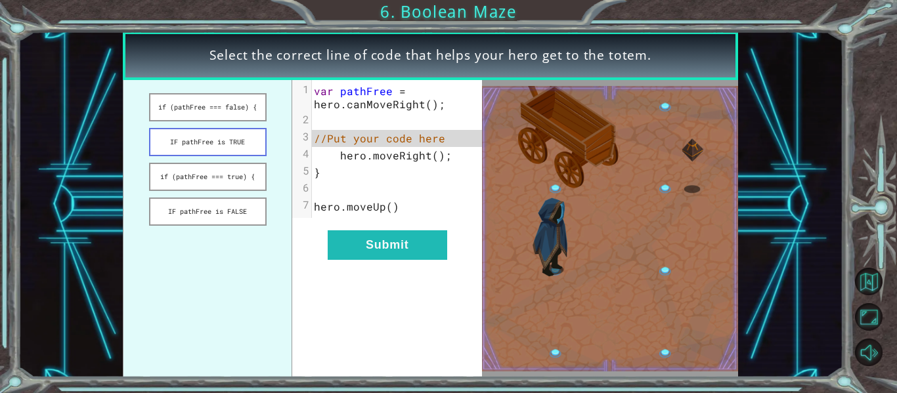
drag, startPoint x: 216, startPoint y: 111, endPoint x: 224, endPoint y: 144, distance: 33.8
click at [224, 144] on ul "if (pathFree === false) { IF pathFree is TRUE if (pathFree === true) { IF pathF…" at bounding box center [207, 229] width 169 height 298
click at [224, 144] on button "IF pathFree is TRUE" at bounding box center [208, 142] width 118 height 28
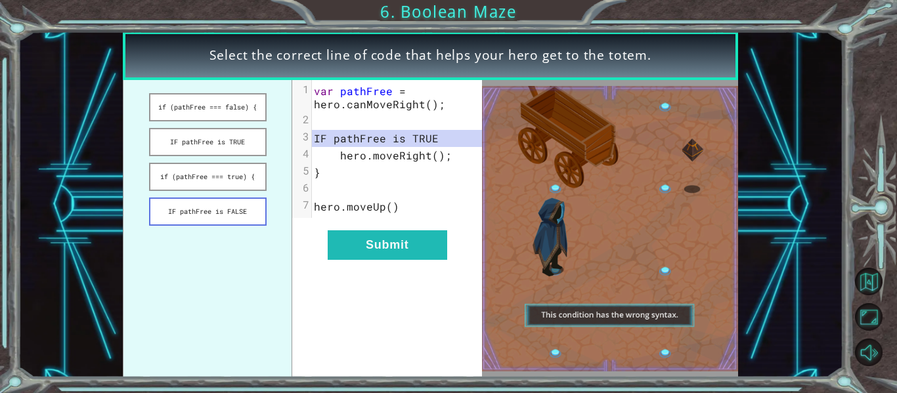
click at [224, 208] on button "IF pathFree is FALSE" at bounding box center [208, 212] width 118 height 28
click at [205, 180] on button "if (pathFree === true) {" at bounding box center [208, 177] width 118 height 28
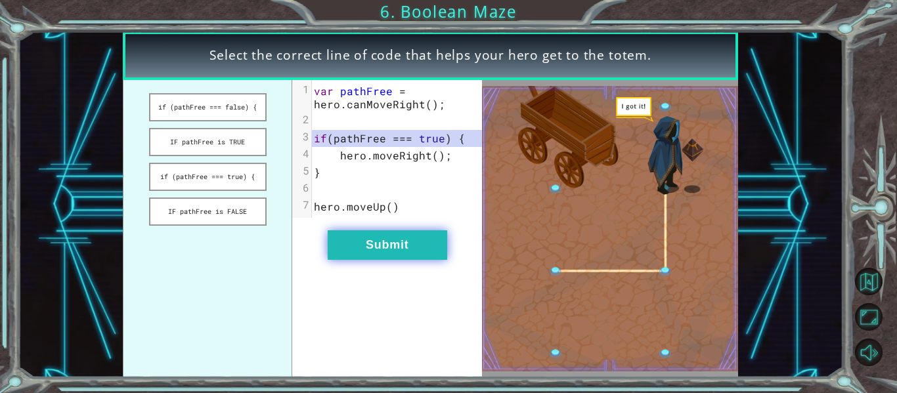
click at [409, 232] on button "Submit" at bounding box center [388, 246] width 120 height 30
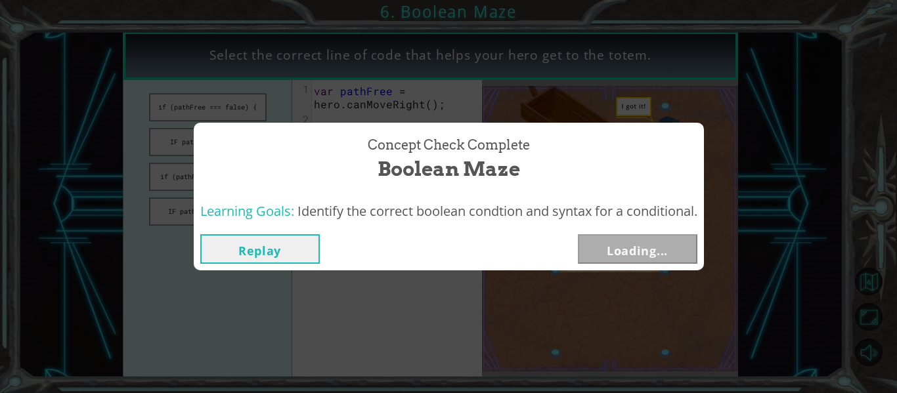
click at [410, 235] on div "Replay Loading..." at bounding box center [448, 249] width 497 height 30
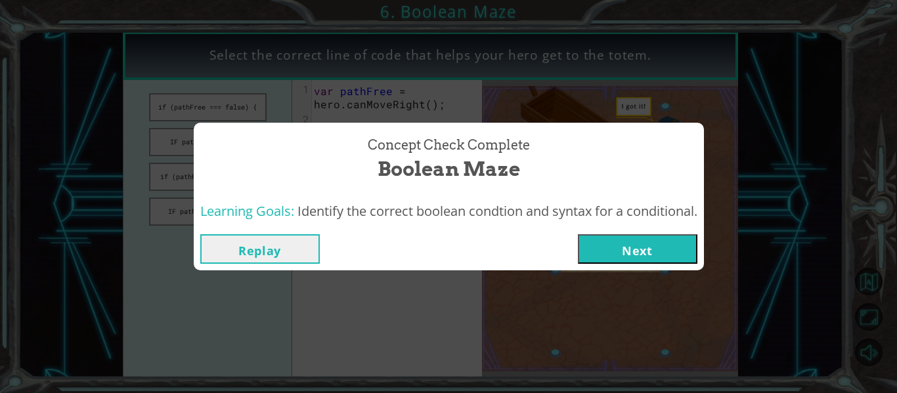
click at [615, 207] on span "Identify the correct boolean condtion and syntax for a conditional." at bounding box center [498, 211] width 400 height 18
click at [644, 255] on button "Next" at bounding box center [638, 249] width 120 height 30
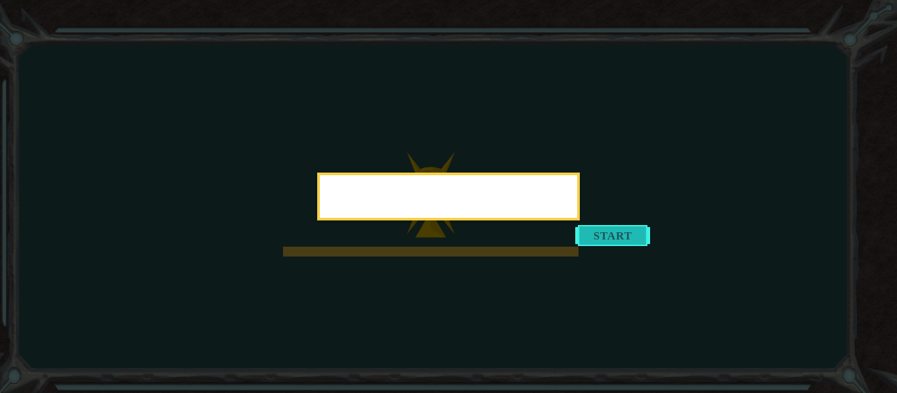
click at [628, 237] on button "Start" at bounding box center [612, 235] width 75 height 21
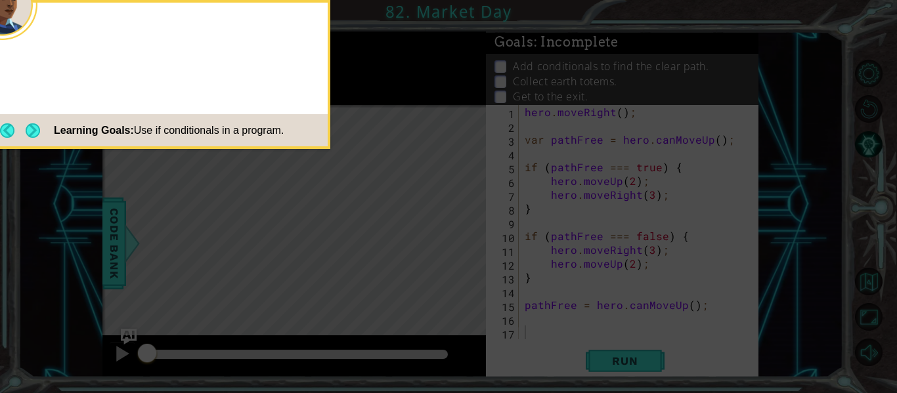
click at [32, 127] on button "Next" at bounding box center [33, 130] width 15 height 15
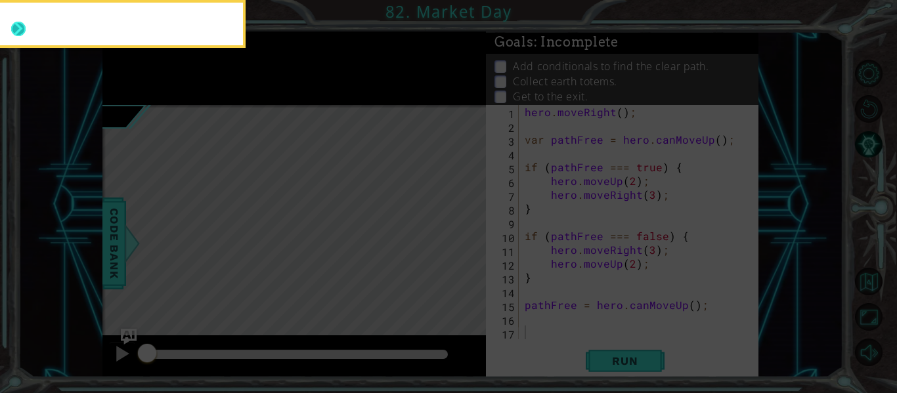
click at [31, 32] on div at bounding box center [114, 26] width 257 height 37
click at [18, 27] on button "Next" at bounding box center [18, 29] width 14 height 14
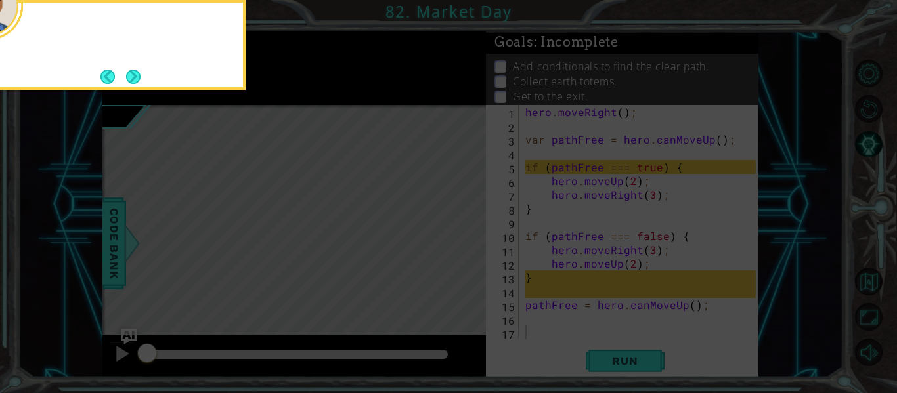
click at [120, 83] on button "Back" at bounding box center [113, 77] width 26 height 14
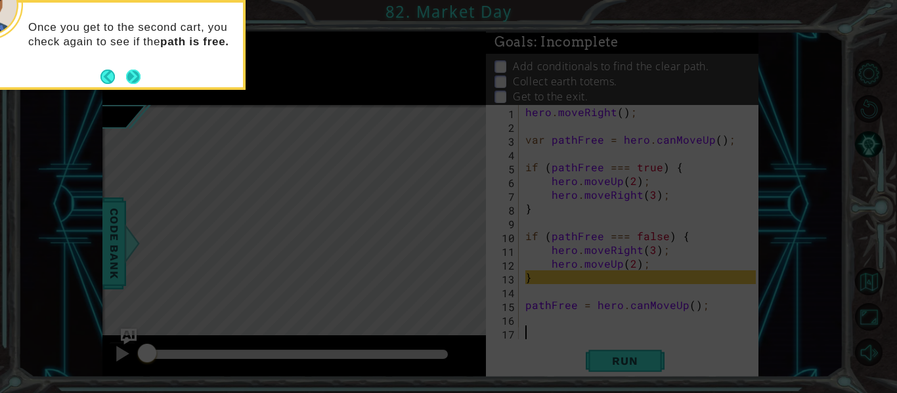
click at [141, 82] on button "Next" at bounding box center [133, 77] width 14 height 14
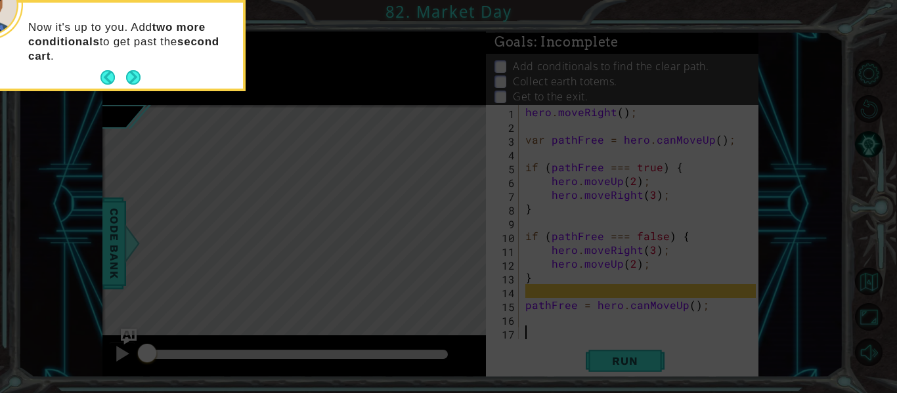
click at [142, 82] on div "Now it's up to you. Add two more conditionals to get past the second cart ." at bounding box center [114, 48] width 257 height 81
click at [141, 82] on button "Next" at bounding box center [133, 77] width 14 height 14
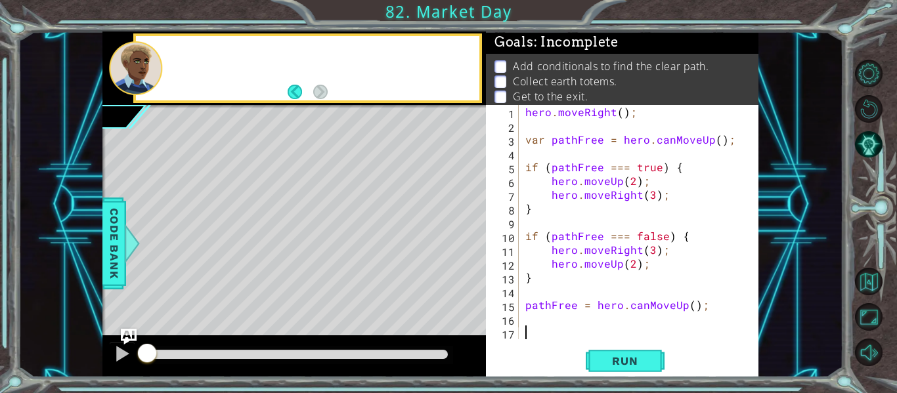
click at [140, 82] on div at bounding box center [135, 68] width 53 height 54
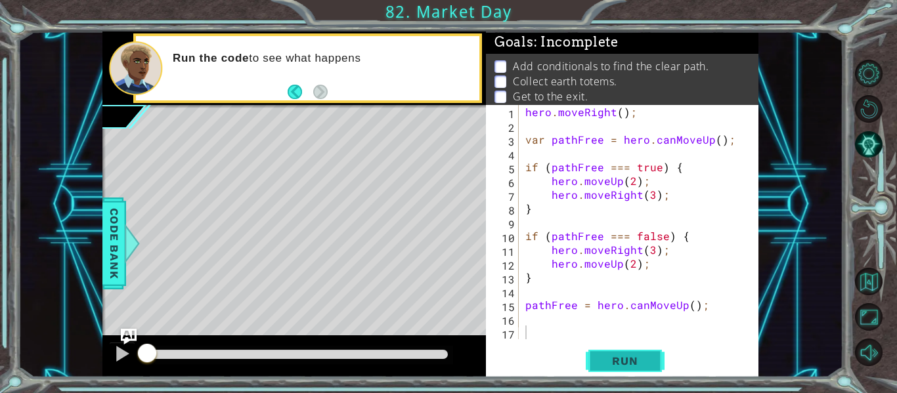
click at [642, 355] on span "Run" at bounding box center [625, 361] width 52 height 13
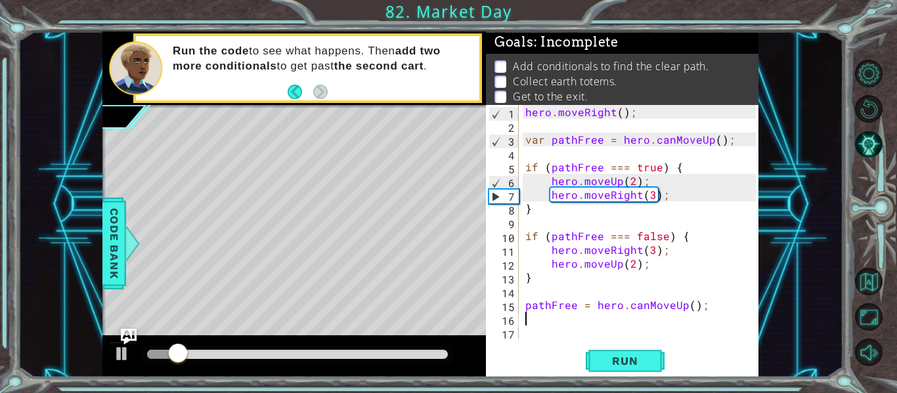
click at [577, 319] on div "hero . moveRight ( ) ; var pathFree = hero . canMoveUp ( ) ; if ( pathFree === …" at bounding box center [643, 236] width 240 height 262
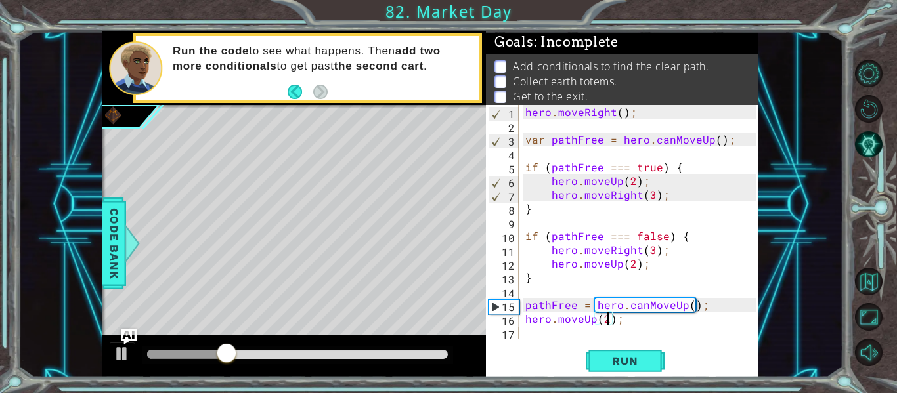
scroll to position [0, 5]
type textarea "hero.moveUp(2);"
click at [602, 342] on div "hero.moveUp(2); 1 2 3 4 5 6 7 8 9 10 11 12 13 14 15 16 17 hero . moveRight ( ) …" at bounding box center [622, 241] width 273 height 273
click at [595, 332] on div "hero . moveRight ( ) ; var pathFree = hero . canMoveUp ( ) ; if ( pathFree === …" at bounding box center [643, 236] width 240 height 262
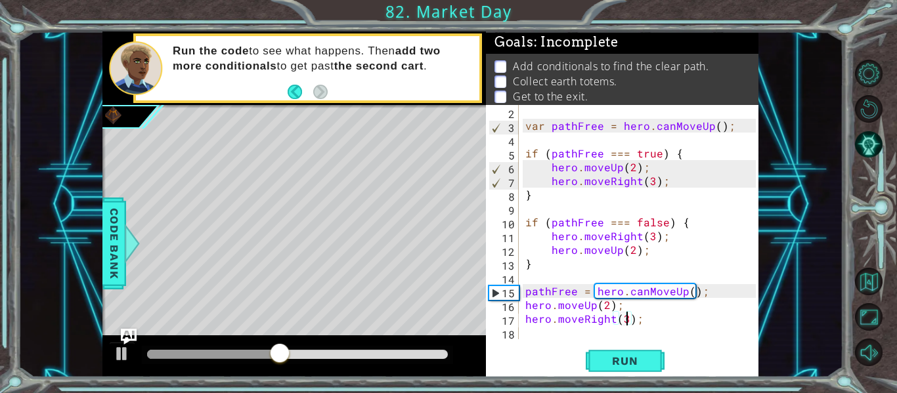
scroll to position [0, 7]
type textarea "hero.moveRight(3);"
click at [646, 366] on span "Run" at bounding box center [625, 361] width 52 height 13
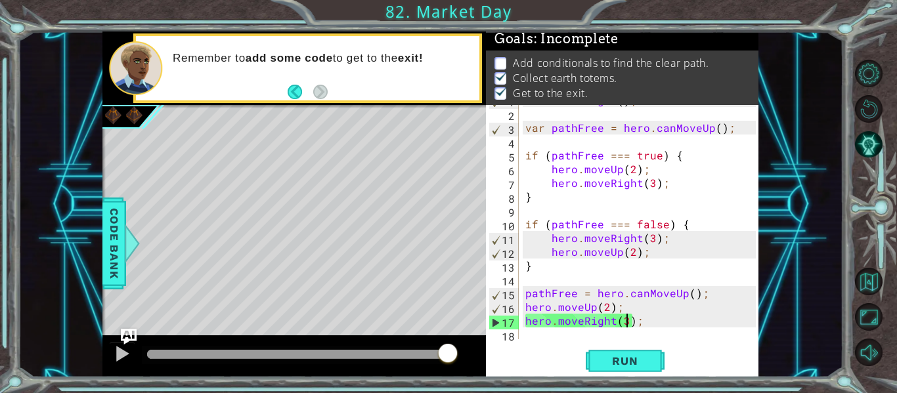
scroll to position [14, 0]
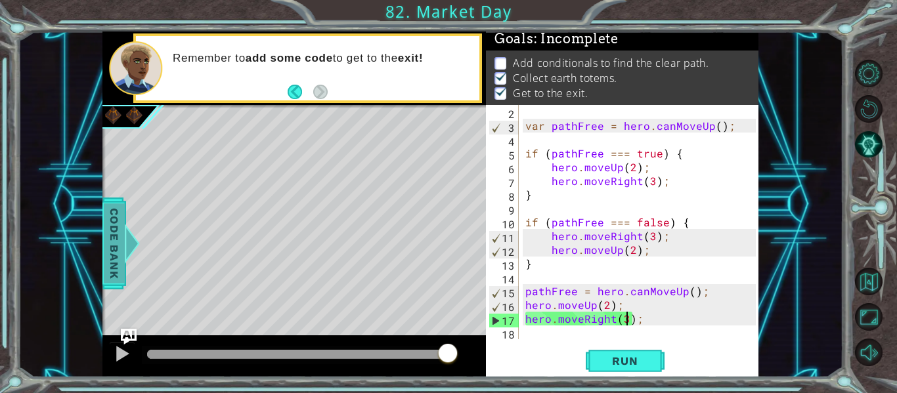
click at [104, 269] on span "Code Bank" at bounding box center [114, 244] width 21 height 80
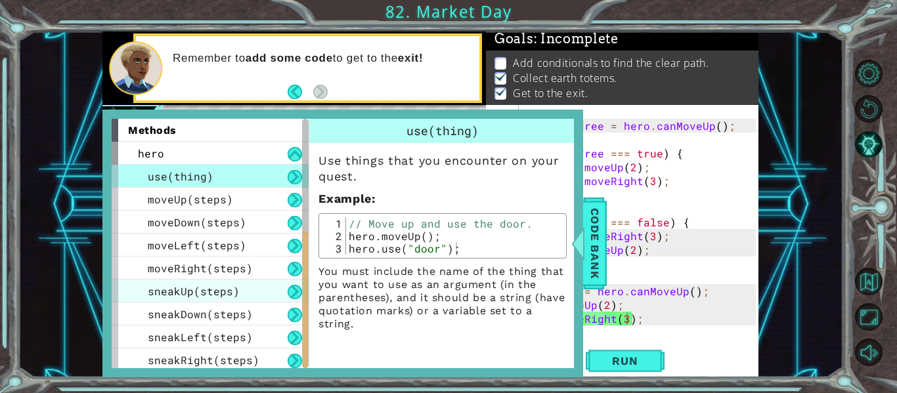
scroll to position [302, 0]
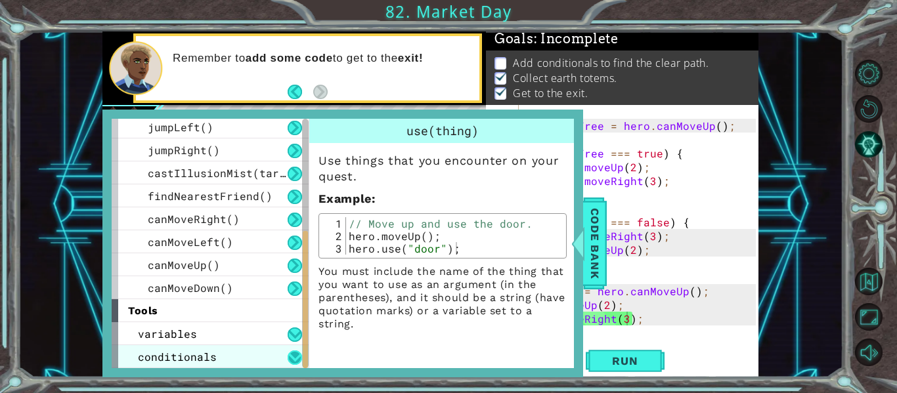
click at [292, 357] on button at bounding box center [295, 358] width 14 height 14
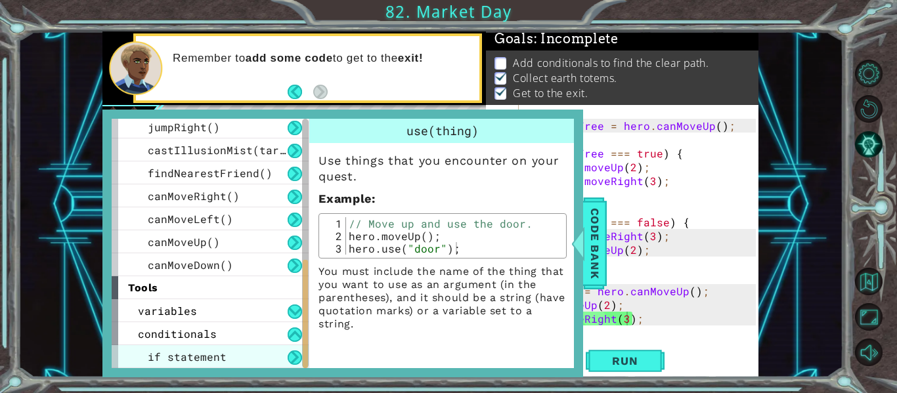
click at [284, 351] on div "if statement" at bounding box center [210, 356] width 197 height 23
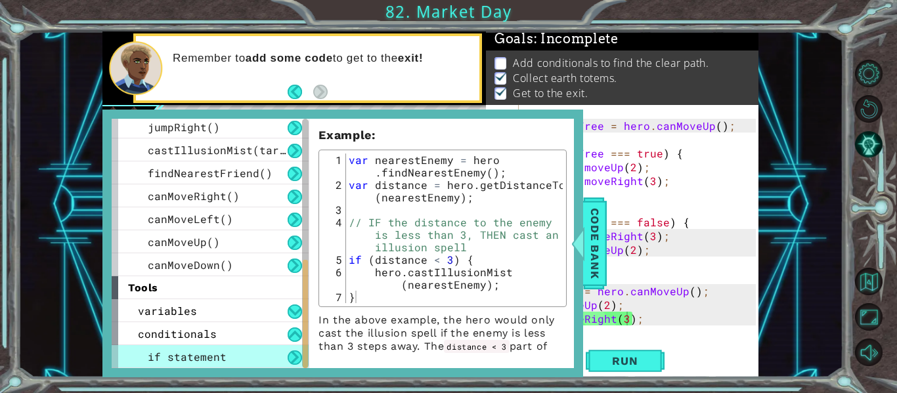
scroll to position [97, 0]
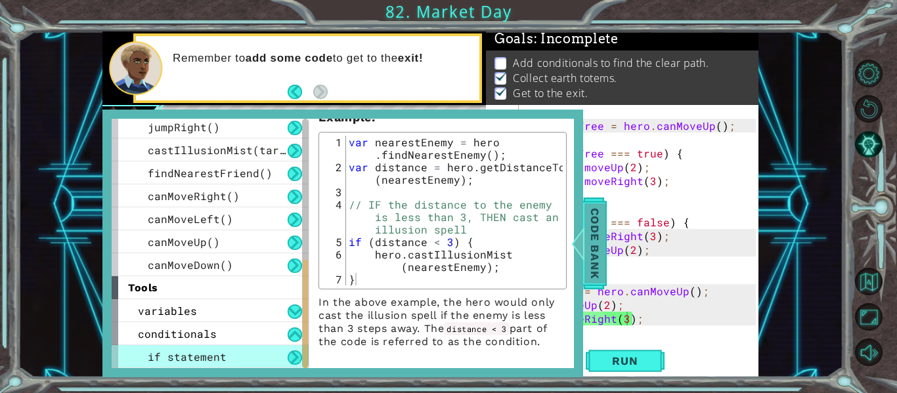
click at [586, 255] on span "Code Bank" at bounding box center [594, 244] width 21 height 80
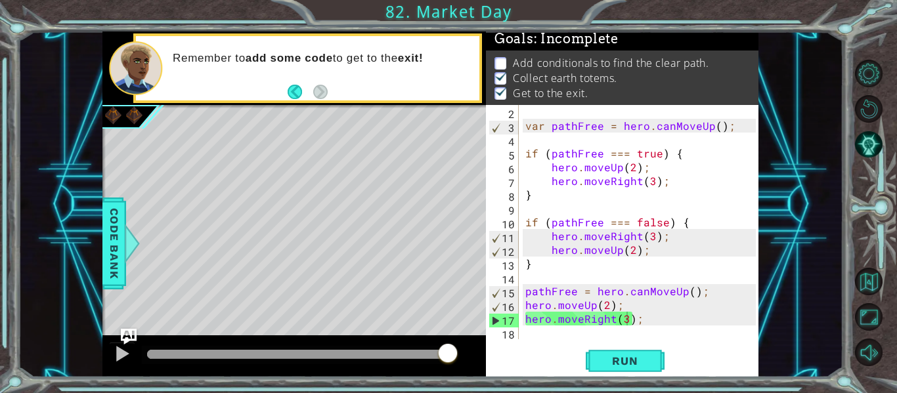
scroll to position [14, 0]
click at [99, 252] on div "1 ההההההההההההההההההההההההההההההההההההההההההההההההההההההההההההההההההההההההההההה…" at bounding box center [431, 205] width 826 height 346
click at [105, 255] on span "Code Bank" at bounding box center [114, 244] width 21 height 80
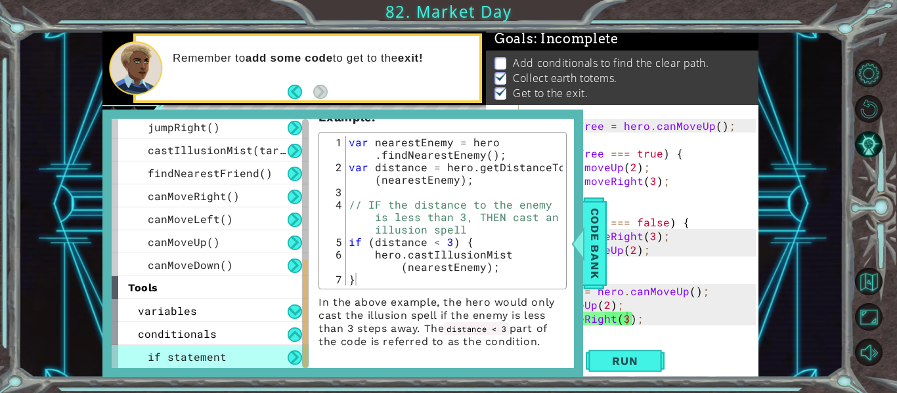
type textarea "var nearestEnemy = hero.findNearestEnemy();"
drag, startPoint x: 351, startPoint y: 144, endPoint x: 551, endPoint y: 152, distance: 200.4
click at [551, 152] on div "var nearestEnemy = hero . findNearestEnemy ( ) ; var distance = hero . getDista…" at bounding box center [454, 229] width 217 height 187
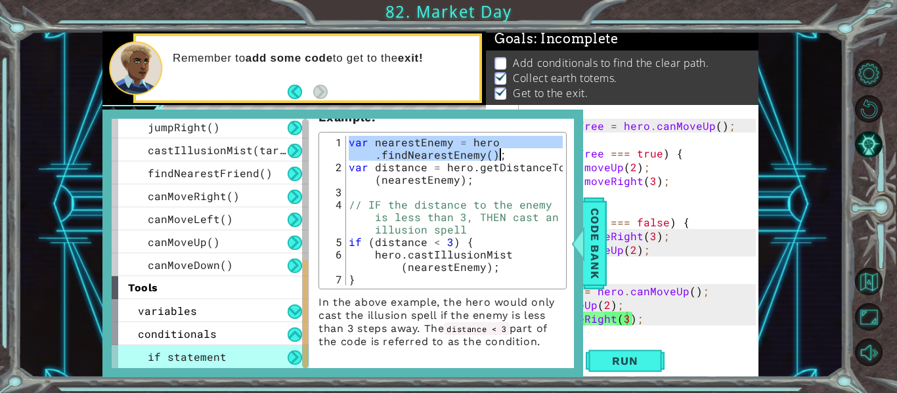
click at [551, 152] on div "var nearestEnemy = hero . findNearestEnemy ( ) ; var distance = hero . getDista…" at bounding box center [454, 211] width 217 height 150
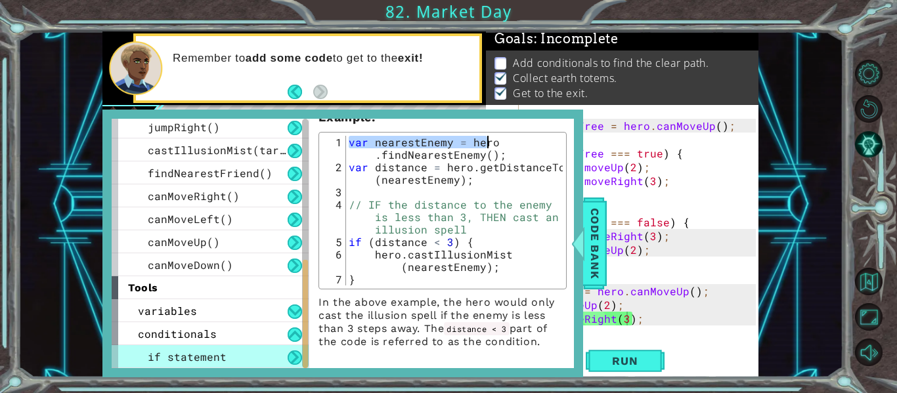
drag, startPoint x: 350, startPoint y: 143, endPoint x: 562, endPoint y: 140, distance: 212.1
click at [562, 140] on div "var nearestEnemy = hero . findNearestEnemy ( ) ; var distance = hero . getDista…" at bounding box center [454, 229] width 217 height 187
click at [494, 140] on div "var nearestEnemy = hero . findNearestEnemy ( ) ; var distance = hero . getDista…" at bounding box center [454, 211] width 217 height 150
click at [504, 141] on div "var nearestEnemy = hero . findNearestEnemy ( ) ; var distance = hero . getDista…" at bounding box center [454, 229] width 217 height 187
click at [500, 141] on div "var nearestEnemy = hero . findNearestEnemy ( ) ; var distance = hero . getDista…" at bounding box center [454, 229] width 217 height 187
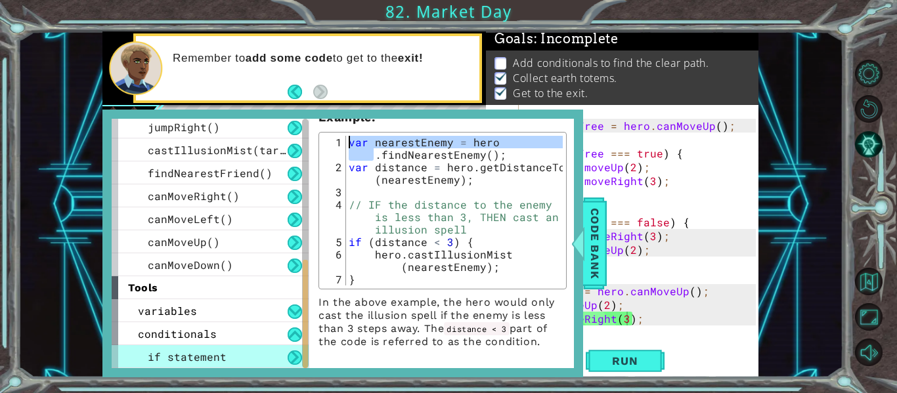
drag, startPoint x: 500, startPoint y: 141, endPoint x: 345, endPoint y: 141, distance: 155.0
click at [345, 141] on div "var nearestEnemy = hero.findNearestEnemy(); 1 2 3 4 5 6 7 var nearestEnemy = he…" at bounding box center [442, 211] width 240 height 150
click at [599, 259] on span "Code Bank" at bounding box center [594, 244] width 21 height 80
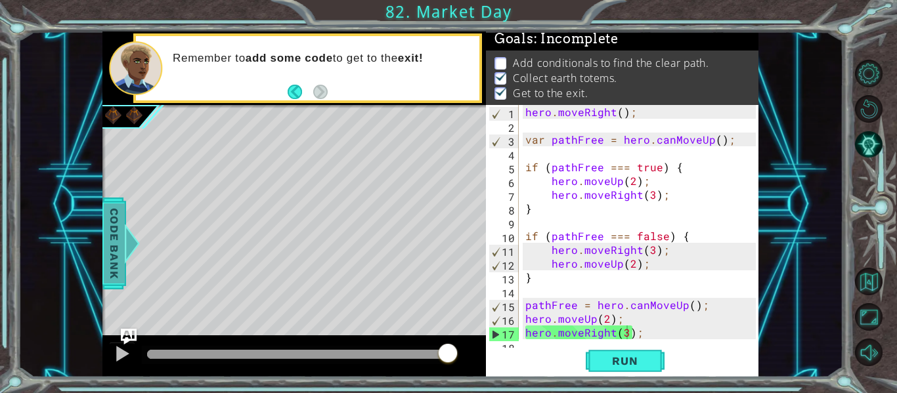
scroll to position [0, 0]
type textarea "hero.moveRight();"
click at [525, 112] on div "hero . moveRight ( ) ; var pathFree = hero . canMoveUp ( ) ; if ( pathFree === …" at bounding box center [643, 236] width 240 height 262
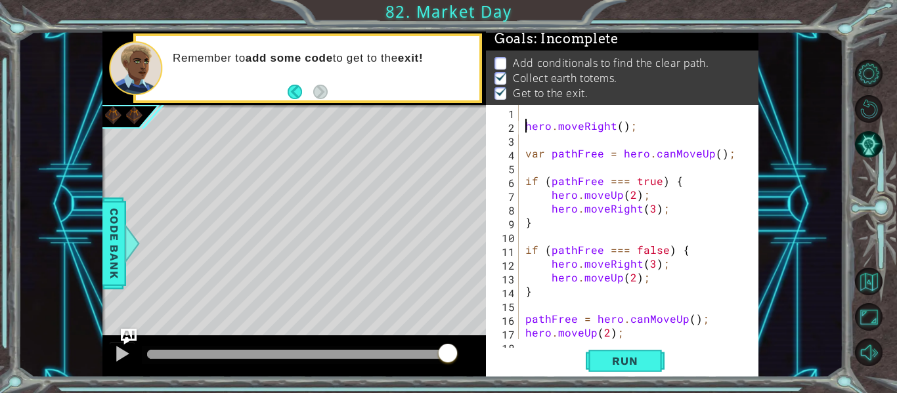
click at [525, 112] on div "hero . moveRight ( ) ; var pathFree = hero . canMoveUp ( ) ; if ( pathFree === …" at bounding box center [643, 236] width 240 height 262
paste textarea "var nearestEnemy = hero"
click at [624, 112] on div "var nearestEnemy = hero hero . moveRight ( ) ; var pathFree = hero . canMoveUp …" at bounding box center [643, 236] width 240 height 262
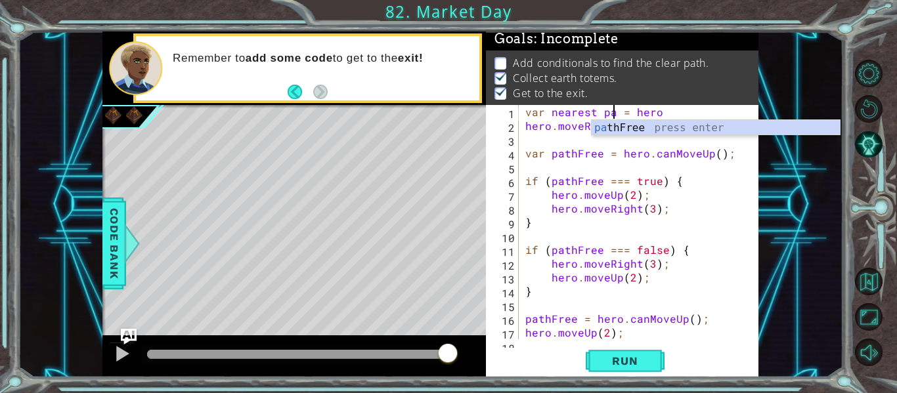
scroll to position [0, 7]
click at [630, 129] on div "pat hFree press enter" at bounding box center [716, 143] width 248 height 47
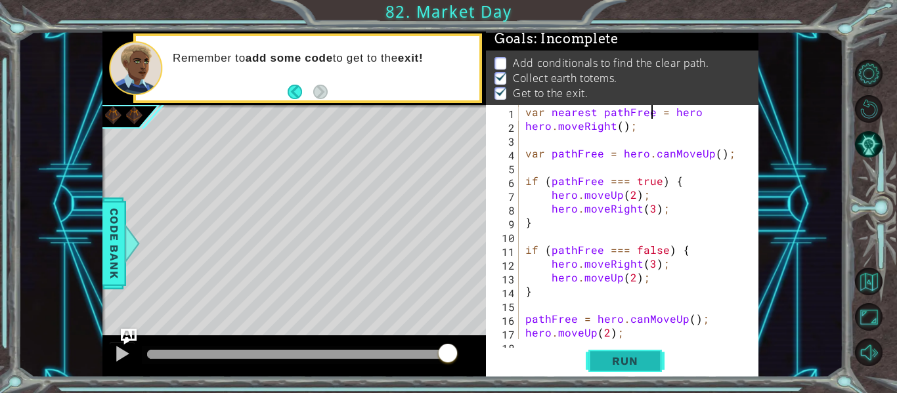
click at [628, 370] on button "Run" at bounding box center [625, 361] width 79 height 27
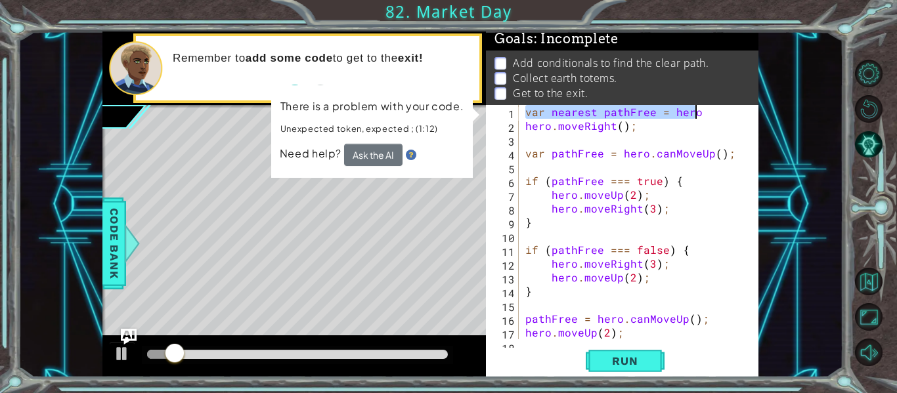
drag, startPoint x: 525, startPoint y: 112, endPoint x: 726, endPoint y: 118, distance: 201.0
click at [726, 118] on div "var nearest pathFree = hero hero . moveRight ( ) ; var pathFree = hero . canMov…" at bounding box center [643, 236] width 240 height 262
click at [726, 118] on div "var nearest pathFree = hero hero . moveRight ( ) ; var pathFree = hero . canMov…" at bounding box center [639, 222] width 233 height 234
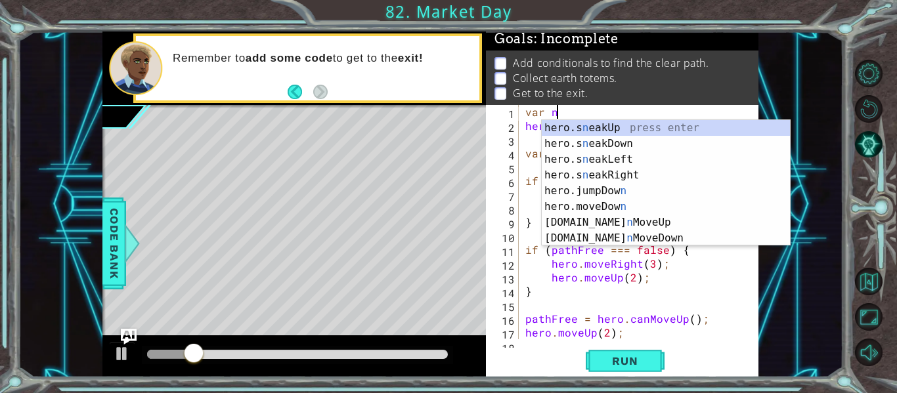
scroll to position [0, 1]
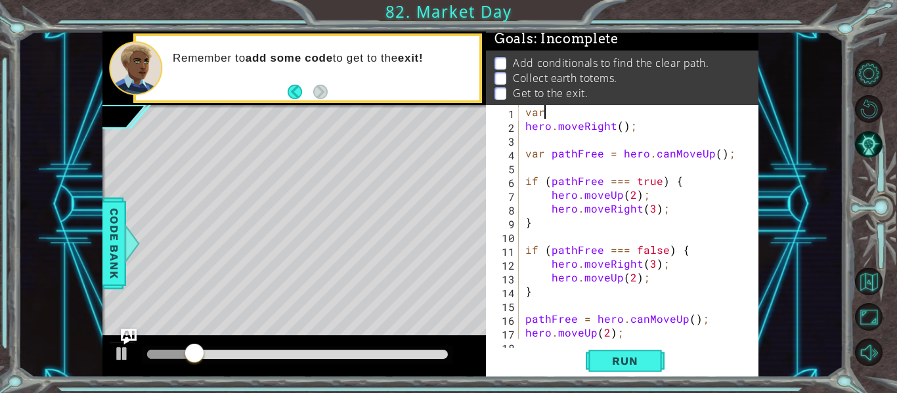
type textarea "v"
click at [582, 236] on div "hero . moveRight ( ) ; var pathFree = hero . canMoveUp ( ) ; if ( pathFree === …" at bounding box center [643, 236] width 240 height 262
paste textarea "var nearest pathFree = hero"
type textarea "var nearest pathFree = hero"
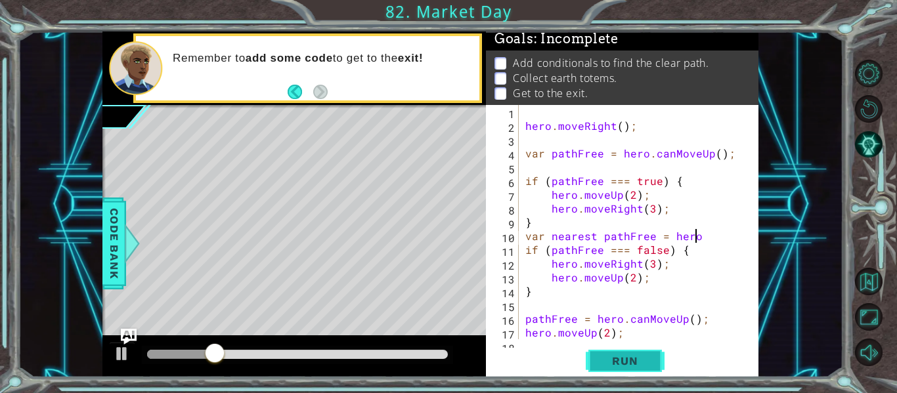
click at [600, 354] on button "Run" at bounding box center [625, 361] width 79 height 27
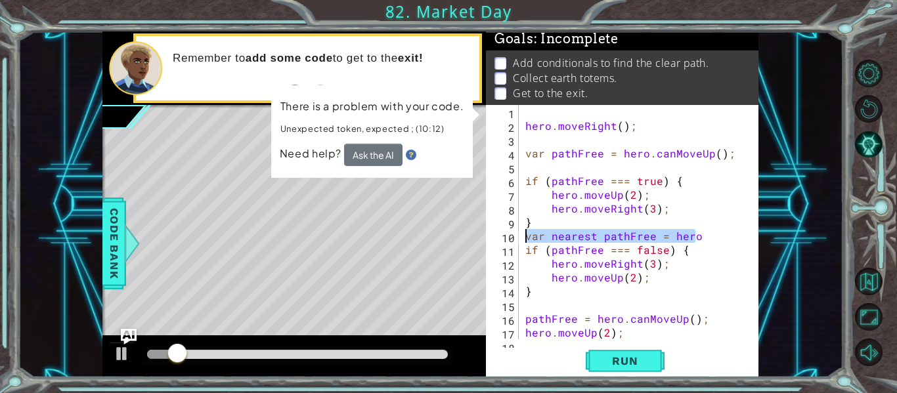
click at [434, 235] on div "1 ההההההההההההההההההההההההההההההההההההההההההההההההההההההההההההההההההההההההההההה…" at bounding box center [430, 205] width 656 height 346
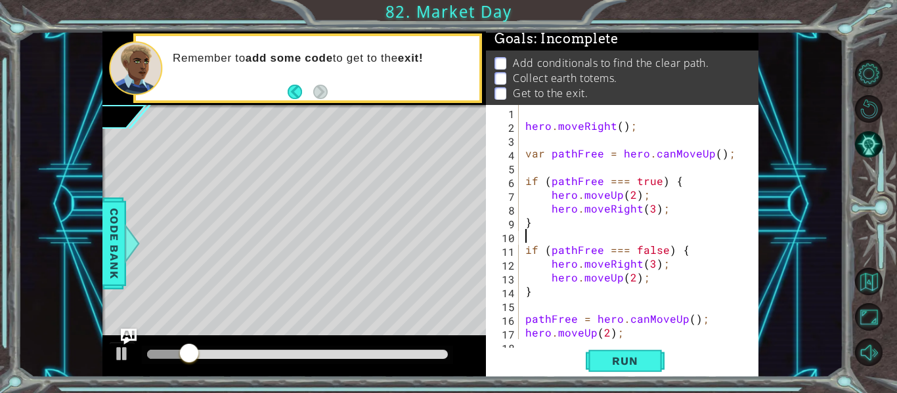
click at [539, 117] on div "hero . moveRight ( ) ; var pathFree = hero . canMoveUp ( ) ; if ( pathFree === …" at bounding box center [643, 236] width 240 height 262
paste textarea "var nearest pathFree = hero"
type textarea "var nearest pathFree = hero"
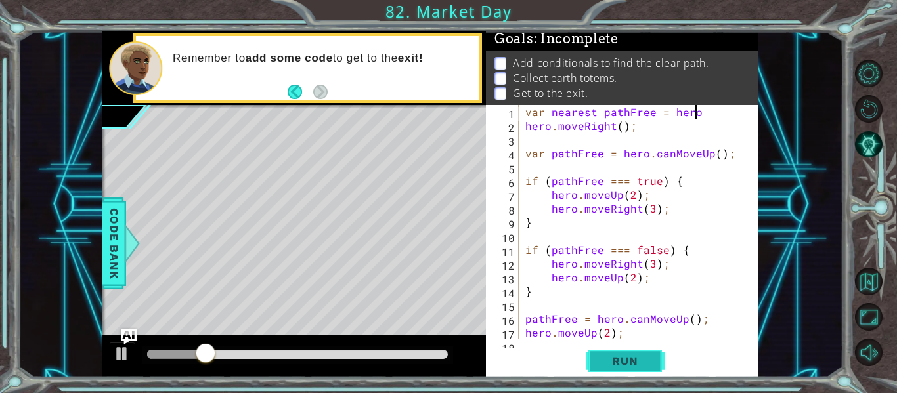
click at [633, 363] on span "Run" at bounding box center [625, 361] width 52 height 13
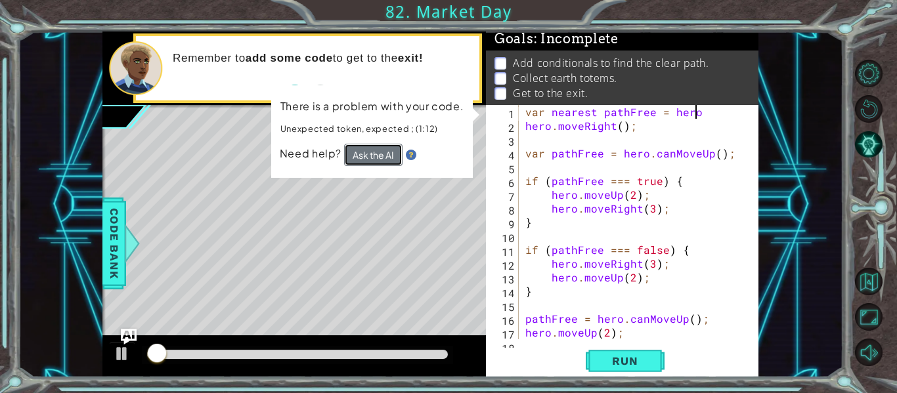
click at [384, 160] on button "Ask the AI" at bounding box center [373, 155] width 58 height 22
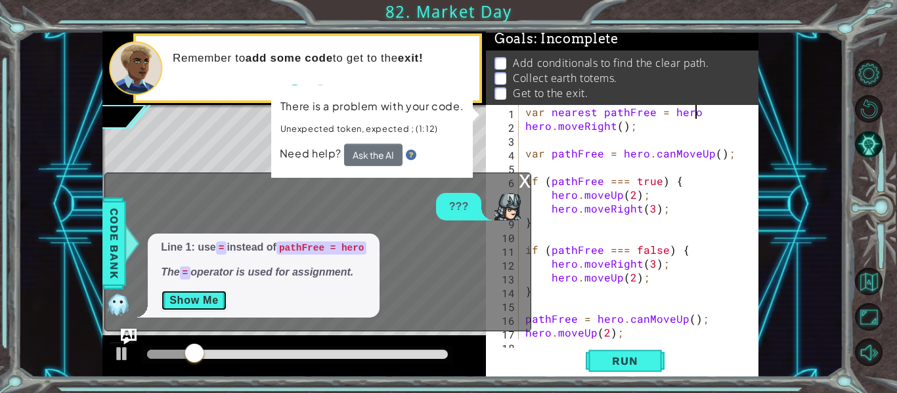
click at [208, 309] on button "Show Me" at bounding box center [194, 300] width 66 height 21
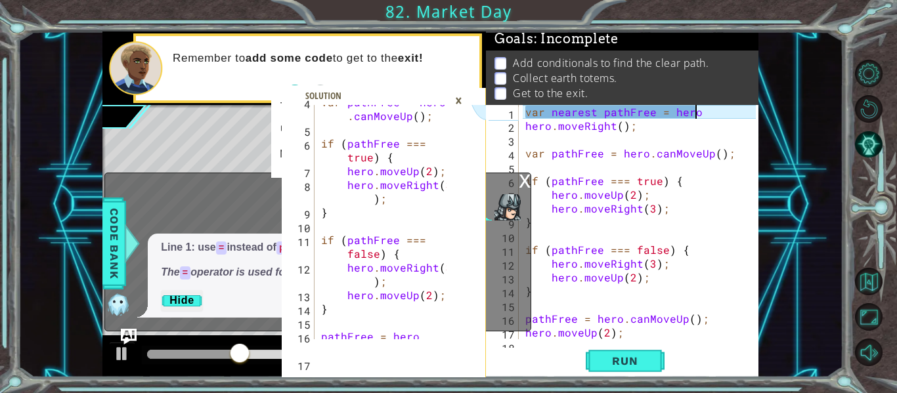
scroll to position [124, 0]
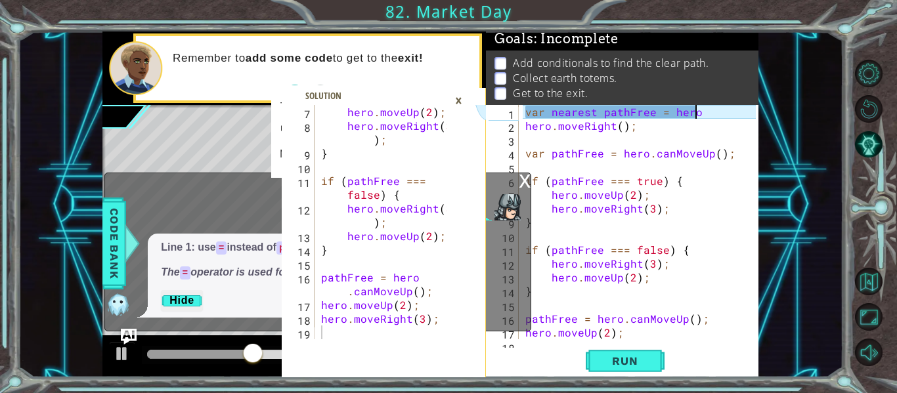
type textarea "pathFree = hero.canMoveUp();"
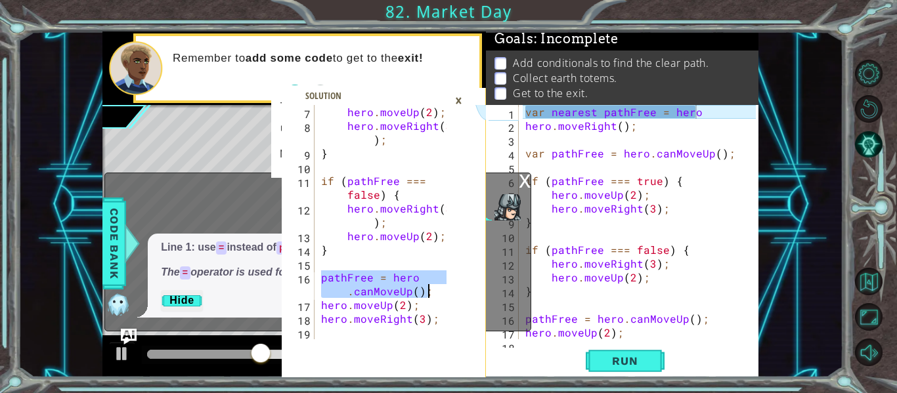
drag, startPoint x: 318, startPoint y: 278, endPoint x: 453, endPoint y: 294, distance: 136.2
click at [453, 294] on div "pathFree = hero.canMoveUp(); 7 8 9 10 11 12 13 14 15 16 17 18 19 hero . moveUp …" at bounding box center [384, 241] width 204 height 273
click at [635, 112] on div "var nearest pathFree = hero hero . moveRight ( ) ; var pathFree = hero . canMov…" at bounding box center [643, 236] width 240 height 262
type textarea "var nearest pathree = hero"
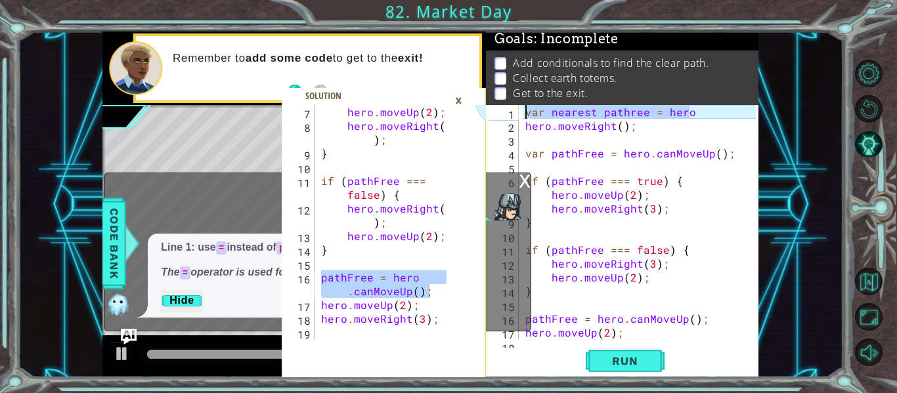
drag, startPoint x: 692, startPoint y: 114, endPoint x: 435, endPoint y: 108, distance: 256.8
click at [435, 108] on div "pathFree = hero.canMoveUp(); 7 8 9 10 11 12 13 14 15 16 17 18 19 hero . moveUp …" at bounding box center [430, 205] width 656 height 346
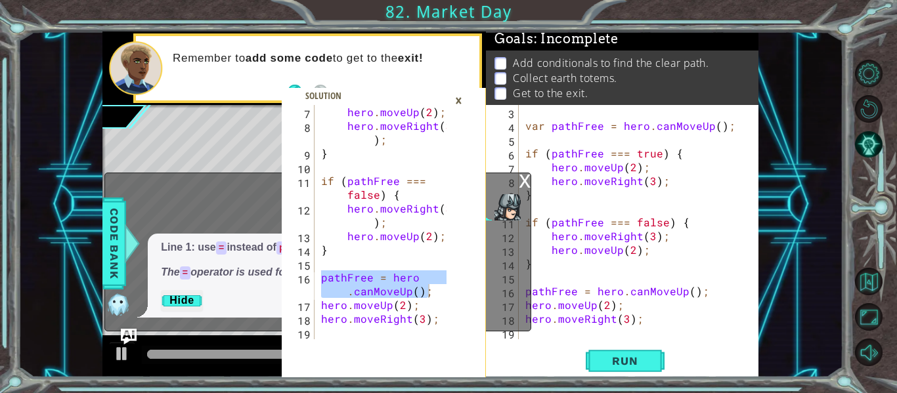
scroll to position [124, 0]
click at [611, 355] on span "Run" at bounding box center [625, 361] width 52 height 13
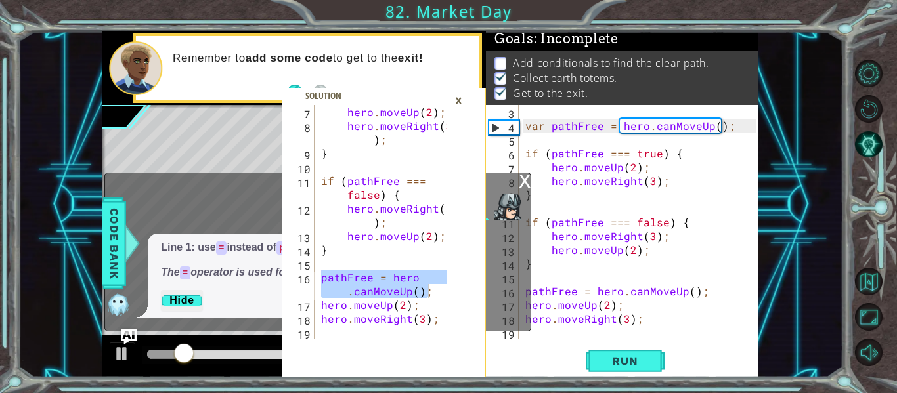
click at [523, 181] on div "x" at bounding box center [525, 179] width 12 height 13
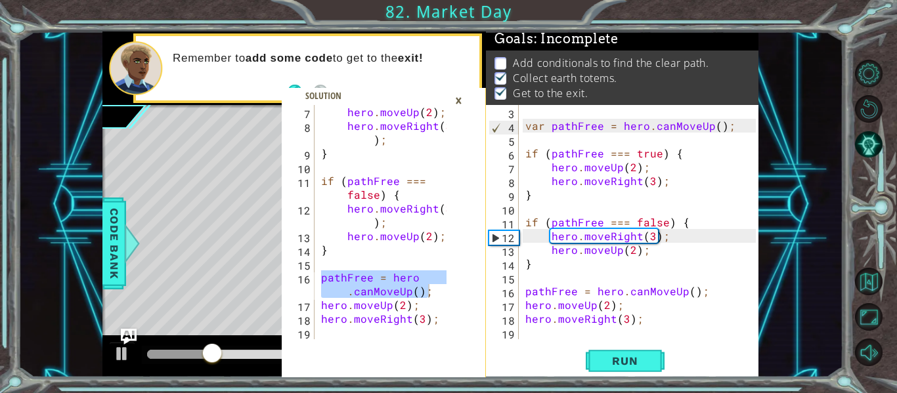
click at [460, 99] on div "×" at bounding box center [459, 100] width 20 height 22
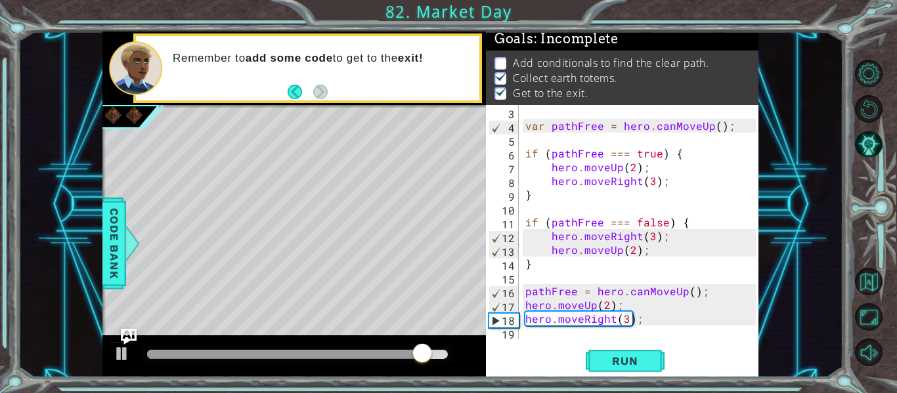
click at [542, 275] on div "var pathFree = hero . canMoveUp ( ) ; if ( pathFree === true ) { hero . moveUp …" at bounding box center [643, 236] width 240 height 262
paste textarea "pathFree = hero.canMoveUp();"
type textarea "pathFree = hero.canMoveUp();"
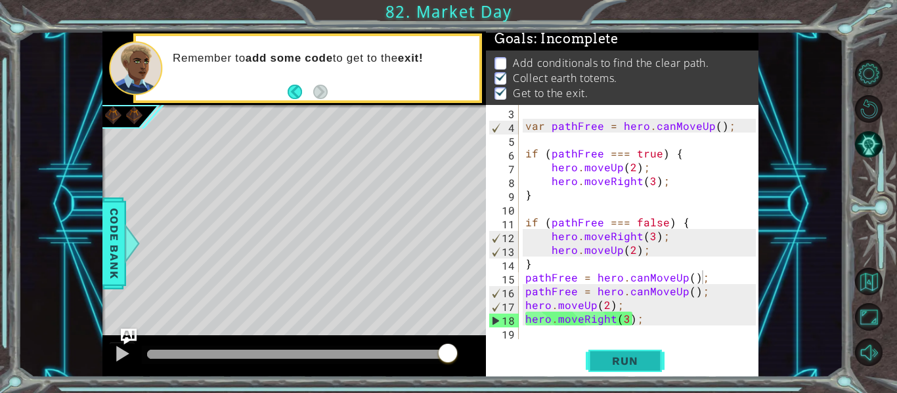
click at [653, 366] on button "Run" at bounding box center [625, 361] width 79 height 27
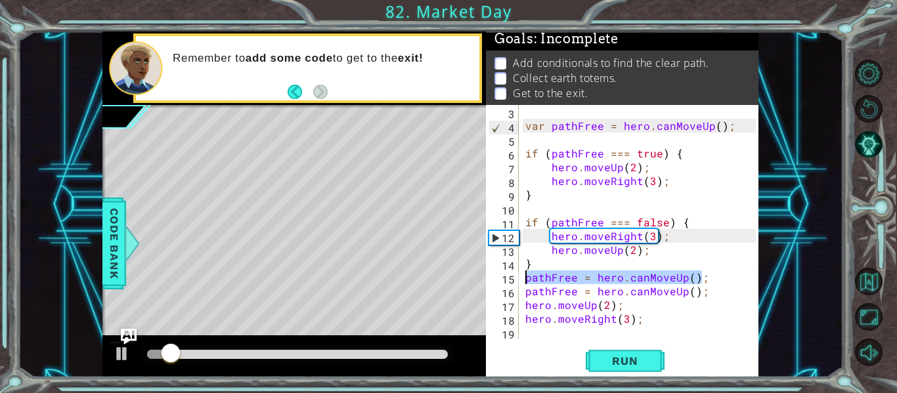
click at [475, 276] on div "pathFree = hero.canMoveUp(); 7 8 9 10 11 12 13 14 15 16 17 18 19 hero . moveUp …" at bounding box center [430, 205] width 656 height 346
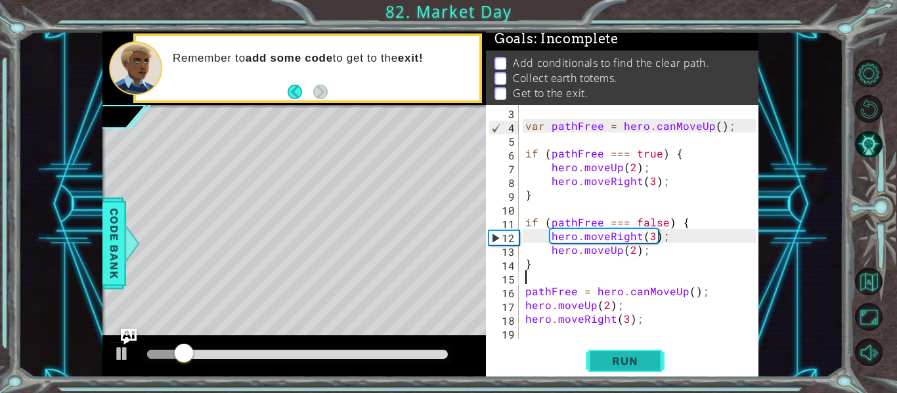
click at [606, 370] on button "Run" at bounding box center [625, 361] width 79 height 27
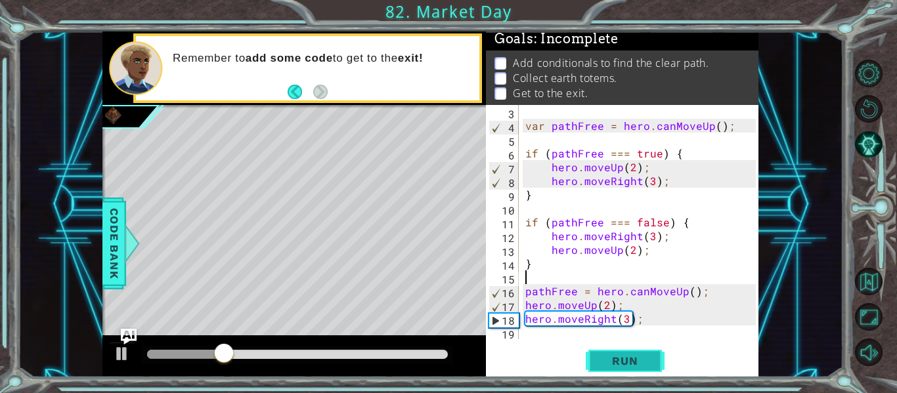
click at [630, 366] on span "Run" at bounding box center [625, 361] width 52 height 13
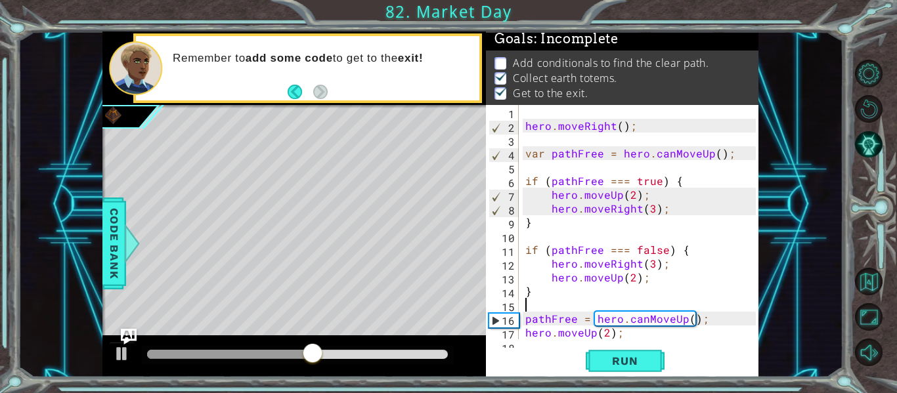
scroll to position [0, 0]
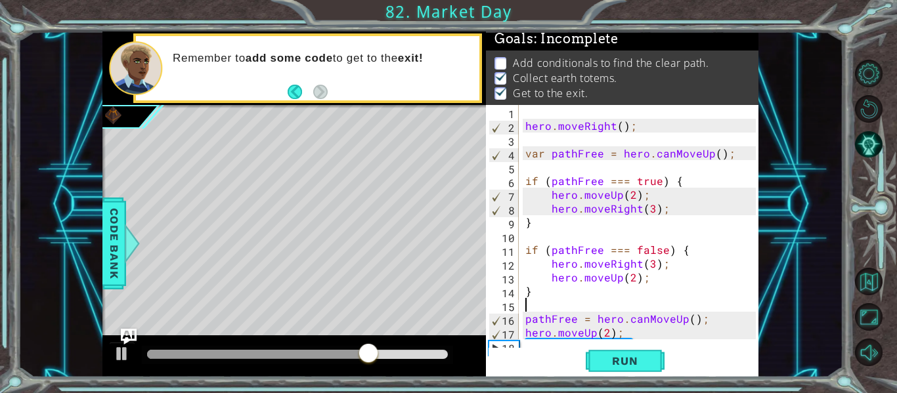
click at [521, 123] on div "1 2 3 4 5 6 7 8 9 10 11 12 13 14 15 16 17 18 hero . moveRight ( ) ; var pathFre…" at bounding box center [621, 222] width 270 height 234
click at [526, 126] on div "hero . moveRight ( ) ; var pathFree = hero . canMoveUp ( ) ; if ( pathFree === …" at bounding box center [643, 236] width 240 height 262
type textarea "hero.moveRight();"
